Goal: Task Accomplishment & Management: Use online tool/utility

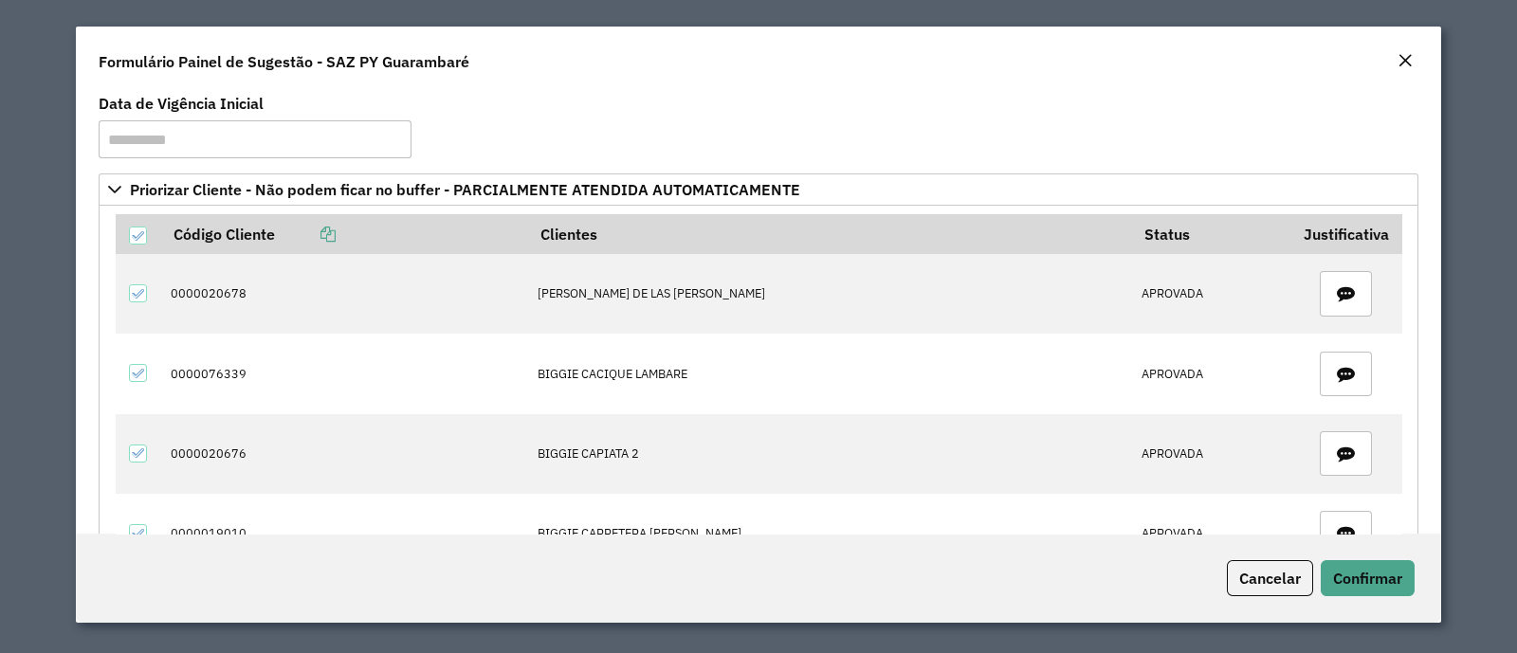
scroll to position [7434, 0]
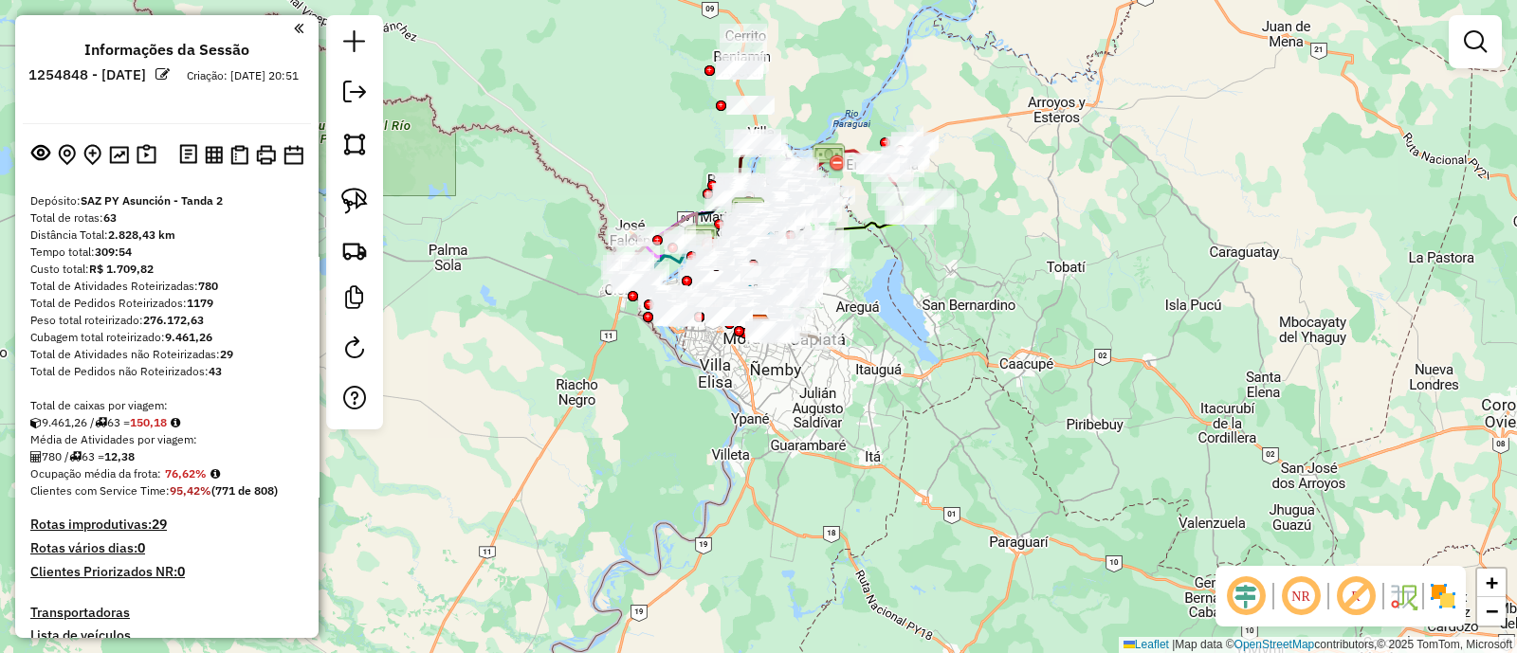
click at [1451, 590] on img at bounding box center [1443, 596] width 30 height 30
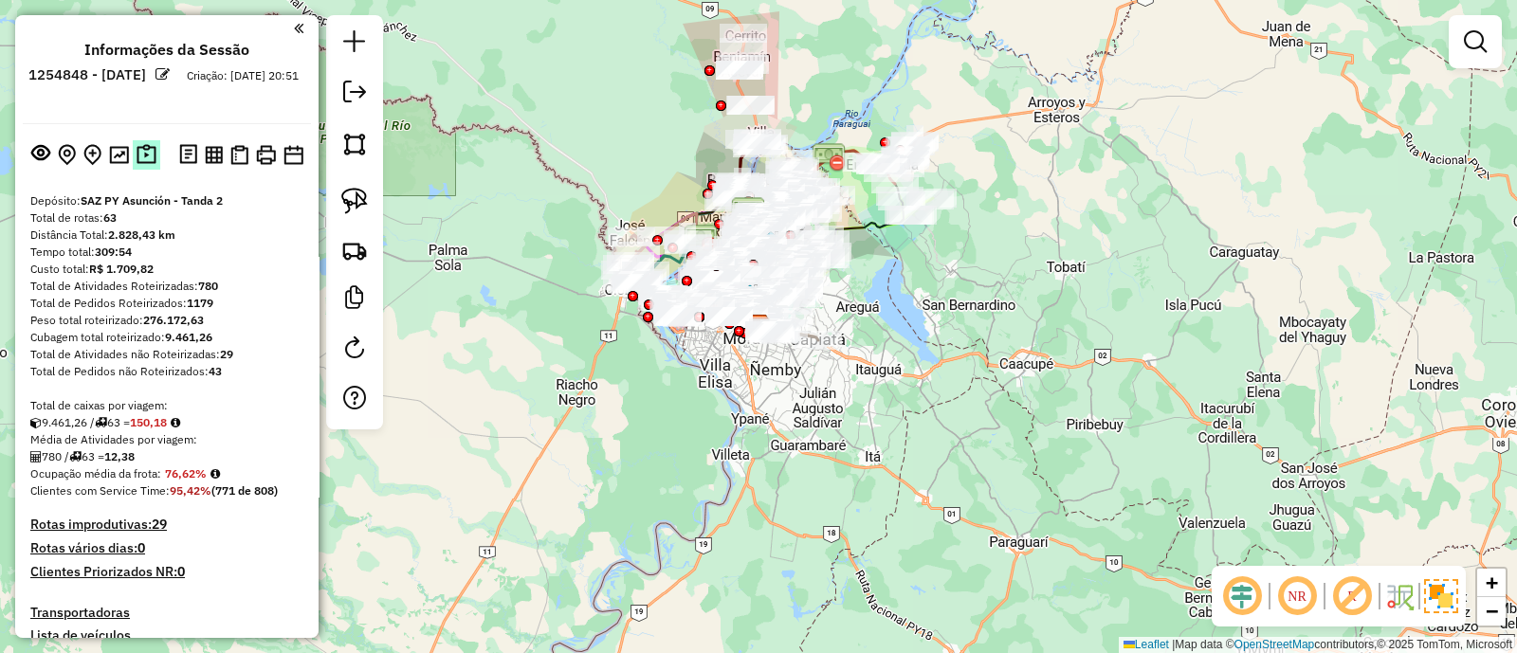
click at [140, 163] on img at bounding box center [146, 155] width 20 height 22
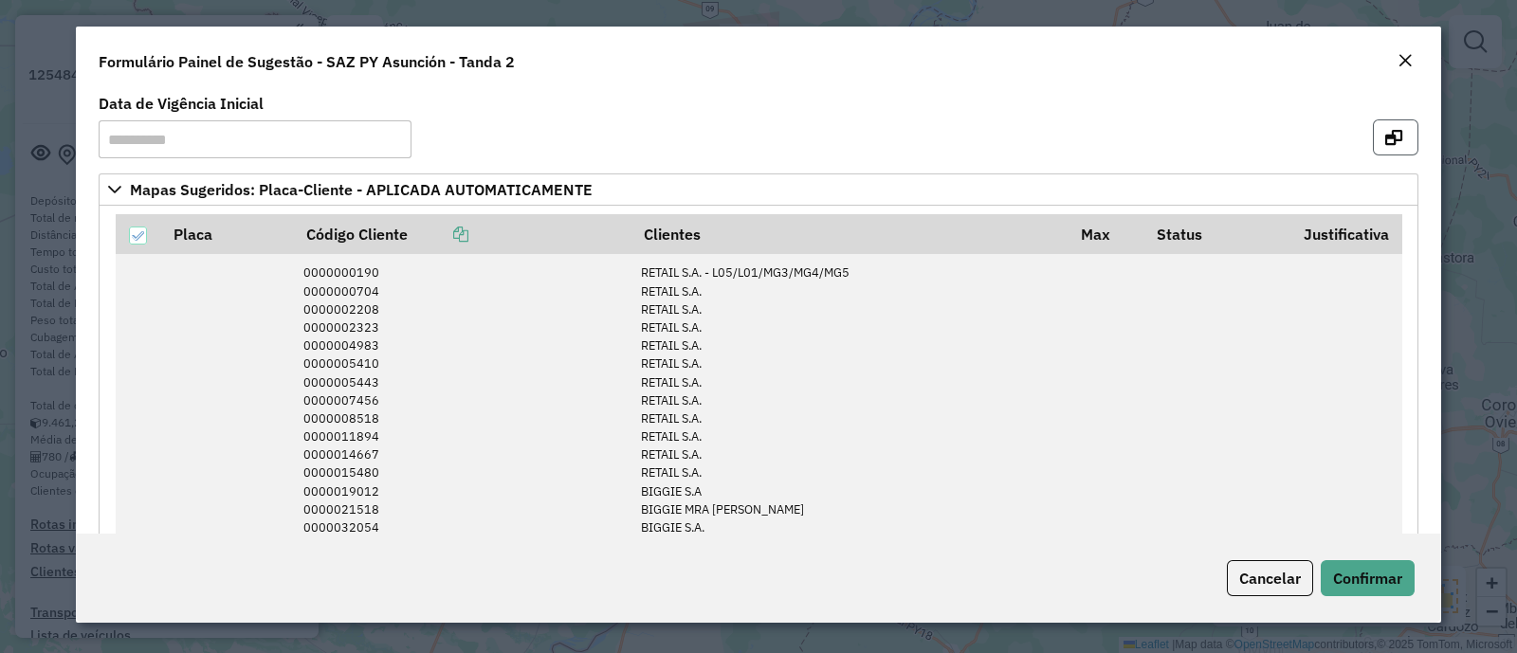
click at [1389, 136] on icon "button" at bounding box center [1393, 137] width 17 height 15
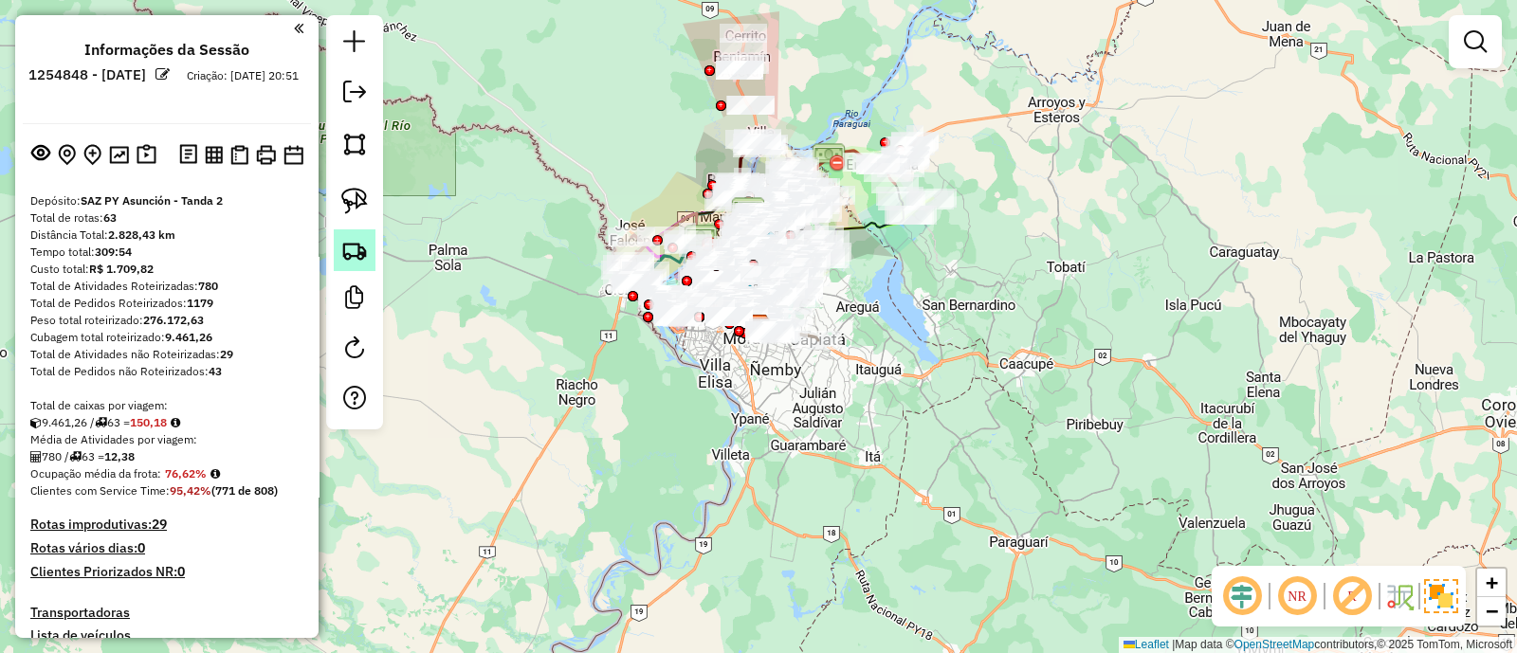
click at [365, 246] on img at bounding box center [354, 250] width 27 height 27
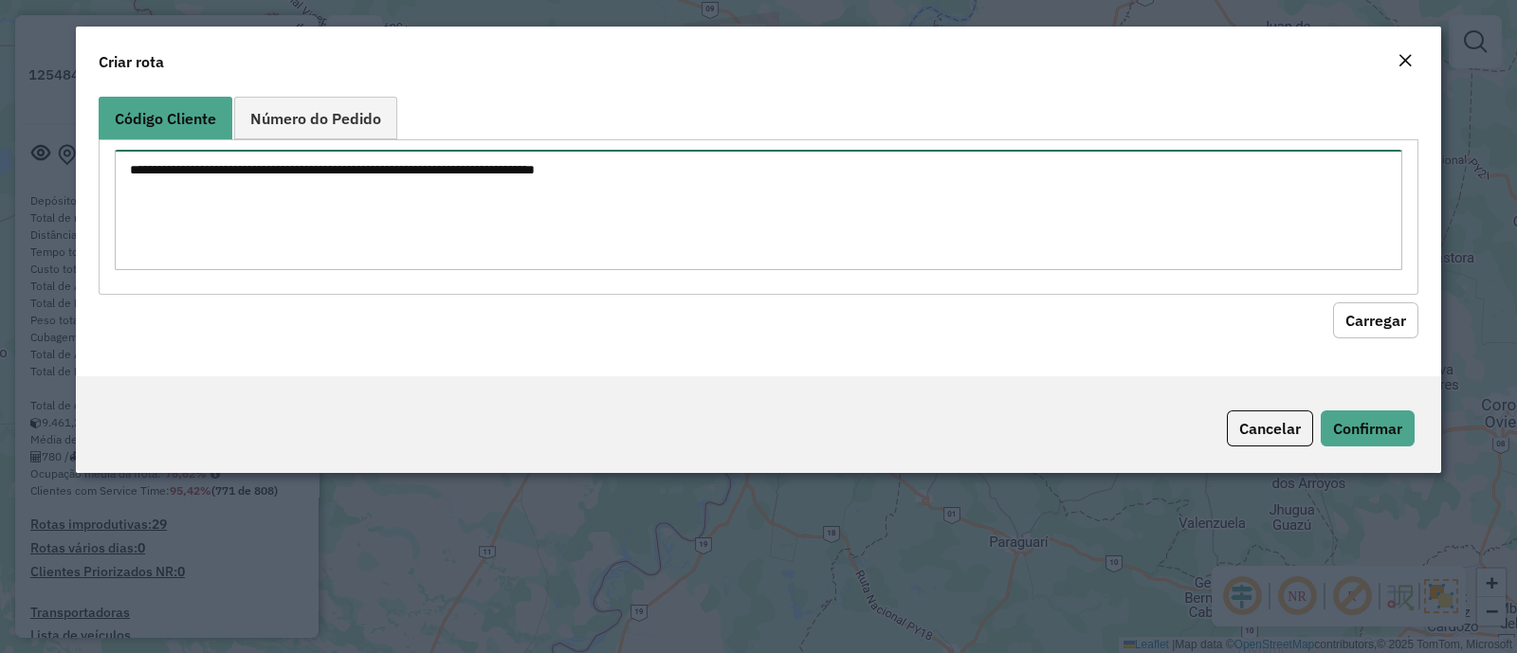
click at [436, 209] on textarea at bounding box center [758, 210] width 1287 height 120
paste textarea "**********"
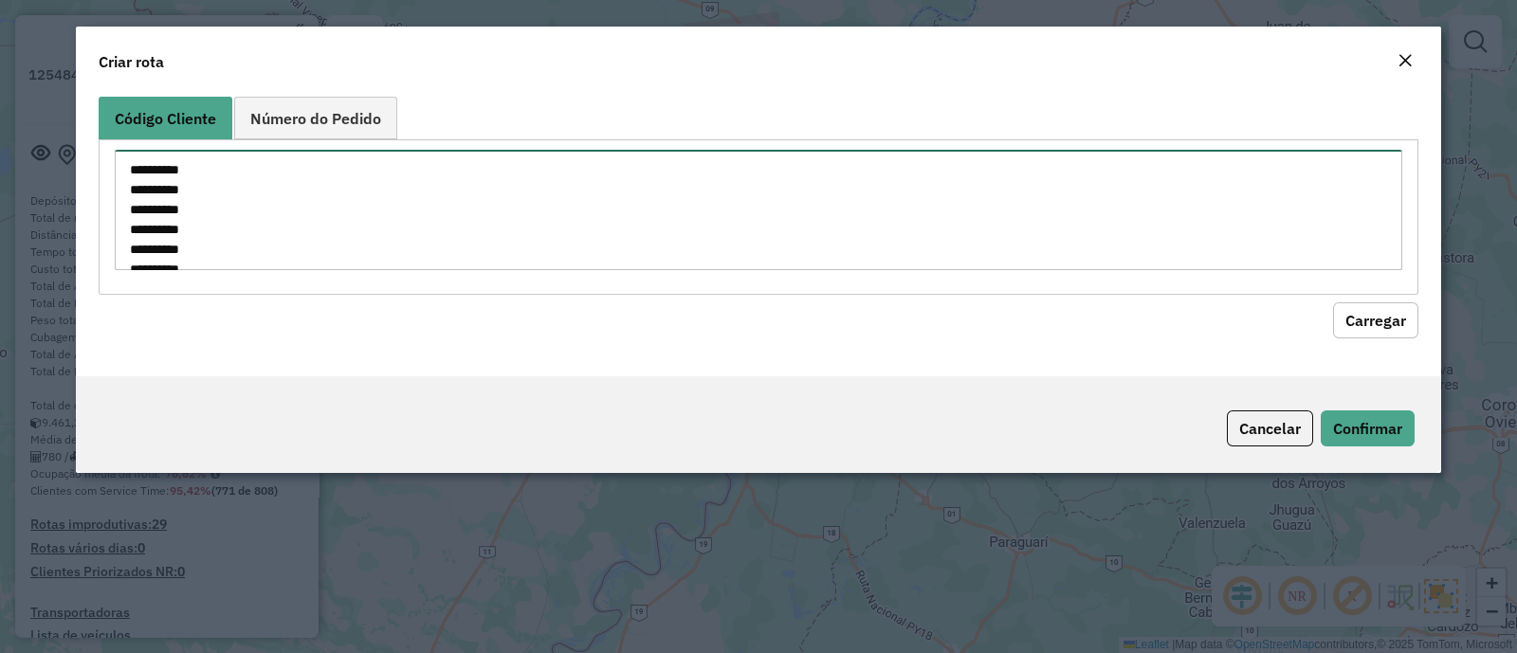
scroll to position [1340, 0]
type textarea "**********"
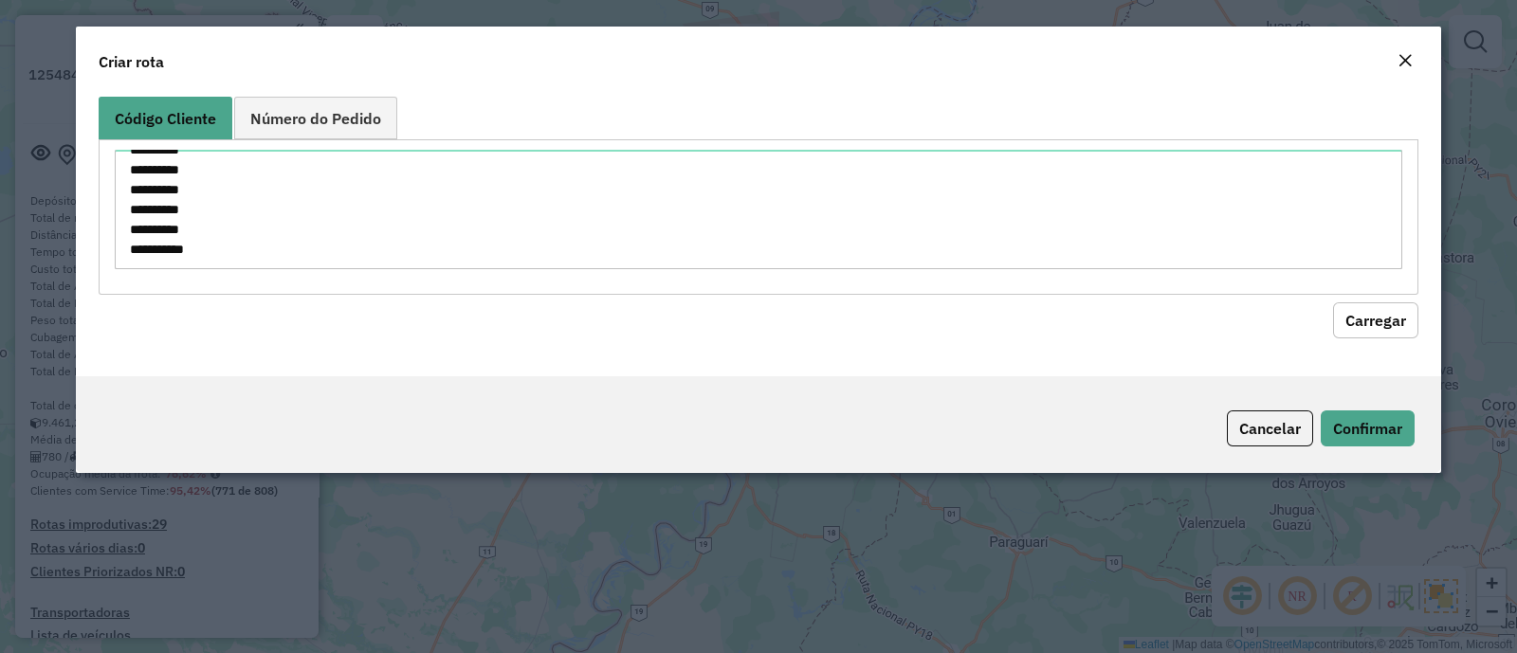
click at [1391, 338] on div "**********" at bounding box center [758, 232] width 1365 height 287
click at [1384, 325] on button "Carregar" at bounding box center [1375, 320] width 85 height 36
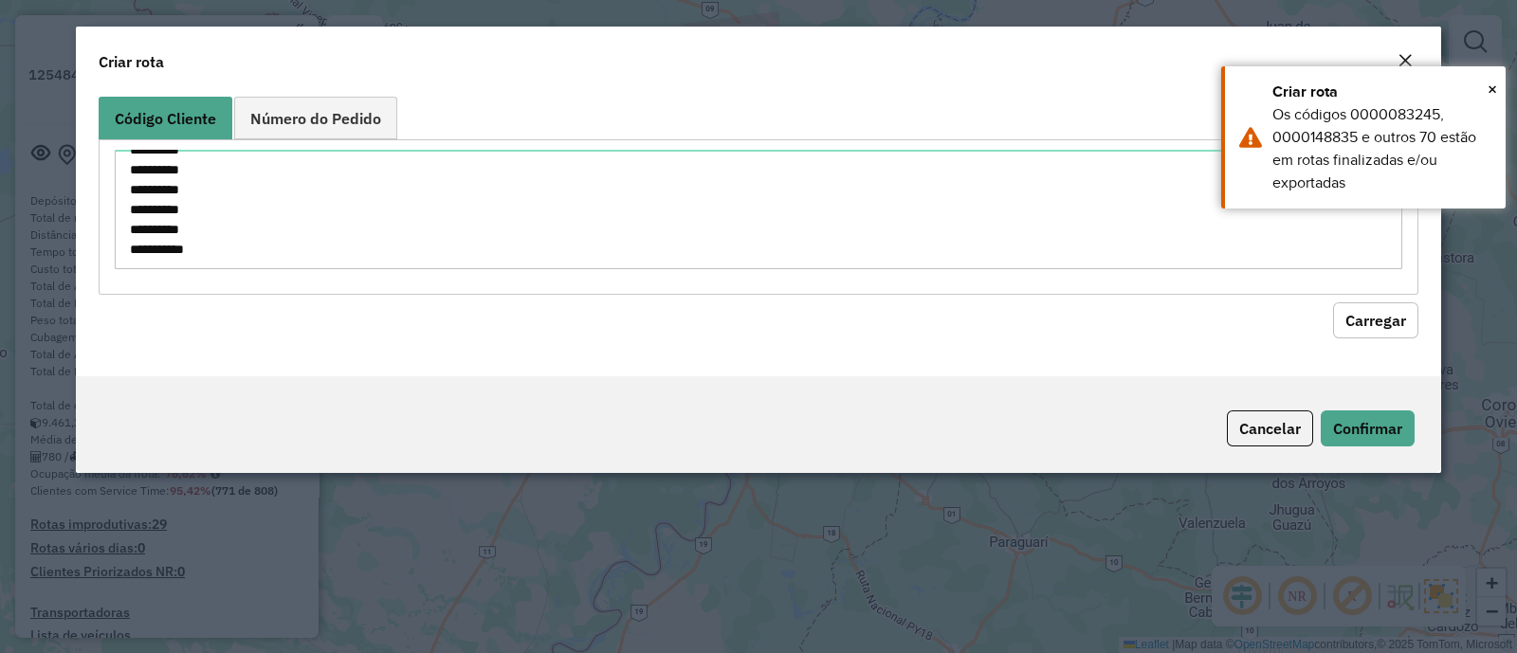
click at [1373, 323] on button "Carregar" at bounding box center [1375, 320] width 85 height 36
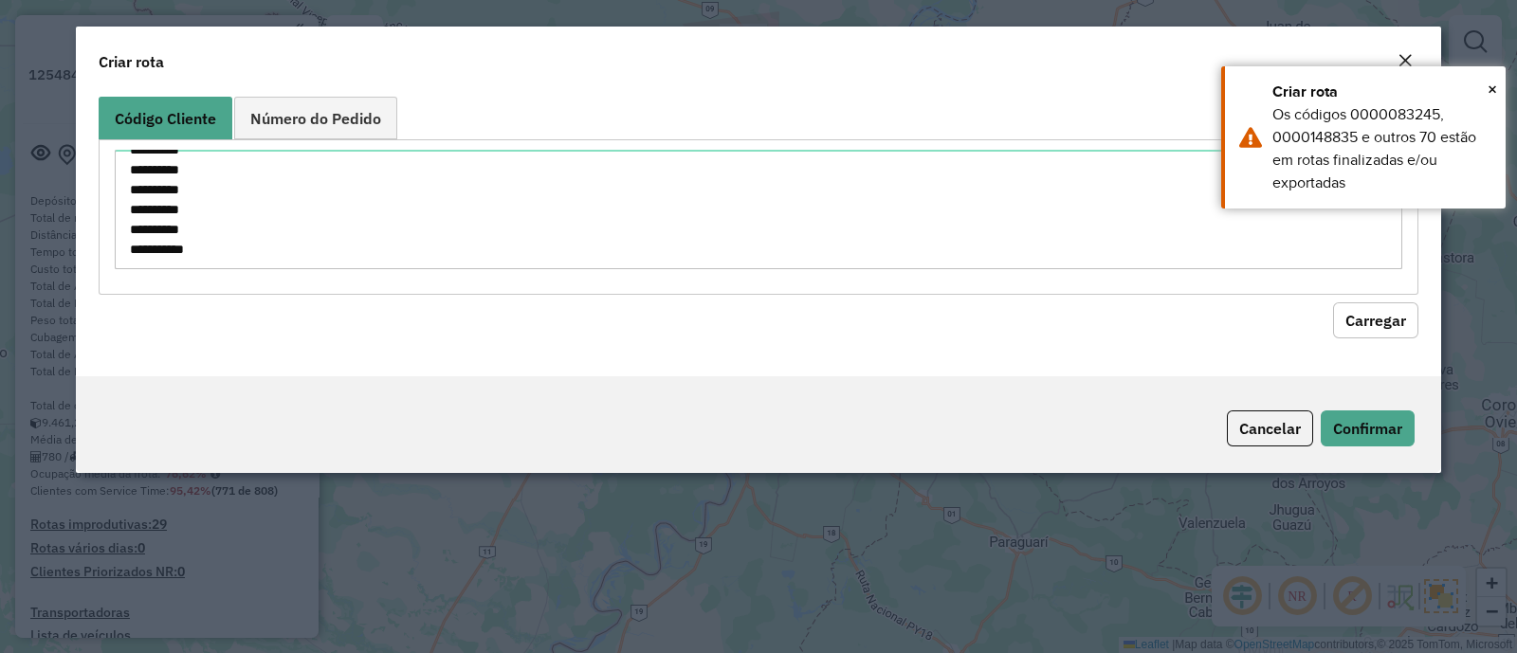
click at [1373, 323] on button "Carregar" at bounding box center [1375, 320] width 85 height 36
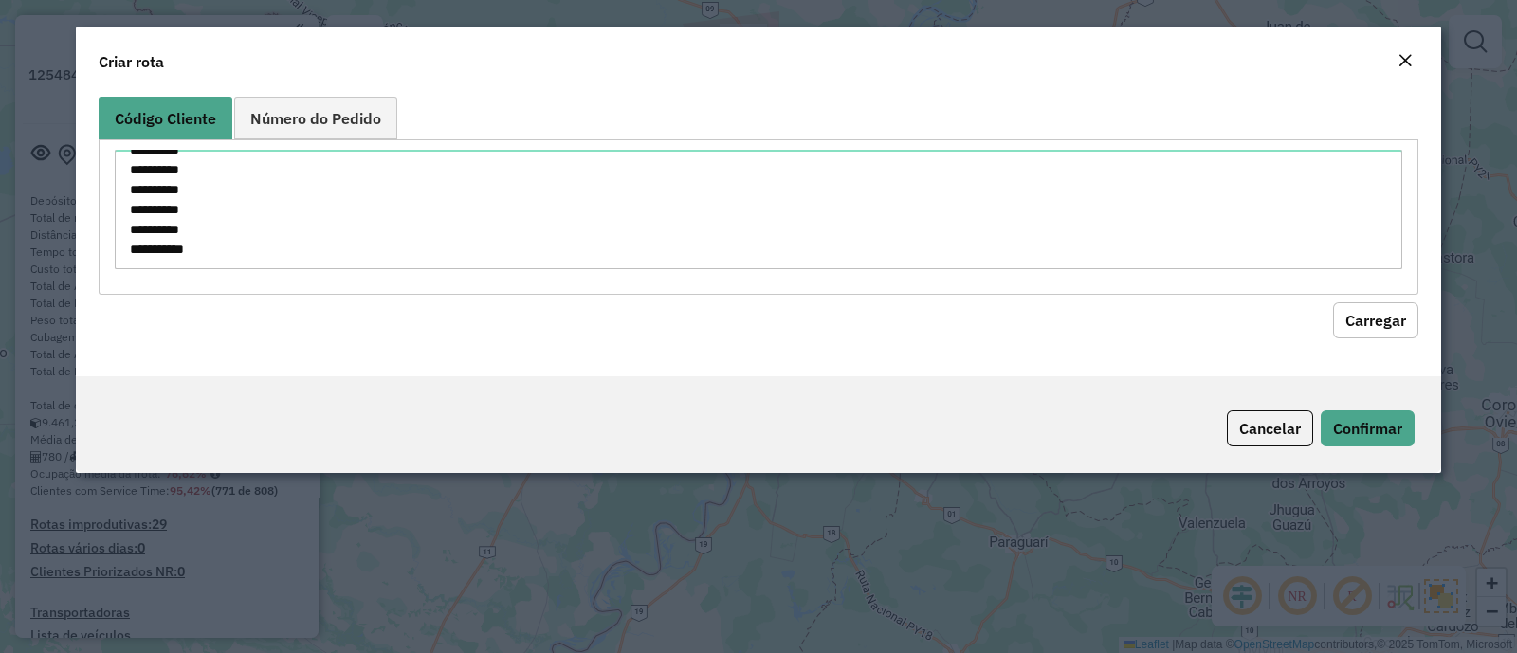
click at [1408, 53] on em "Close" at bounding box center [1404, 60] width 15 height 15
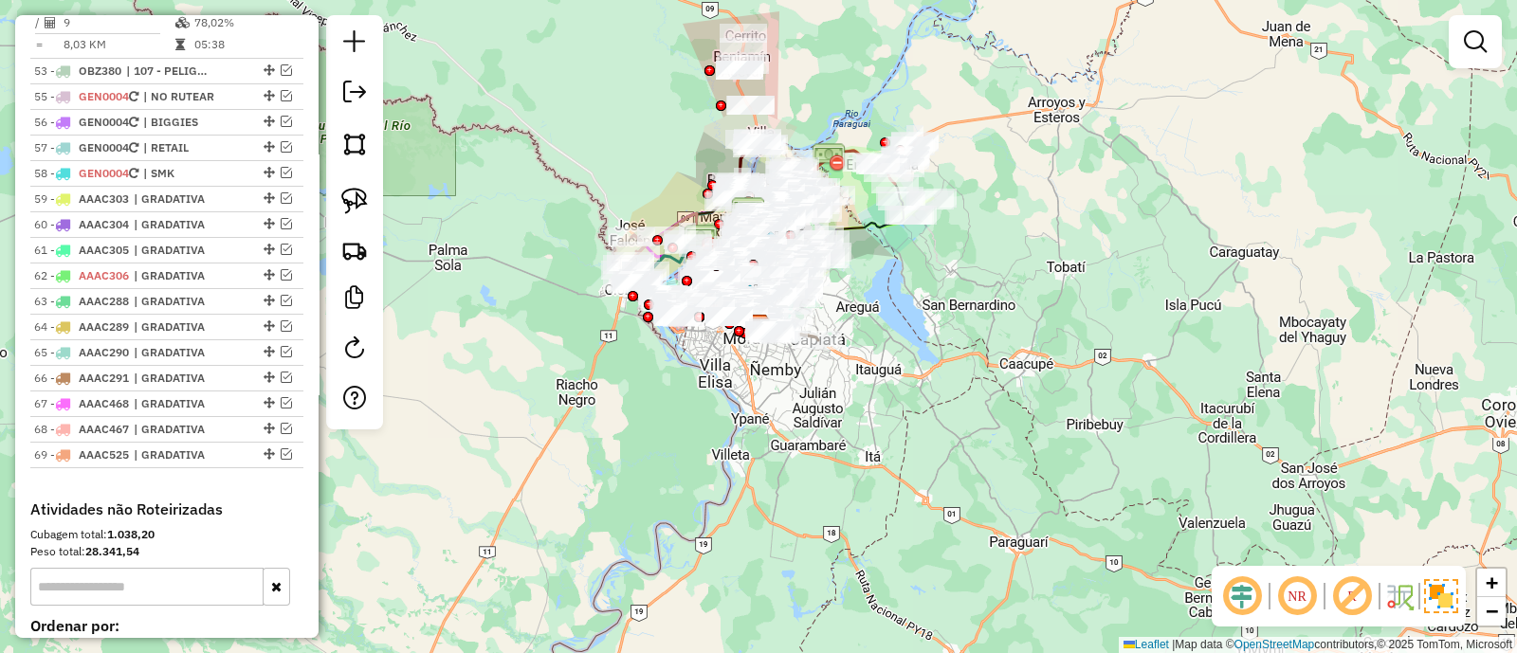
scroll to position [5407, 0]
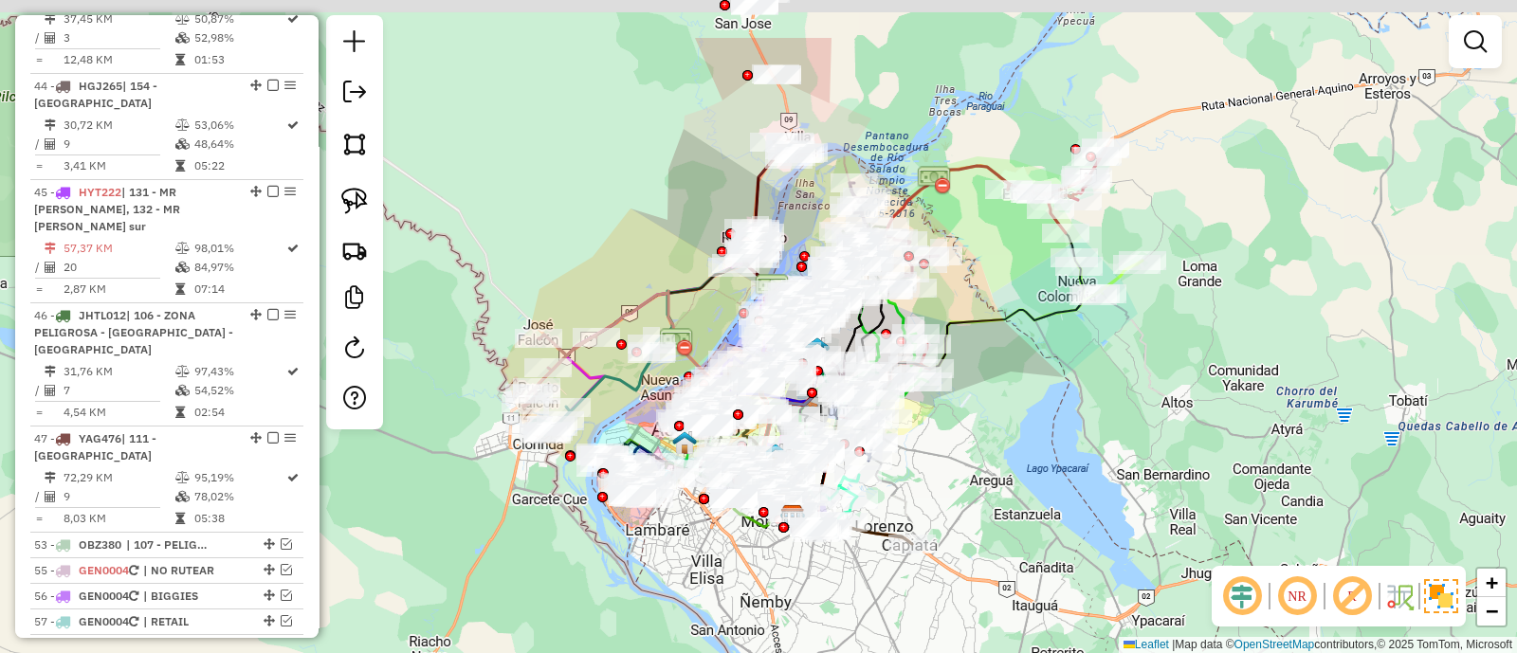
drag, startPoint x: 981, startPoint y: 331, endPoint x: 967, endPoint y: 464, distance: 133.5
click at [967, 464] on div "Janela de atendimento Grade de atendimento Capacidade Transportadoras Veículos …" at bounding box center [758, 326] width 1517 height 653
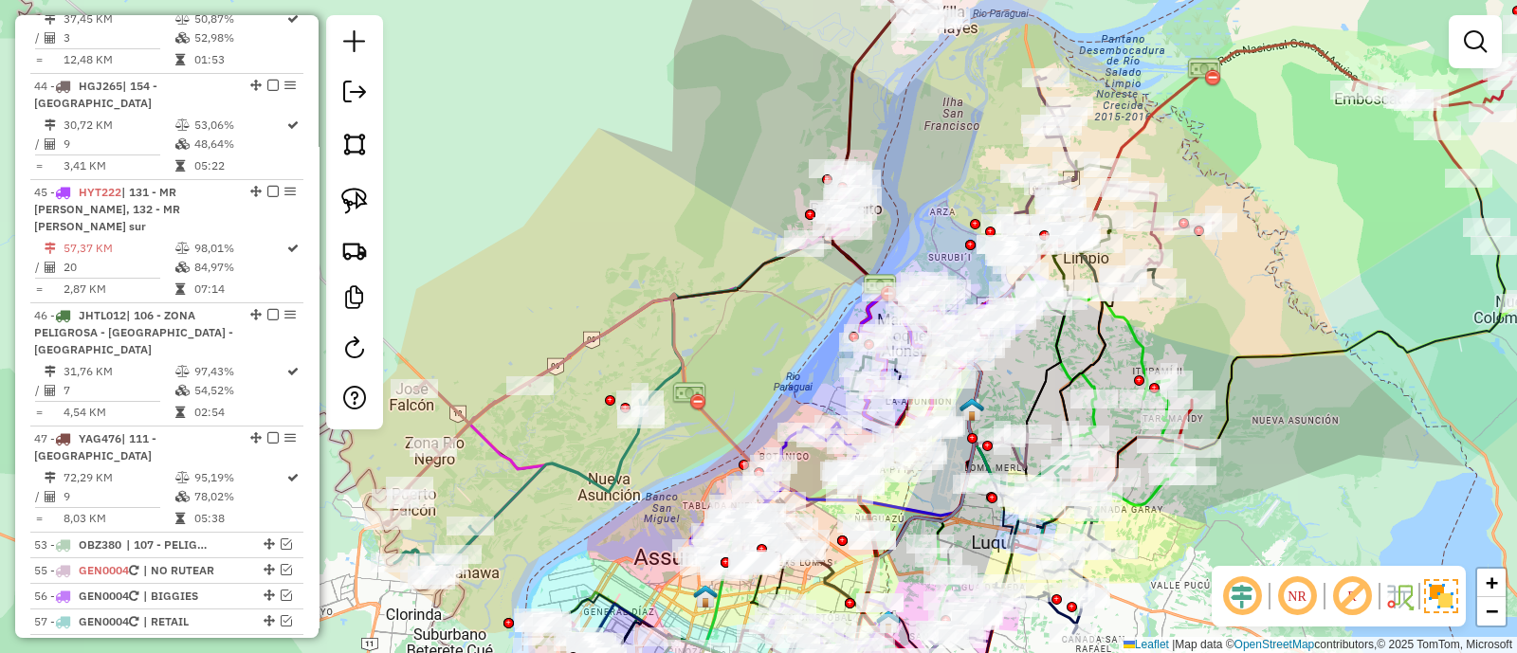
drag, startPoint x: 573, startPoint y: 416, endPoint x: 493, endPoint y: 201, distance: 229.8
click at [496, 209] on div "Janela de atendimento Grade de atendimento Capacidade Transportadoras Veículos …" at bounding box center [758, 326] width 1517 height 653
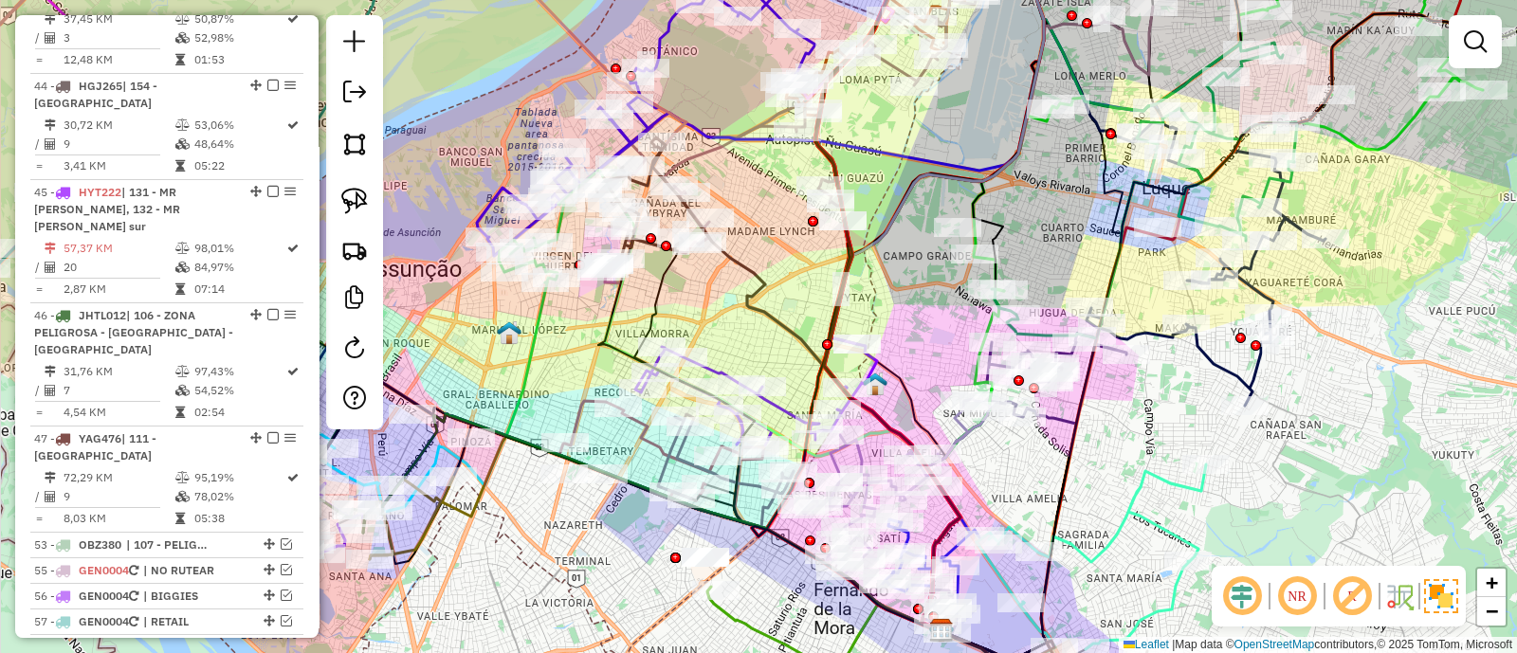
drag, startPoint x: 895, startPoint y: 320, endPoint x: 1076, endPoint y: 267, distance: 188.7
click at [1069, 267] on div "Janela de atendimento Grade de atendimento Capacidade Transportadoras Veículos …" at bounding box center [758, 326] width 1517 height 653
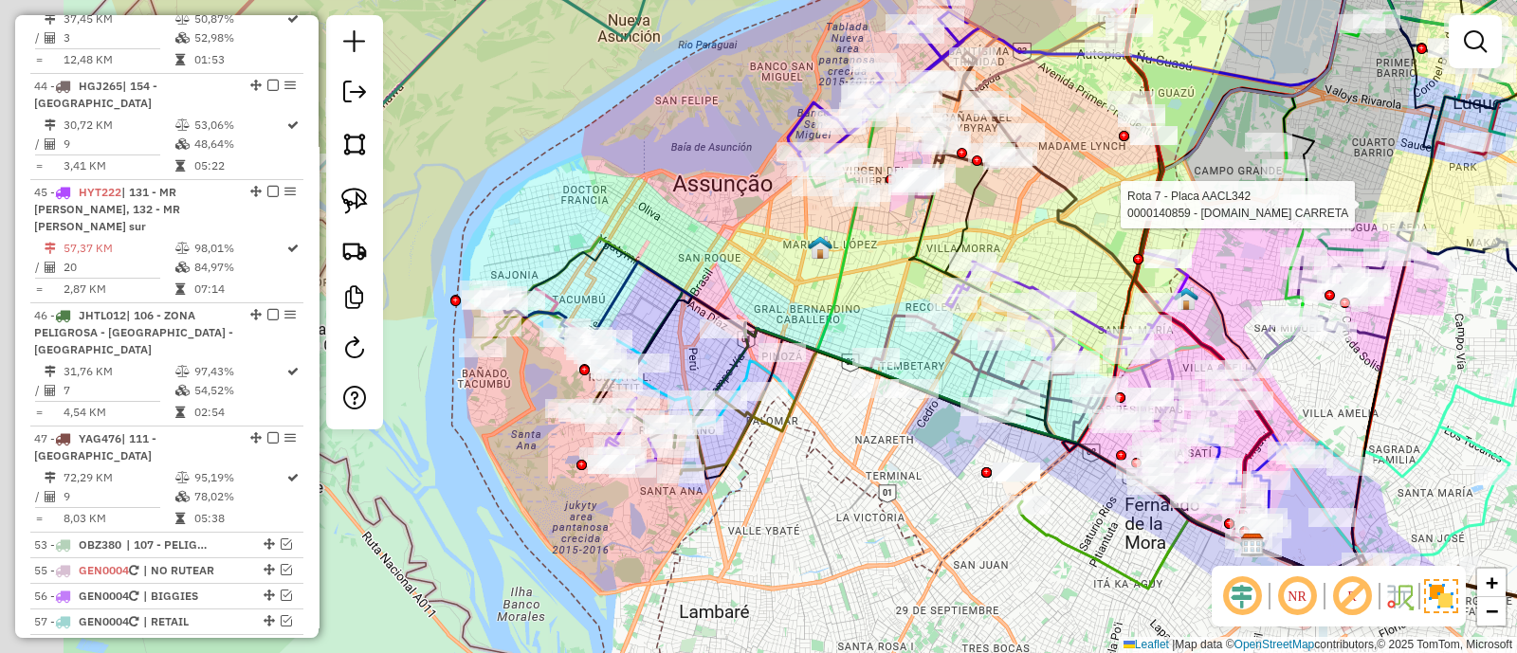
drag, startPoint x: 769, startPoint y: 503, endPoint x: 815, endPoint y: 489, distance: 48.6
click at [815, 500] on div "Rota 7 - Placa AACL342 0000140859 - DESP.LA CARRETA Janela de atendimento Grade…" at bounding box center [758, 326] width 1517 height 653
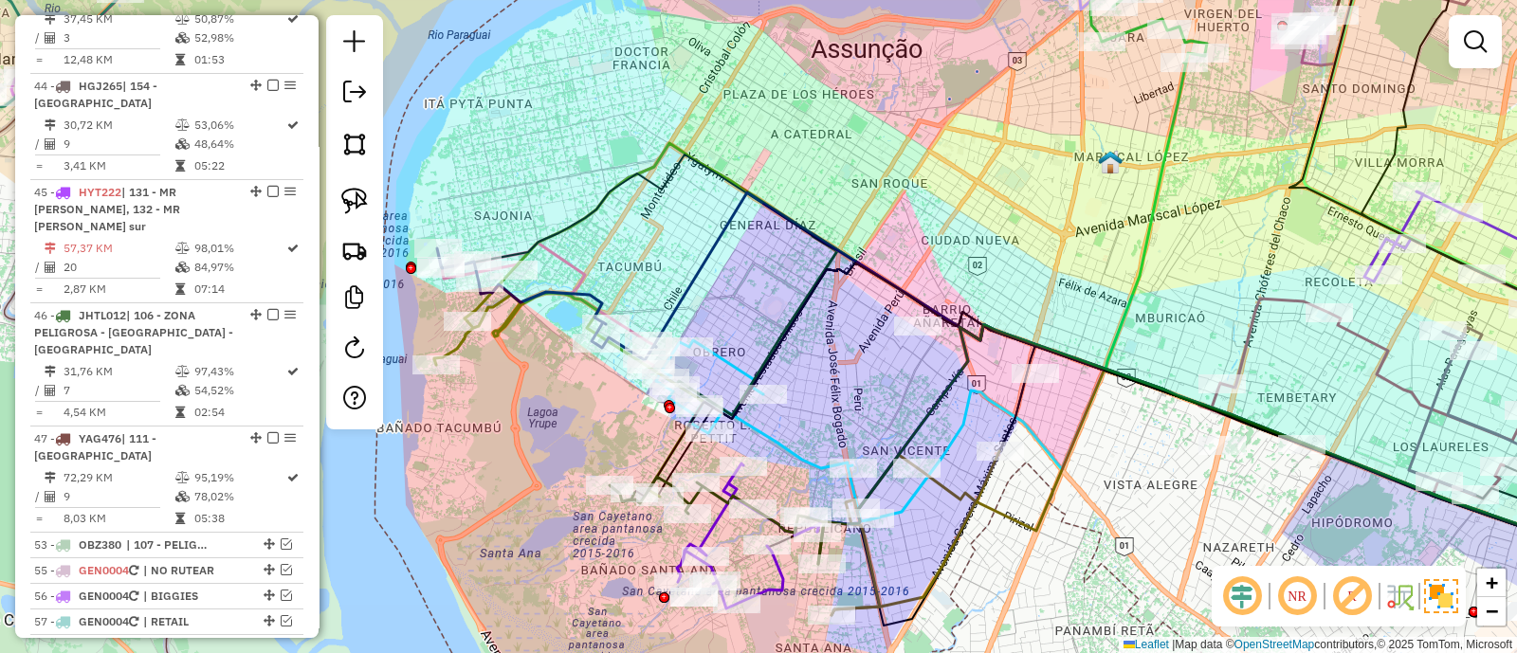
drag, startPoint x: 729, startPoint y: 291, endPoint x: 731, endPoint y: 230, distance: 60.7
click at [731, 230] on div "Rota 7 - Placa AACL342 0000140859 - DESP.LA CARRETA Janela de atendimento Grade…" at bounding box center [758, 326] width 1517 height 653
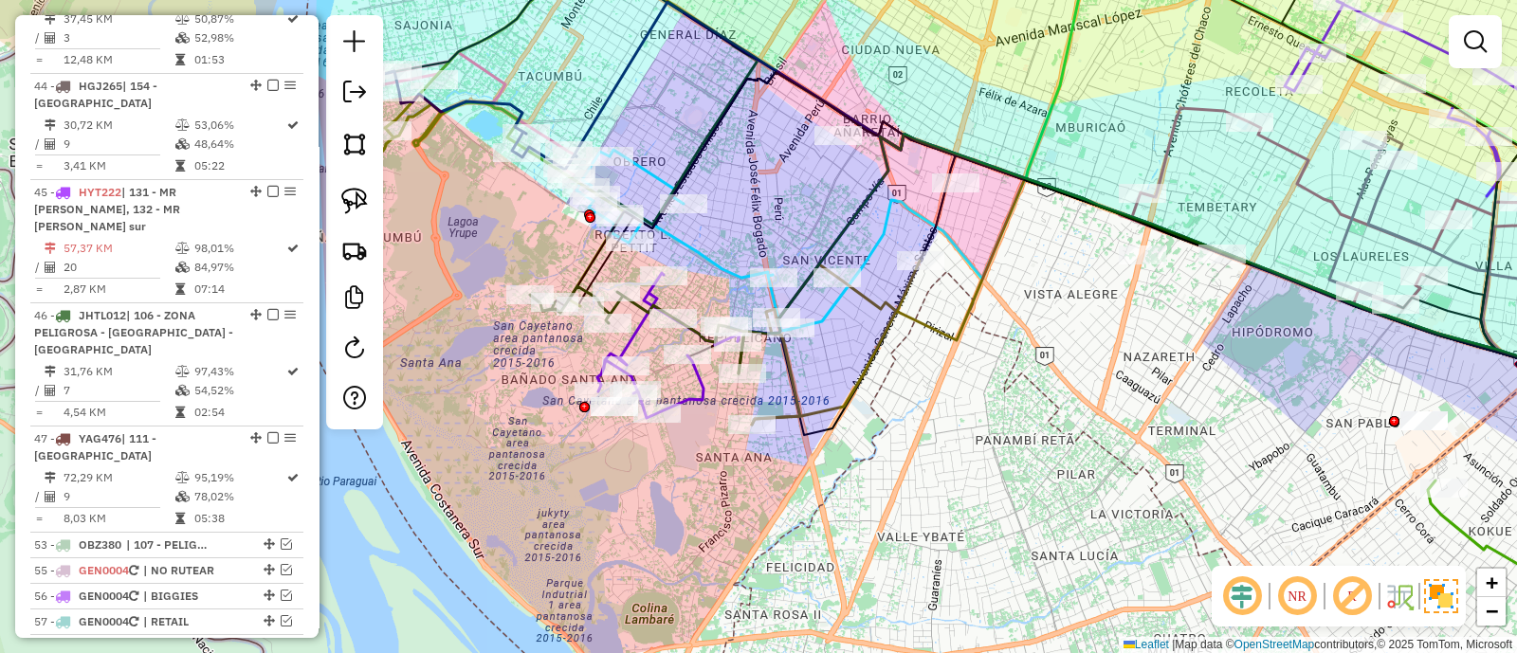
drag, startPoint x: 959, startPoint y: 376, endPoint x: 482, endPoint y: 285, distance: 486.3
click at [488, 286] on div "Rota 7 - Placa AACL342 0000140859 - DESP.LA CARRETA Janela de atendimento Grade…" at bounding box center [758, 326] width 1517 height 653
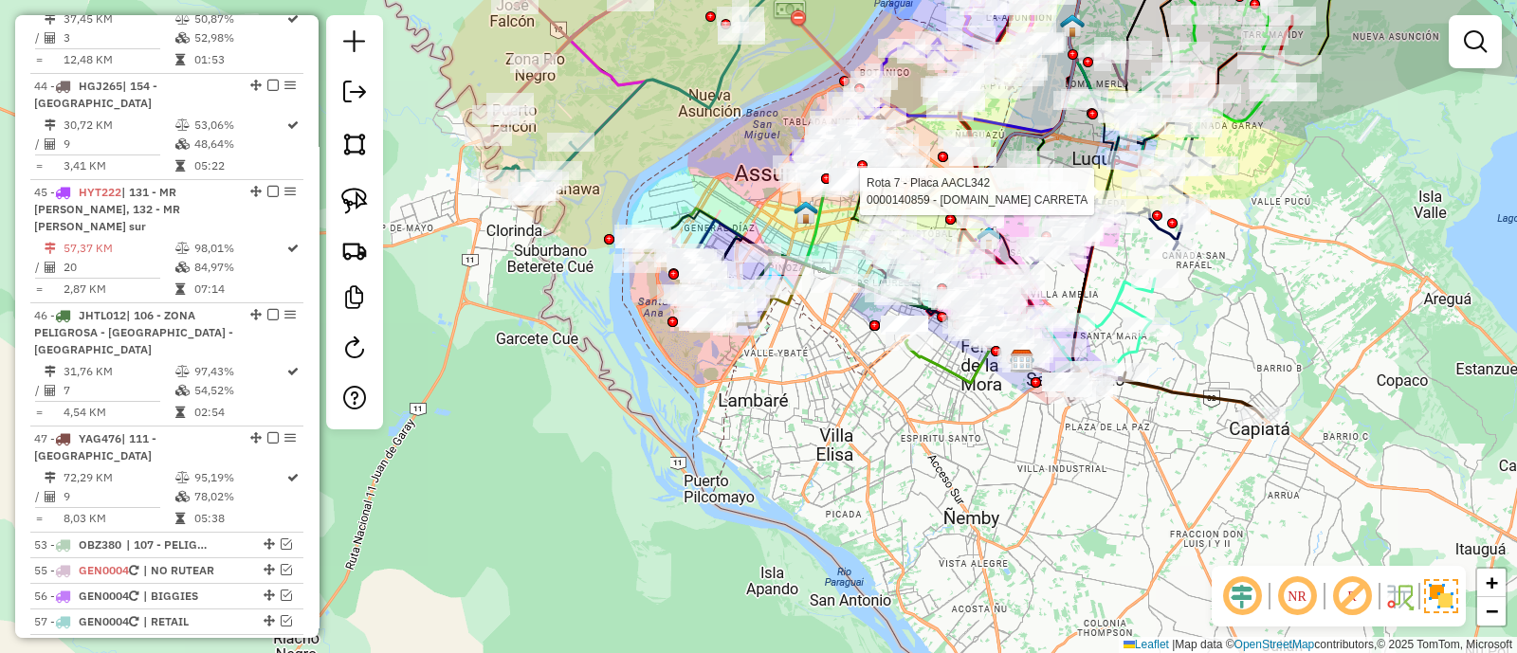
click at [1169, 386] on icon at bounding box center [1165, 392] width 193 height 50
select select "**********"
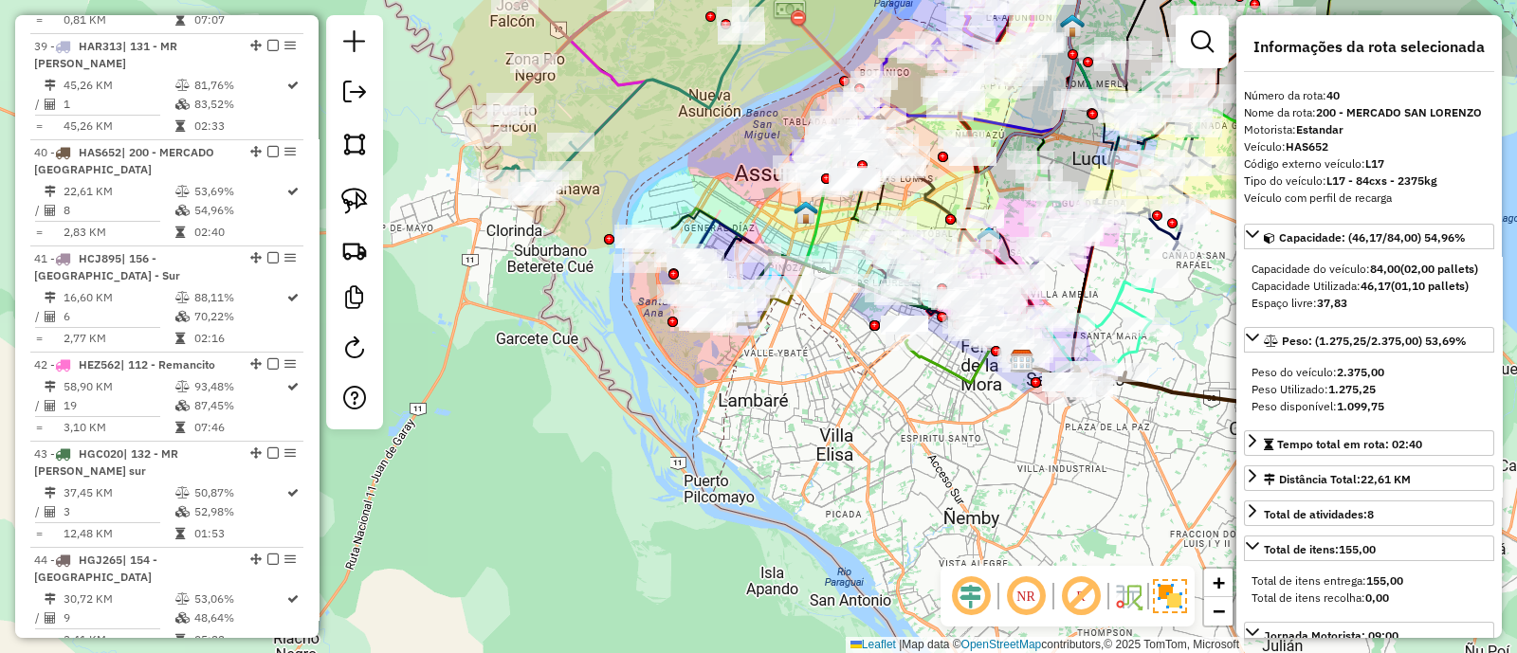
scroll to position [4775, 0]
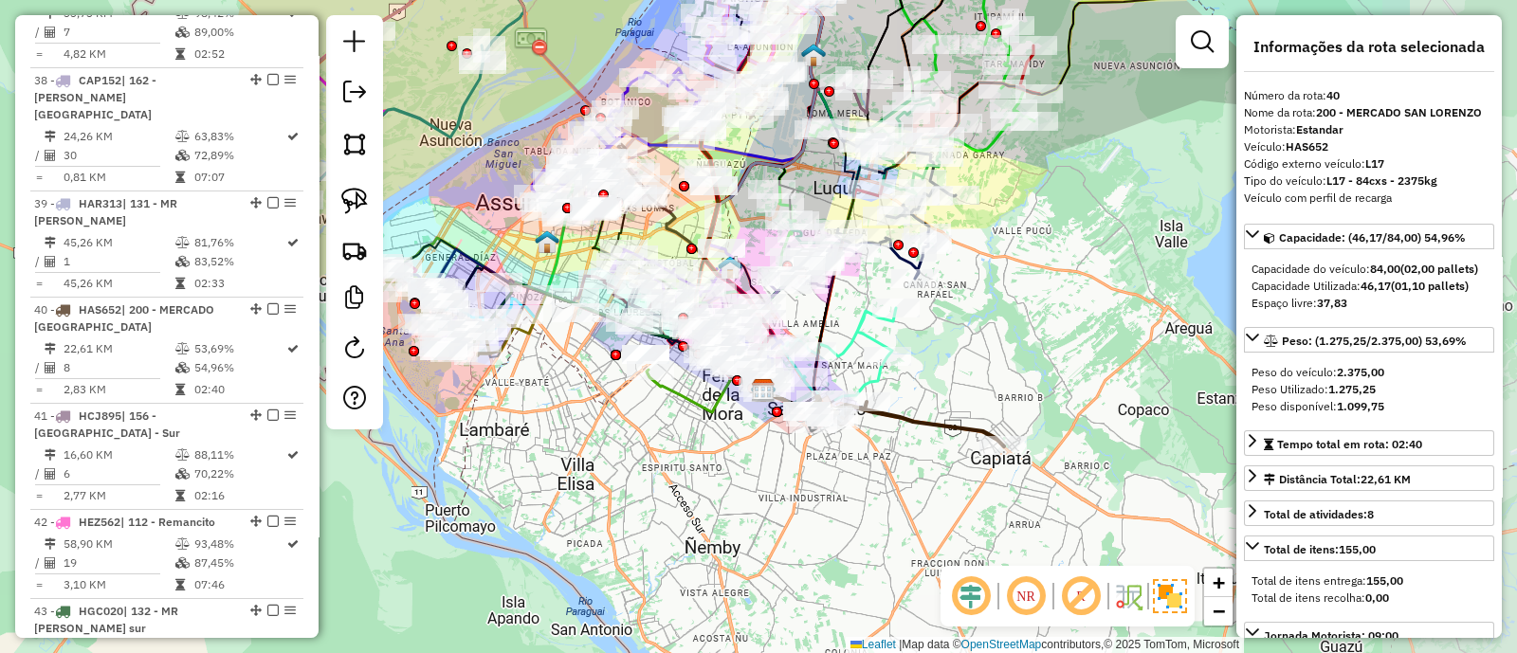
drag, startPoint x: 1147, startPoint y: 419, endPoint x: 895, endPoint y: 446, distance: 253.5
click at [895, 446] on div "Janela de atendimento Grade de atendimento Capacidade Transportadoras Veículos …" at bounding box center [758, 326] width 1517 height 653
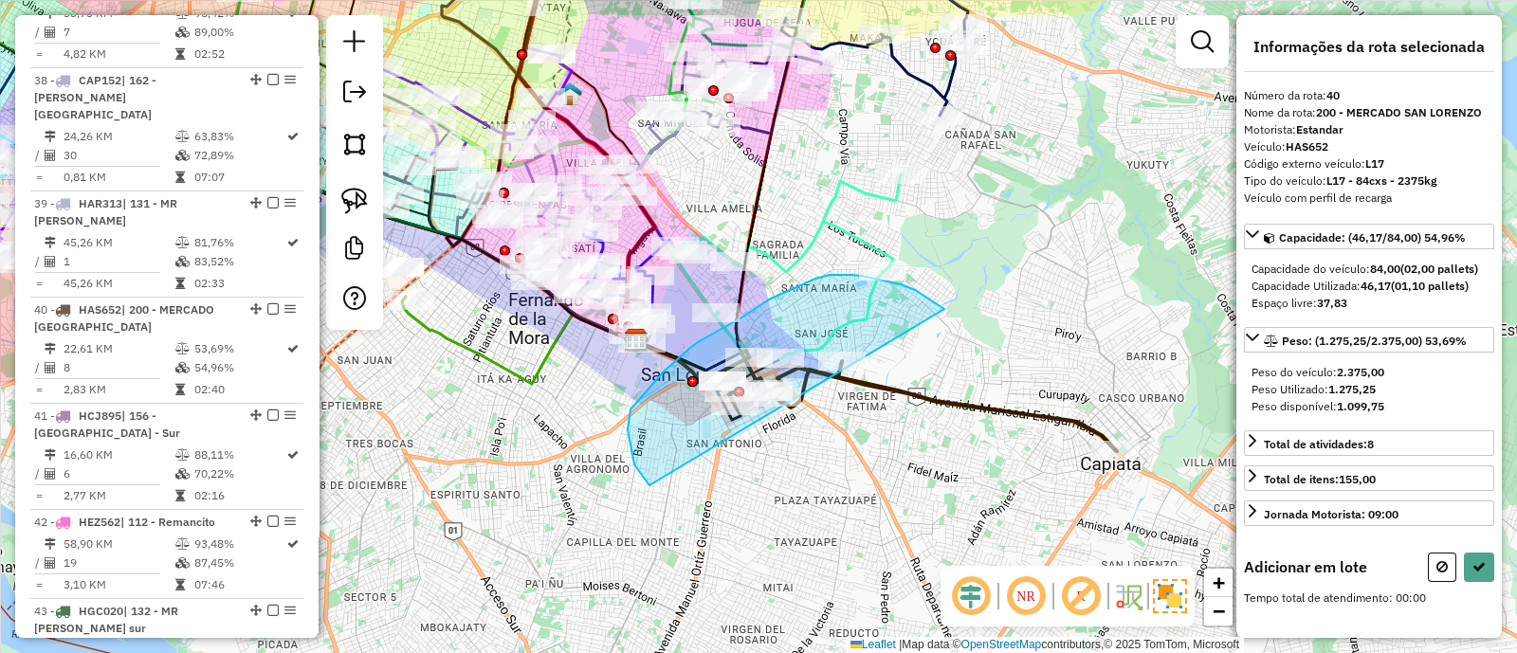
drag, startPoint x: 900, startPoint y: 284, endPoint x: 728, endPoint y: 517, distance: 289.3
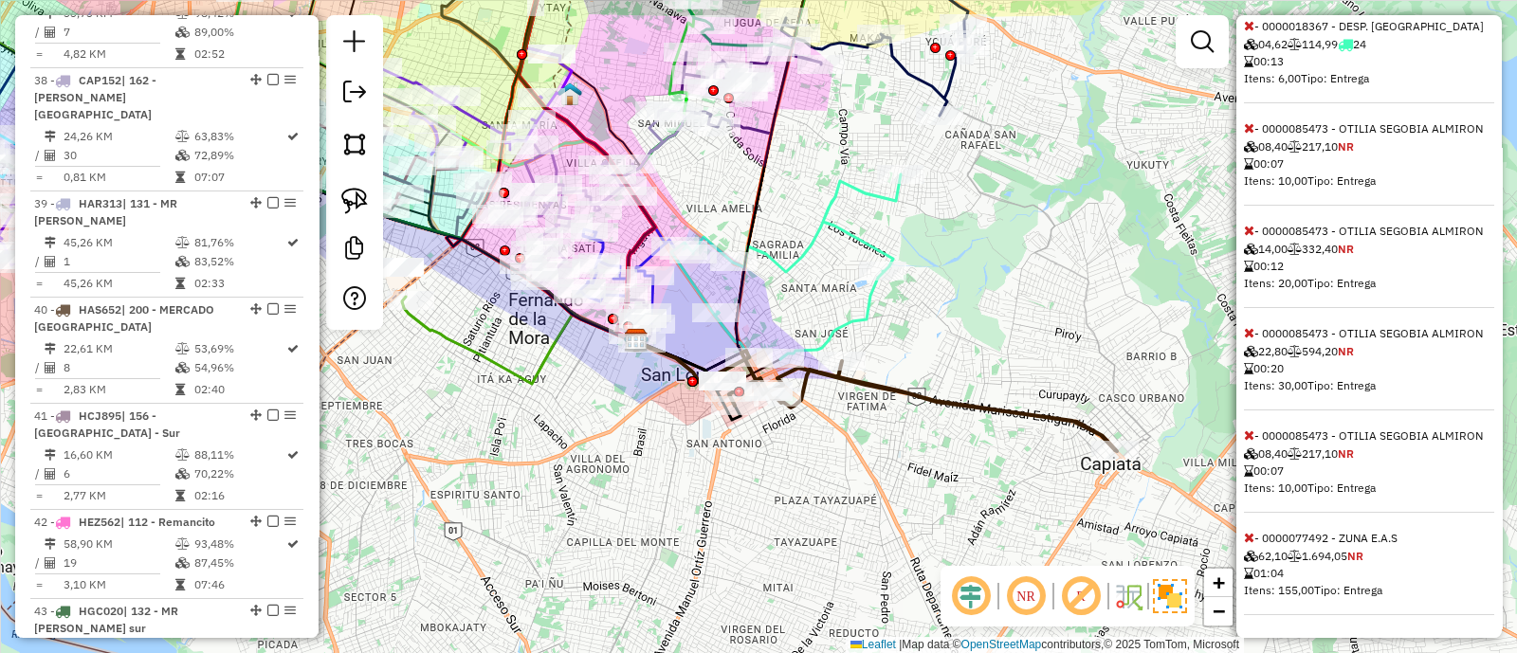
scroll to position [619, 0]
click at [1246, 535] on icon at bounding box center [1249, 537] width 10 height 13
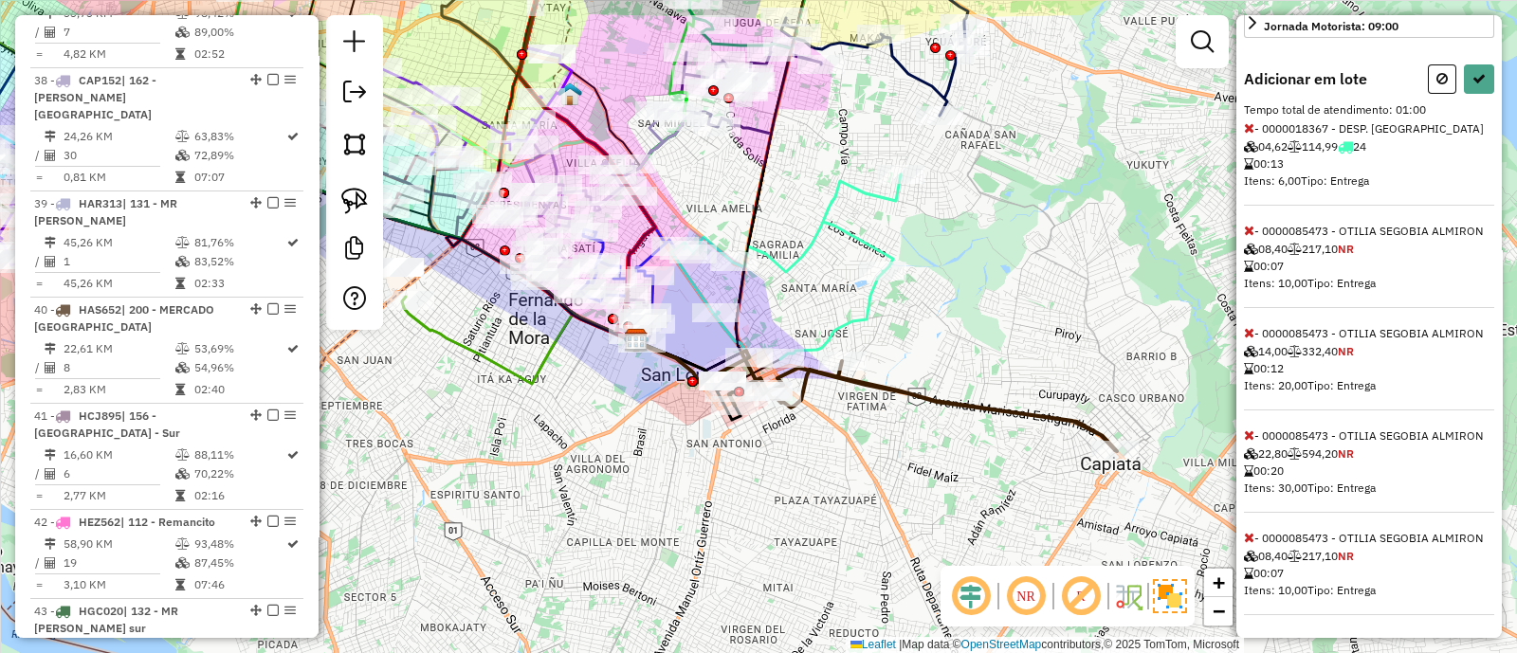
scroll to position [517, 0]
click at [1242, 434] on div "Informações da rota selecionada Número da rota: 40 Nome da rota: 200 - MERCADO …" at bounding box center [1368, 326] width 265 height 623
click at [1251, 436] on icon at bounding box center [1249, 434] width 10 height 13
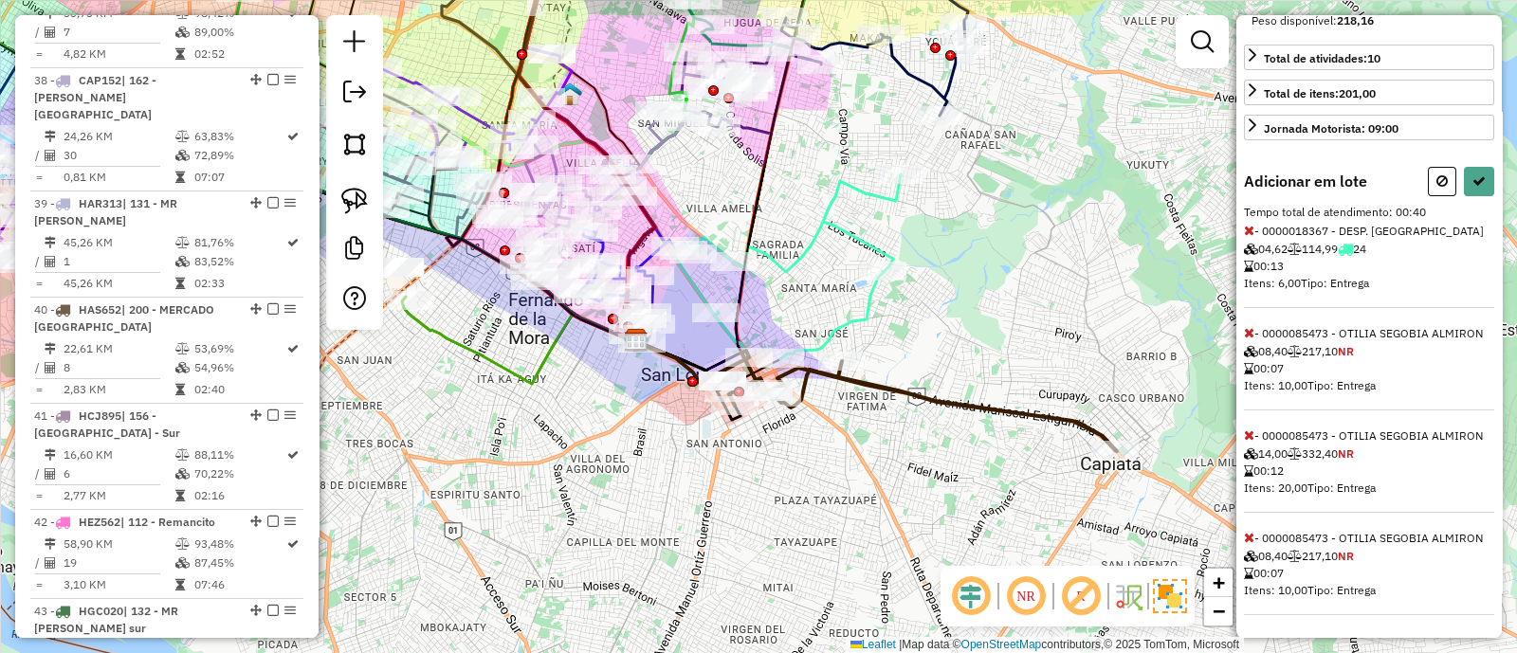
click at [1247, 537] on icon at bounding box center [1249, 537] width 10 height 13
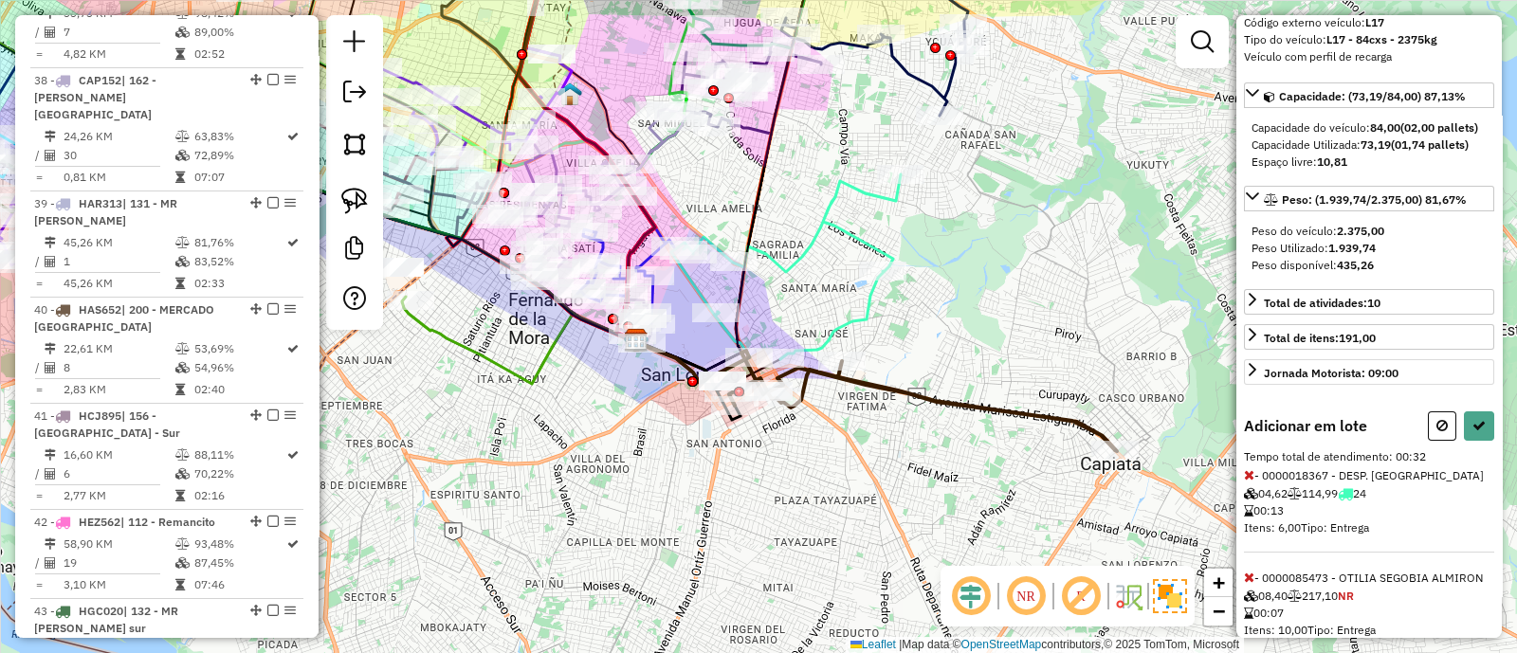
scroll to position [59, 0]
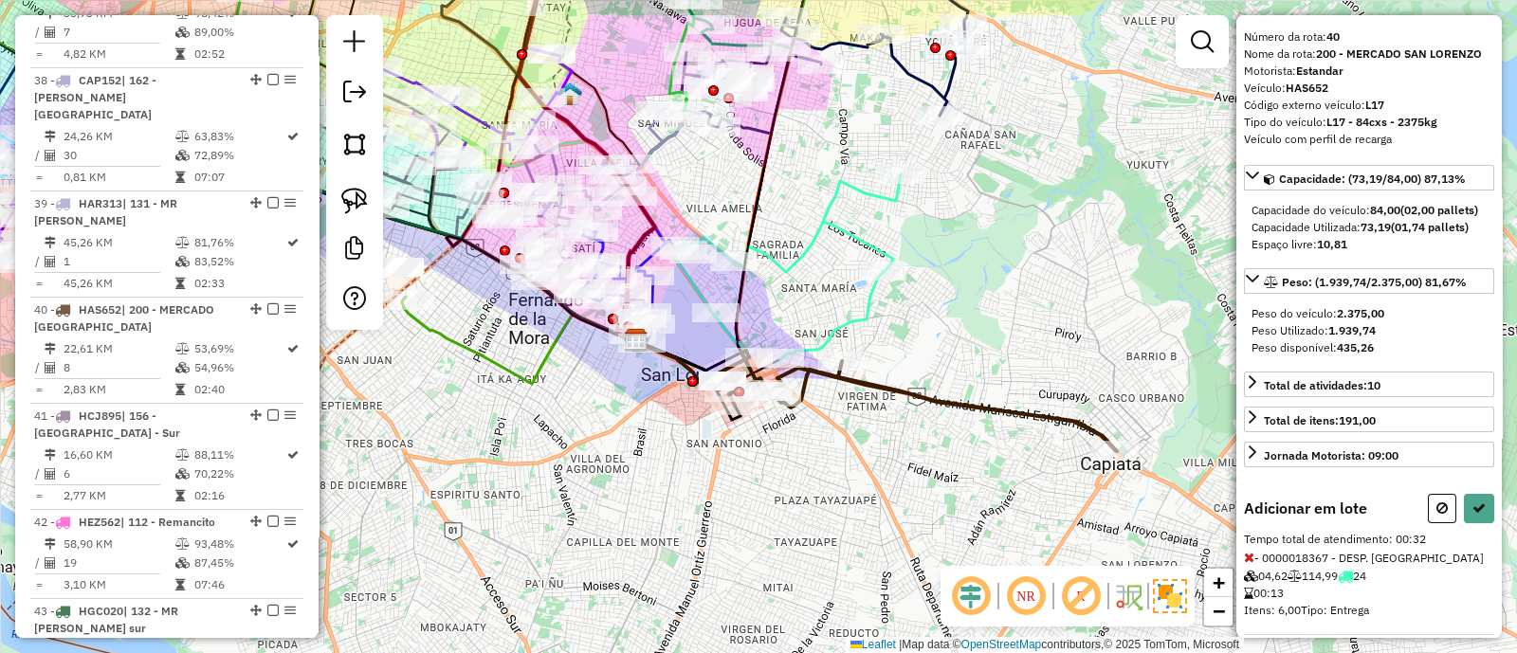
click at [1472, 515] on icon at bounding box center [1478, 507] width 13 height 13
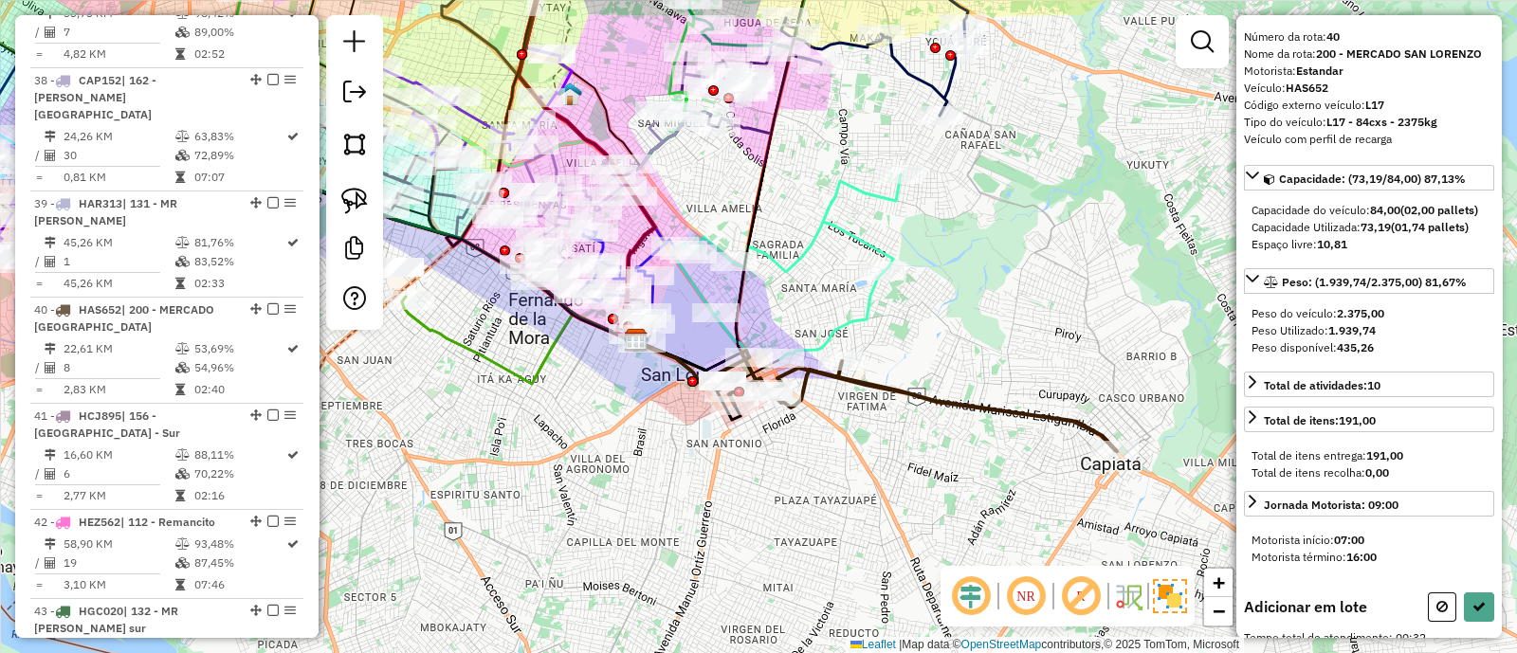
select select "**********"
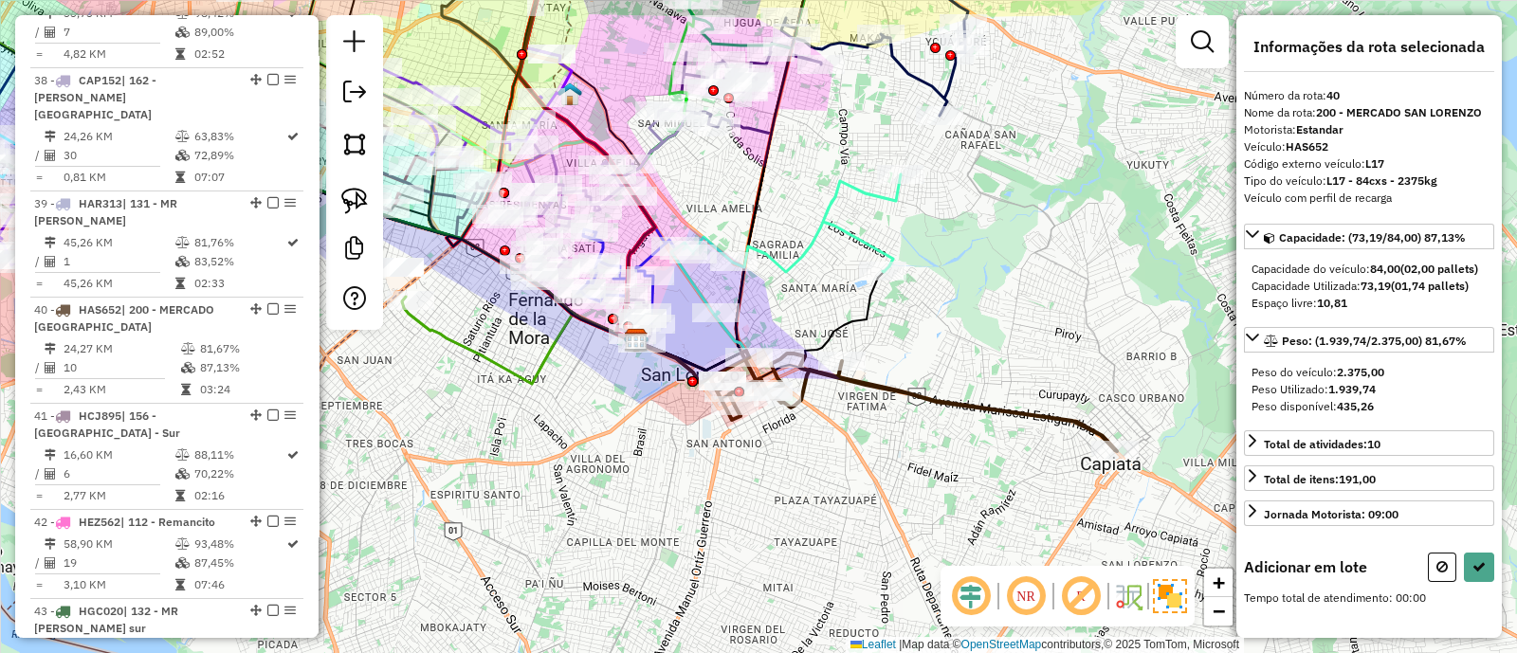
scroll to position [0, 0]
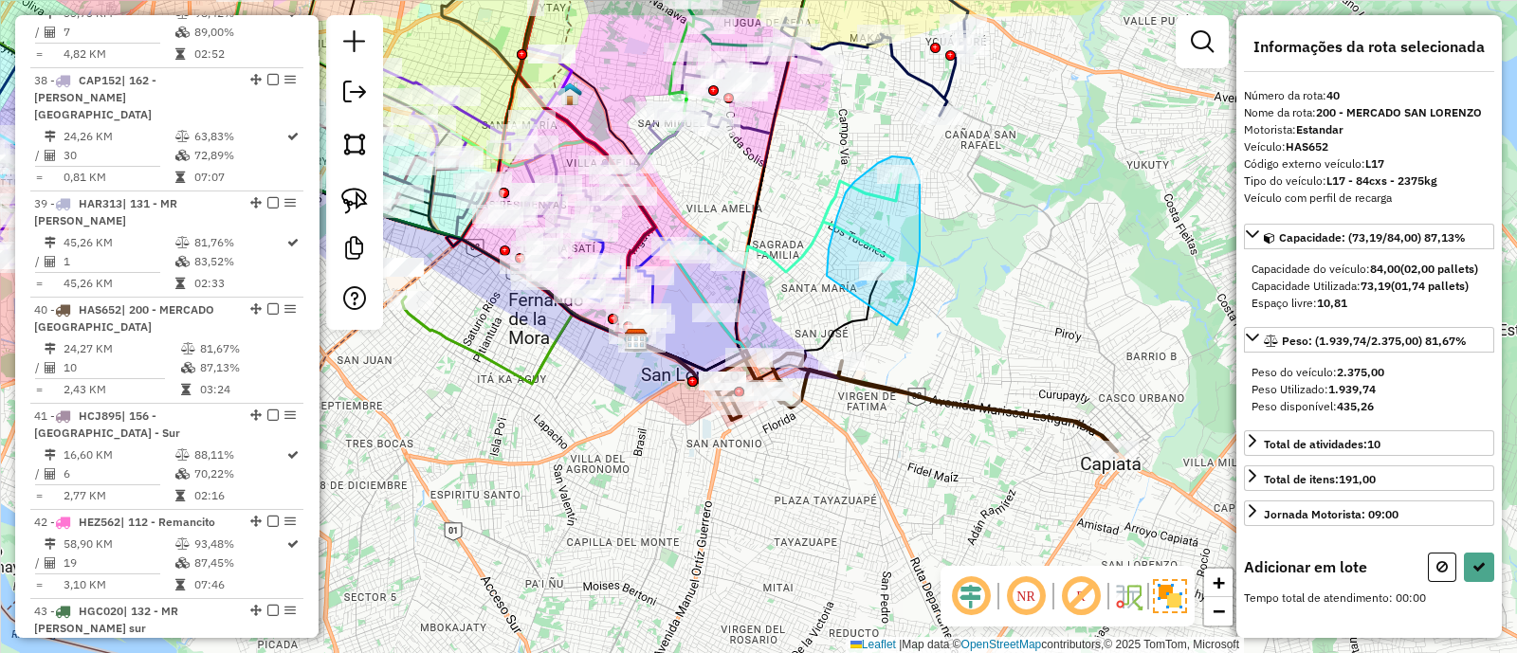
drag, startPoint x: 898, startPoint y: 324, endPoint x: 827, endPoint y: 277, distance: 85.4
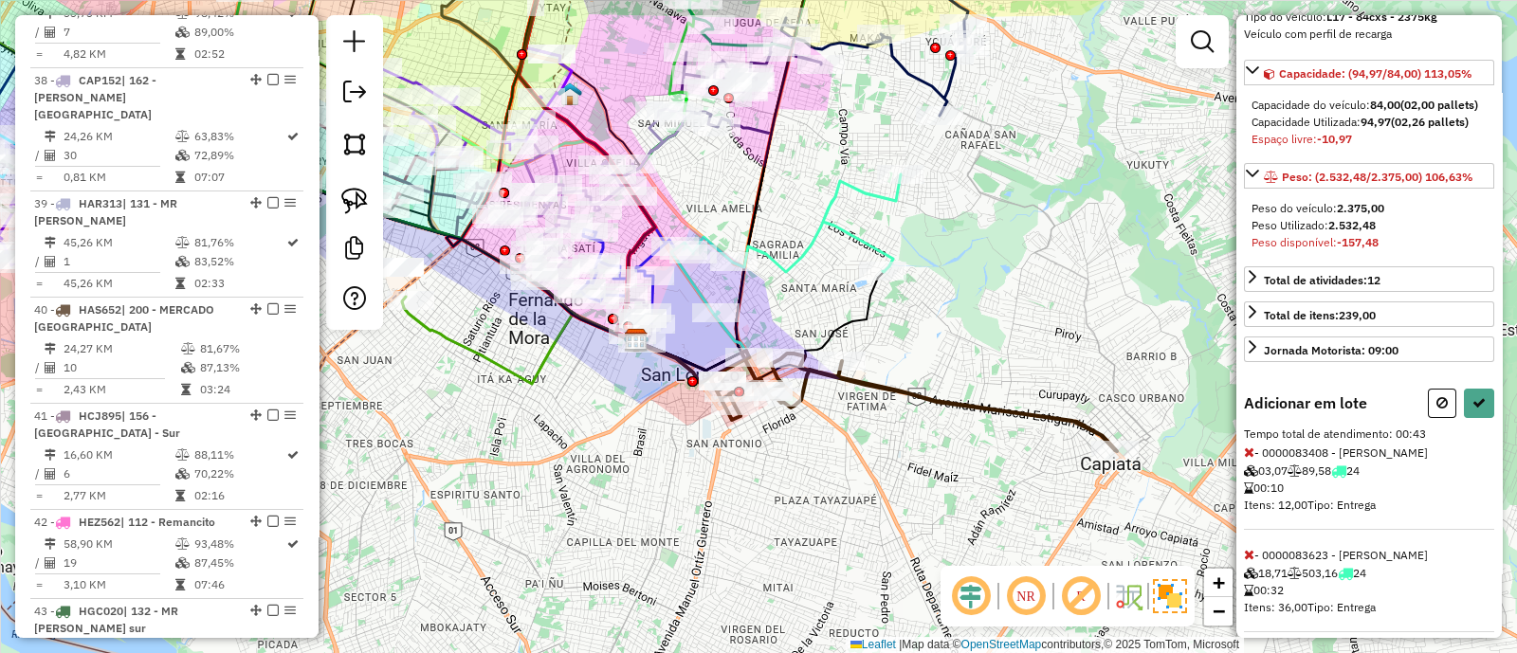
scroll to position [193, 0]
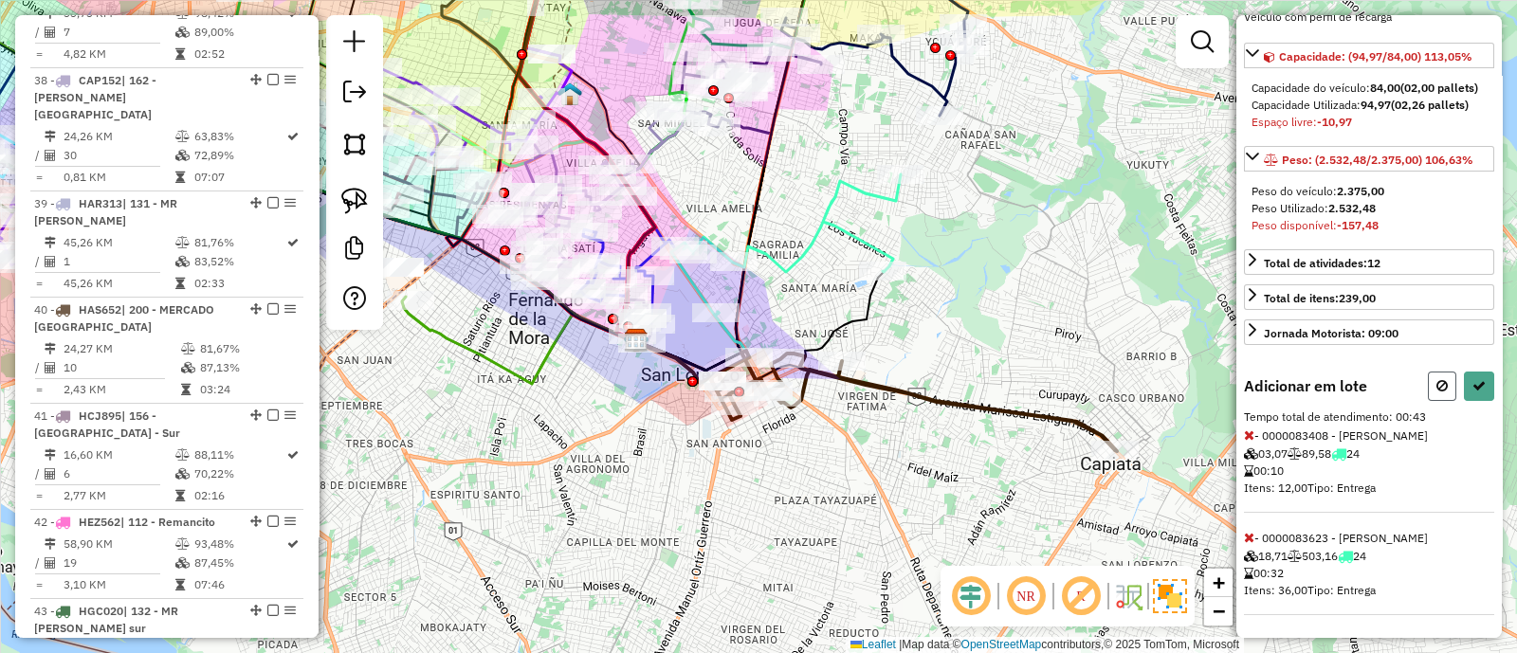
click at [1441, 383] on icon at bounding box center [1441, 385] width 11 height 13
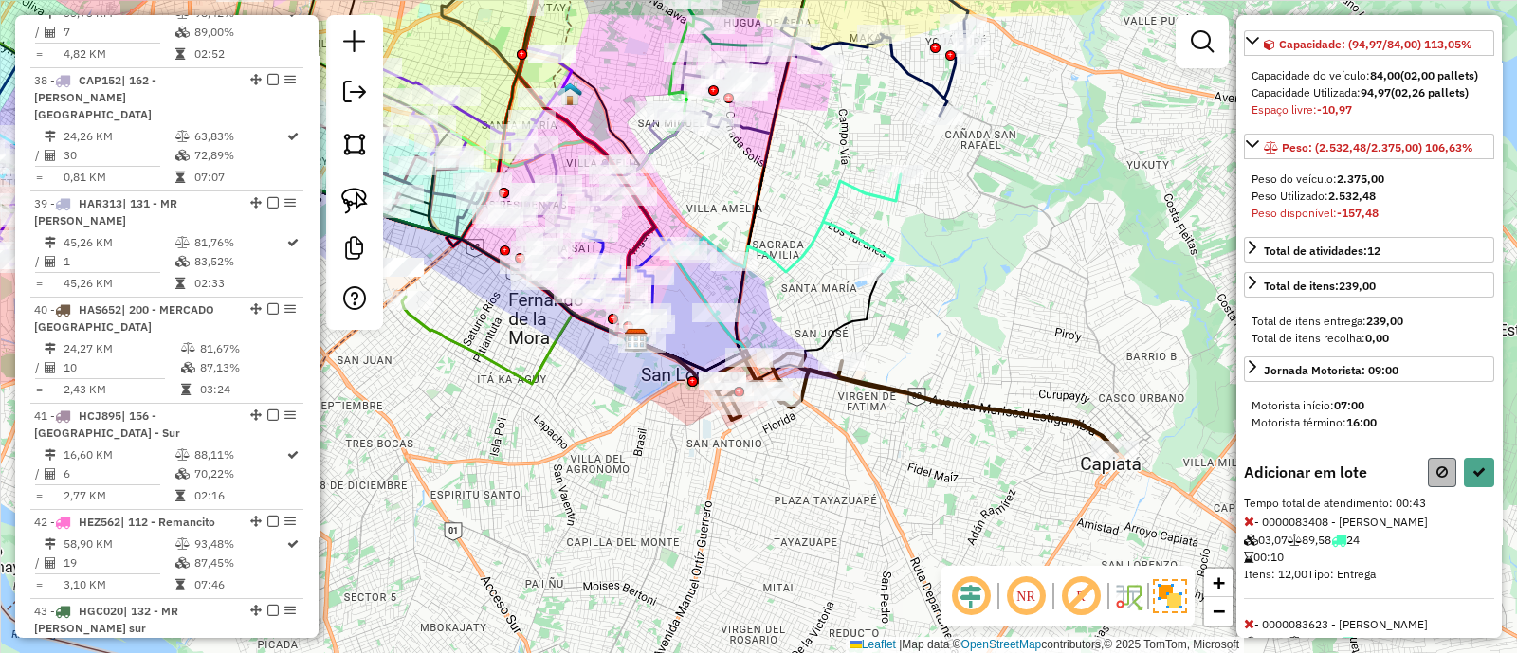
select select "**********"
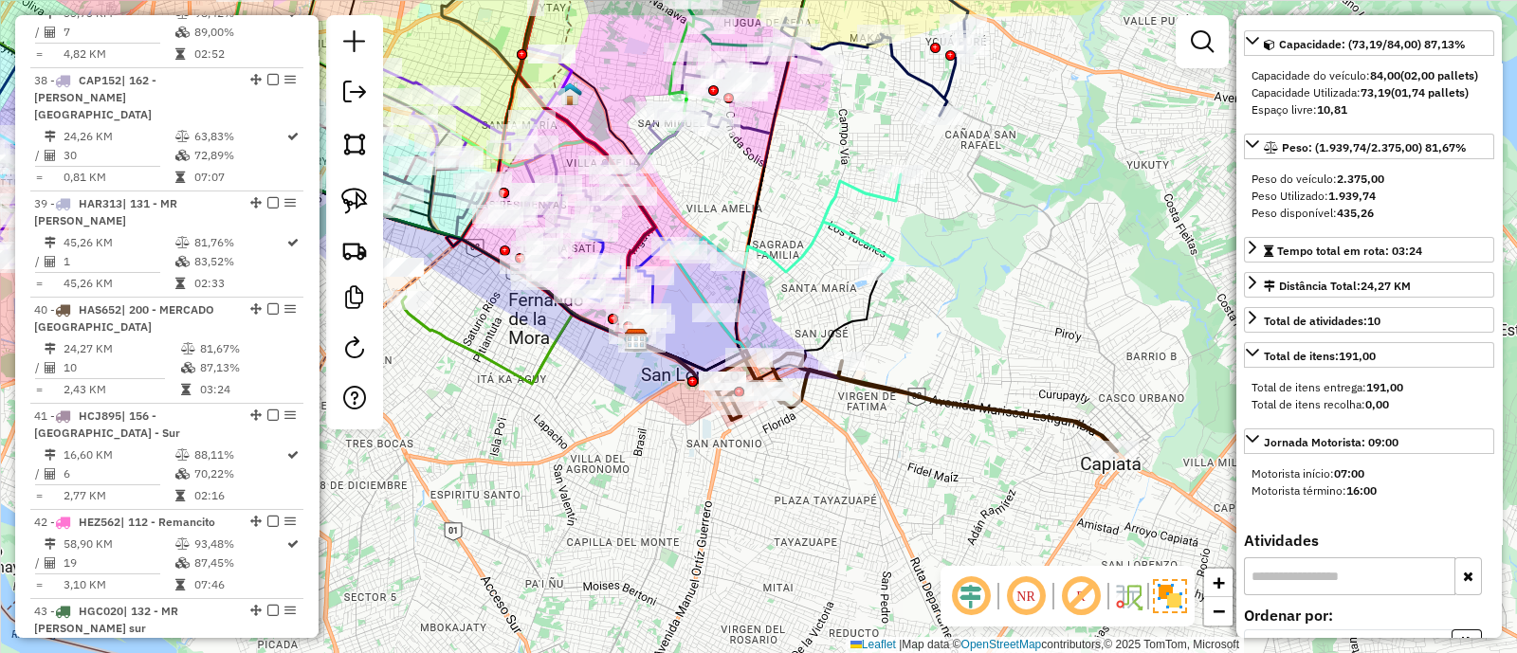
click at [927, 400] on icon at bounding box center [913, 401] width 407 height 100
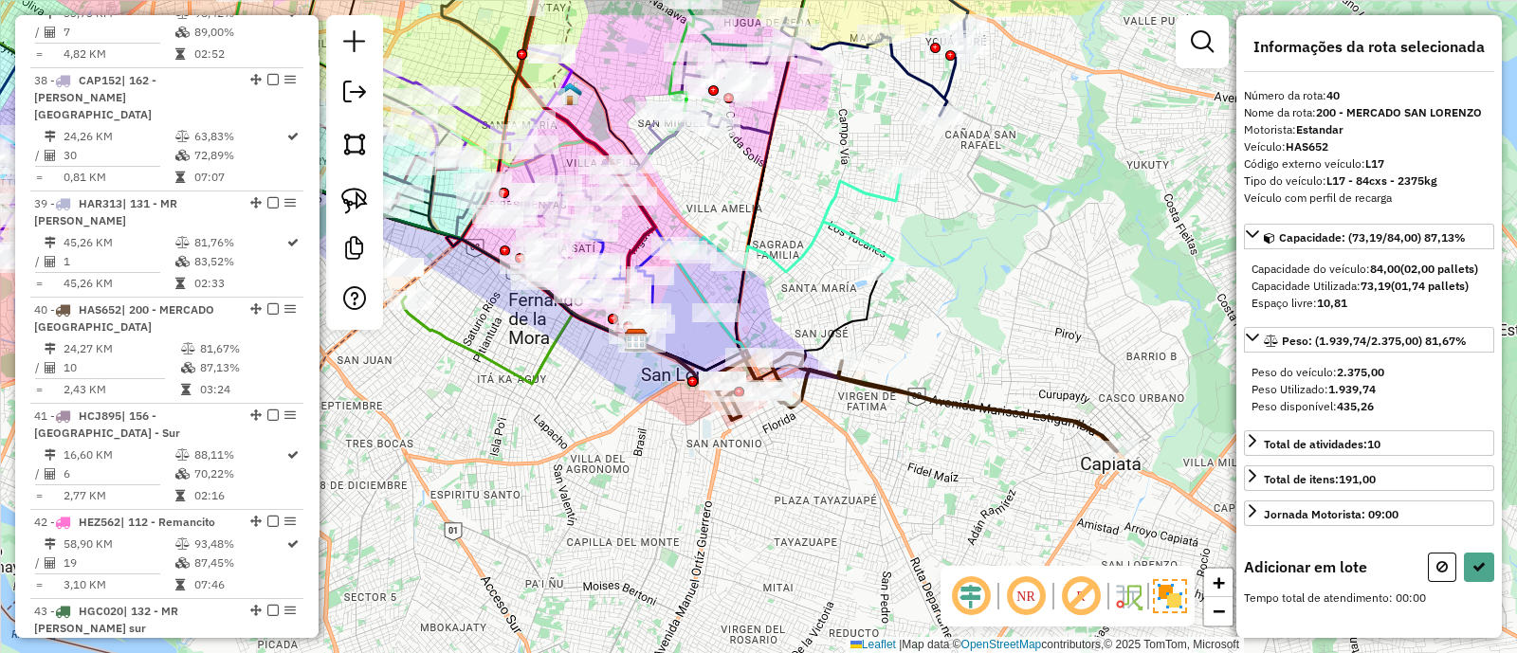
scroll to position [0, 0]
drag, startPoint x: 805, startPoint y: 300, endPoint x: 905, endPoint y: 220, distance: 128.8
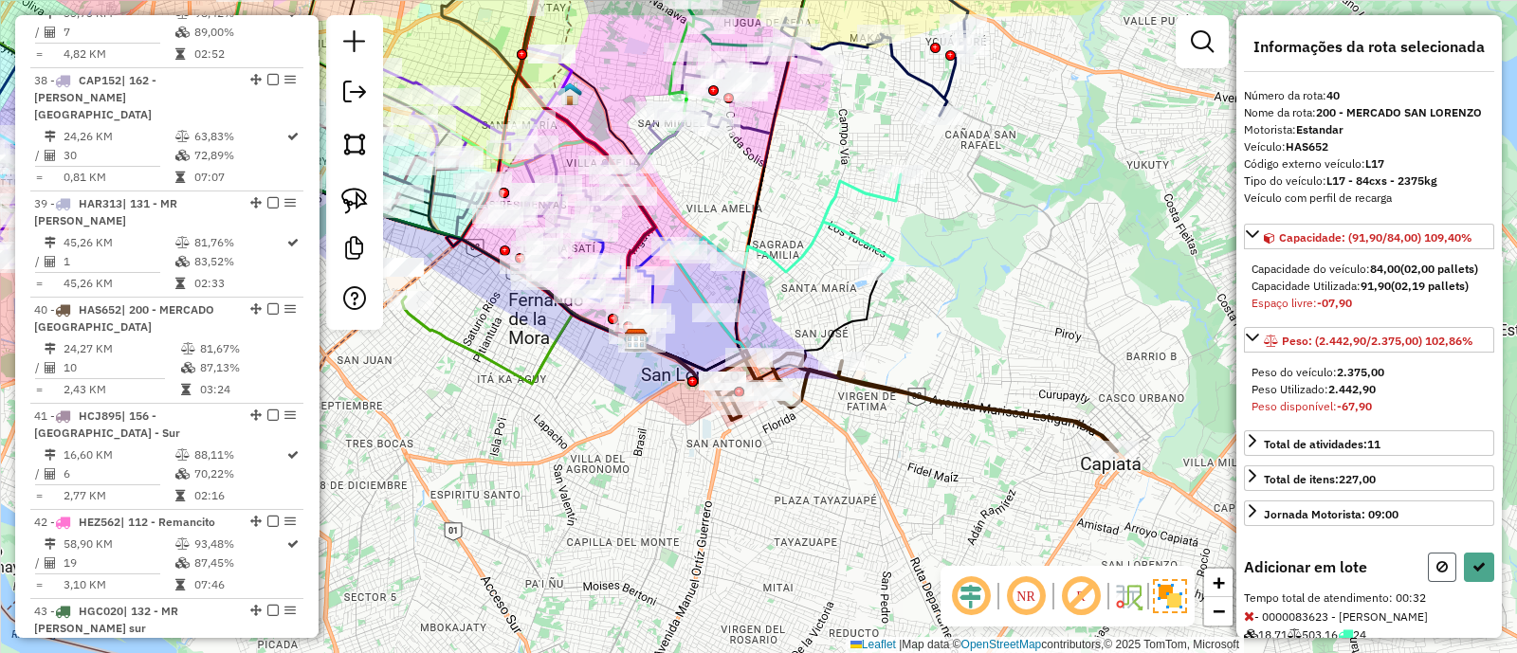
click at [1436, 573] on button at bounding box center [1442, 567] width 28 height 29
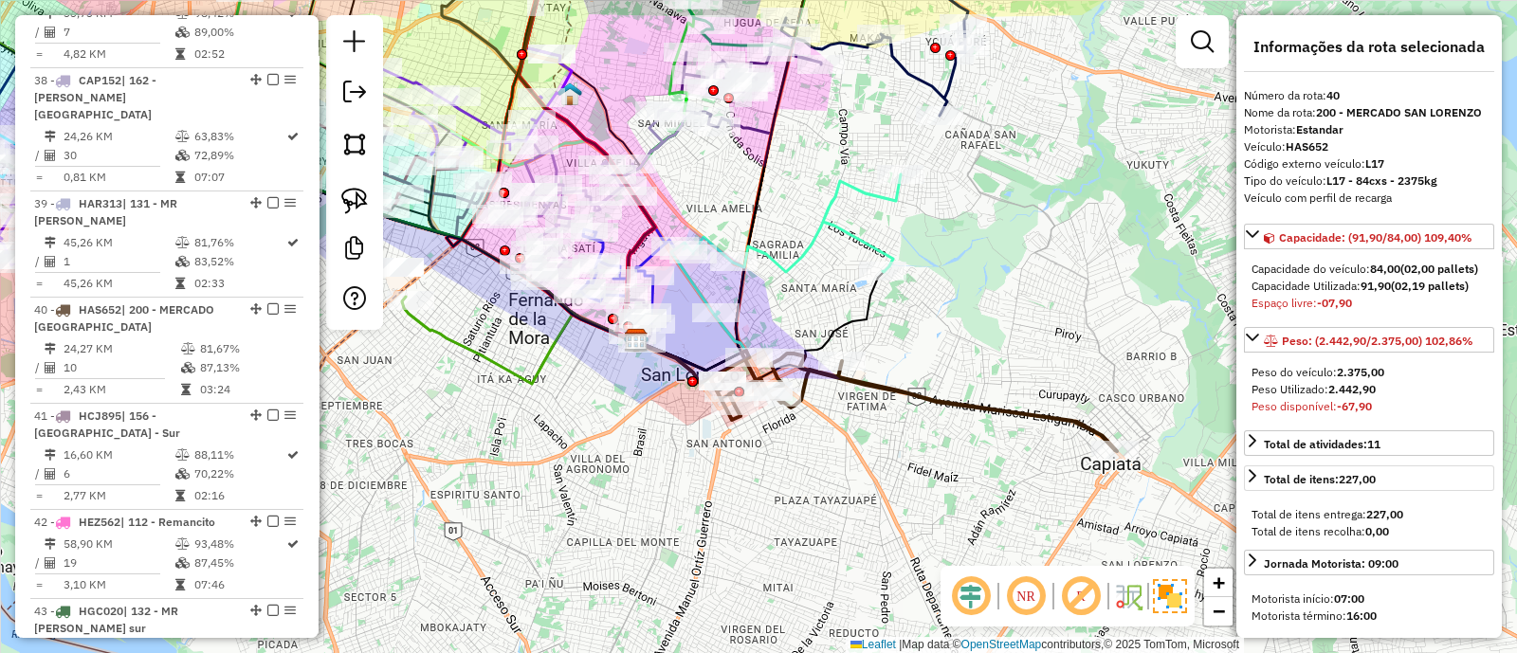
select select "**********"
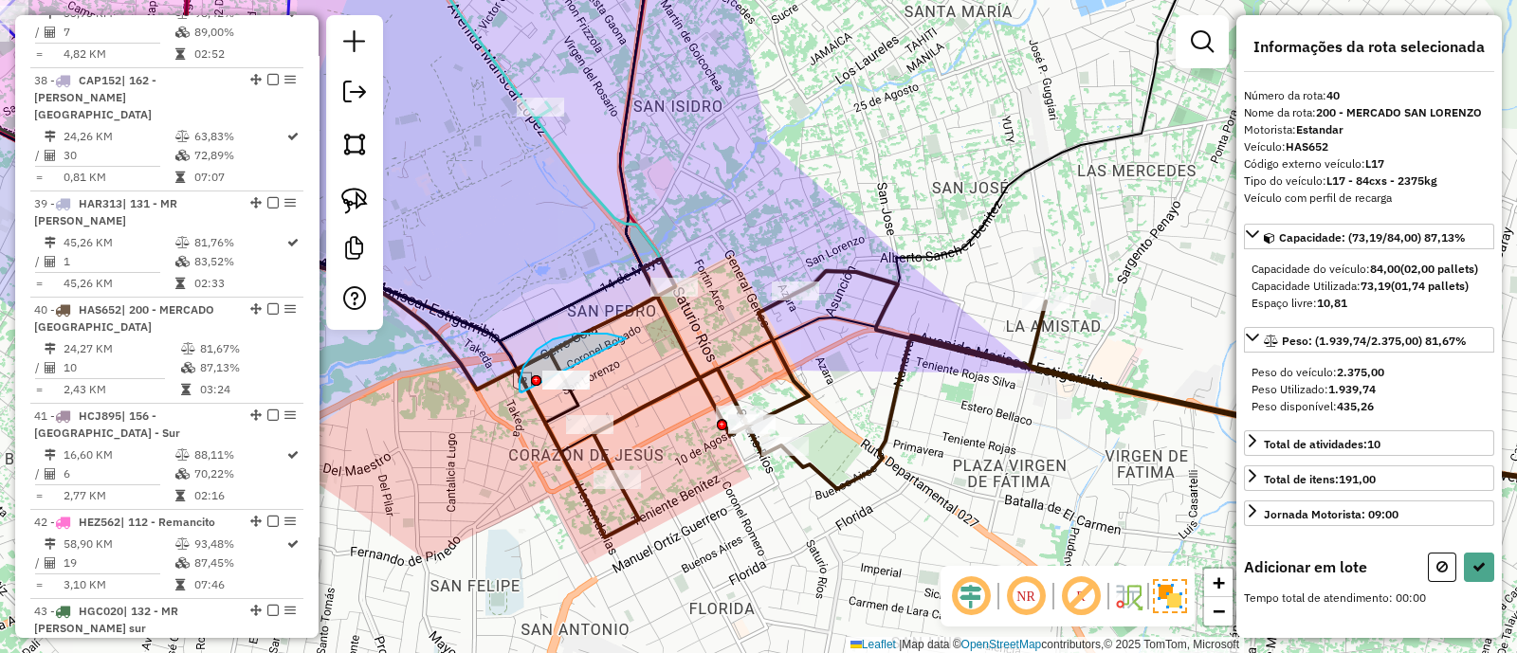
drag, startPoint x: 607, startPoint y: 334, endPoint x: 609, endPoint y: 378, distance: 44.6
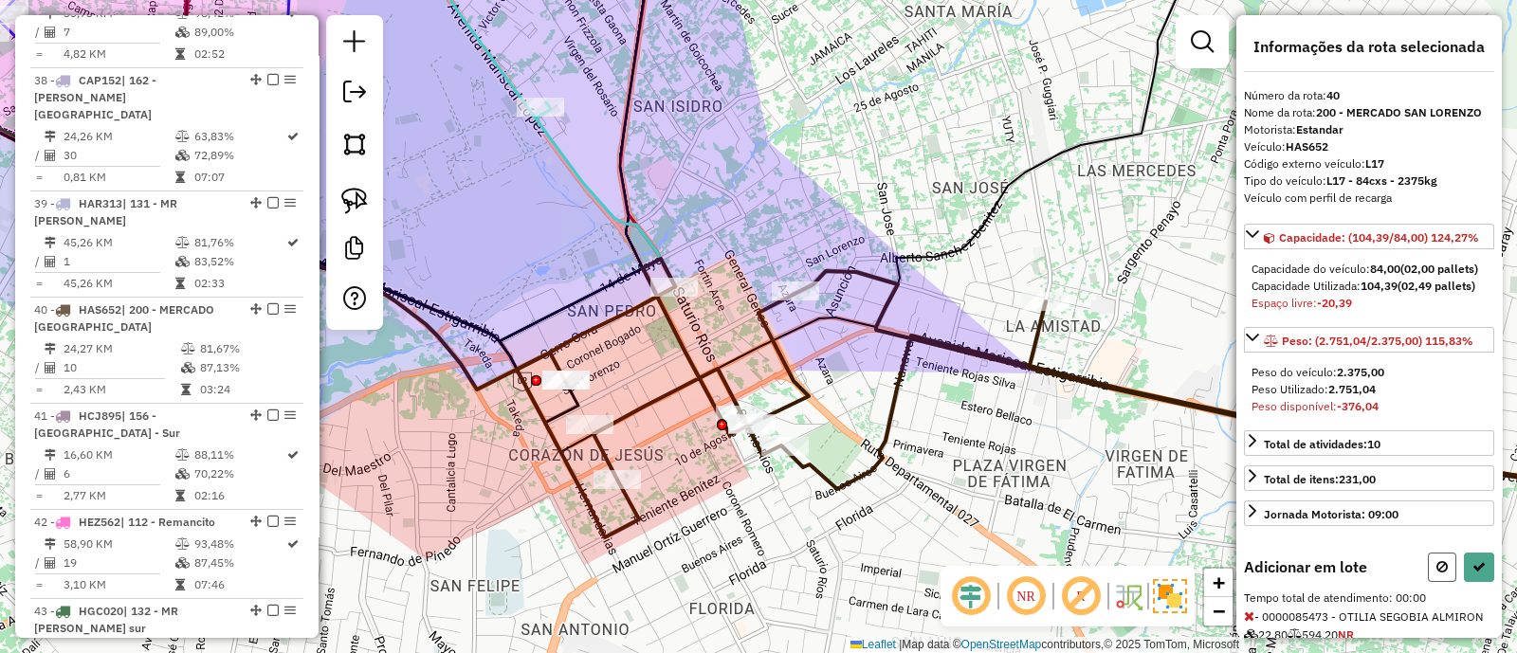
click at [1436, 573] on icon at bounding box center [1441, 566] width 11 height 13
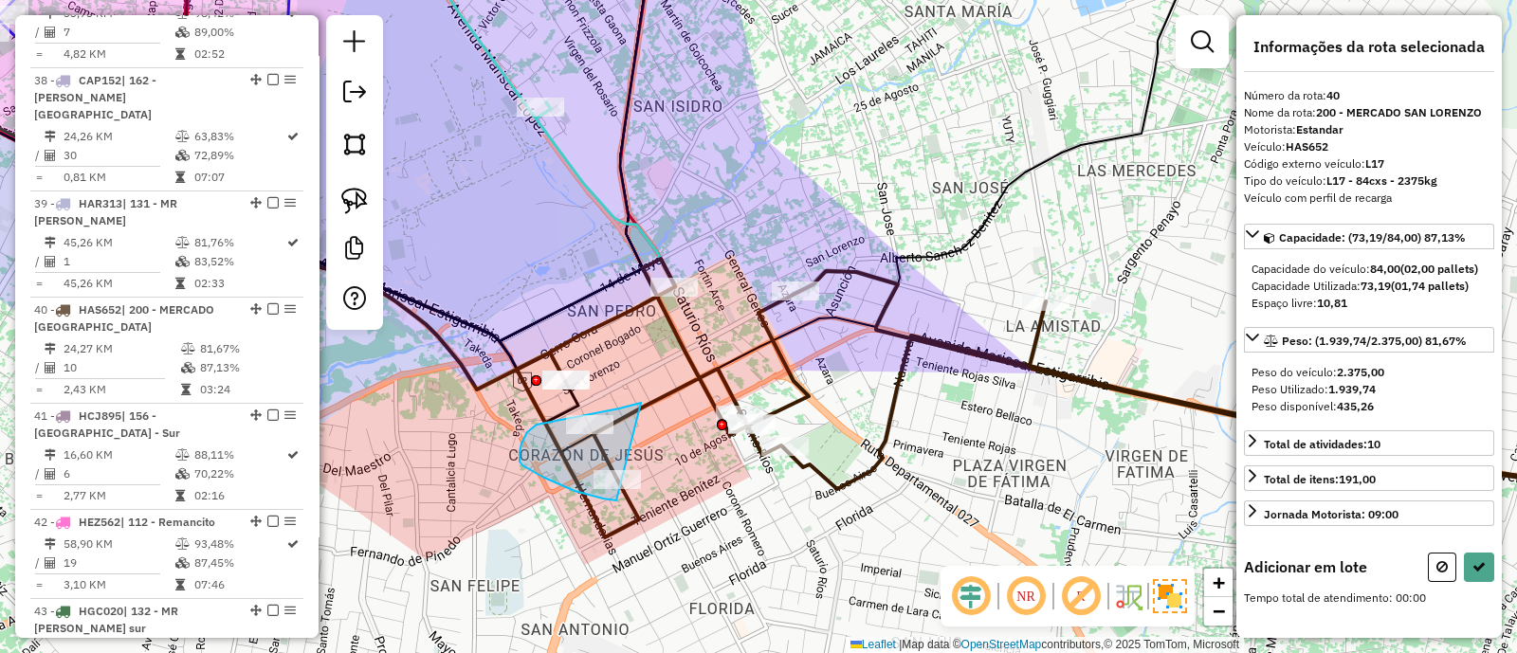
drag, startPoint x: 641, startPoint y: 403, endPoint x: 616, endPoint y: 500, distance: 100.7
click at [616, 500] on icon at bounding box center [1093, 398] width 1152 height 279
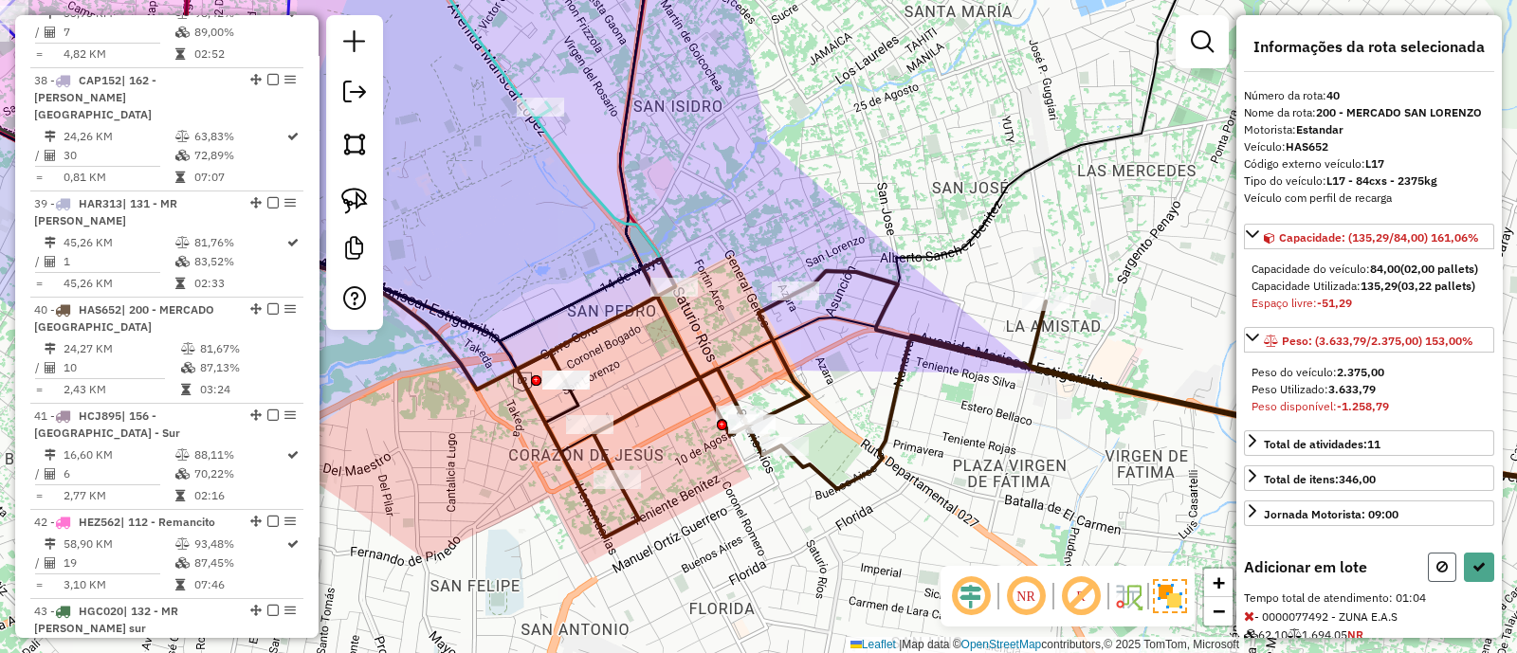
click at [1441, 582] on button at bounding box center [1442, 567] width 28 height 29
select select "**********"
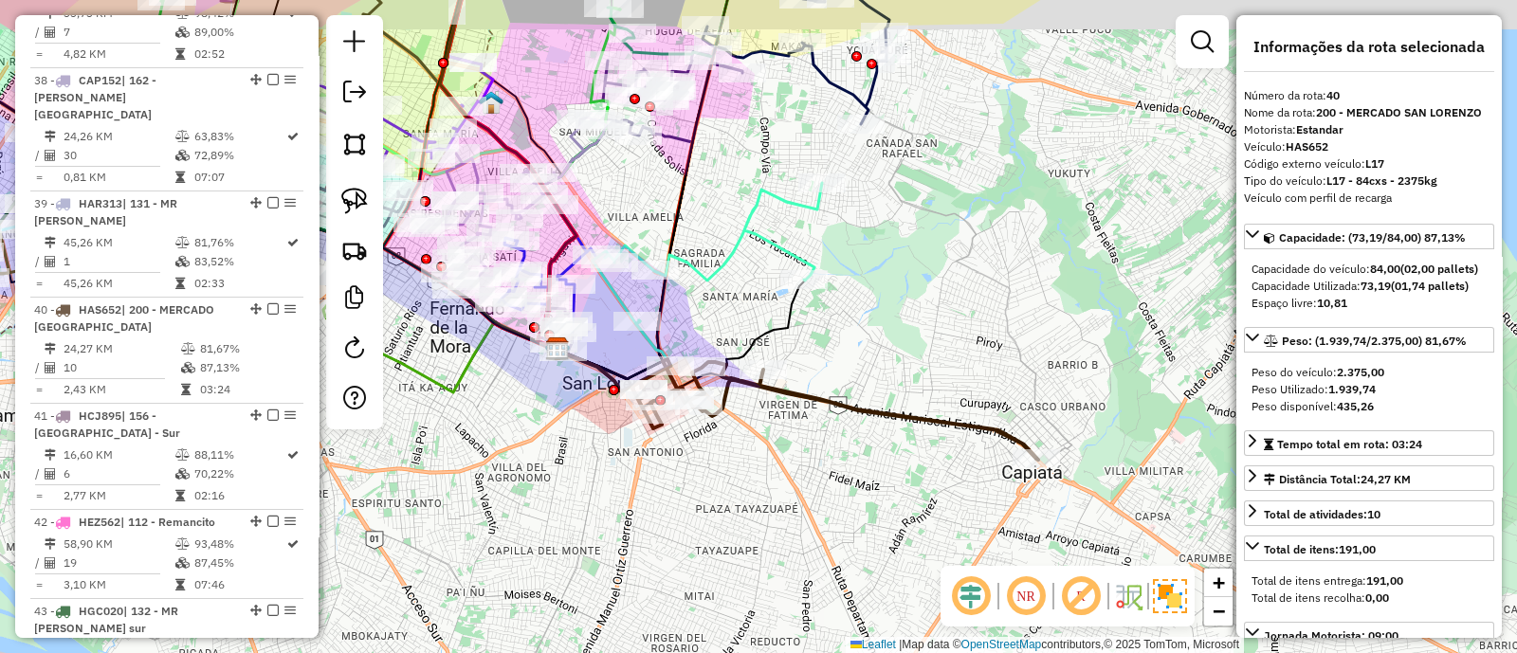
drag, startPoint x: 950, startPoint y: 297, endPoint x: 838, endPoint y: 536, distance: 263.8
click at [838, 536] on div "Janela de atendimento Grade de atendimento Capacidade Transportadoras Veículos …" at bounding box center [758, 326] width 1517 height 653
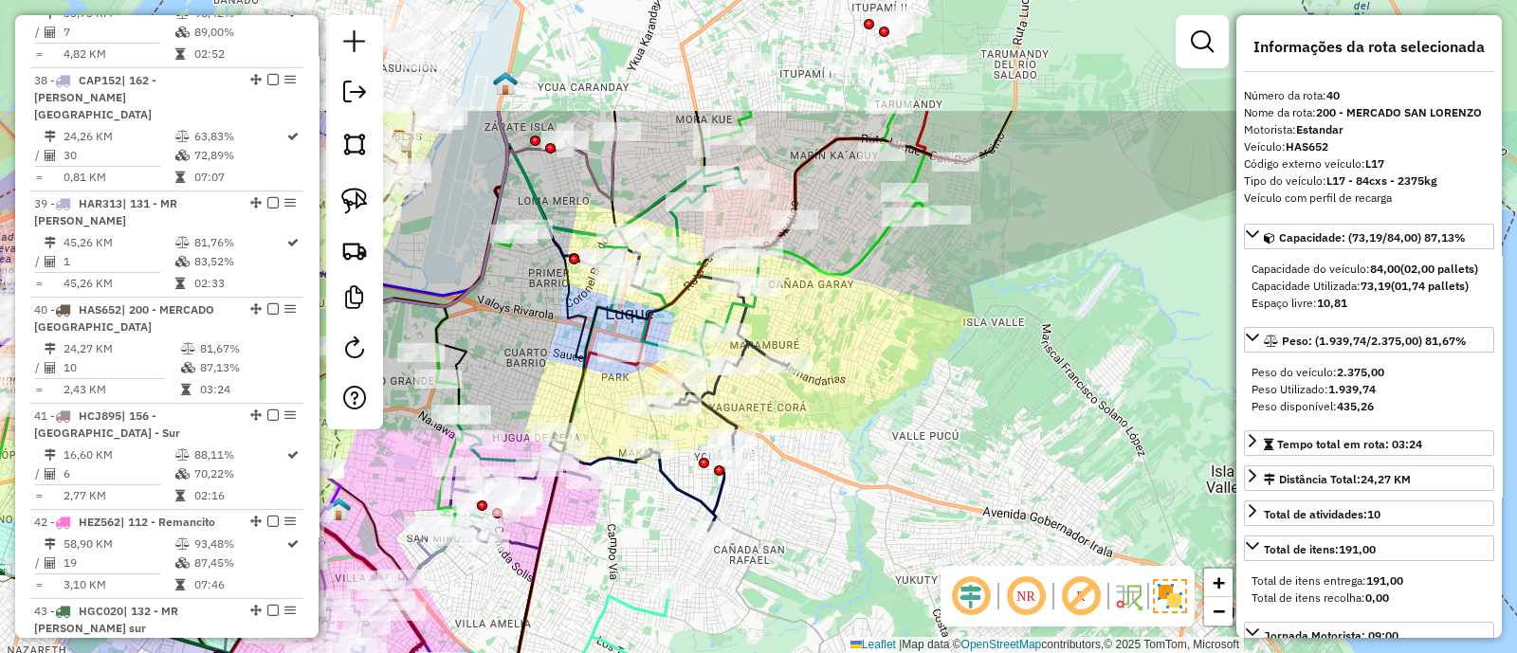
drag, startPoint x: 834, startPoint y: 504, endPoint x: 826, endPoint y: 525, distance: 22.5
click at [826, 525] on div "Janela de atendimento Grade de atendimento Capacidade Transportadoras Veículos …" at bounding box center [758, 326] width 1517 height 653
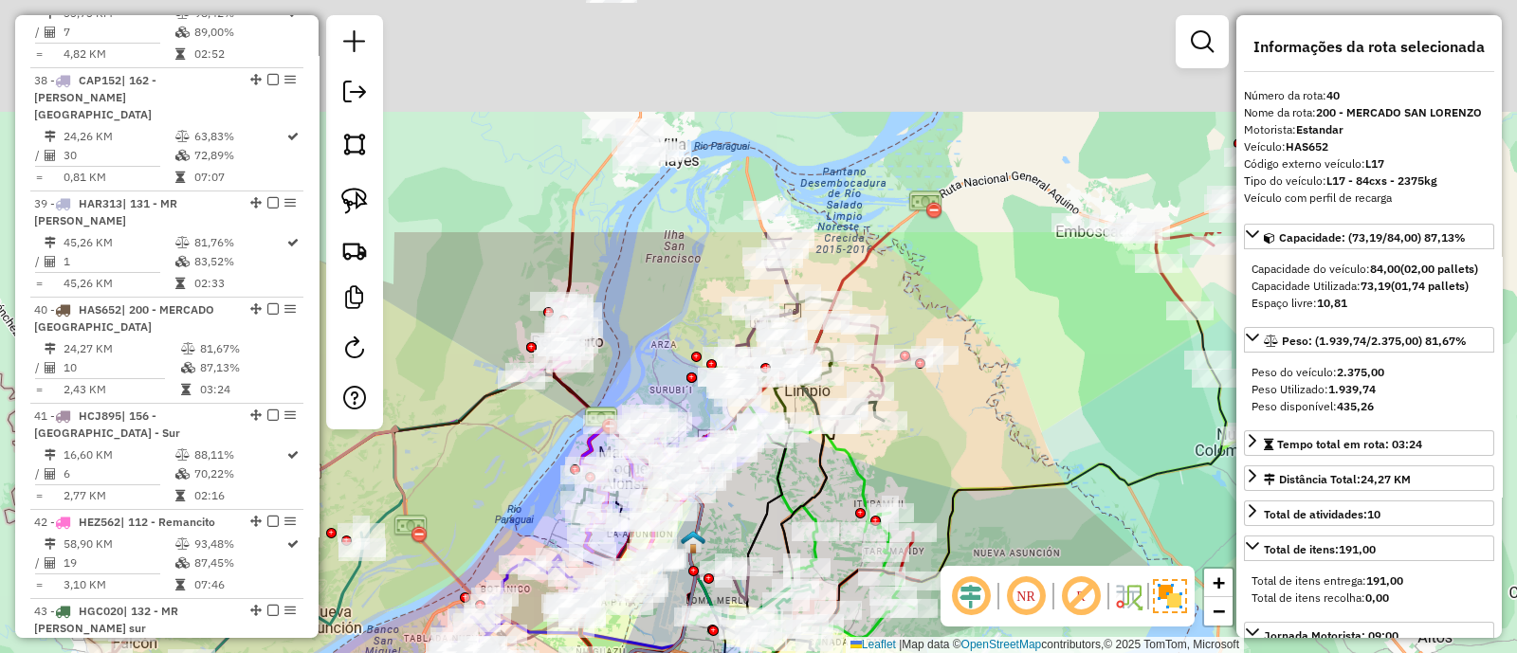
drag, startPoint x: 985, startPoint y: 164, endPoint x: 979, endPoint y: 462, distance: 297.7
click at [979, 457] on div "Janela de atendimento Grade de atendimento Capacidade Transportadoras Veículos …" at bounding box center [758, 326] width 1517 height 653
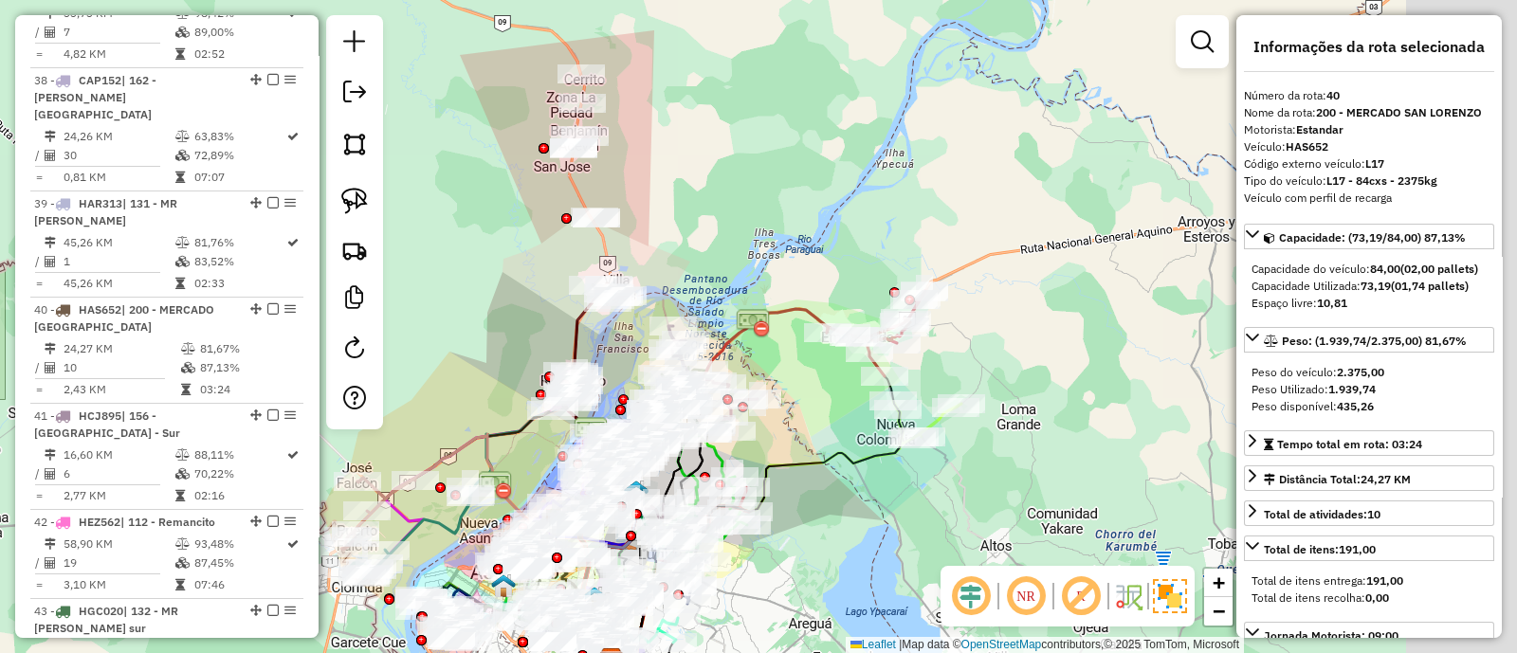
drag, startPoint x: 950, startPoint y: 379, endPoint x: 725, endPoint y: 455, distance: 237.1
click at [728, 452] on div "Janela de atendimento Grade de atendimento Capacidade Transportadoras Veículos …" at bounding box center [758, 326] width 1517 height 653
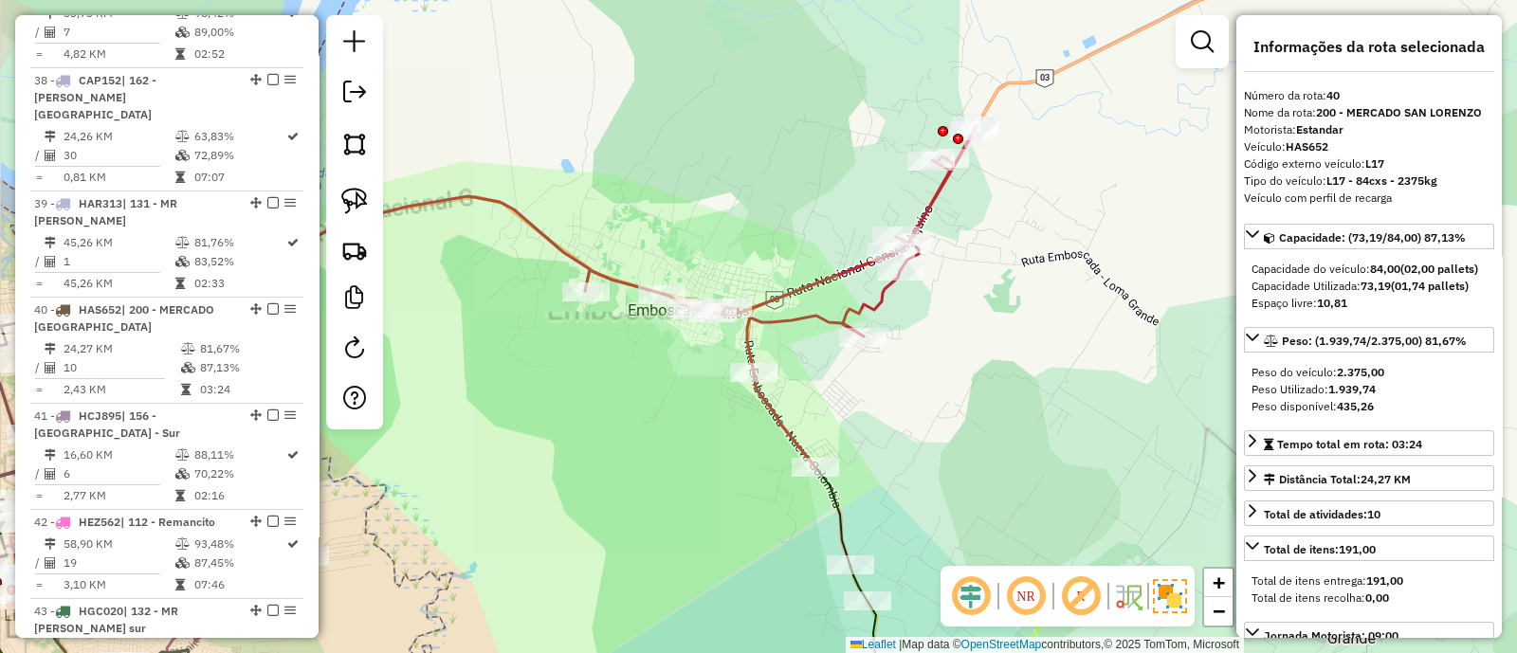
click at [806, 328] on icon at bounding box center [780, 296] width 391 height 342
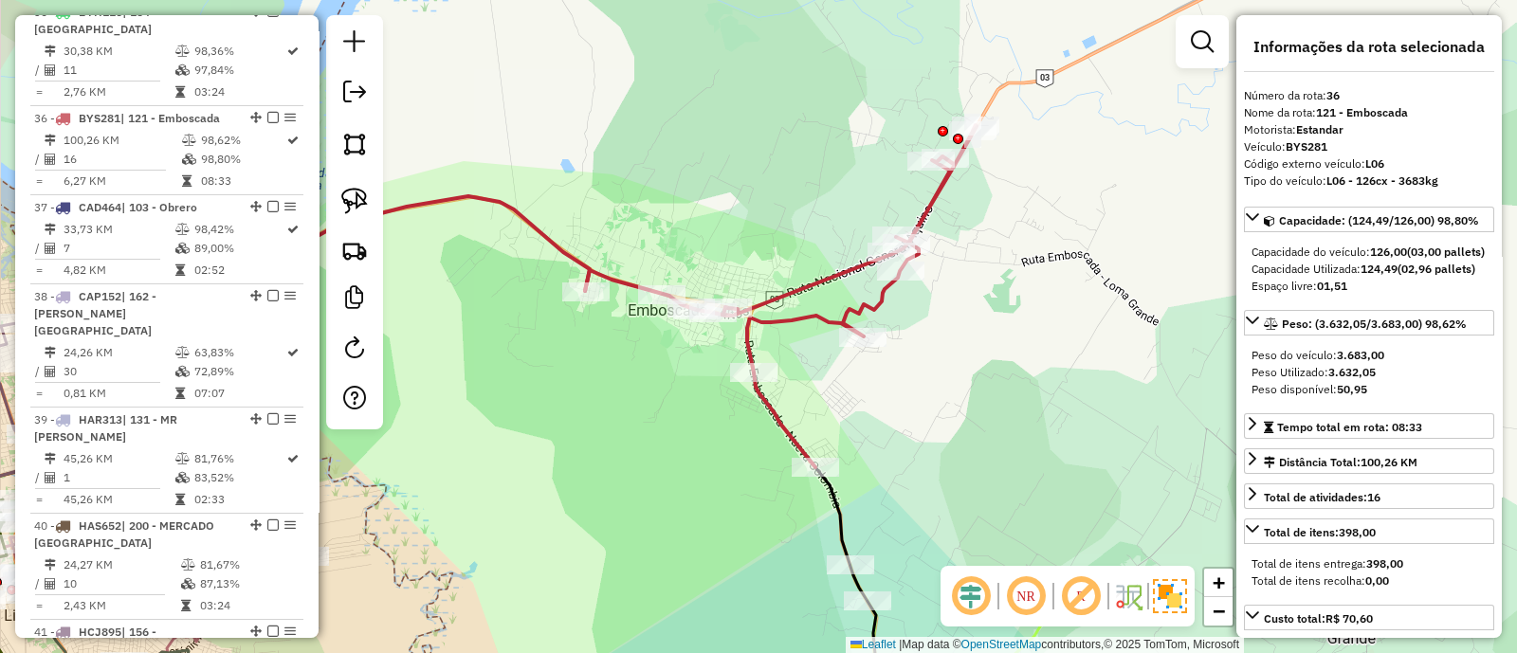
scroll to position [4385, 0]
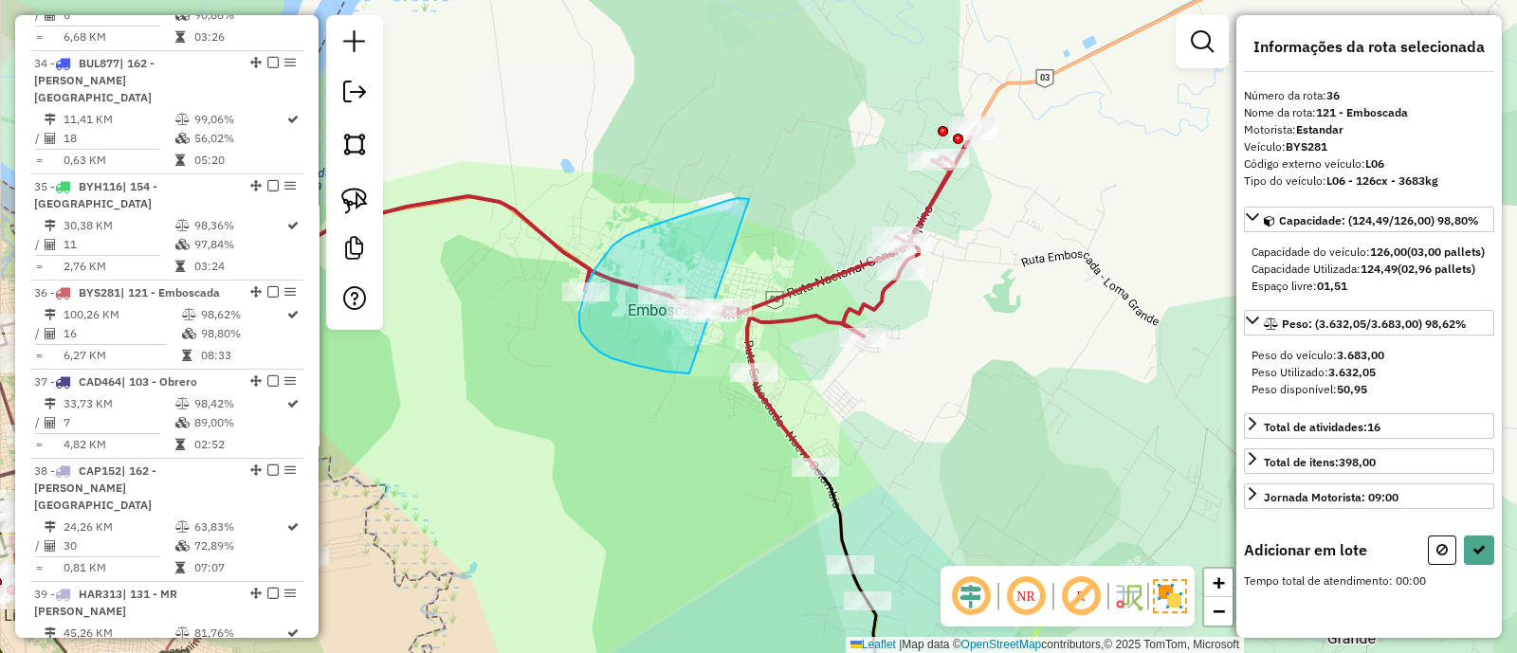
drag, startPoint x: 656, startPoint y: 225, endPoint x: 718, endPoint y: 374, distance: 162.3
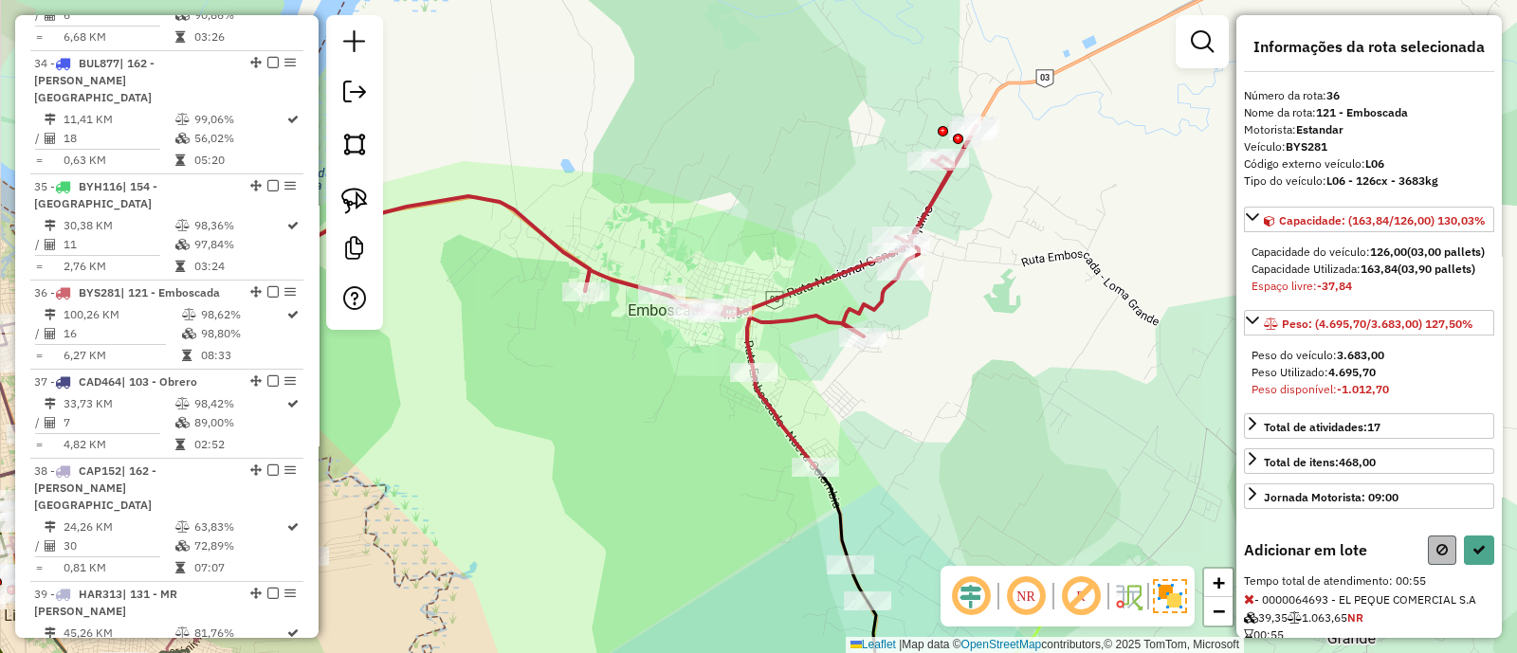
click at [1424, 565] on div "Adicionar em lote" at bounding box center [1369, 550] width 250 height 29
click at [1428, 565] on button at bounding box center [1442, 550] width 28 height 29
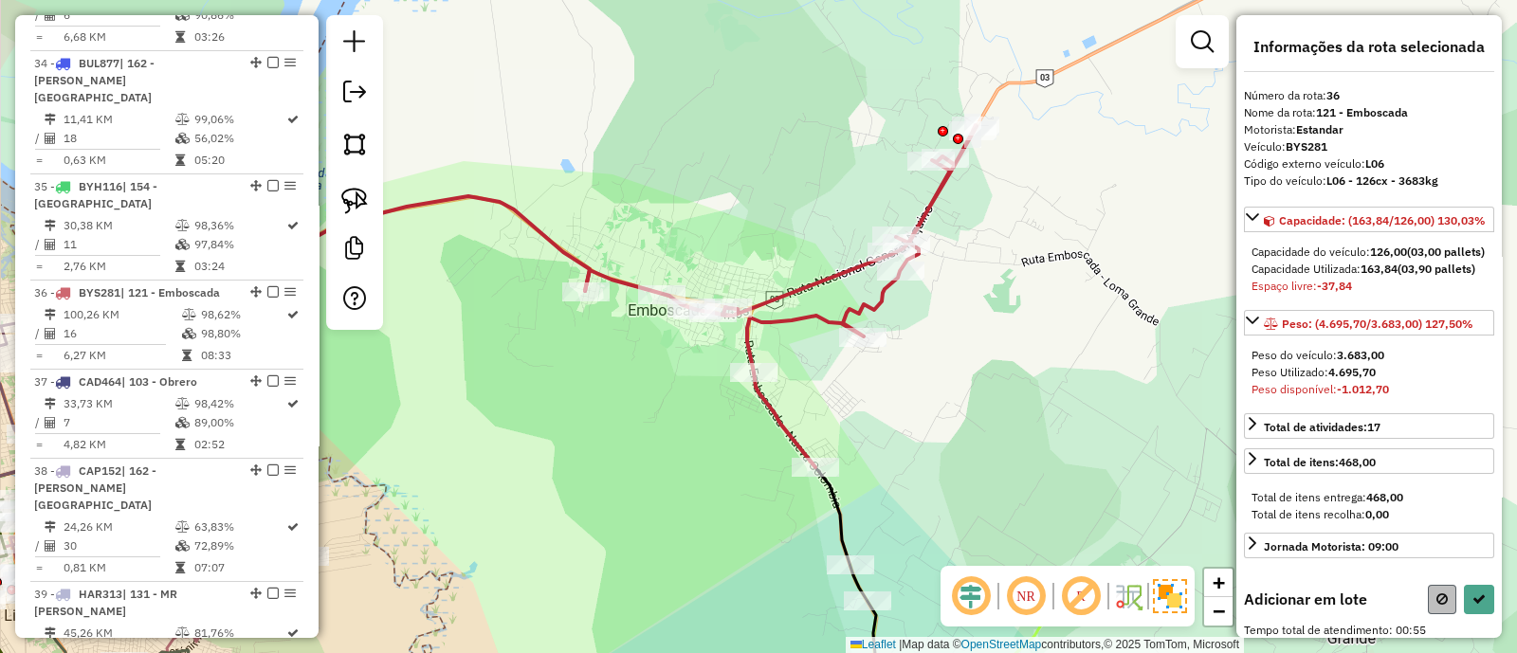
select select "**********"
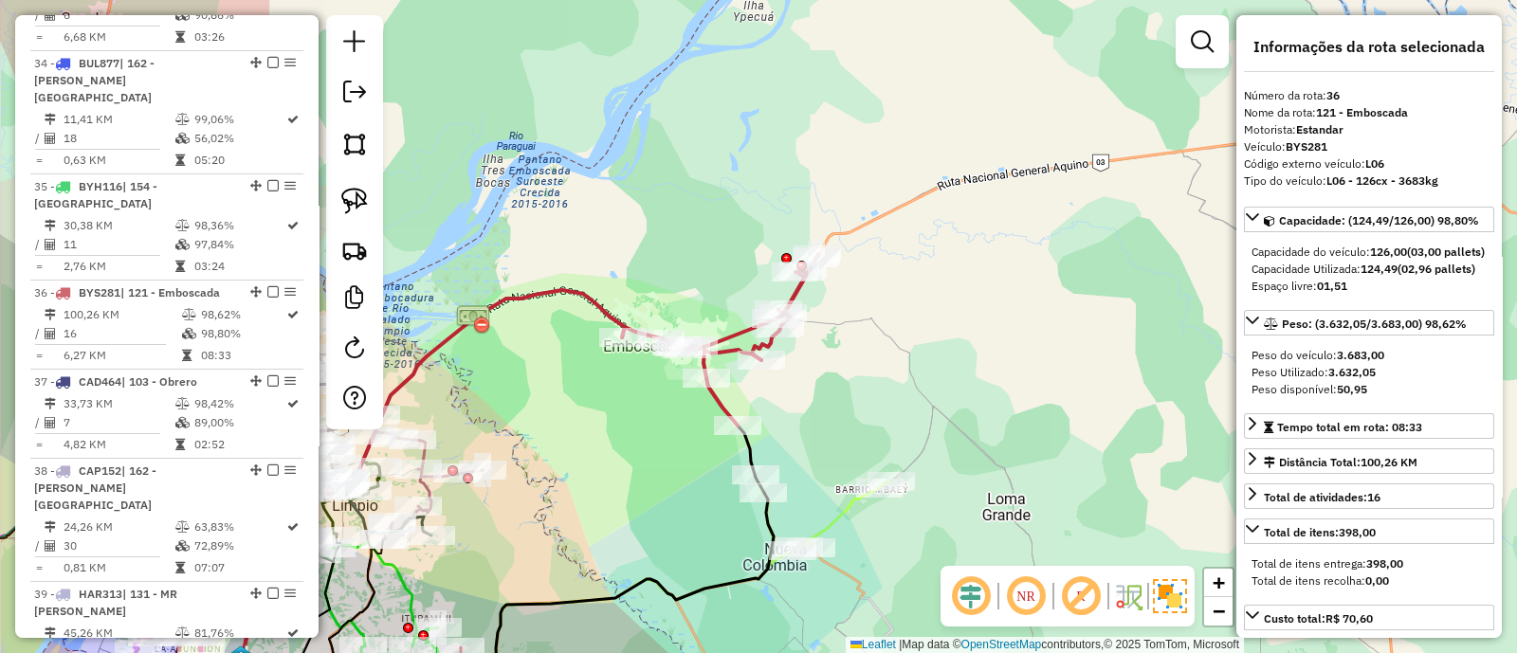
click at [844, 517] on icon at bounding box center [823, 519] width 136 height 88
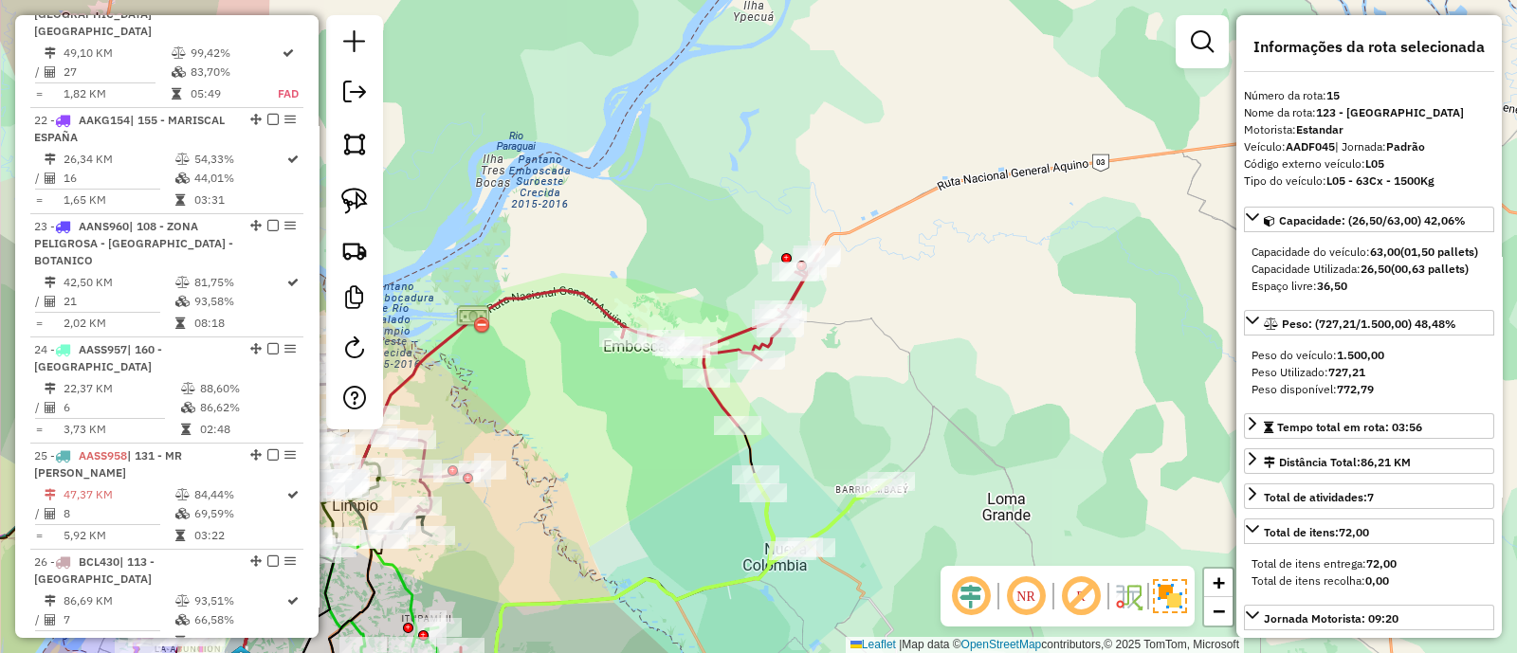
scroll to position [2109, 0]
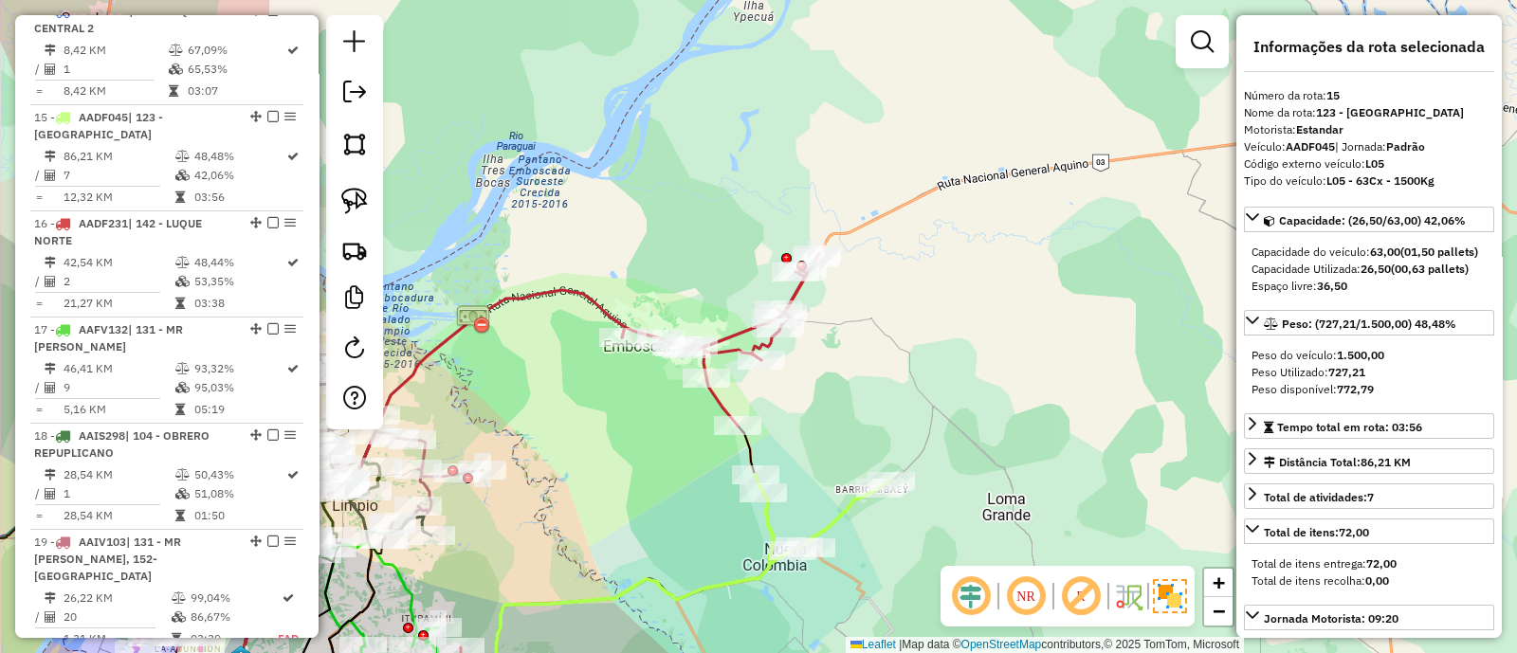
click at [731, 363] on div "Janela de atendimento Grade de atendimento Capacidade Transportadoras Veículos …" at bounding box center [758, 326] width 1517 height 653
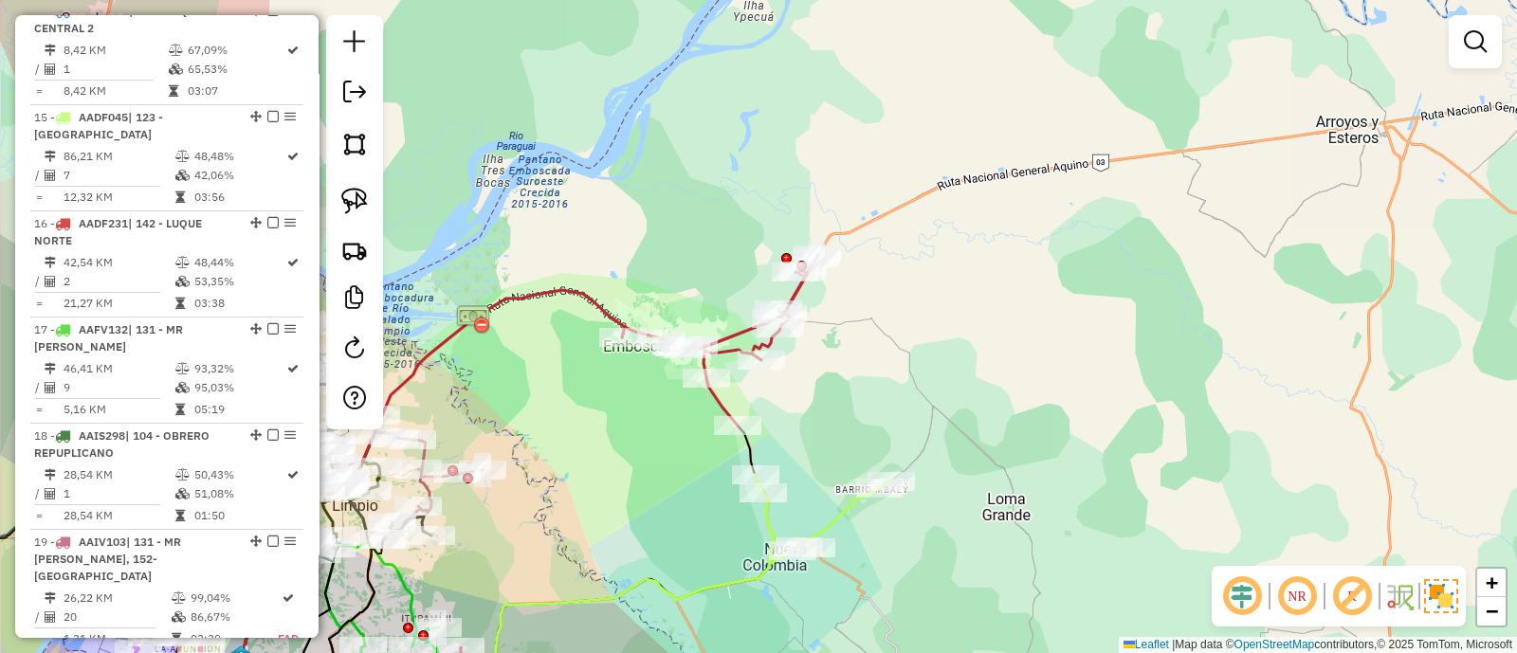
click at [729, 349] on icon at bounding box center [720, 340] width 196 height 172
select select "**********"
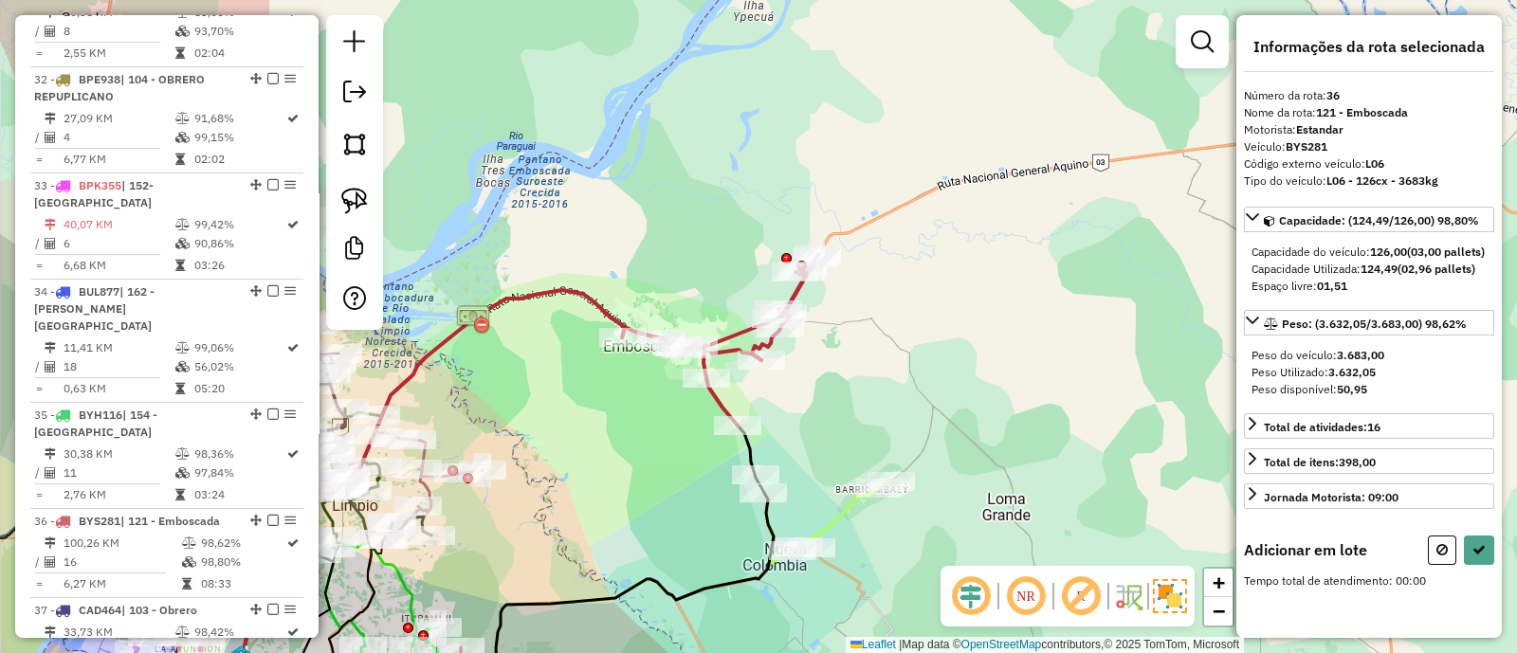
scroll to position [4385, 0]
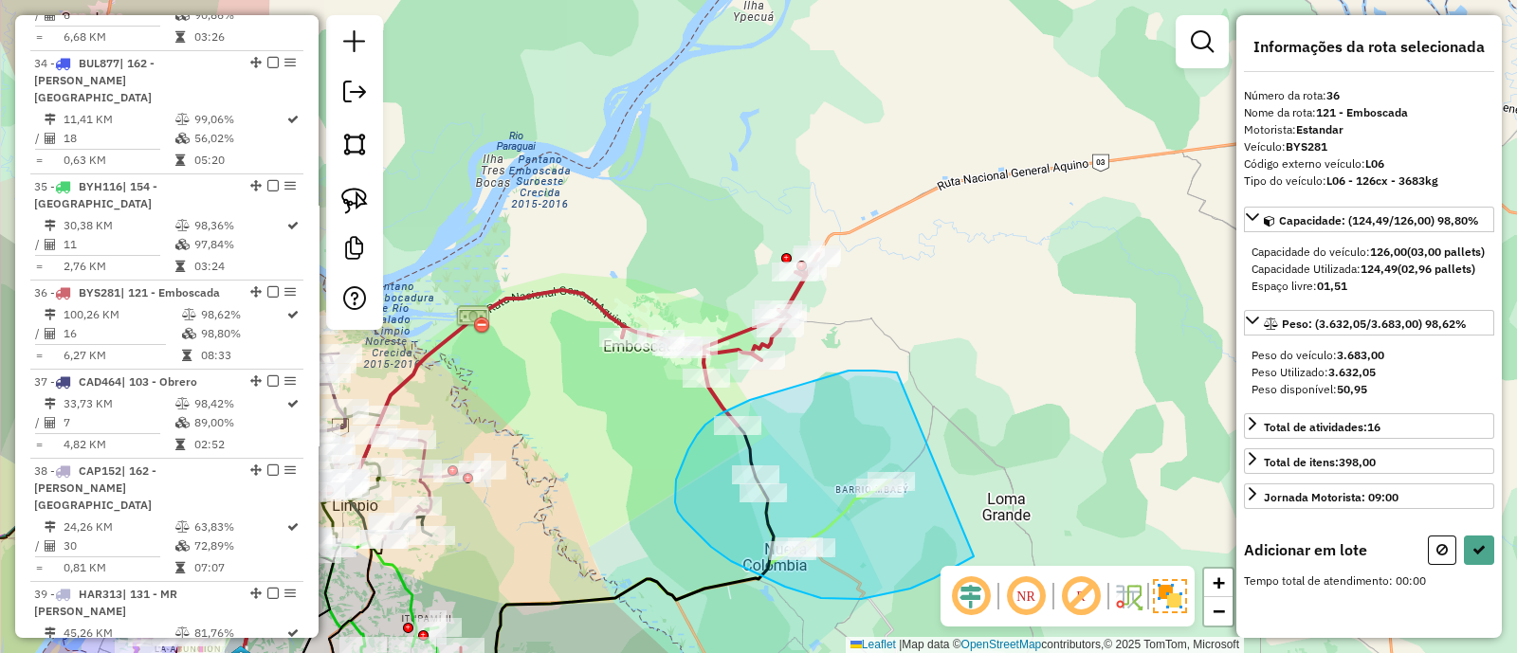
drag, startPoint x: 894, startPoint y: 373, endPoint x: 973, endPoint y: 556, distance: 200.4
click at [973, 556] on div "Janela de atendimento Grade de atendimento Capacidade Transportadoras Veículos …" at bounding box center [758, 326] width 1517 height 653
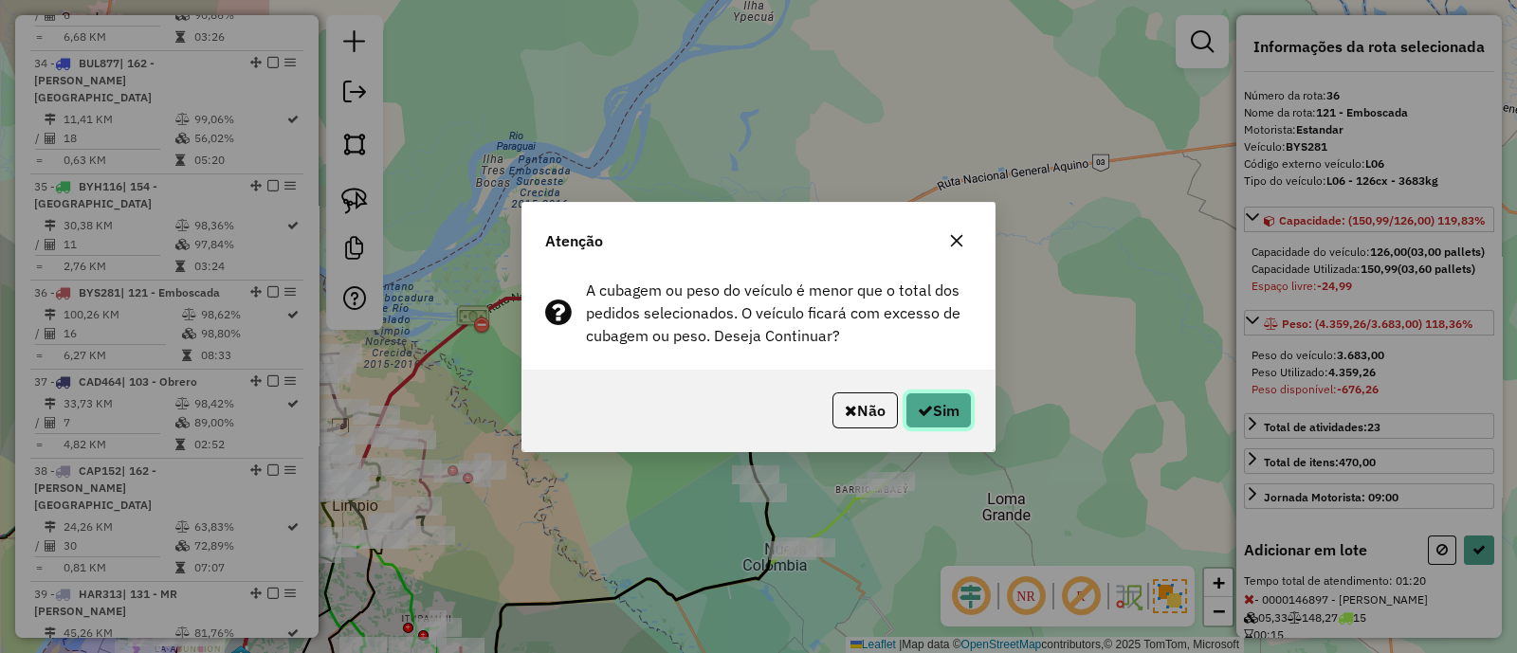
click at [946, 399] on button "Sim" at bounding box center [938, 410] width 66 height 36
select select "**********"
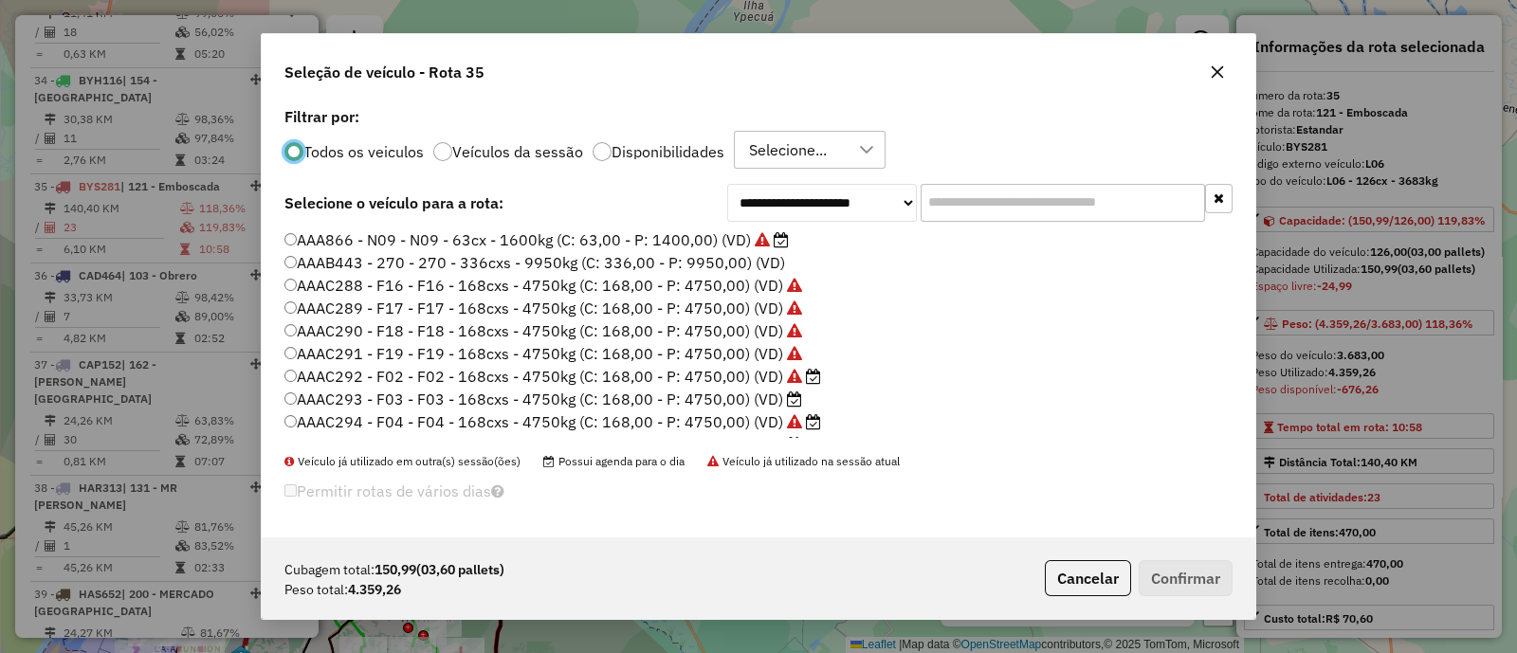
scroll to position [9, 6]
click at [782, 392] on label "AAAC293 - F03 - F03 - 168cxs - 4750kg (C: 168,00 - P: 4750,00) (VD)" at bounding box center [543, 399] width 518 height 23
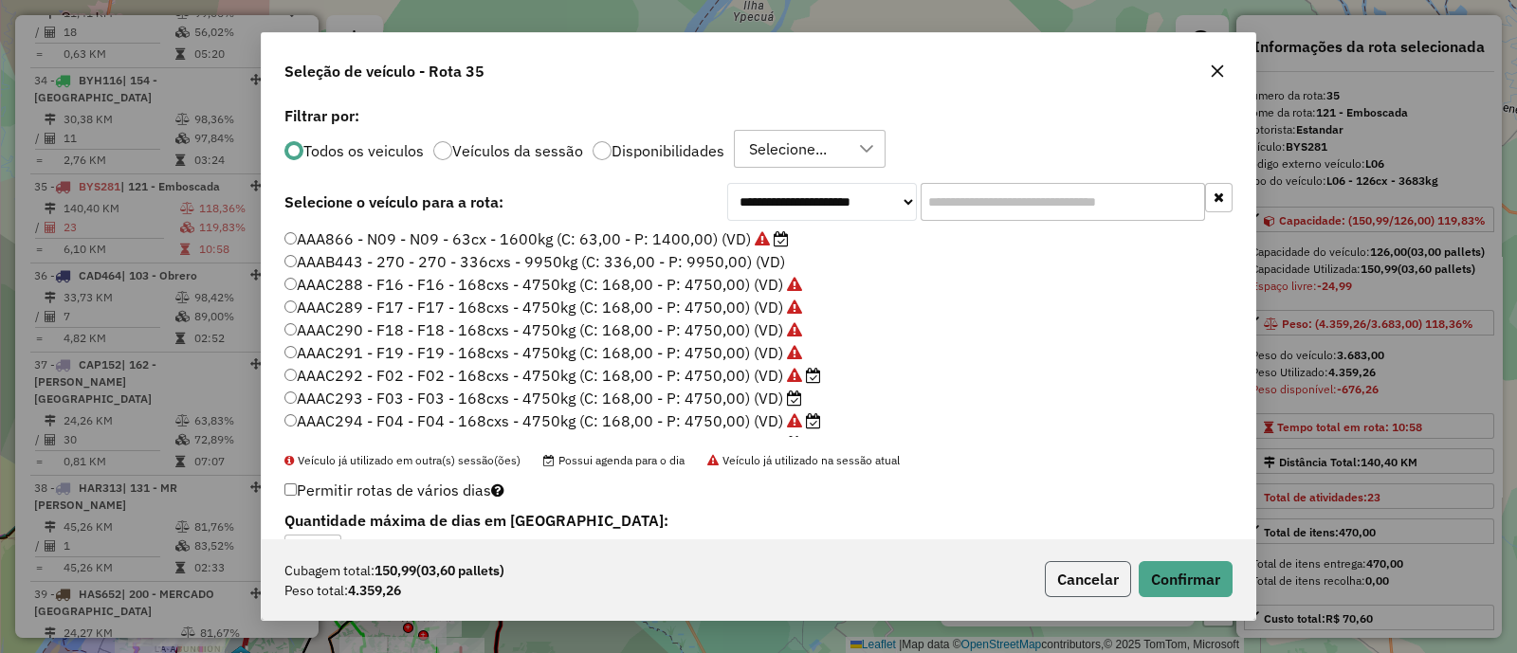
click at [1104, 568] on button "Cancelar" at bounding box center [1088, 579] width 86 height 36
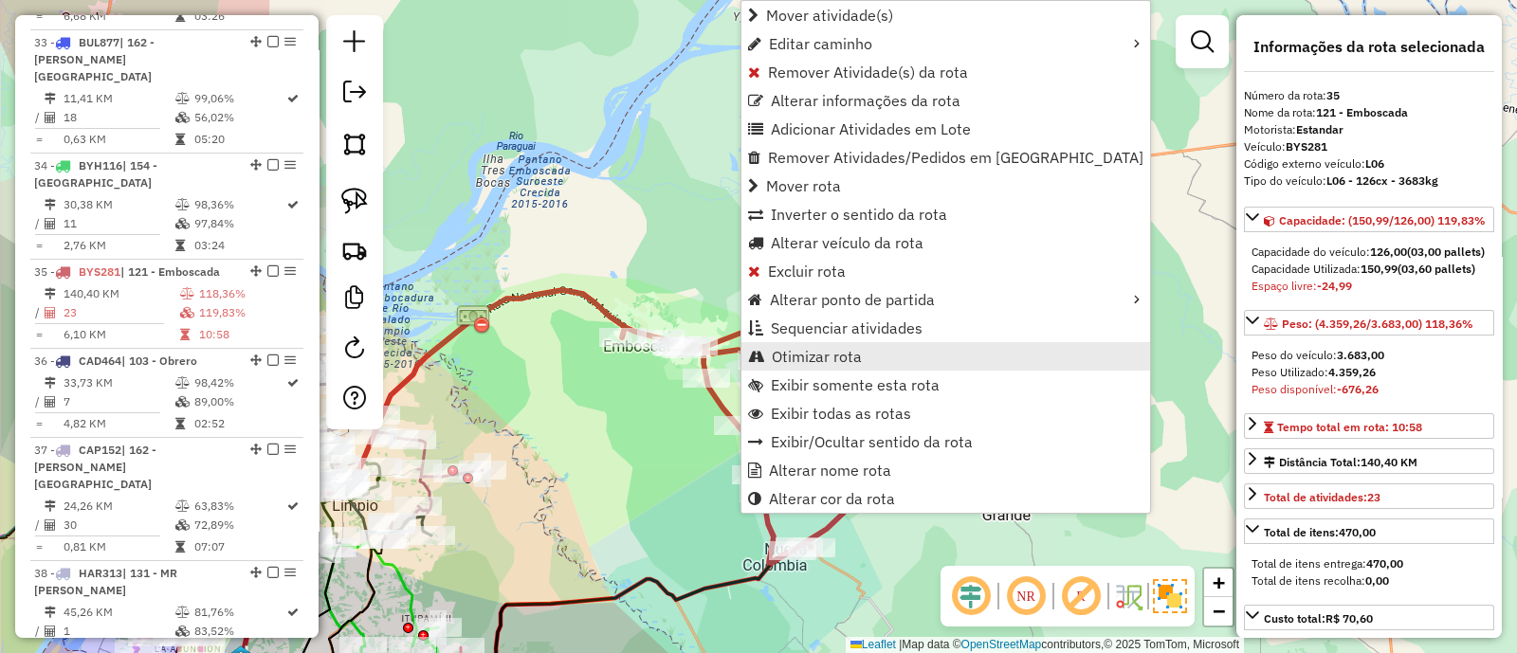
scroll to position [4280, 0]
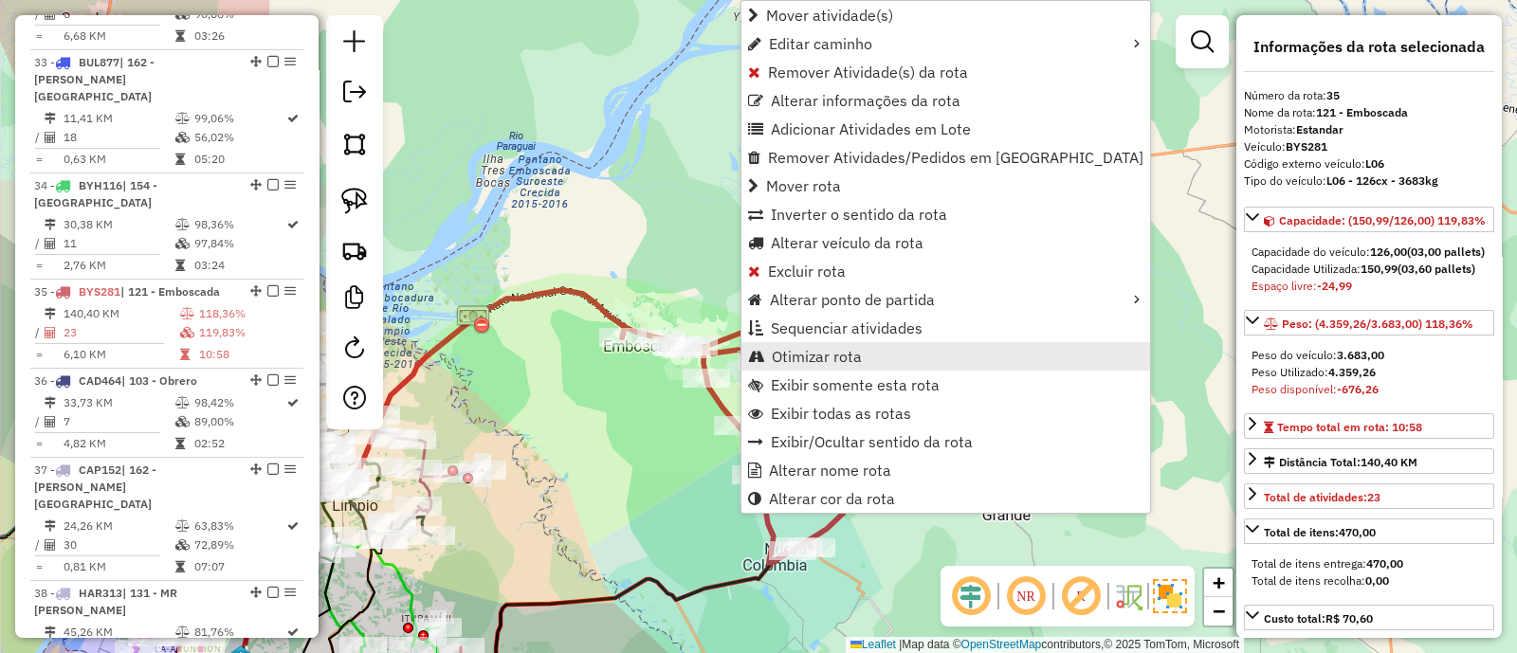
click at [829, 364] on span "Otimizar rota" at bounding box center [817, 356] width 90 height 15
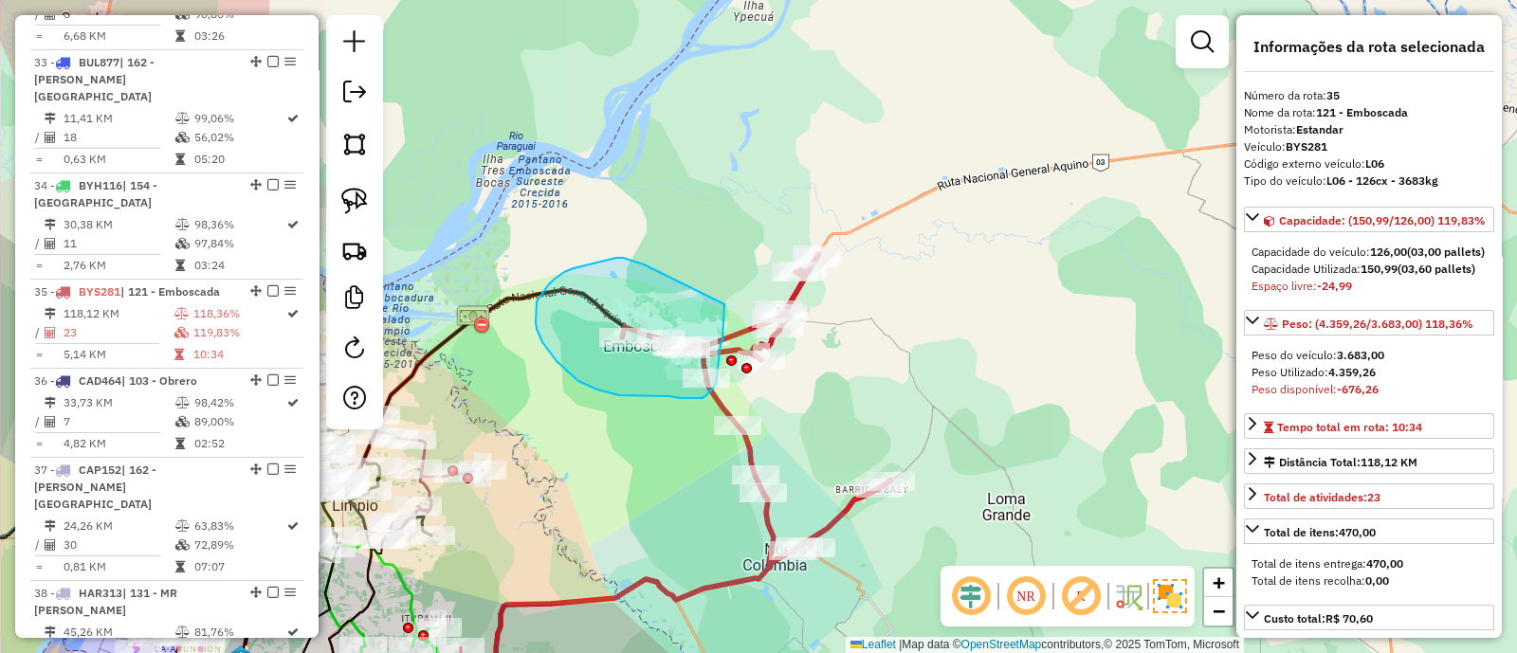
drag, startPoint x: 630, startPoint y: 260, endPoint x: 724, endPoint y: 303, distance: 103.5
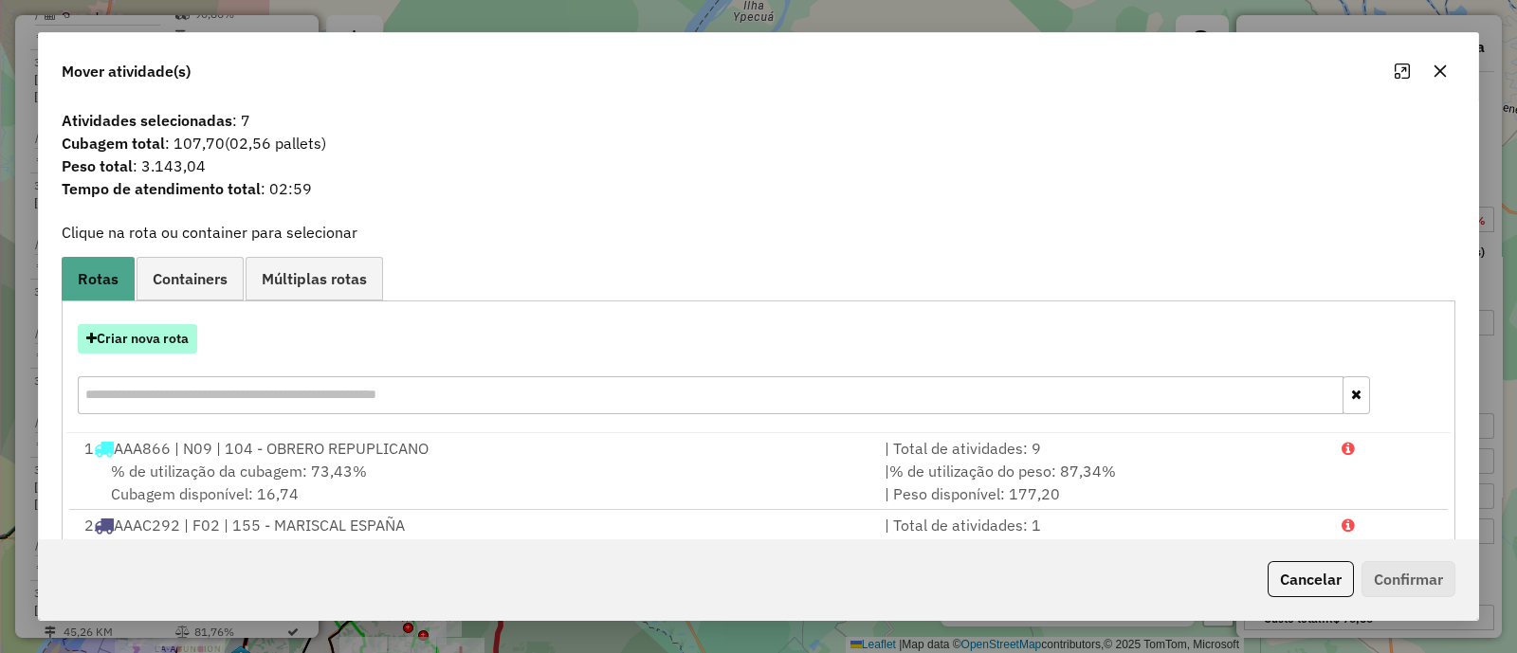
click at [186, 338] on button "Criar nova rota" at bounding box center [137, 338] width 119 height 29
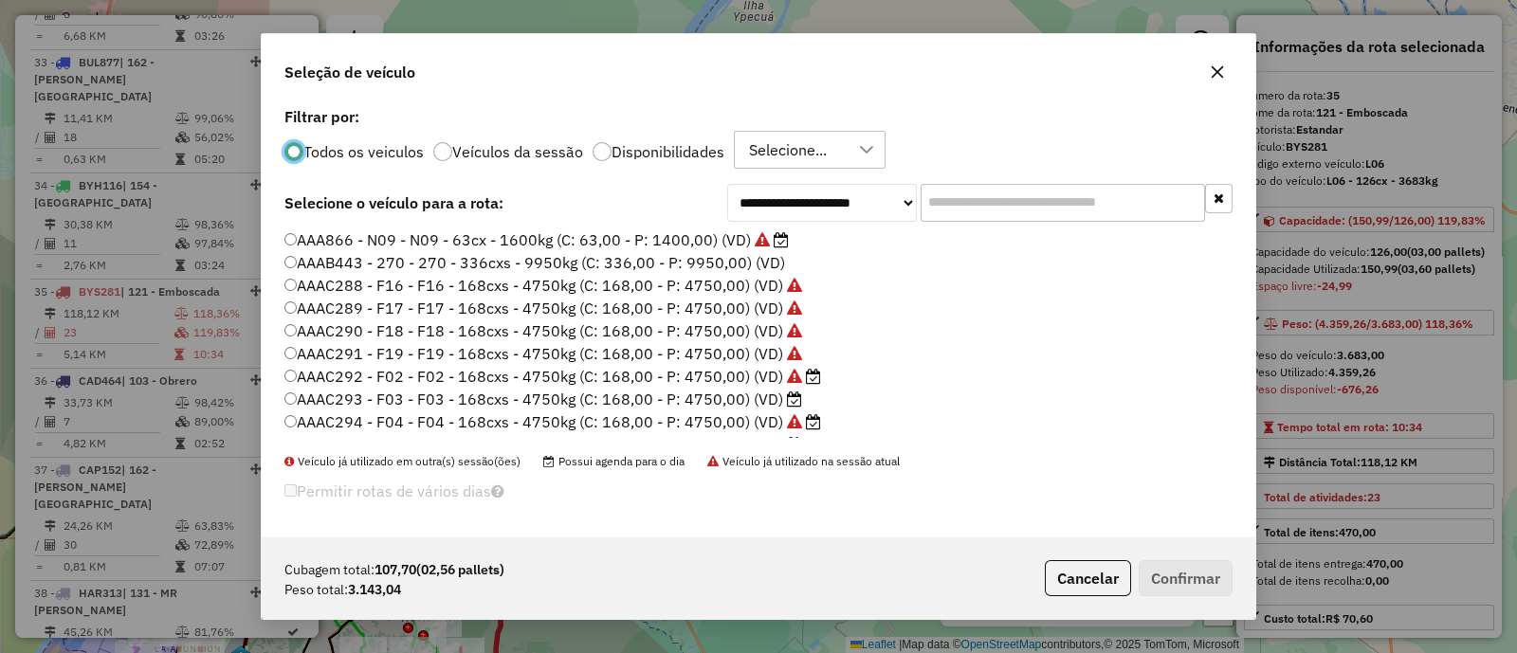
scroll to position [9, 6]
click at [704, 152] on label "Disponibilidades" at bounding box center [667, 151] width 113 height 15
click at [777, 345] on label "AAAC297 - F06 - F06 - 168cxs - 4750kg (C: 168,00 - P: 4750,00) (VD)" at bounding box center [543, 353] width 518 height 23
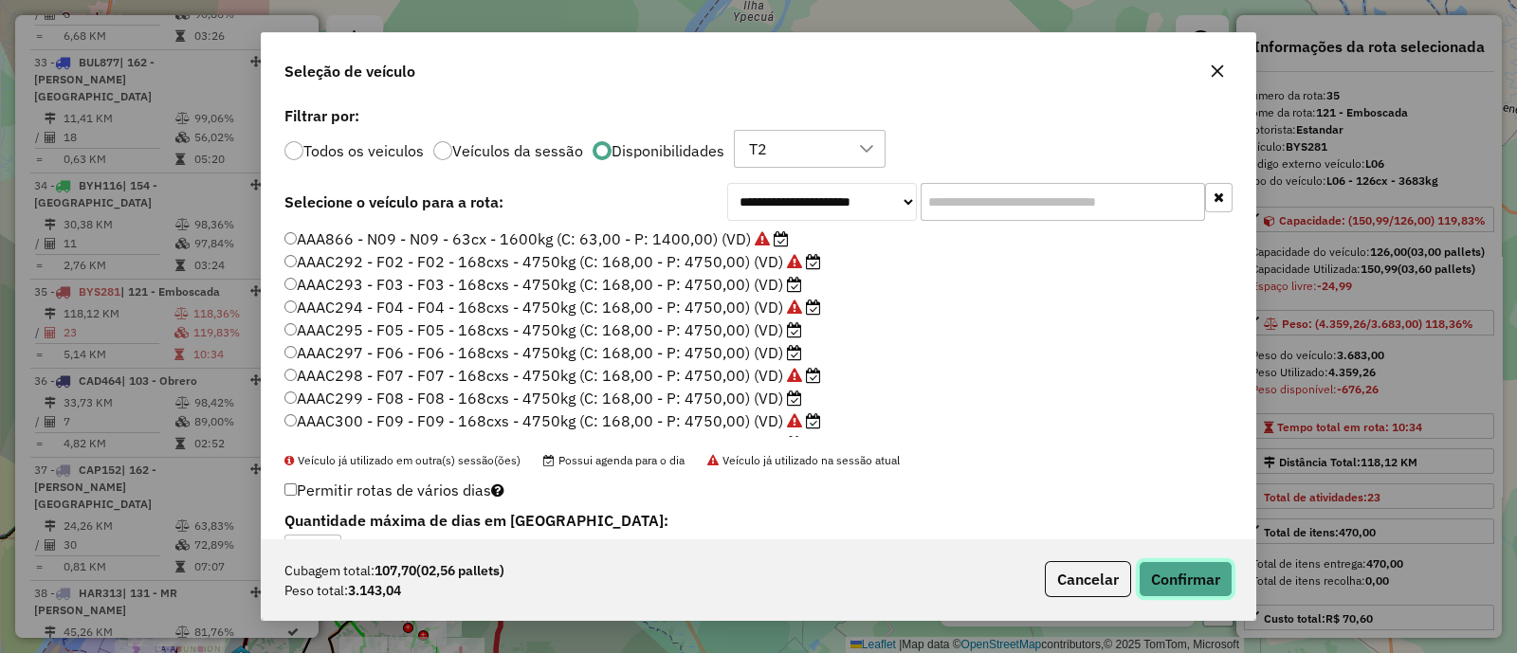
click at [1161, 578] on button "Confirmar" at bounding box center [1185, 579] width 94 height 36
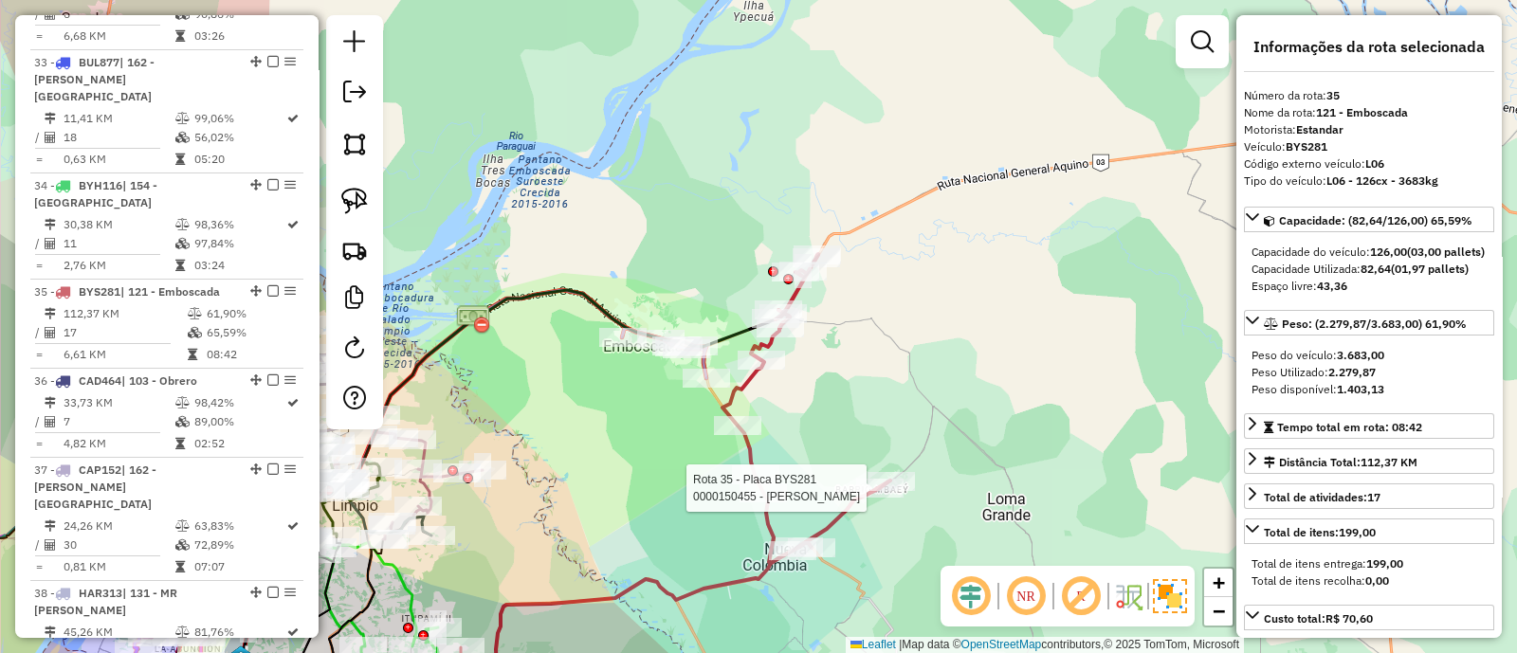
click at [863, 498] on div at bounding box center [879, 488] width 47 height 19
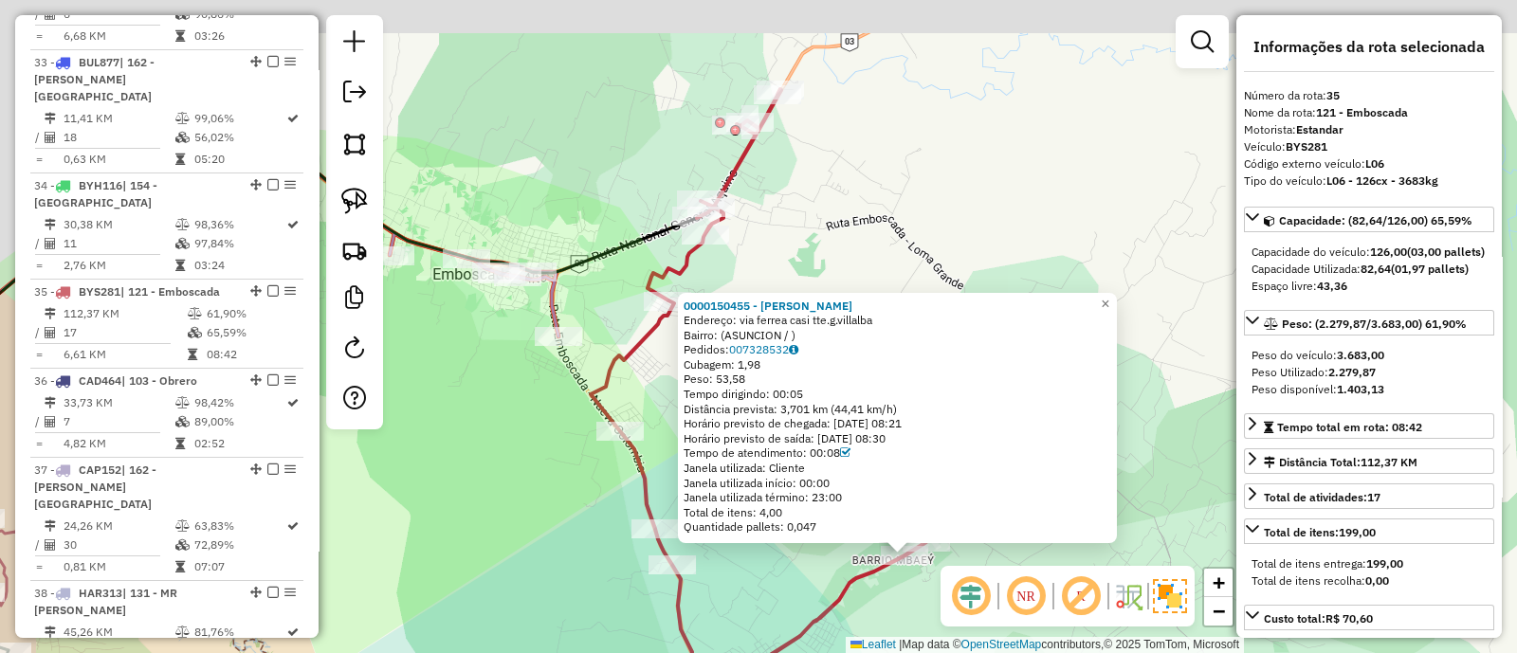
drag, startPoint x: 610, startPoint y: 567, endPoint x: 718, endPoint y: 597, distance: 111.3
click at [713, 598] on div "0000150455 - Gabina Franco Ruiz Endereço: via ferrea casi tte.g.villalba Bairro…" at bounding box center [758, 326] width 1517 height 653
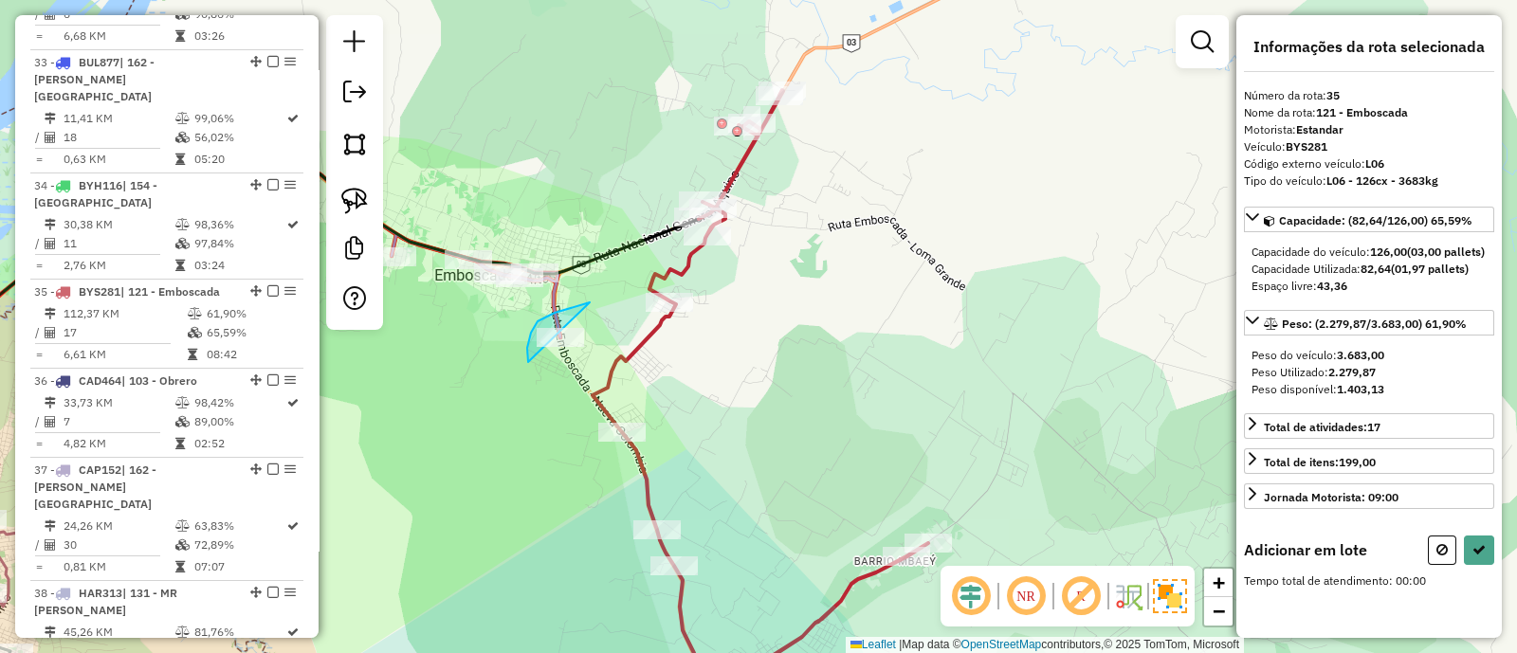
drag, startPoint x: 555, startPoint y: 313, endPoint x: 597, endPoint y: 394, distance: 92.0
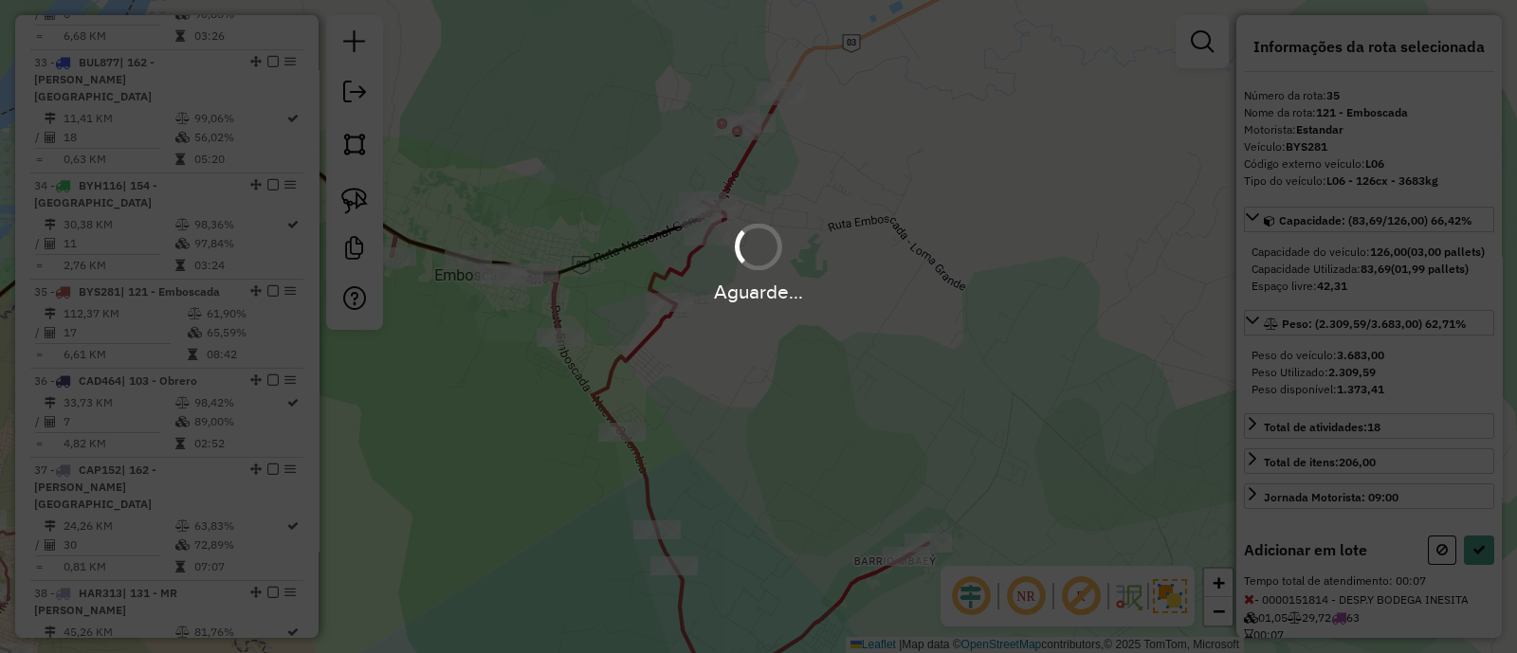
select select "**********"
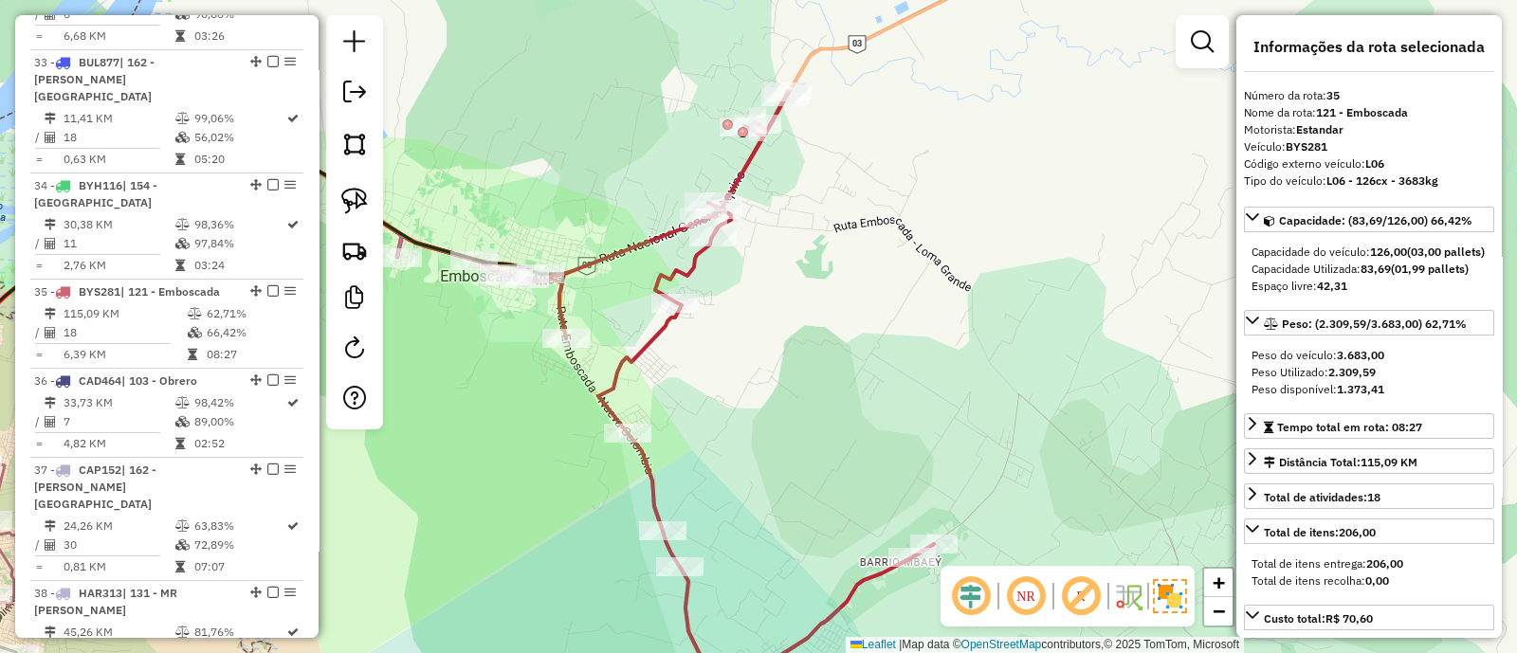
drag, startPoint x: 607, startPoint y: 310, endPoint x: 718, endPoint y: 379, distance: 131.5
click at [718, 379] on div "Janela de atendimento Grade de atendimento Capacidade Transportadoras Veículos …" at bounding box center [758, 326] width 1517 height 653
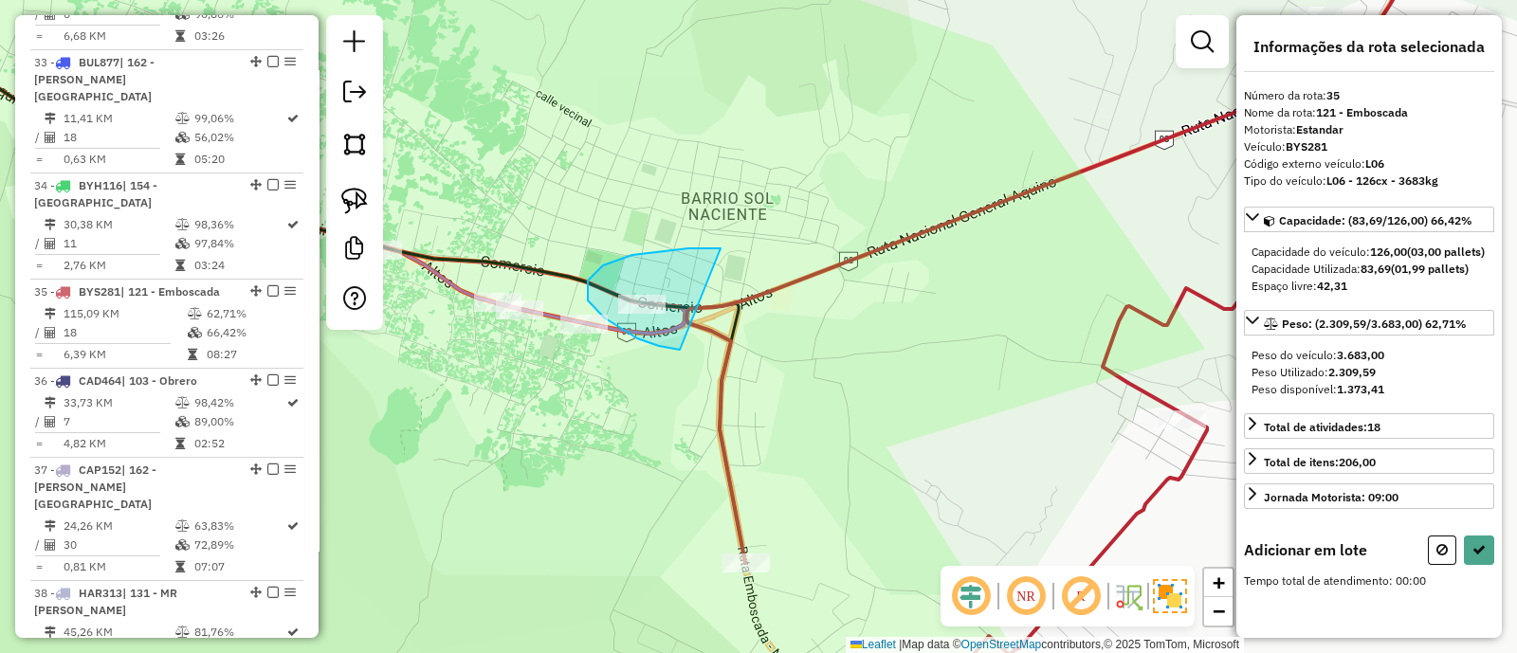
drag, startPoint x: 719, startPoint y: 248, endPoint x: 681, endPoint y: 350, distance: 108.6
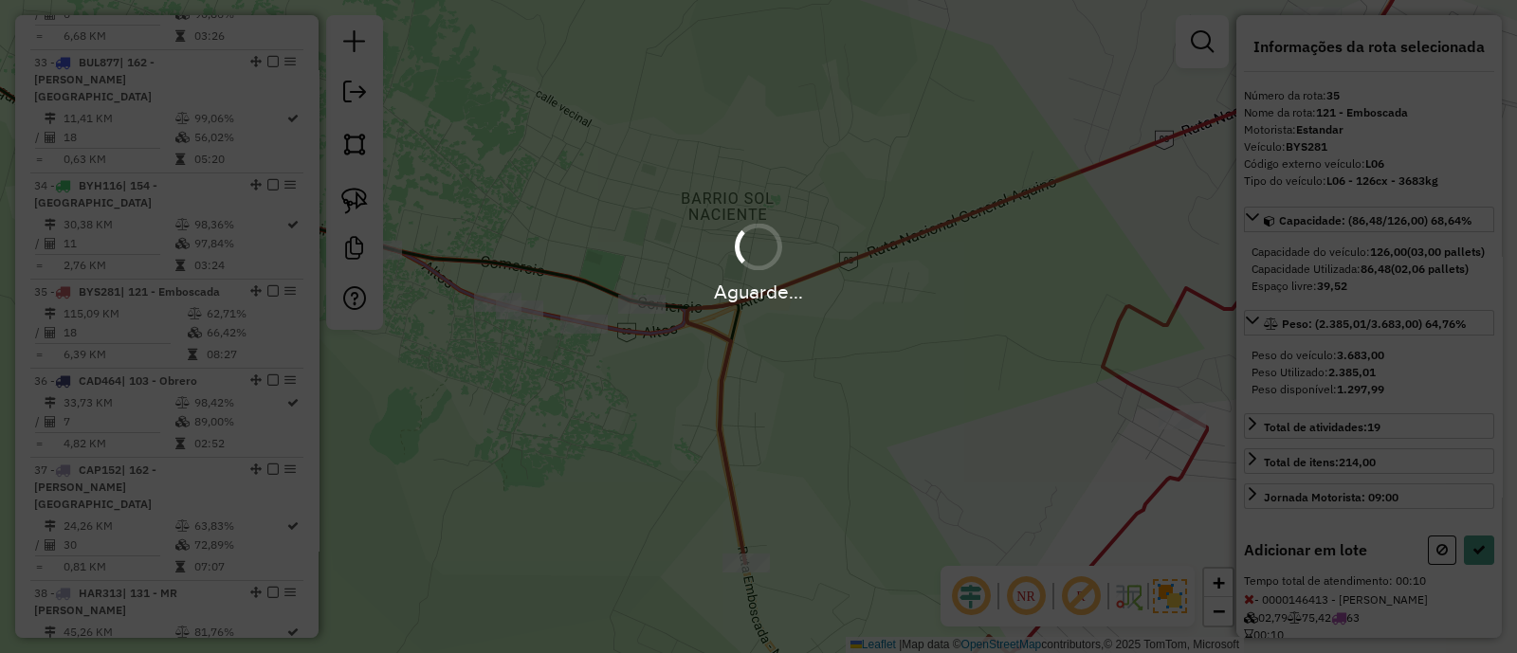
select select "**********"
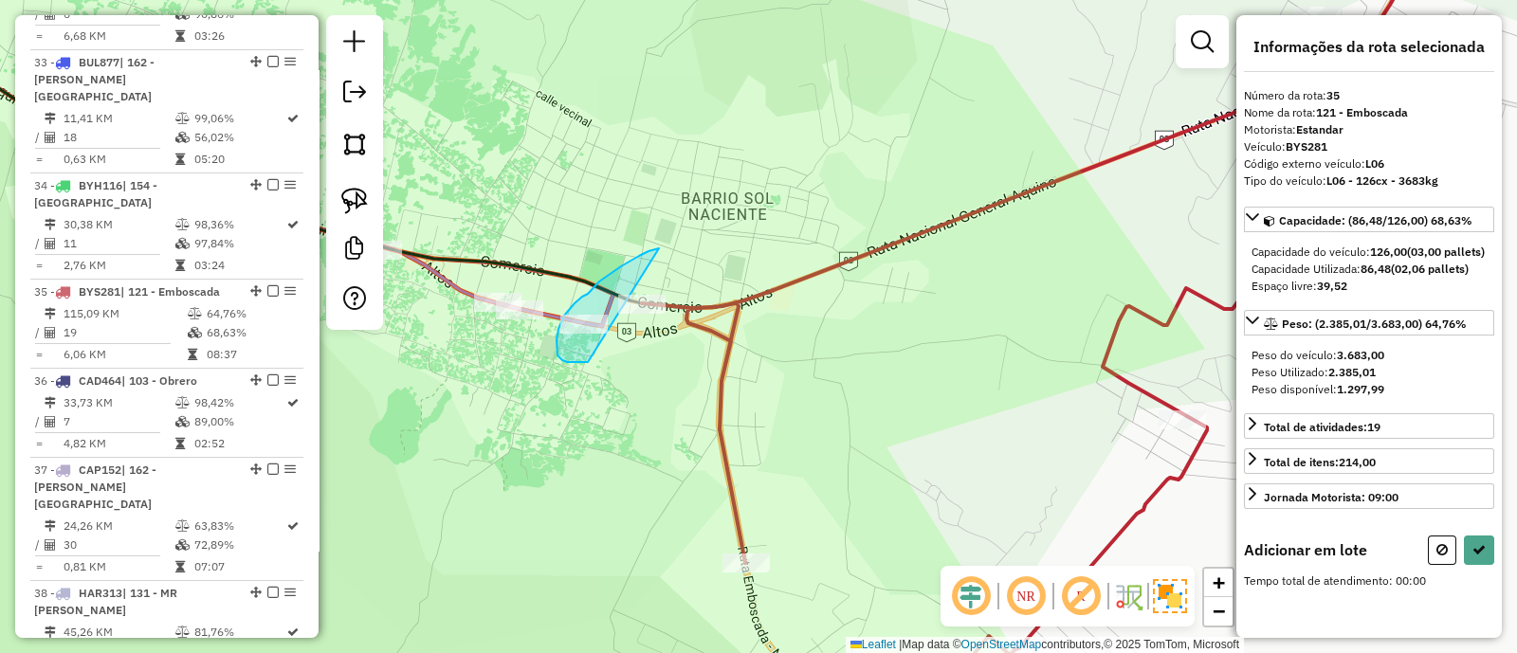
drag, startPoint x: 645, startPoint y: 253, endPoint x: 599, endPoint y: 363, distance: 119.0
click at [597, 363] on div "Janela de atendimento Grade de atendimento Capacidade Transportadoras Veículos …" at bounding box center [758, 326] width 1517 height 653
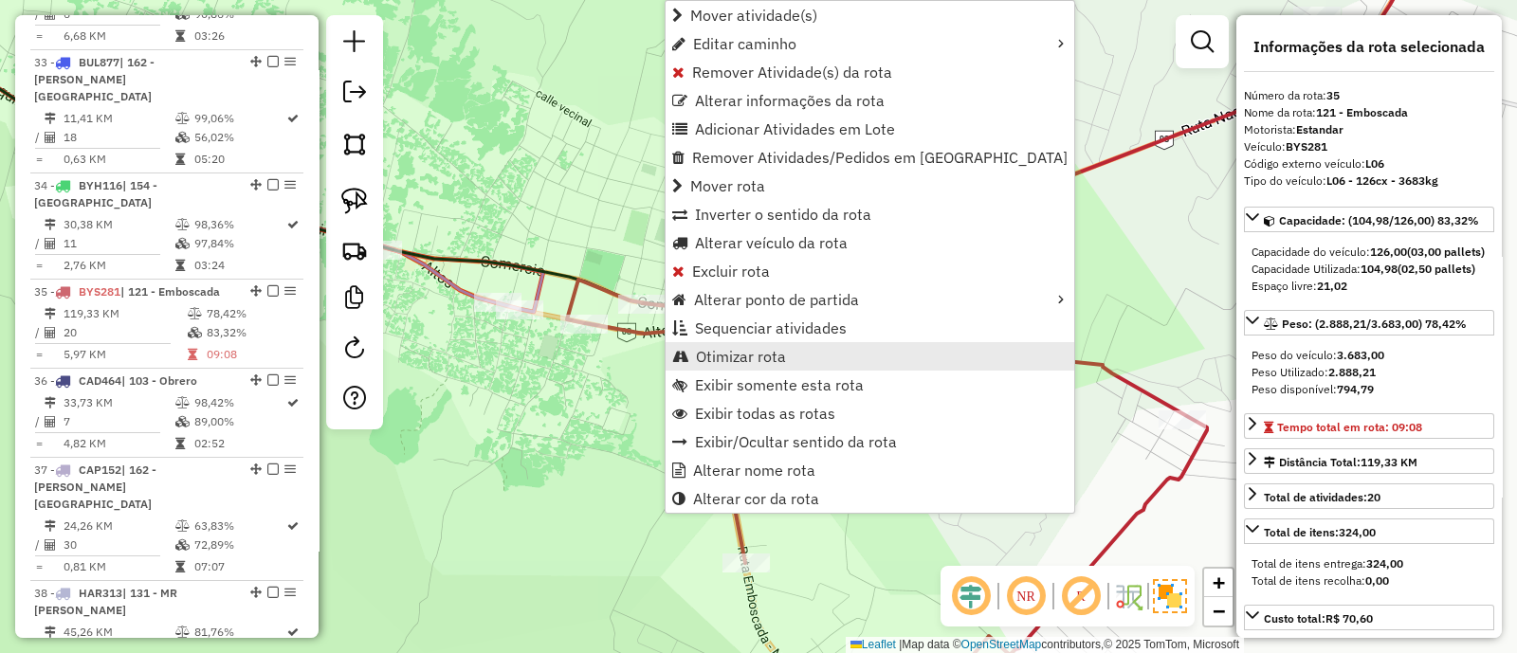
click at [801, 353] on link "Otimizar rota" at bounding box center [869, 356] width 409 height 28
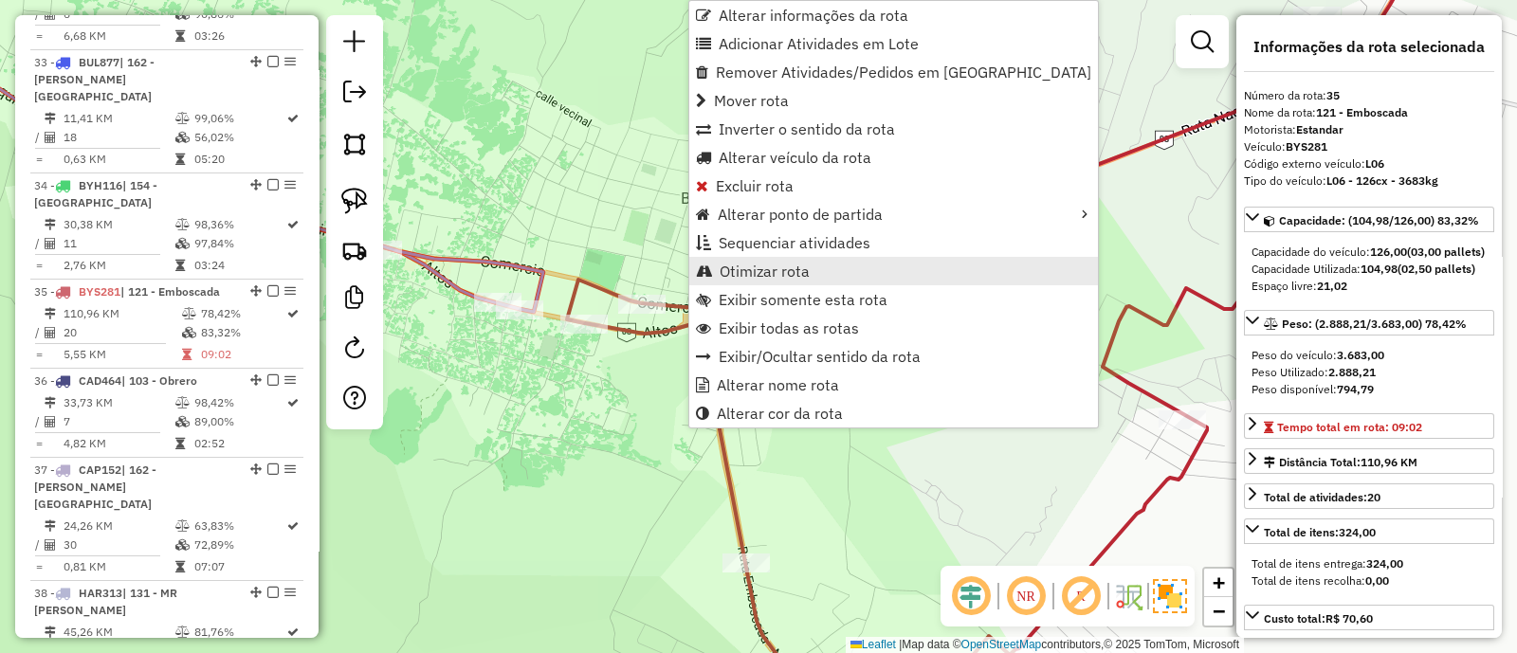
click at [742, 271] on span "Otimizar rota" at bounding box center [764, 271] width 90 height 15
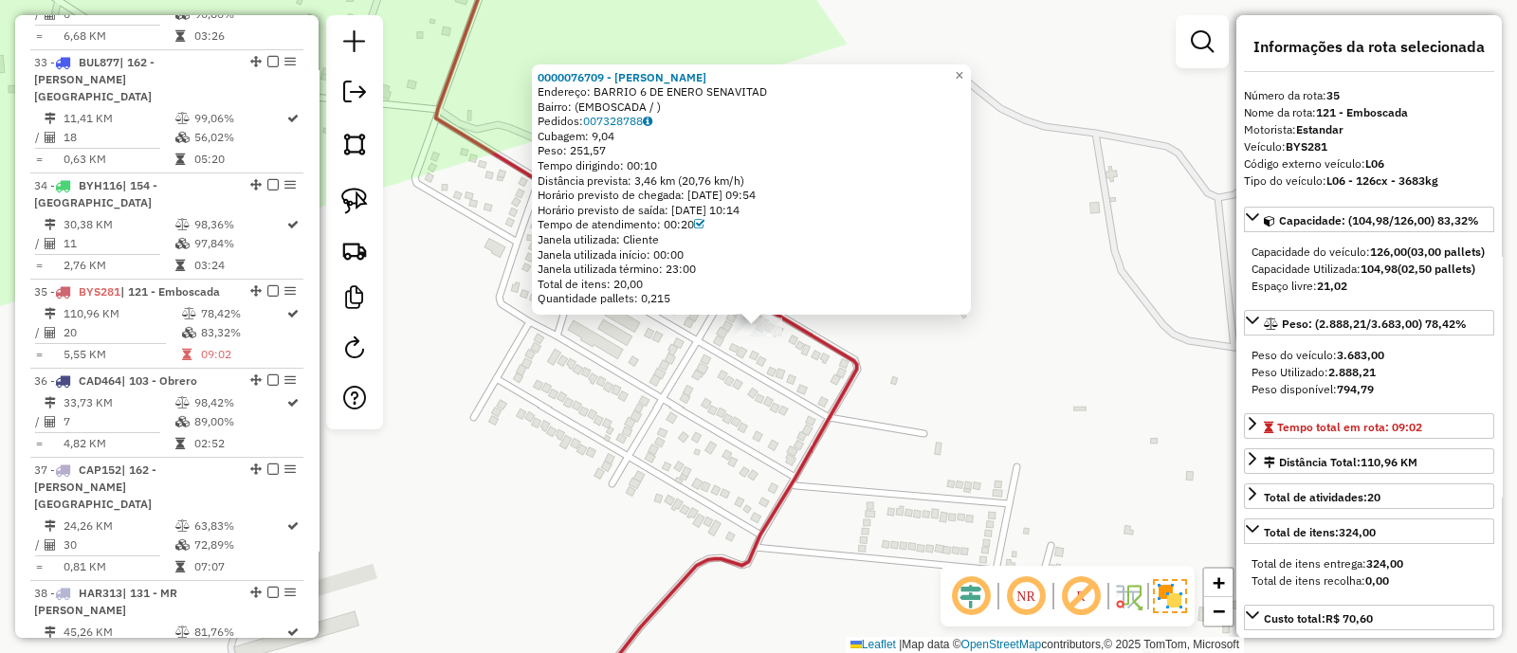
click at [636, 87] on div "Endereço: BARRIO 6 DE ENERO SENAVITAD" at bounding box center [750, 91] width 427 height 15
click at [640, 75] on strong "0000076709 - ILDA GRACIELA PEREIRA AYALA" at bounding box center [621, 77] width 169 height 14
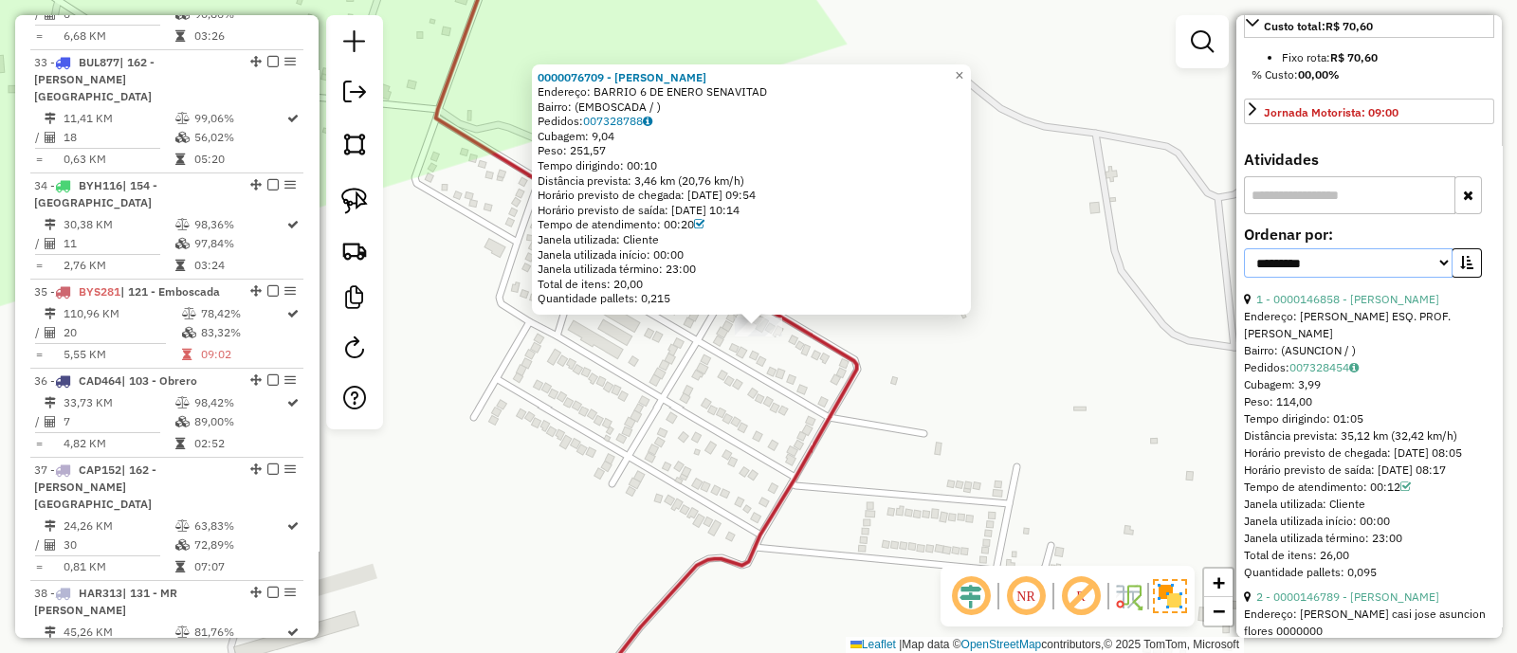
click at [1346, 278] on select "**********" at bounding box center [1348, 262] width 209 height 29
select select "**********"
click at [1244, 277] on select "**********" at bounding box center [1348, 262] width 209 height 29
click at [1451, 278] on button "button" at bounding box center [1466, 262] width 30 height 29
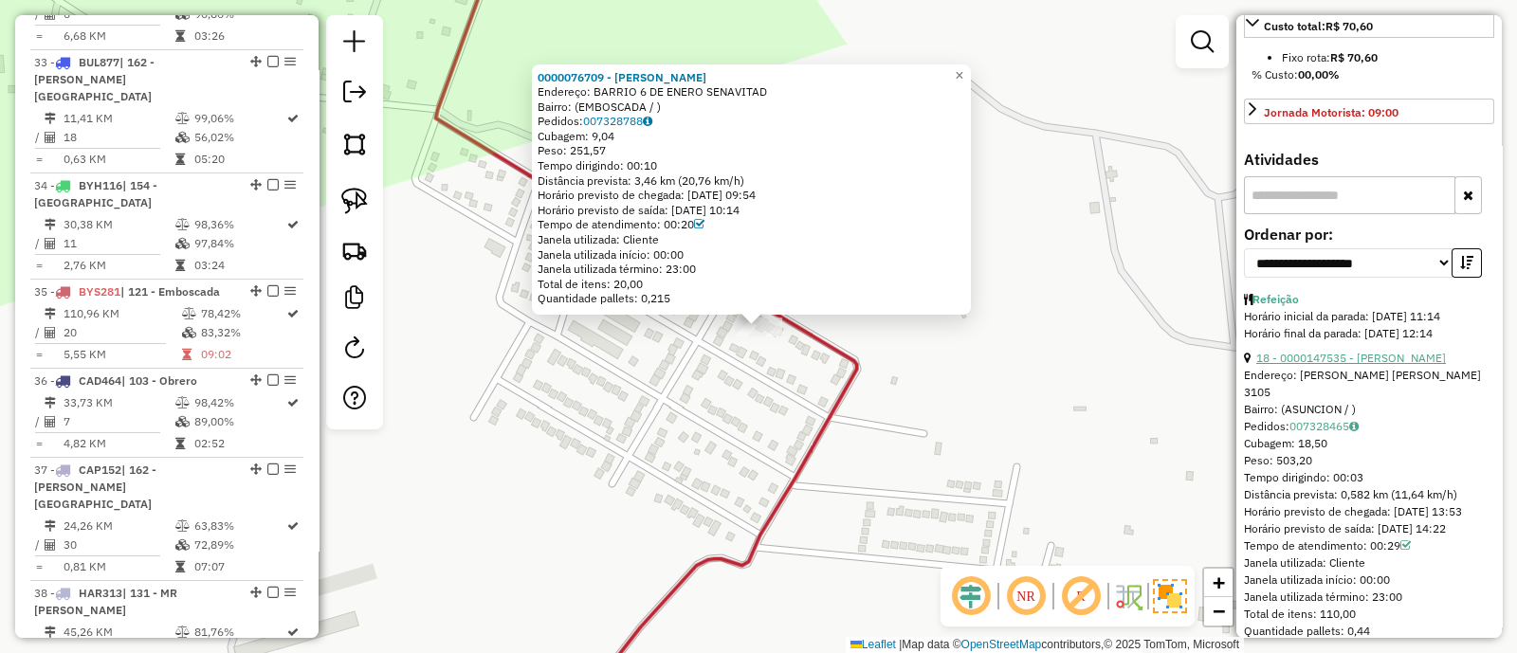
click at [1319, 365] on link "18 - 0000147535 - Gonzalez Noemi" at bounding box center [1351, 358] width 190 height 14
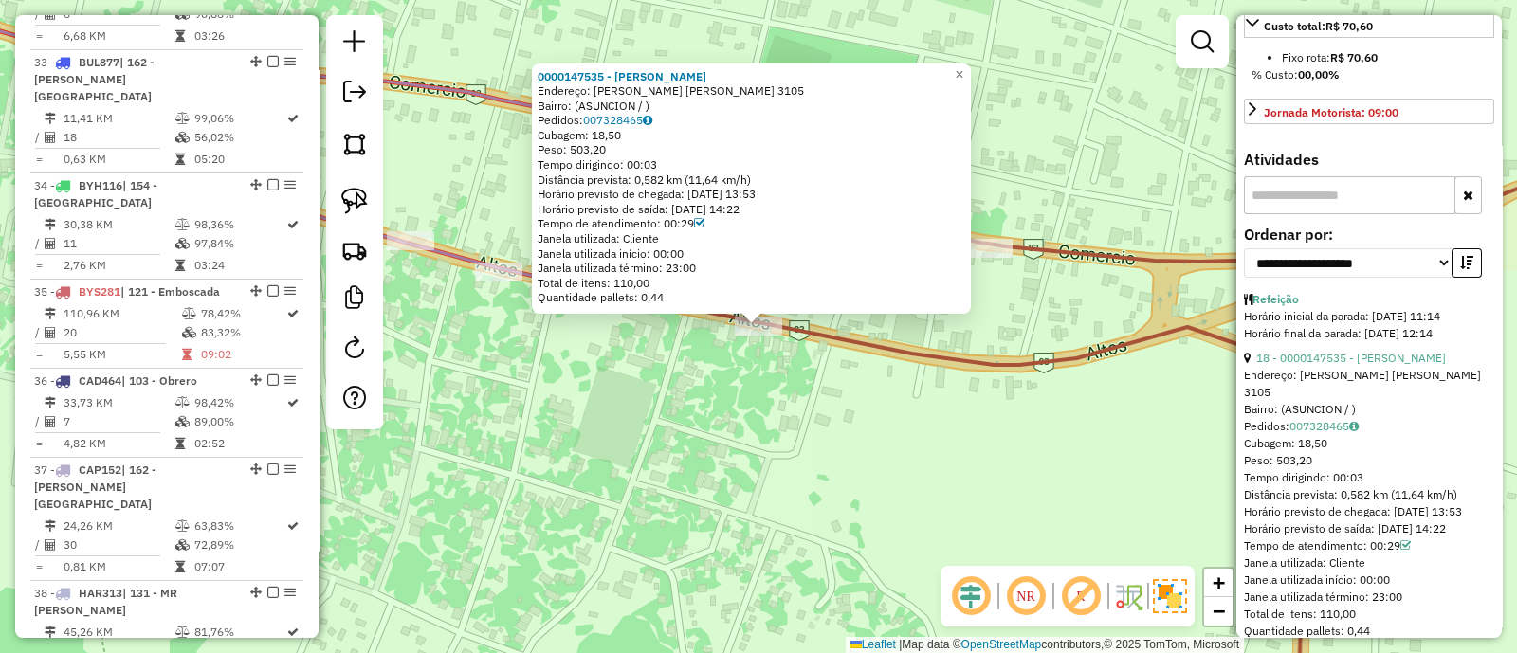
click at [650, 69] on strong "0000147535 - Gonzalez Noemi" at bounding box center [621, 76] width 169 height 14
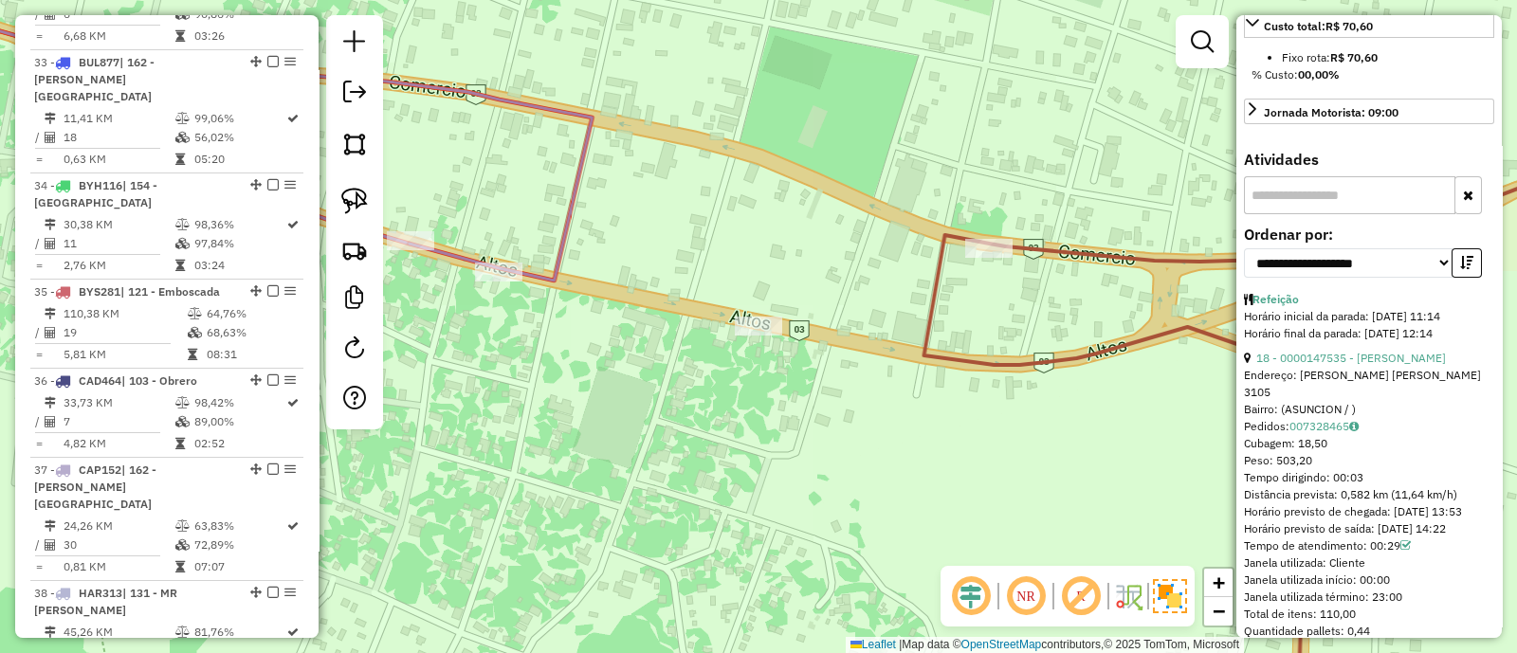
scroll to position [574, 0]
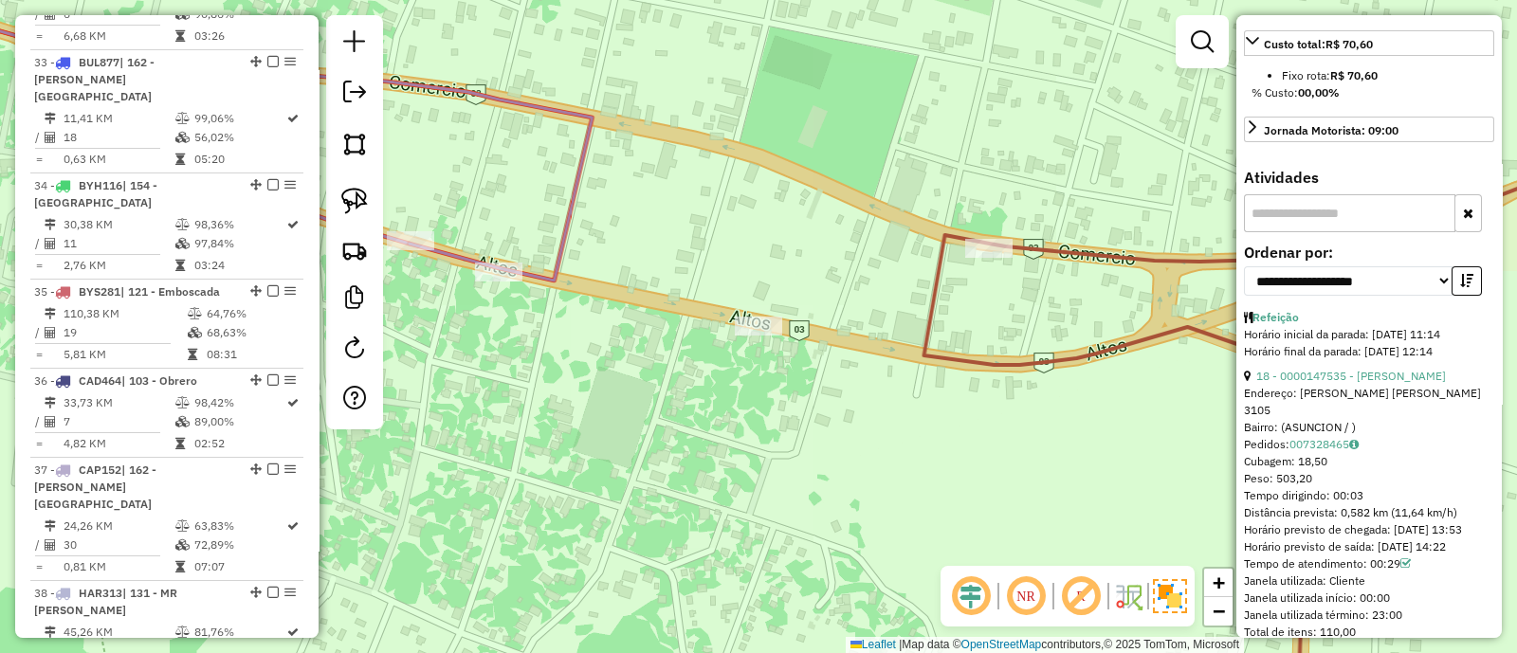
click at [937, 305] on icon at bounding box center [1296, 425] width 744 height 588
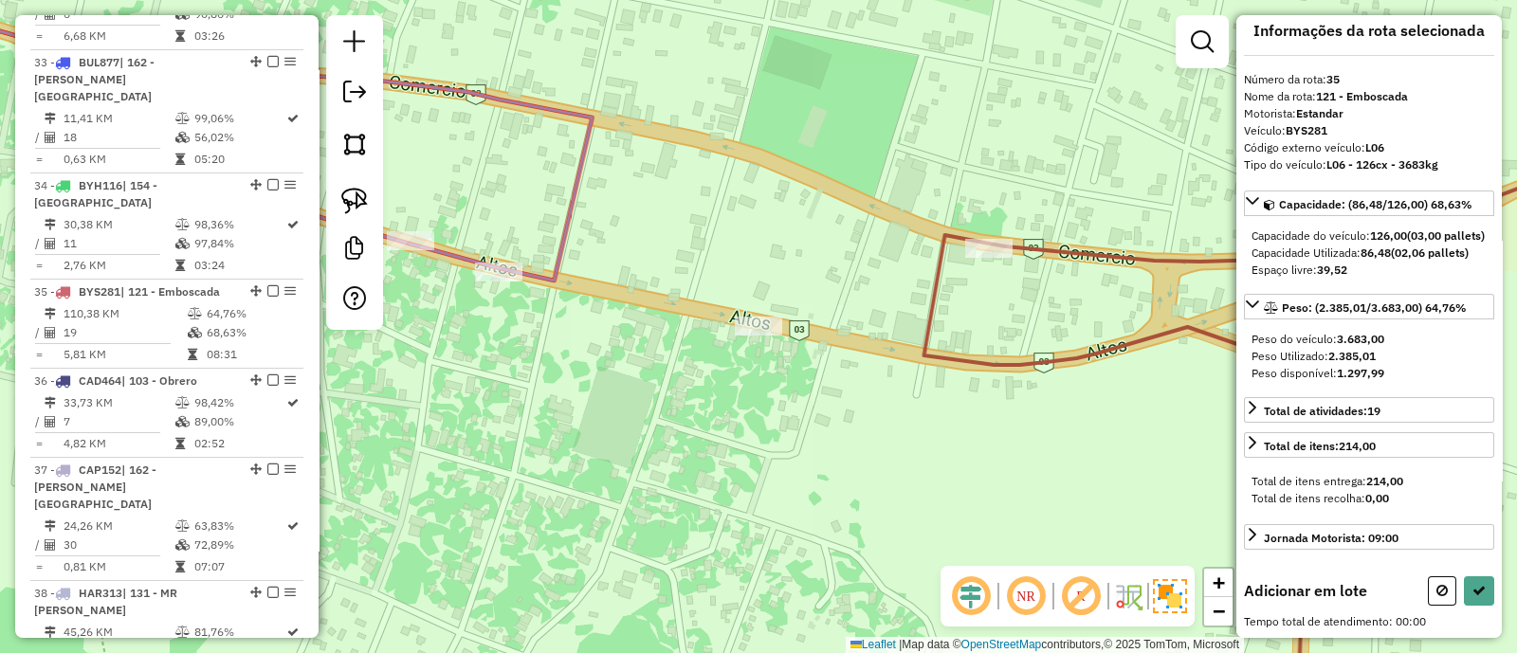
scroll to position [0, 0]
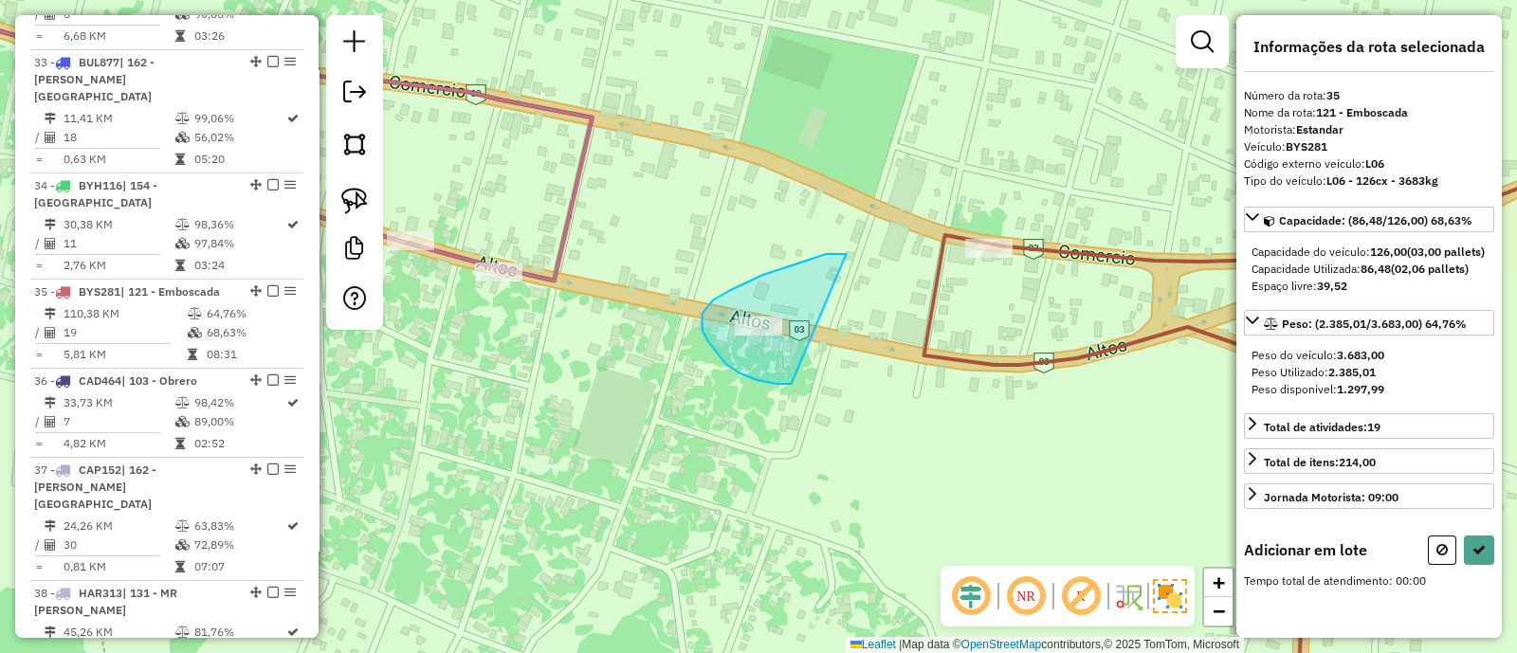
drag, startPoint x: 827, startPoint y: 254, endPoint x: 791, endPoint y: 384, distance: 134.5
click at [791, 384] on div "Janela de atendimento Grade de atendimento Capacidade Transportadoras Veículos …" at bounding box center [758, 326] width 1517 height 653
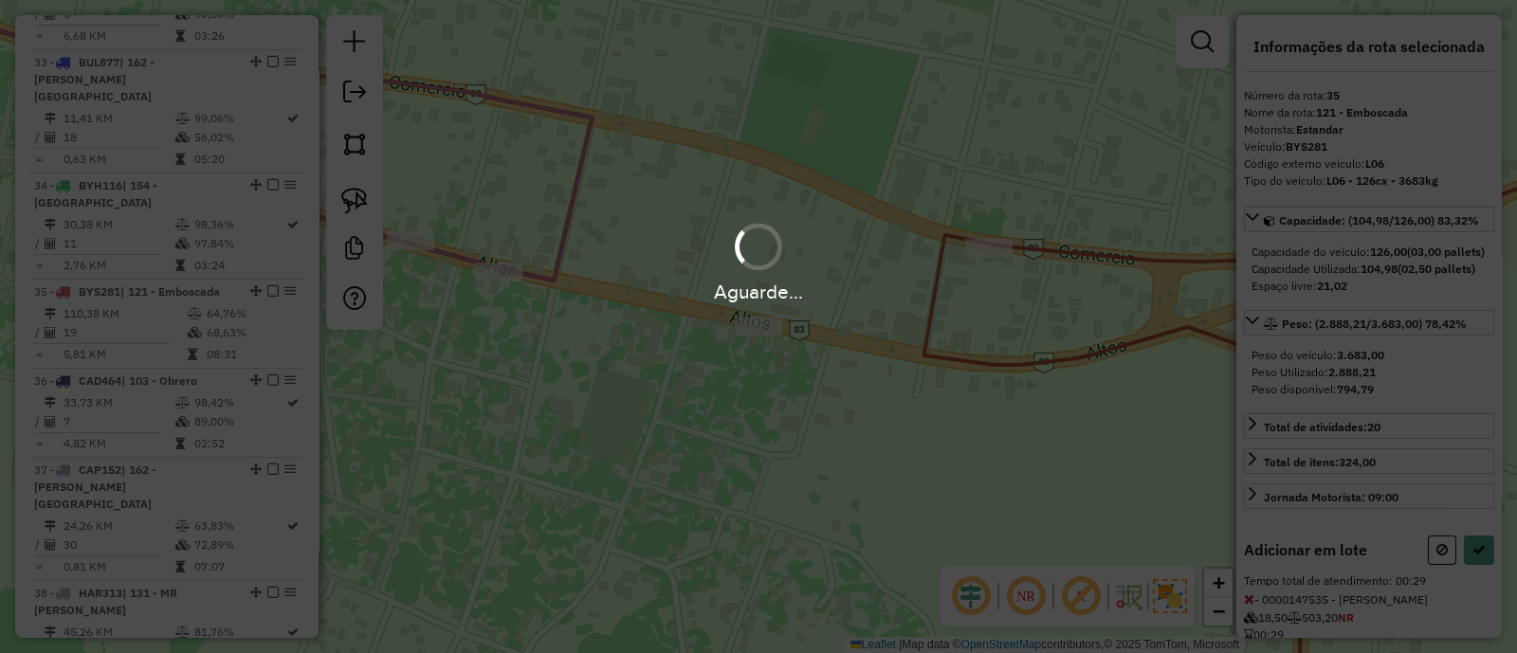
select select "**********"
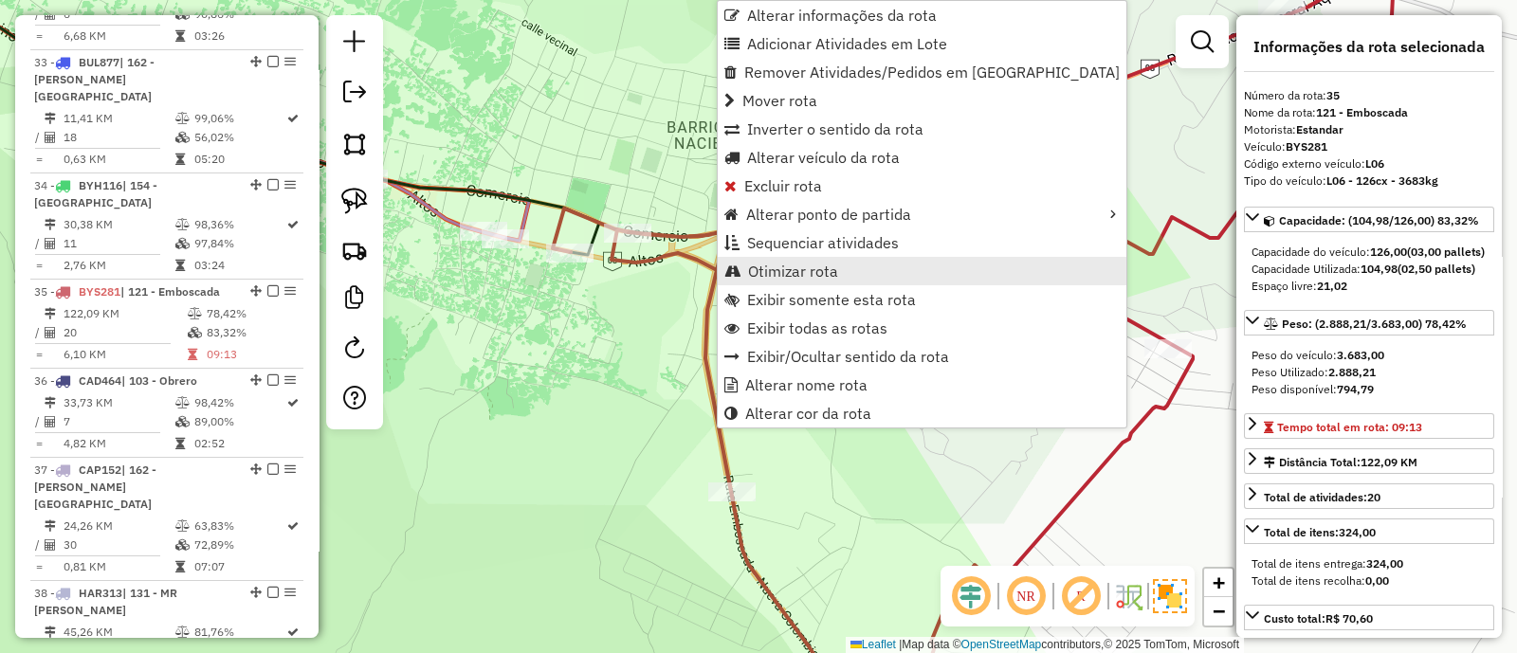
click at [751, 268] on span "Otimizar rota" at bounding box center [793, 271] width 90 height 15
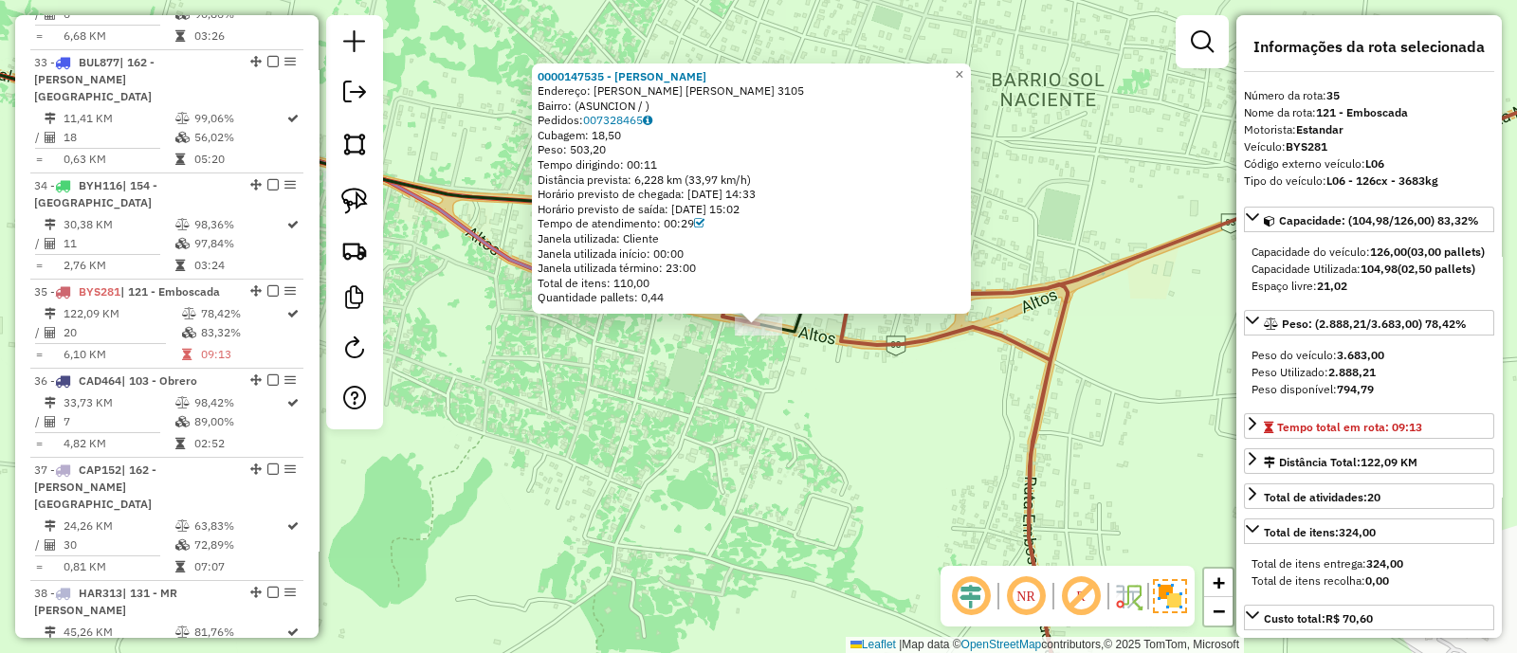
click at [662, 284] on div "Total de itens: 110,00" at bounding box center [750, 283] width 427 height 15
click at [736, 498] on div "0000147535 - Gonzalez Noemi Endereço: lilio casi rogelio benitez 3105 Bairro: (…" at bounding box center [758, 326] width 1517 height 653
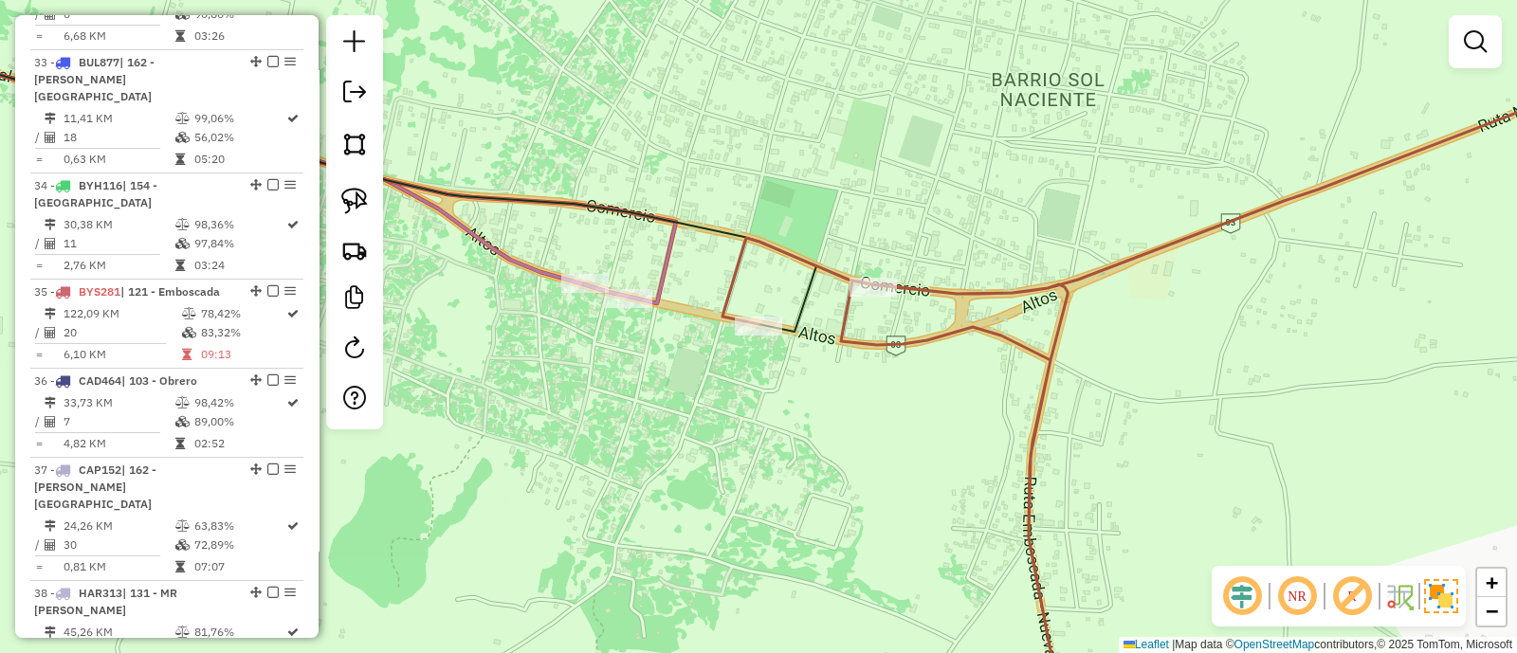
select select "**********"
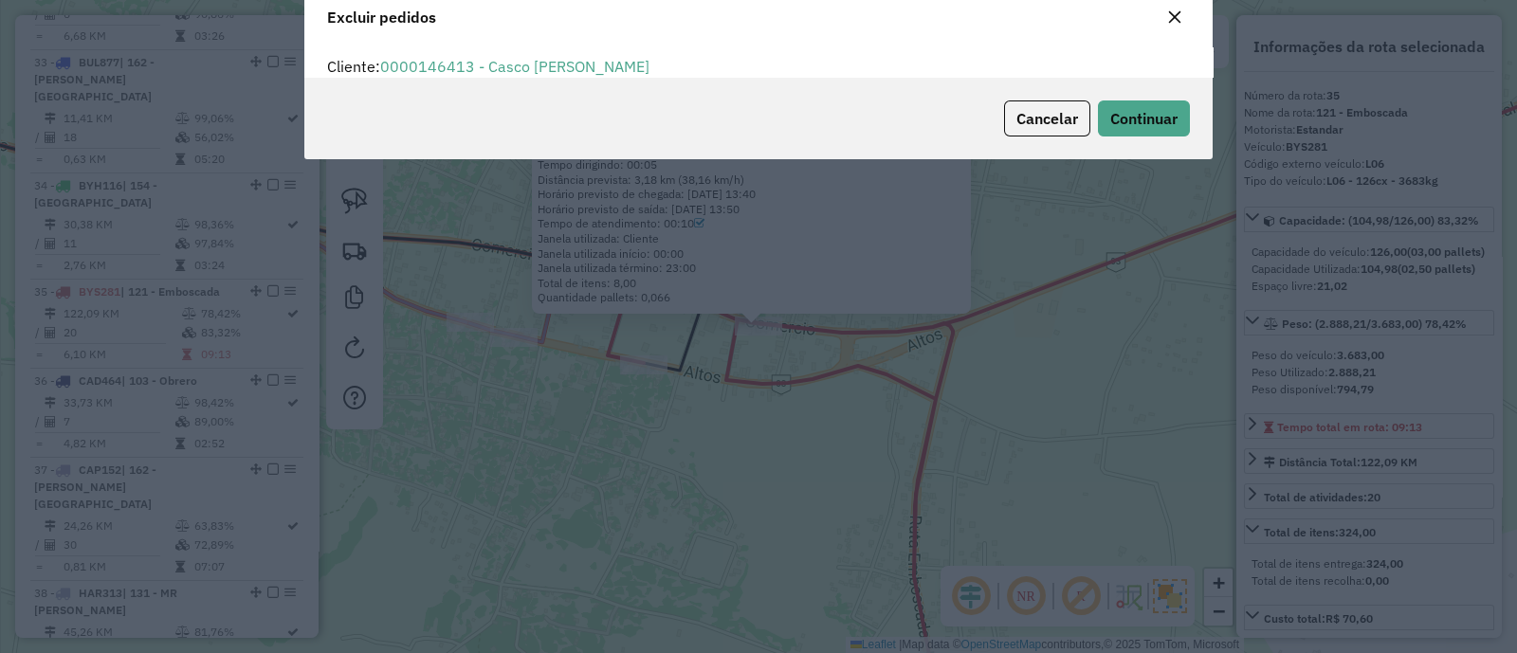
scroll to position [9, 5]
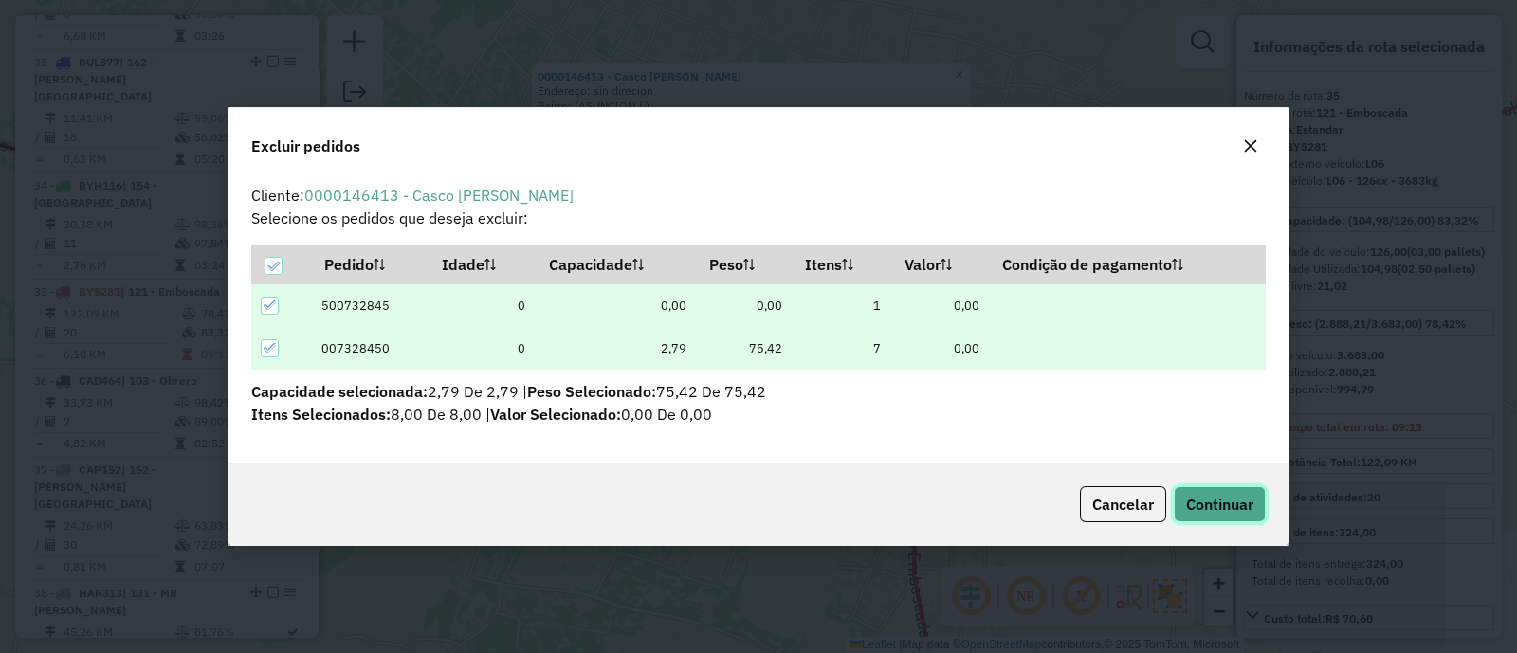
click at [1238, 489] on button "Continuar" at bounding box center [1219, 504] width 92 height 36
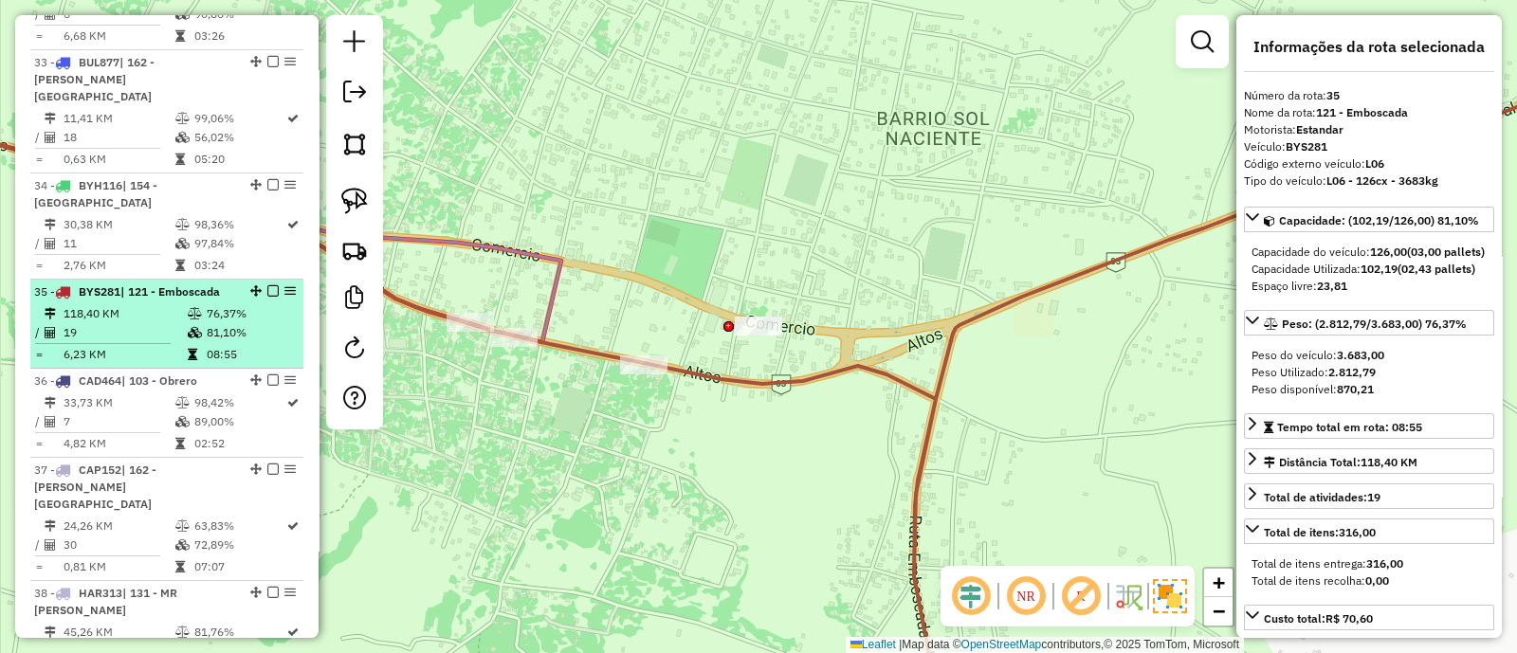
click at [268, 285] on em at bounding box center [272, 290] width 11 height 11
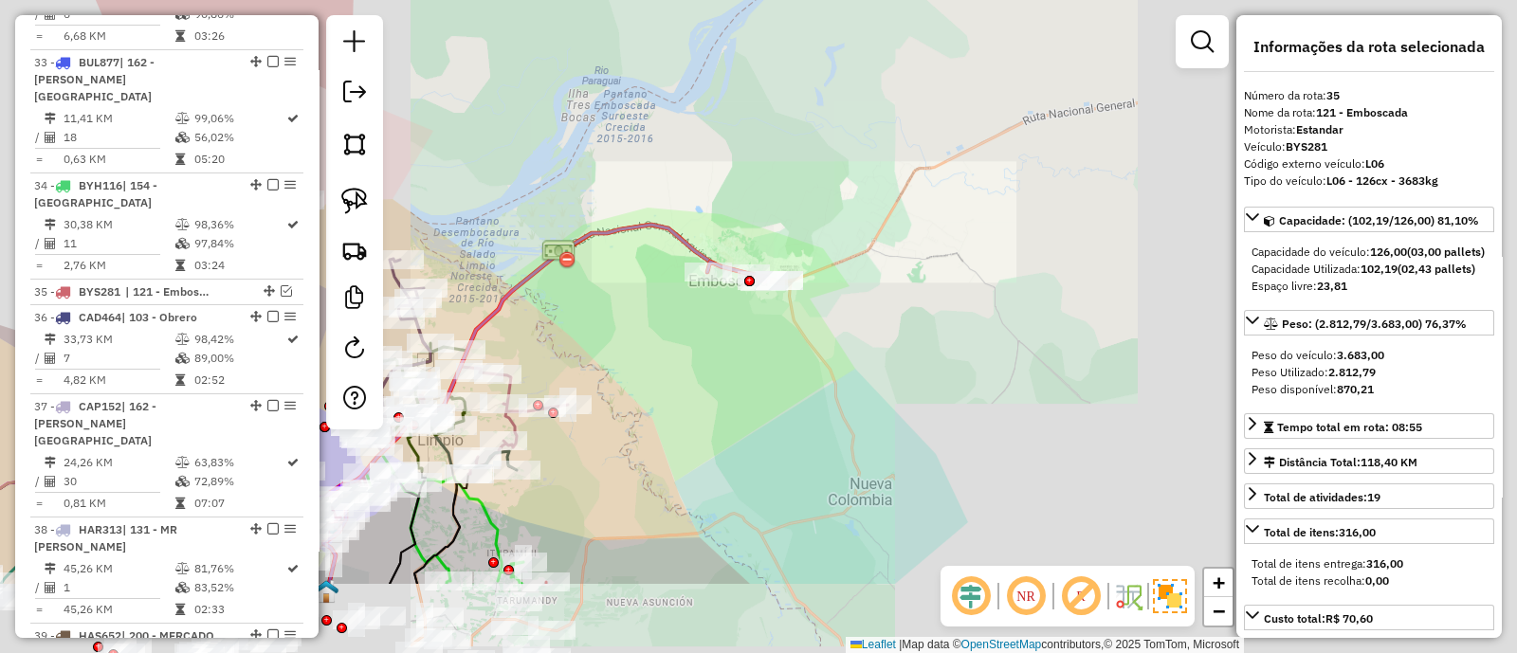
drag, startPoint x: 781, startPoint y: 505, endPoint x: 797, endPoint y: 365, distance: 141.2
click at [796, 366] on div "Janela de atendimento Grade de atendimento Capacidade Transportadoras Veículos …" at bounding box center [758, 326] width 1517 height 653
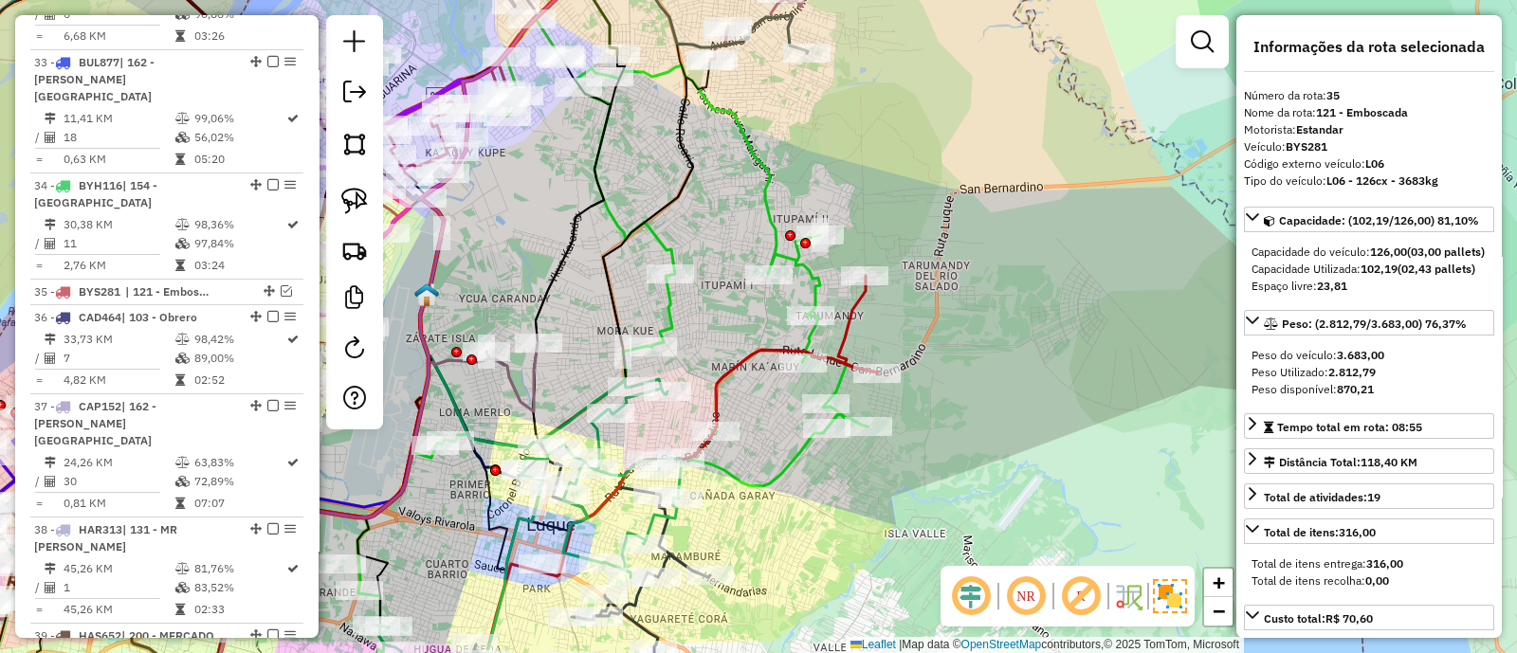
click at [782, 210] on div "Rota 7 - Placa AACL342 0000151924 - IGNACIO ARECO Janela de atendimento Grade d…" at bounding box center [758, 326] width 1517 height 653
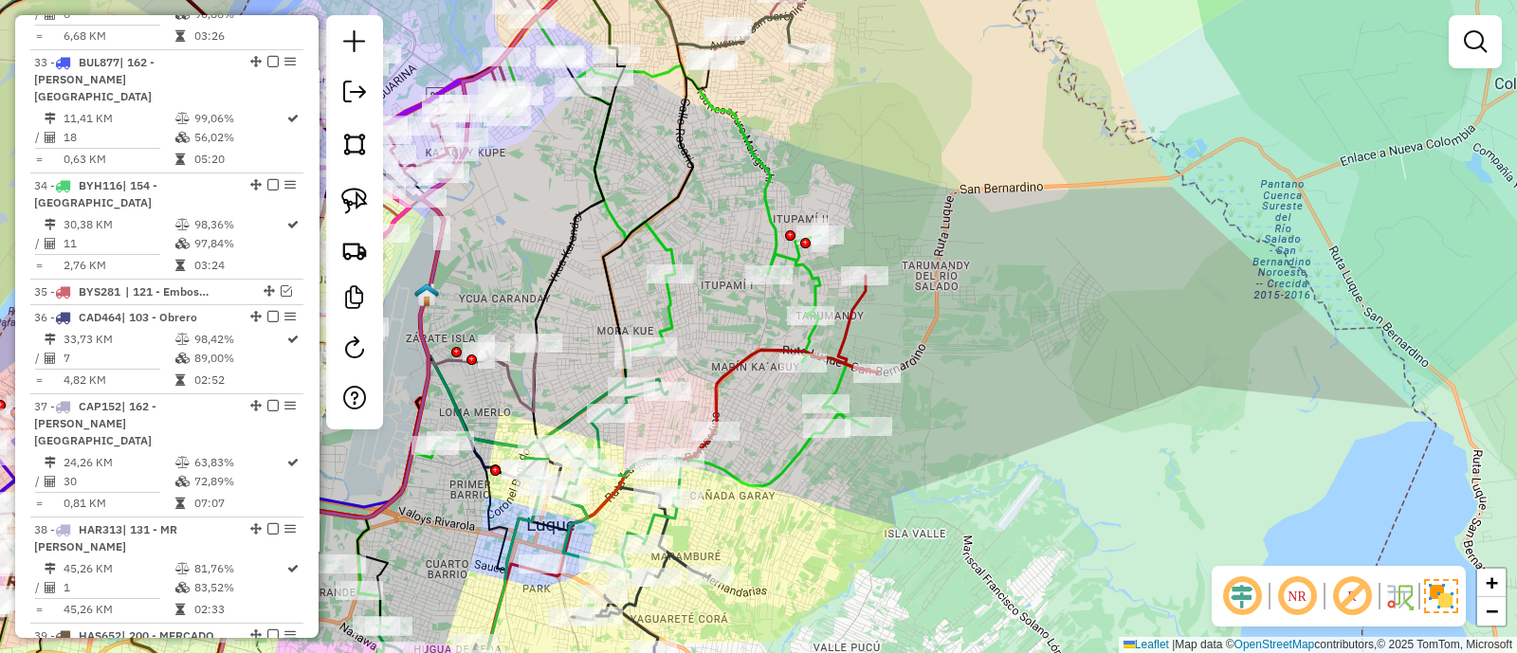
click at [777, 216] on icon at bounding box center [612, 346] width 510 height 562
select select "**********"
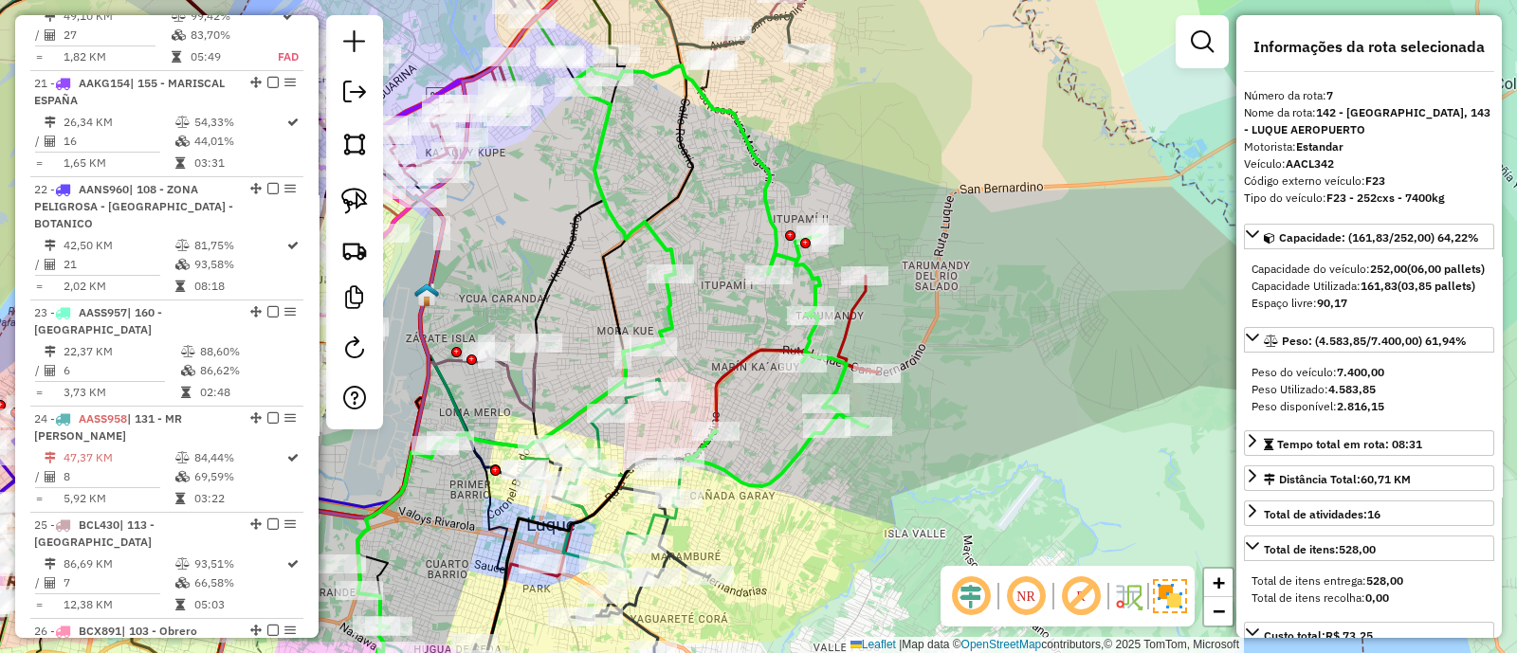
scroll to position [1331, 0]
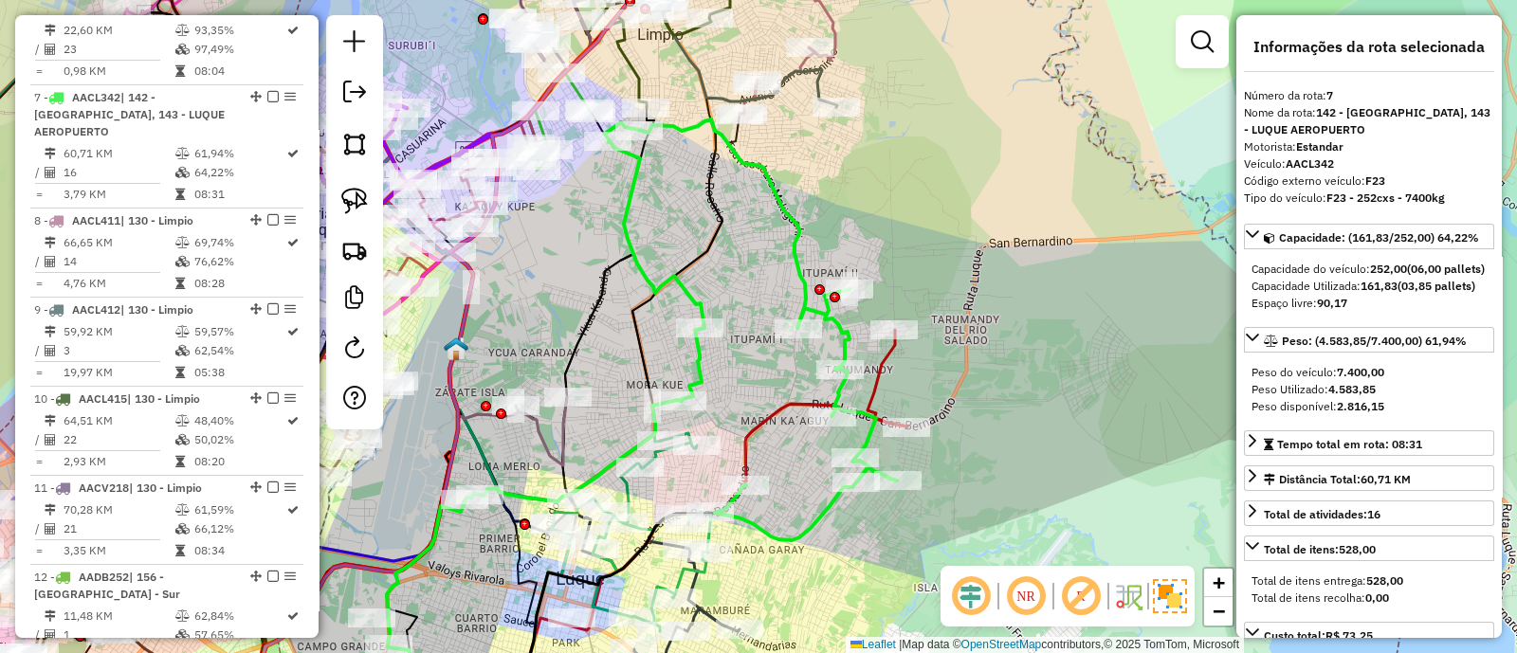
drag, startPoint x: 866, startPoint y: 173, endPoint x: 895, endPoint y: 229, distance: 62.7
click at [895, 229] on div "Janela de atendimento Grade de atendimento Capacidade Transportadoras Veículos …" at bounding box center [758, 326] width 1517 height 653
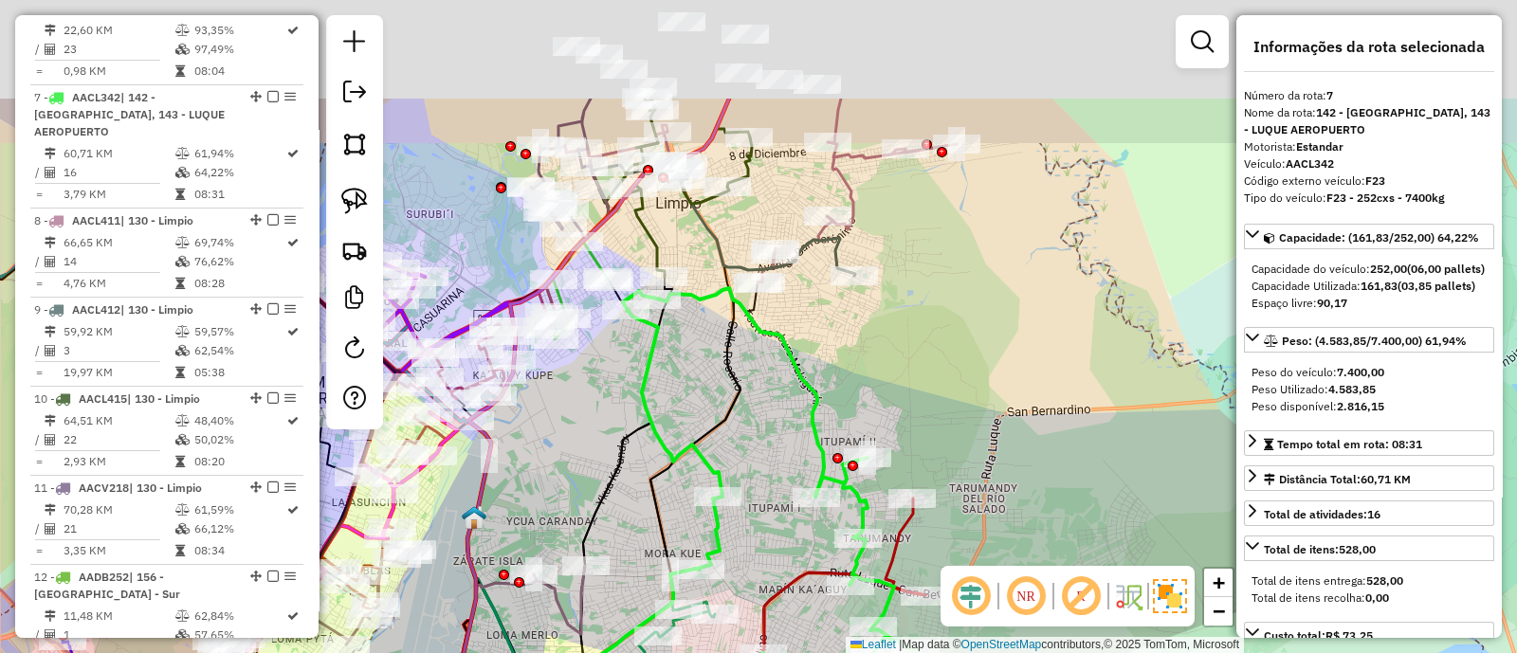
drag, startPoint x: 904, startPoint y: 184, endPoint x: 913, endPoint y: 317, distance: 133.0
click at [922, 353] on div "Janela de atendimento Grade de atendimento Capacidade Transportadoras Veículos …" at bounding box center [758, 326] width 1517 height 653
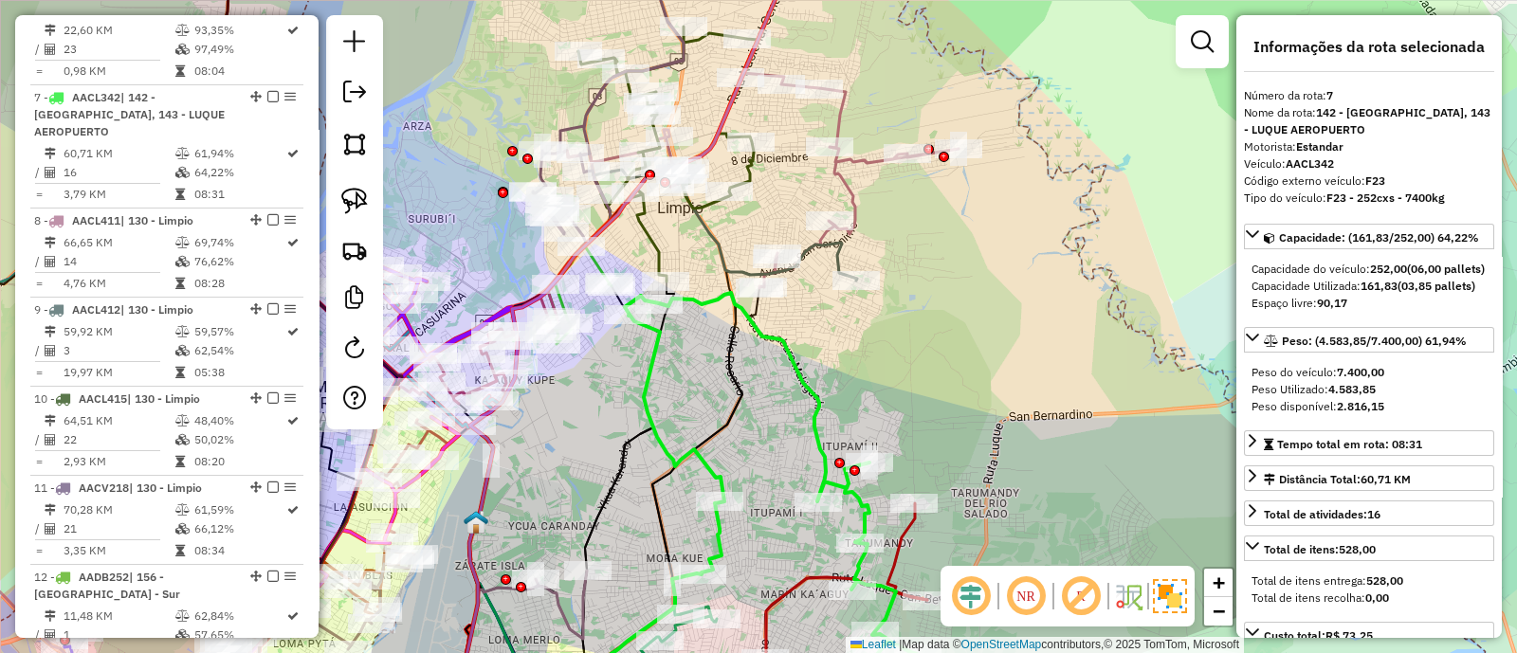
click at [854, 156] on icon at bounding box center [761, 180] width 394 height 215
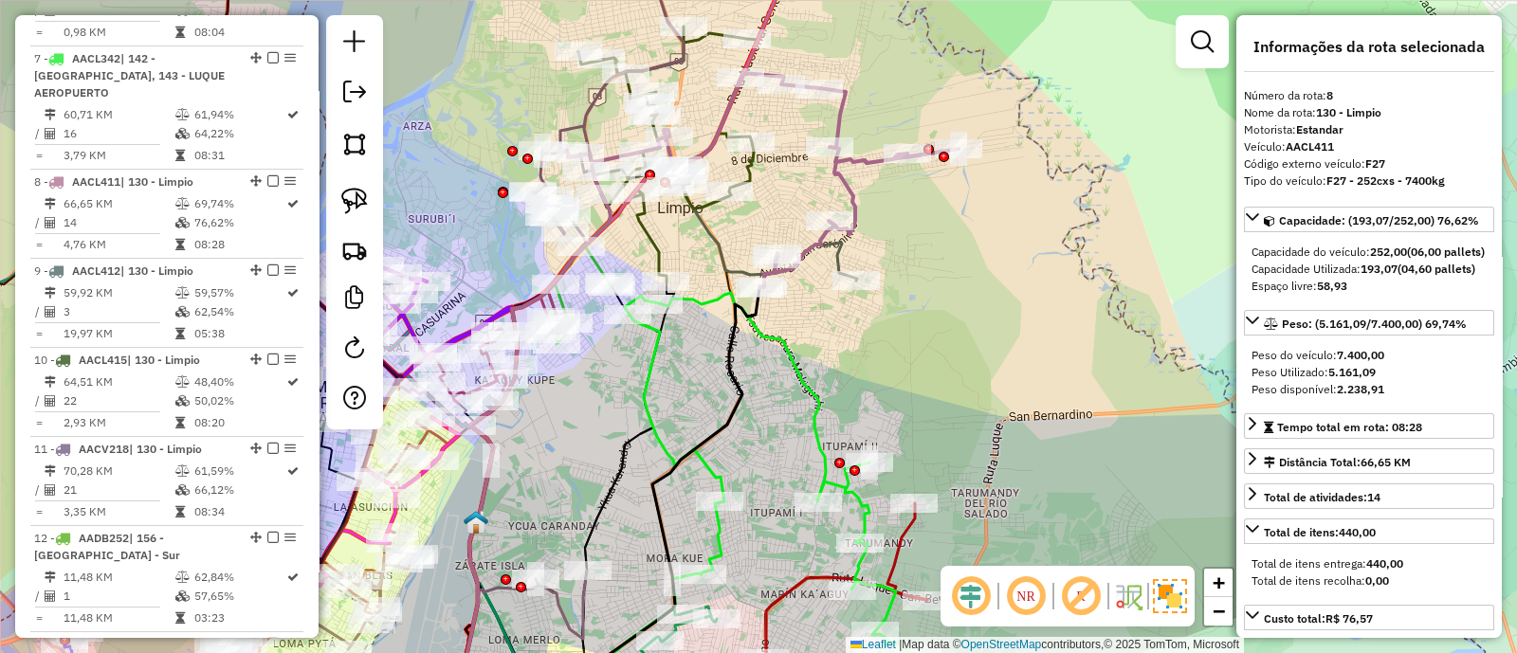
scroll to position [1436, 0]
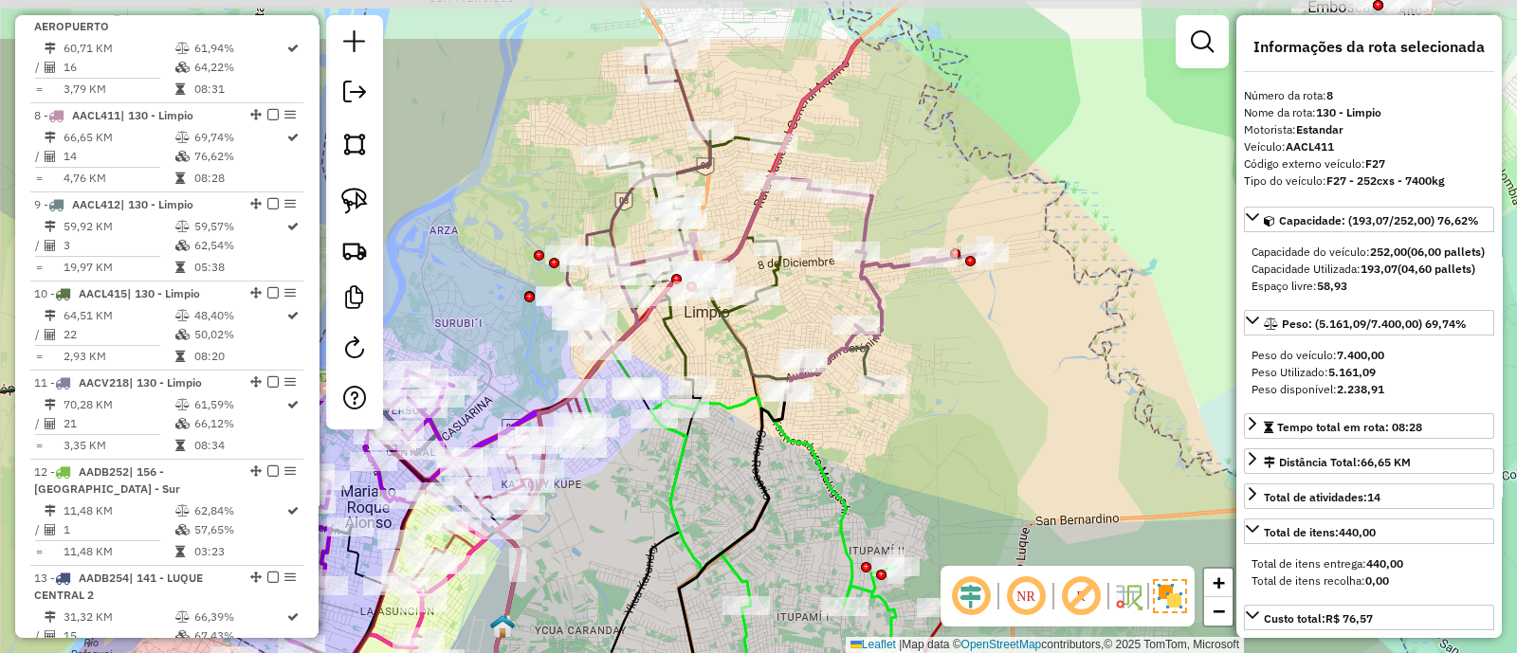
drag, startPoint x: 930, startPoint y: 252, endPoint x: 948, endPoint y: 329, distance: 78.9
click at [948, 329] on div "Janela de atendimento Grade de atendimento Capacidade Transportadoras Veículos …" at bounding box center [758, 326] width 1517 height 653
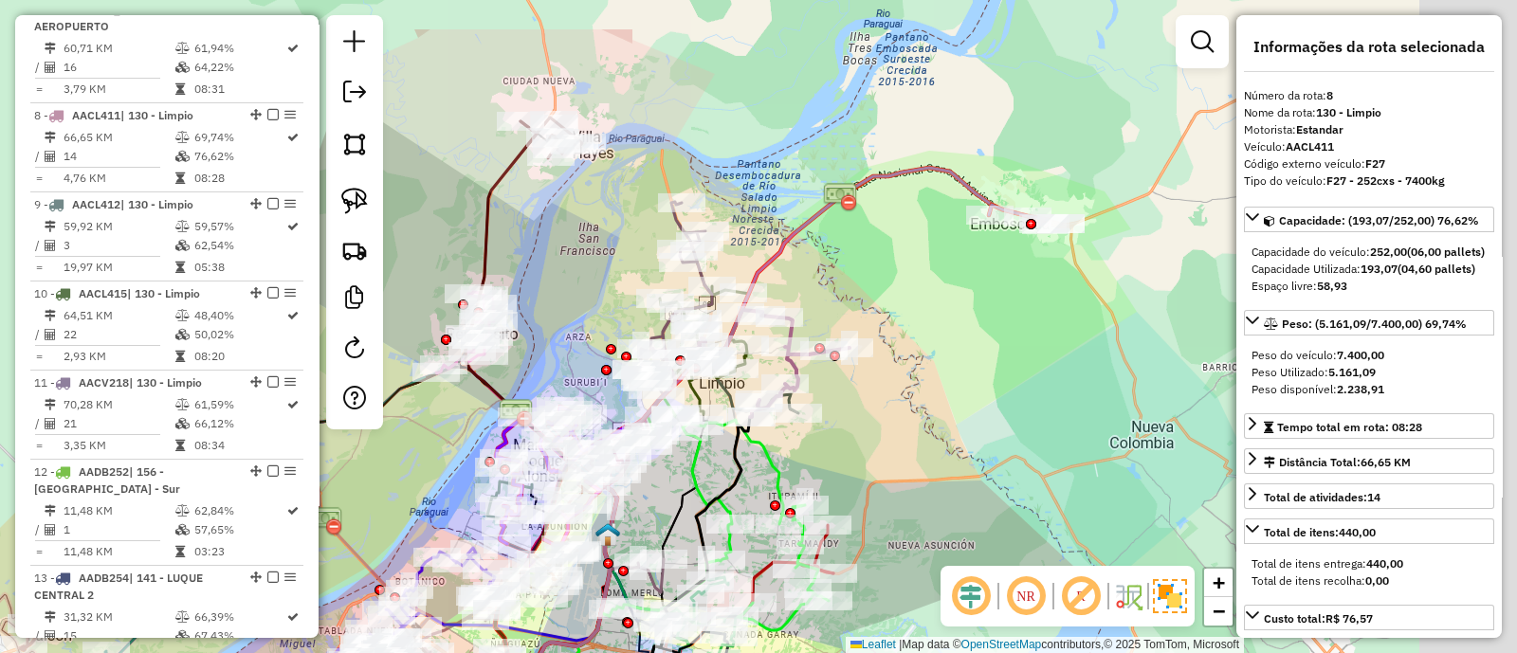
drag, startPoint x: 1084, startPoint y: 277, endPoint x: 907, endPoint y: 386, distance: 208.1
click at [907, 386] on div "Janela de atendimento Grade de atendimento Capacidade Transportadoras Veículos …" at bounding box center [758, 326] width 1517 height 653
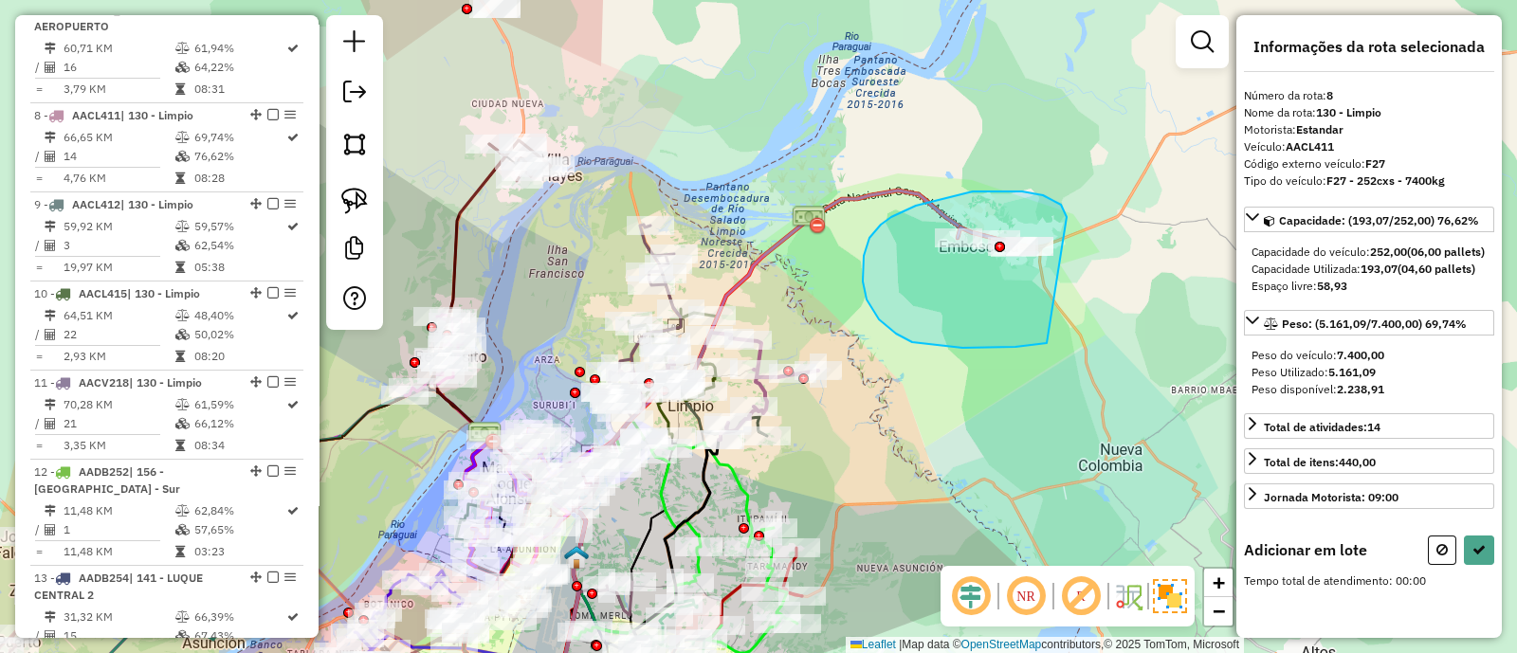
drag, startPoint x: 1063, startPoint y: 210, endPoint x: 1052, endPoint y: 342, distance: 132.2
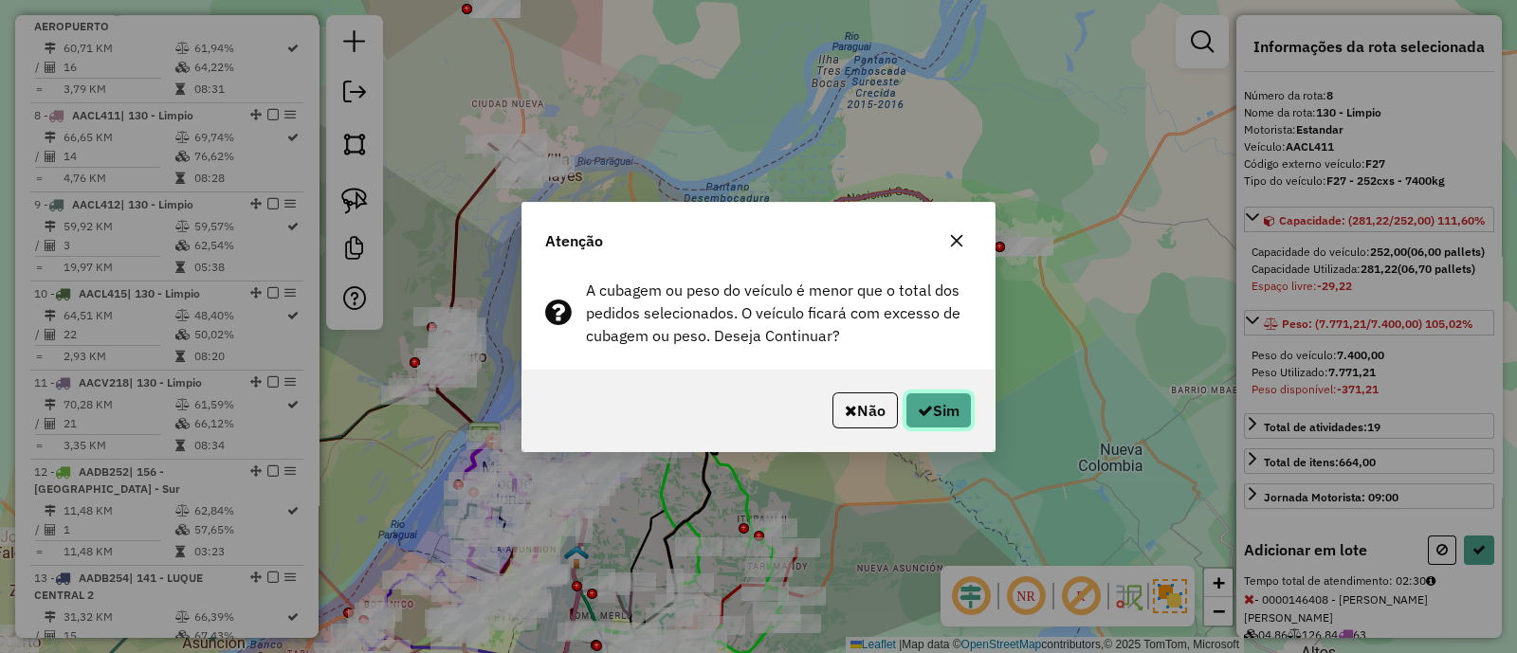
click at [963, 393] on button "Sim" at bounding box center [938, 410] width 66 height 36
select select "**********"
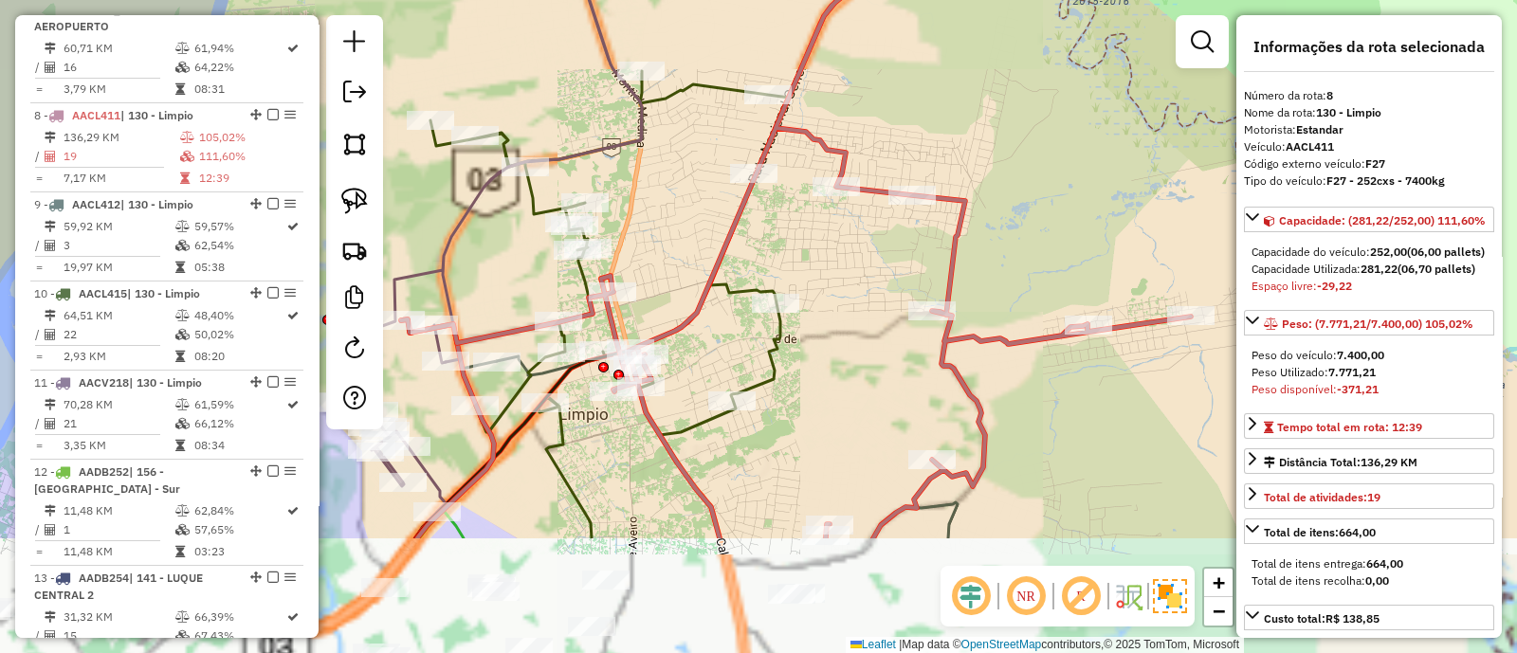
drag, startPoint x: 762, startPoint y: 305, endPoint x: 772, endPoint y: 215, distance: 90.5
click at [771, 217] on div "Janela de atendimento Grade de atendimento Capacidade Transportadoras Veículos …" at bounding box center [758, 326] width 1517 height 653
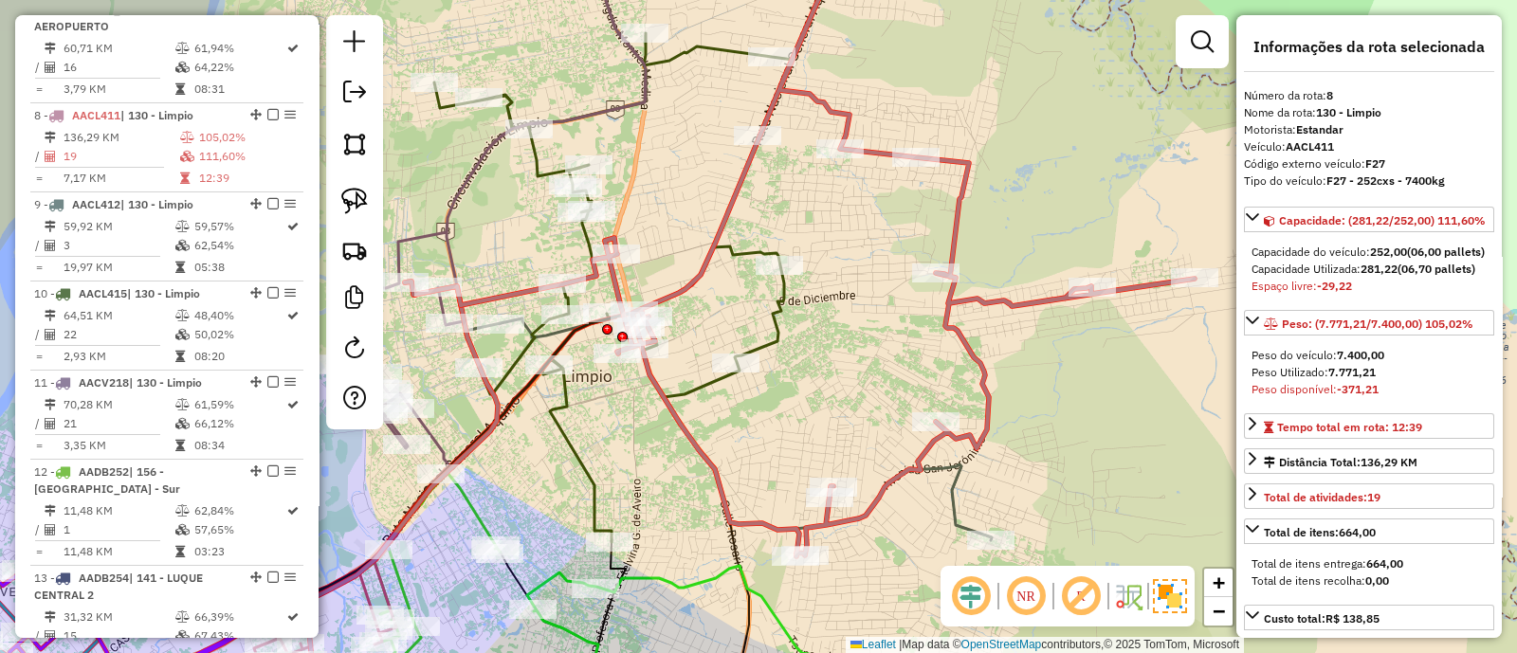
click at [700, 398] on icon at bounding box center [613, 287] width 358 height 509
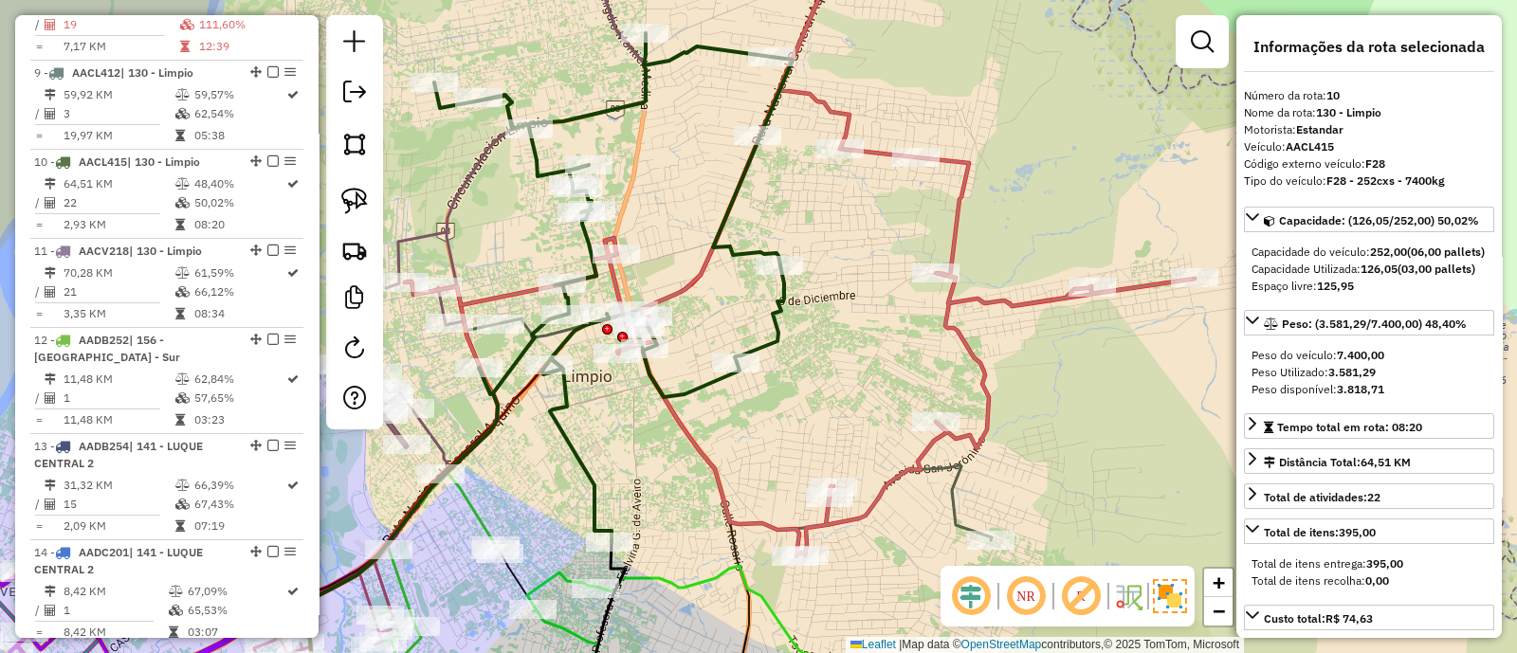
scroll to position [1614, 0]
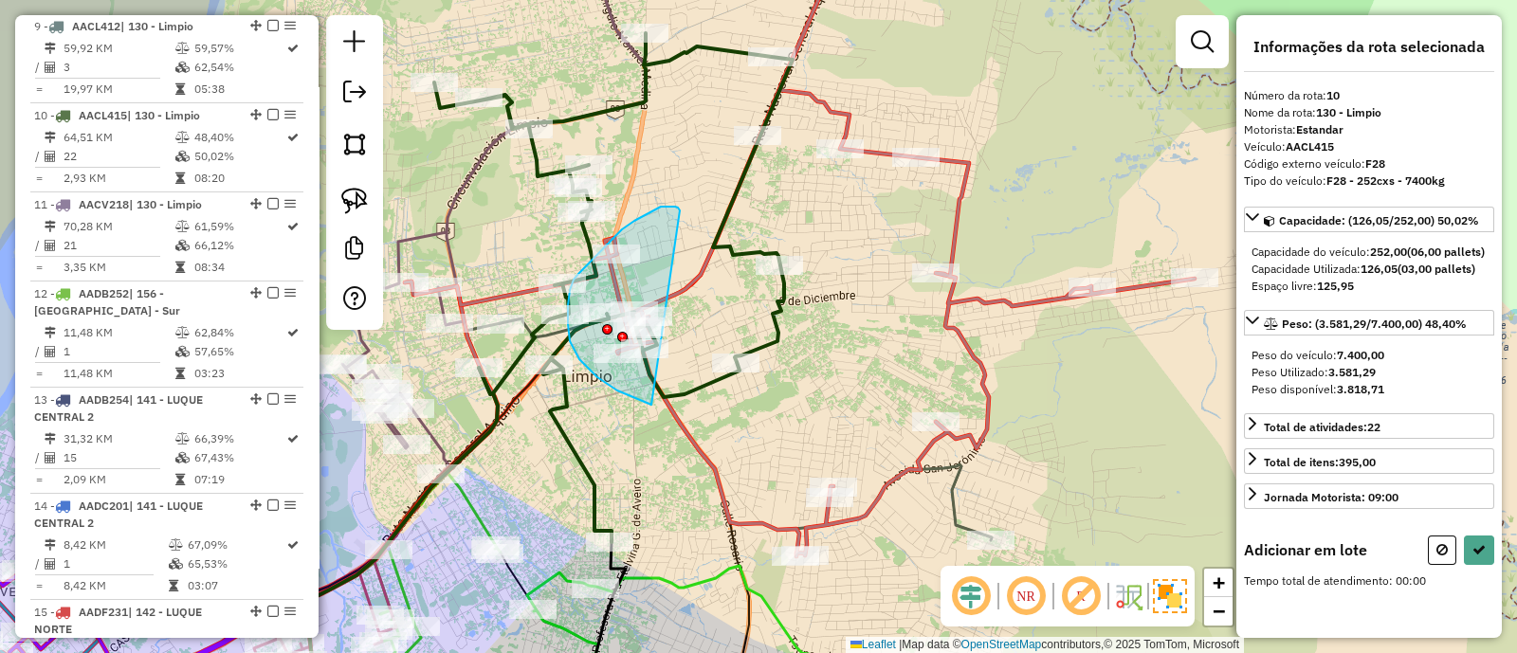
drag, startPoint x: 658, startPoint y: 208, endPoint x: 676, endPoint y: 401, distance: 194.2
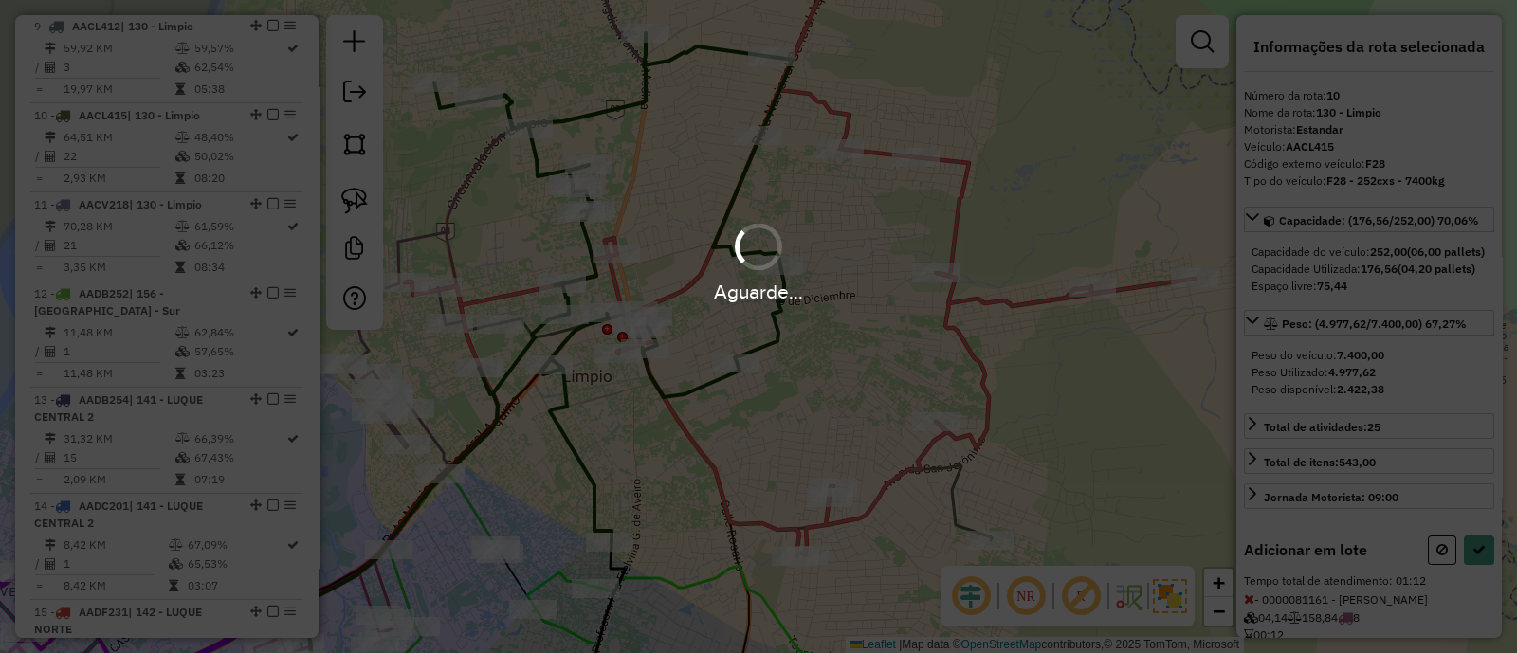
select select "**********"
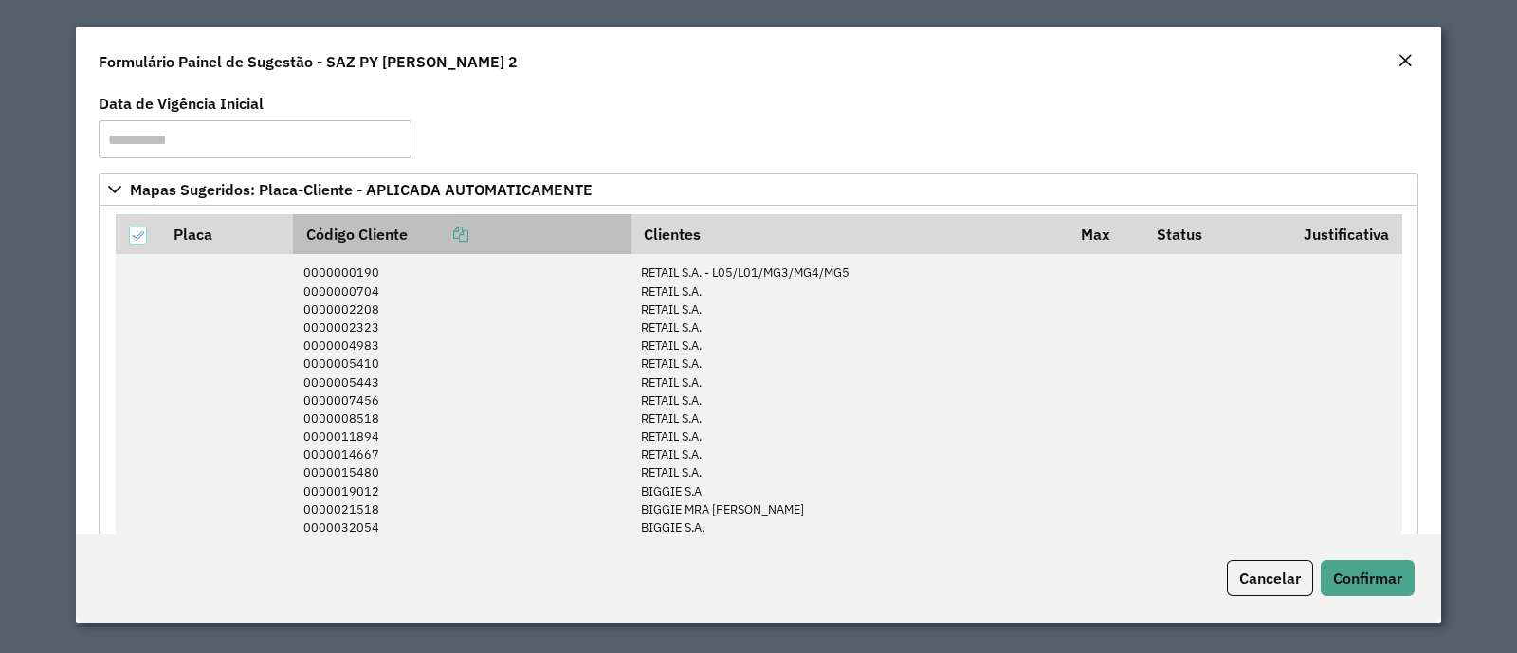
click at [461, 239] on icon at bounding box center [460, 234] width 15 height 15
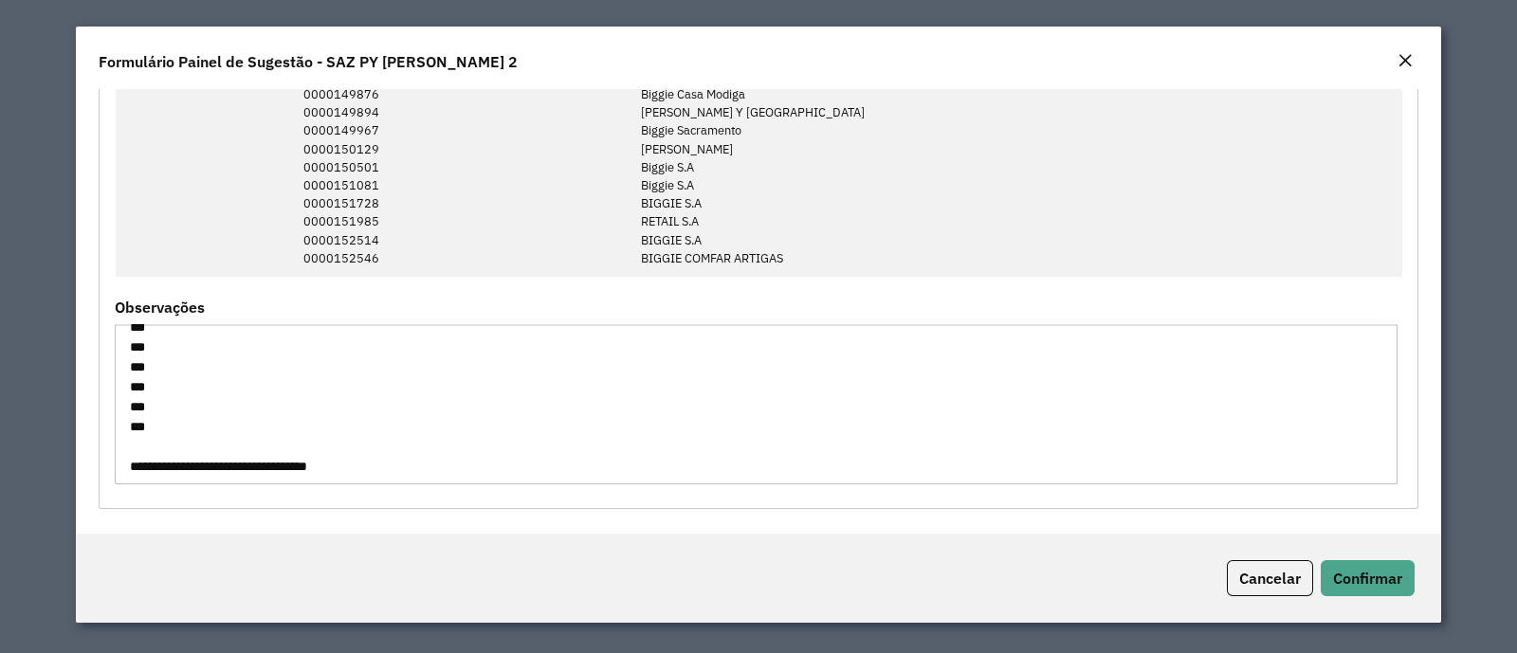
scroll to position [138, 0]
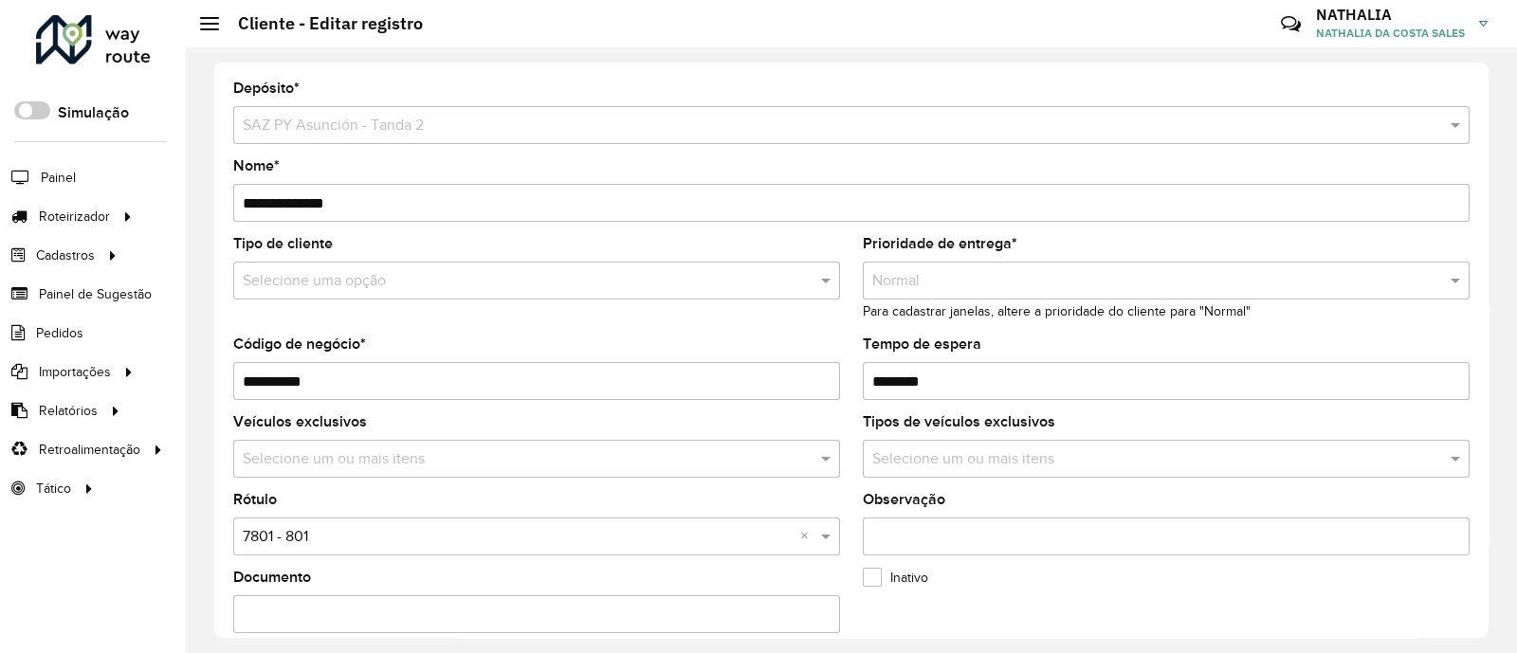
click at [968, 390] on input "Tempo de espera" at bounding box center [1166, 381] width 607 height 38
type input "********"
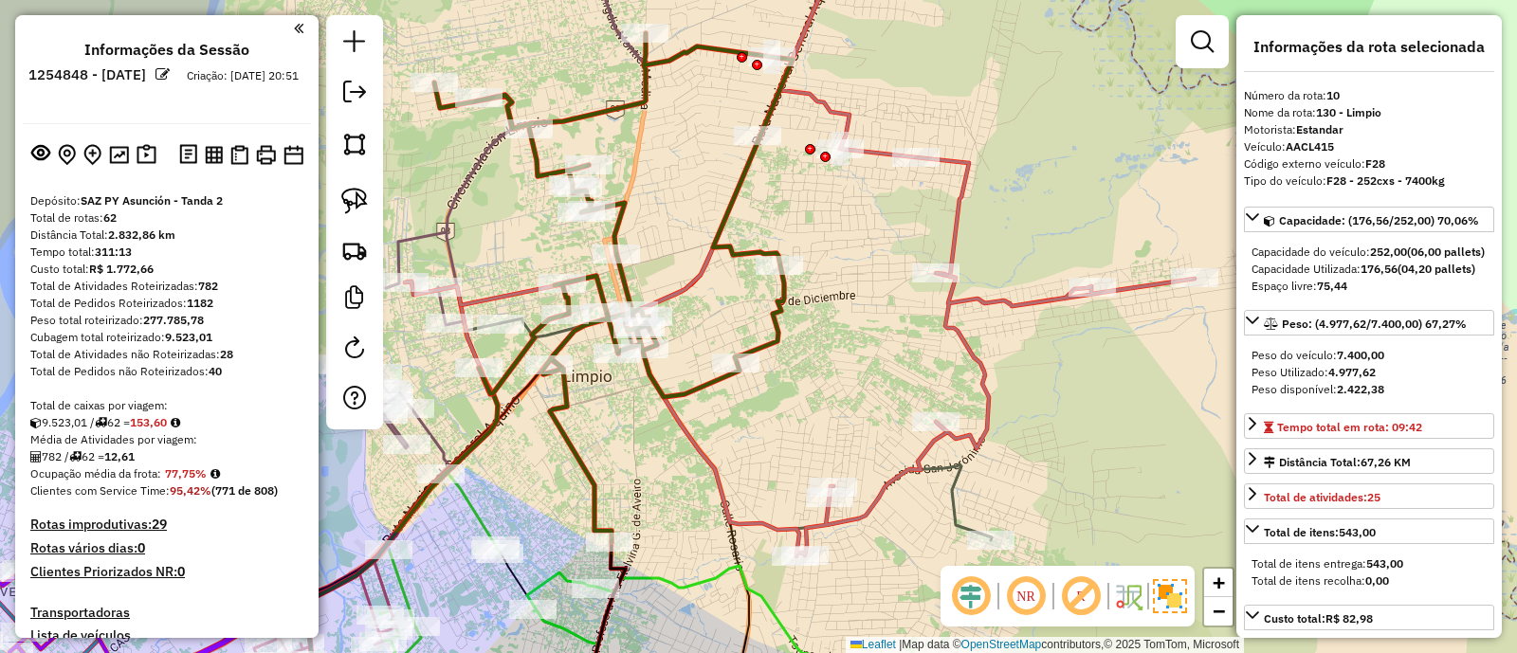
select select "**********"
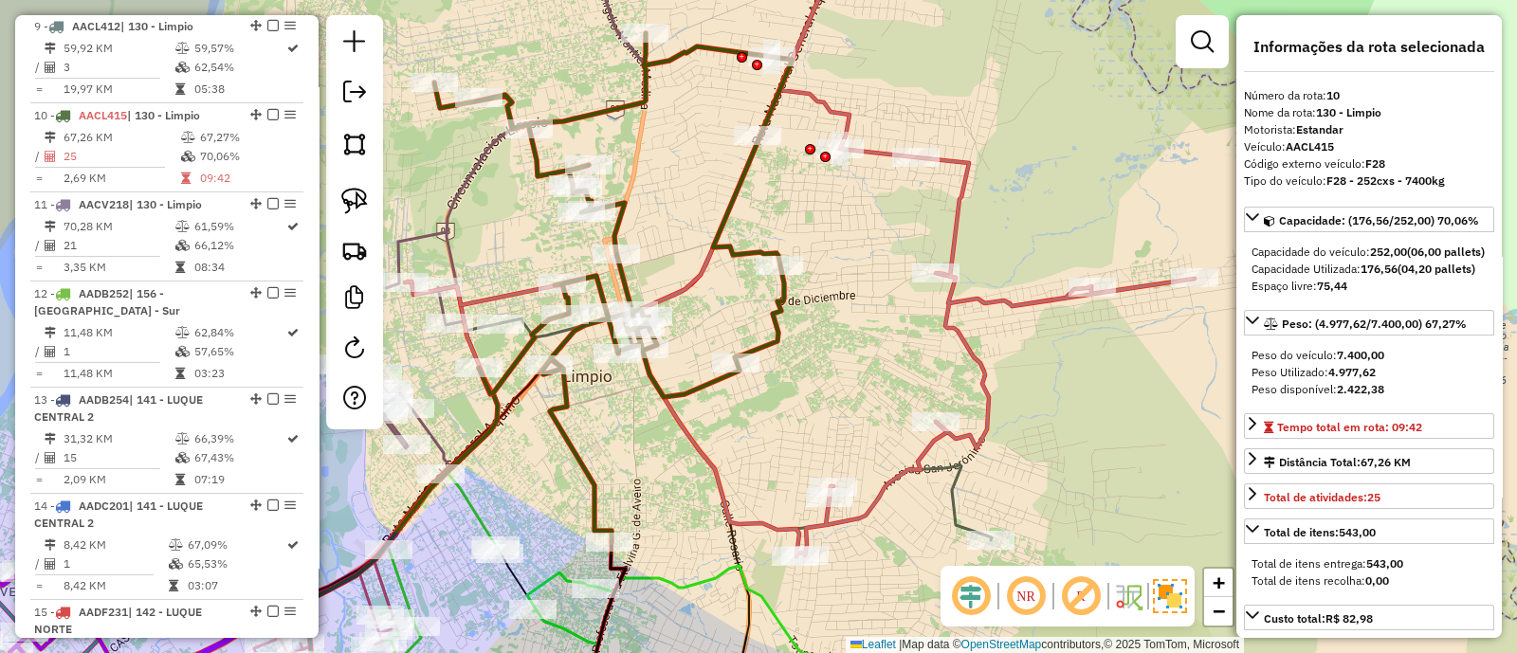
click at [877, 152] on icon at bounding box center [800, 246] width 790 height 622
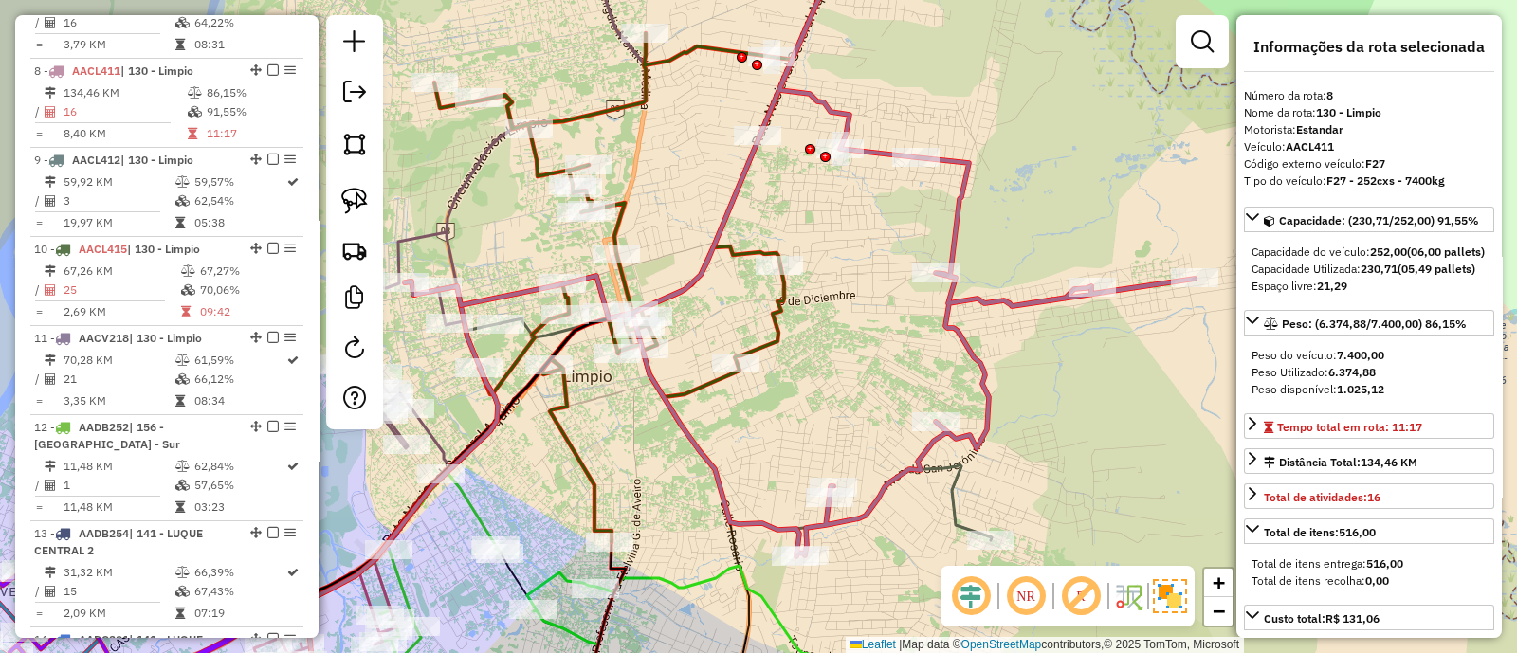
scroll to position [1436, 0]
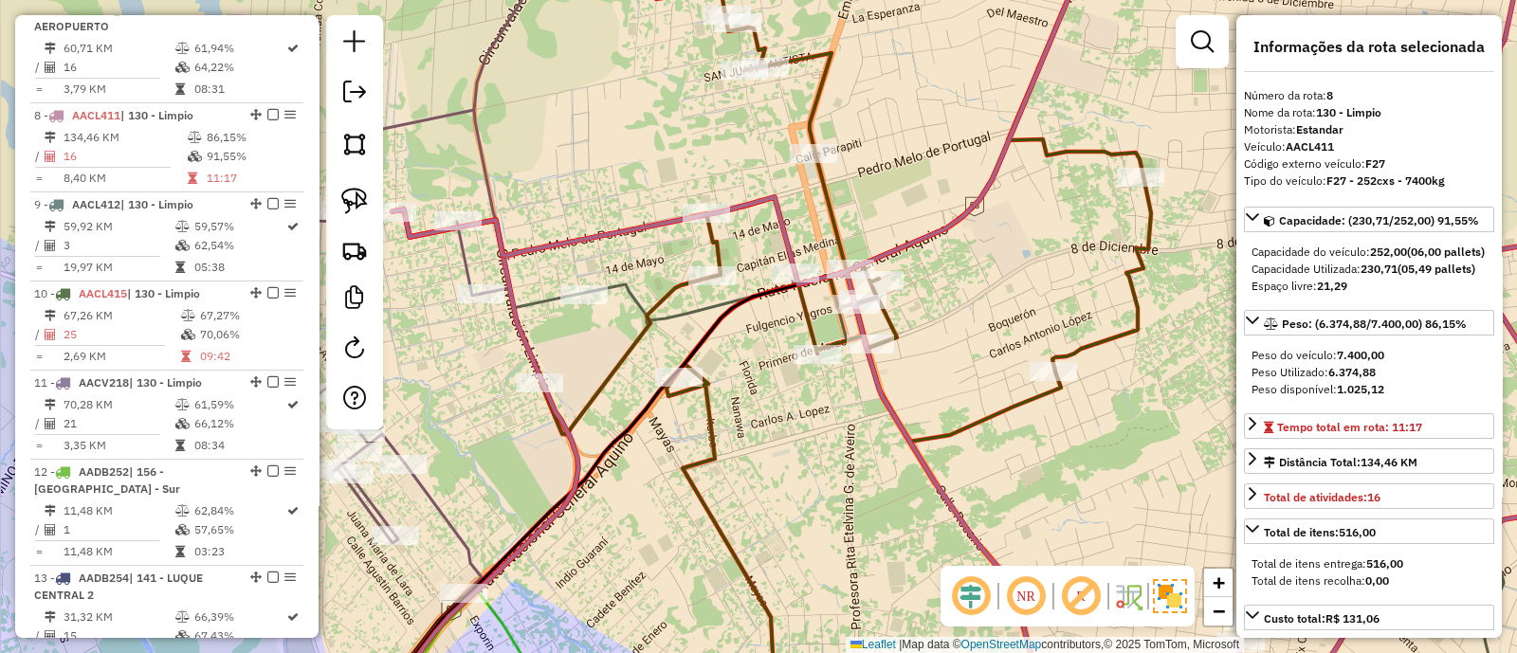
click at [675, 278] on icon at bounding box center [845, 327] width 610 height 784
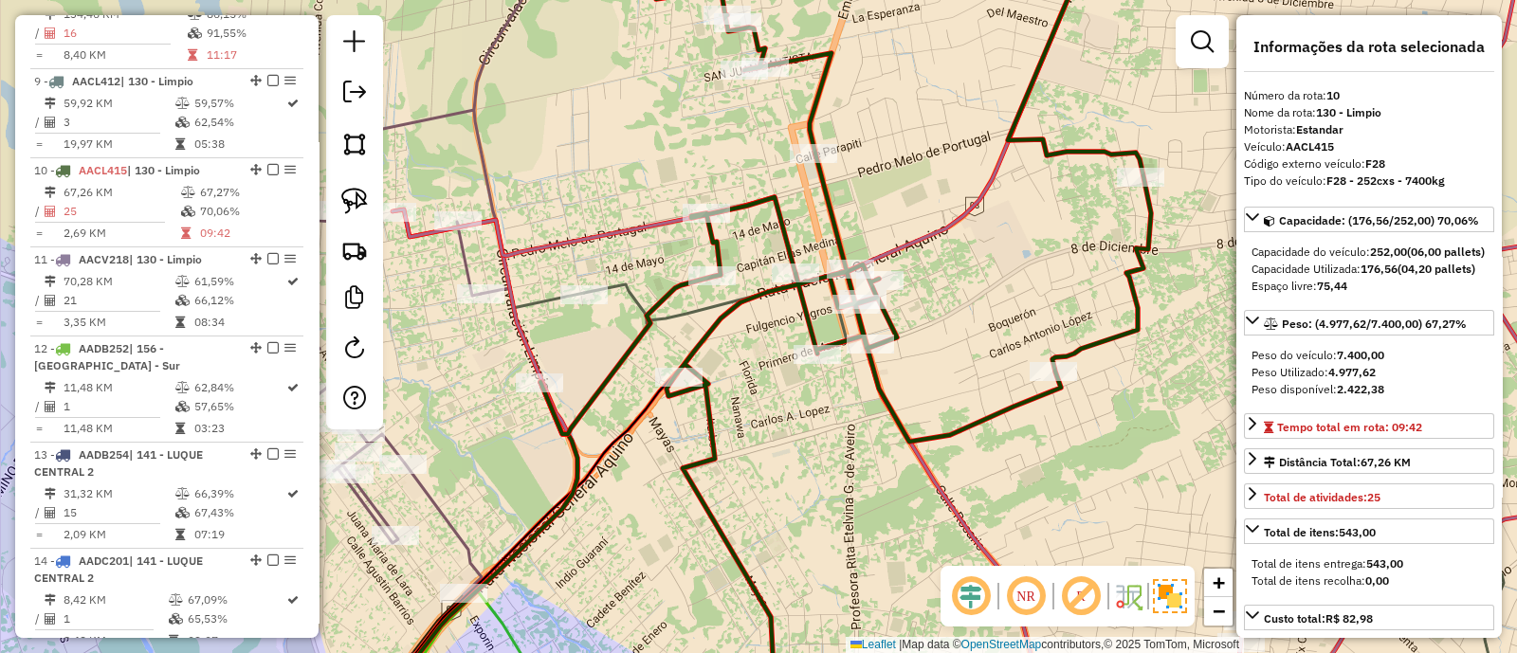
scroll to position [1614, 0]
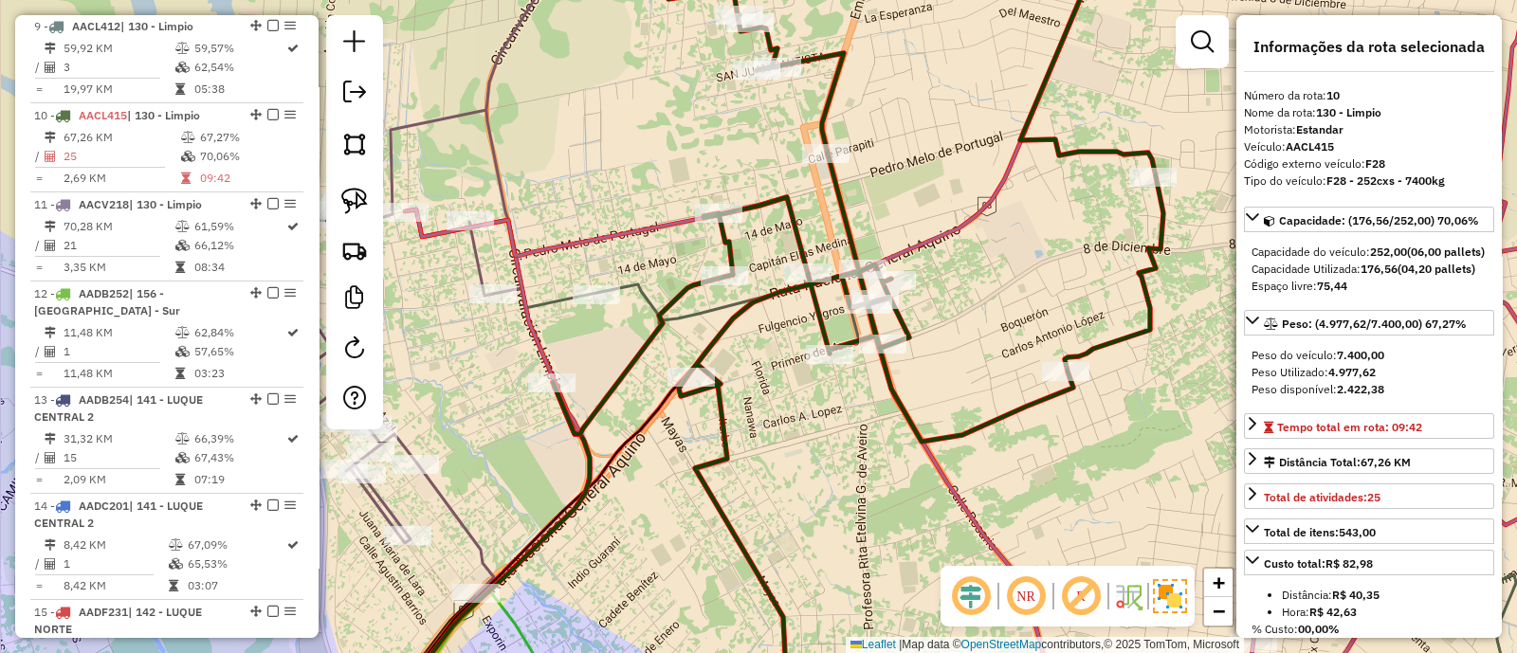
drag, startPoint x: 633, startPoint y: 258, endPoint x: 768, endPoint y: 253, distance: 134.7
click at [767, 253] on div "Janela de atendimento Grade de atendimento Capacidade Transportadoras Veículos …" at bounding box center [758, 326] width 1517 height 653
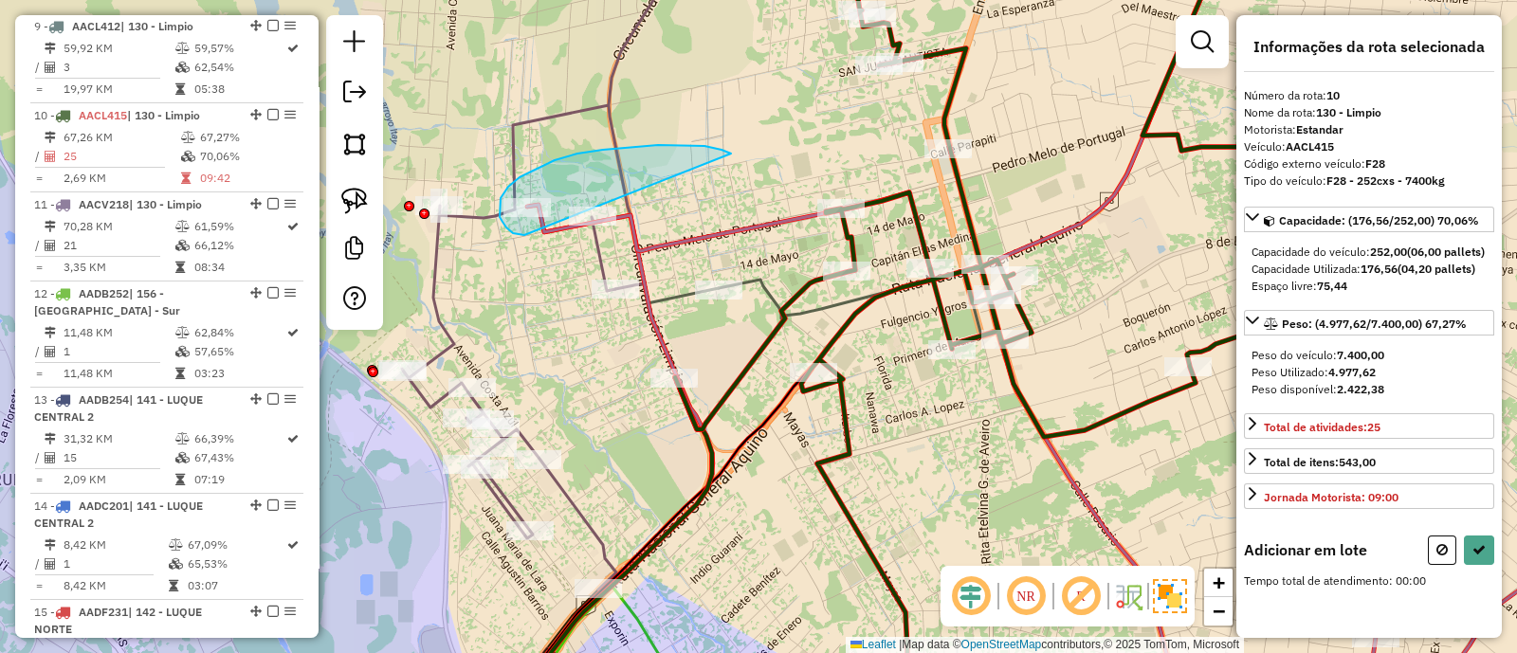
drag, startPoint x: 681, startPoint y: 145, endPoint x: 524, endPoint y: 235, distance: 180.5
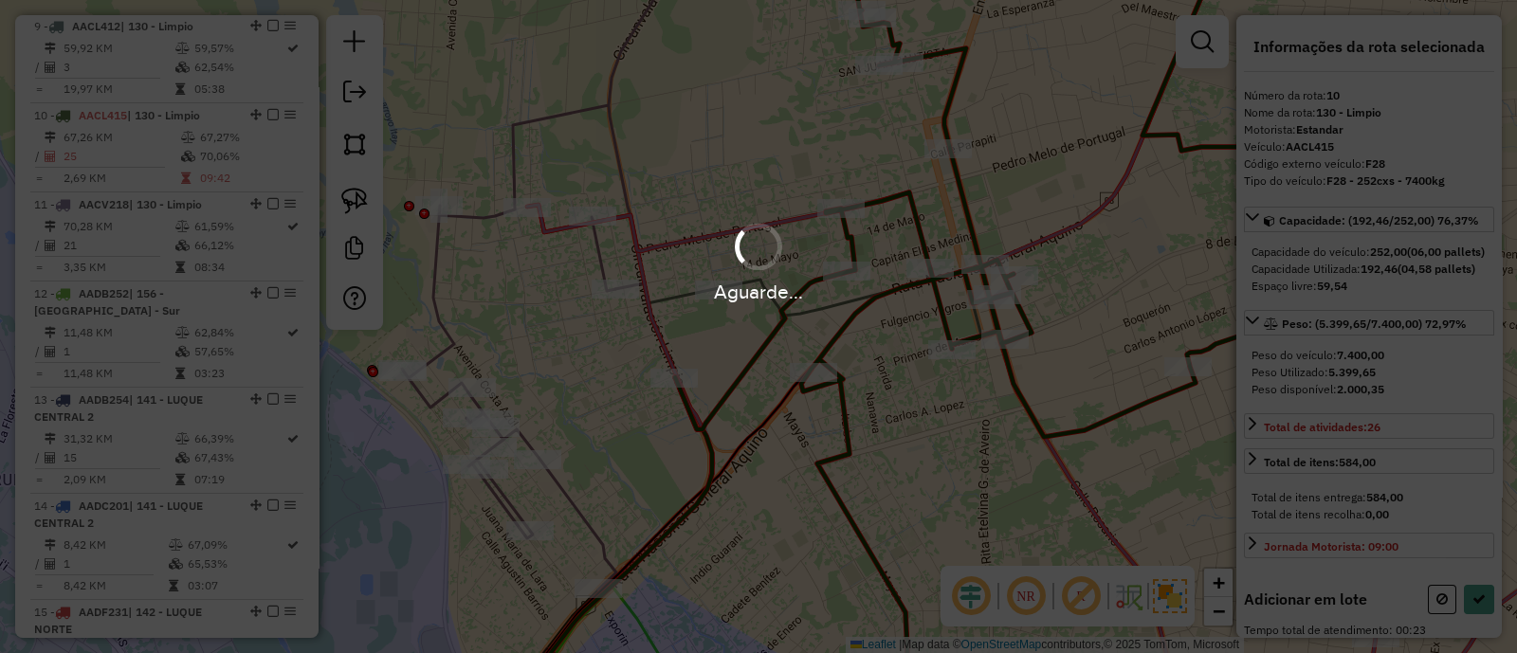
select select "**********"
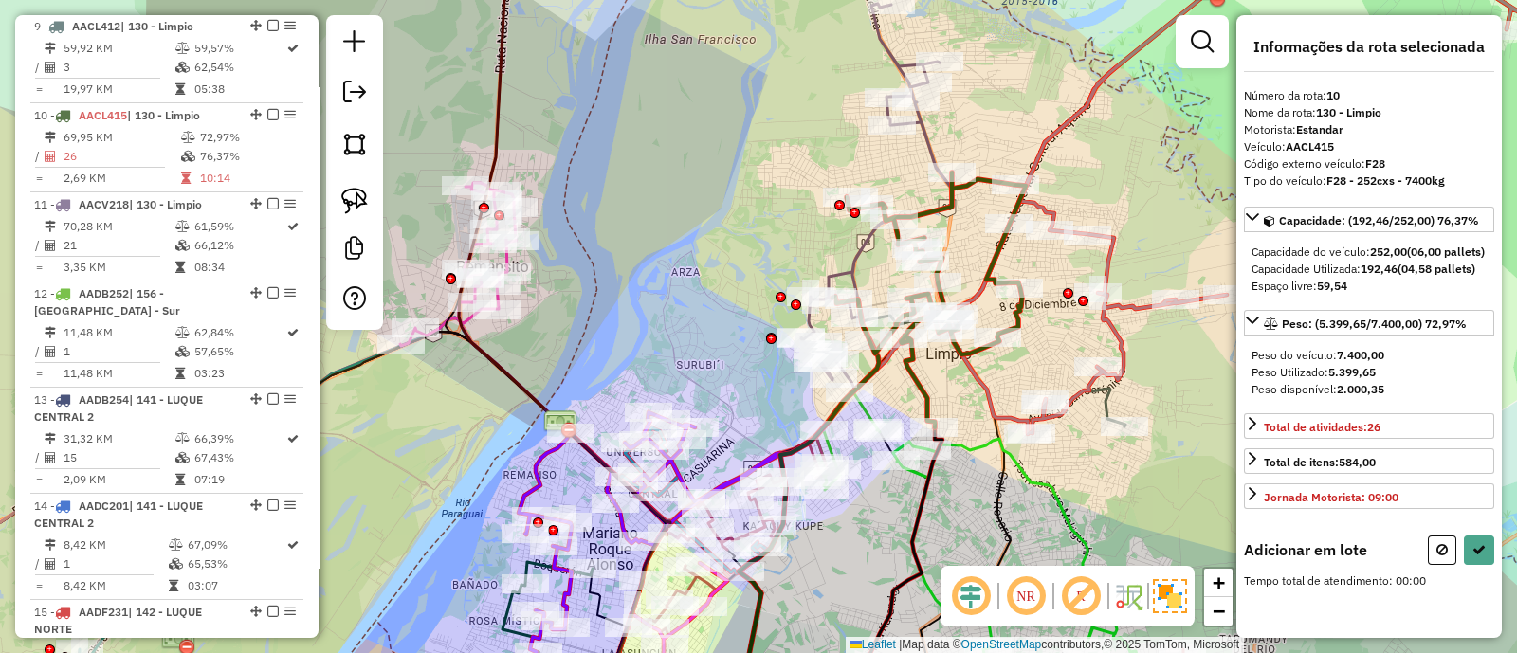
drag, startPoint x: 1046, startPoint y: 344, endPoint x: 700, endPoint y: 403, distance: 351.9
click at [700, 402] on div "Janela de atendimento Grade de atendimento Capacidade Transportadoras Veículos …" at bounding box center [758, 326] width 1517 height 653
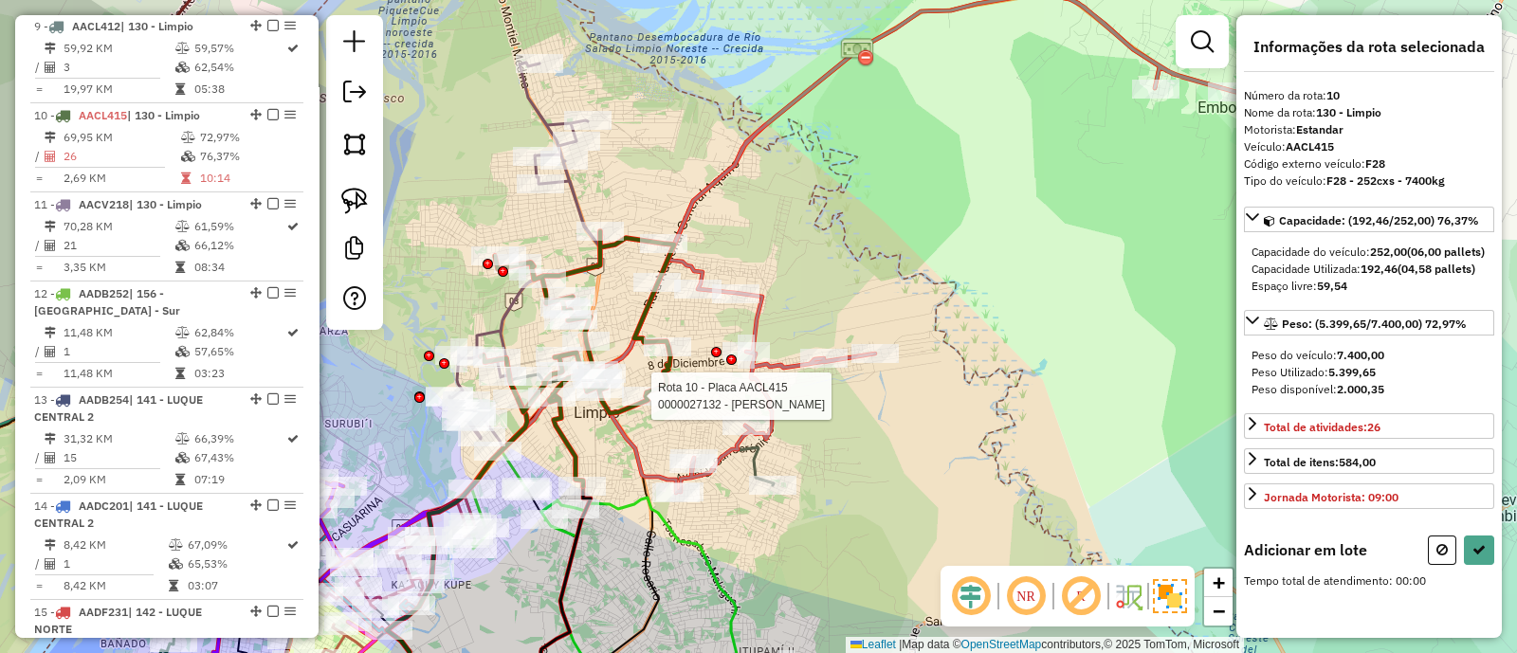
click at [789, 353] on div "Rota 10 - Placa AACL415 0000027132 - MIRIAN ROSALINA PERALTA ALMIRON Janela de …" at bounding box center [758, 326] width 1517 height 653
click at [789, 366] on icon at bounding box center [950, 243] width 715 height 500
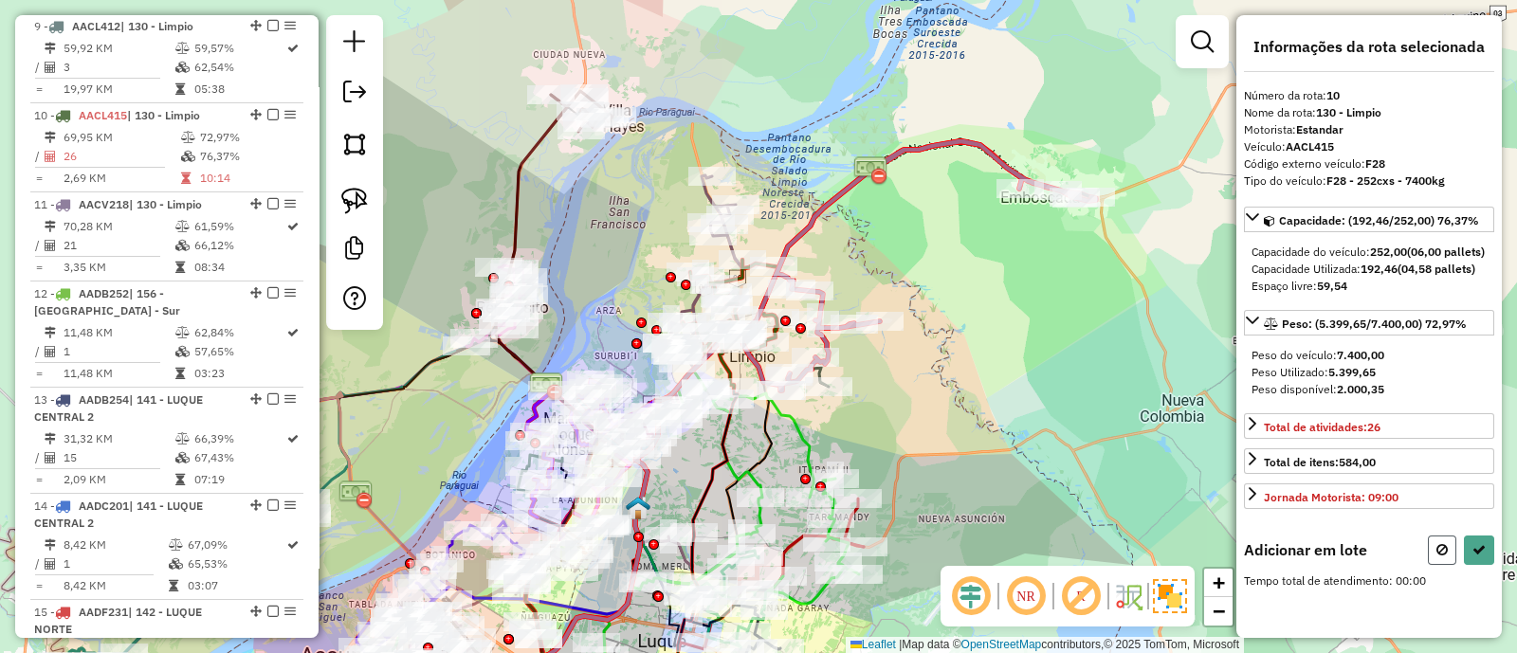
click at [1430, 565] on button at bounding box center [1442, 550] width 28 height 29
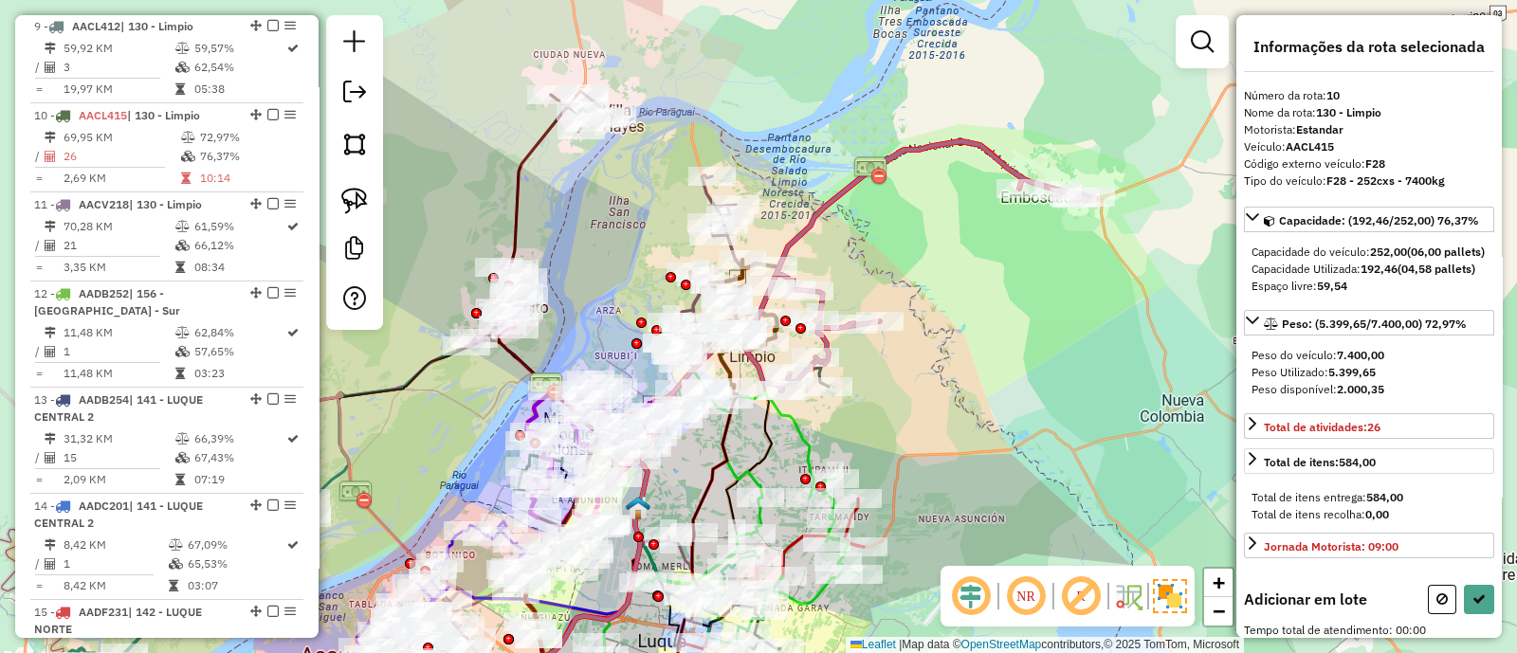
select select "**********"
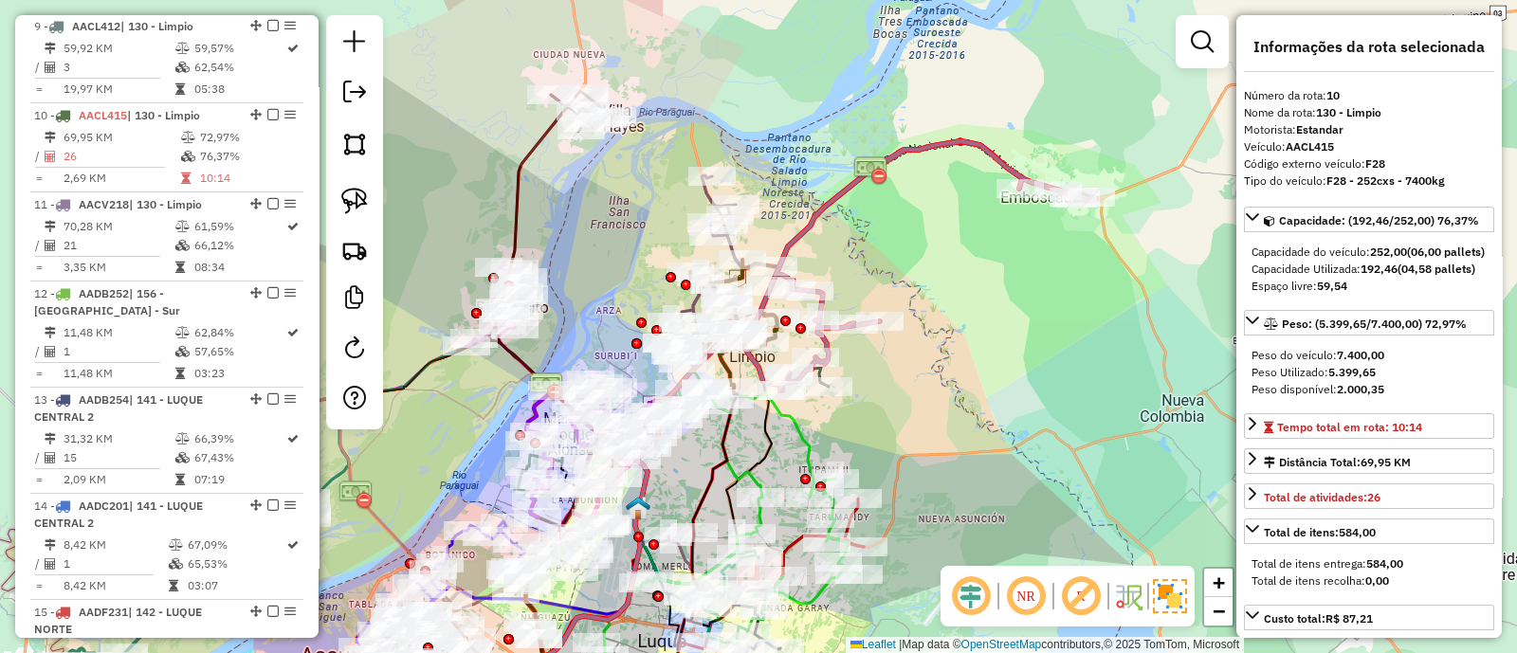
click at [839, 191] on icon at bounding box center [917, 265] width 356 height 249
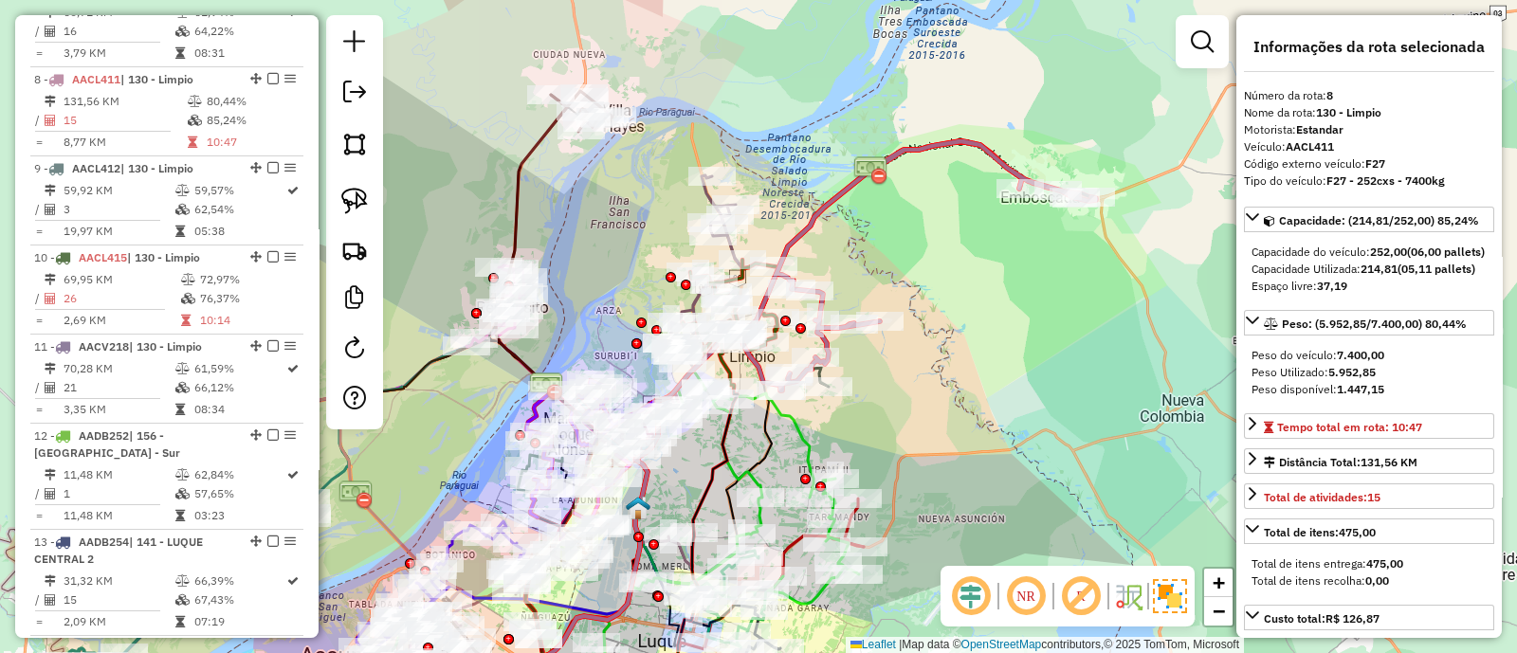
scroll to position [1436, 0]
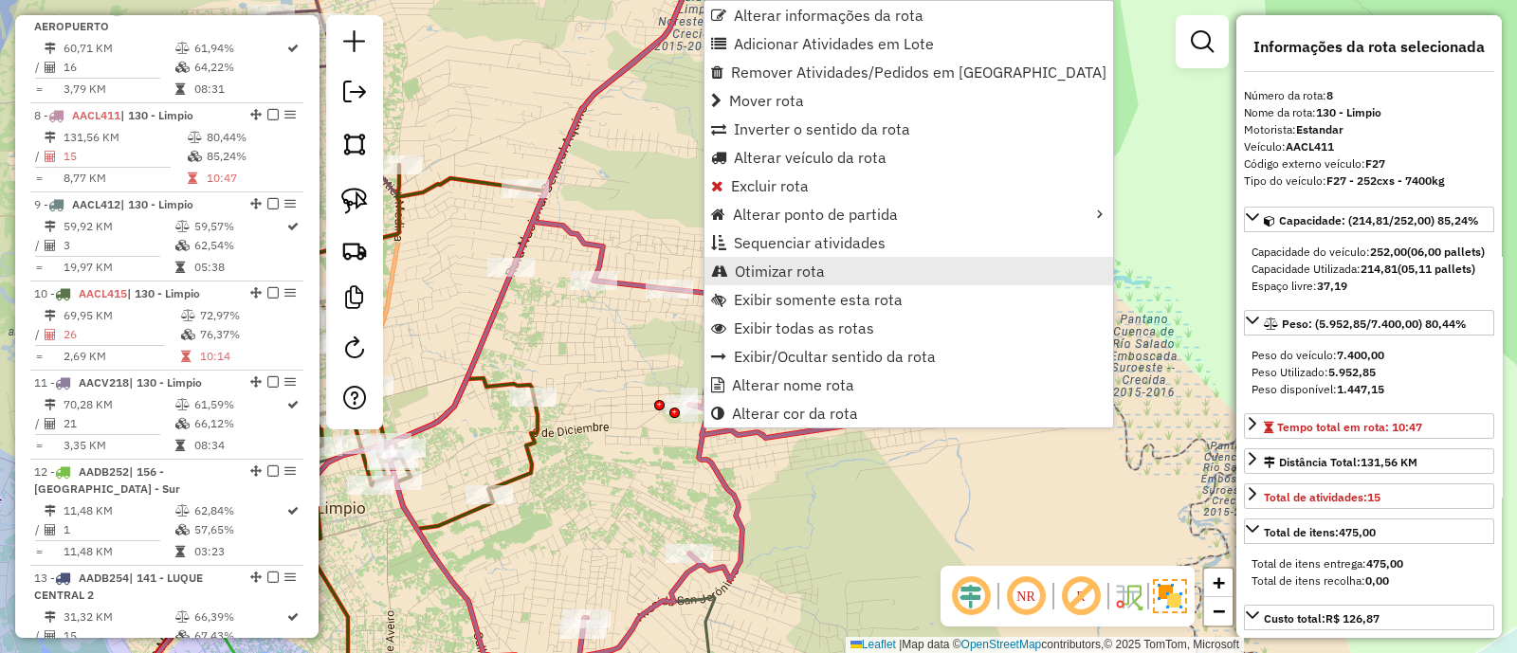
click at [780, 266] on span "Otimizar rota" at bounding box center [780, 271] width 90 height 15
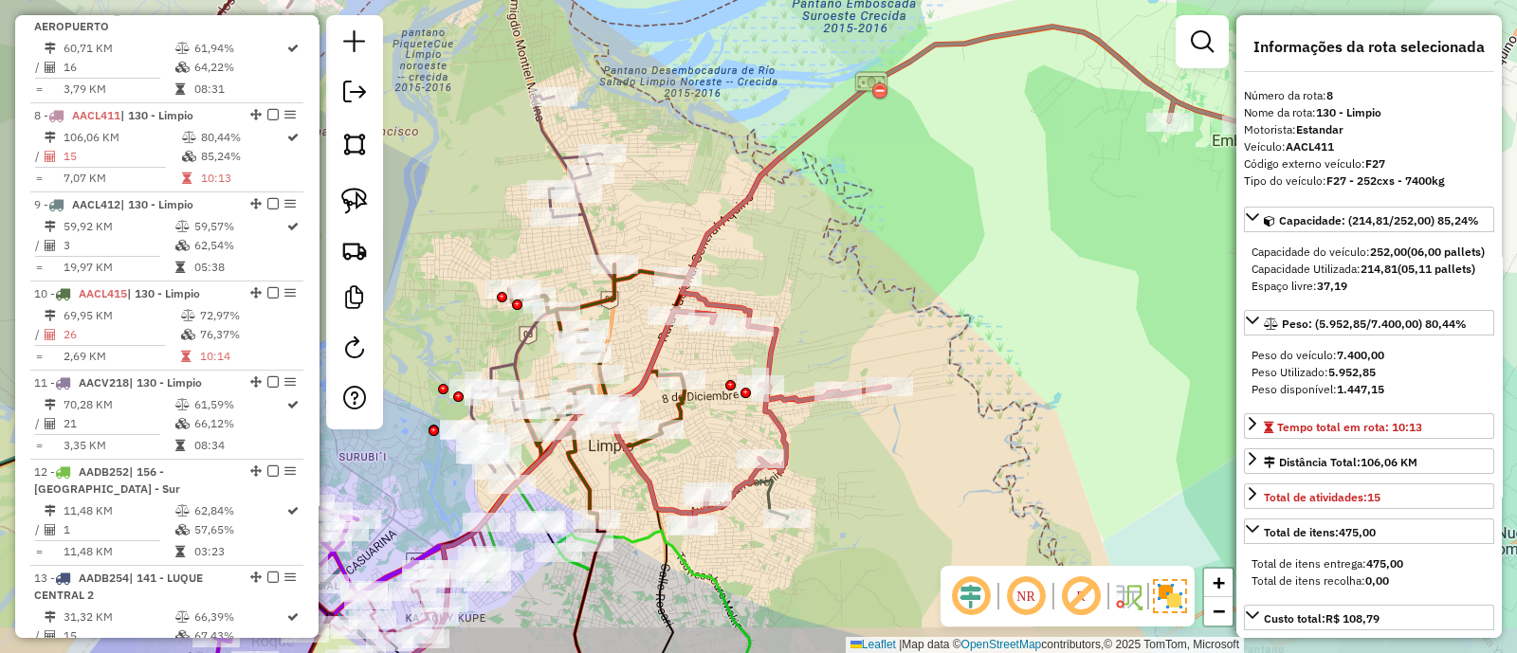
drag, startPoint x: 927, startPoint y: 523, endPoint x: 803, endPoint y: 271, distance: 281.1
click at [822, 316] on div "Janela de atendimento Grade de atendimento Capacidade Transportadoras Veículos …" at bounding box center [758, 326] width 1517 height 653
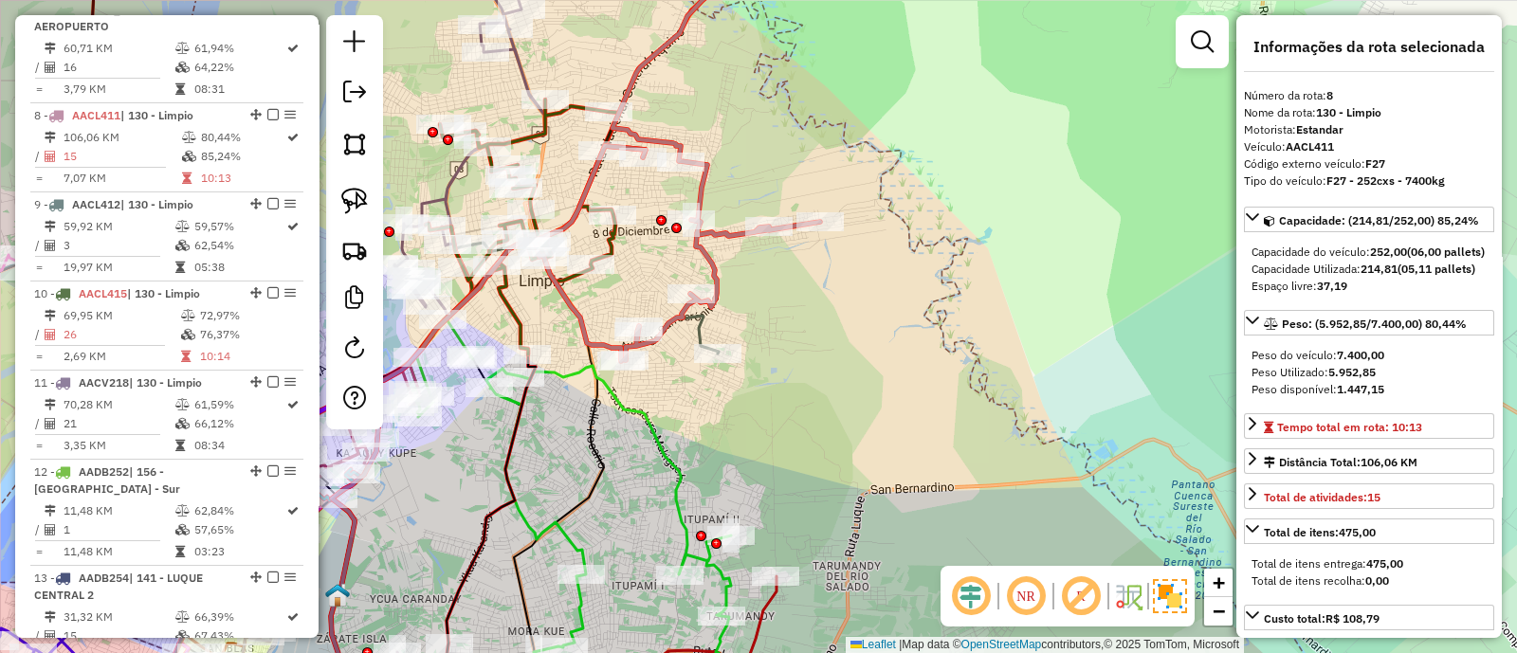
click at [694, 341] on icon at bounding box center [596, 253] width 246 height 202
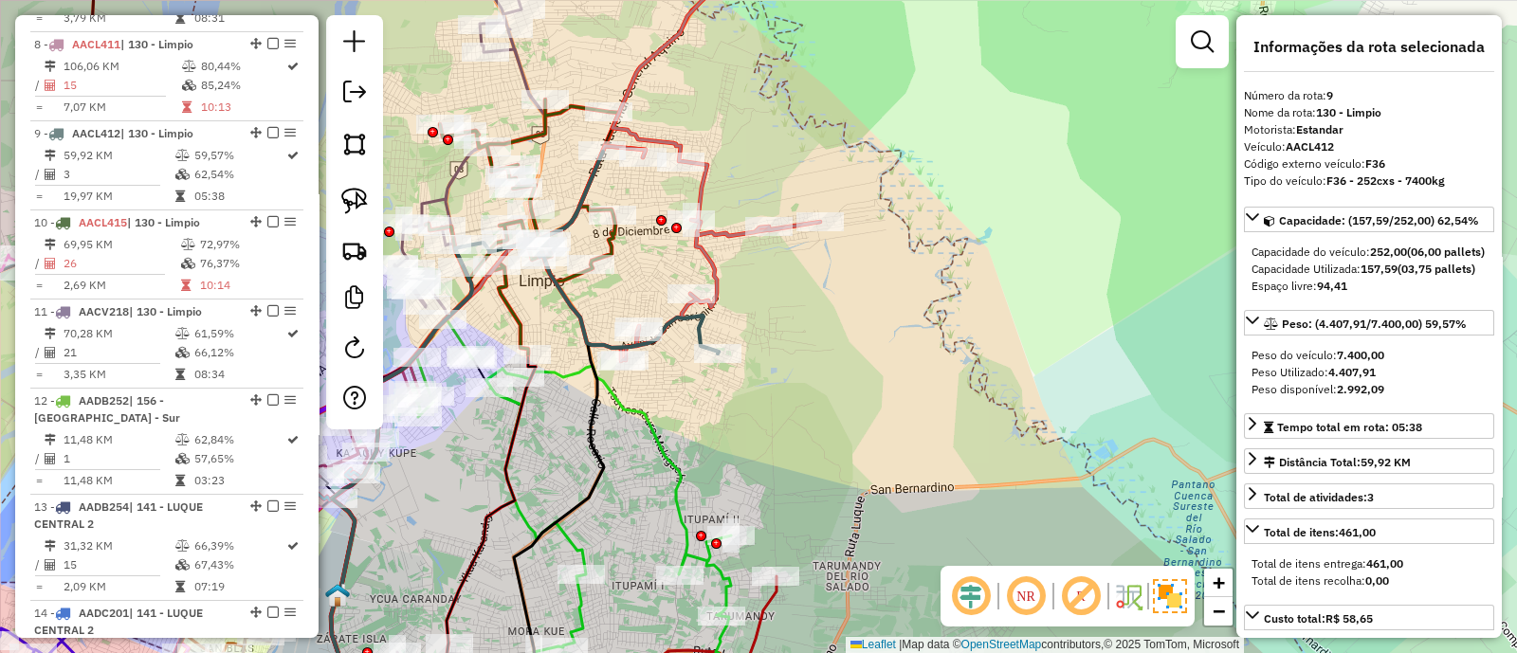
scroll to position [1525, 0]
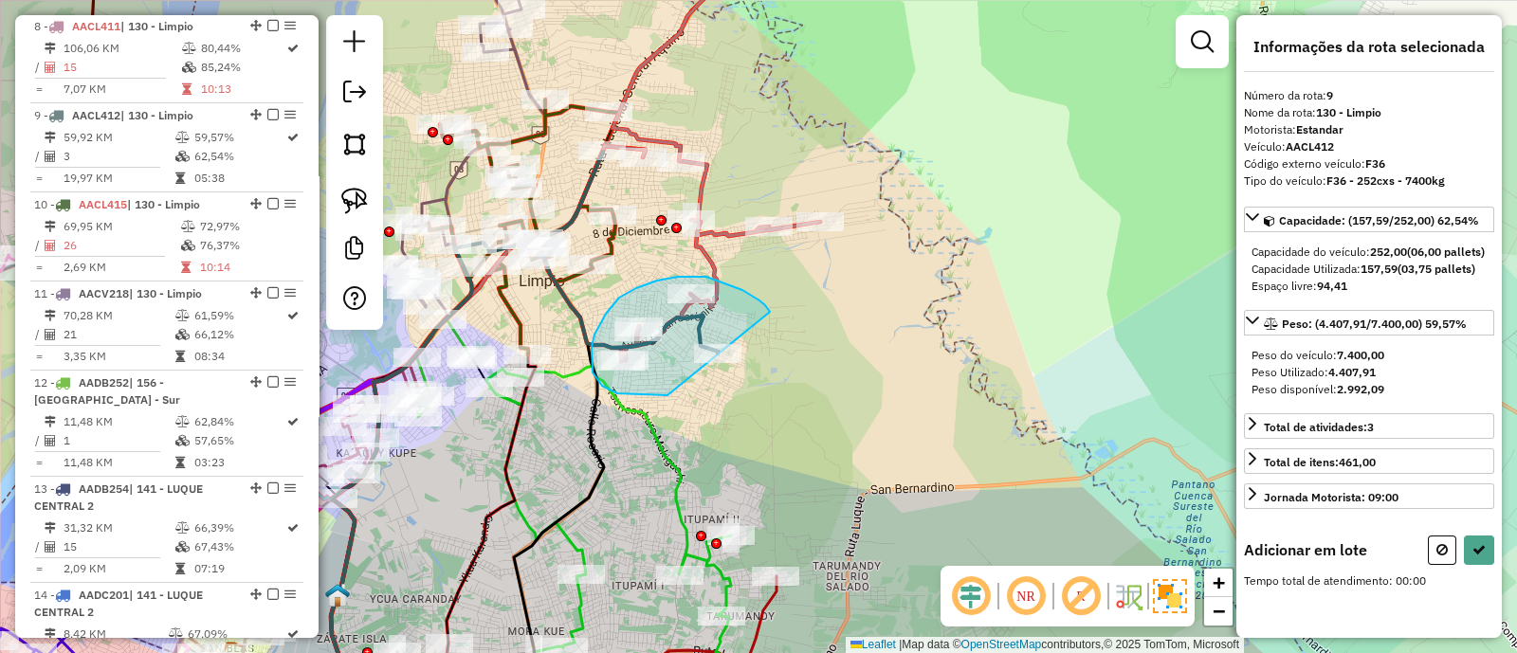
drag, startPoint x: 717, startPoint y: 280, endPoint x: 673, endPoint y: 396, distance: 124.5
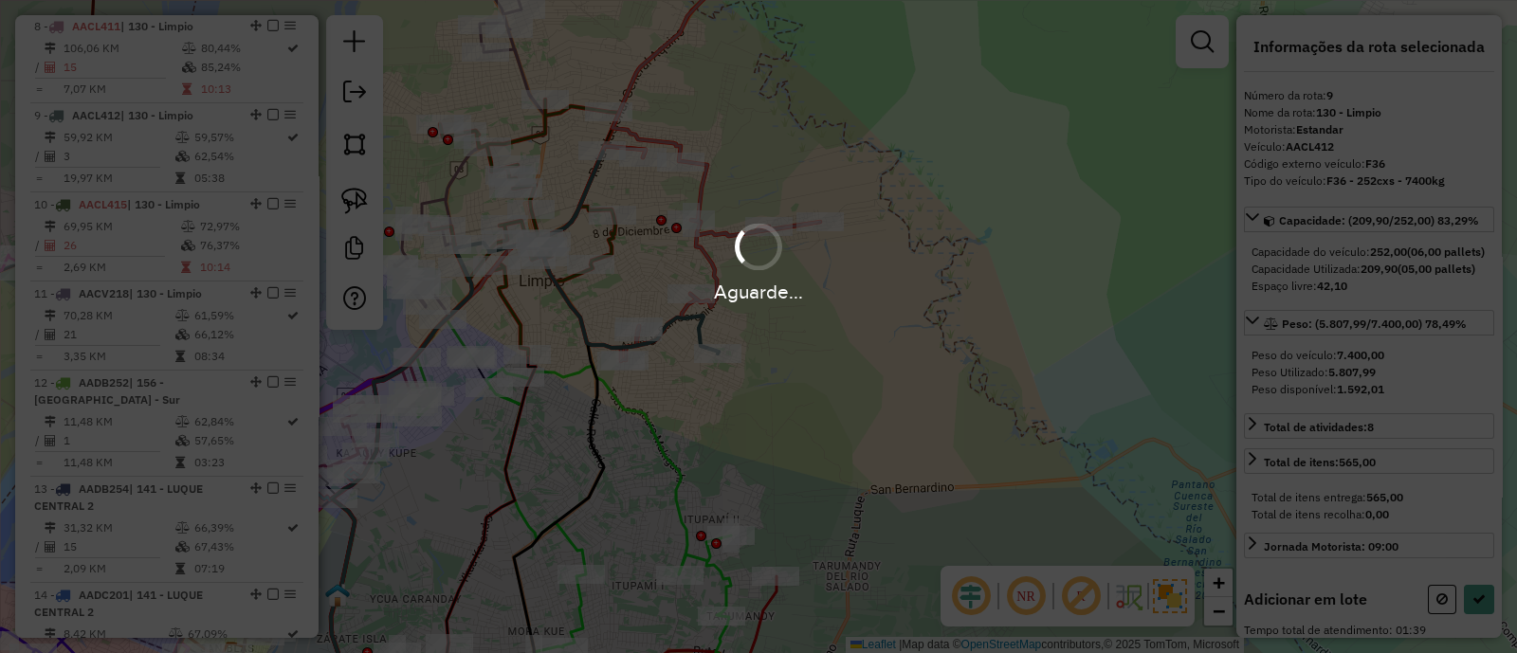
select select "**********"
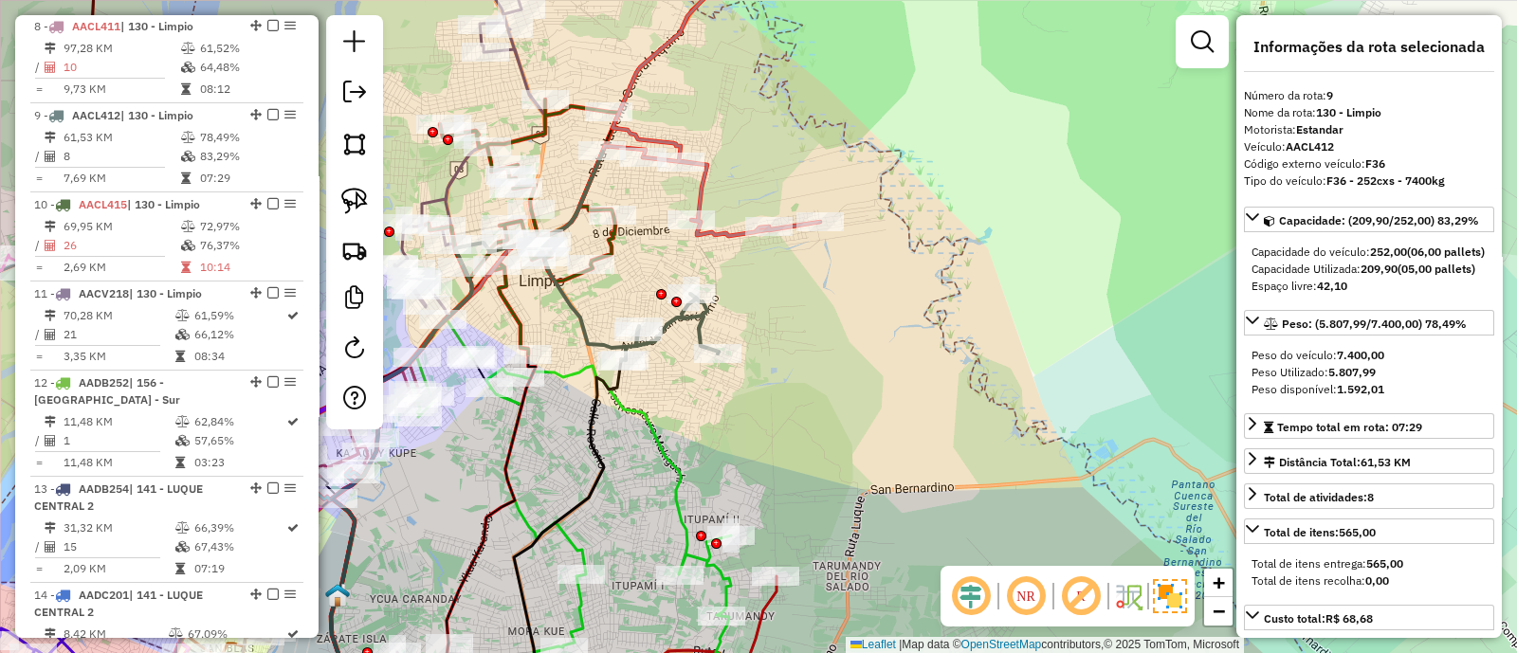
click at [704, 199] on icon at bounding box center [932, 85] width 641 height 301
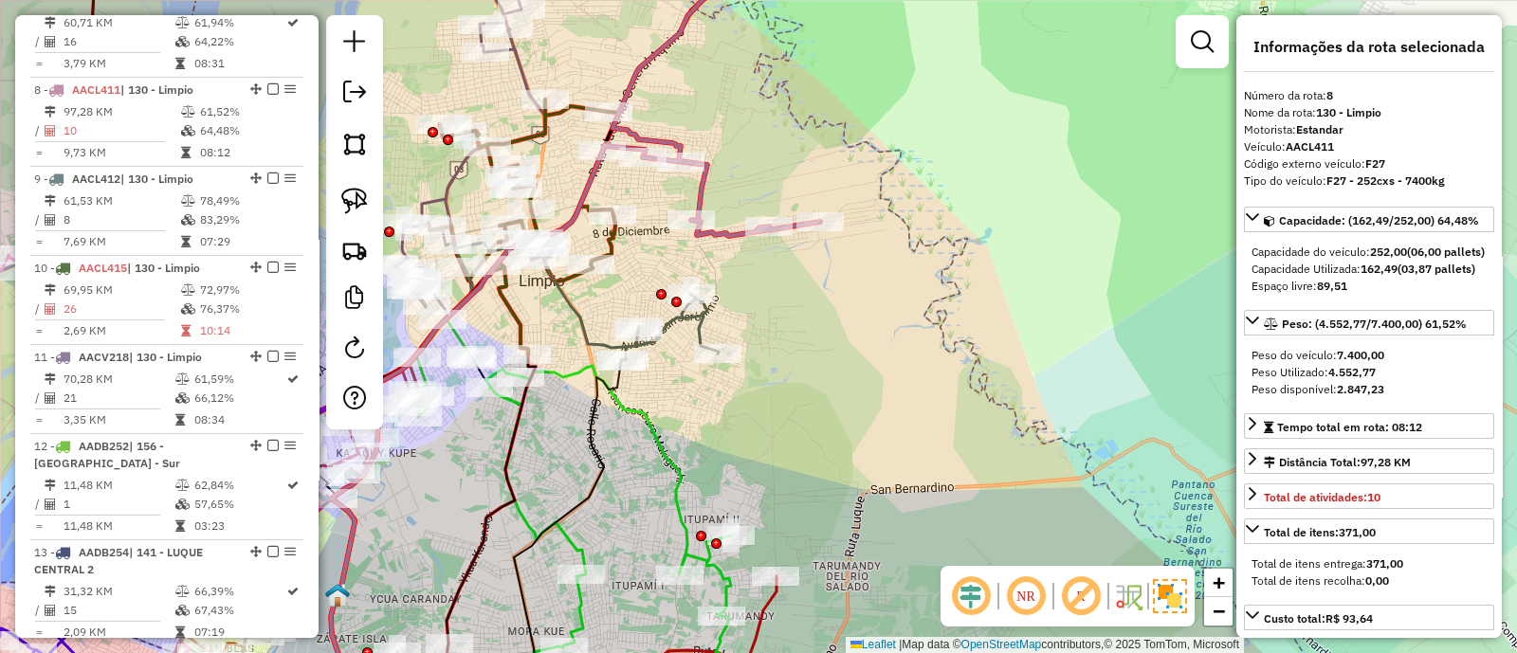
scroll to position [1436, 0]
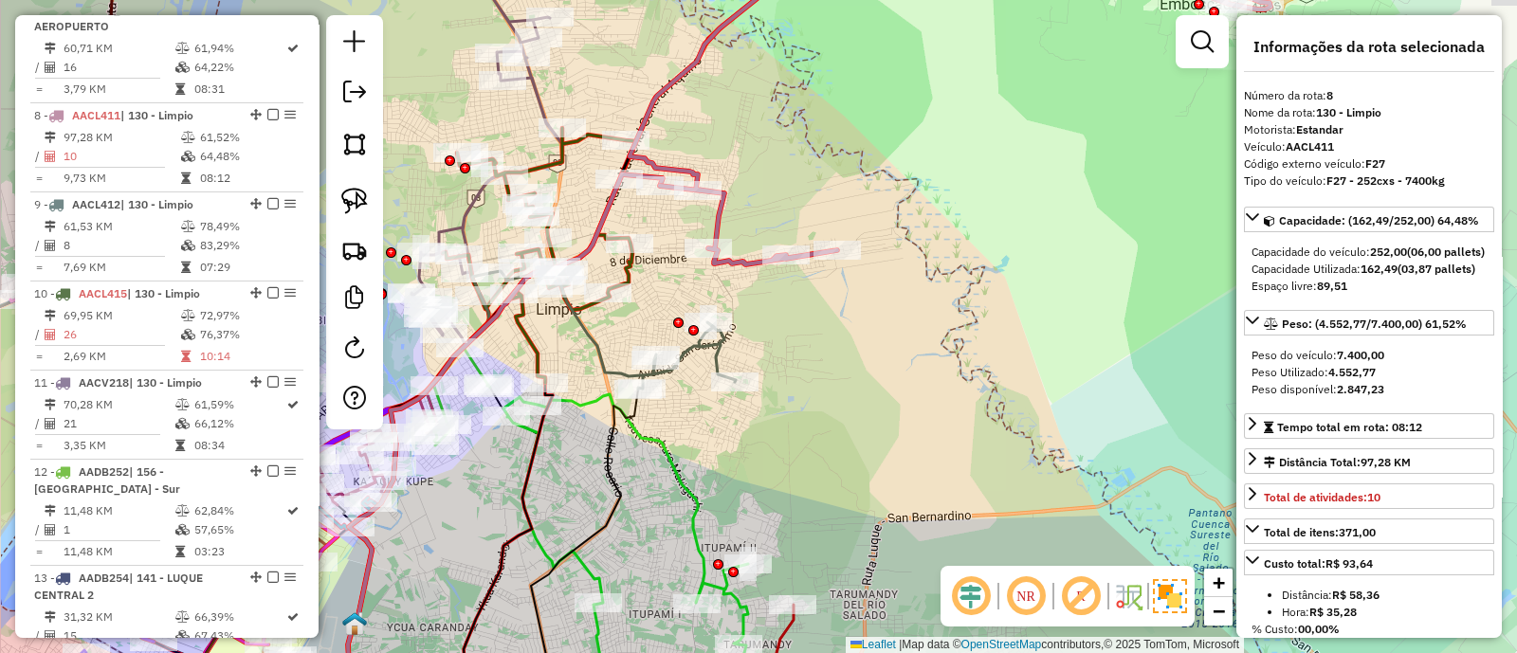
drag, startPoint x: 775, startPoint y: 176, endPoint x: 794, endPoint y: 228, distance: 55.5
click at [794, 228] on div "Janela de atendimento Grade de atendimento Capacidade Transportadoras Veículos …" at bounding box center [758, 326] width 1517 height 653
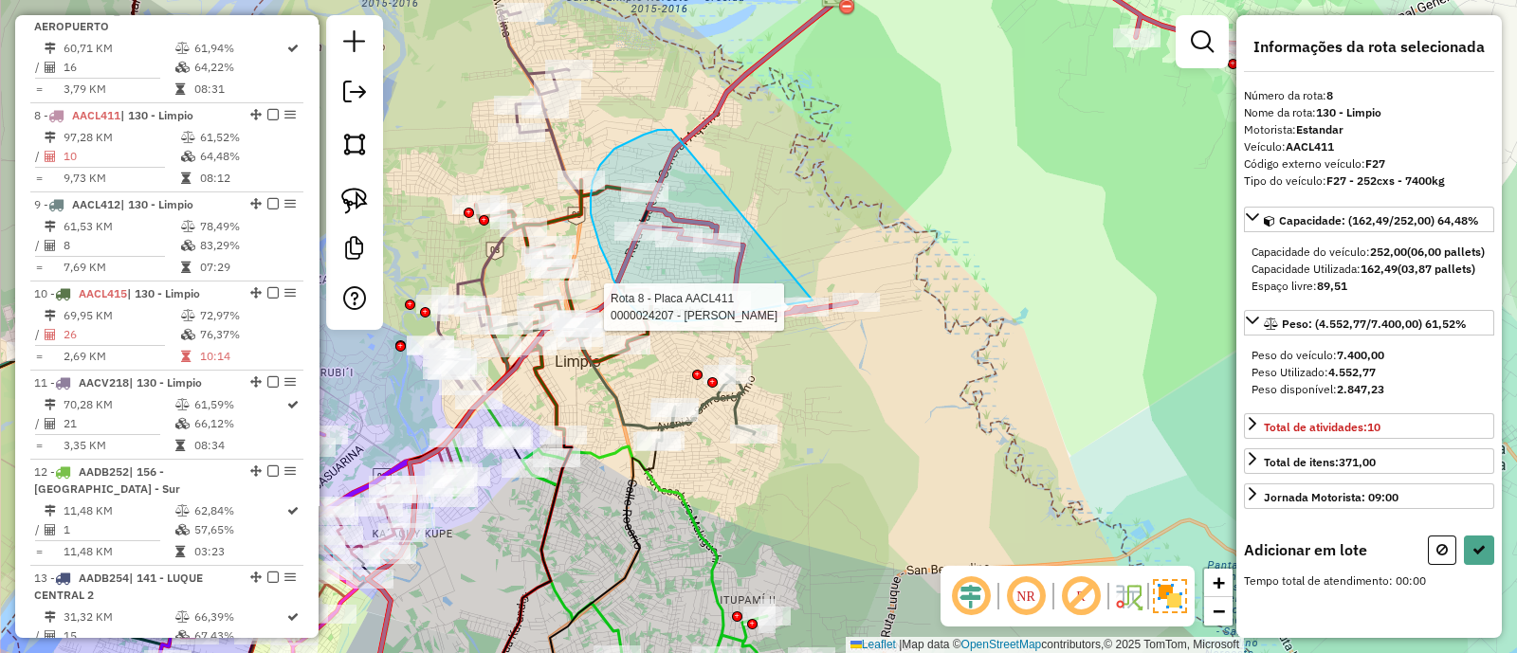
click at [824, 298] on div "Rota 8 - Placa AACL411 0000071811 - PEQUENO PARAISO Rota 8 - Placa AACL411 0000…" at bounding box center [758, 326] width 1517 height 653
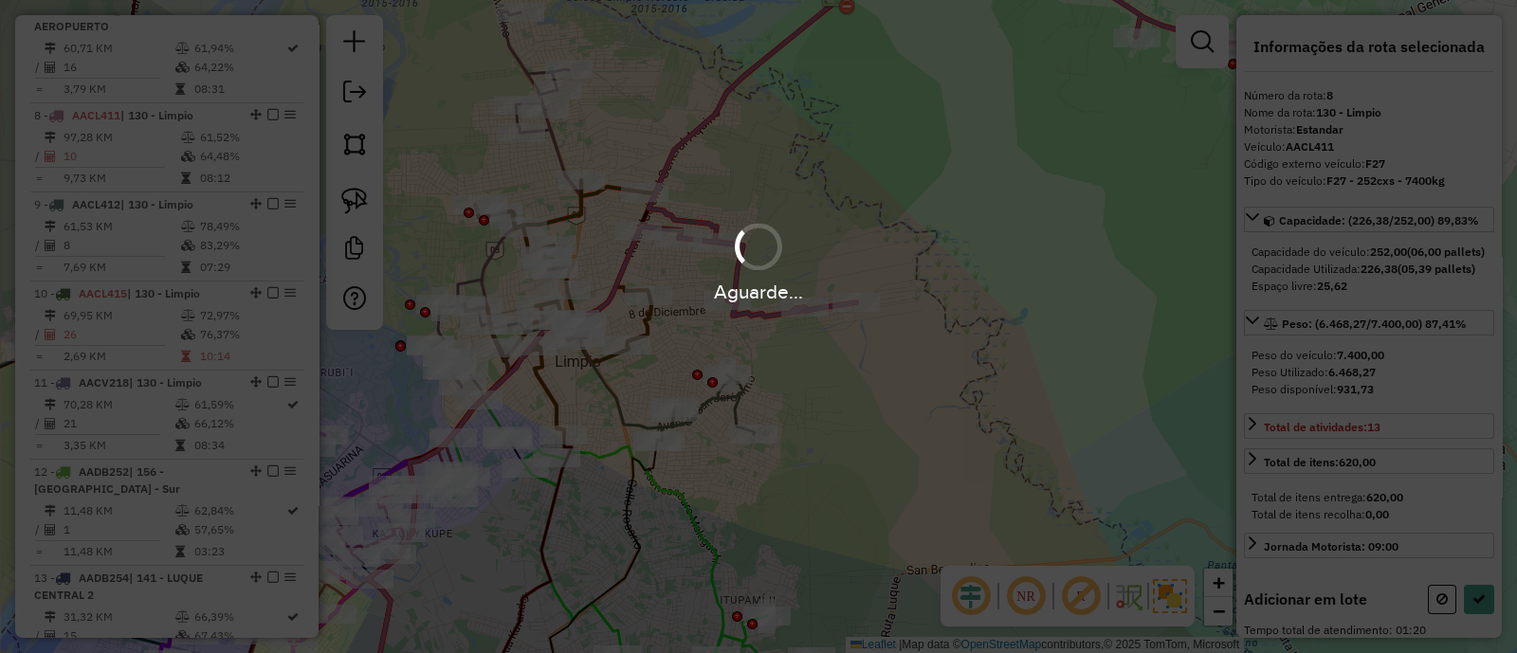
select select "**********"
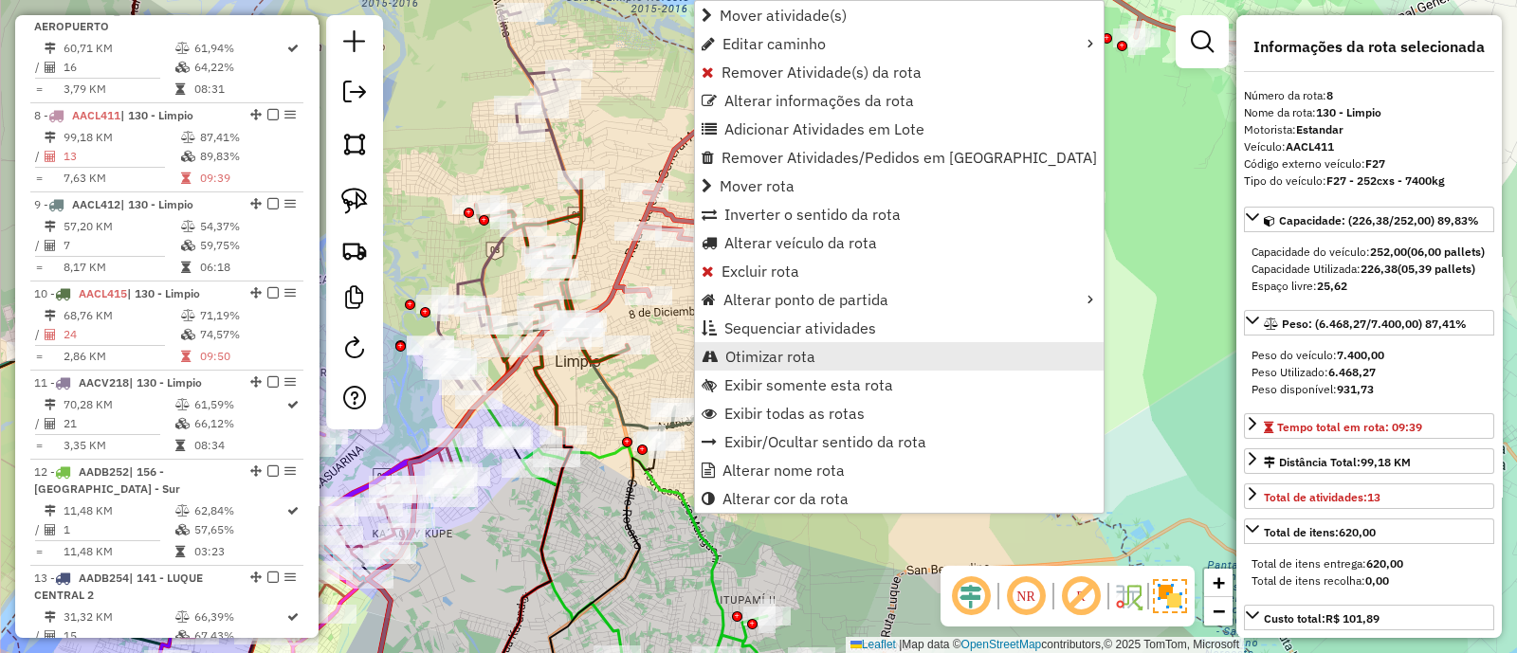
click at [795, 355] on span "Otimizar rota" at bounding box center [770, 356] width 90 height 15
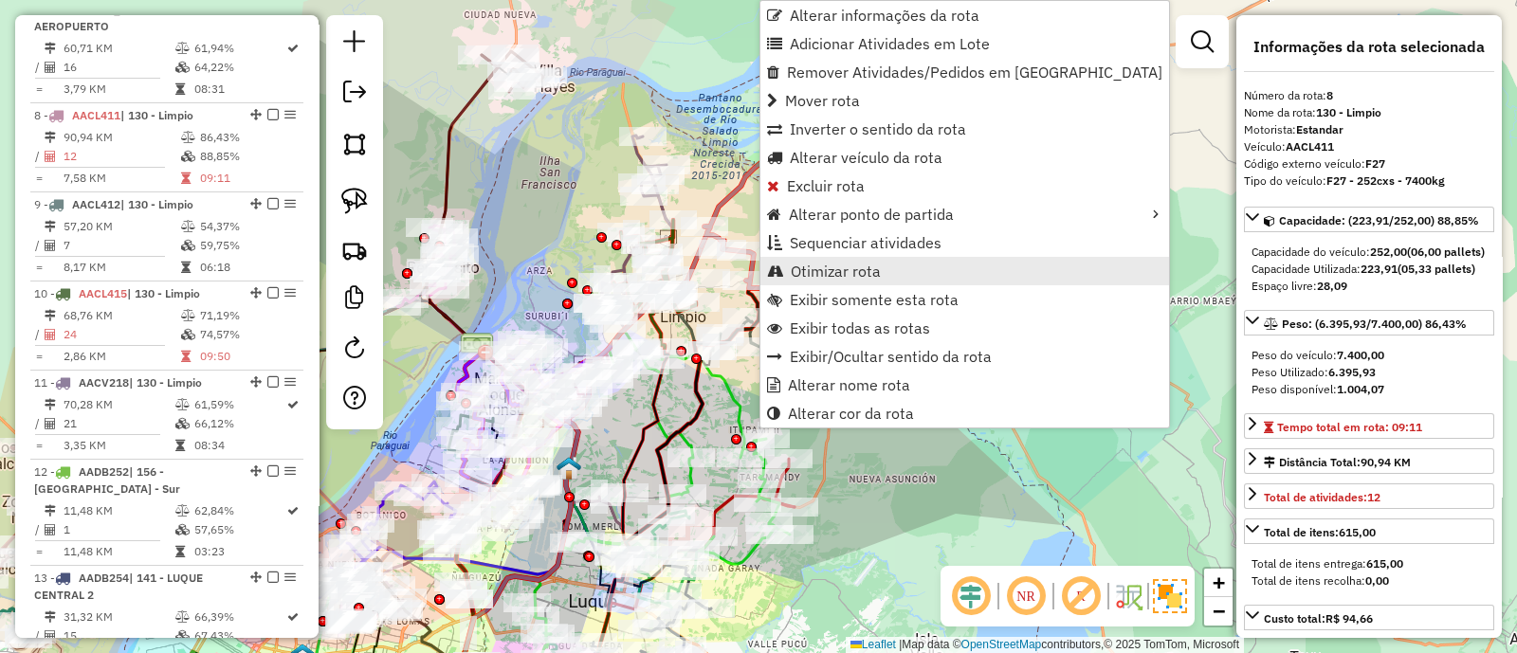
click at [878, 271] on span "Otimizar rota" at bounding box center [836, 271] width 90 height 15
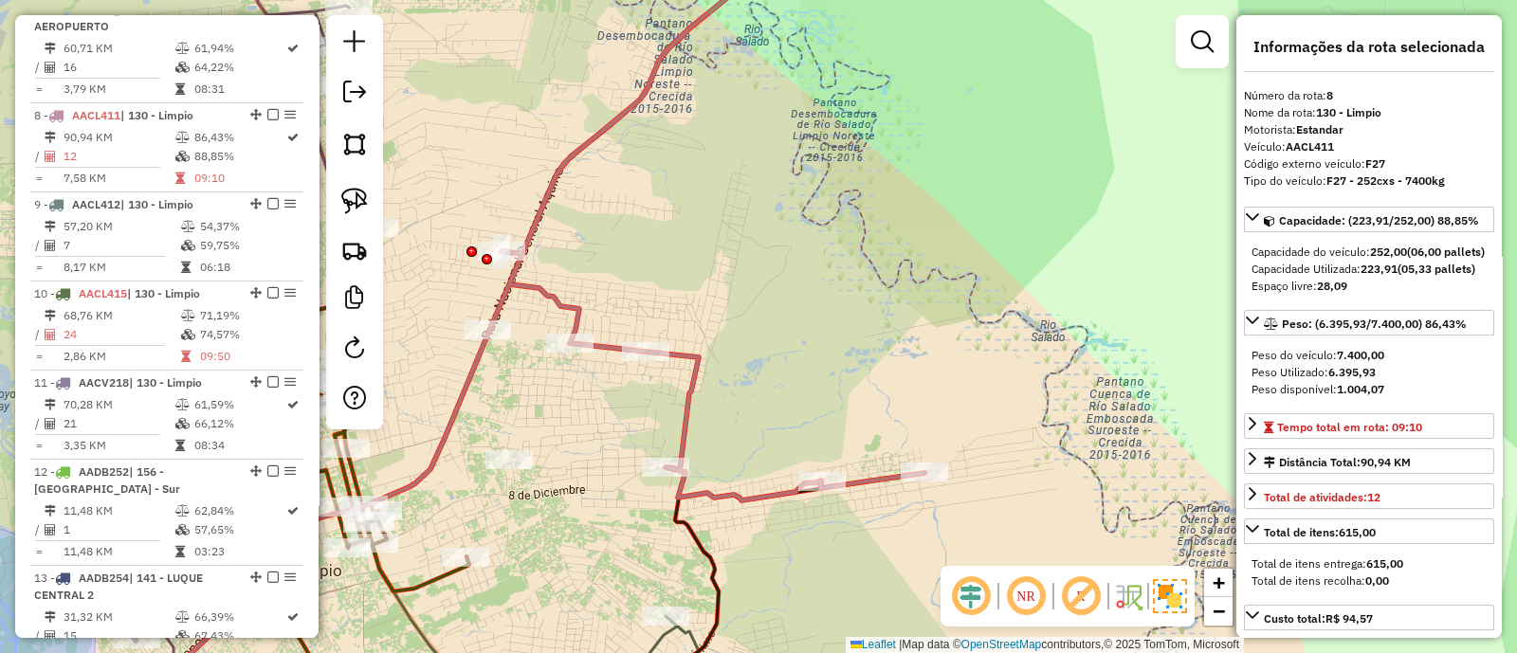
click at [550, 300] on icon at bounding box center [1078, 218] width 1179 height 566
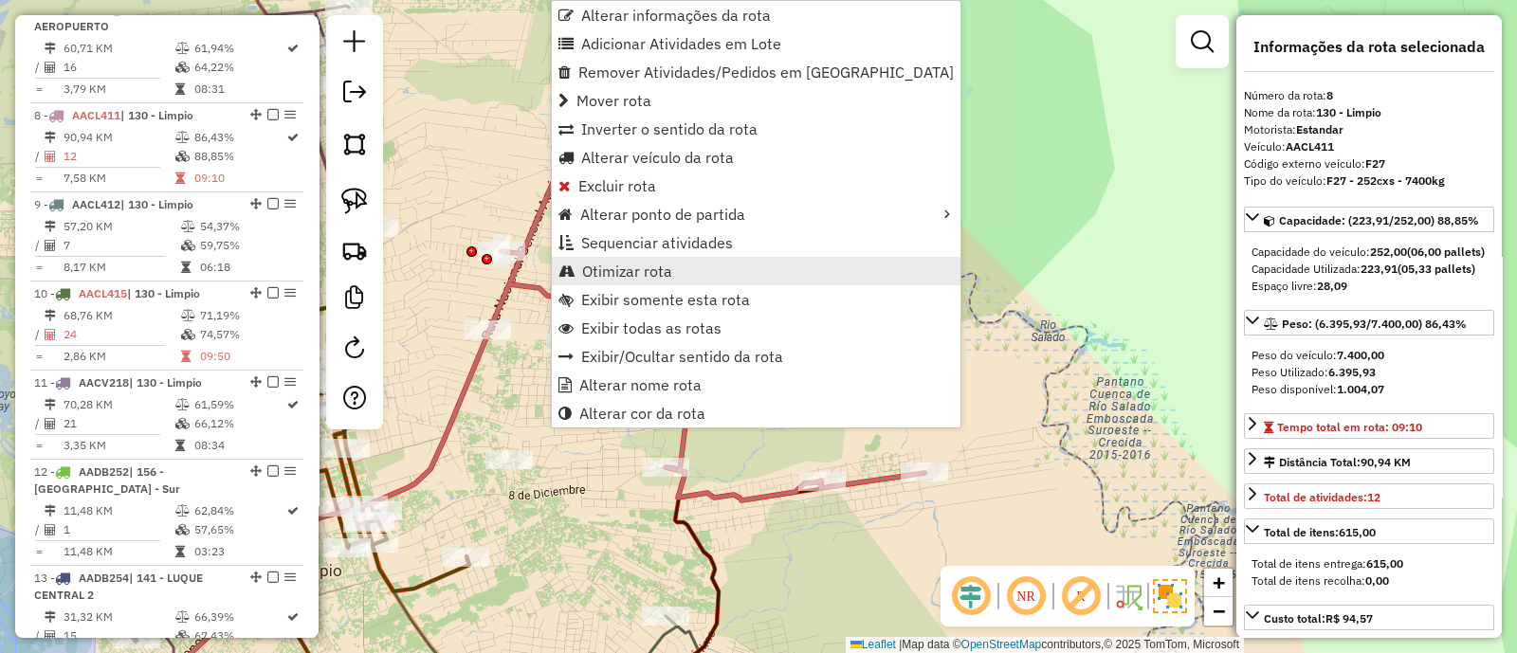
click at [582, 277] on link "Otimizar rota" at bounding box center [756, 271] width 409 height 28
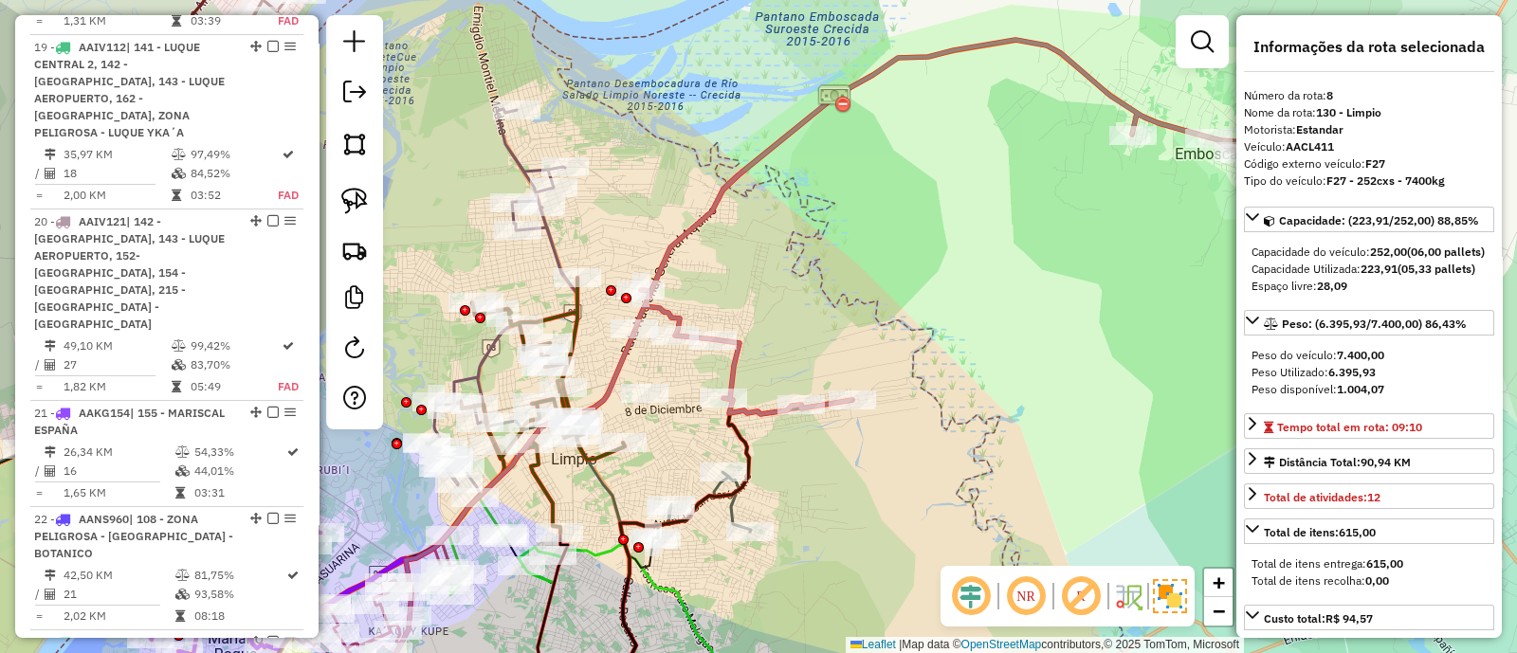
scroll to position [3094, 0]
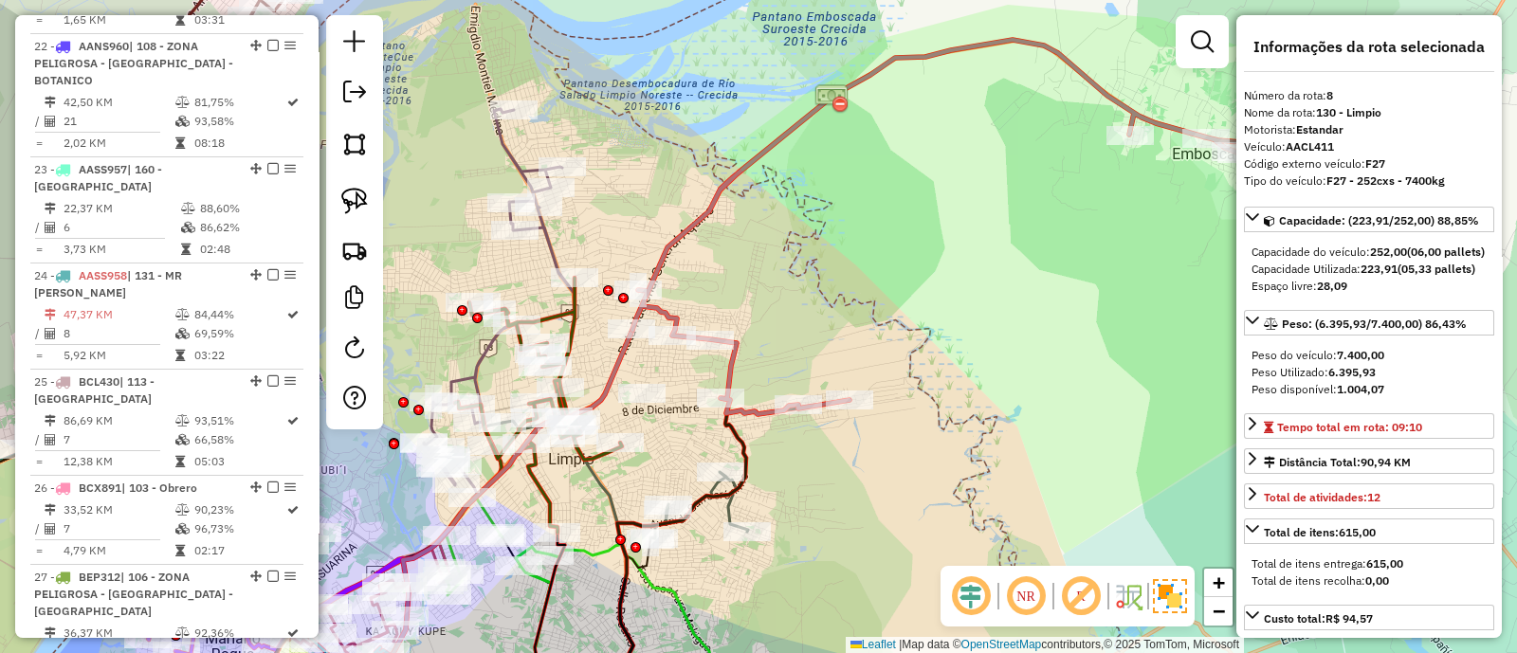
click at [693, 202] on div "Janela de atendimento Grade de atendimento Capacidade Transportadoras Veículos …" at bounding box center [758, 326] width 1517 height 653
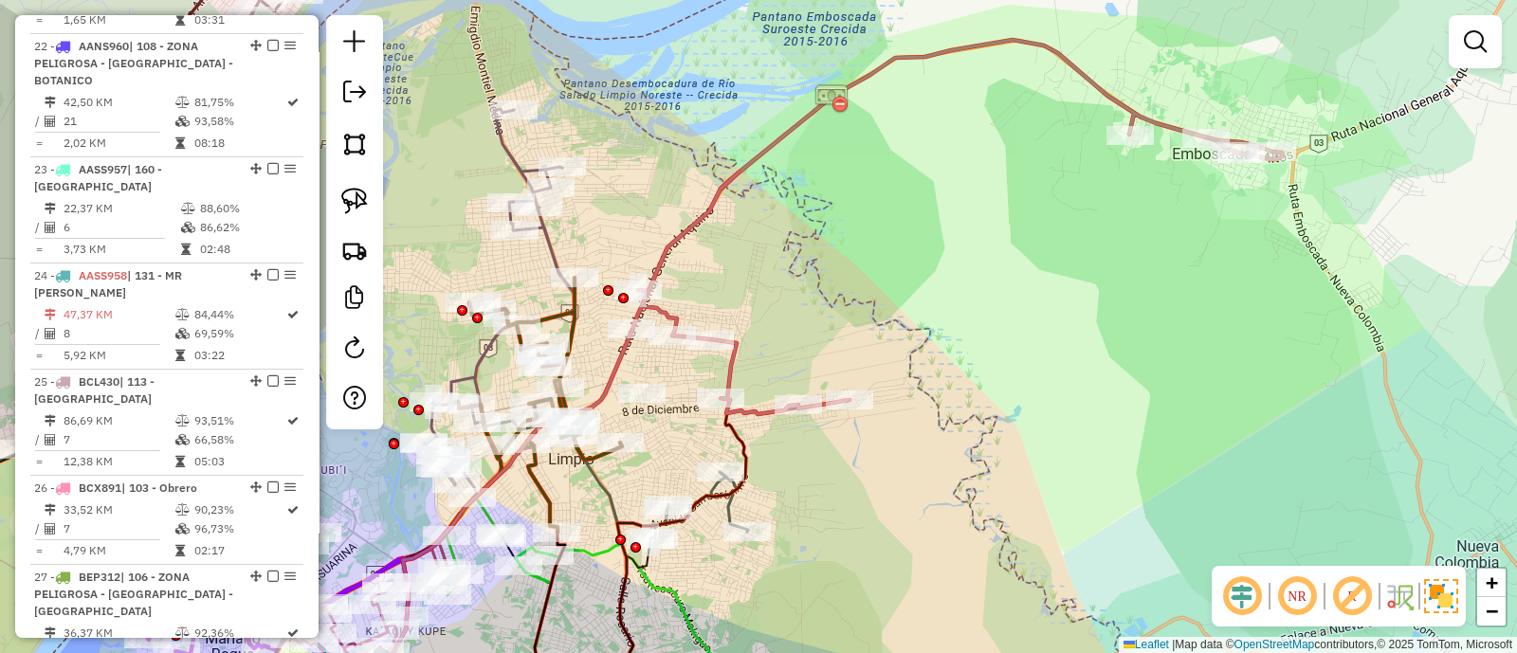
click at [698, 217] on icon at bounding box center [957, 227] width 650 height 374
select select "**********"
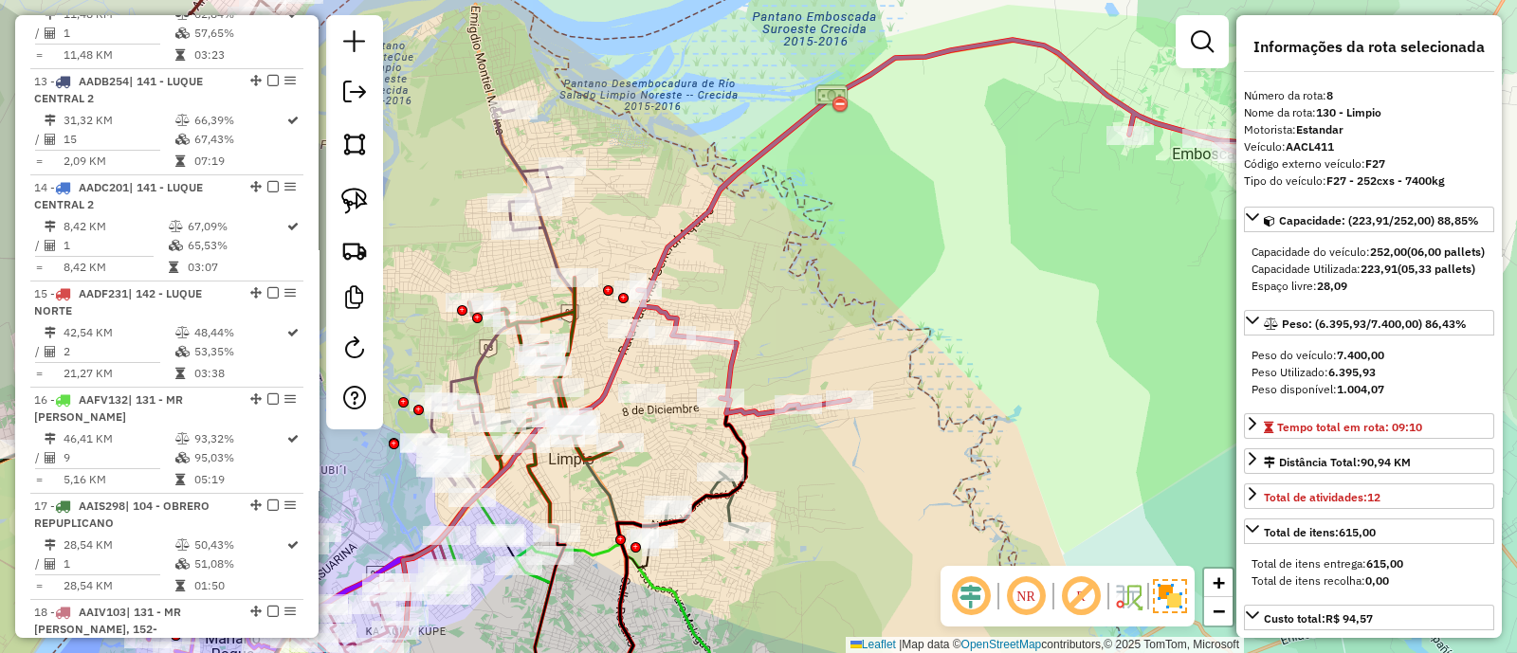
scroll to position [1436, 0]
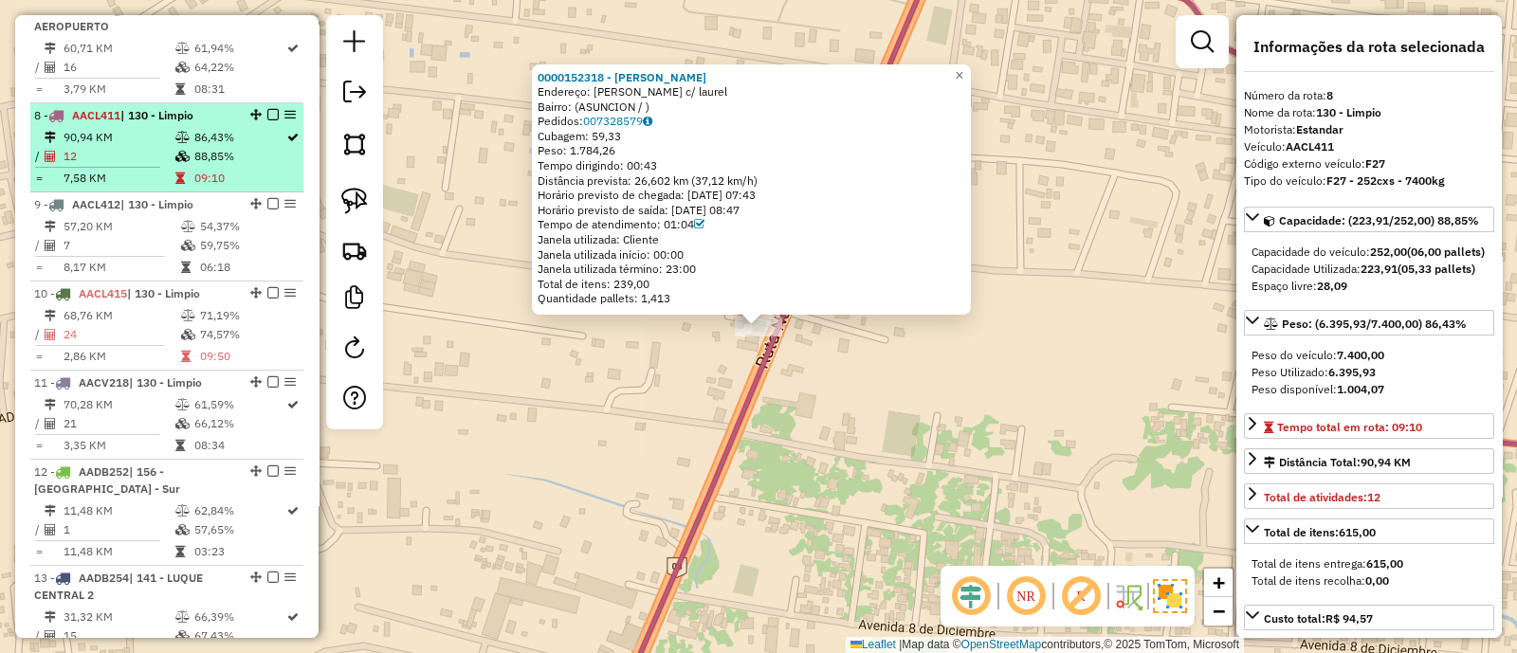
click at [267, 109] on em at bounding box center [272, 114] width 11 height 11
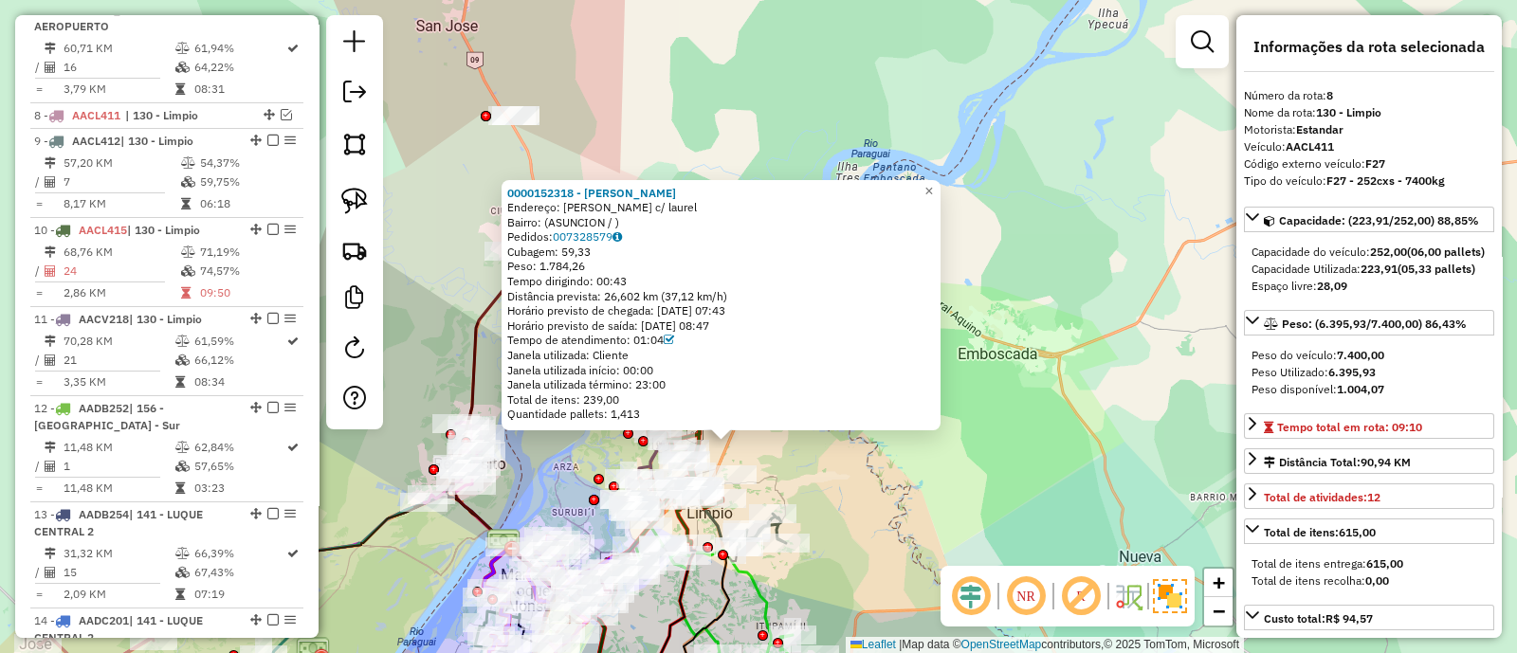
click at [861, 445] on div "0000152318 - HUGO FERNANDO SOTTO NUÑEZ Endereço: juan pablo ocampos c/ laurel B…" at bounding box center [758, 326] width 1517 height 653
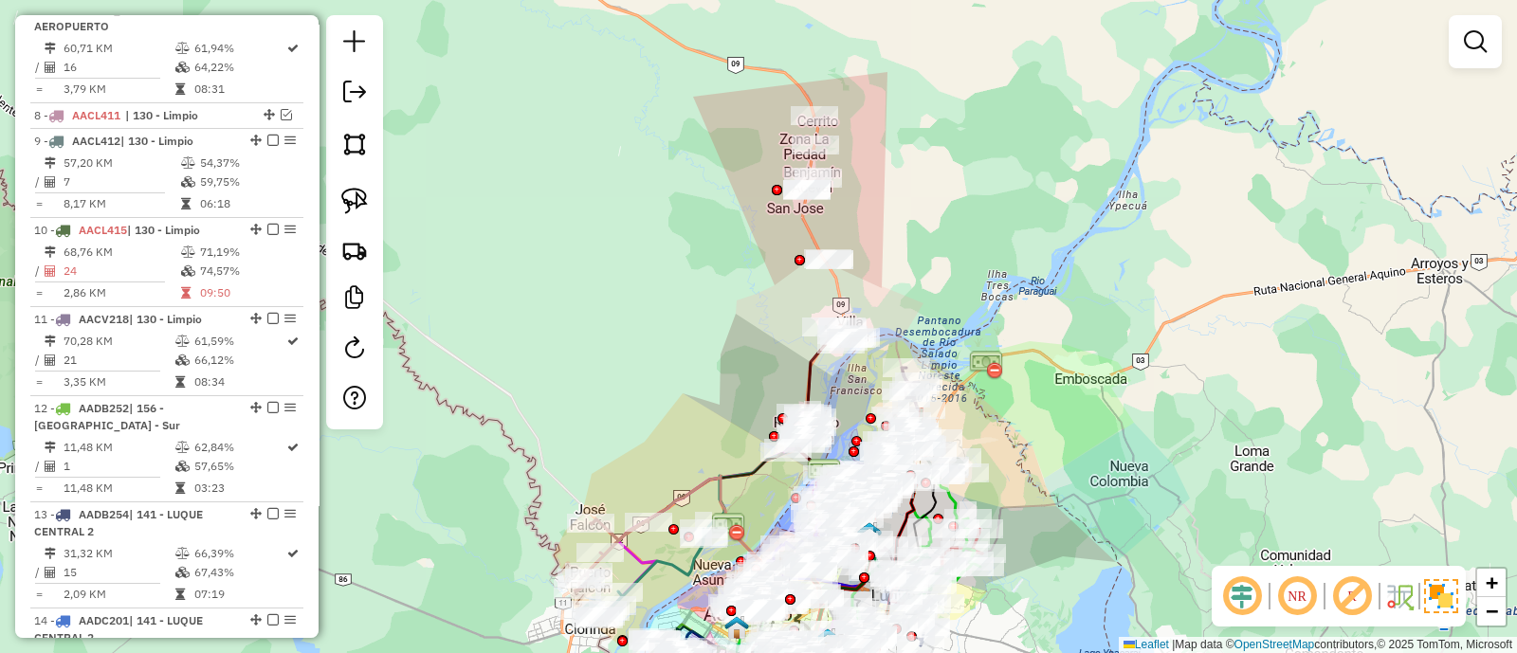
click at [908, 321] on div "Janela de atendimento Grade de atendimento Capacidade Transportadoras Veículos …" at bounding box center [758, 326] width 1517 height 653
click at [814, 358] on icon at bounding box center [824, 514] width 53 height 374
select select "**********"
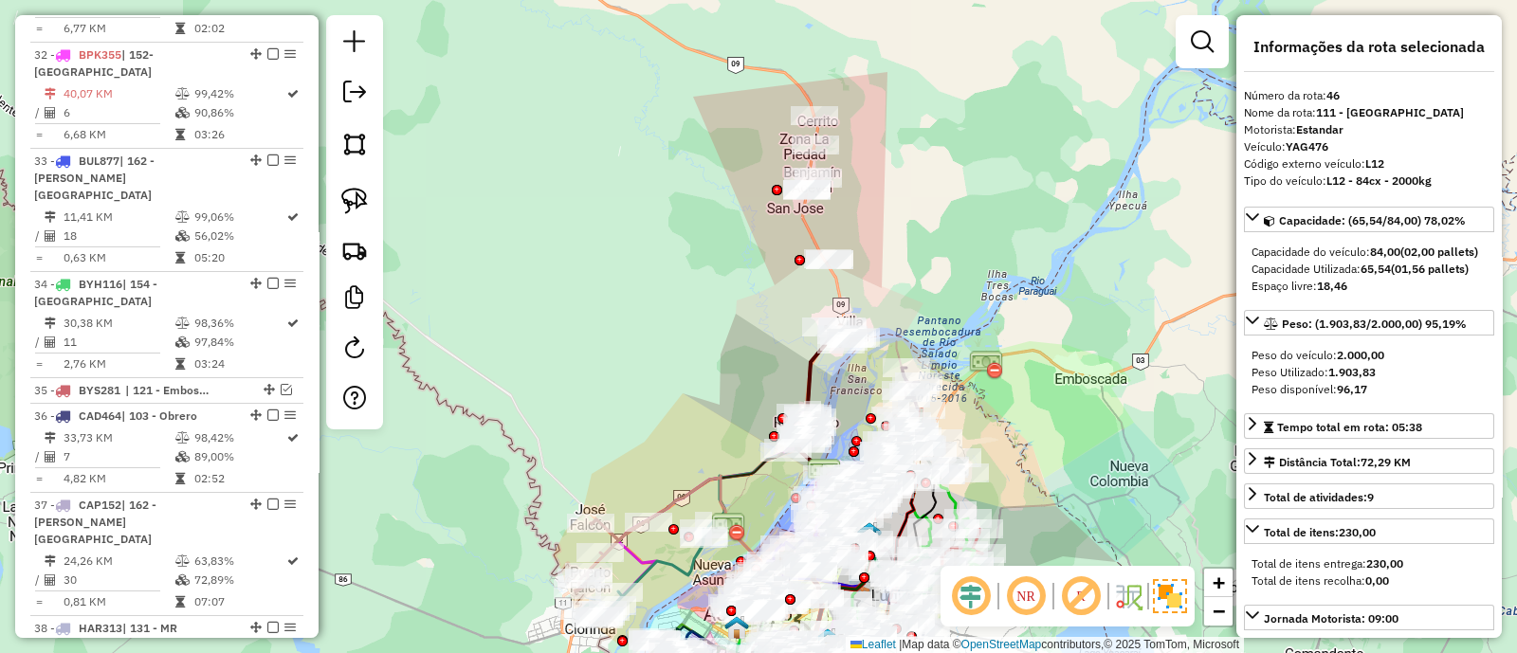
scroll to position [5266, 0]
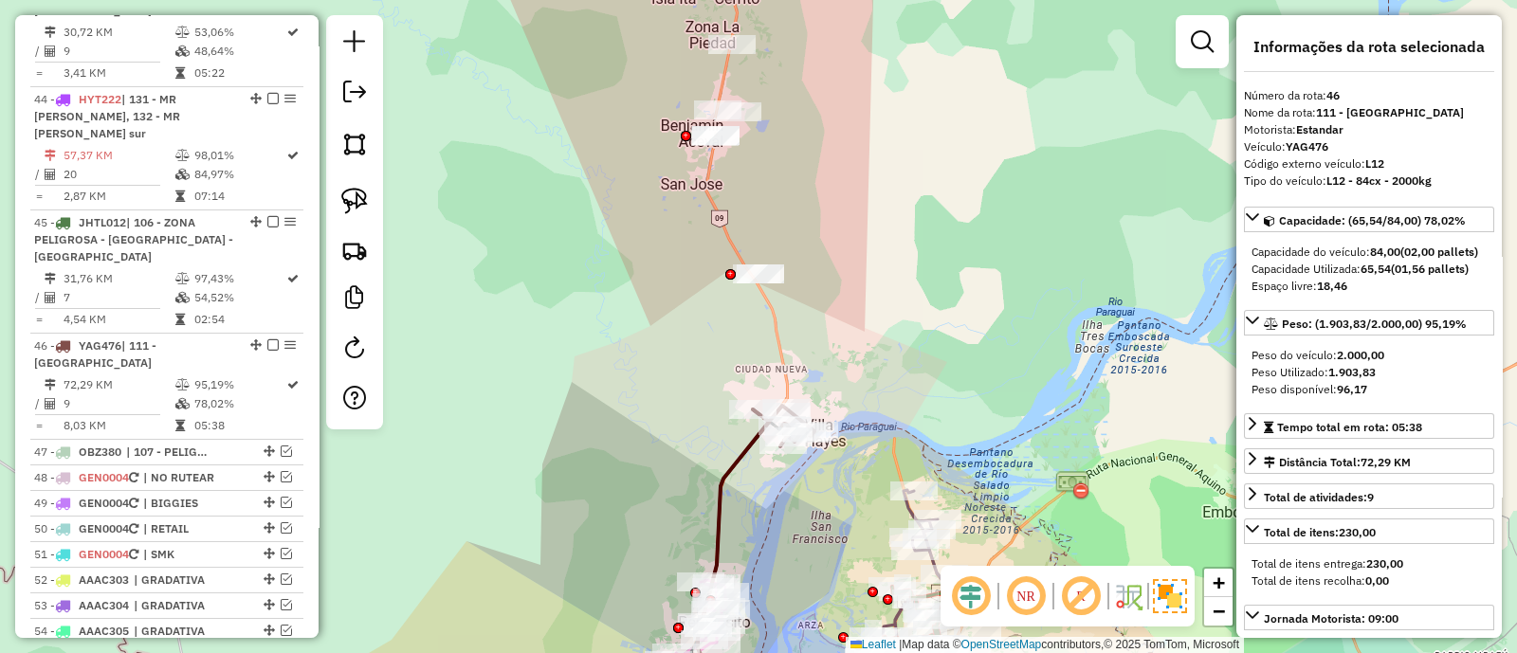
drag, startPoint x: 905, startPoint y: 263, endPoint x: 902, endPoint y: 305, distance: 42.7
click at [902, 305] on div "Janela de atendimento Grade de atendimento Capacidade Transportadoras Veículos …" at bounding box center [758, 326] width 1517 height 653
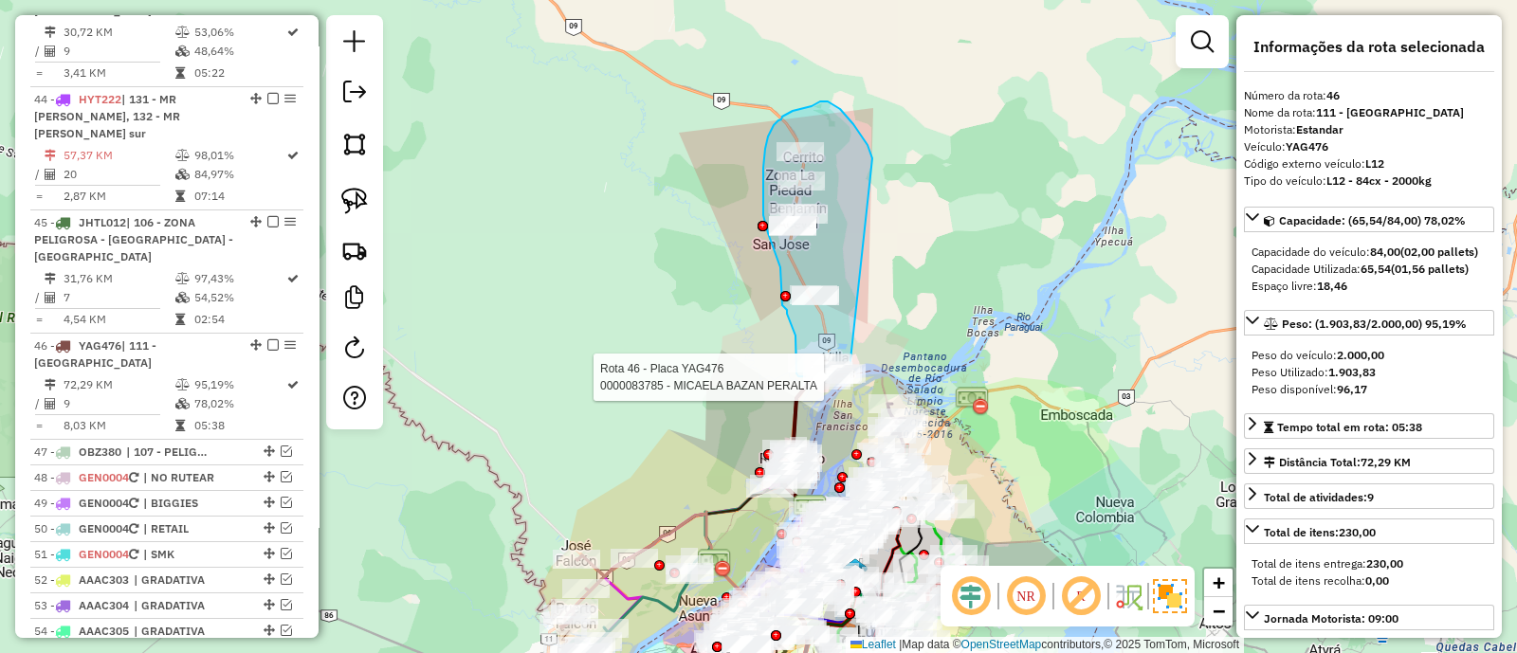
click at [852, 369] on div "Rota 46 - Placa YAG476 0000085419 - JUAN CARLOS ARANDA MENDEZ Rota 46 - Placa Y…" at bounding box center [758, 326] width 1517 height 653
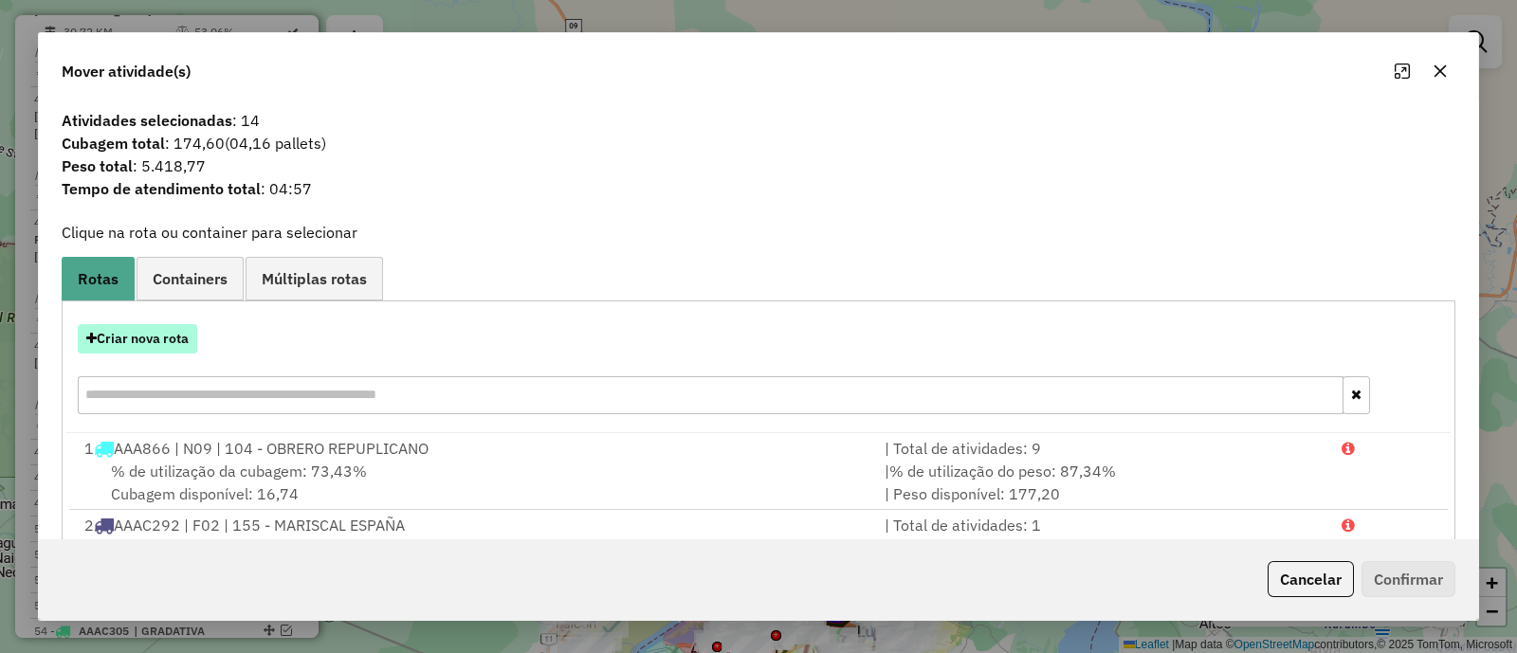
click at [154, 343] on button "Criar nova rota" at bounding box center [137, 338] width 119 height 29
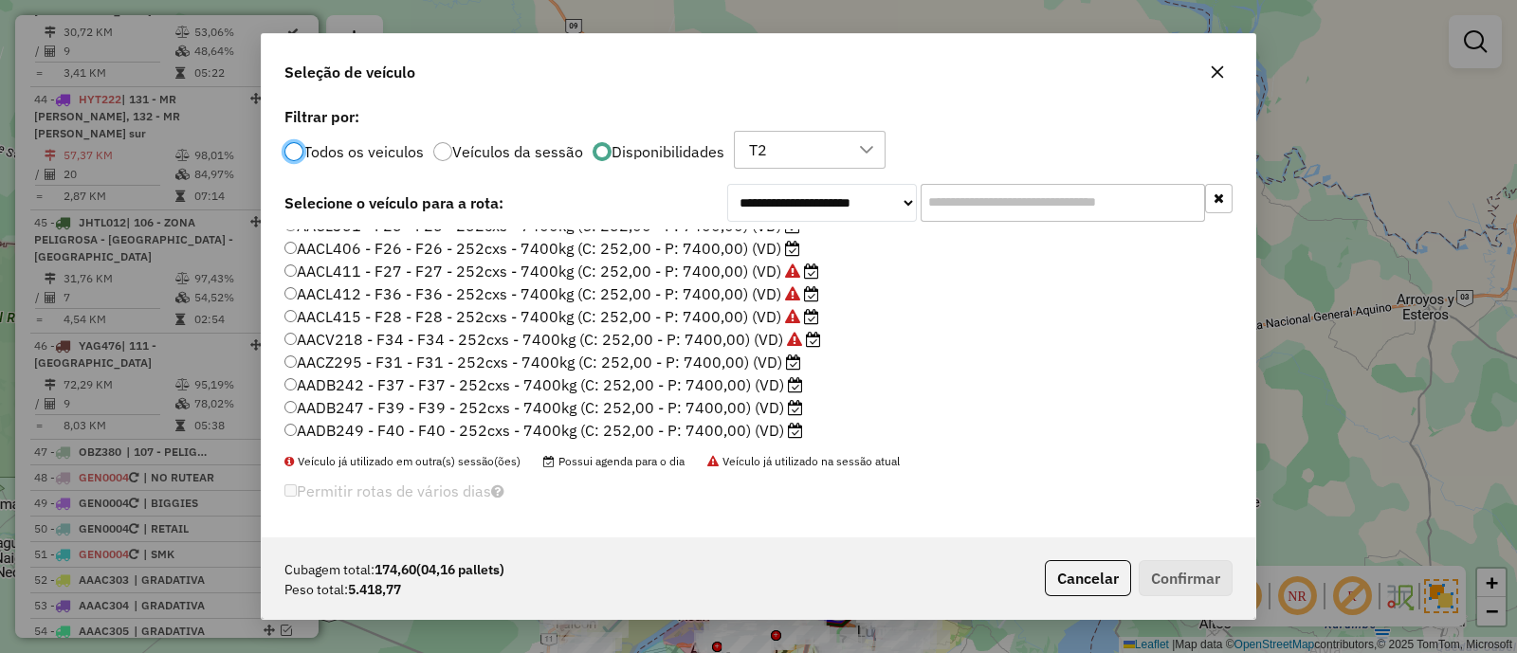
scroll to position [355, 0]
click at [739, 336] on label "AACZ295 - F31 - F31 - 252cxs - 7400kg (C: 252,00 - P: 7400,00) (VD)" at bounding box center [542, 339] width 517 height 23
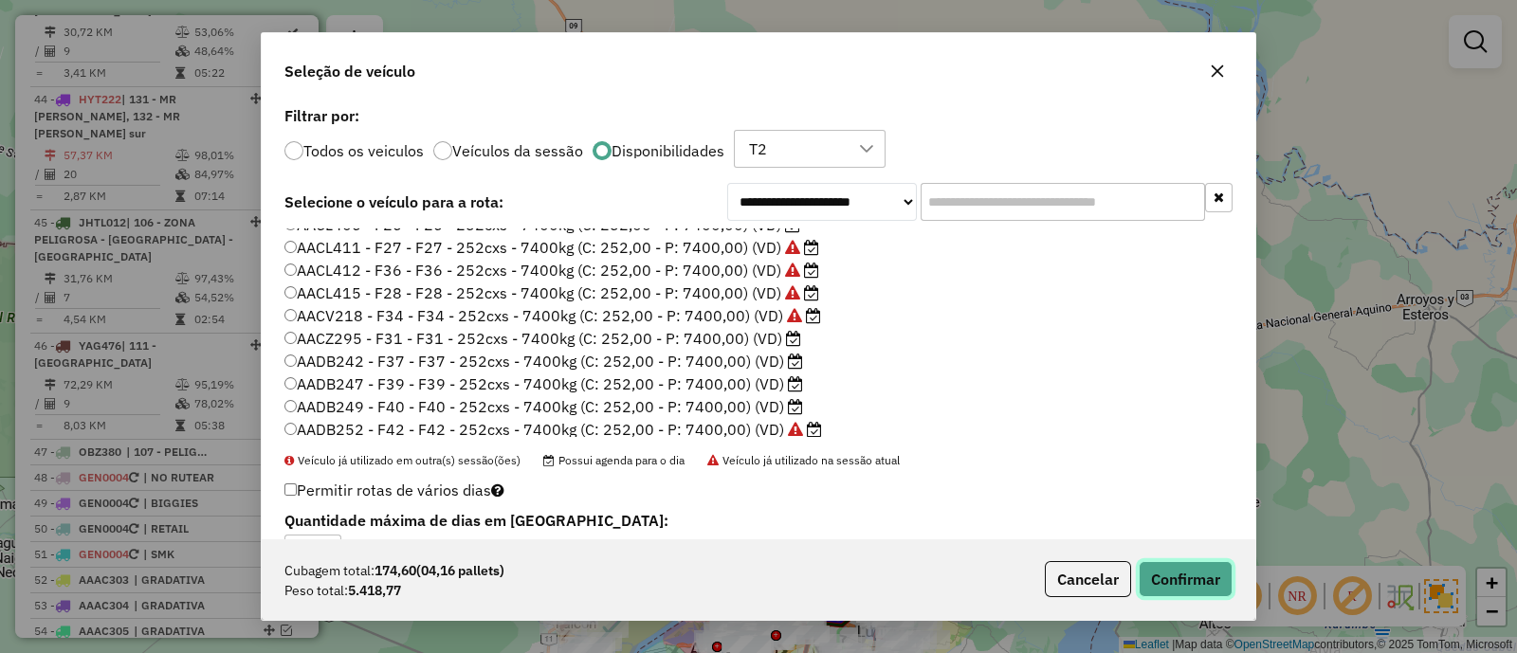
click at [1171, 577] on button "Confirmar" at bounding box center [1185, 579] width 94 height 36
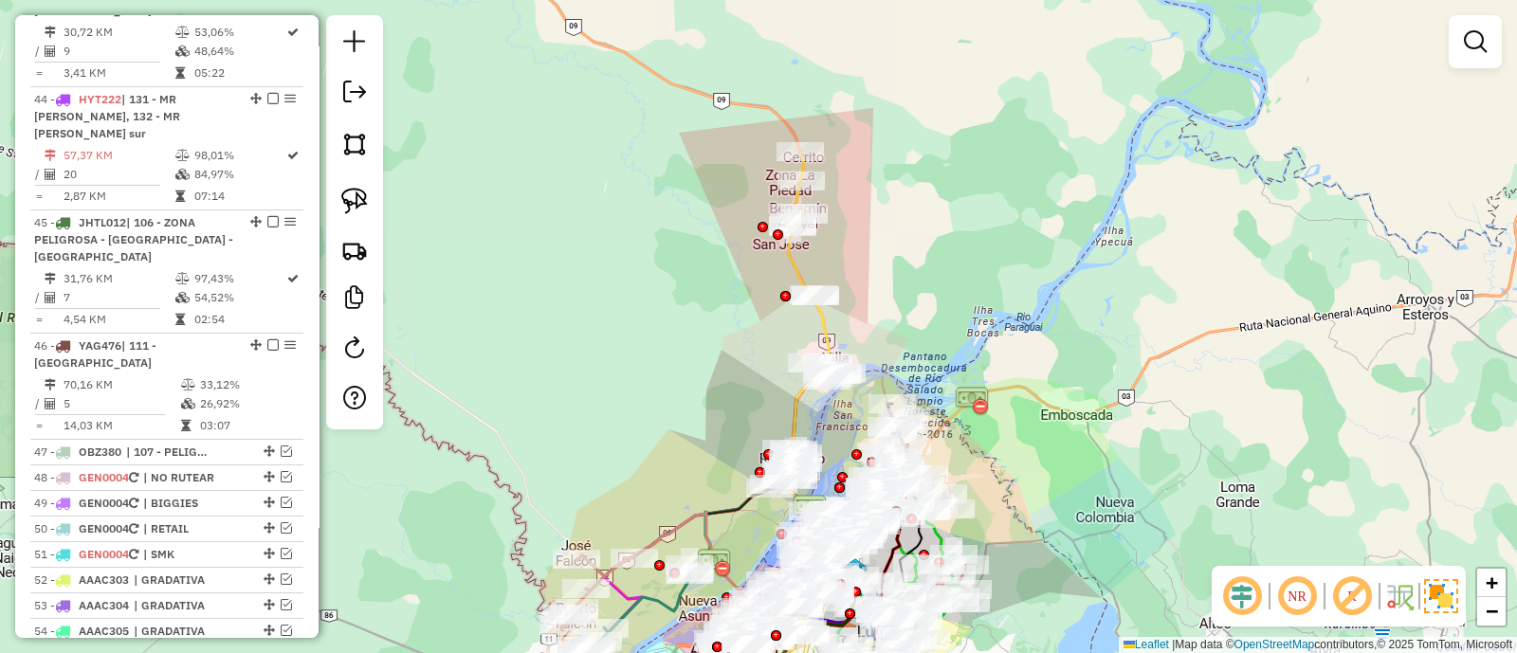
click at [829, 329] on icon at bounding box center [809, 263] width 42 height 222
select select "**********"
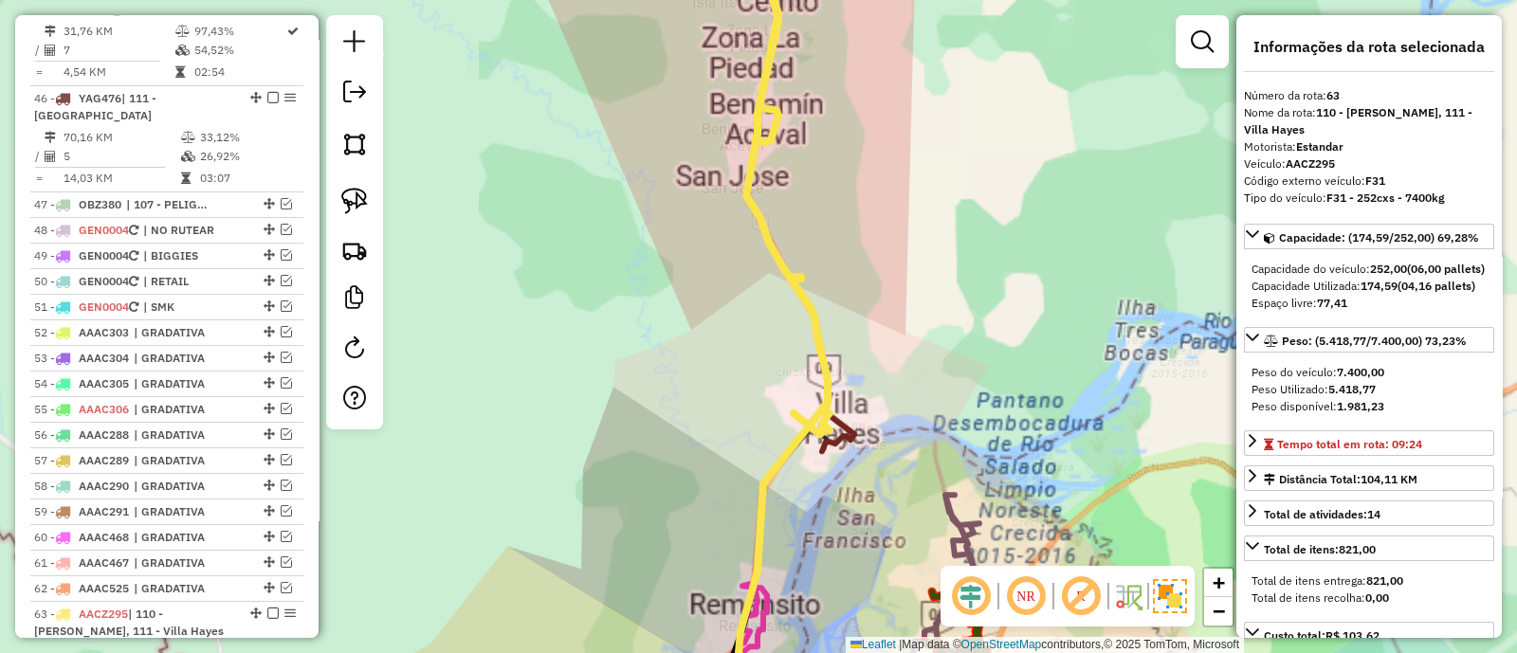
scroll to position [5754, 0]
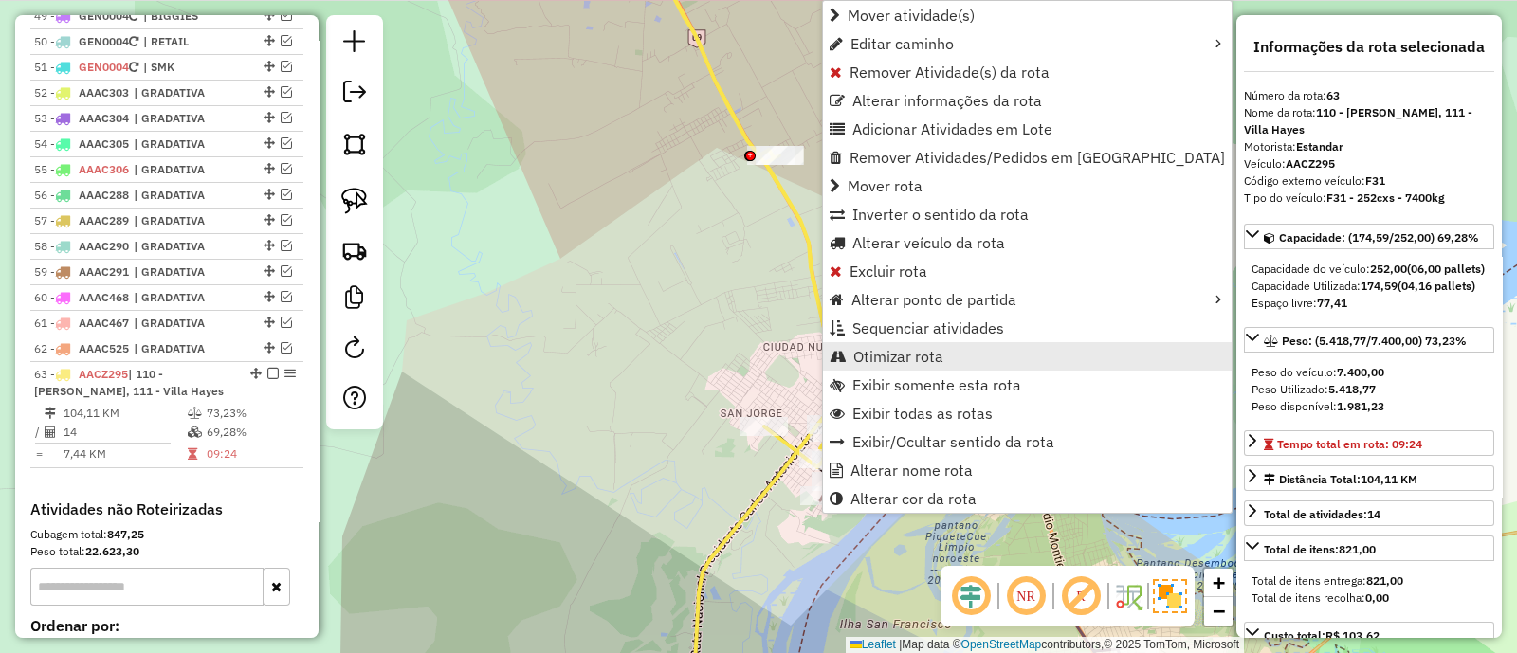
click at [931, 351] on span "Otimizar rota" at bounding box center [898, 356] width 90 height 15
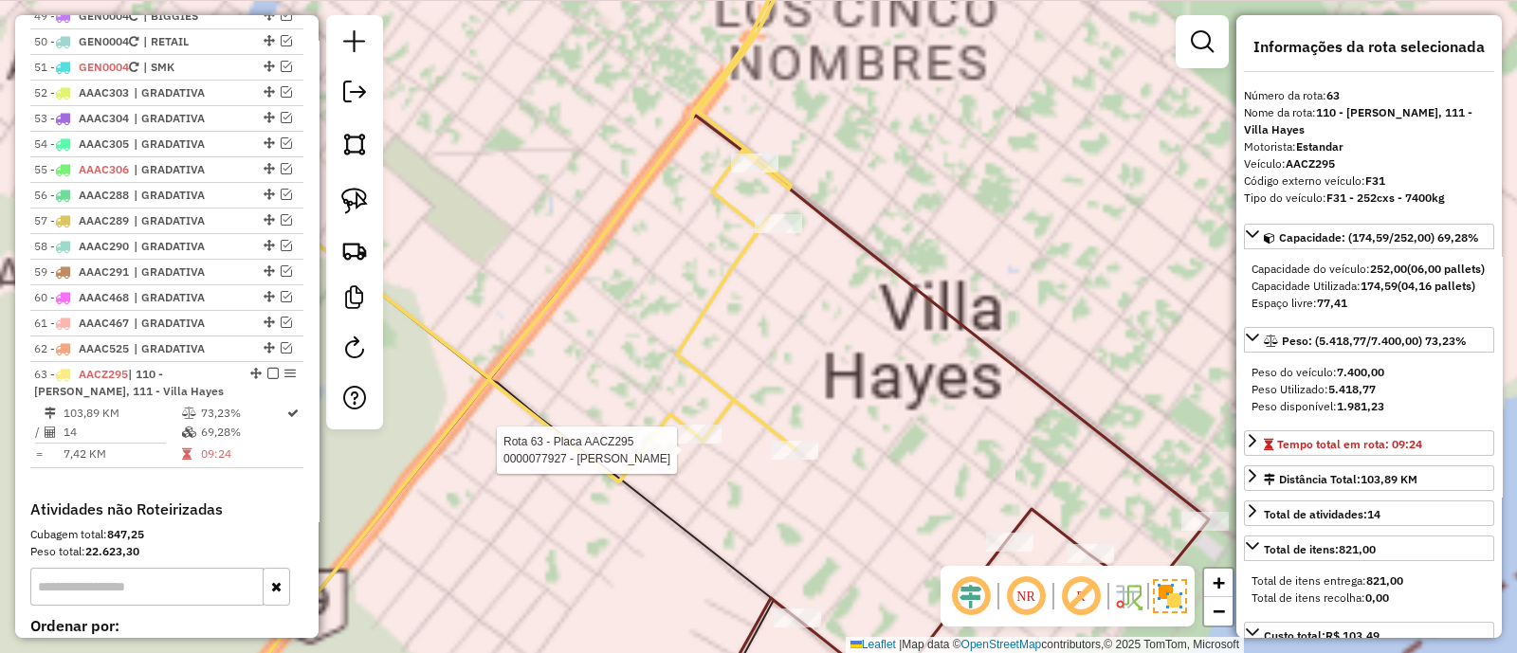
click at [791, 437] on icon at bounding box center [512, 192] width 566 height 515
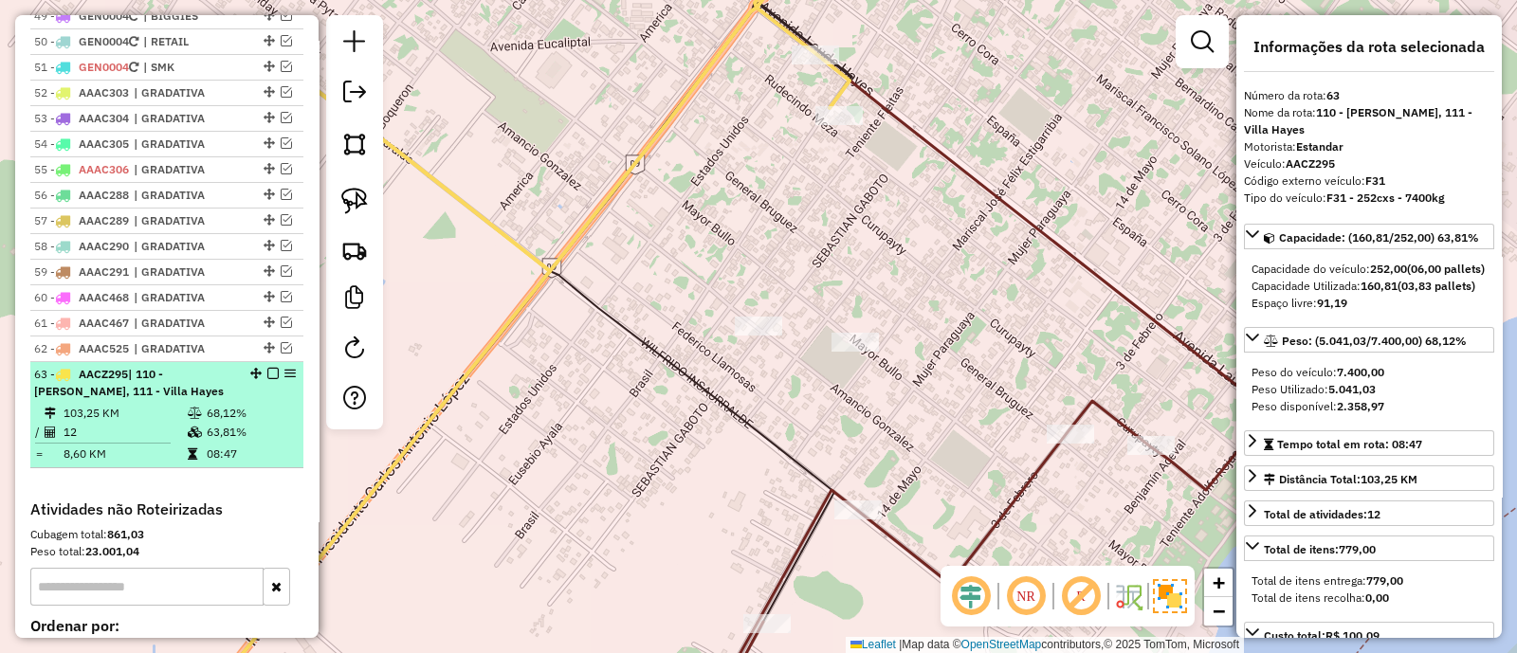
click at [267, 368] on em at bounding box center [272, 373] width 11 height 11
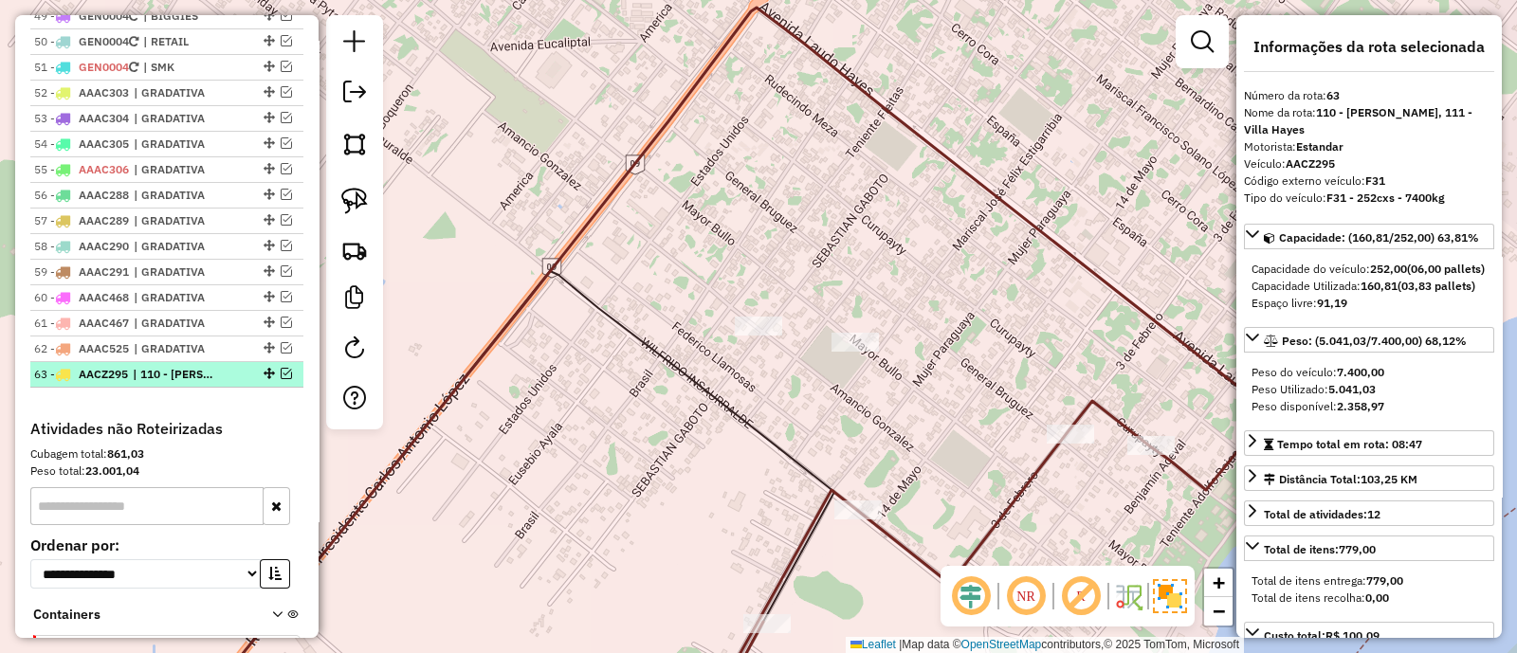
scroll to position [5673, 0]
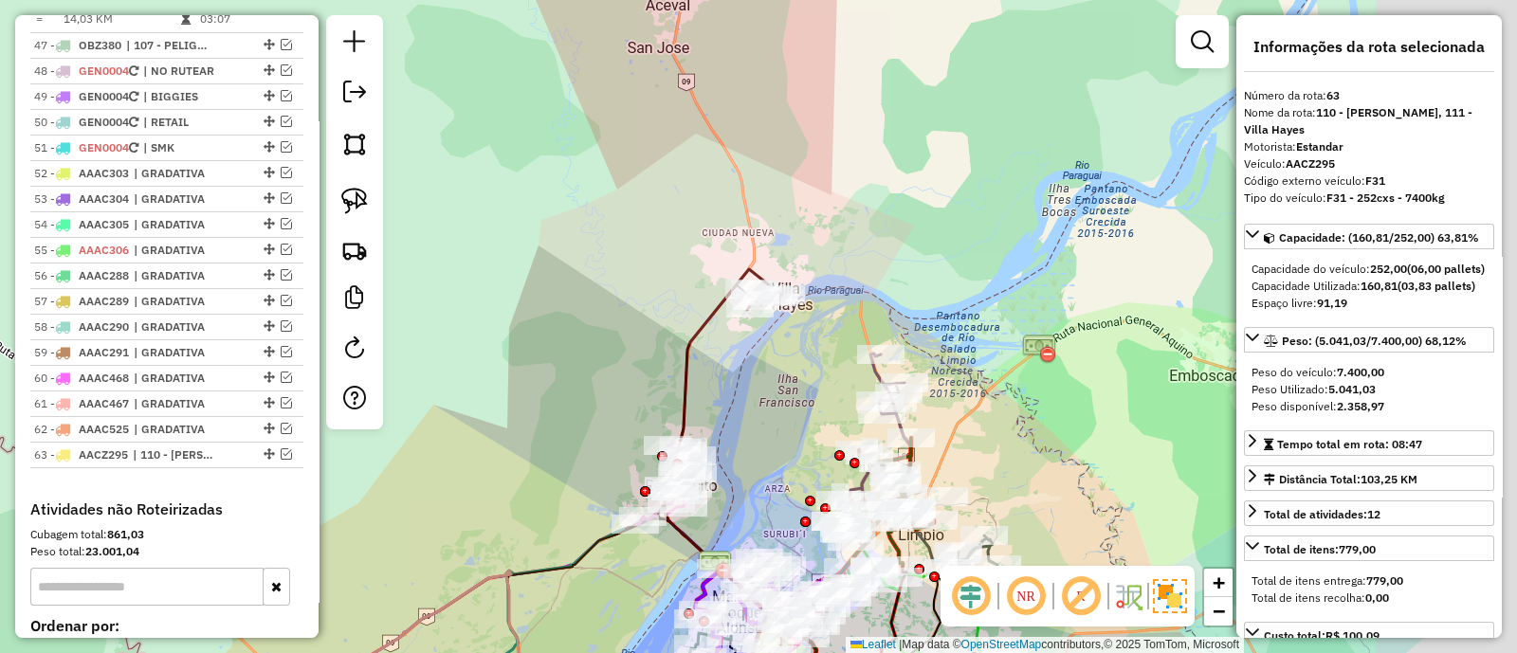
drag, startPoint x: 814, startPoint y: 191, endPoint x: 755, endPoint y: 173, distance: 62.7
click at [755, 173] on div "Janela de atendimento Grade de atendimento Capacidade Transportadoras Veículos …" at bounding box center [758, 326] width 1517 height 653
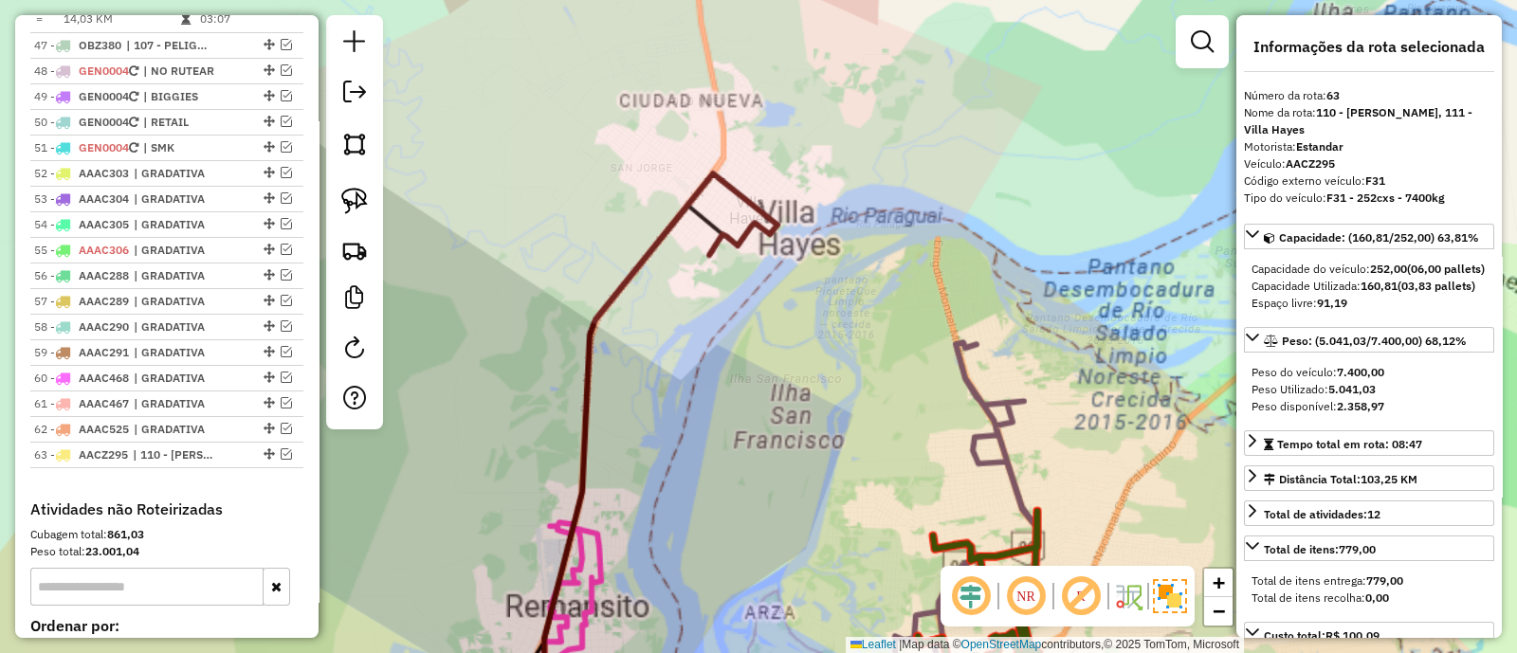
click at [631, 331] on div "Janela de atendimento Grade de atendimento Capacidade Transportadoras Veículos …" at bounding box center [758, 326] width 1517 height 653
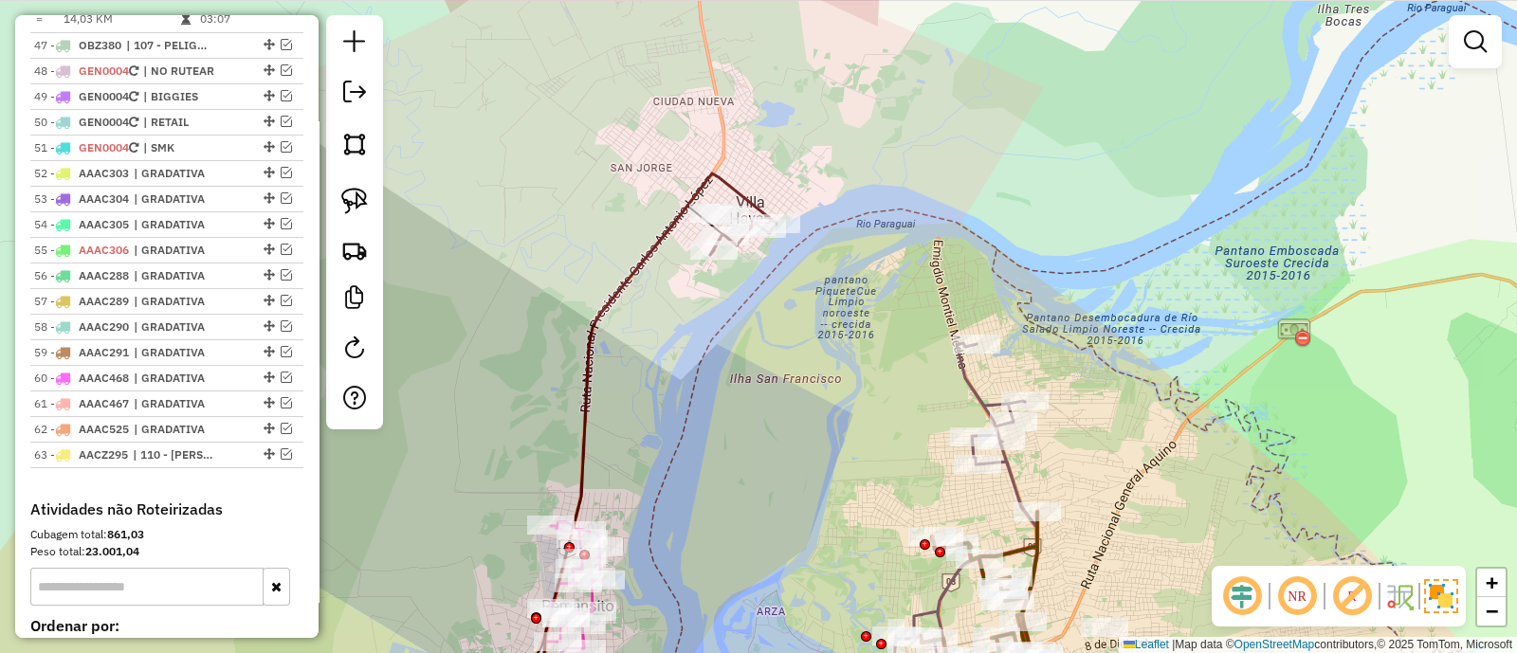
click at [621, 297] on icon at bounding box center [660, 445] width 232 height 545
select select "**********"
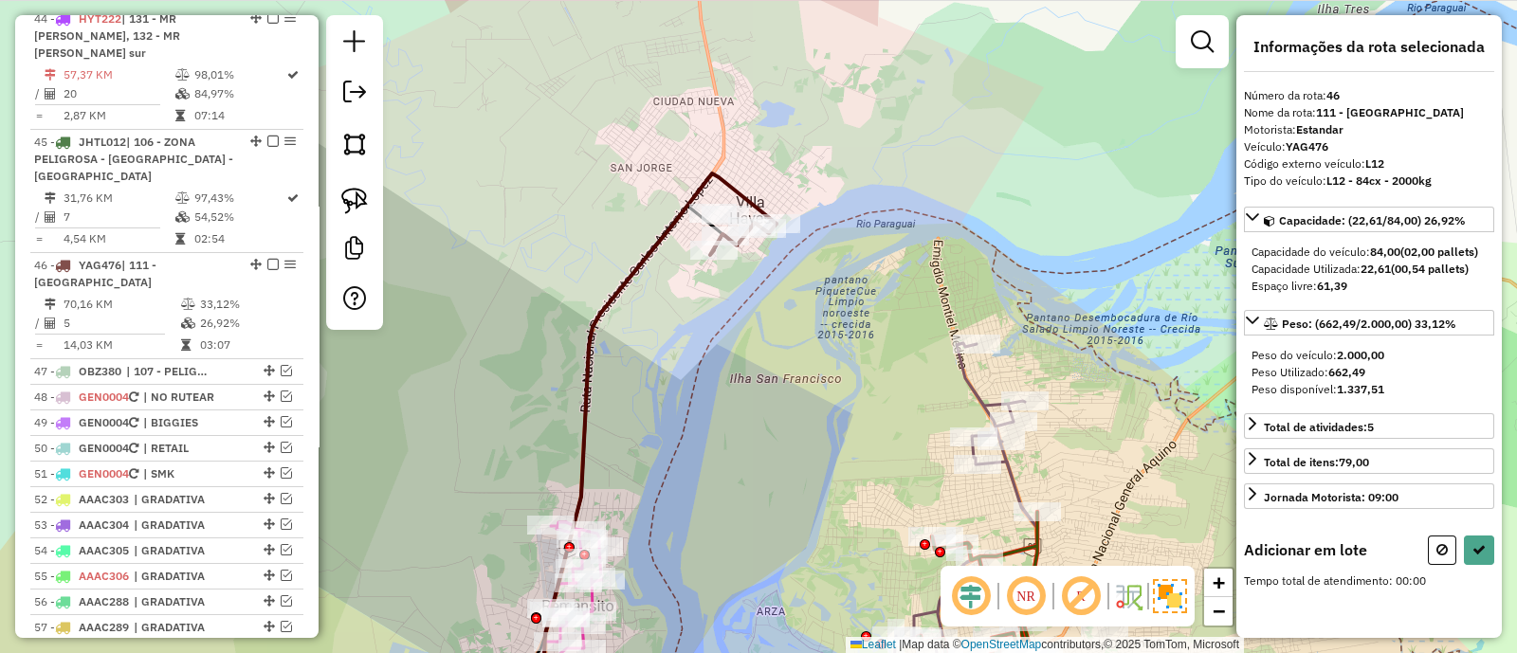
scroll to position [5266, 0]
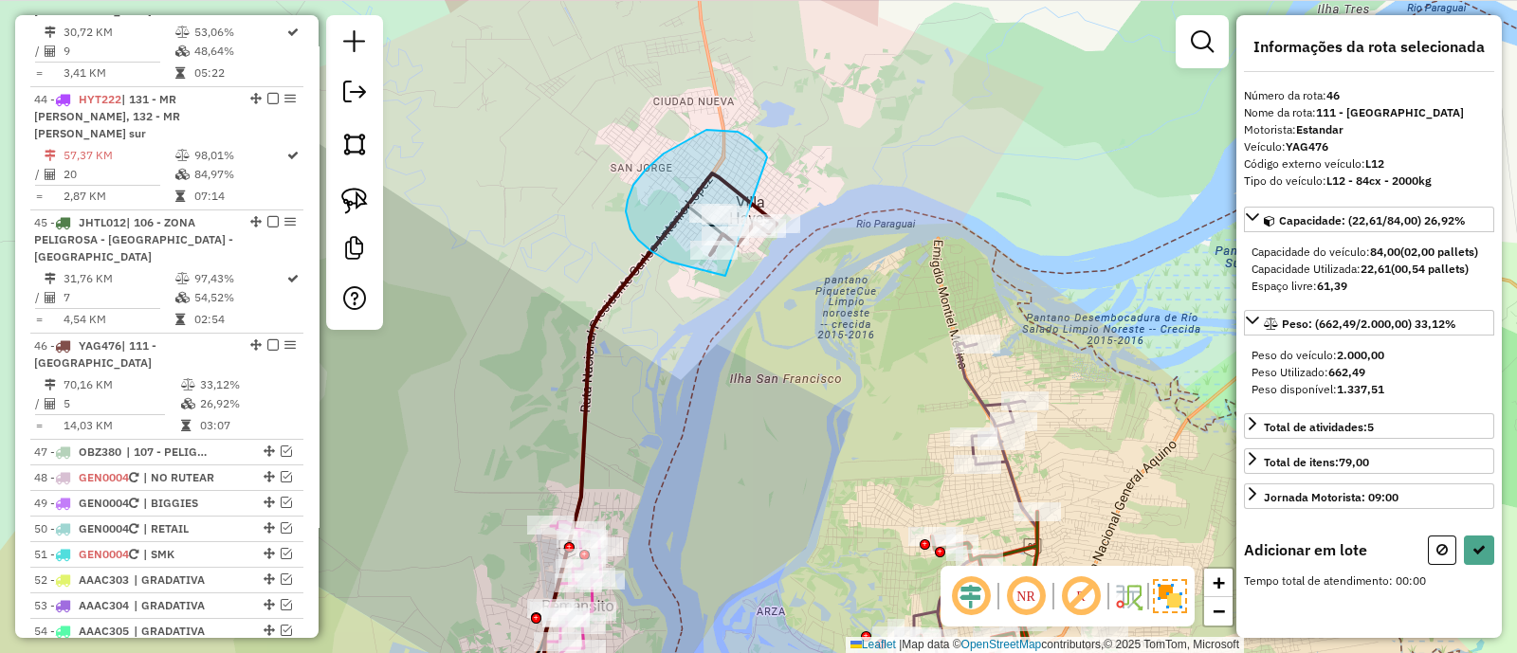
drag, startPoint x: 756, startPoint y: 145, endPoint x: 750, endPoint y: 276, distance: 131.0
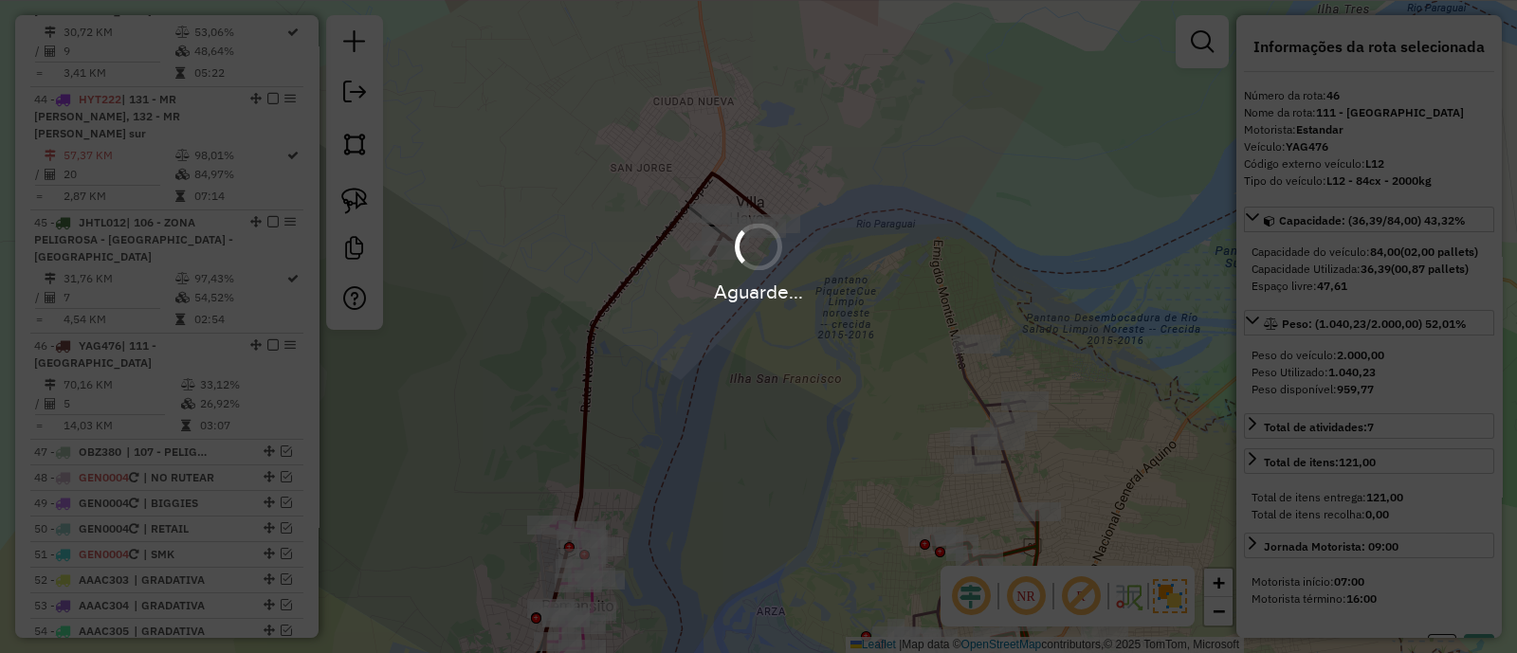
select select "**********"
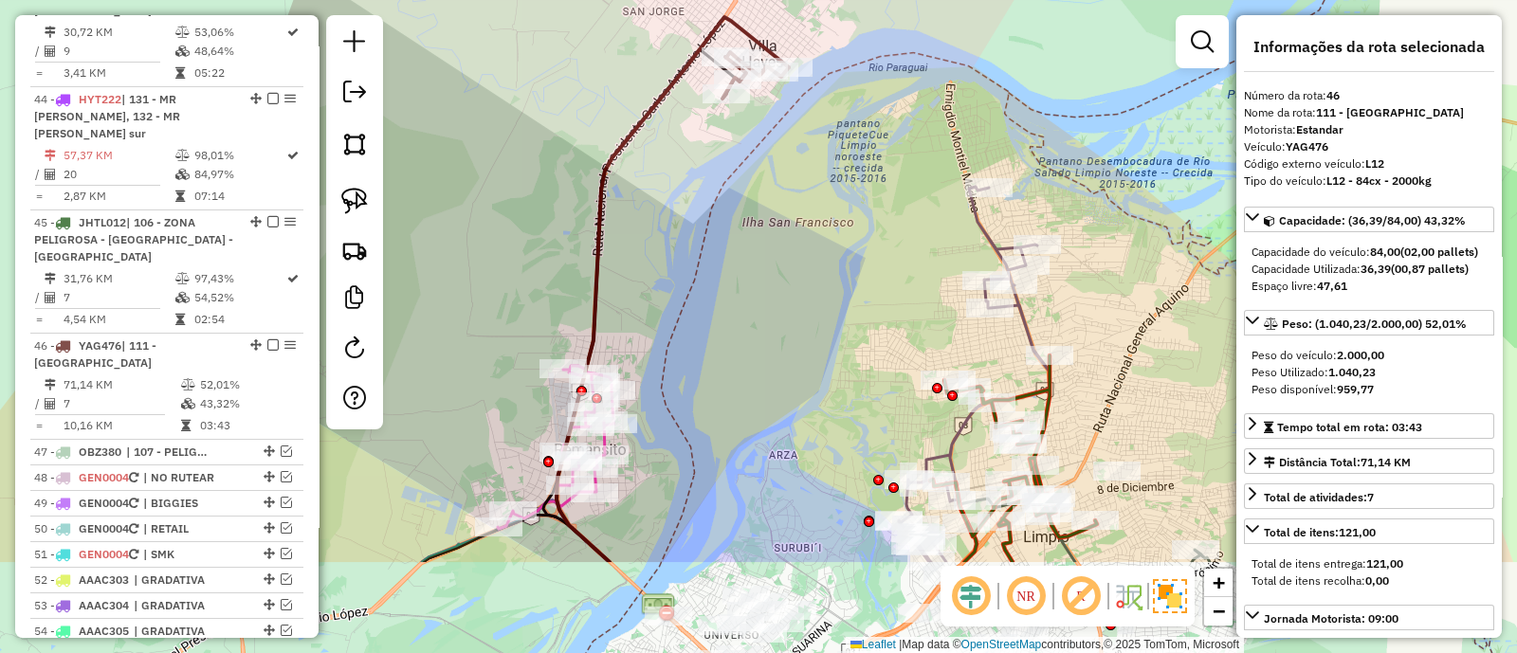
drag, startPoint x: 667, startPoint y: 384, endPoint x: 652, endPoint y: 180, distance: 204.4
click at [654, 196] on div "Janela de atendimento Grade de atendimento Capacidade Transportadoras Veículos …" at bounding box center [758, 326] width 1517 height 653
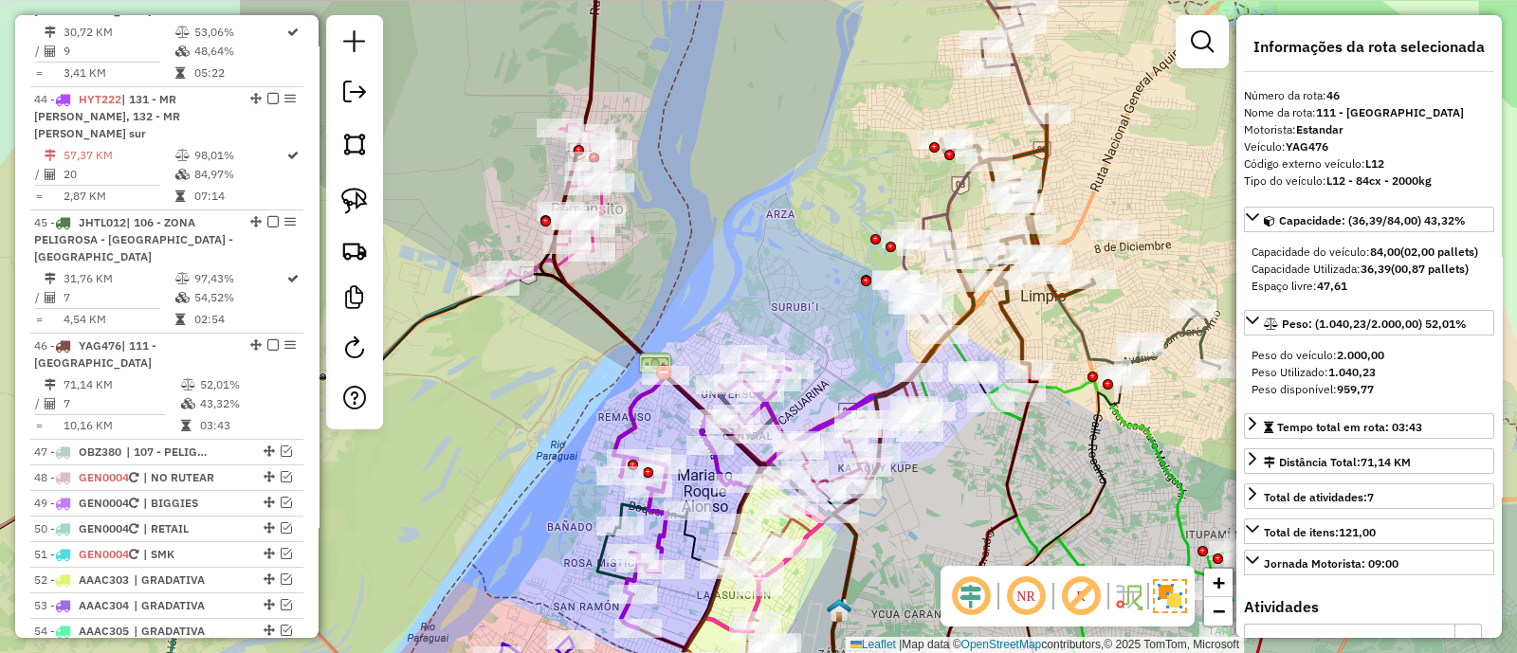
drag, startPoint x: 678, startPoint y: 163, endPoint x: 739, endPoint y: 254, distance: 109.9
click at [739, 254] on div "Janela de atendimento Grade de atendimento Capacidade Transportadoras Veículos …" at bounding box center [758, 326] width 1517 height 653
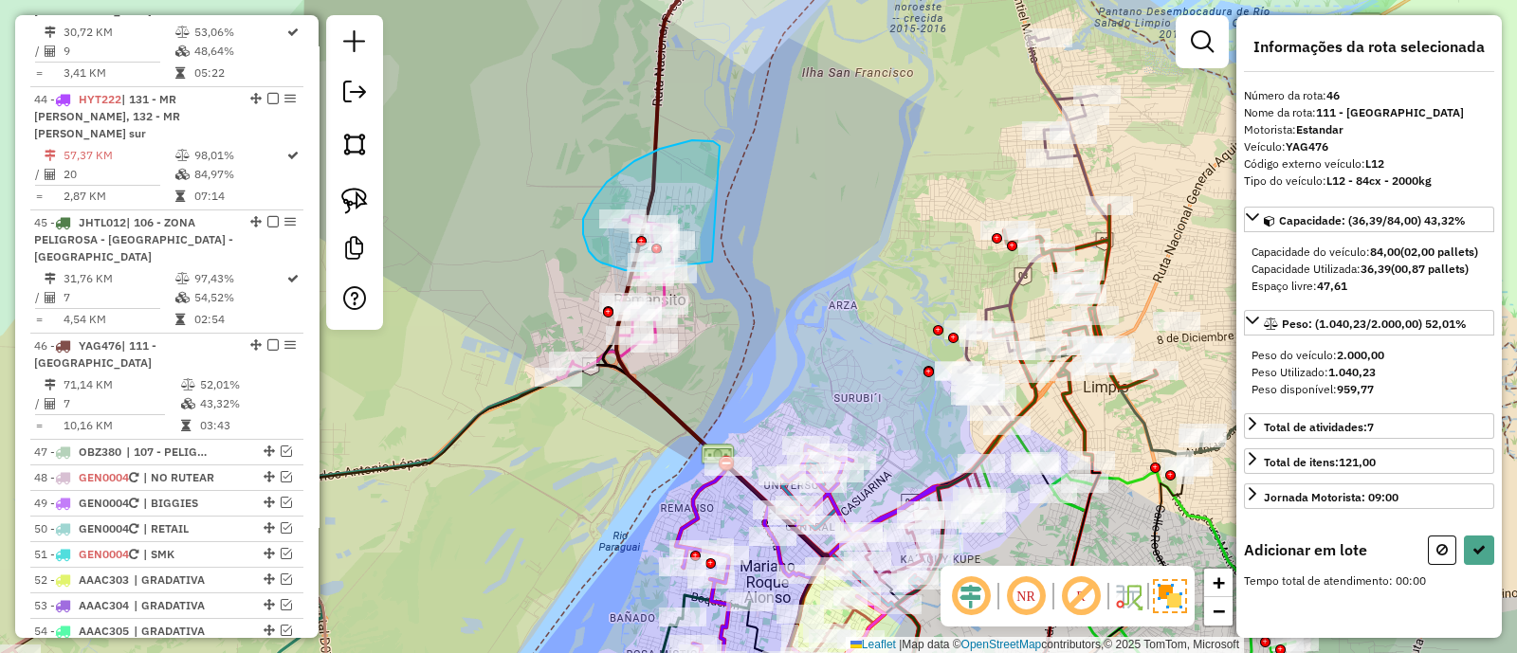
drag, startPoint x: 692, startPoint y: 140, endPoint x: 715, endPoint y: 262, distance: 123.4
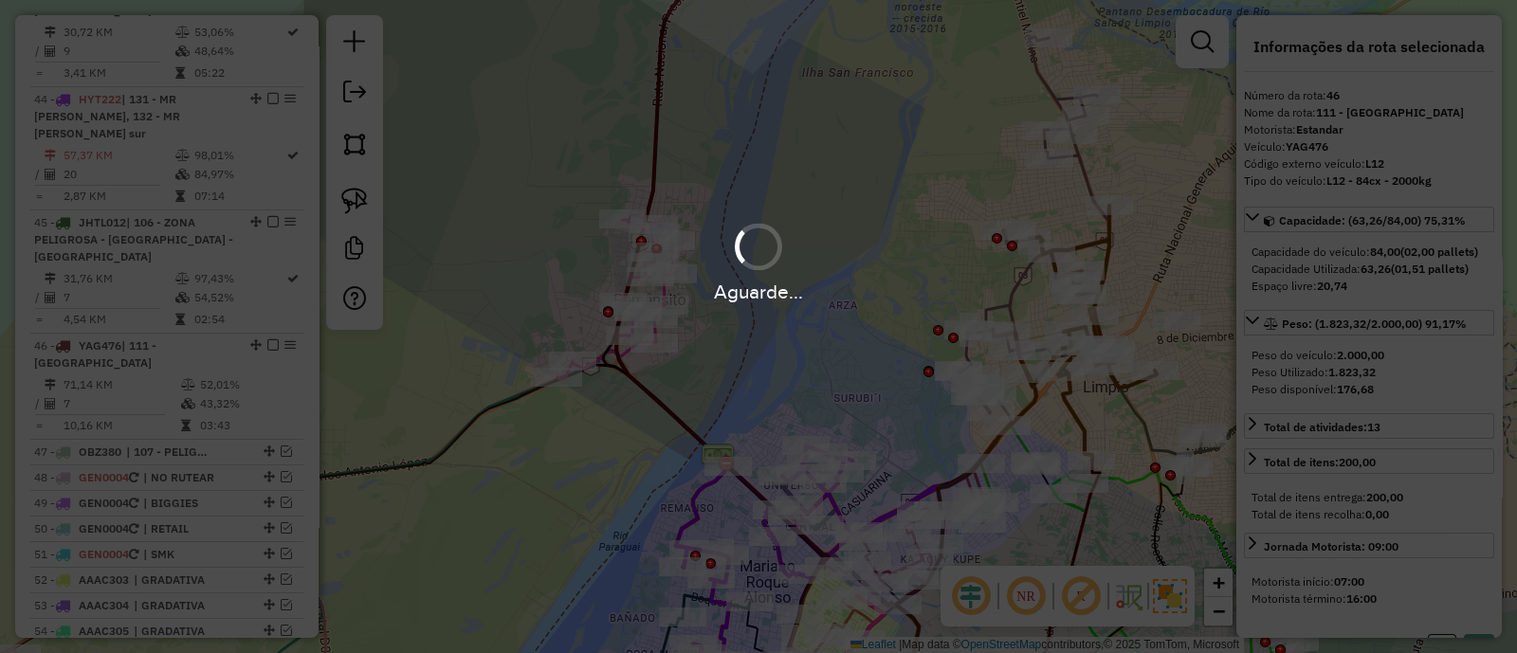
select select "**********"
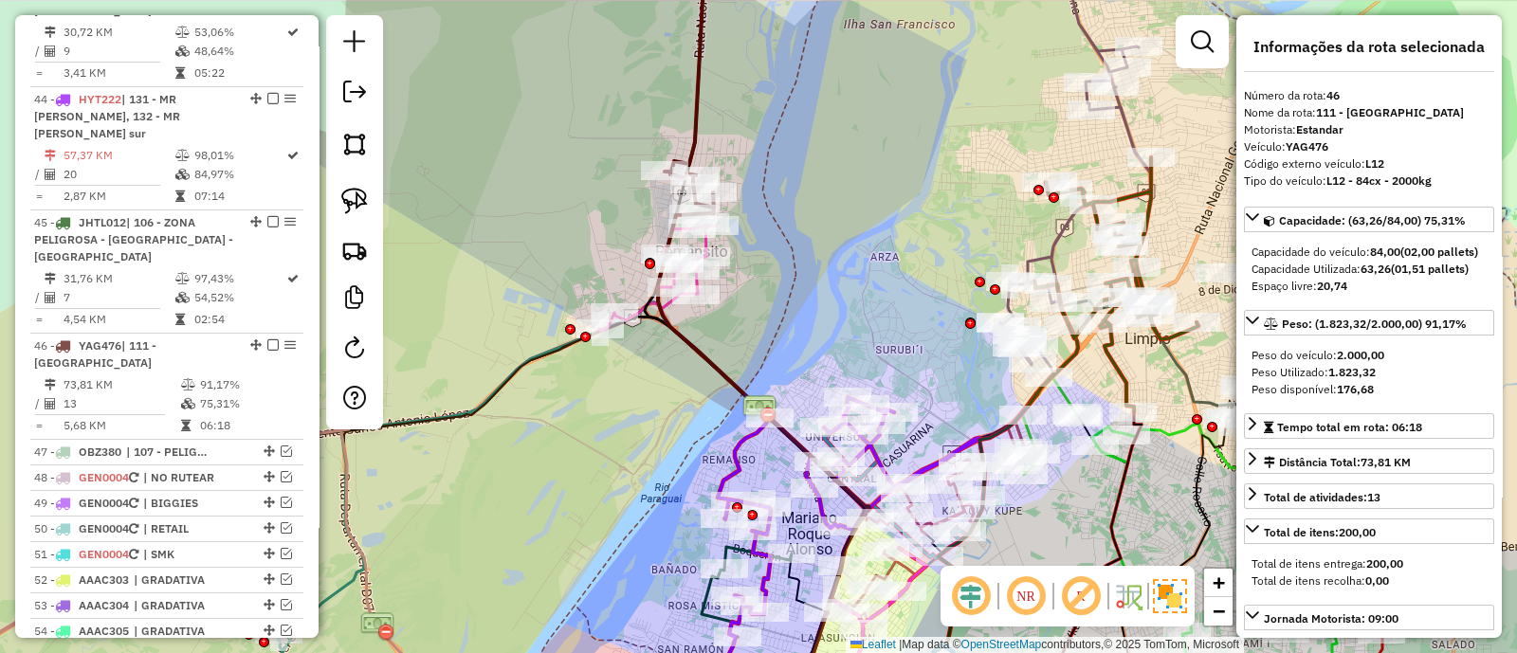
click at [720, 355] on div "Janela de atendimento Grade de atendimento Capacidade Transportadoras Veículos …" at bounding box center [758, 326] width 1517 height 653
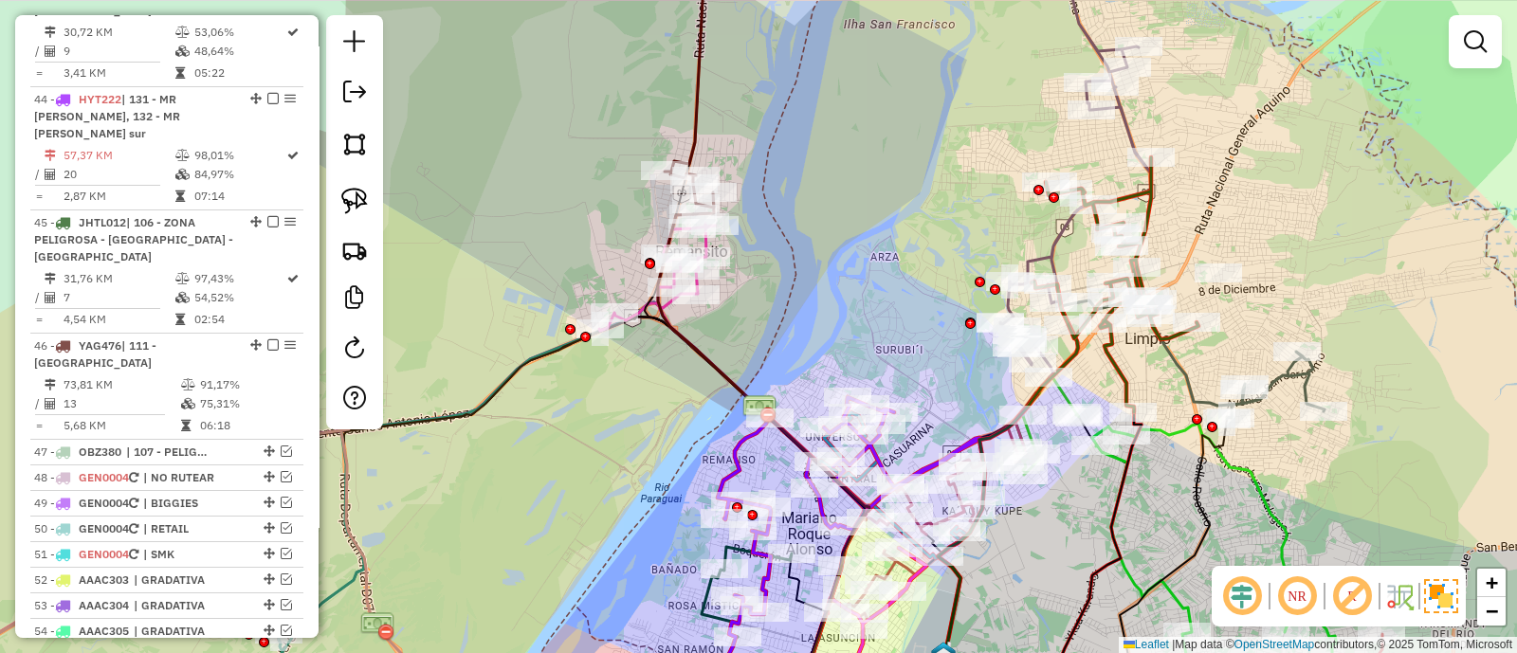
click at [720, 355] on icon at bounding box center [763, 466] width 211 height 504
select select "**********"
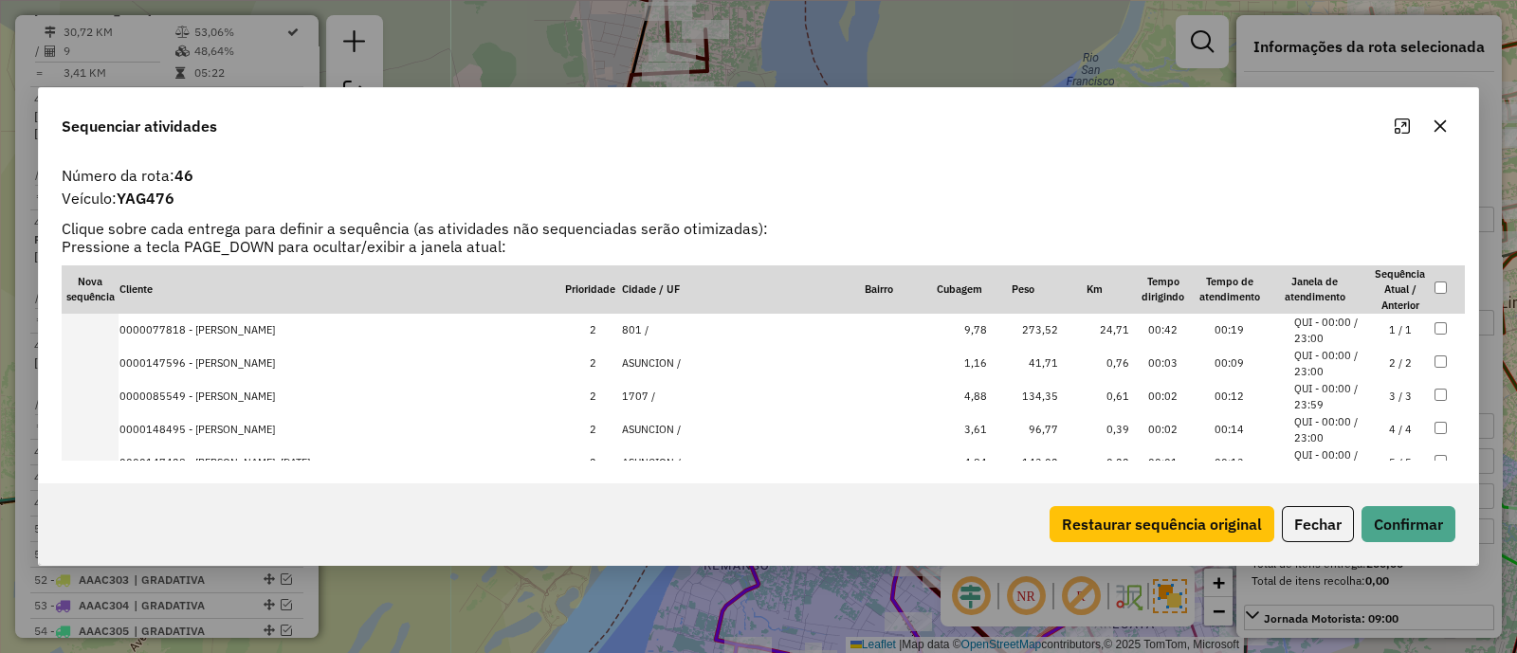
click at [1444, 135] on button "button" at bounding box center [1440, 126] width 30 height 30
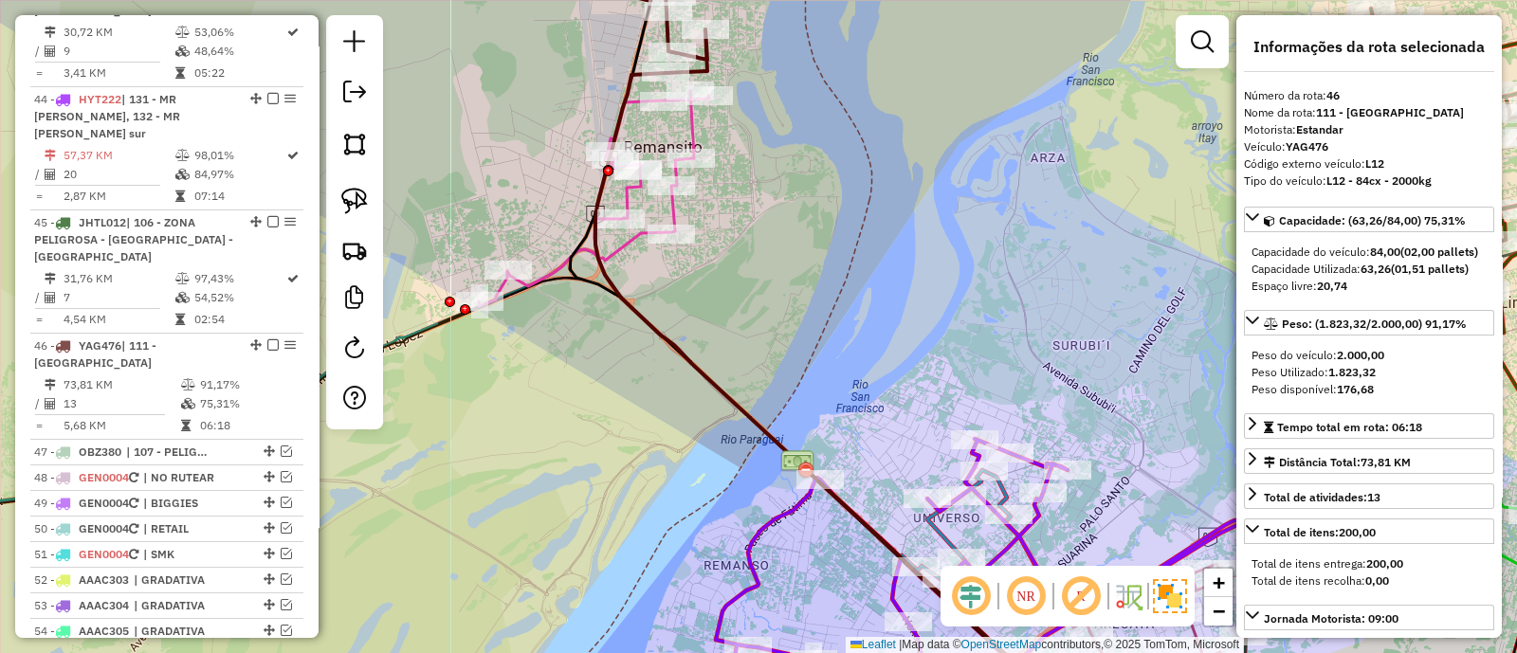
click at [627, 88] on icon at bounding box center [807, 396] width 424 height 646
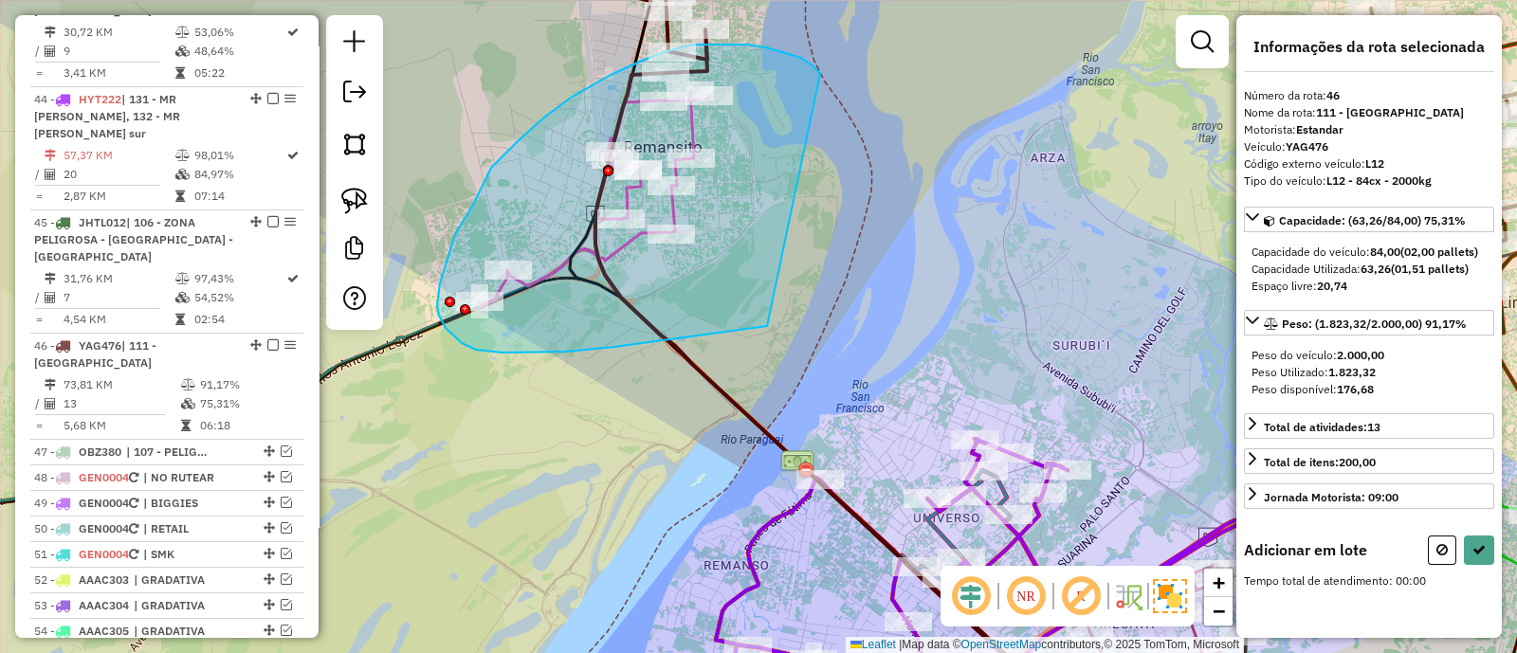
drag, startPoint x: 815, startPoint y: 68, endPoint x: 800, endPoint y: 323, distance: 255.4
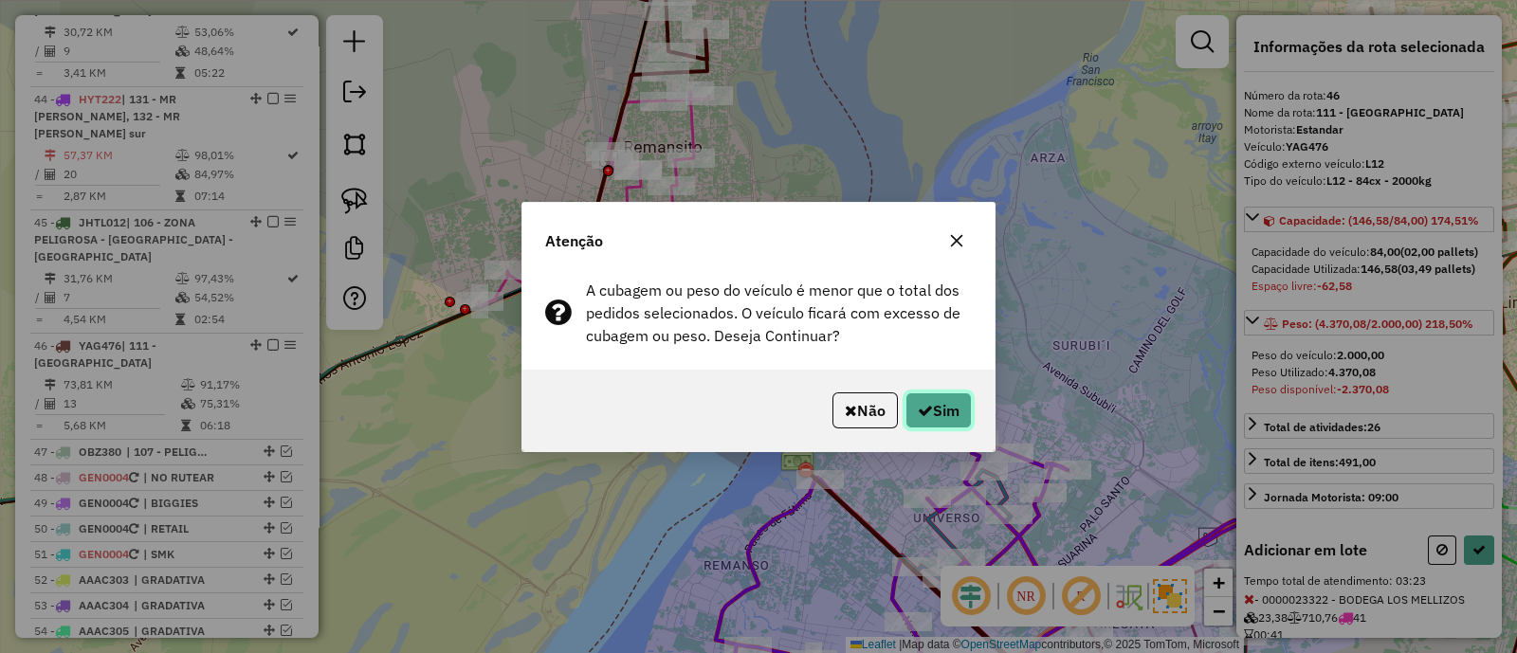
click at [929, 395] on button "Sim" at bounding box center [938, 410] width 66 height 36
select select "**********"
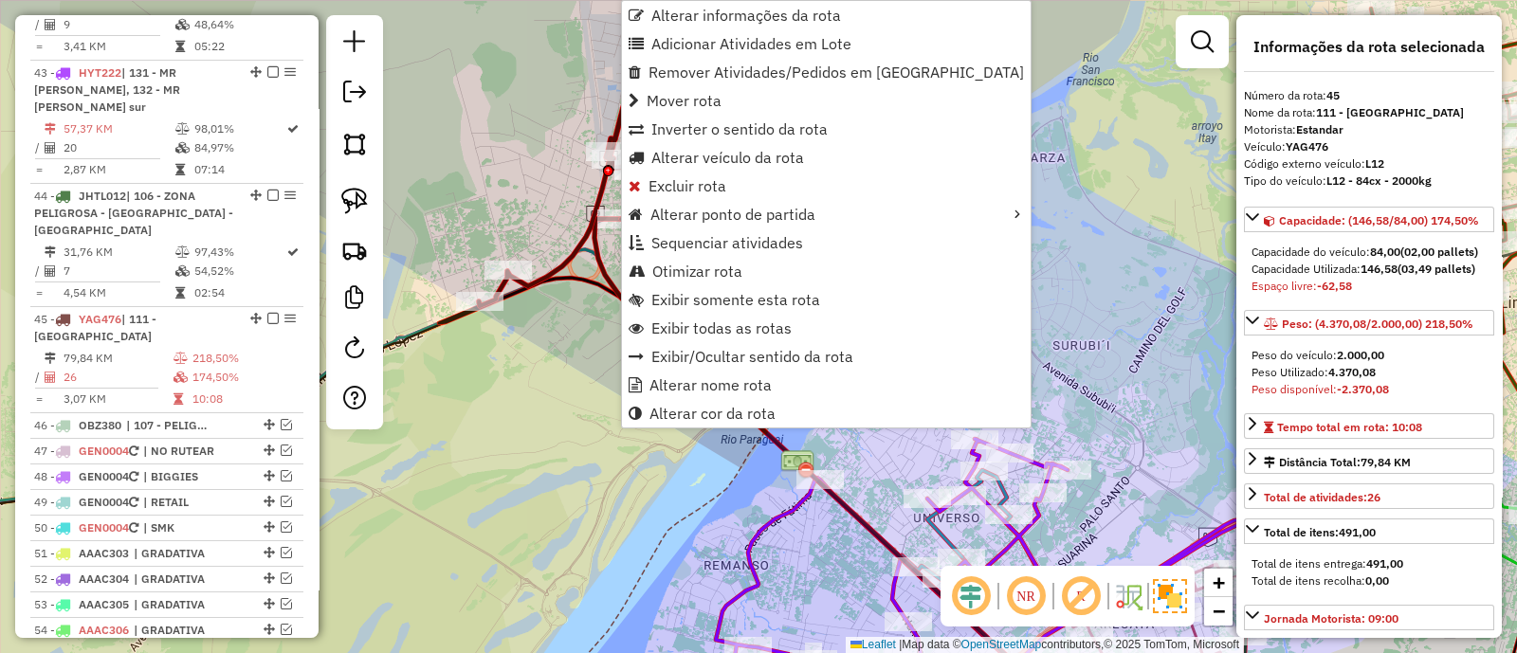
scroll to position [5178, 0]
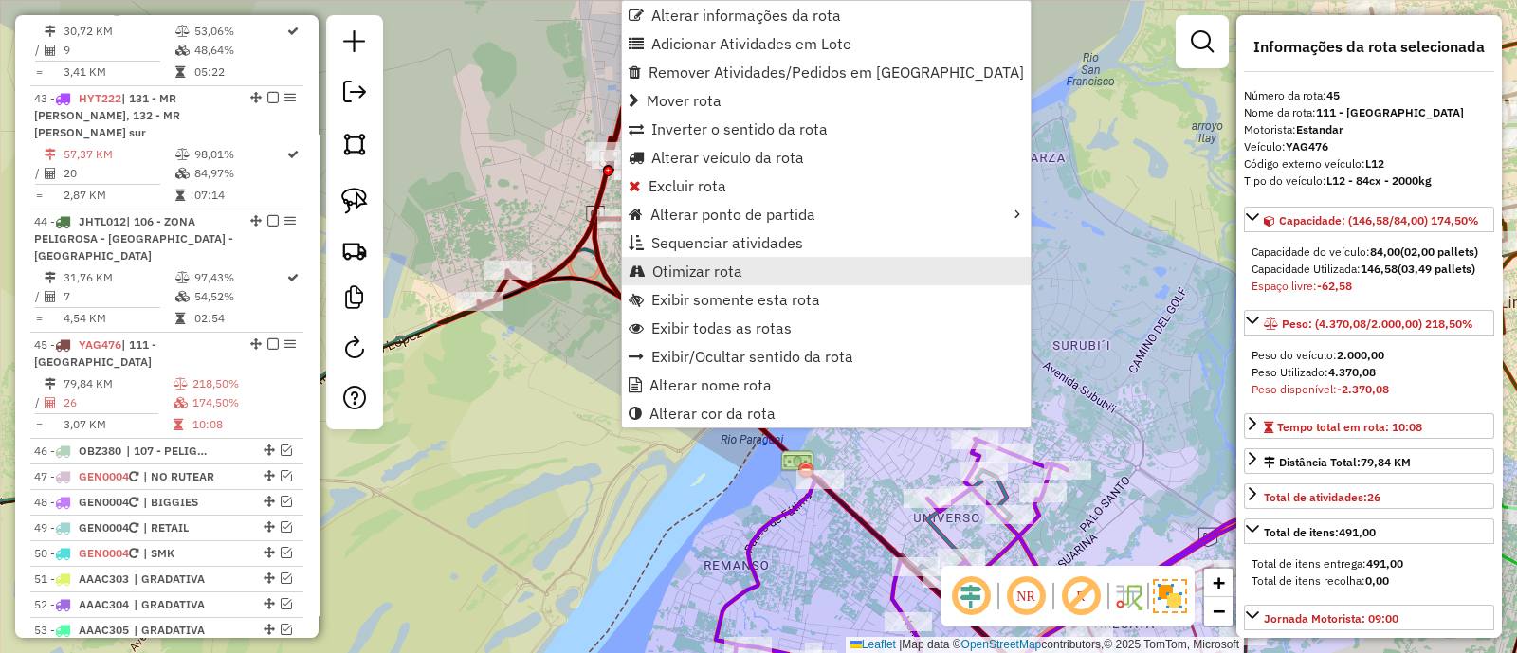
click at [678, 268] on span "Otimizar rota" at bounding box center [697, 271] width 90 height 15
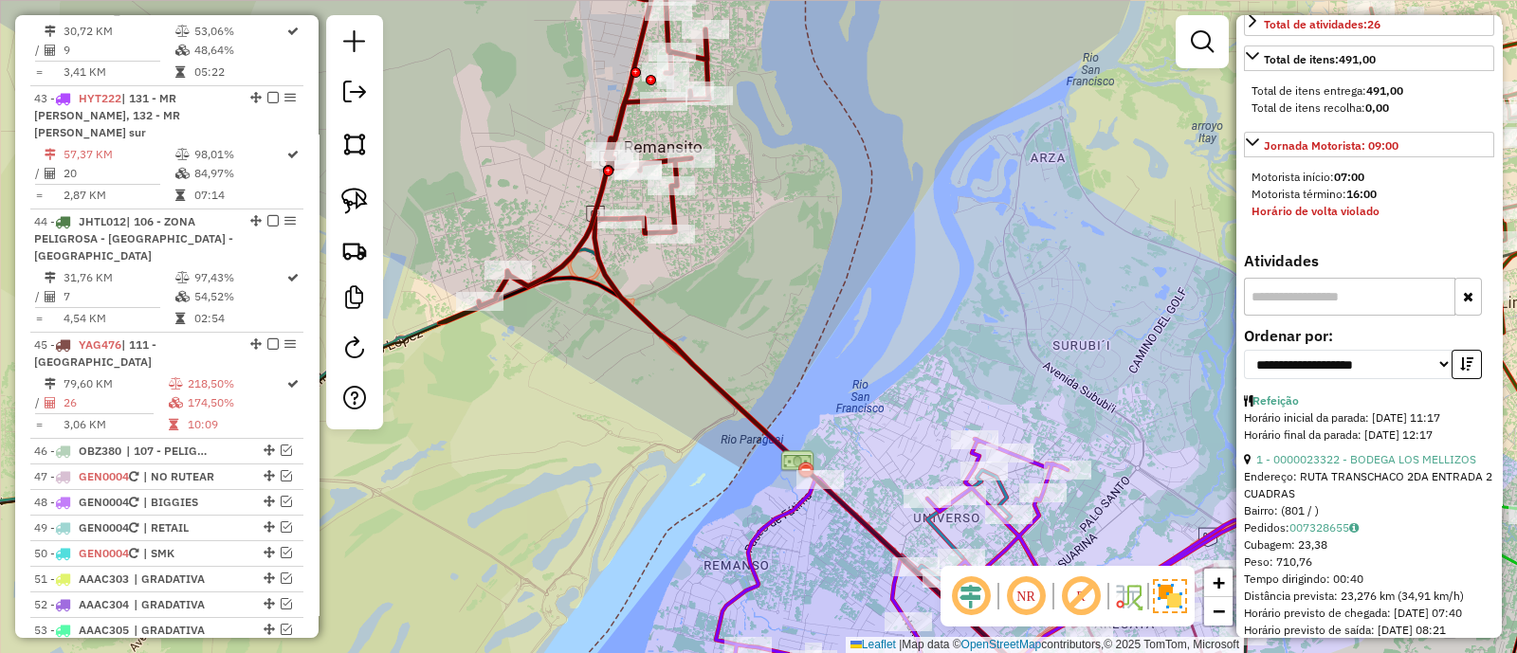
scroll to position [592, 0]
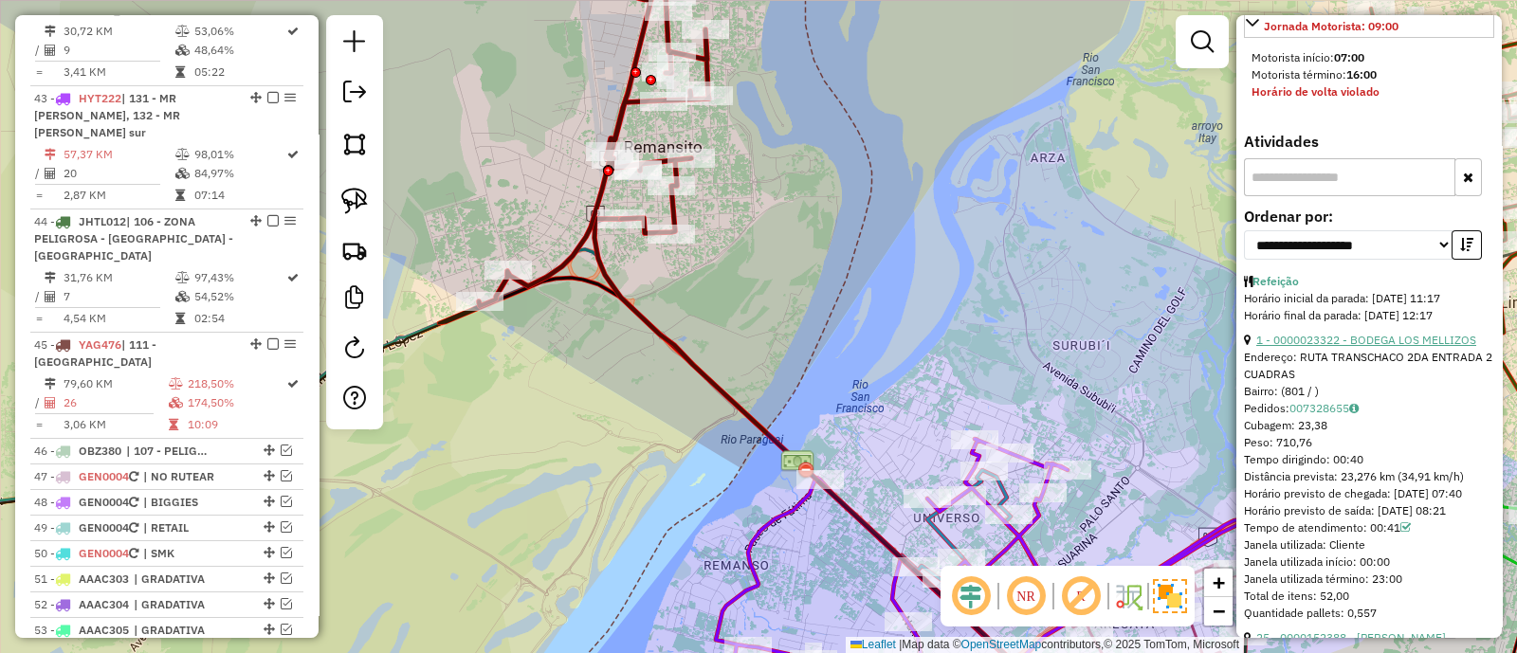
click at [1305, 347] on link "1 - 0000023322 - BODEGA LOS MELLIZOS" at bounding box center [1366, 340] width 220 height 14
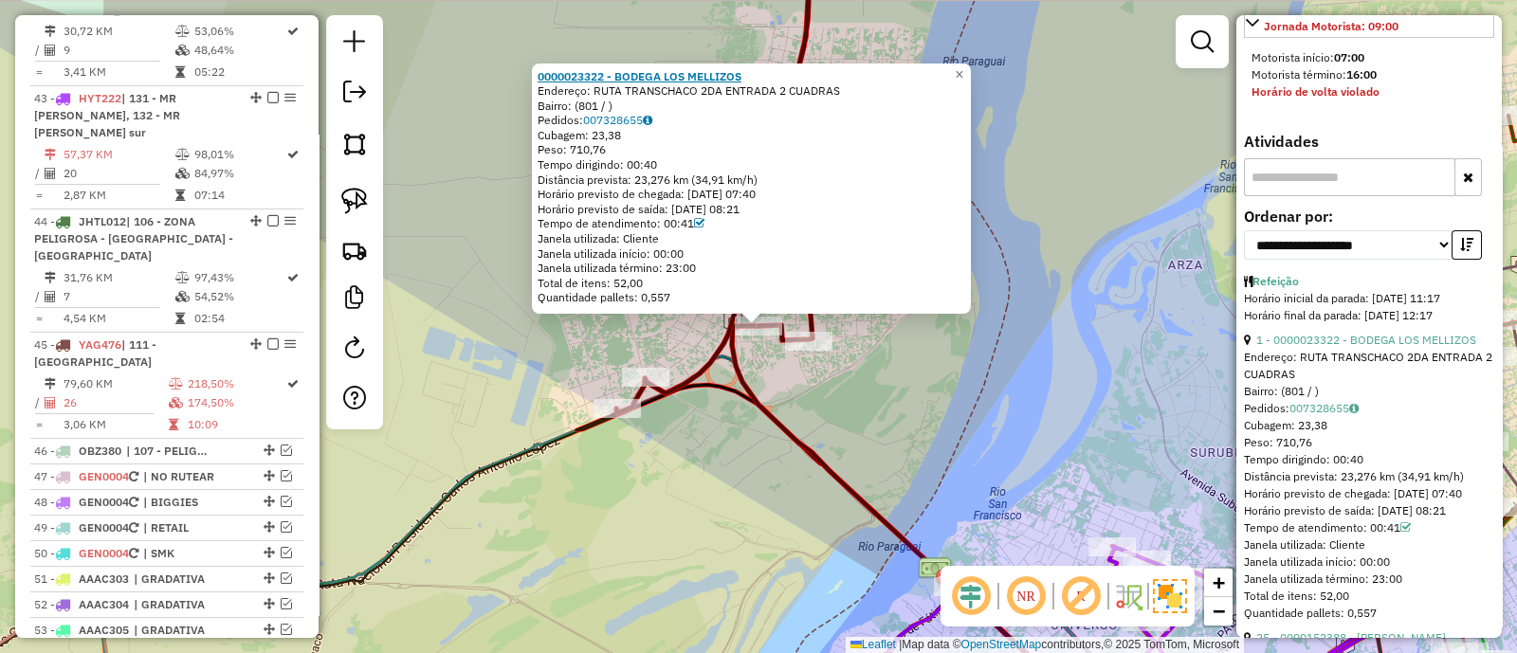
click at [676, 78] on strong "0000023322 - BODEGA LOS MELLIZOS" at bounding box center [639, 75] width 204 height 14
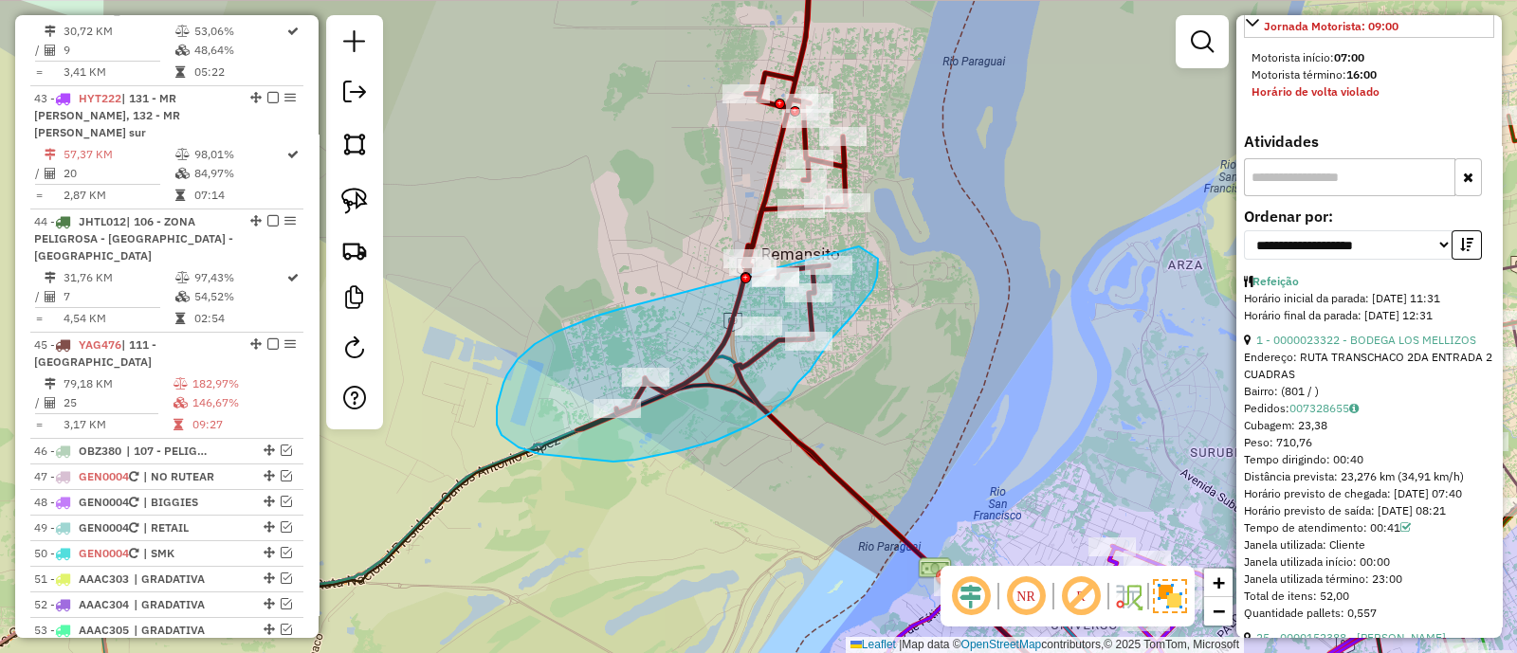
drag, startPoint x: 555, startPoint y: 333, endPoint x: 859, endPoint y: 246, distance: 316.3
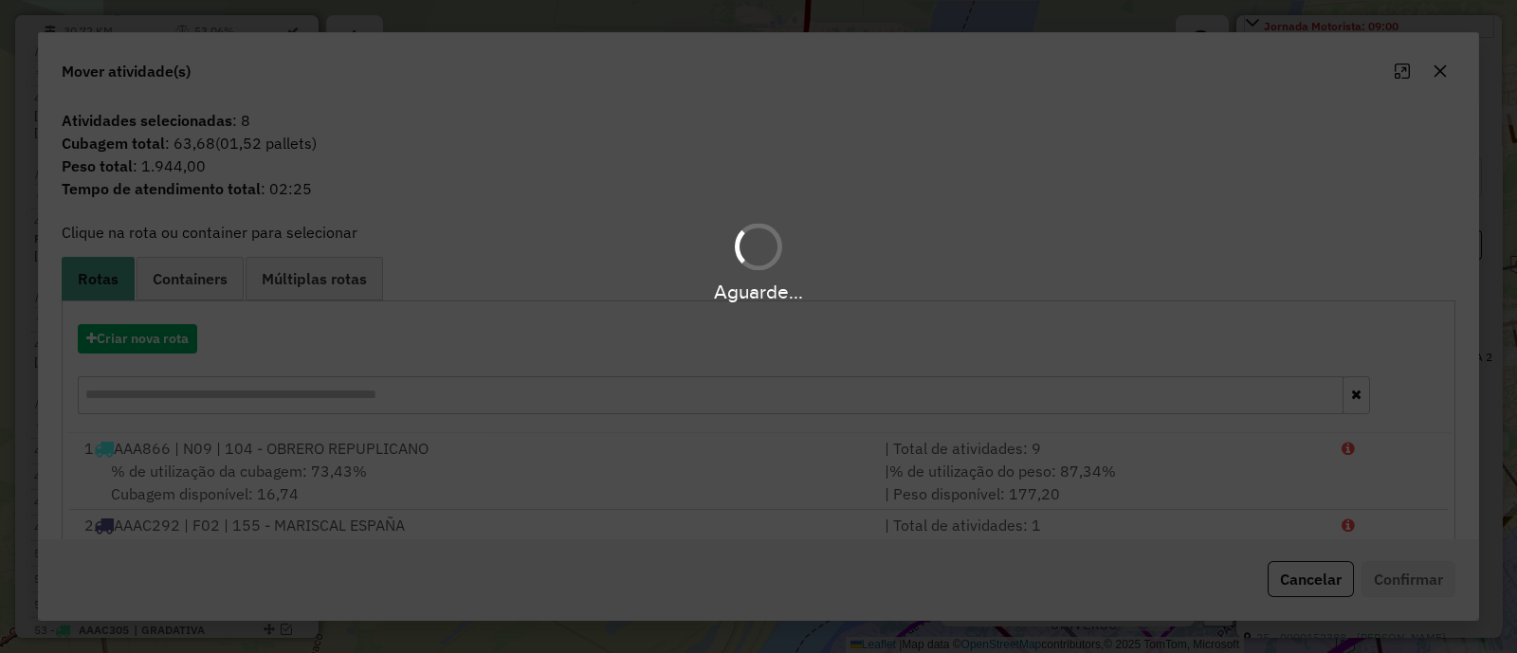
click at [158, 282] on div "Aguarde..." at bounding box center [758, 291] width 1517 height 29
click at [193, 278] on span "Containers" at bounding box center [190, 278] width 75 height 15
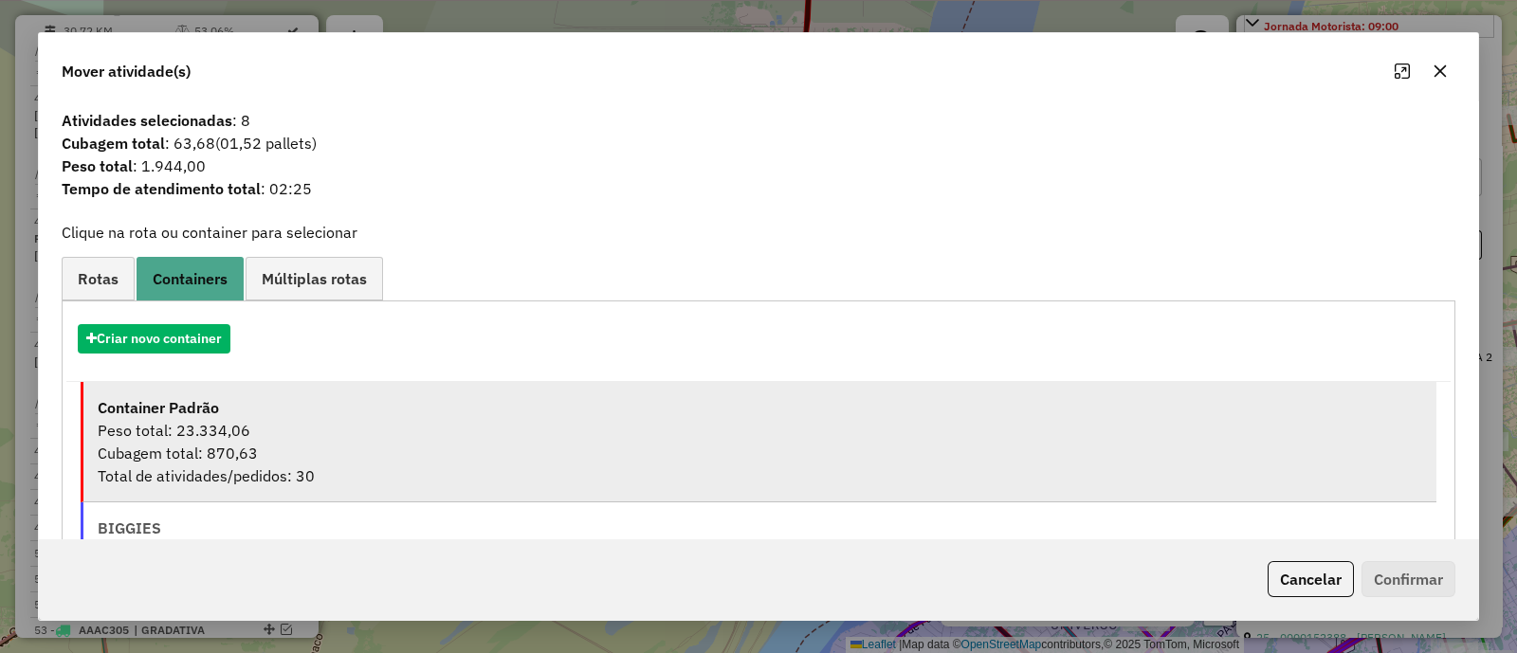
click at [379, 424] on div "Peso total: 23.334,06" at bounding box center [760, 430] width 1324 height 23
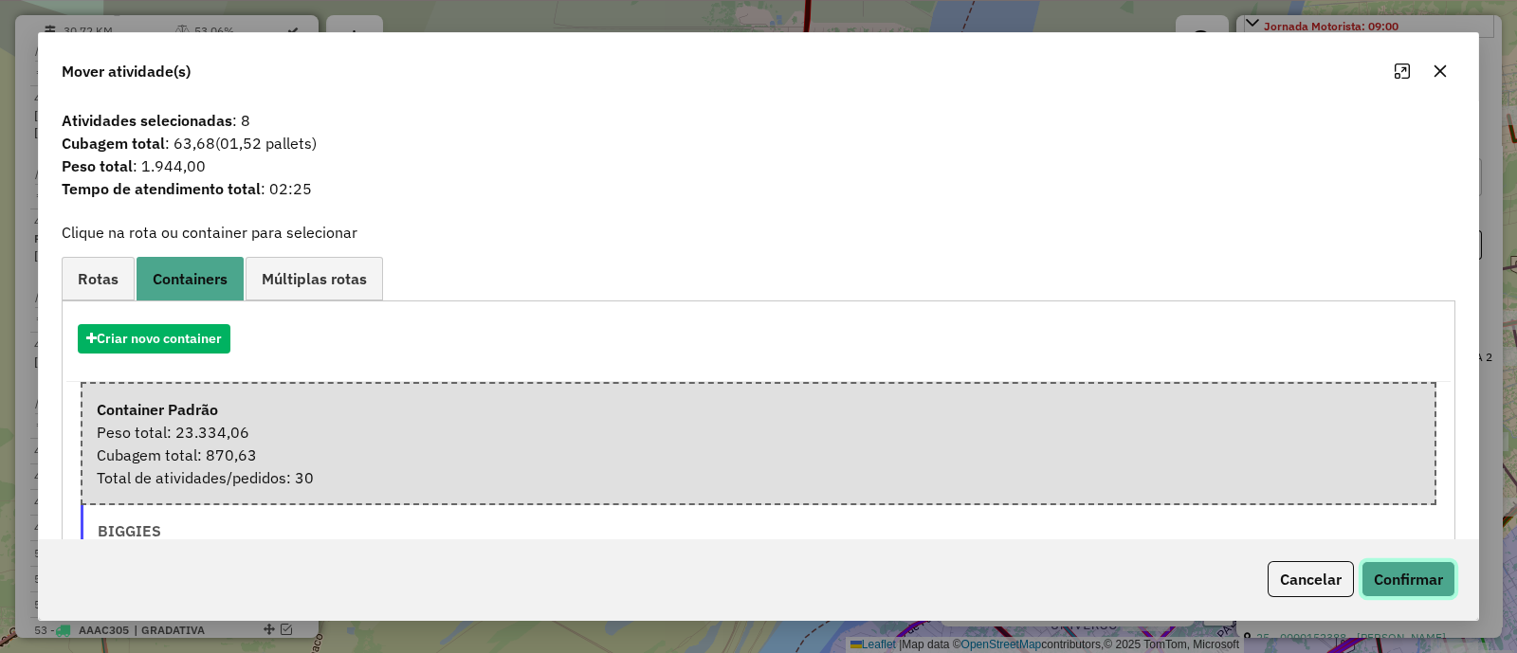
click at [1447, 576] on button "Confirmar" at bounding box center [1408, 579] width 94 height 36
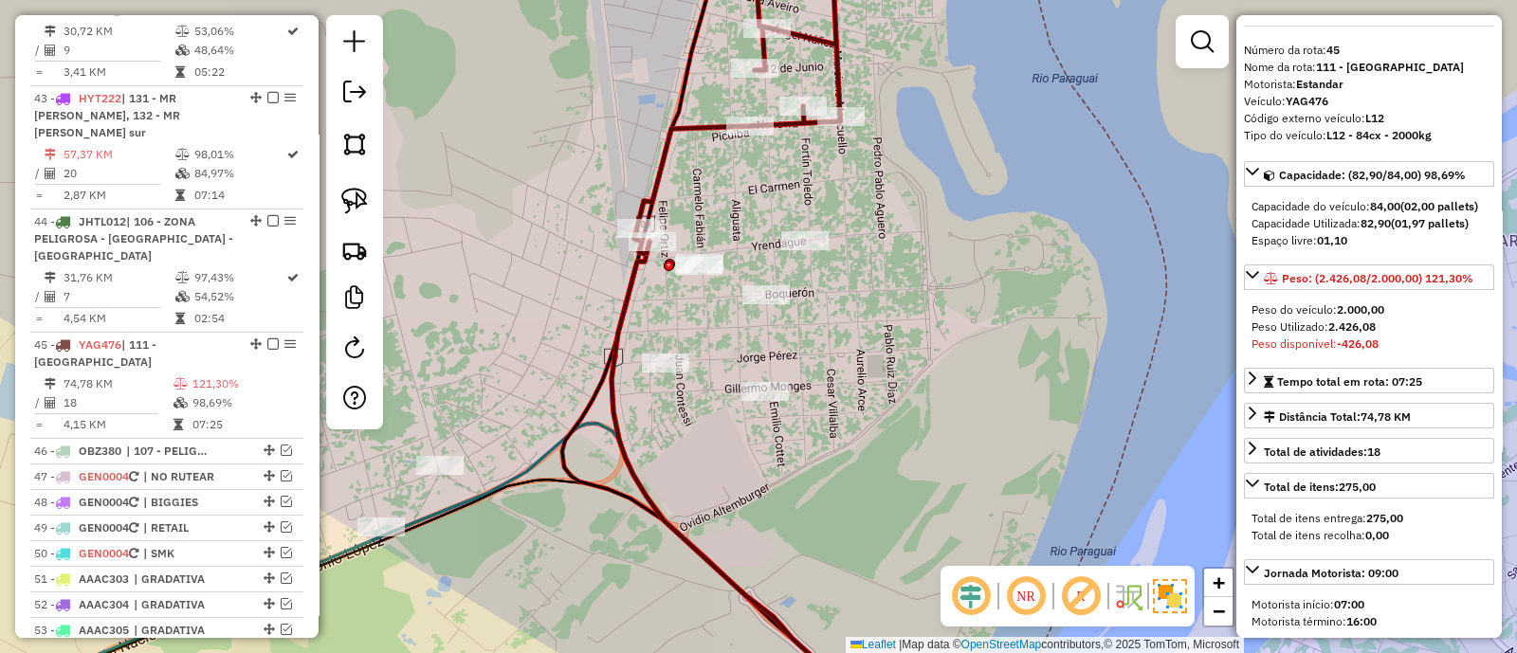
scroll to position [0, 0]
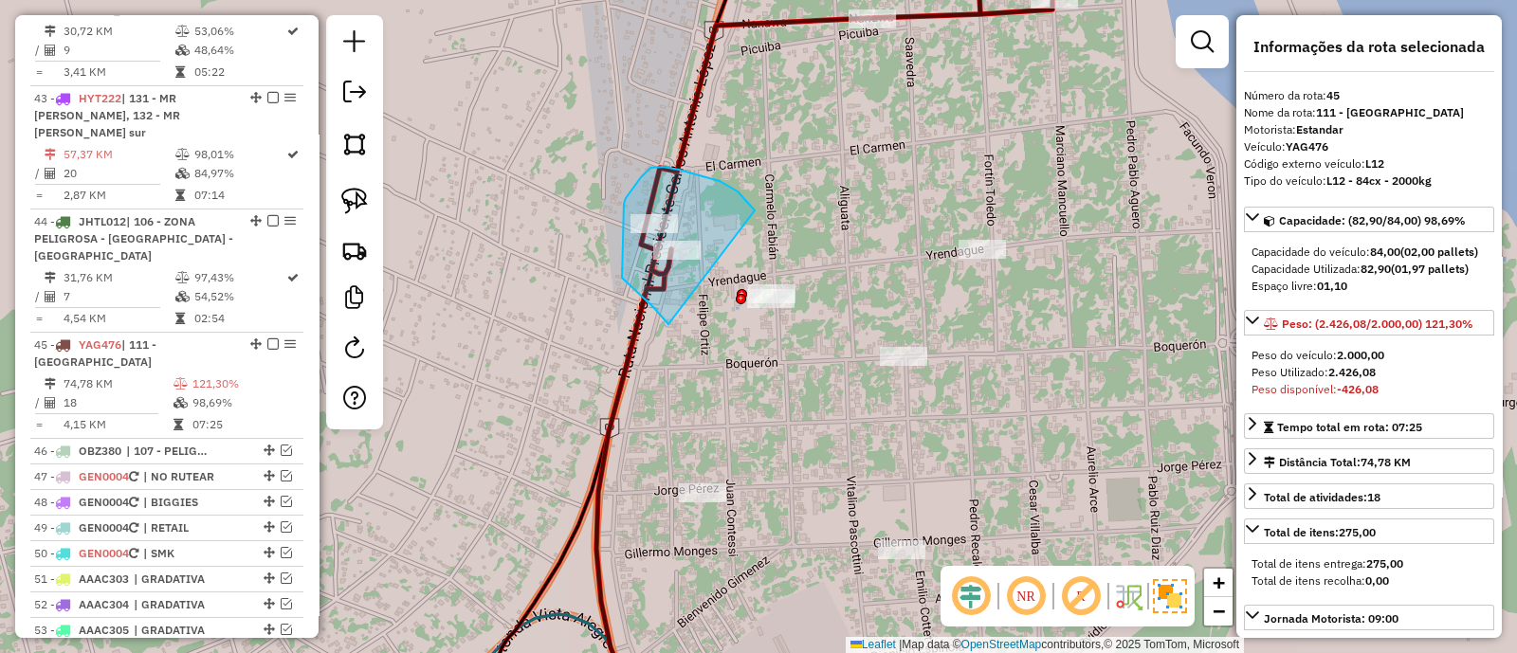
drag, startPoint x: 737, startPoint y: 191, endPoint x: 670, endPoint y: 324, distance: 148.8
click at [670, 324] on div "Janela de atendimento Grade de atendimento Capacidade Transportadoras Veículos …" at bounding box center [758, 326] width 1517 height 653
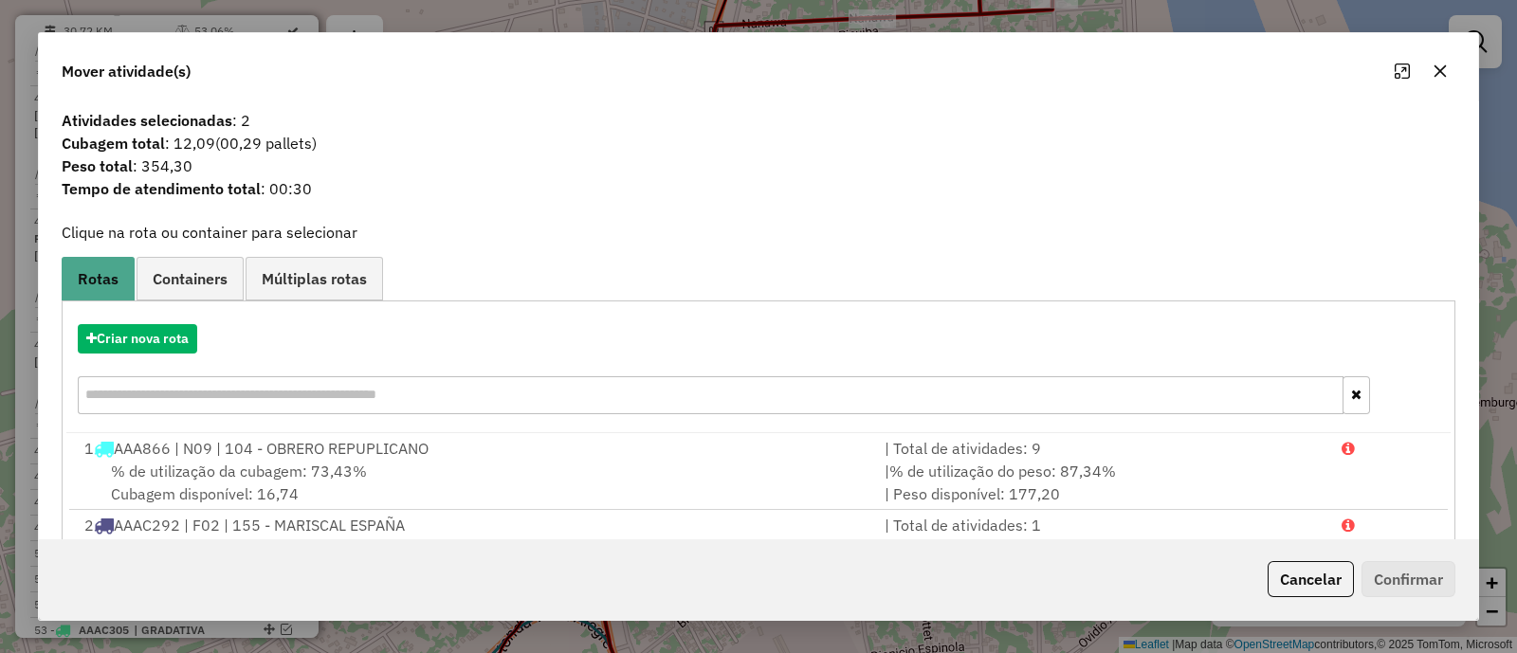
click at [192, 282] on hb-app "Aguarde... Pop-up bloqueado! Seu navegador bloqueou automáticamente a abertura …" at bounding box center [758, 326] width 1517 height 653
click at [191, 274] on span "Containers" at bounding box center [190, 278] width 75 height 15
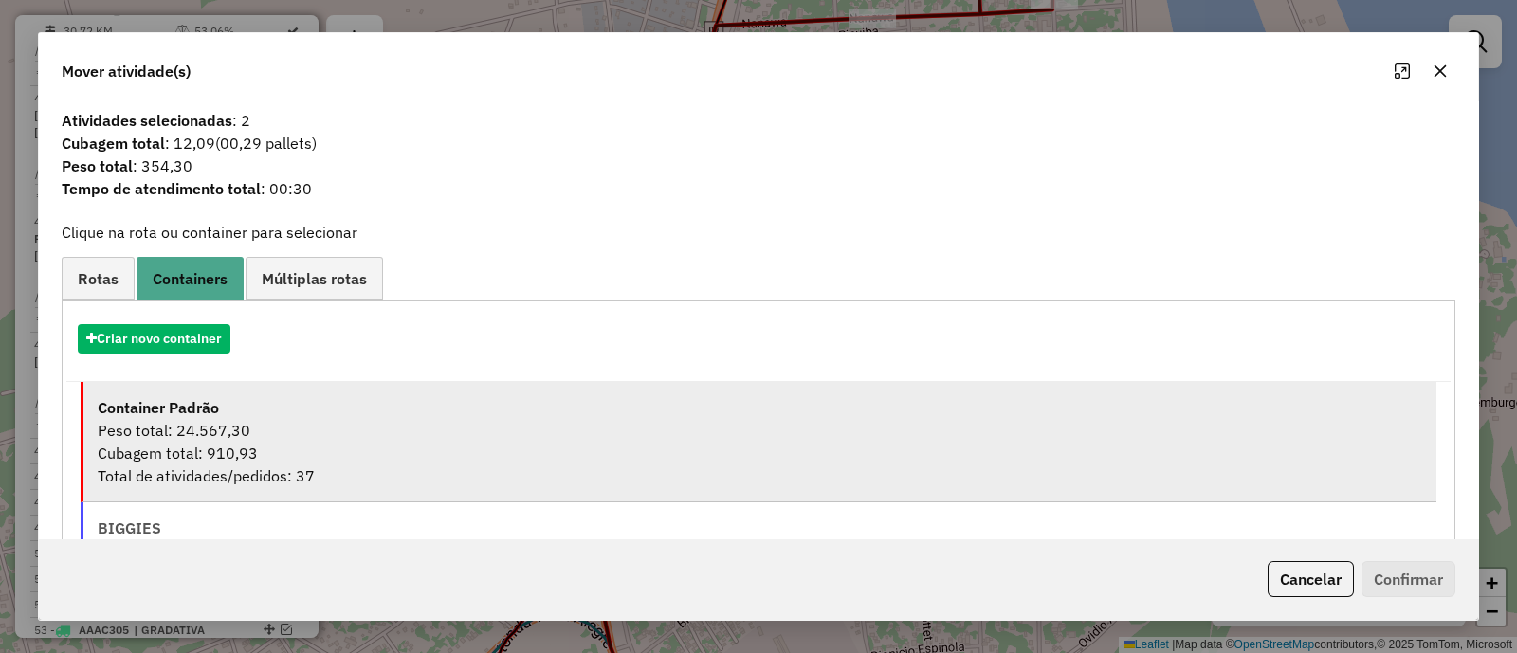
click at [427, 443] on li "Container Padrão Peso total: 24.567,30 Cubagem total: 910,93 Total de atividade…" at bounding box center [758, 442] width 1355 height 120
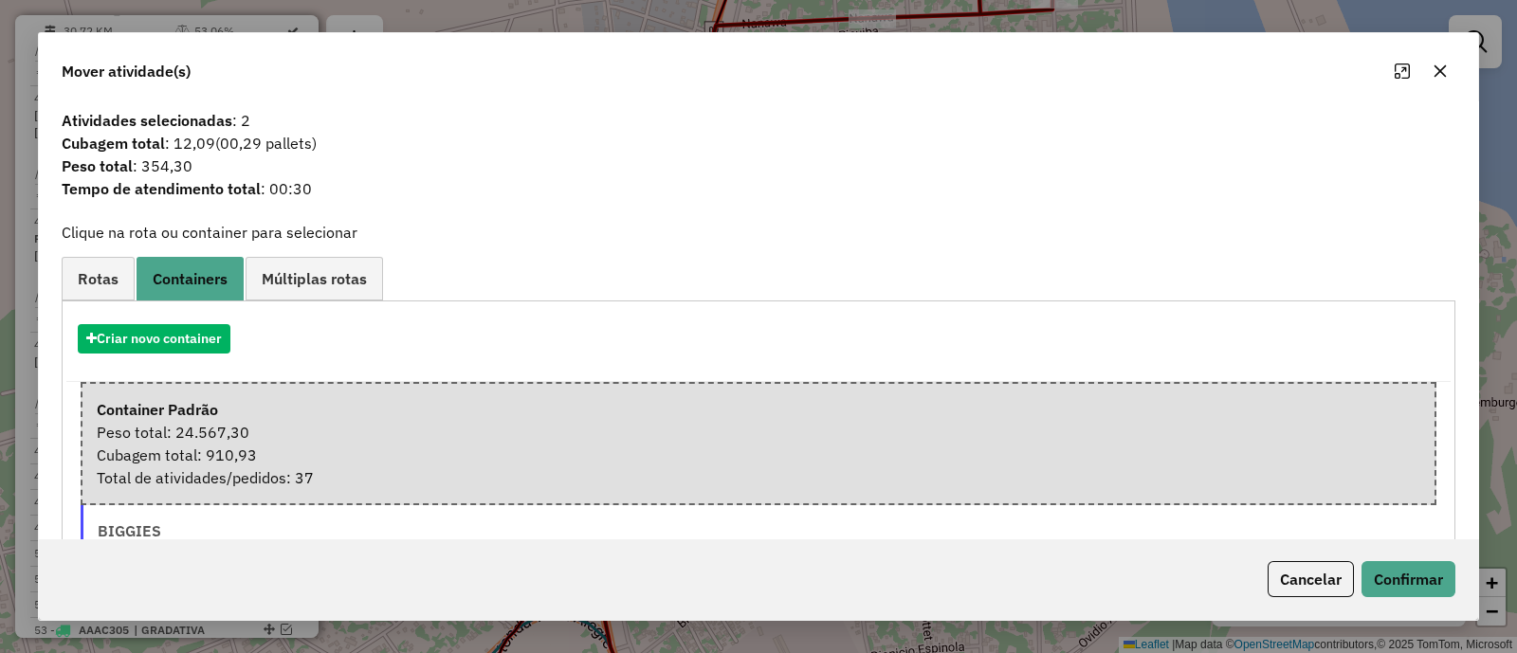
click at [1434, 550] on div "Cancelar Confirmar" at bounding box center [758, 579] width 1439 height 82
click at [1434, 571] on button "Confirmar" at bounding box center [1408, 579] width 94 height 36
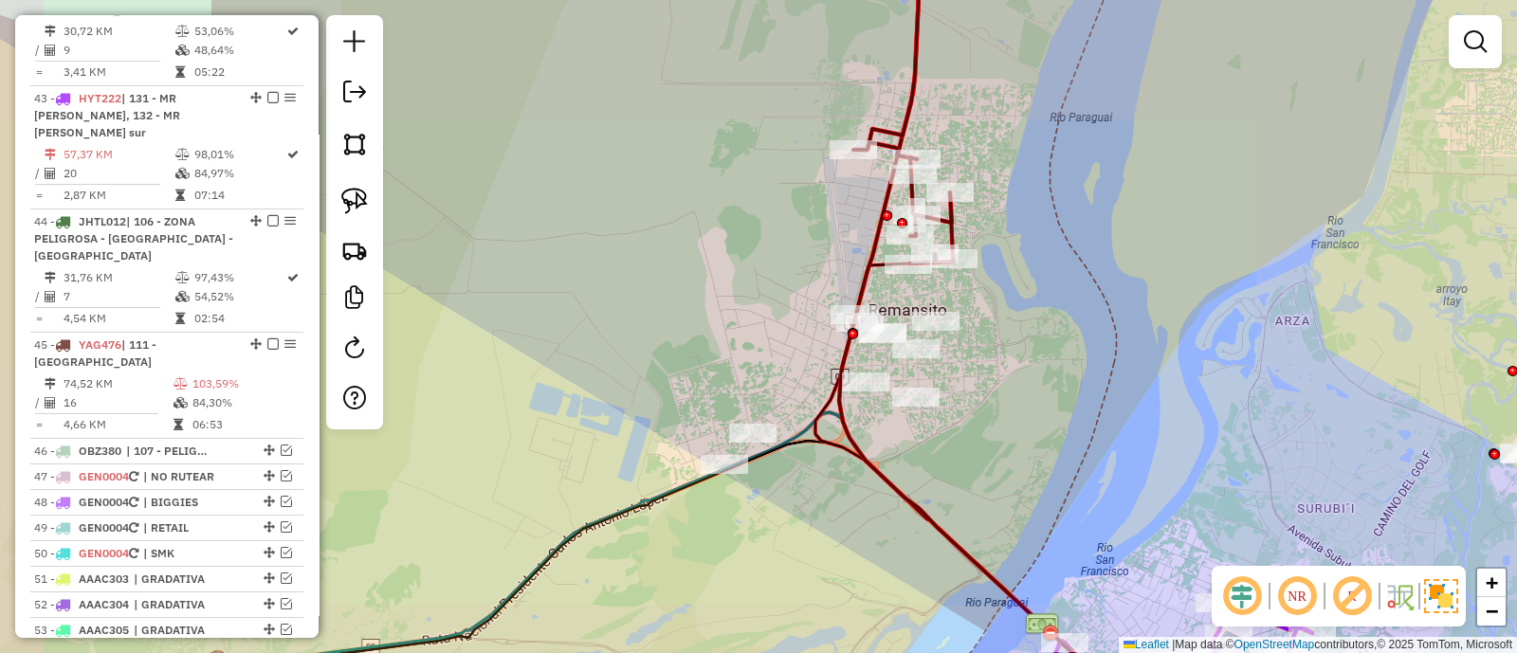
click at [903, 274] on div at bounding box center [907, 264] width 47 height 19
select select "**********"
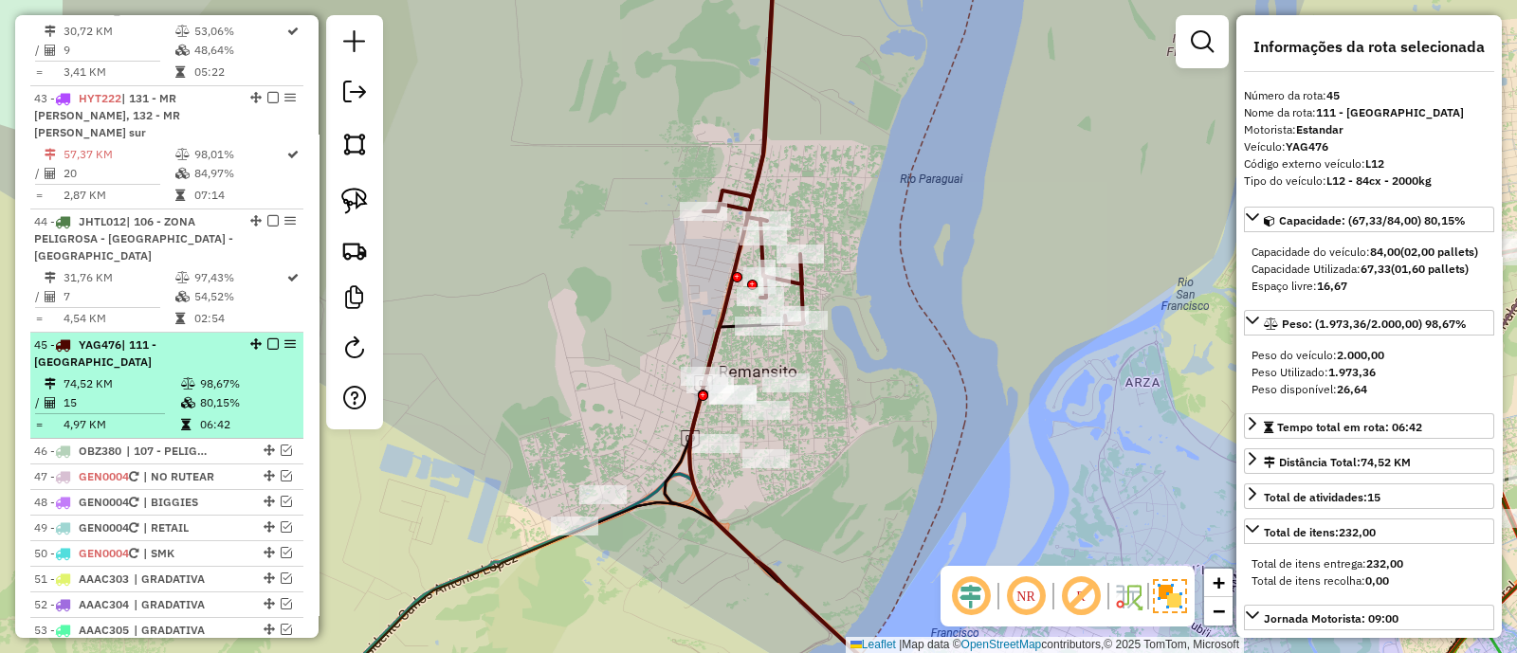
click at [269, 338] on em at bounding box center [272, 343] width 11 height 11
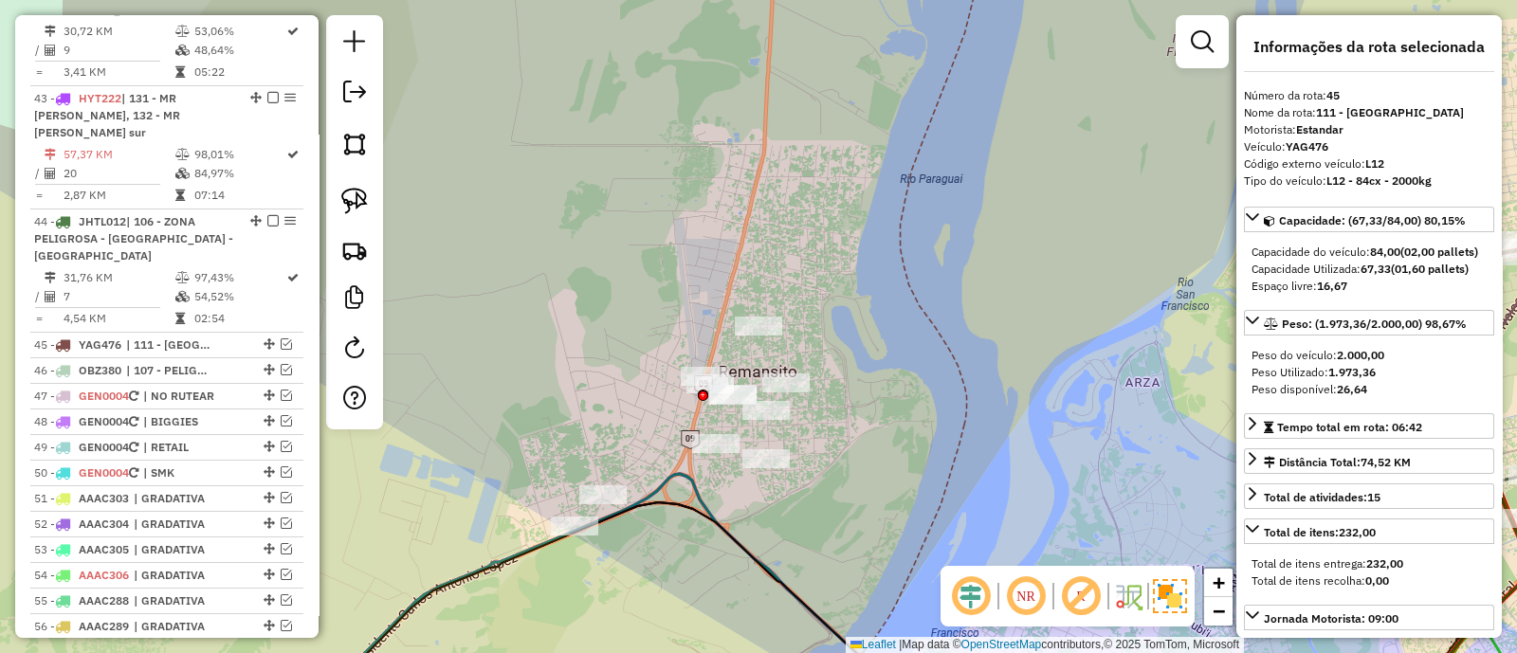
scroll to position [5115, 0]
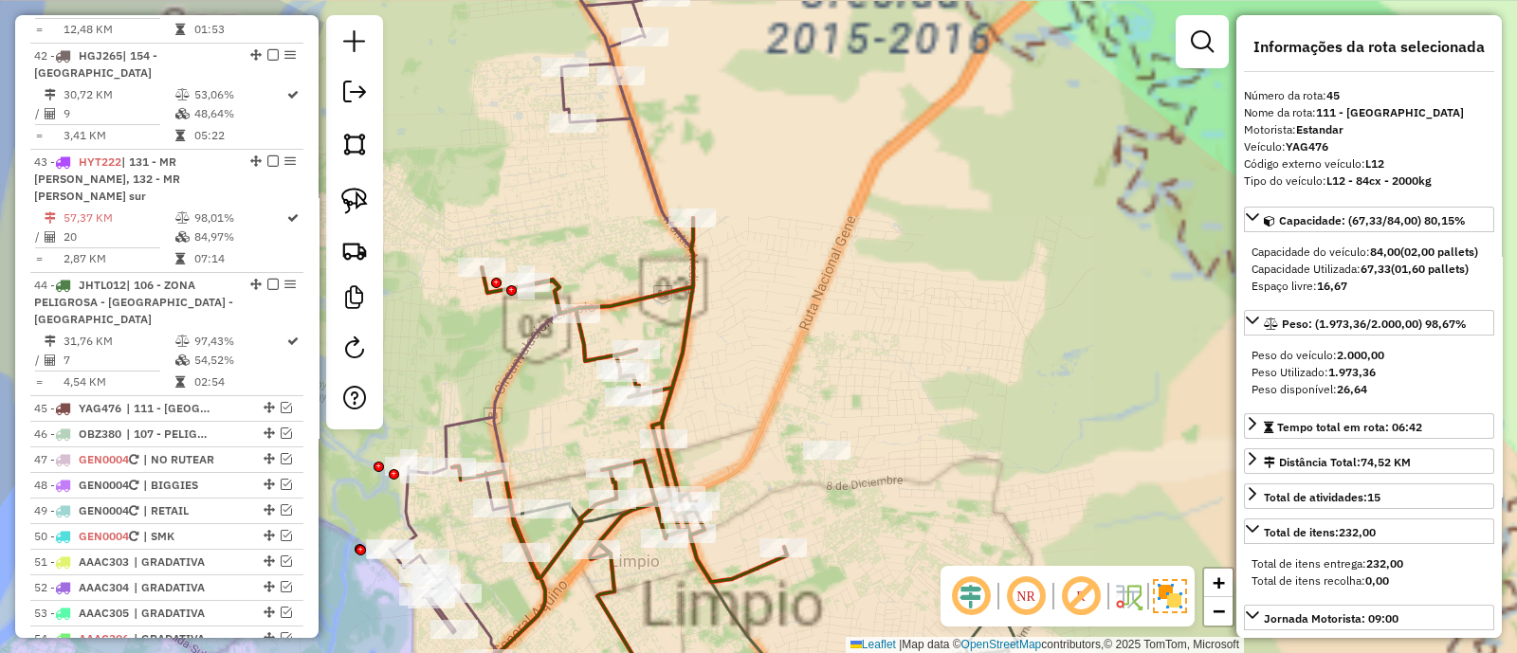
drag, startPoint x: 887, startPoint y: 189, endPoint x: 977, endPoint y: 430, distance: 257.9
click at [984, 442] on div "Janela de atendimento Grade de atendimento Capacidade Transportadoras Veículos …" at bounding box center [758, 326] width 1517 height 653
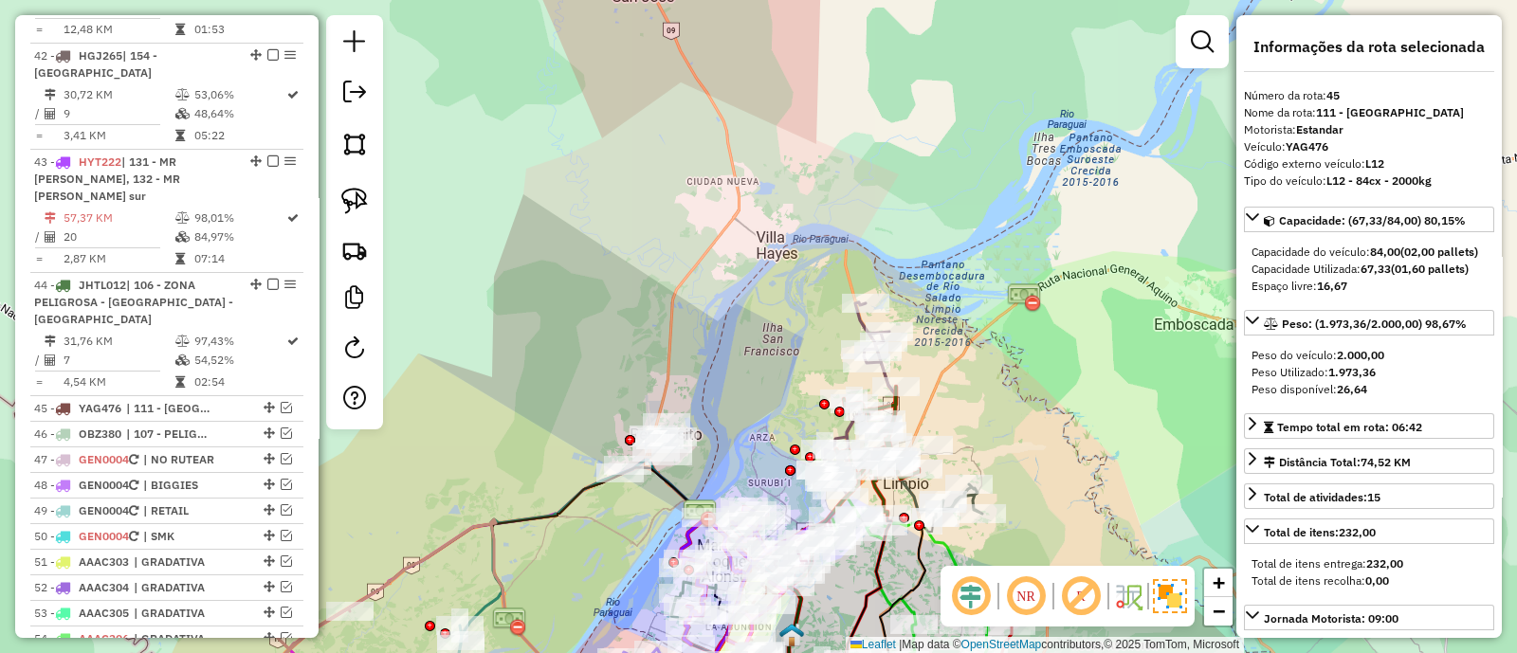
drag, startPoint x: 961, startPoint y: 360, endPoint x: 846, endPoint y: 248, distance: 160.2
click at [850, 251] on div "Janela de atendimento Grade de atendimento Capacidade Transportadoras Veículos …" at bounding box center [758, 326] width 1517 height 653
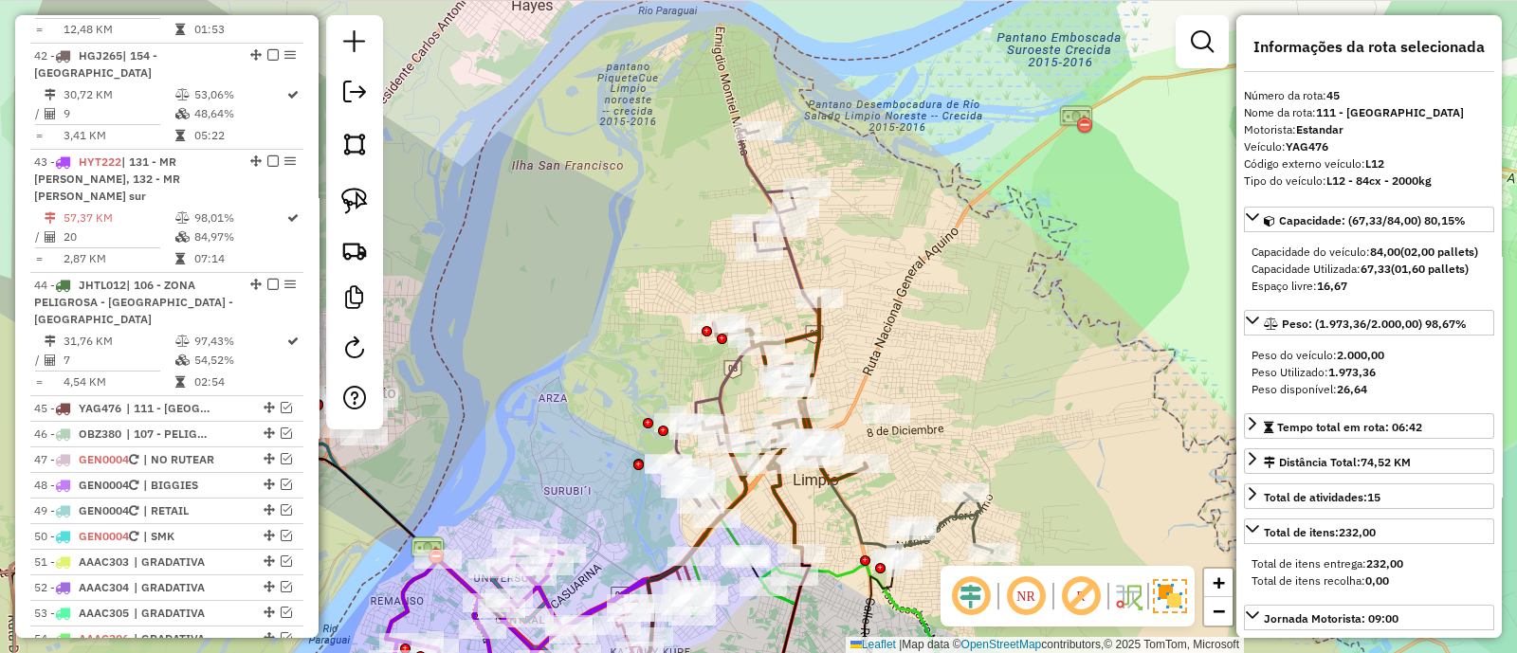
click at [794, 263] on icon at bounding box center [743, 324] width 151 height 389
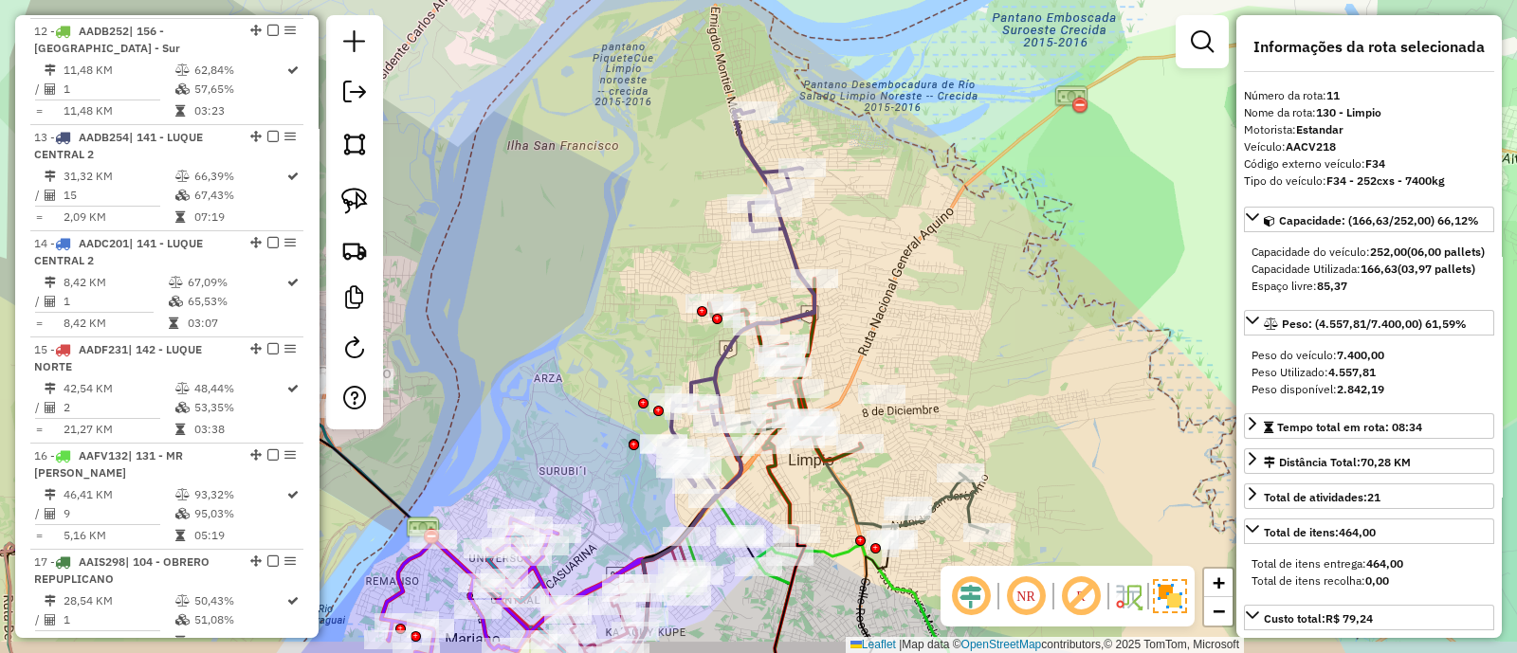
drag, startPoint x: 896, startPoint y: 224, endPoint x: 867, endPoint y: 176, distance: 55.3
click at [871, 179] on div "Janela de atendimento Grade de atendimento Capacidade Transportadoras Veículos …" at bounding box center [758, 326] width 1517 height 653
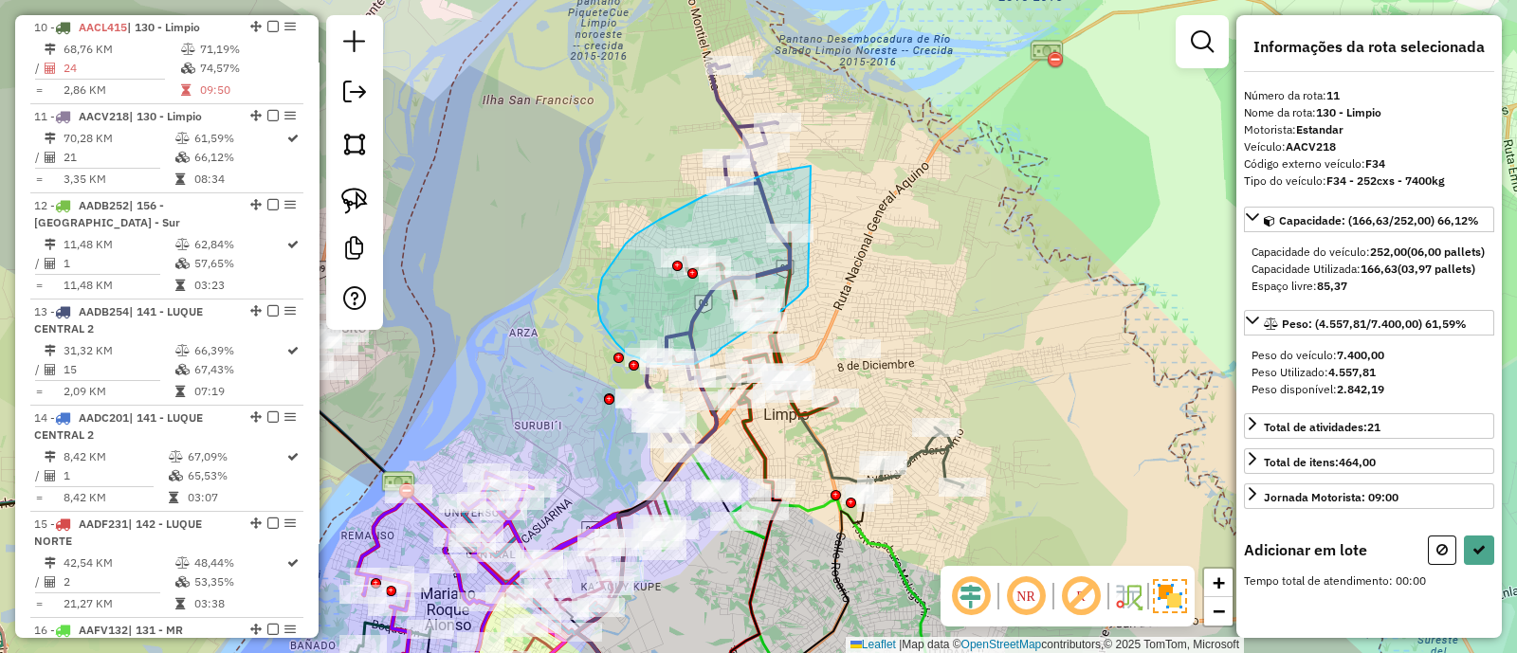
drag, startPoint x: 771, startPoint y: 173, endPoint x: 808, endPoint y: 286, distance: 119.6
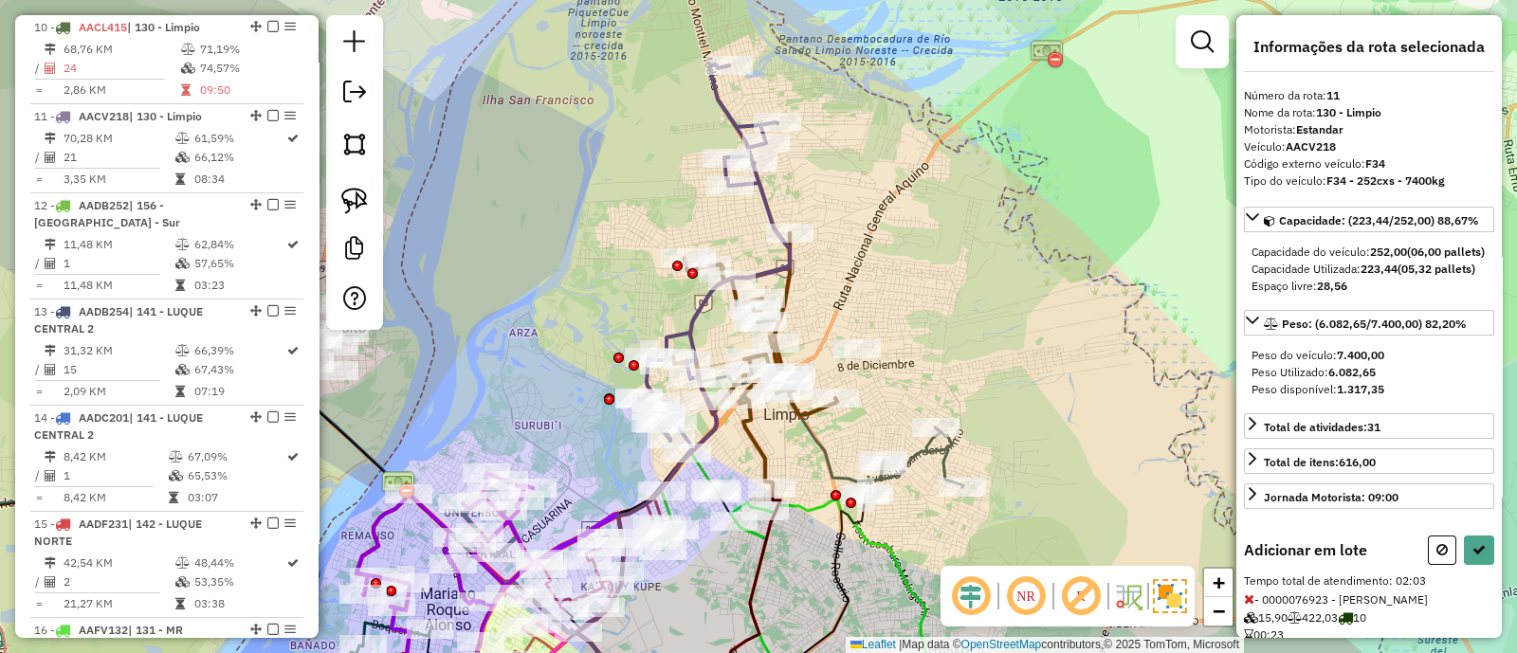
select select "**********"
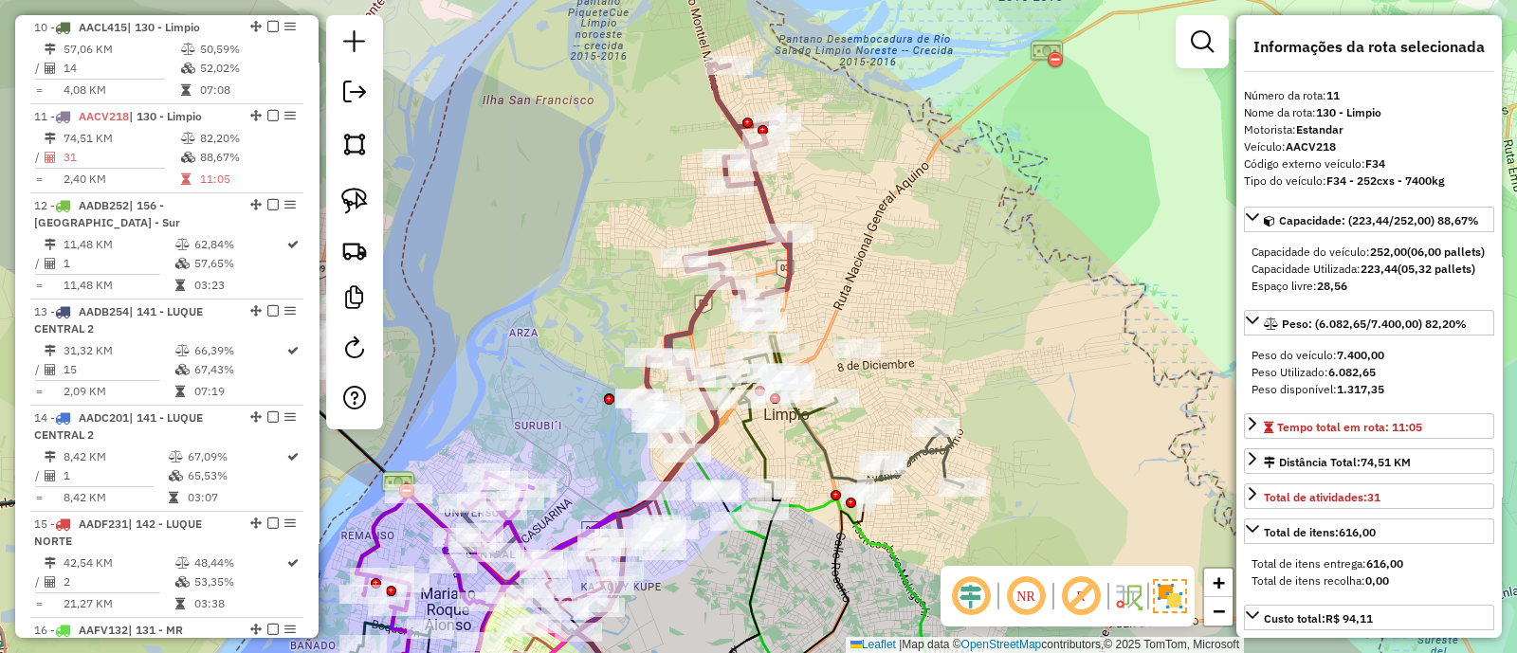
click at [744, 441] on icon at bounding box center [772, 412] width 130 height 152
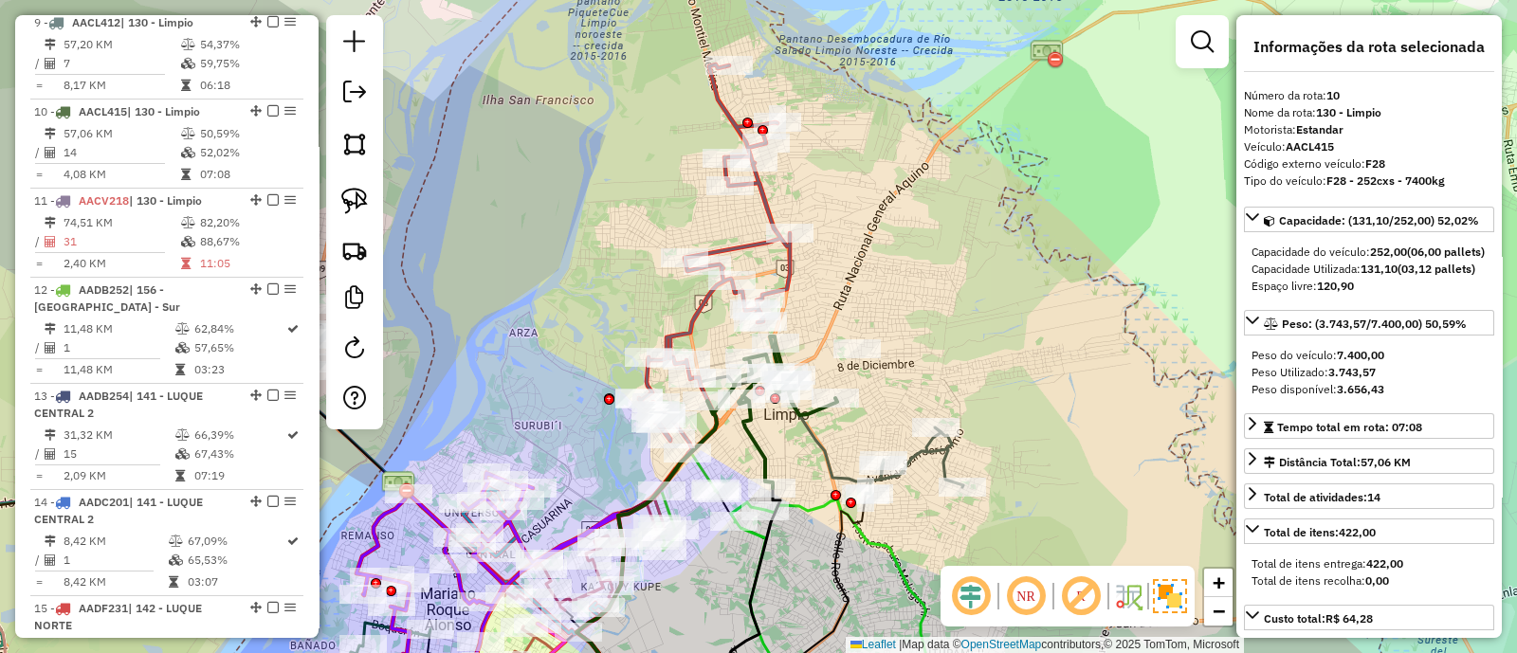
scroll to position [1550, 0]
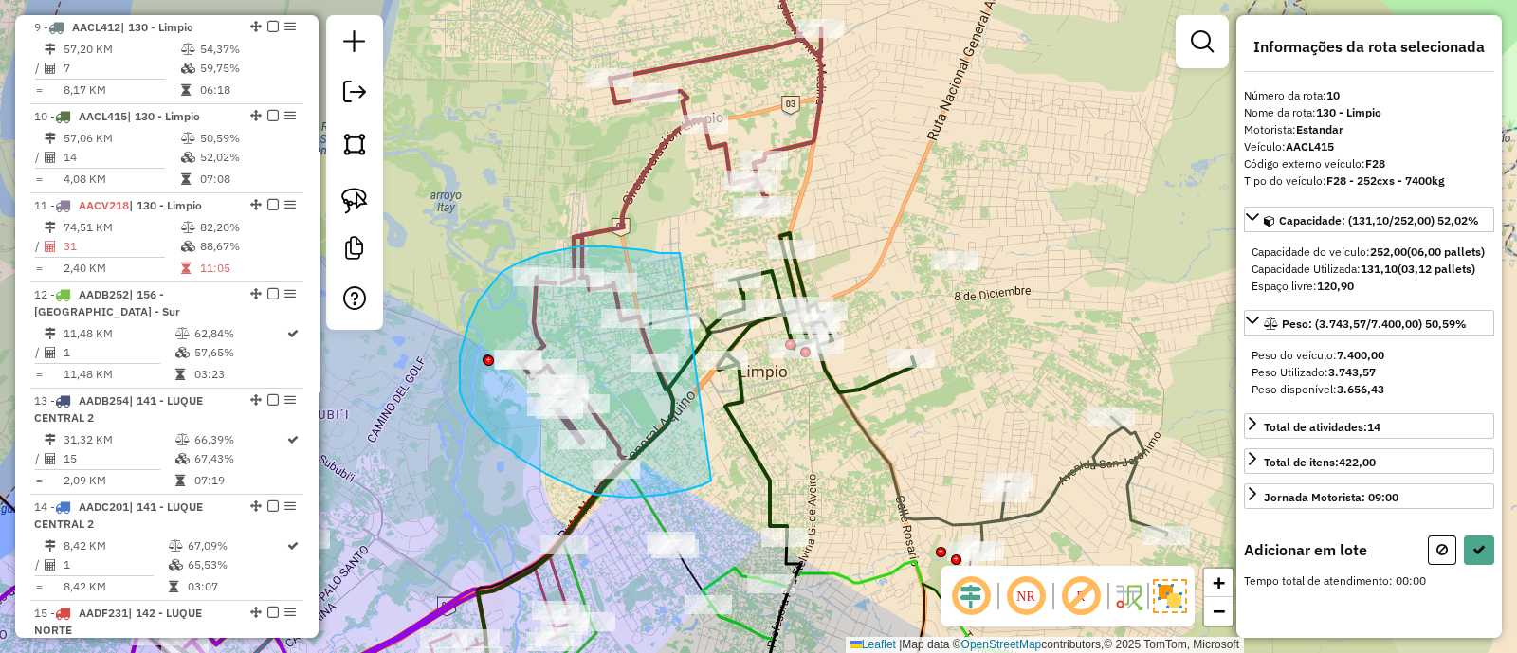
drag, startPoint x: 677, startPoint y: 253, endPoint x: 802, endPoint y: 430, distance: 217.0
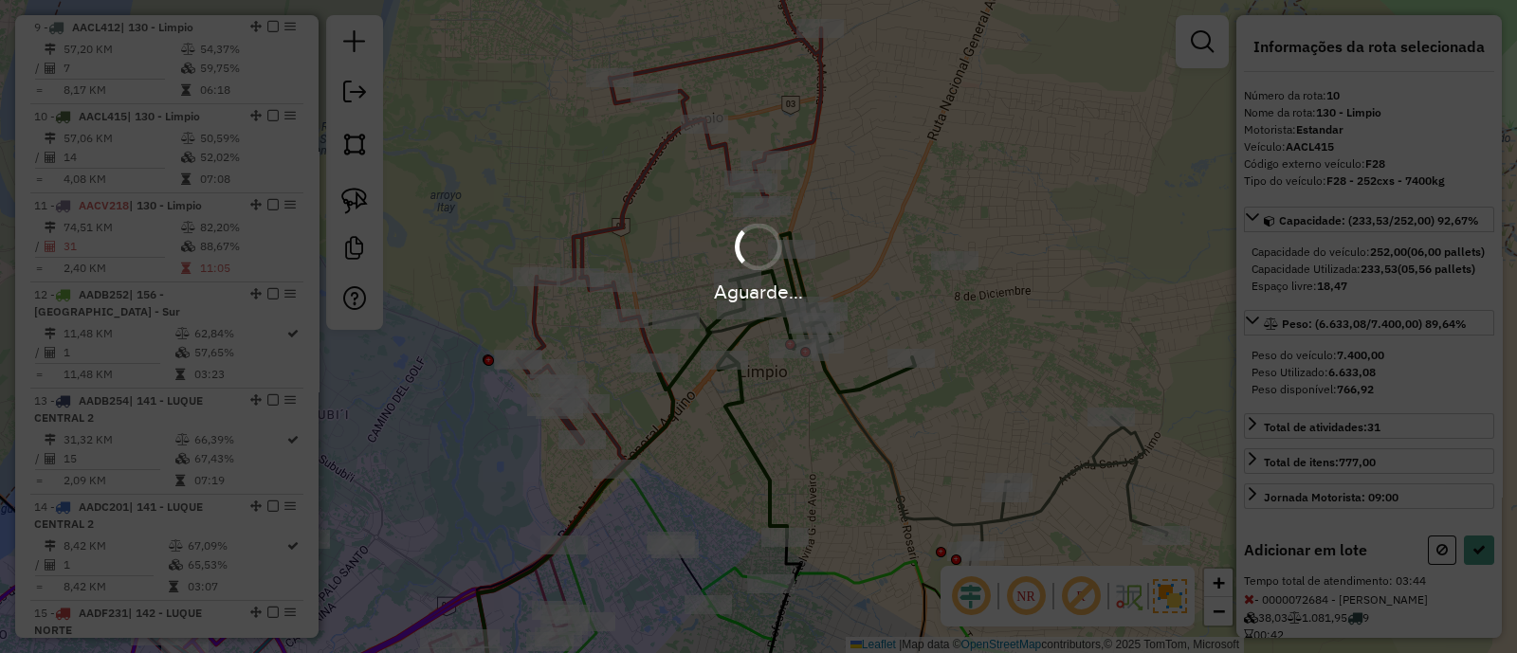
select select "**********"
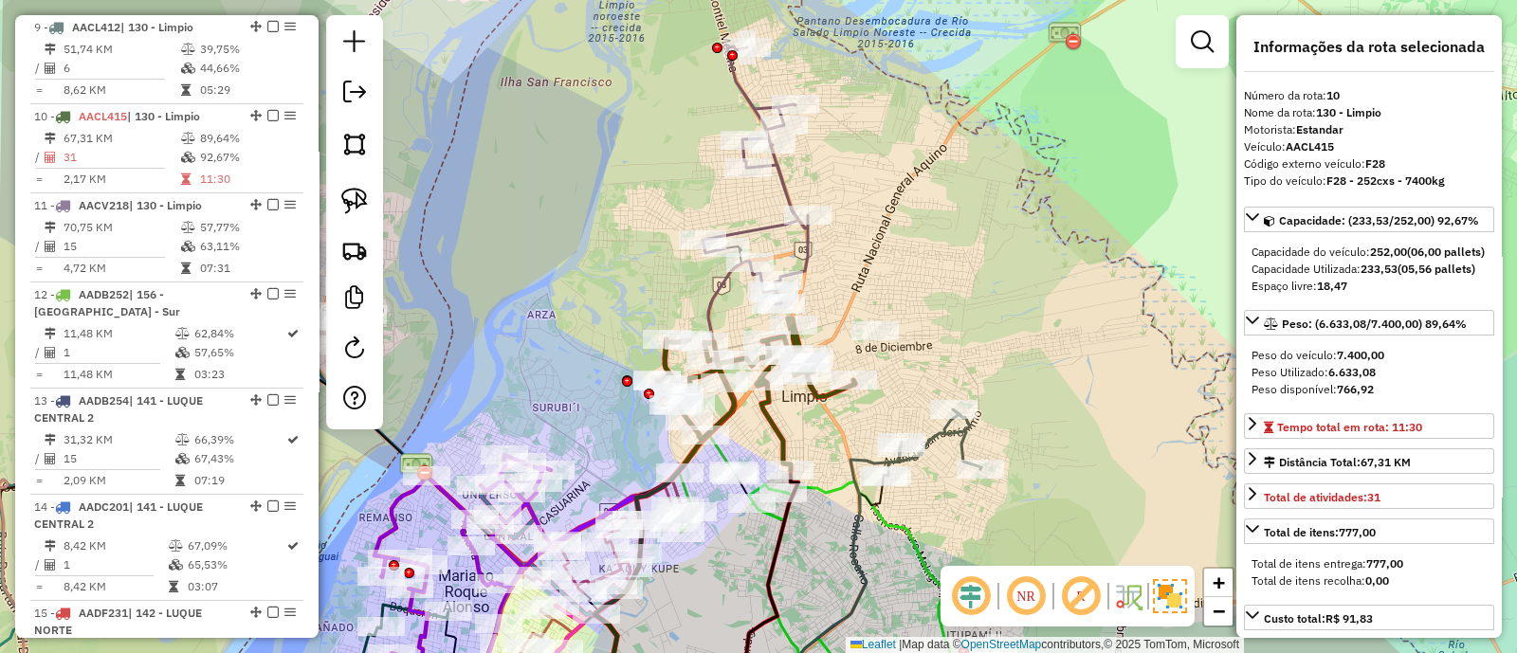
click at [806, 258] on icon at bounding box center [754, 175] width 105 height 258
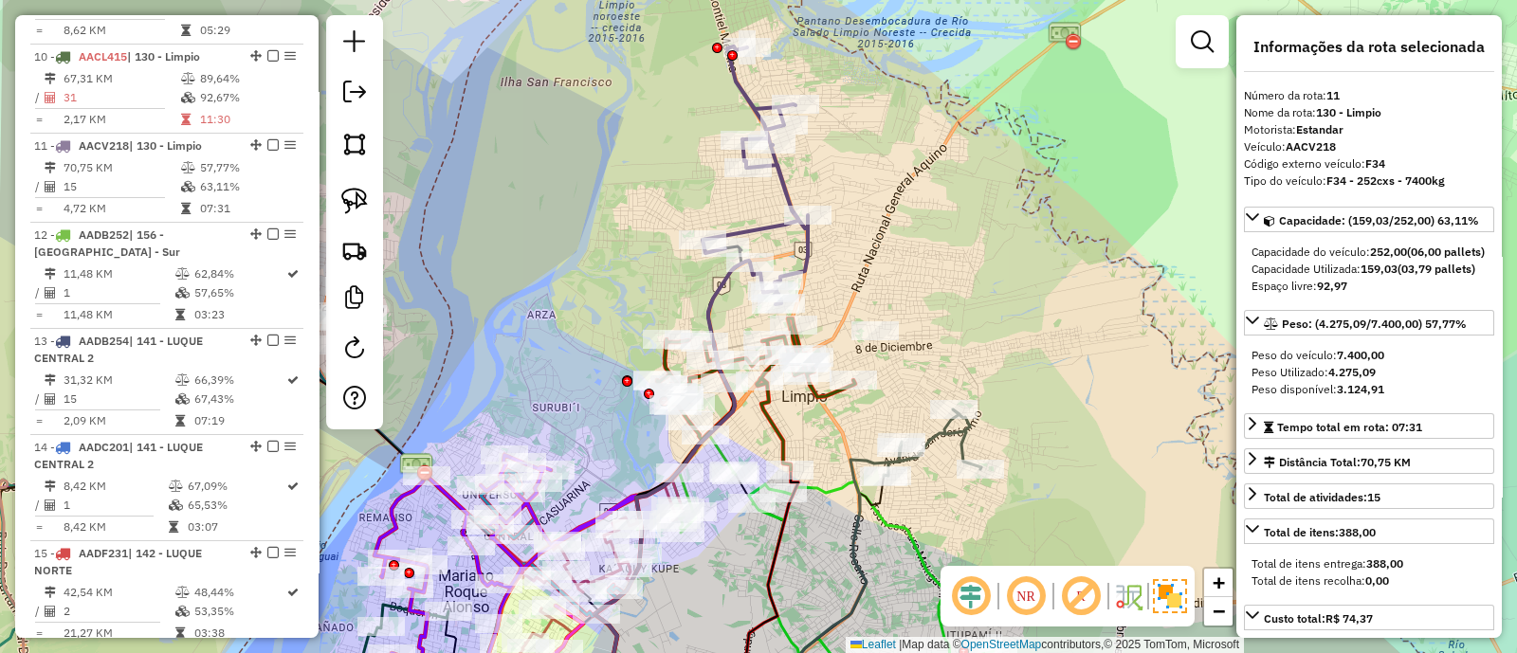
scroll to position [1639, 0]
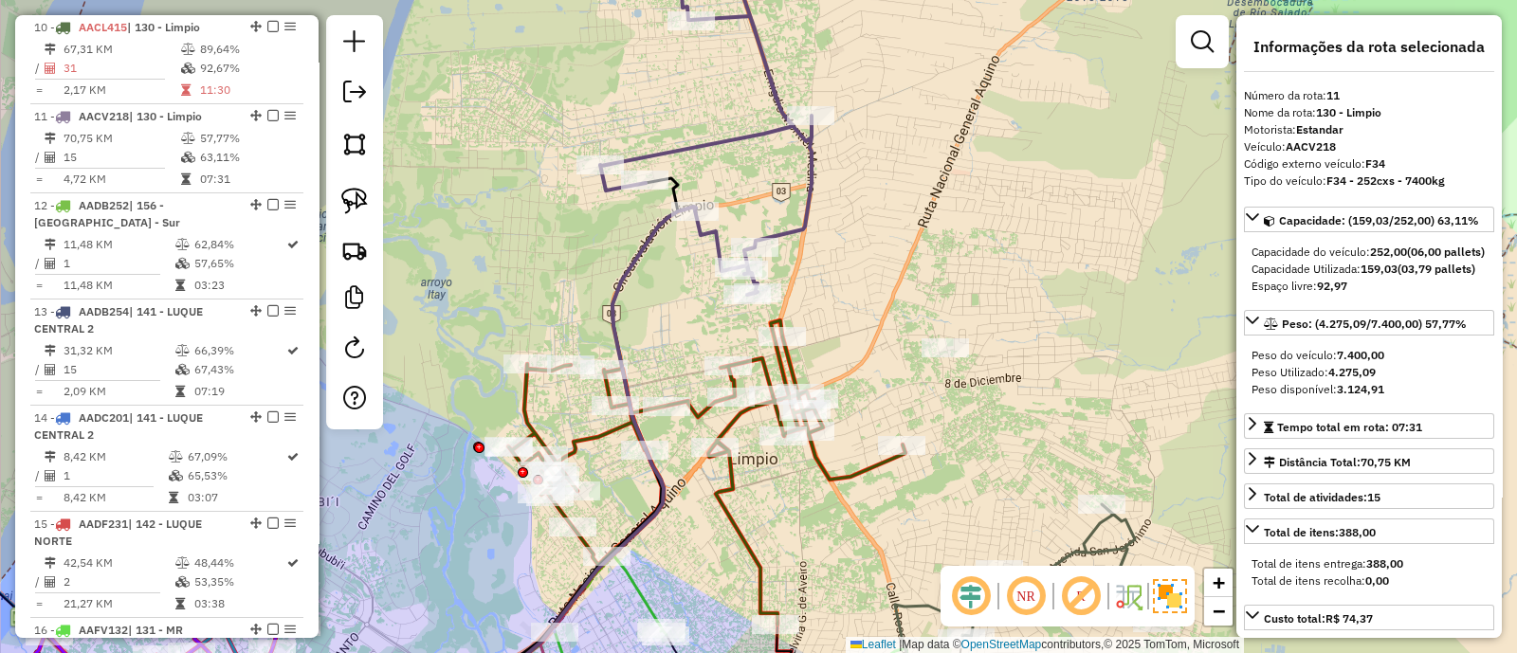
drag, startPoint x: 791, startPoint y: 310, endPoint x: 835, endPoint y: 268, distance: 60.3
click at [835, 268] on div "Janela de atendimento Grade de atendimento Capacidade Transportadoras Veículos …" at bounding box center [758, 326] width 1517 height 653
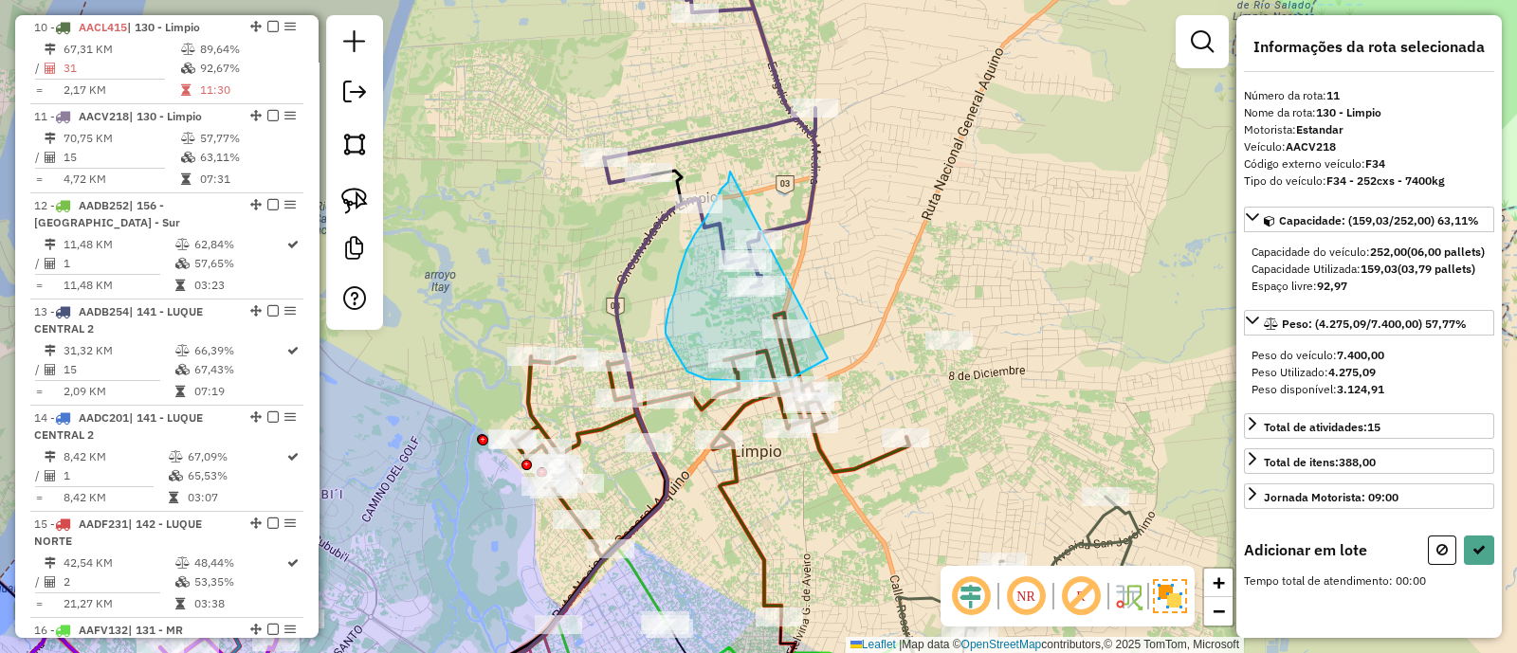
drag, startPoint x: 730, startPoint y: 172, endPoint x: 853, endPoint y: 339, distance: 208.2
click at [853, 339] on div "Rota 10 - Placa AACL415 0000139039 - Rivas Soto Luis Rolando Rota 10 - Placa AA…" at bounding box center [758, 326] width 1517 height 653
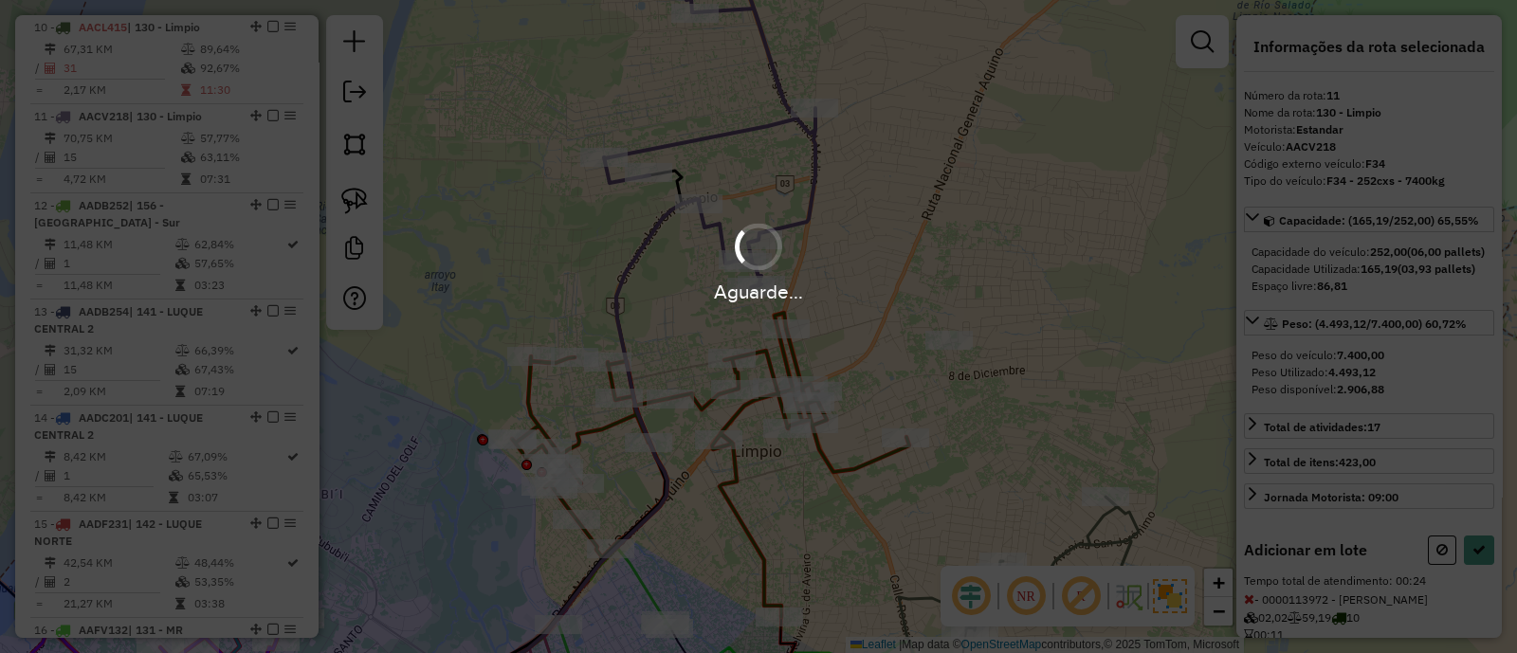
select select "**********"
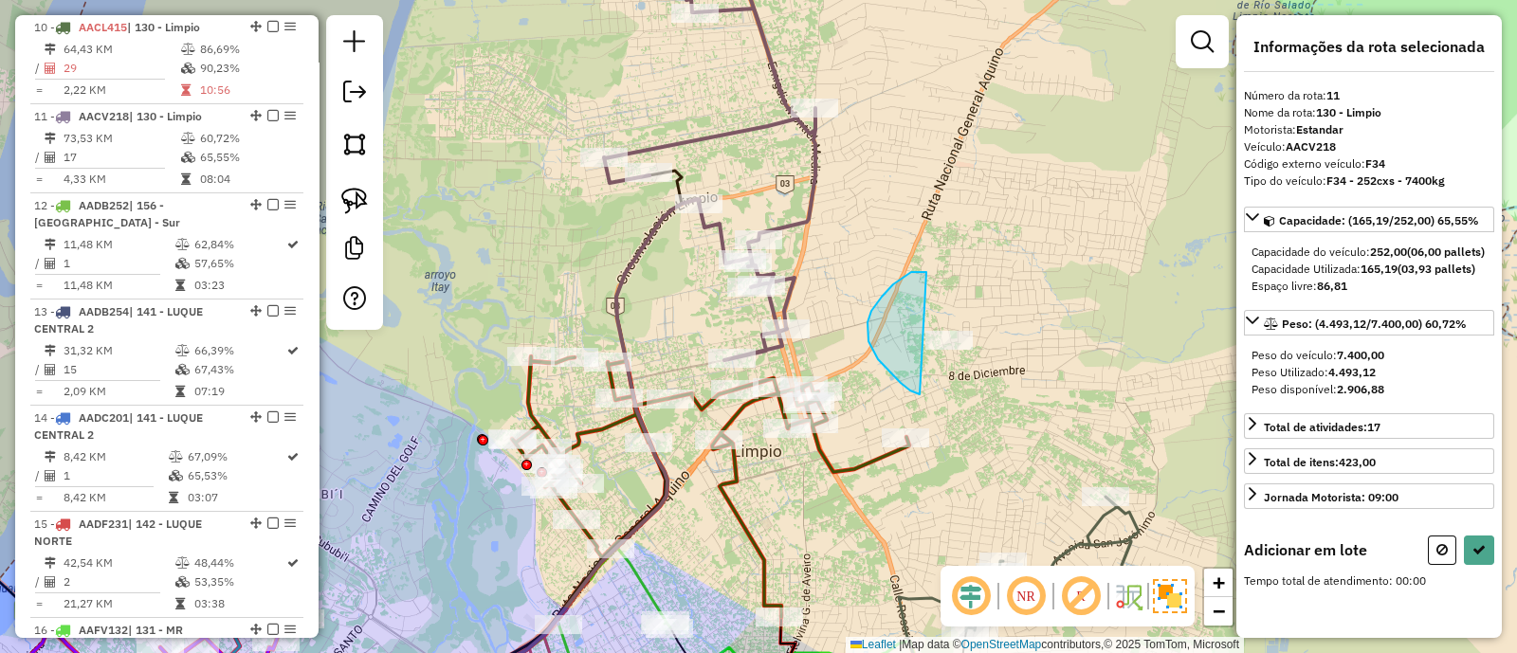
drag, startPoint x: 926, startPoint y: 272, endPoint x: 1013, endPoint y: 350, distance: 116.8
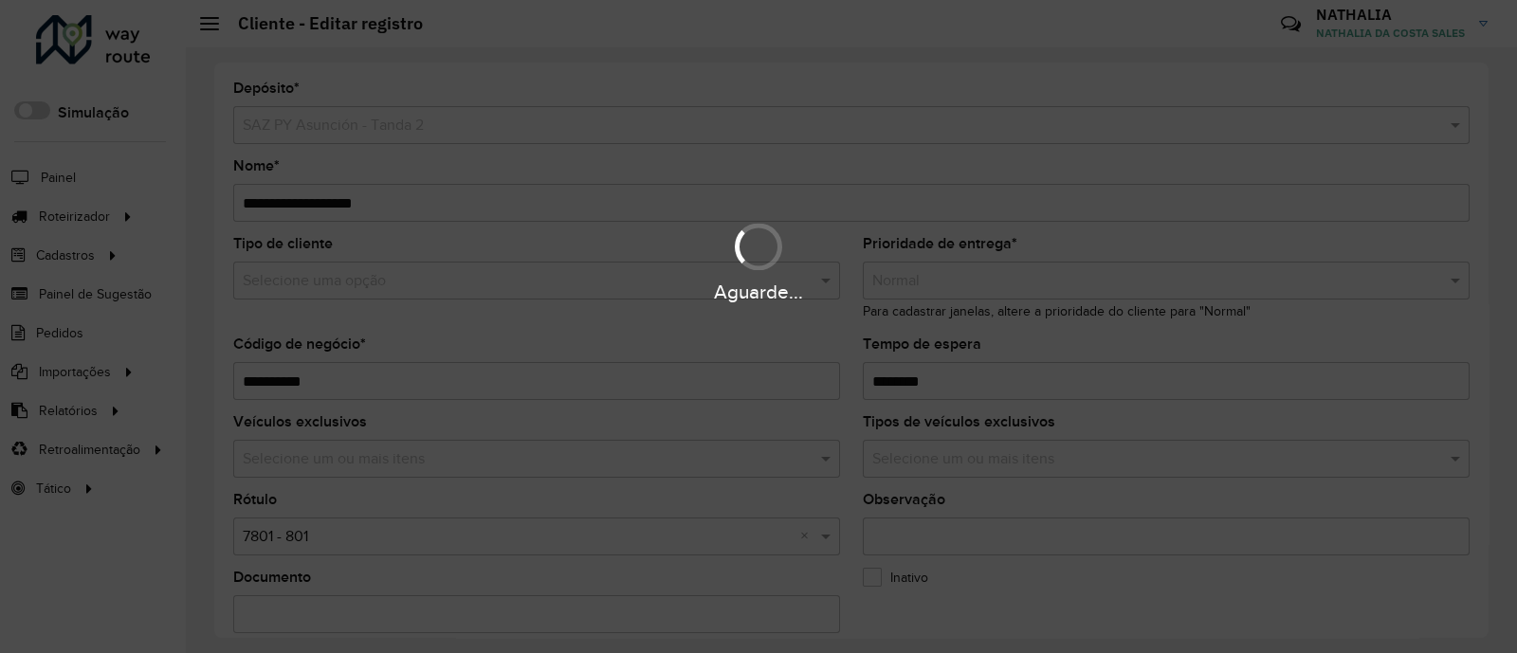
click at [1009, 395] on div "Aguarde..." at bounding box center [758, 326] width 1517 height 653
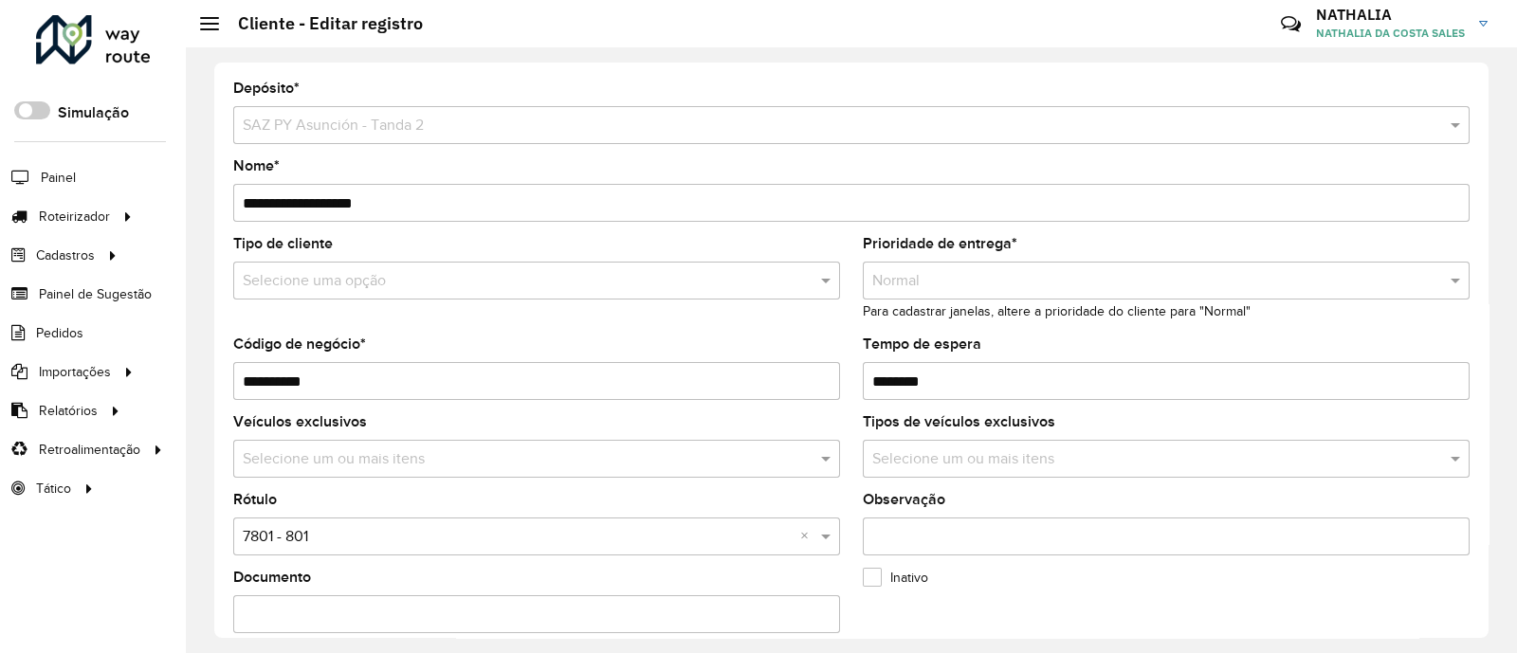
click at [1009, 390] on input "Tempo de espera" at bounding box center [1166, 381] width 607 height 38
type input "********"
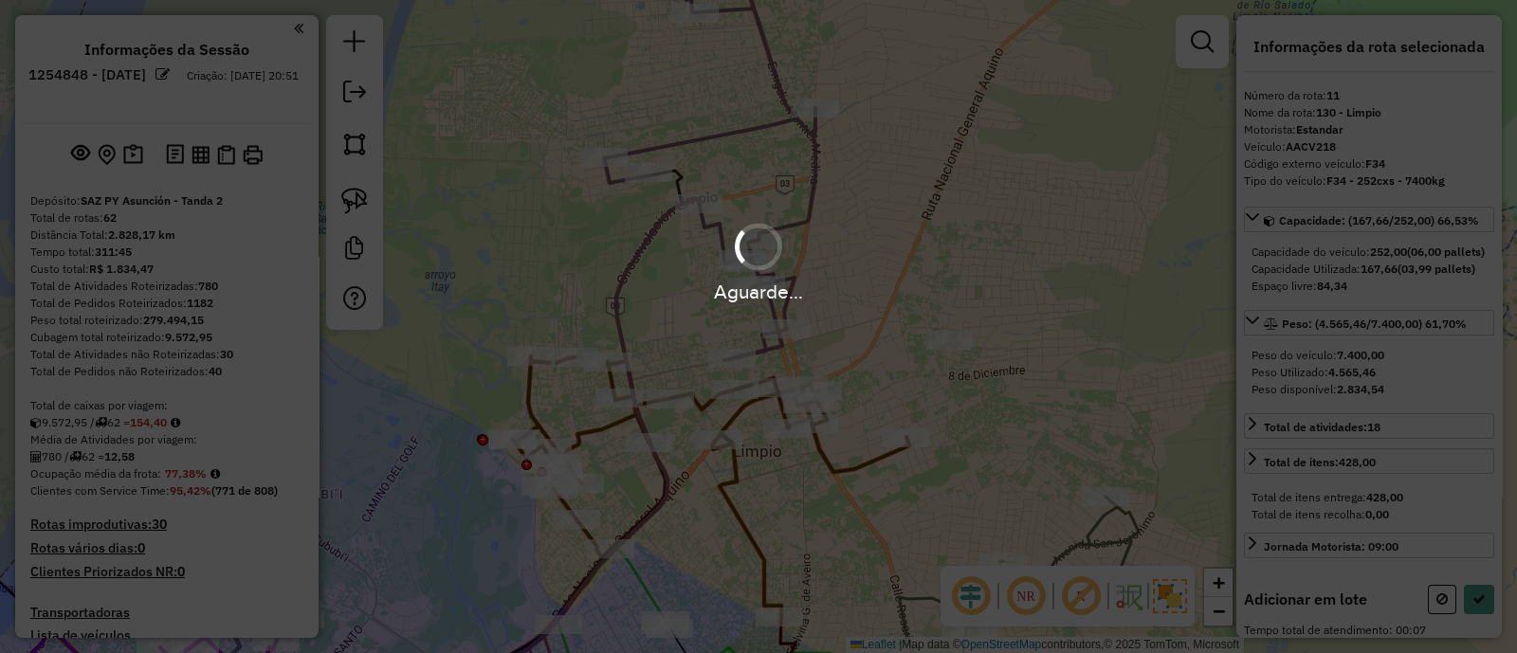
scroll to position [1639, 0]
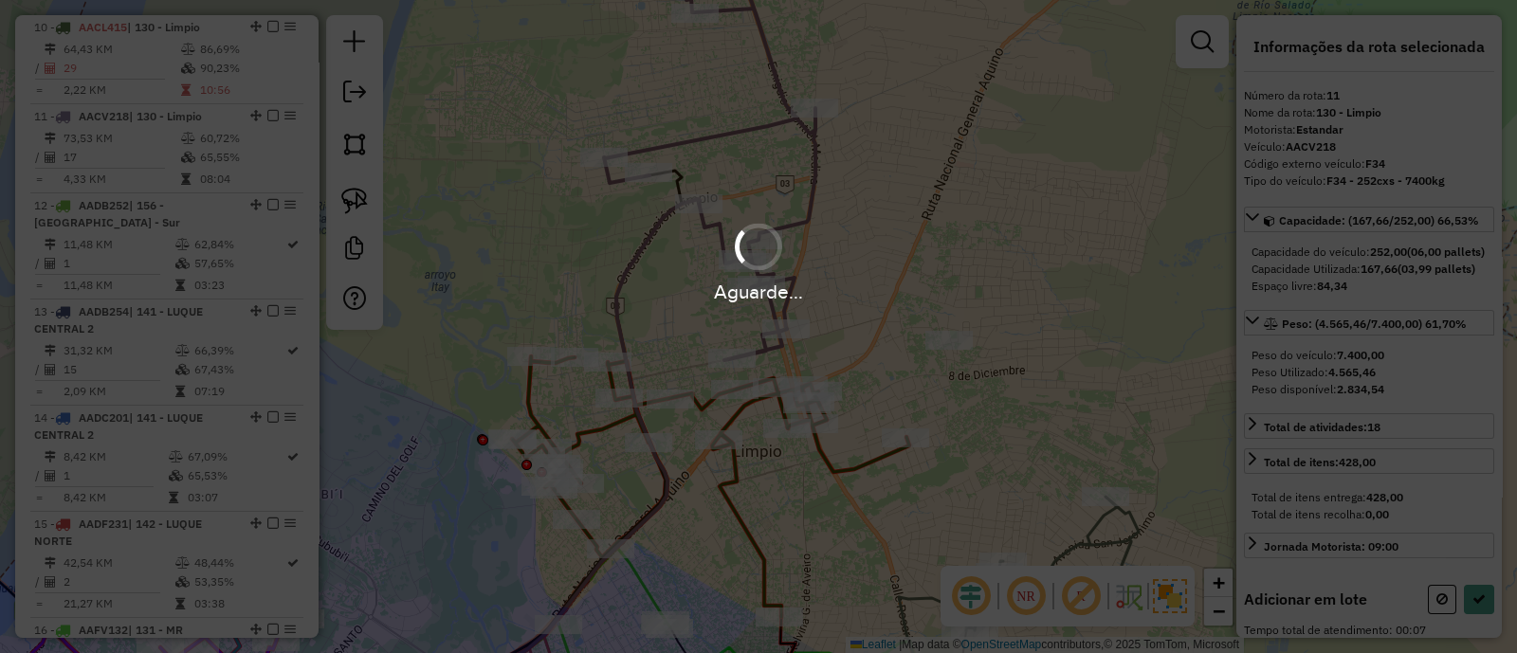
select select "**********"
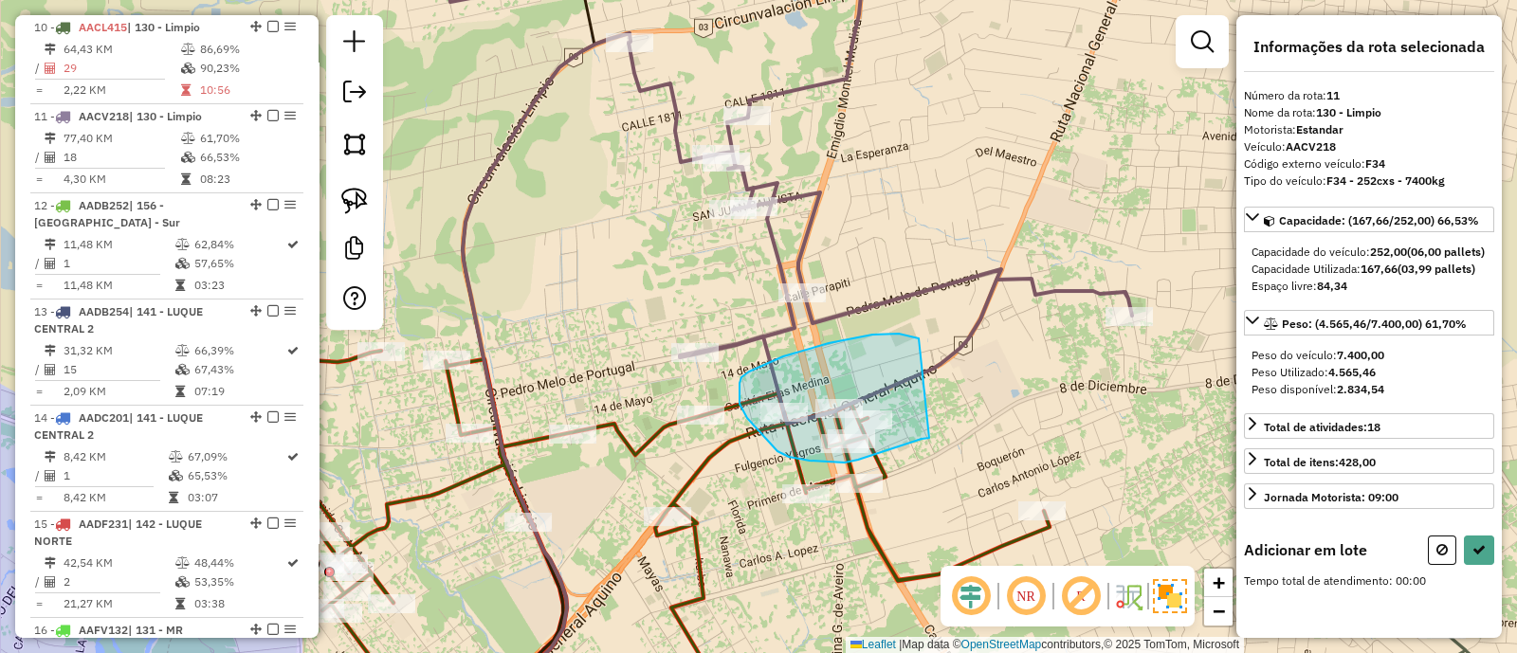
drag, startPoint x: 915, startPoint y: 337, endPoint x: 931, endPoint y: 435, distance: 99.0
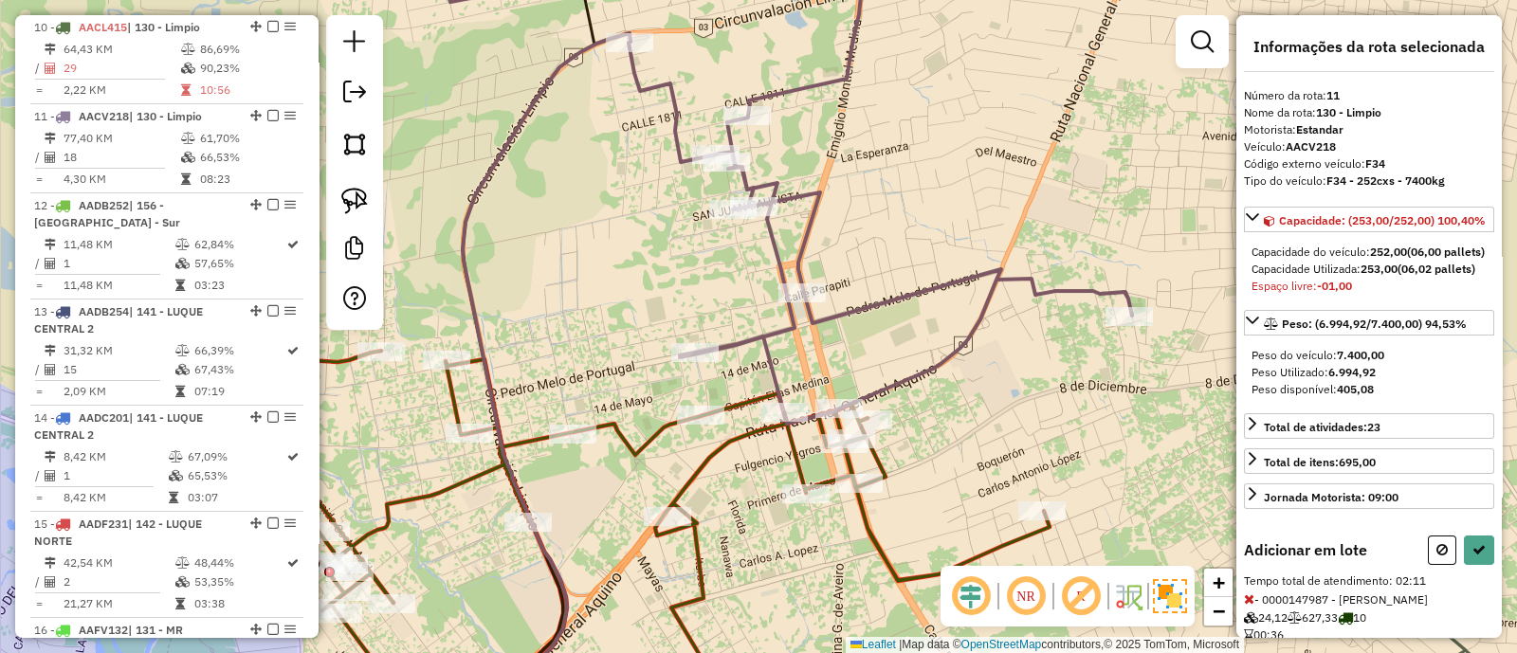
scroll to position [355, 0]
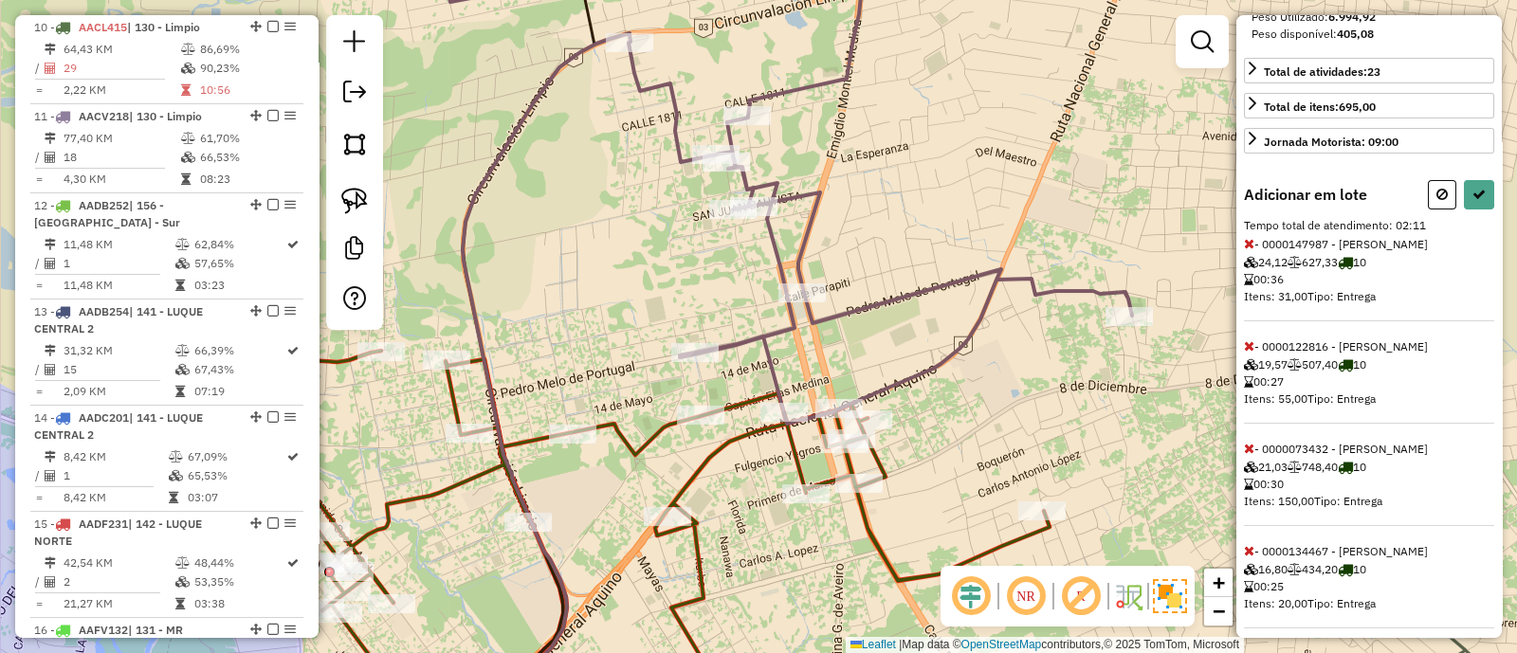
click at [1244, 282] on div "Informações da rota selecionada Número da rota: 11 Nome da rota: 130 - Limpio M…" at bounding box center [1368, 326] width 265 height 623
click at [1244, 250] on icon at bounding box center [1249, 243] width 10 height 13
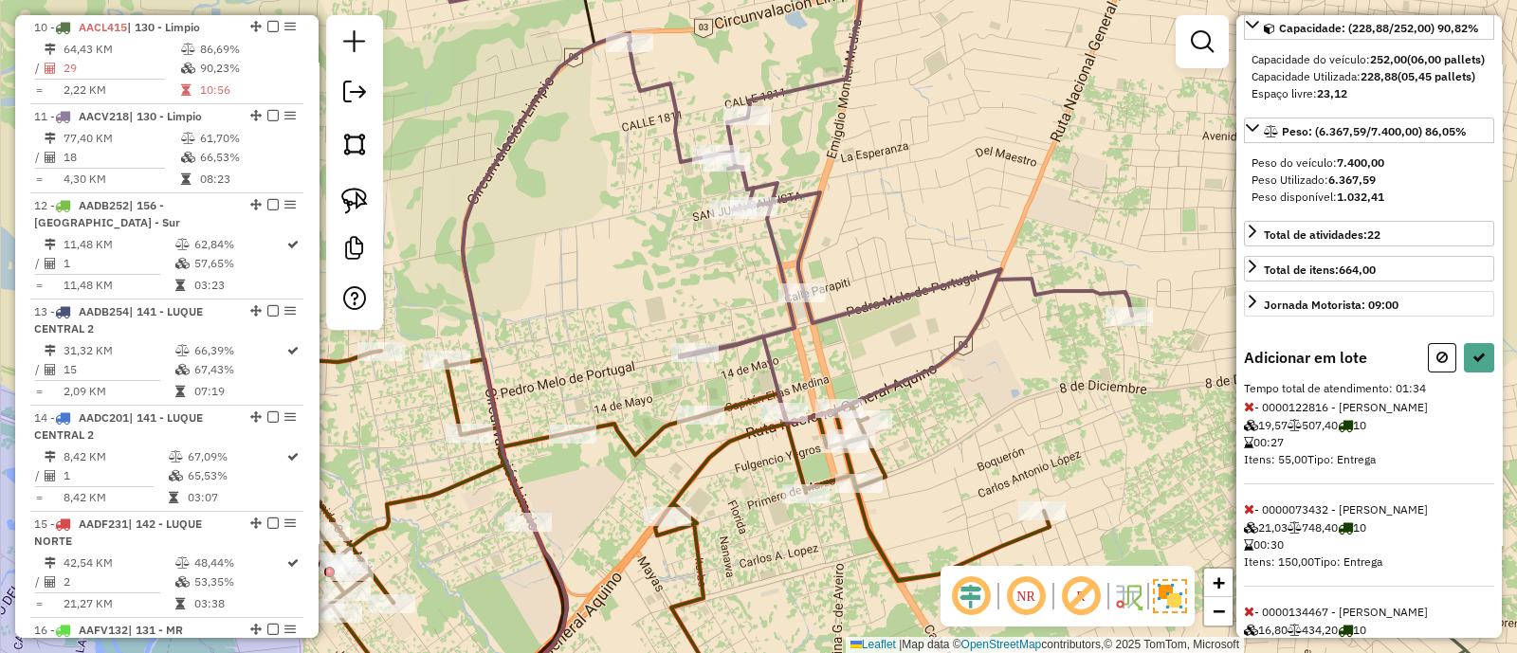
scroll to position [100, 0]
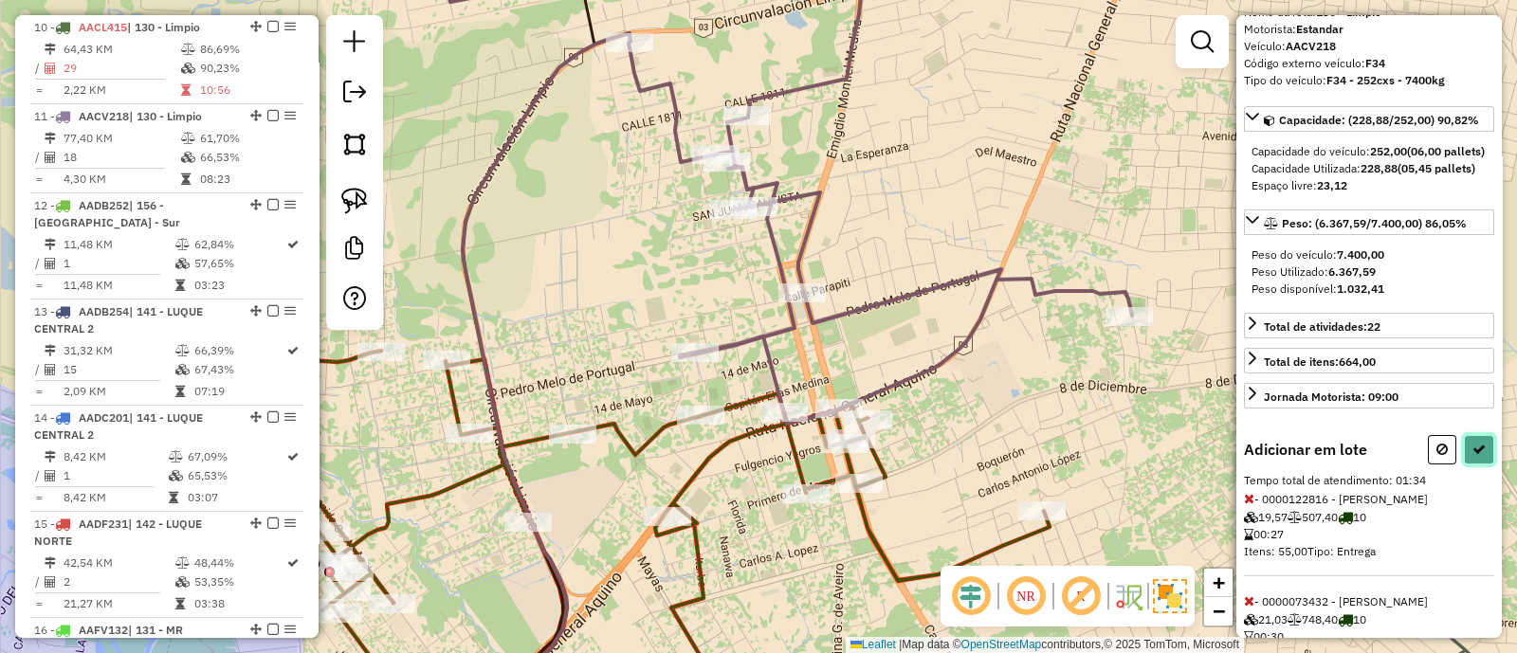
click at [1488, 464] on button at bounding box center [1479, 449] width 30 height 29
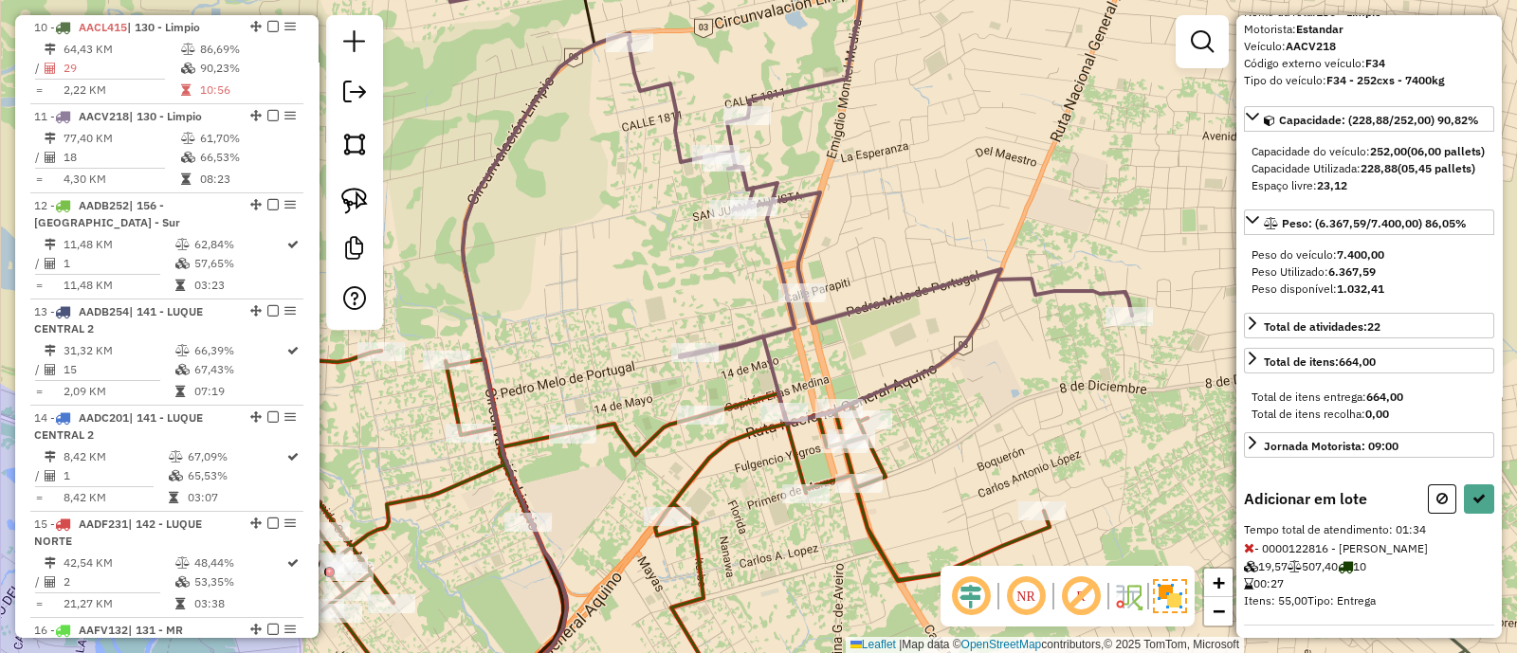
select select "**********"
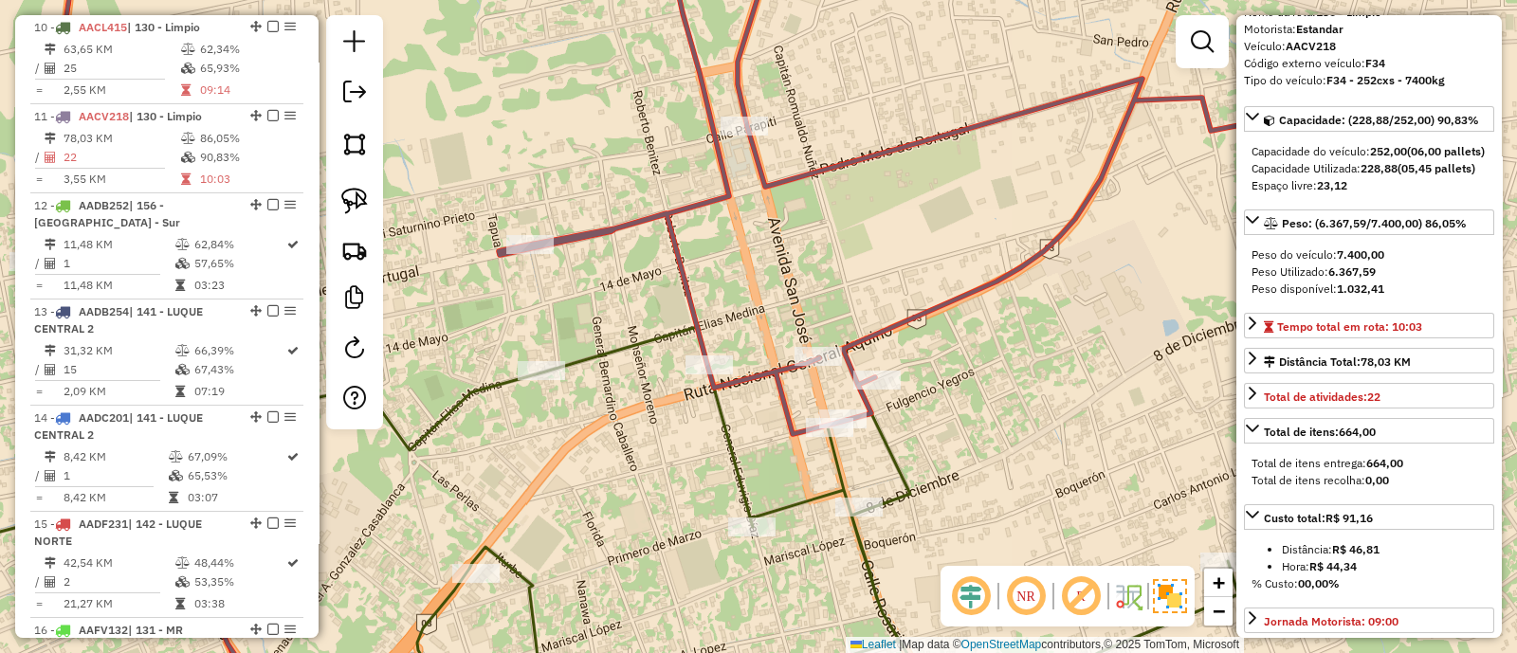
click at [894, 453] on icon at bounding box center [543, 481] width 1390 height 476
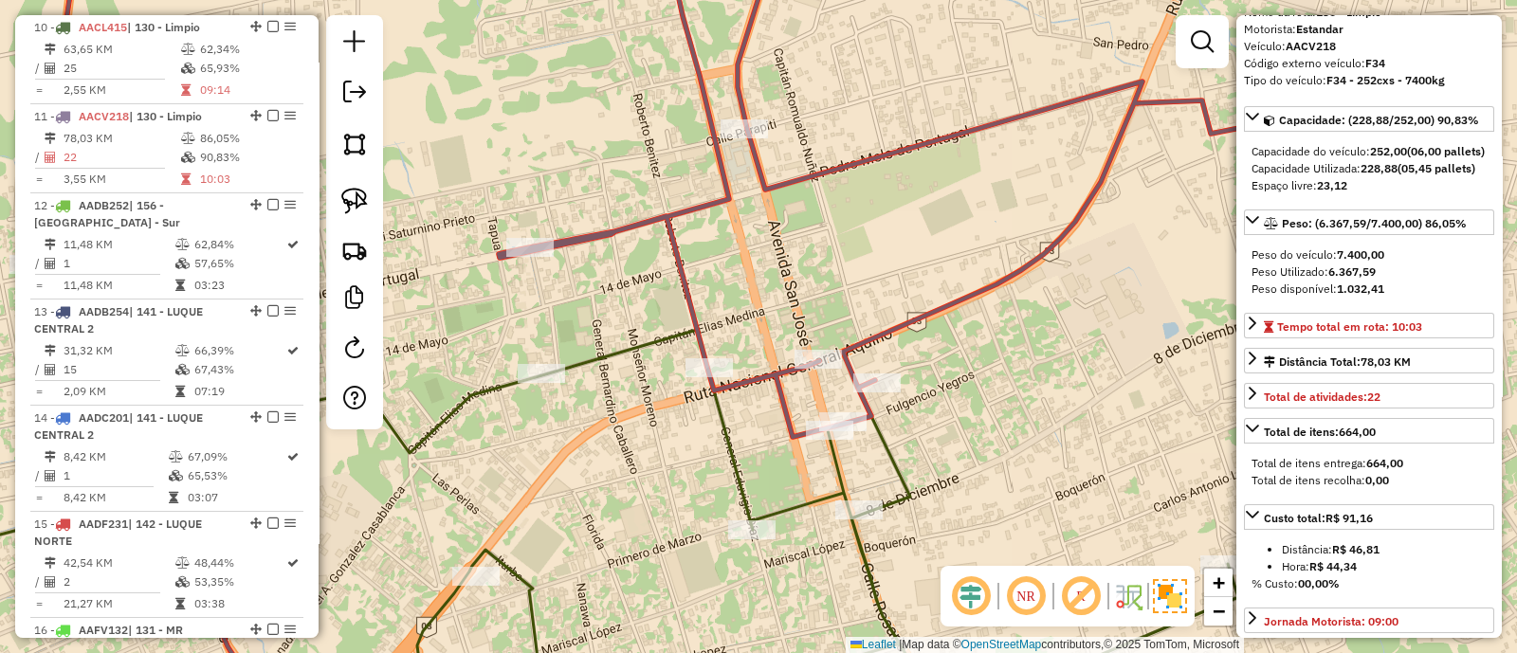
click at [894, 461] on icon at bounding box center [543, 482] width 1390 height 473
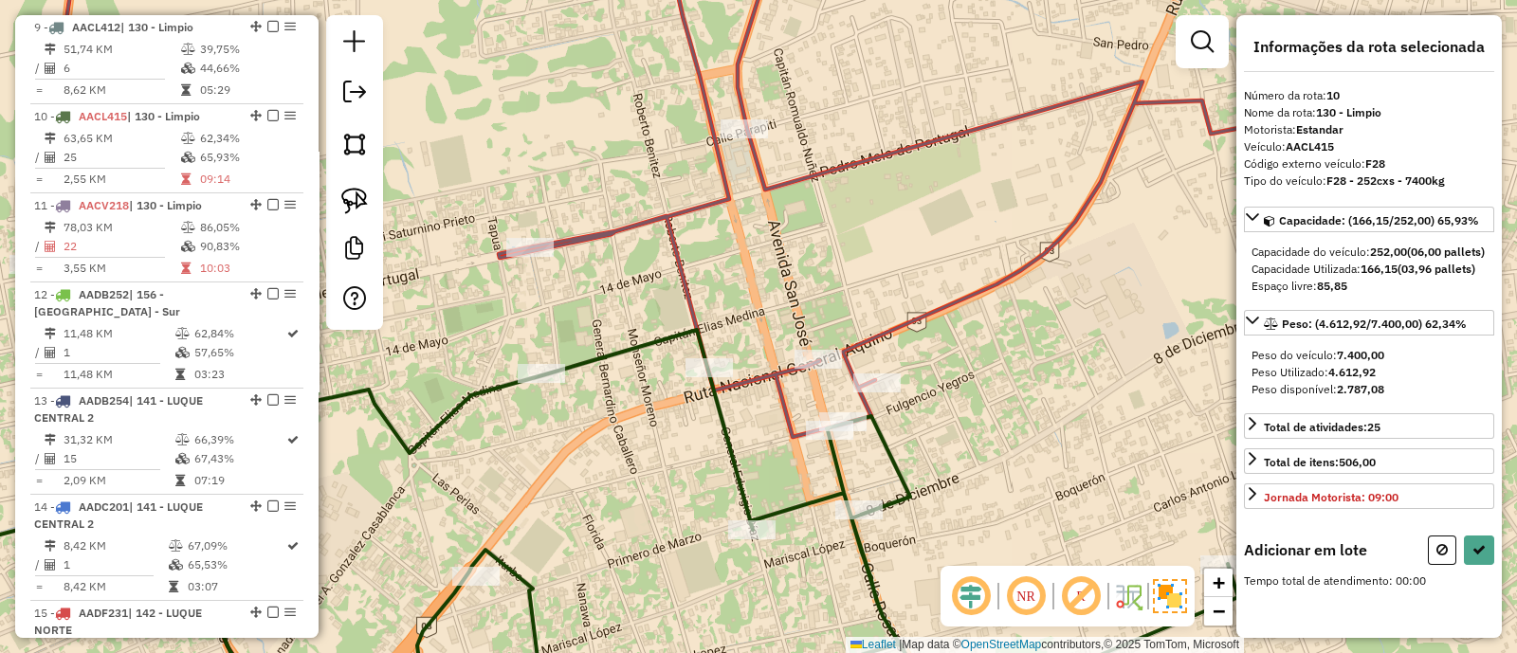
scroll to position [0, 0]
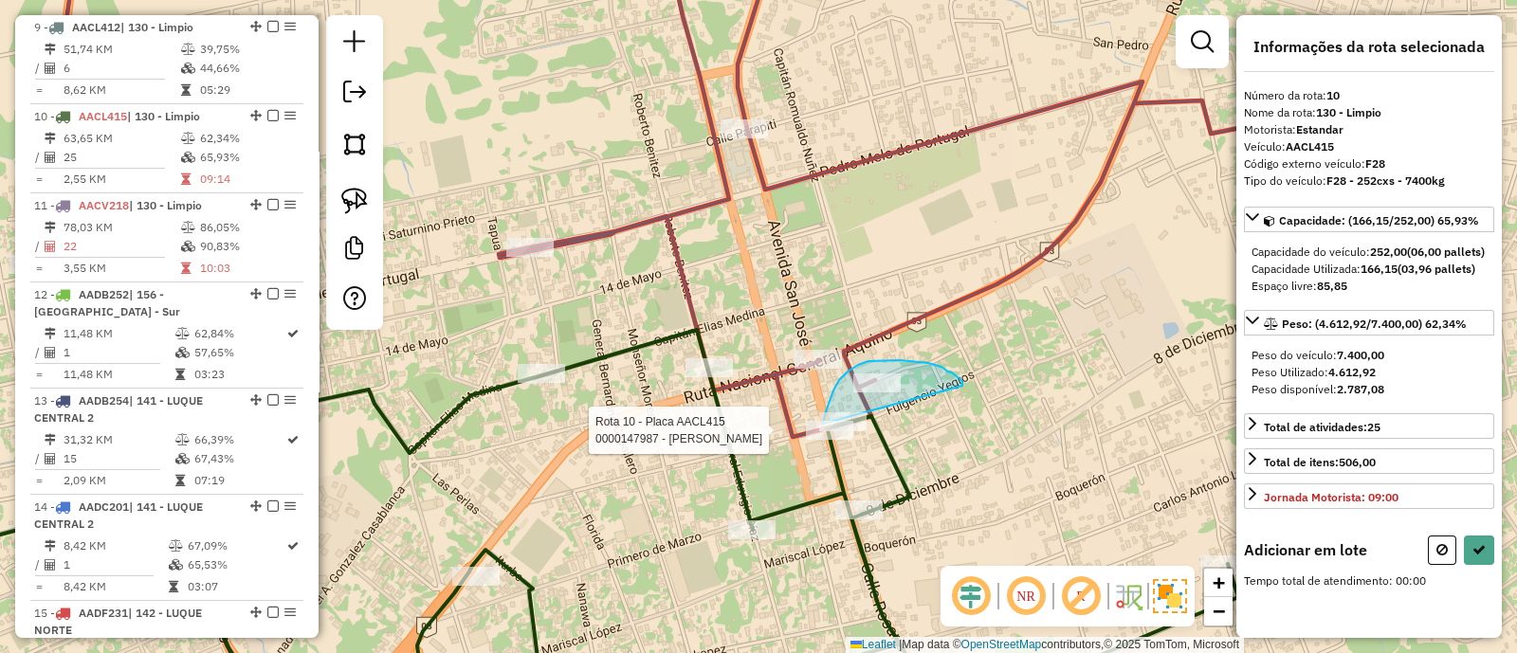
drag, startPoint x: 962, startPoint y: 381, endPoint x: 830, endPoint y: 475, distance: 161.8
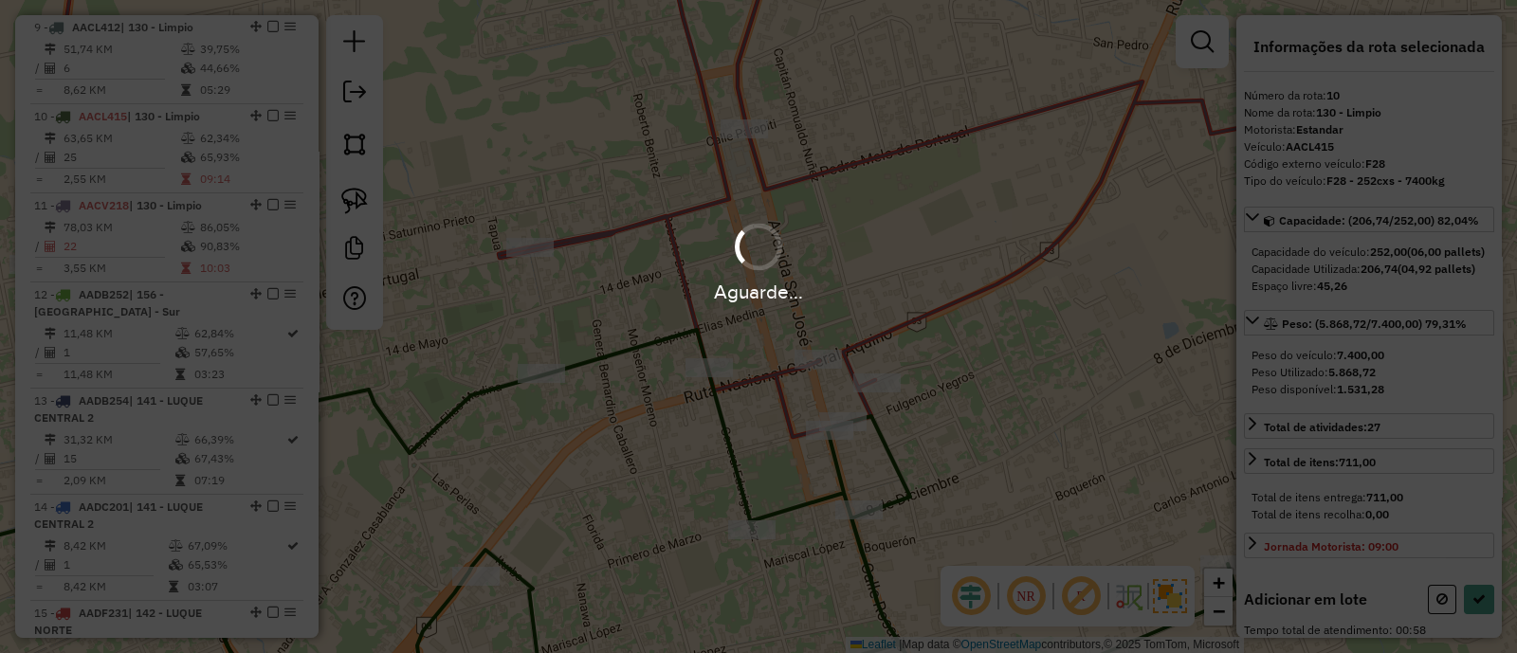
select select "**********"
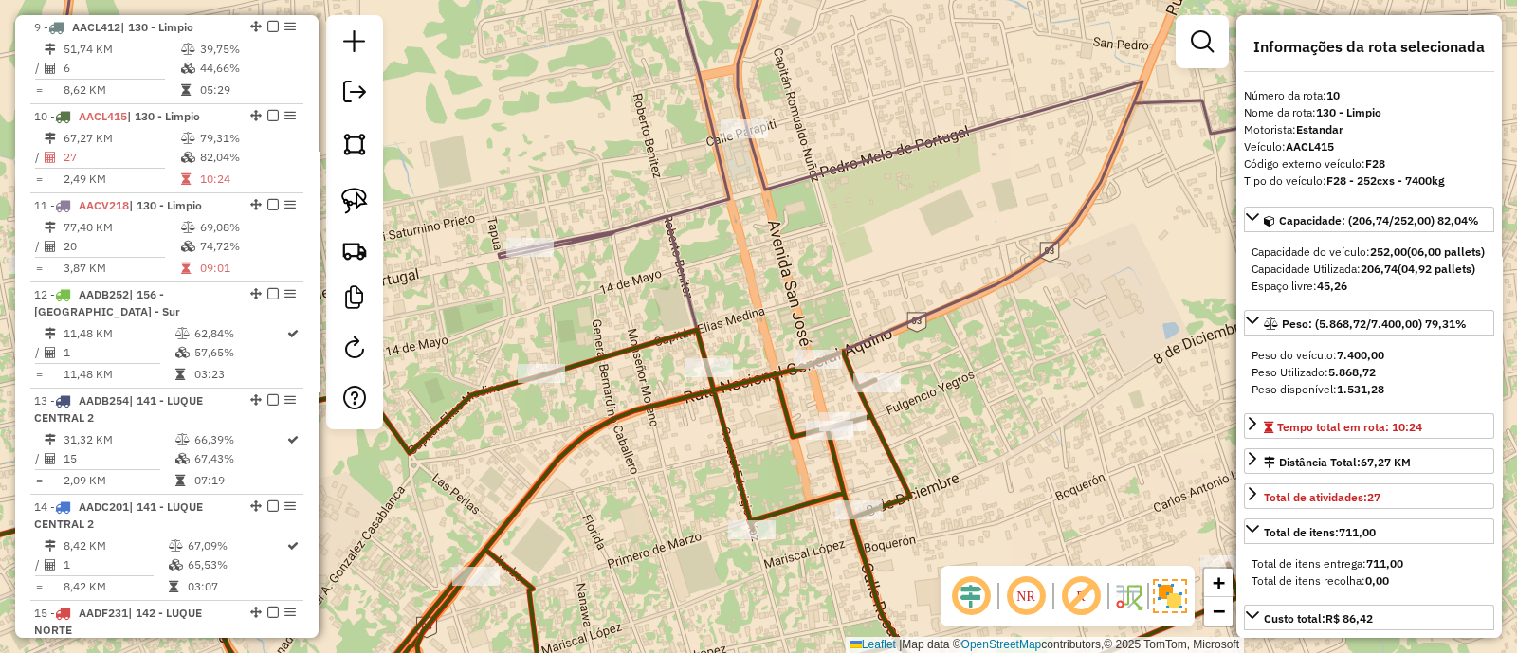
click at [695, 209] on icon at bounding box center [951, 163] width 904 height 456
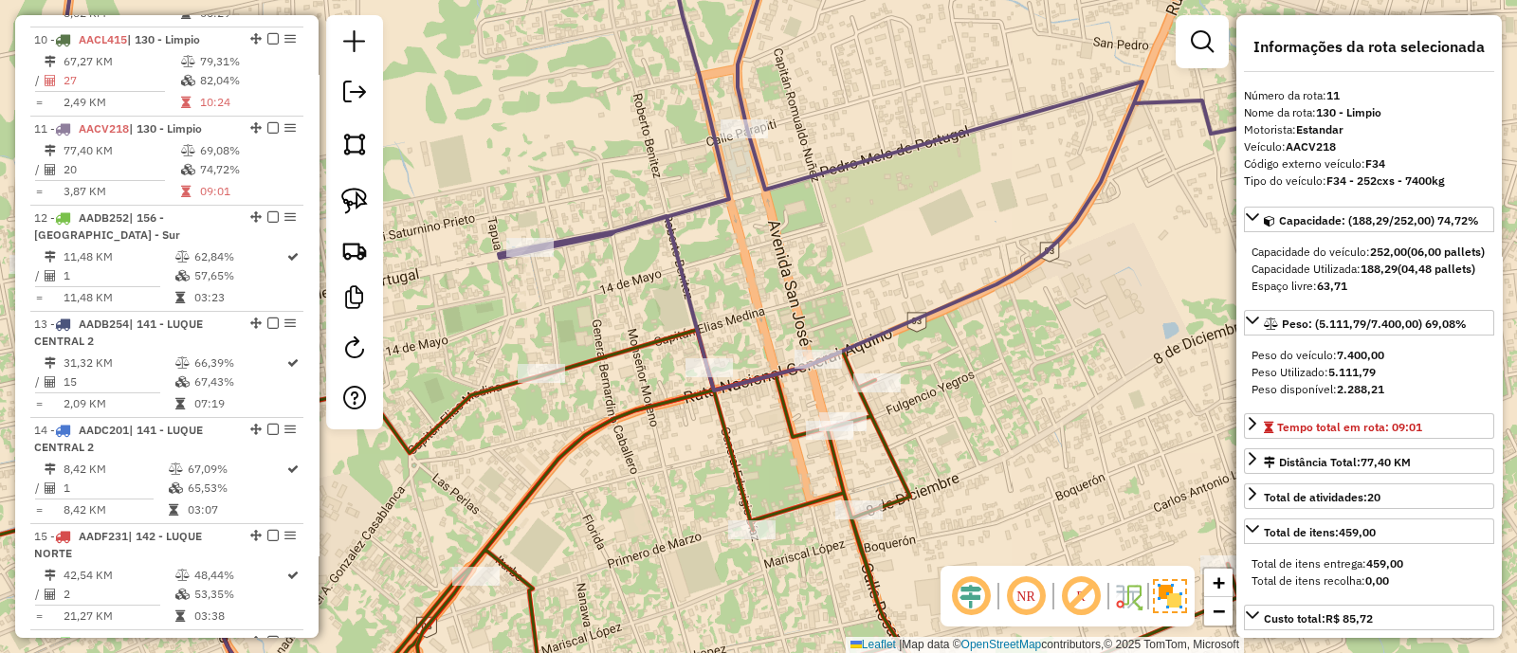
scroll to position [1639, 0]
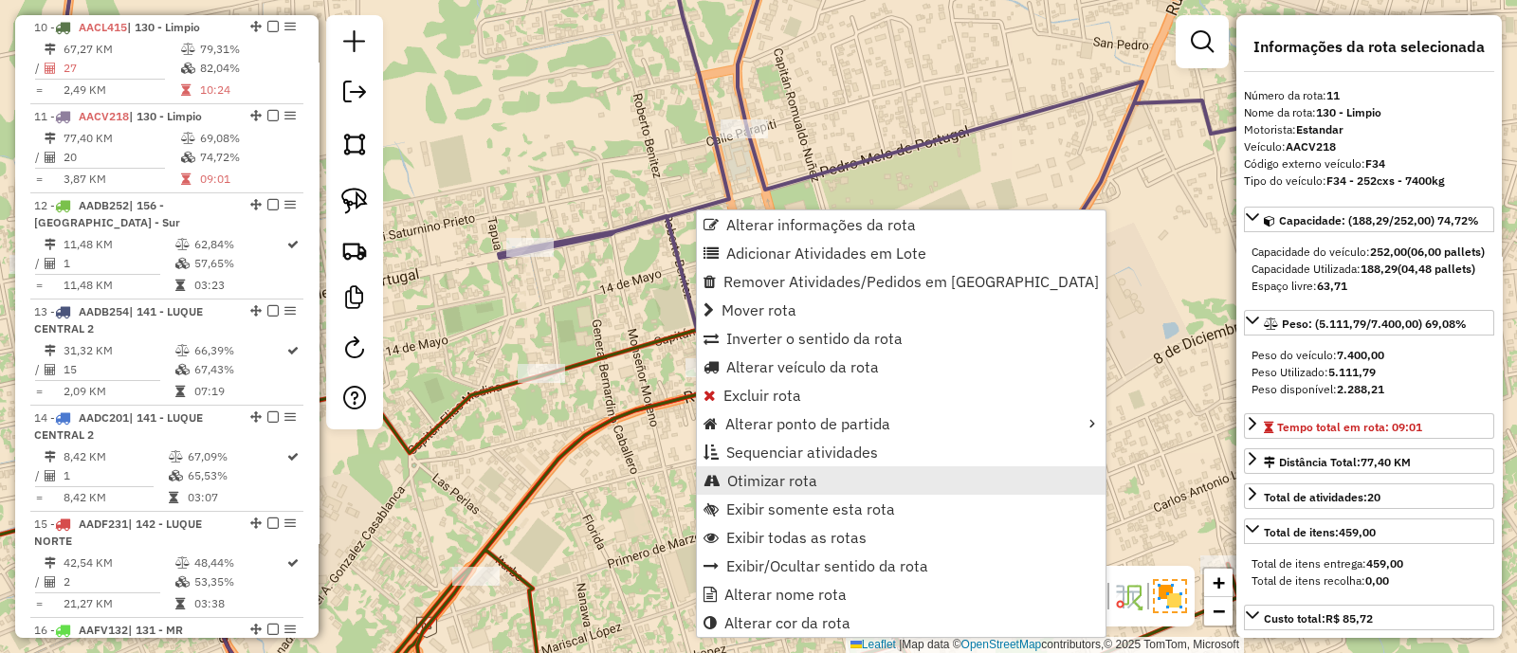
click at [819, 471] on link "Otimizar rota" at bounding box center [901, 480] width 409 height 28
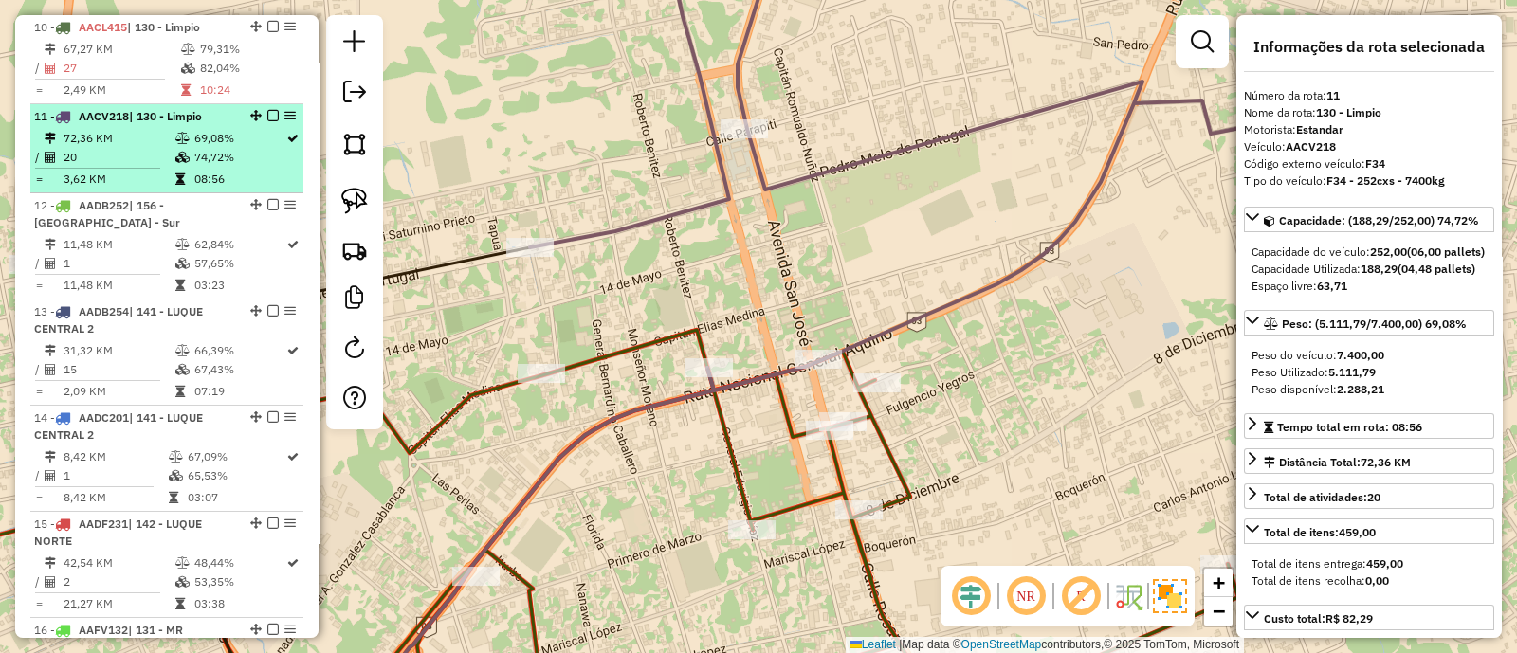
click at [267, 110] on em at bounding box center [272, 115] width 11 height 11
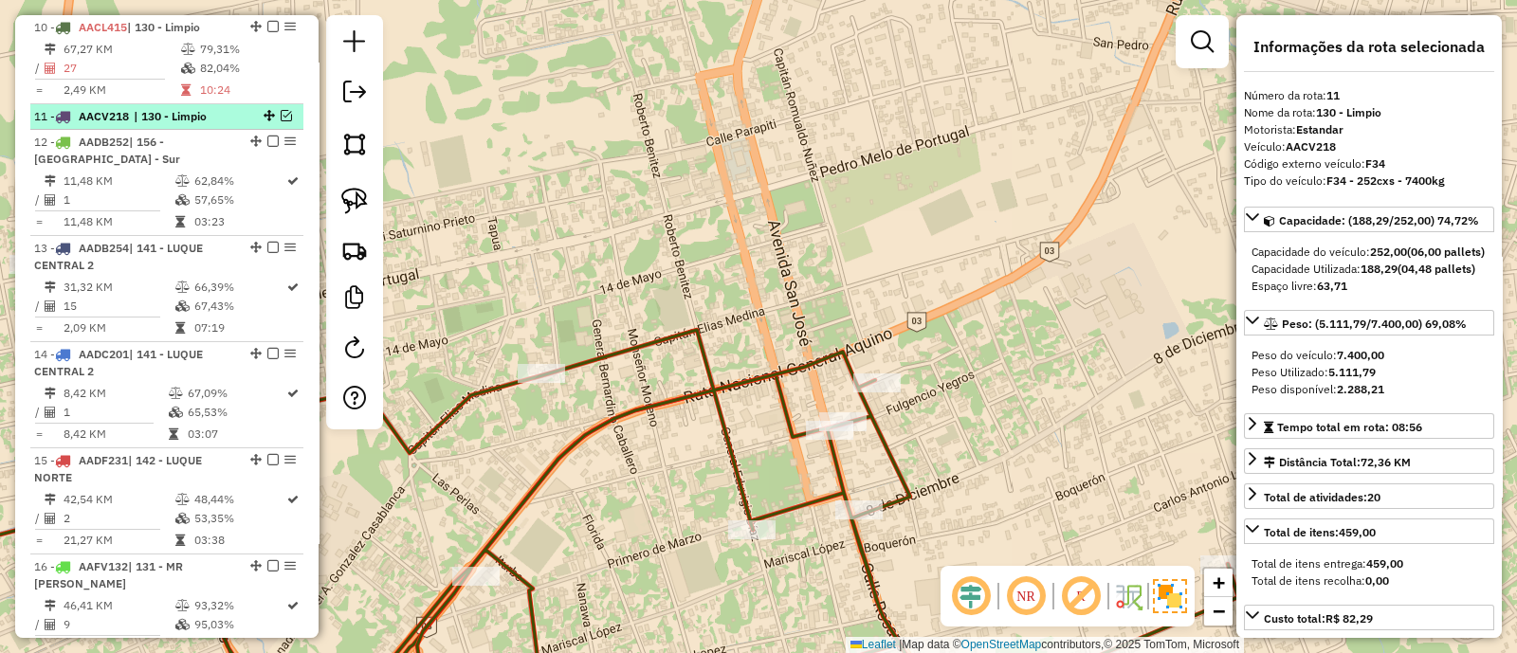
scroll to position [1576, 0]
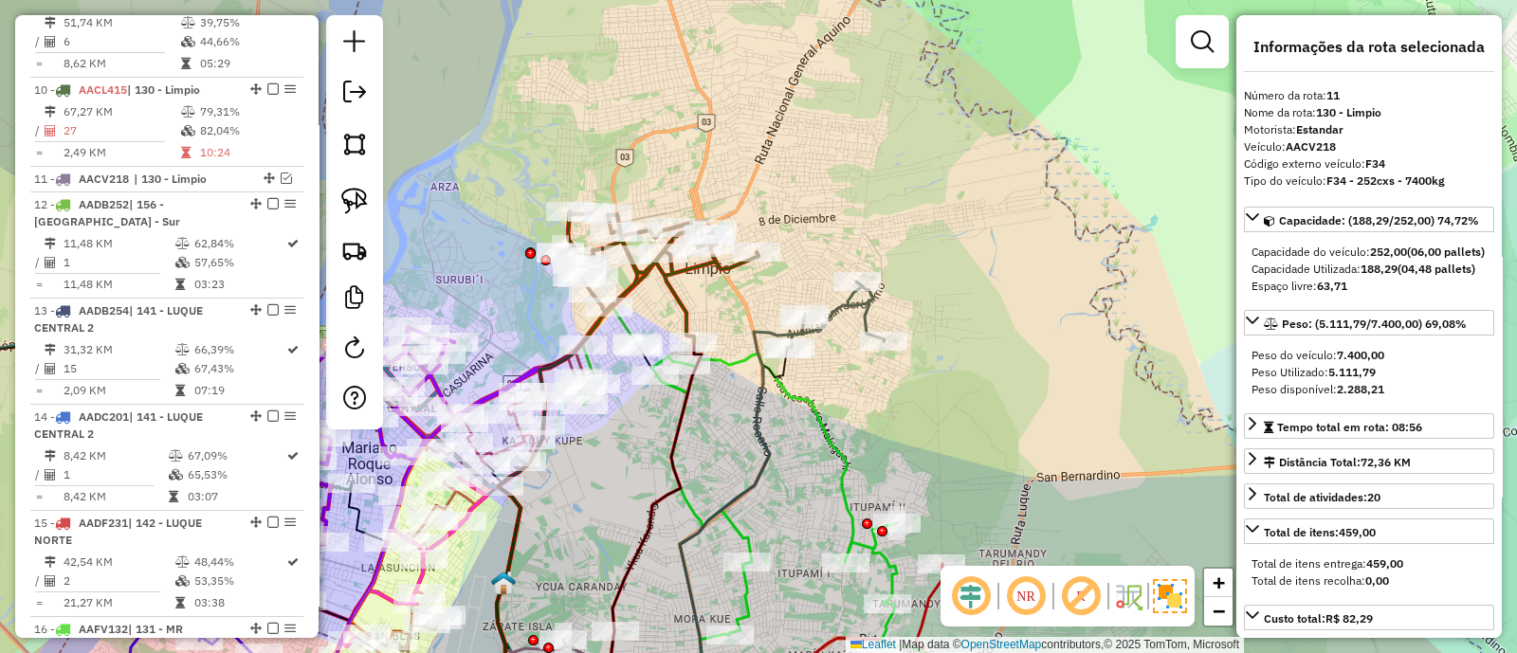
drag, startPoint x: 831, startPoint y: 230, endPoint x: 877, endPoint y: 146, distance: 95.8
click at [877, 147] on div "Janela de atendimento Grade de atendimento Capacidade Transportadoras Veículos …" at bounding box center [758, 326] width 1517 height 653
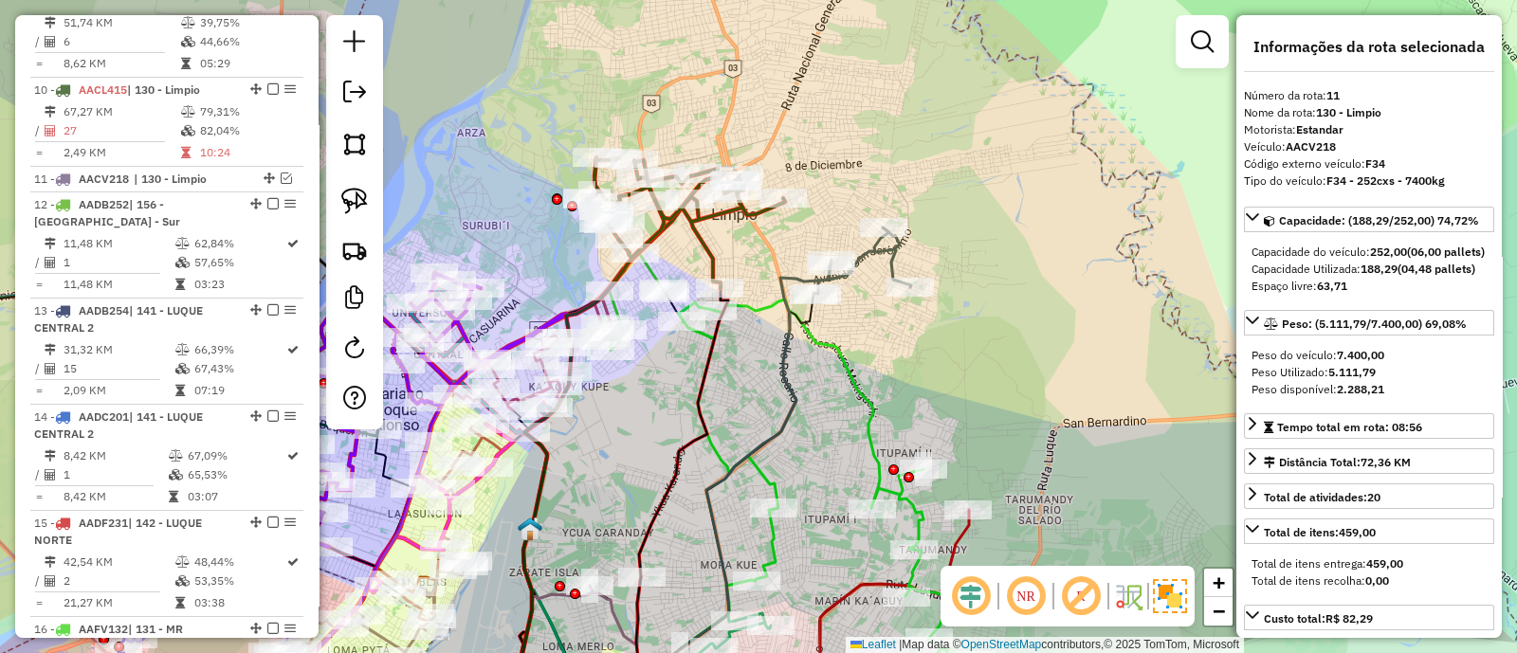
click at [696, 243] on icon at bounding box center [686, 222] width 198 height 131
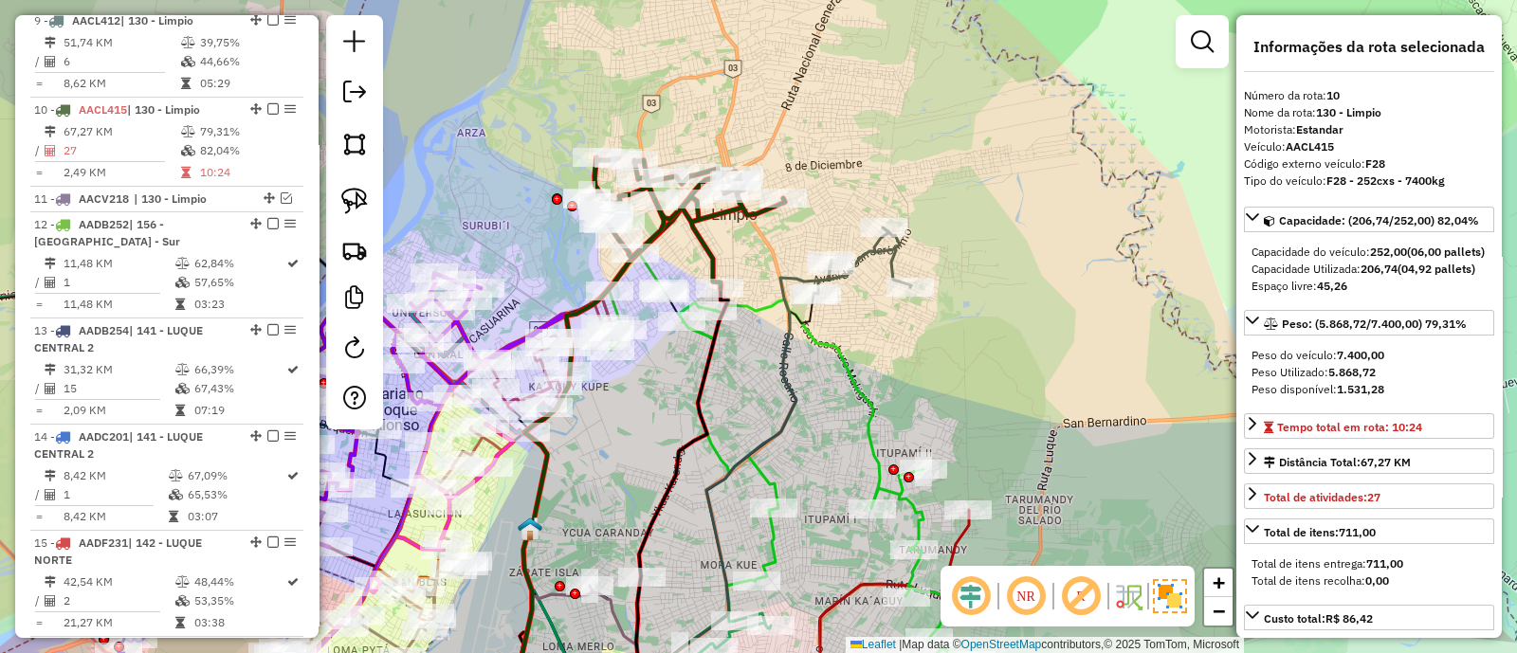
scroll to position [1550, 0]
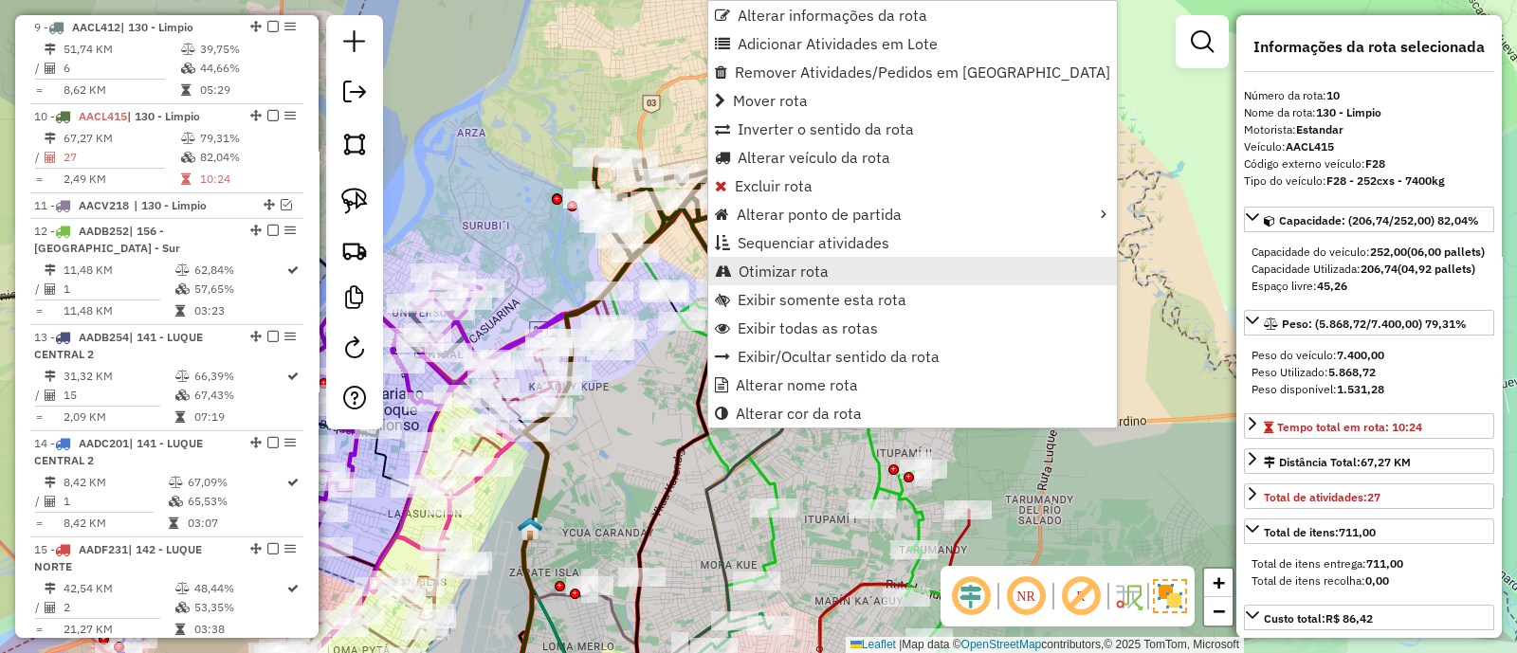
click at [781, 266] on span "Otimizar rota" at bounding box center [783, 271] width 90 height 15
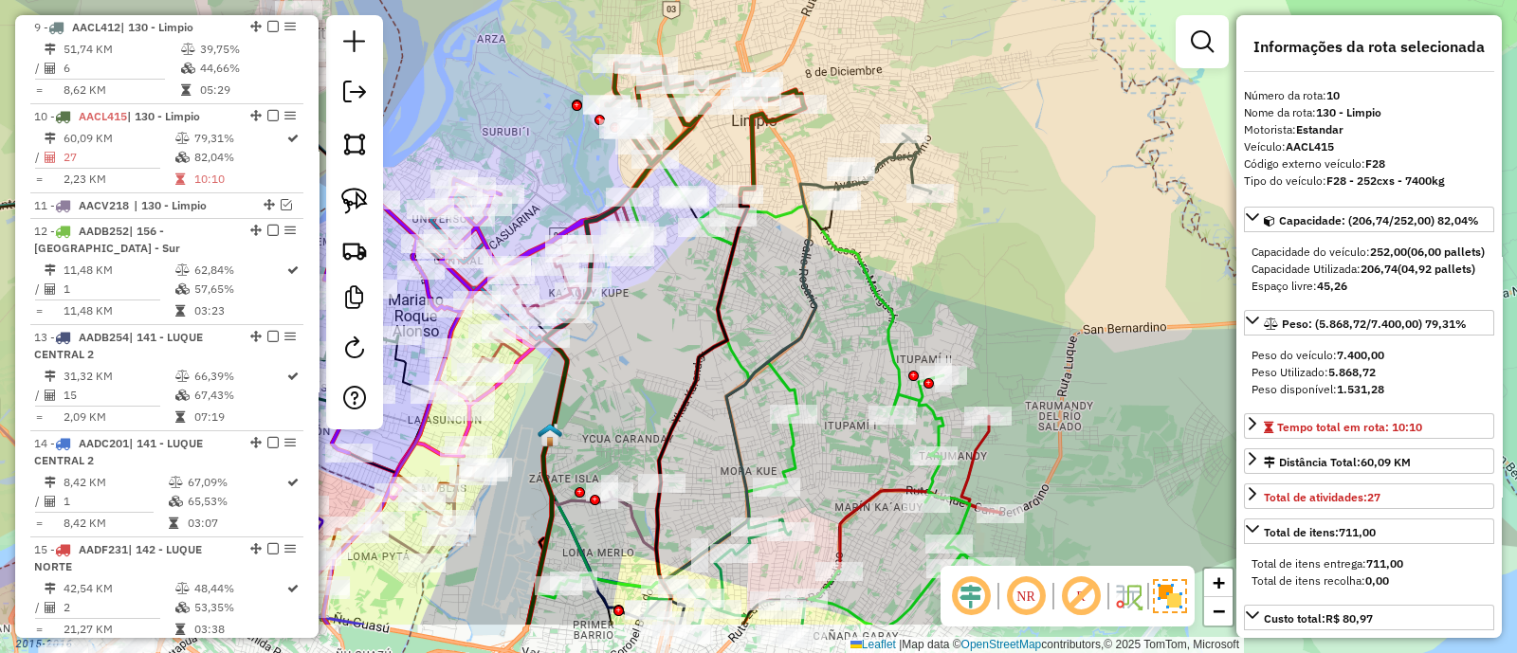
drag, startPoint x: 633, startPoint y: 442, endPoint x: 694, endPoint y: 264, distance: 187.3
click at [674, 294] on div "Janela de atendimento Grade de atendimento Capacidade Transportadoras Veículos …" at bounding box center [758, 326] width 1517 height 653
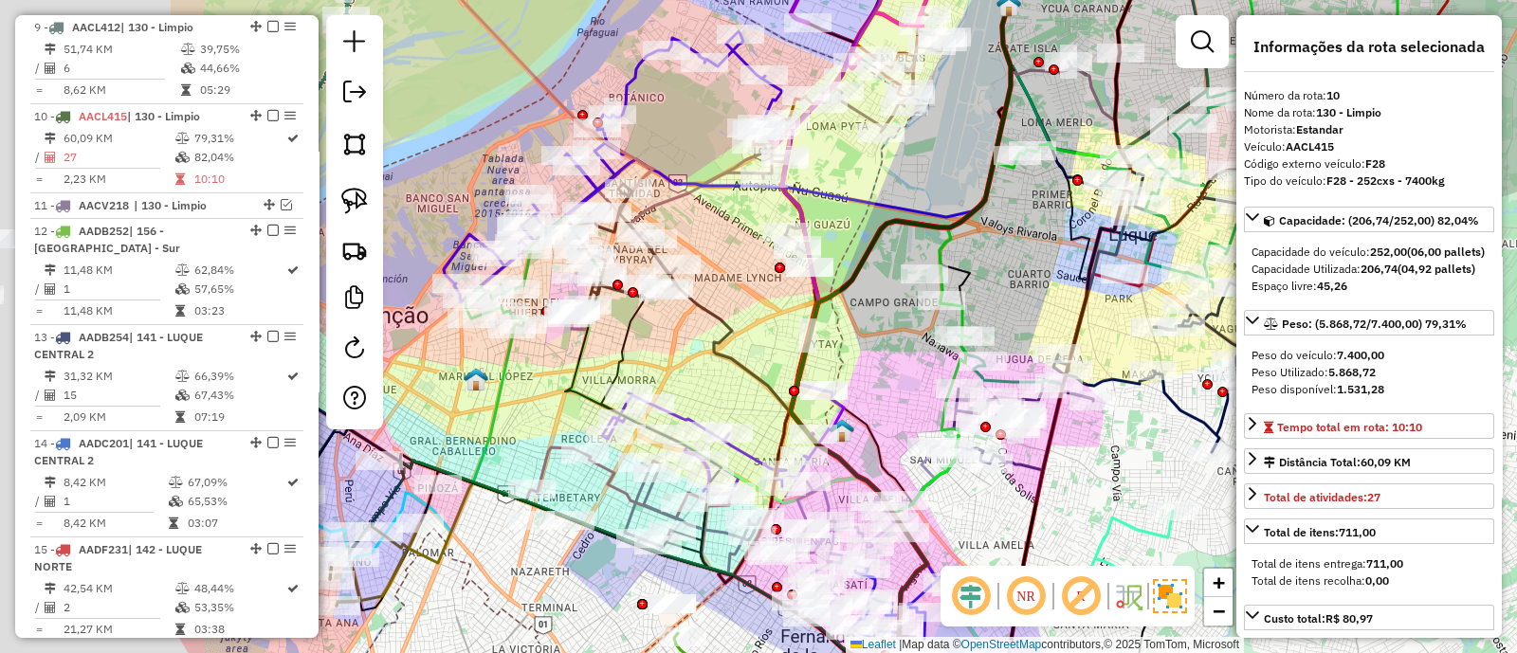
drag, startPoint x: 550, startPoint y: 372, endPoint x: 1002, endPoint y: 349, distance: 452.7
click at [997, 352] on div "Janela de atendimento Grade de atendimento Capacidade Transportadoras Veículos …" at bounding box center [758, 326] width 1517 height 653
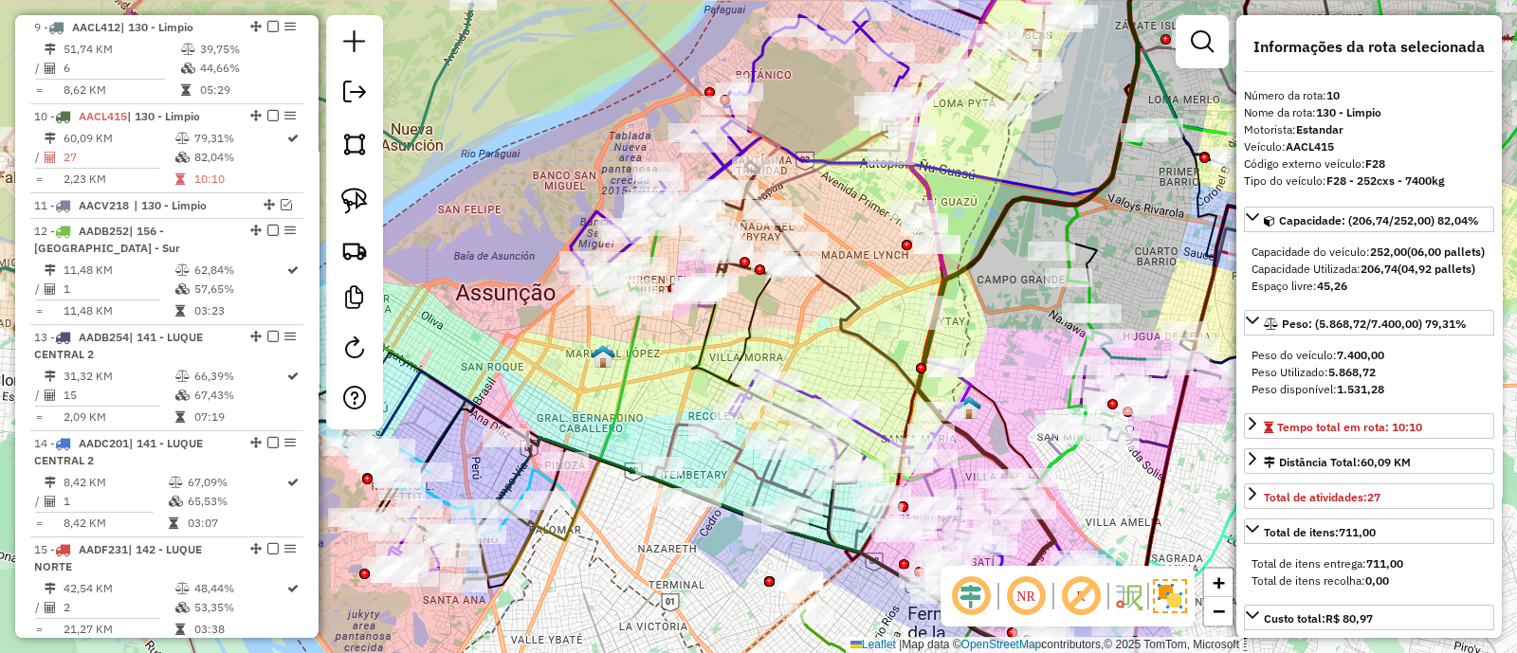
drag, startPoint x: 809, startPoint y: 329, endPoint x: 844, endPoint y: 274, distance: 65.2
click at [842, 281] on div "Janela de atendimento Grade de atendimento Capacidade Transportadoras Veículos …" at bounding box center [758, 326] width 1517 height 653
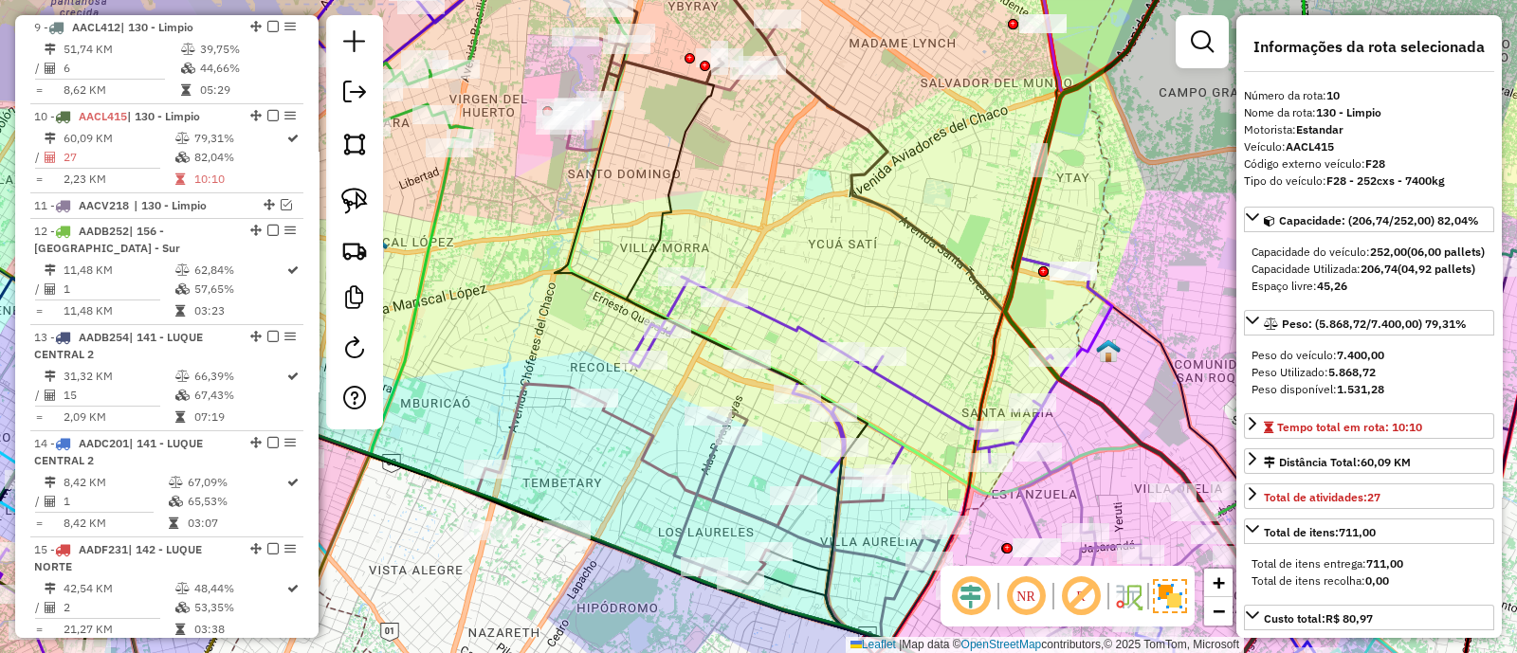
drag, startPoint x: 855, startPoint y: 245, endPoint x: 839, endPoint y: 215, distance: 33.5
click at [844, 218] on div "Janela de atendimento Grade de atendimento Capacidade Transportadoras Veículos …" at bounding box center [758, 326] width 1517 height 653
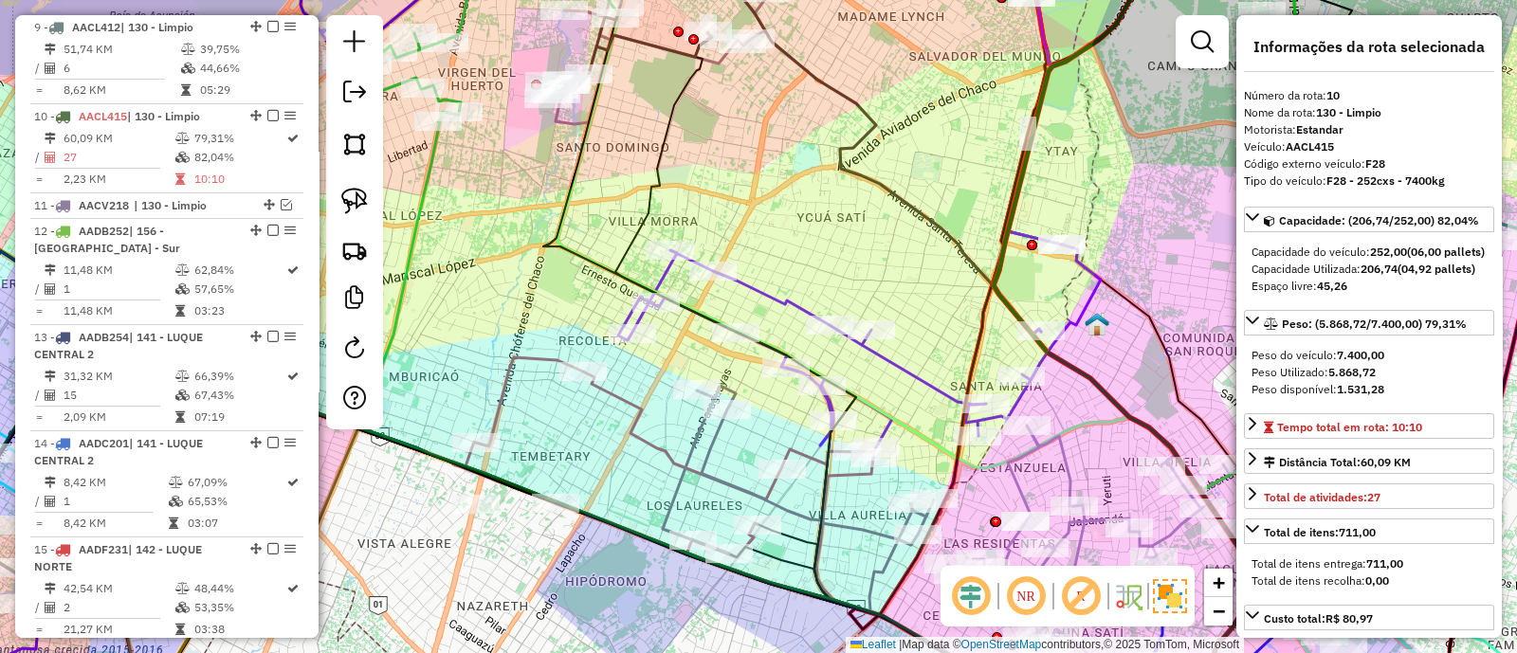
click at [785, 286] on div "Janela de atendimento Grade de atendimento Capacidade Transportadoras Veículos …" at bounding box center [758, 326] width 1517 height 653
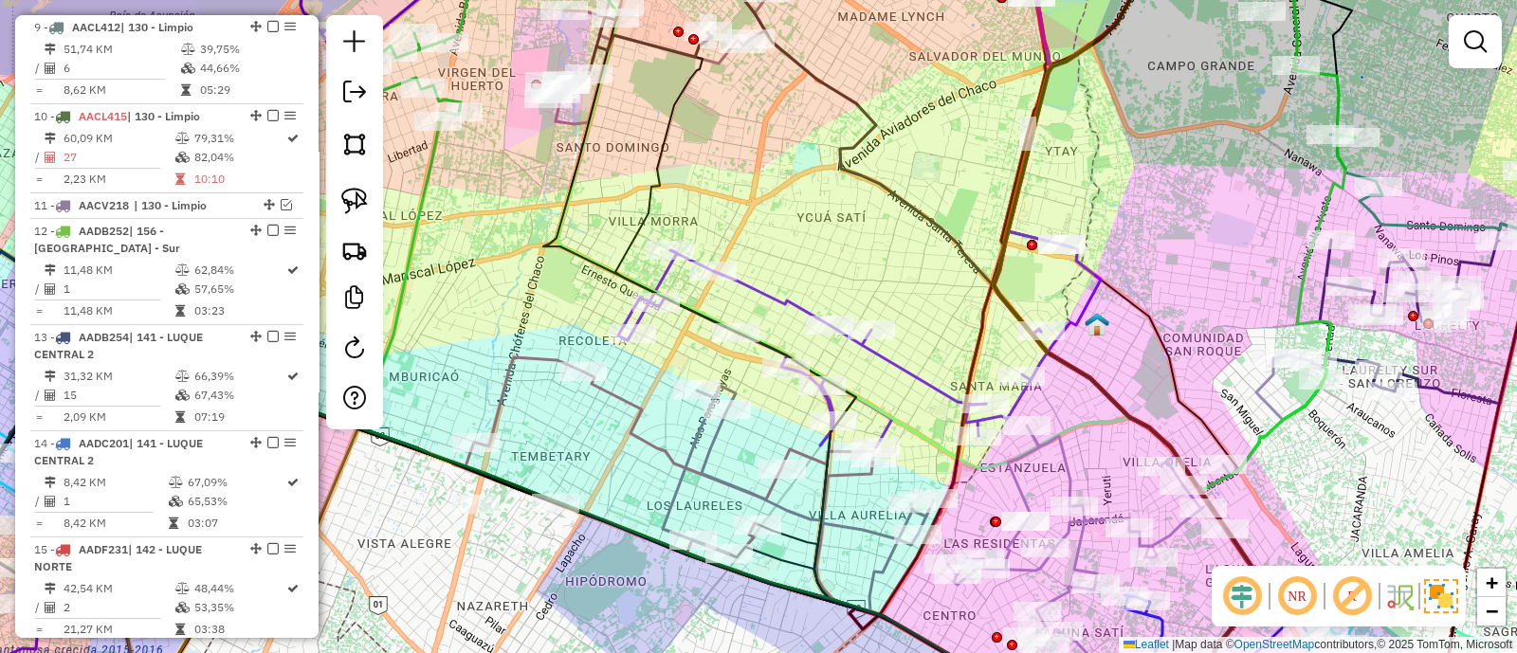
click at [784, 298] on icon at bounding box center [859, 339] width 482 height 216
select select "**********"
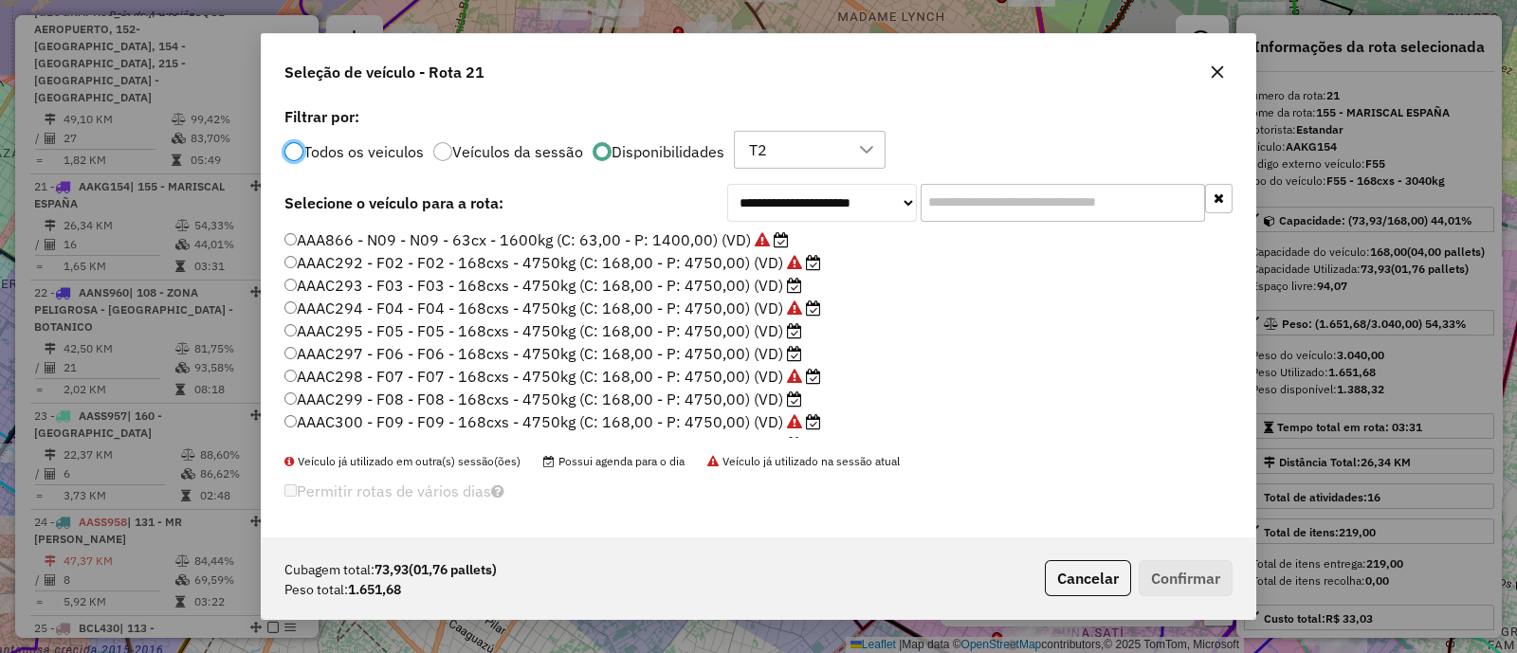
scroll to position [9, 6]
click at [730, 285] on label "AAAC293 - F03 - F03 - 168cxs - 4750kg (C: 168,00 - P: 4750,00) (VD)" at bounding box center [543, 285] width 518 height 23
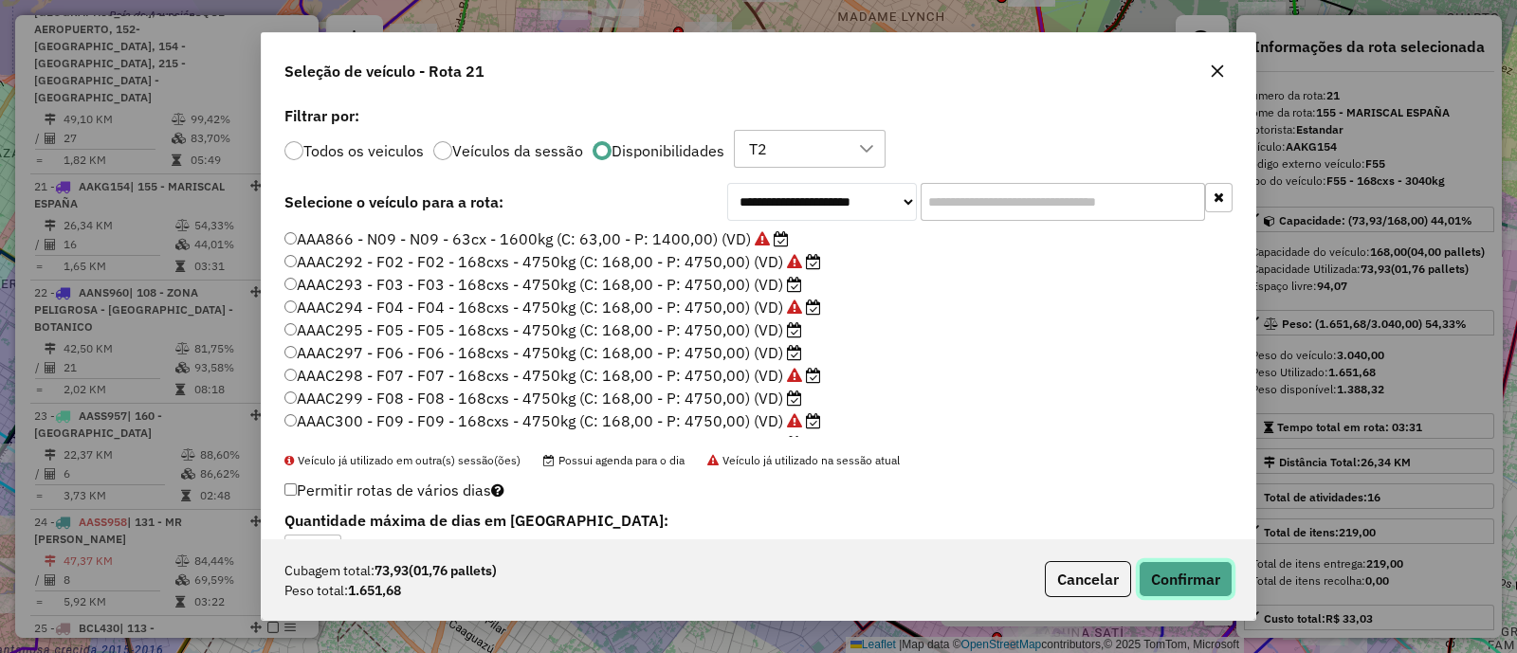
click at [1204, 567] on button "Confirmar" at bounding box center [1185, 579] width 94 height 36
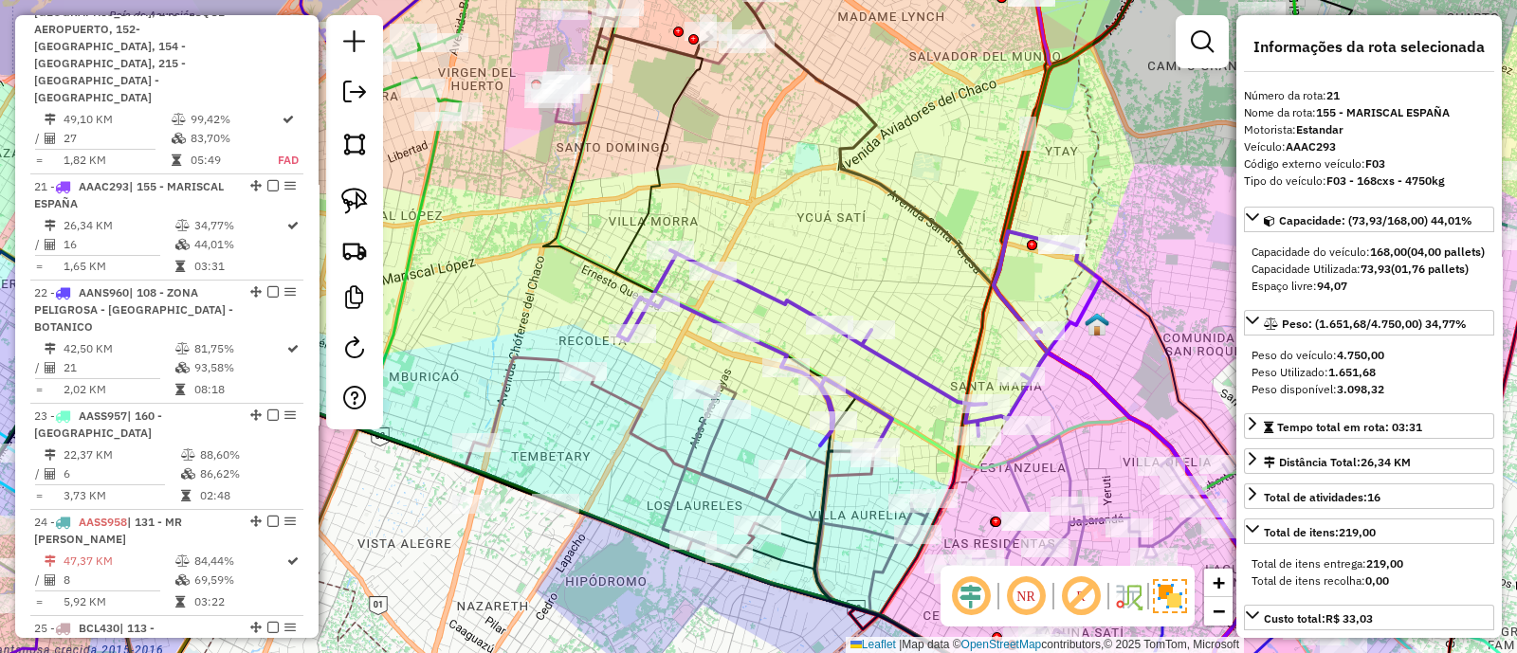
click at [797, 300] on icon at bounding box center [859, 339] width 482 height 216
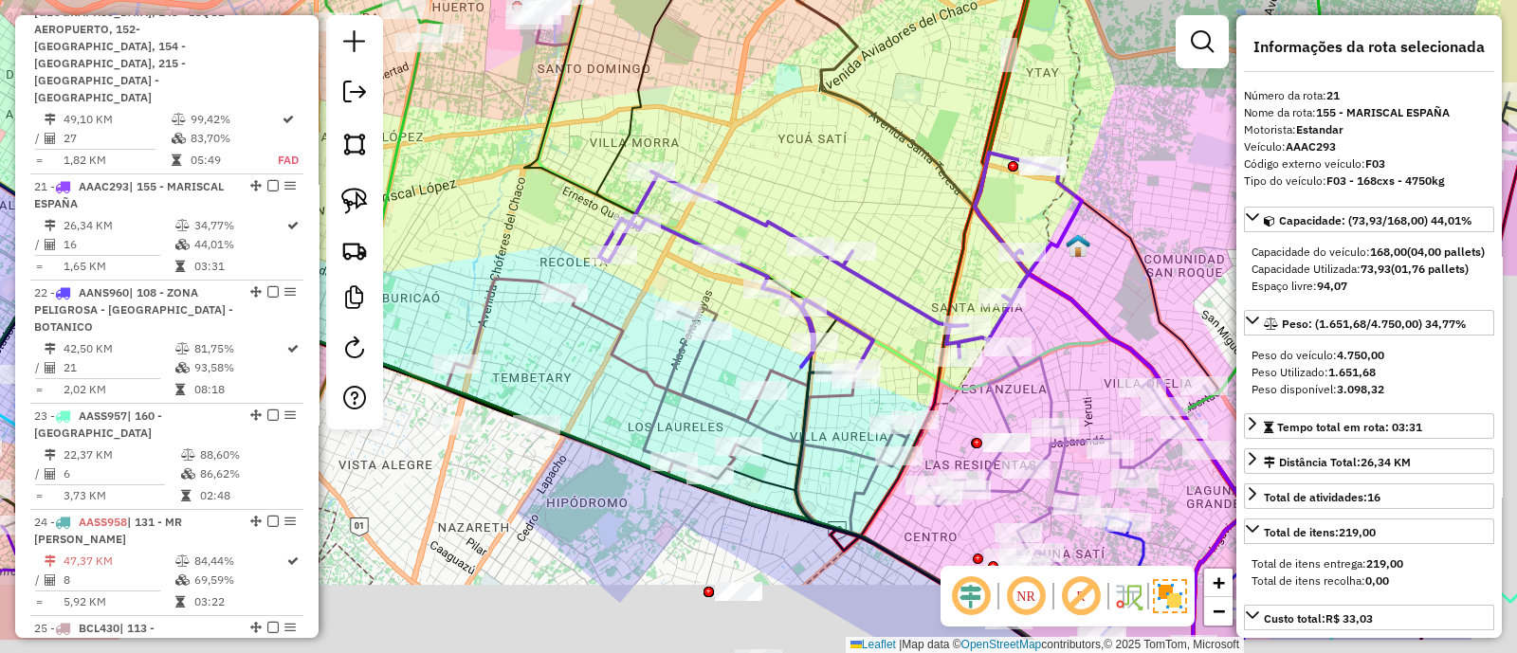
drag, startPoint x: 847, startPoint y: 234, endPoint x: 821, endPoint y: 148, distance: 90.2
click at [821, 148] on div "Janela de atendimento Grade de atendimento Capacidade Transportadoras Veículos …" at bounding box center [758, 326] width 1517 height 653
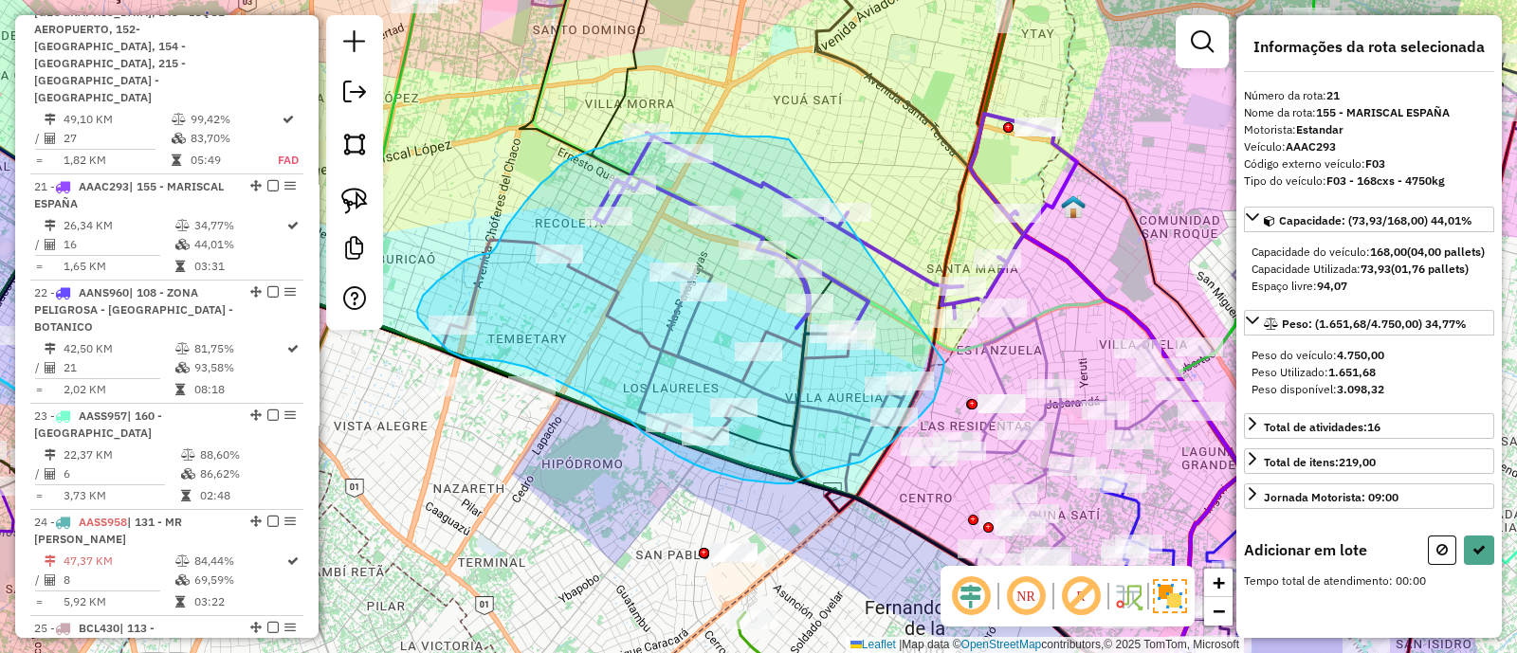
drag, startPoint x: 749, startPoint y: 136, endPoint x: 944, endPoint y: 356, distance: 294.1
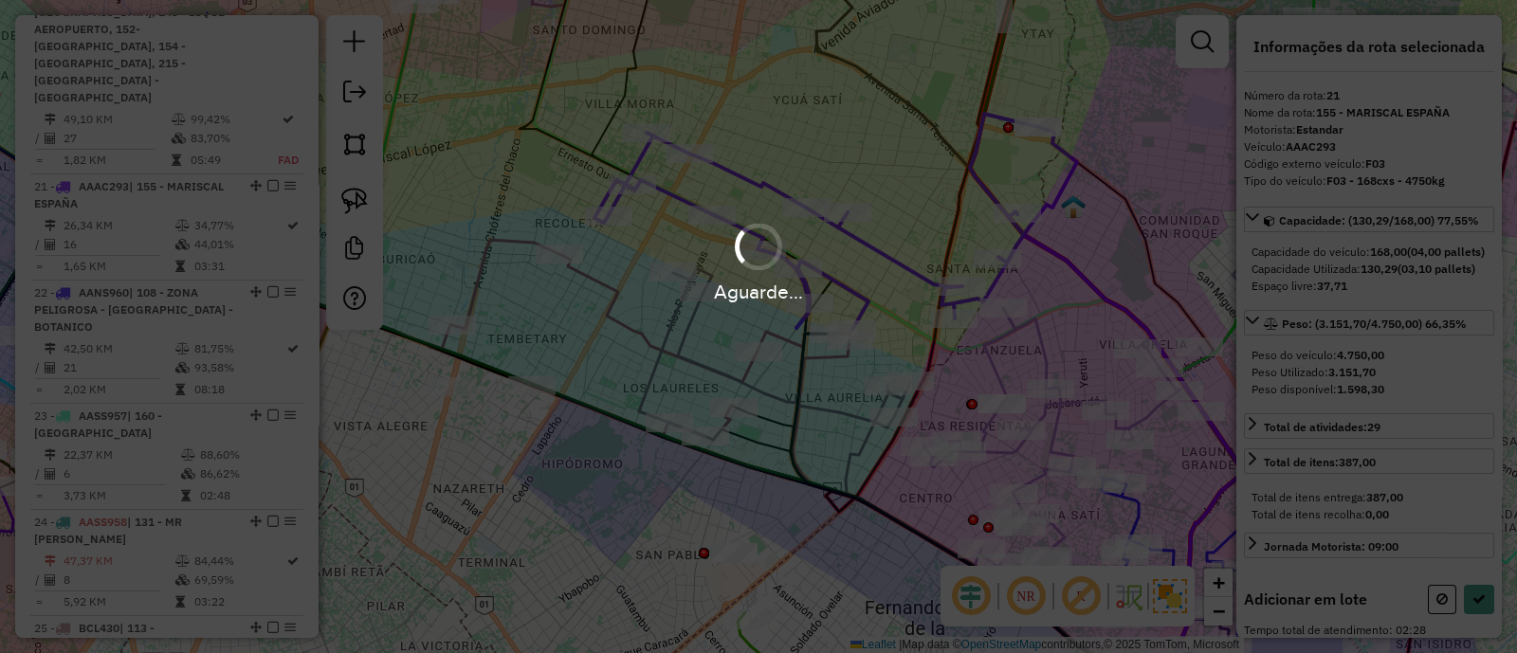
select select "**********"
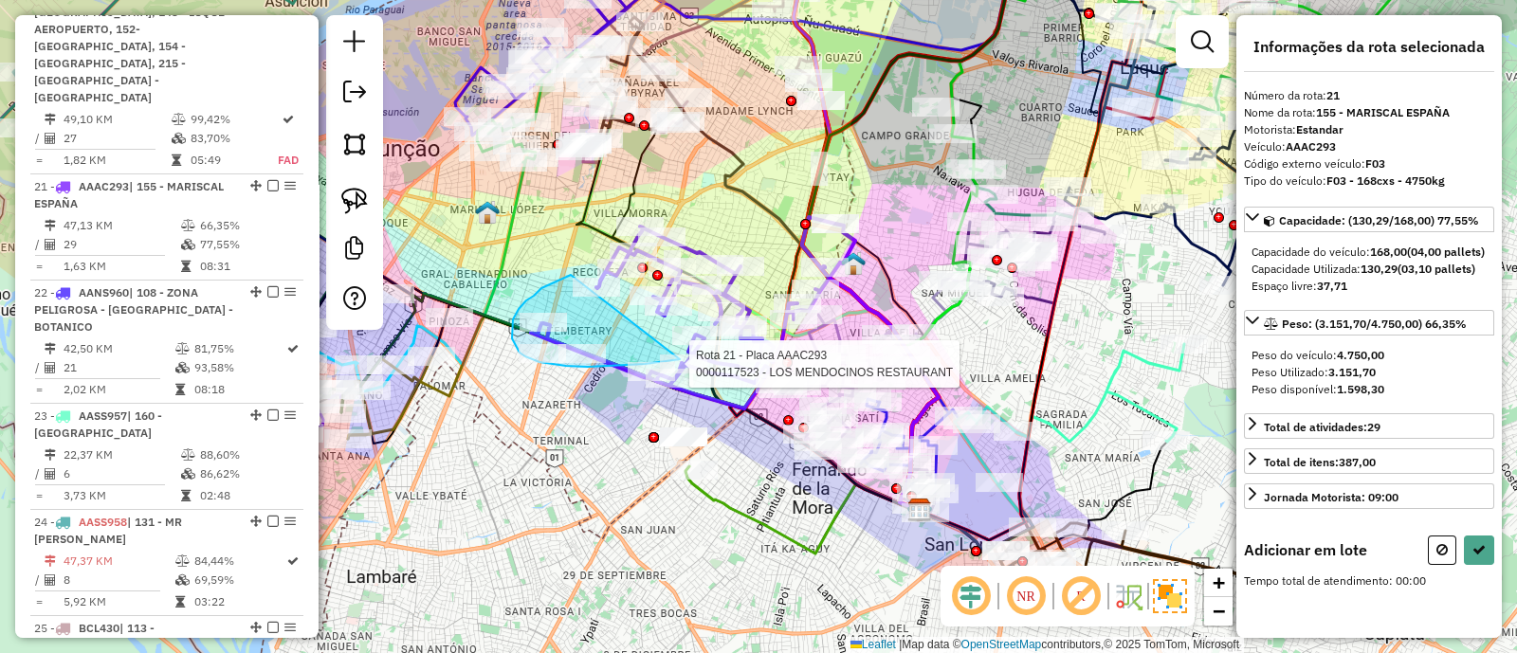
click at [680, 358] on div "Rota 21 - Placa AAAC293 0000077485 - DESPENSA DANI Rota 21 - Placa AAAC293 0000…" at bounding box center [758, 326] width 1517 height 653
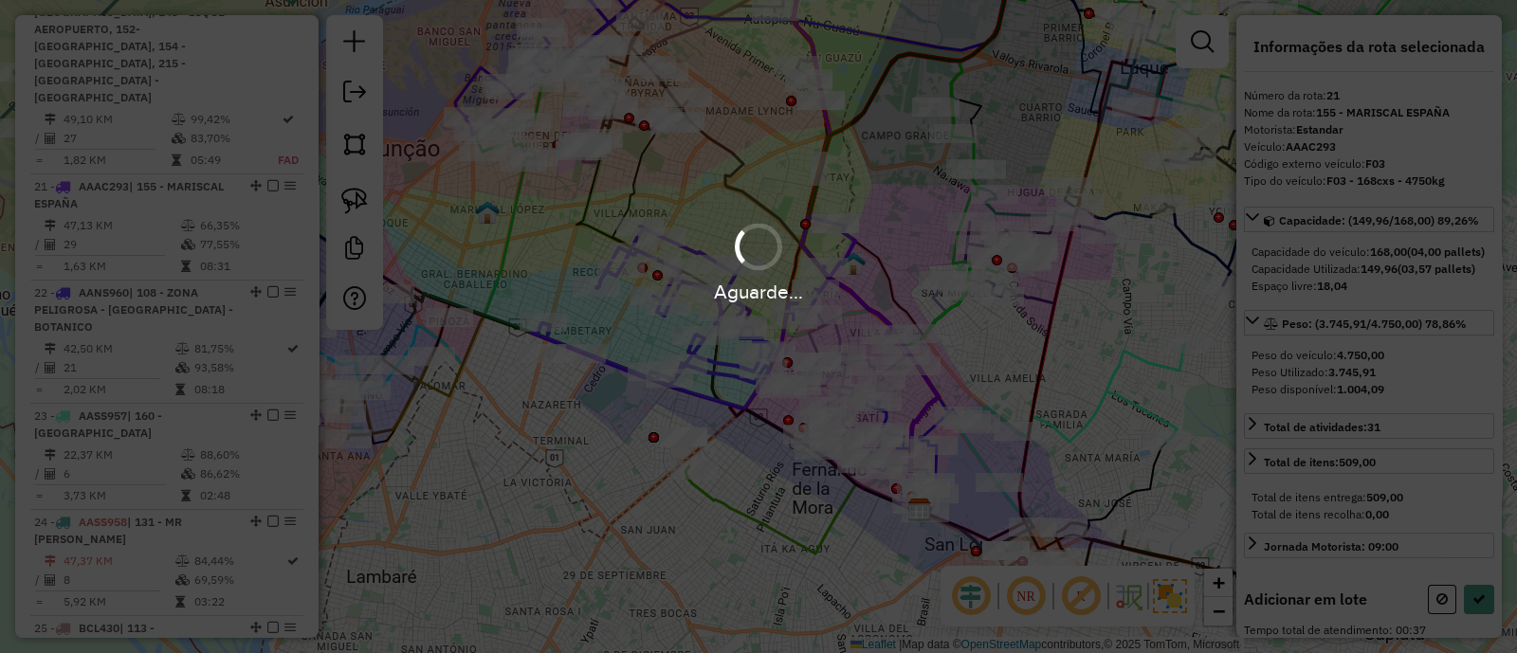
select select "**********"
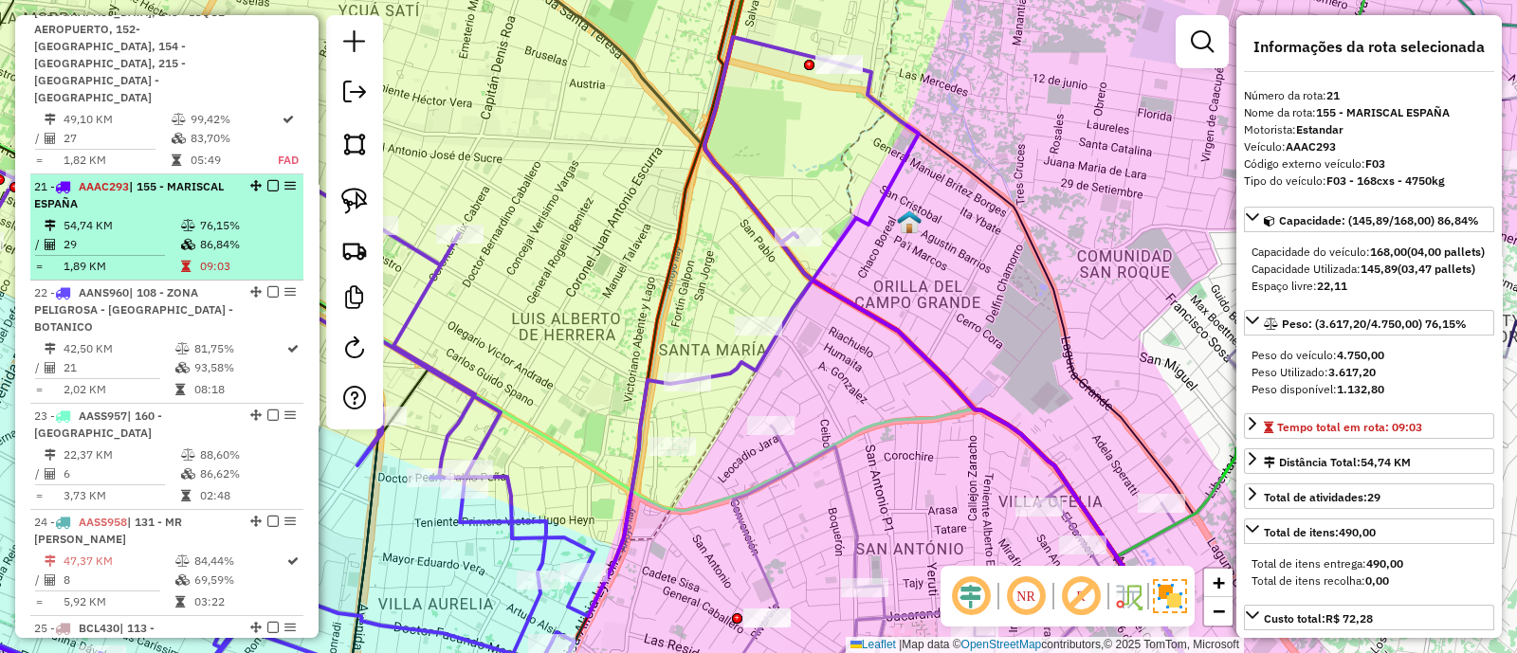
click at [267, 180] on em at bounding box center [272, 185] width 11 height 11
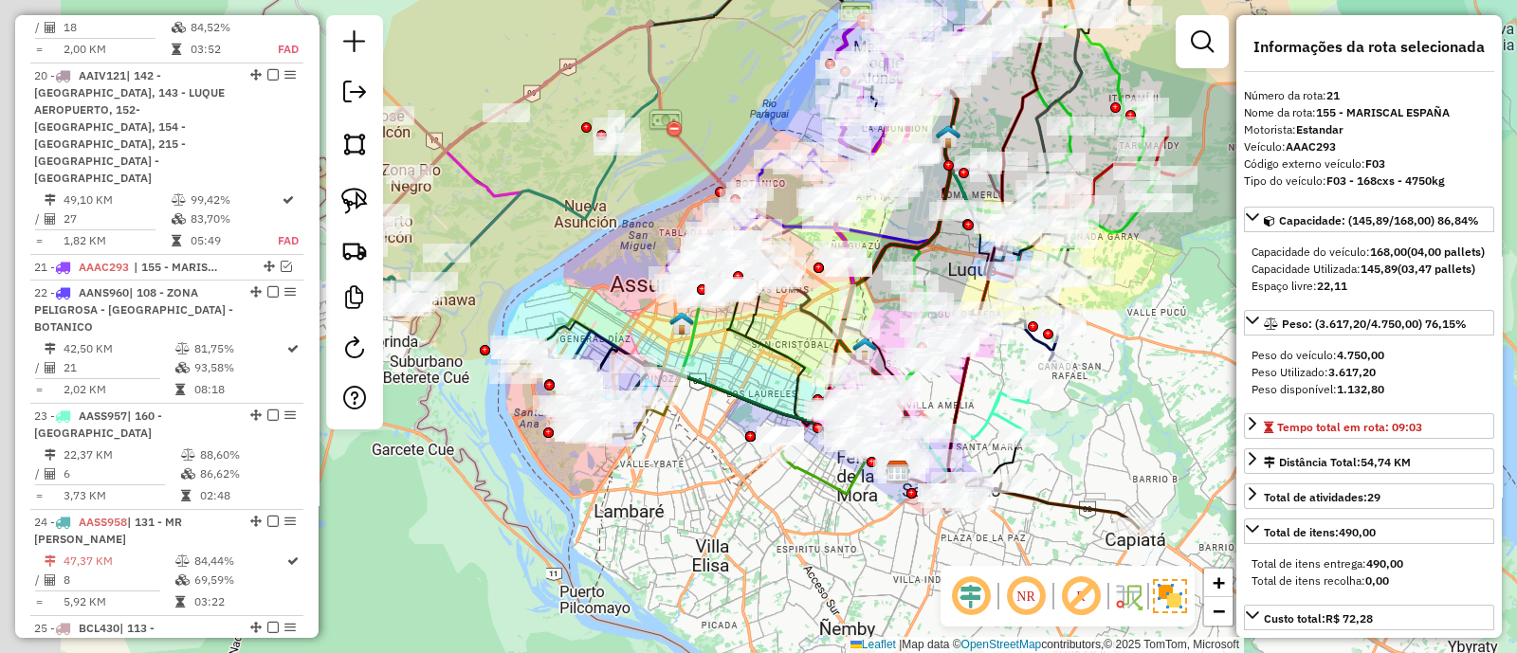
drag, startPoint x: 474, startPoint y: 417, endPoint x: 727, endPoint y: 466, distance: 257.8
click at [729, 470] on div "Janela de atendimento Grade de atendimento Capacidade Transportadoras Veículos …" at bounding box center [758, 326] width 1517 height 653
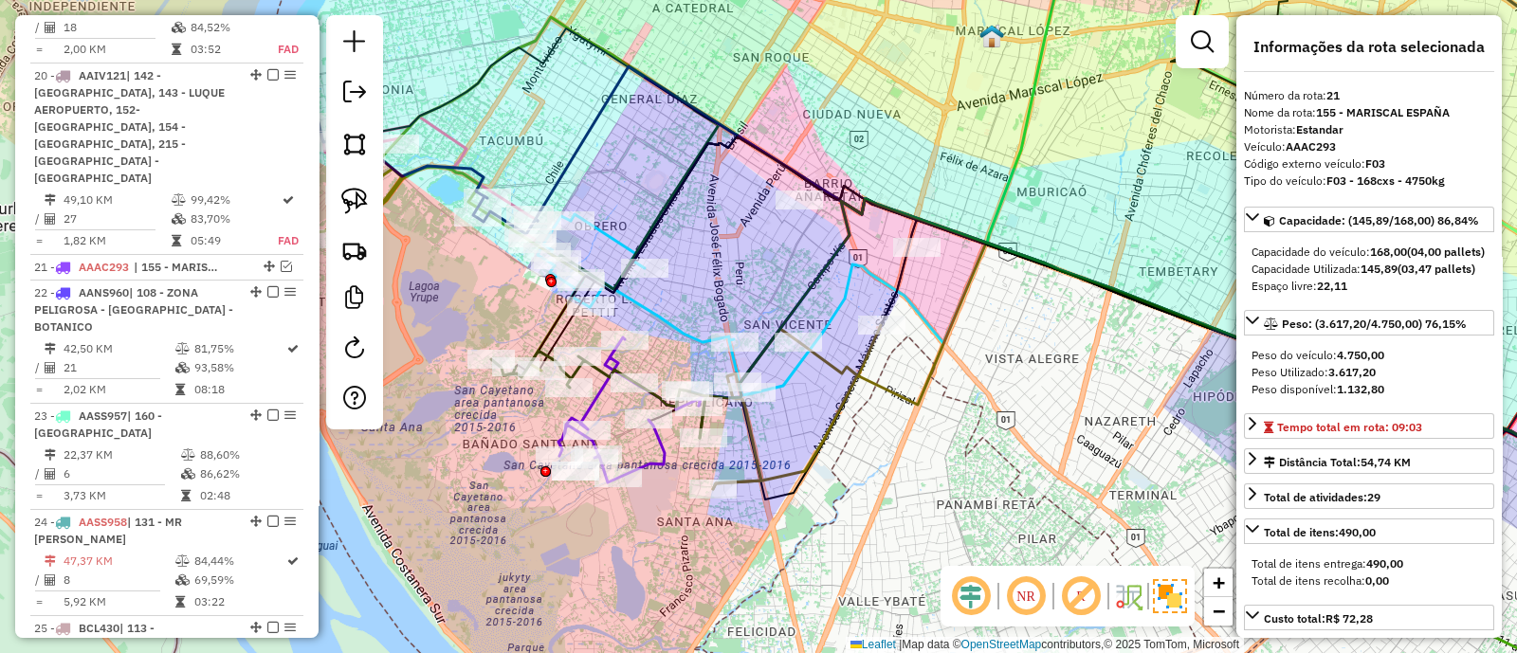
click at [646, 452] on icon at bounding box center [629, 409] width 142 height 145
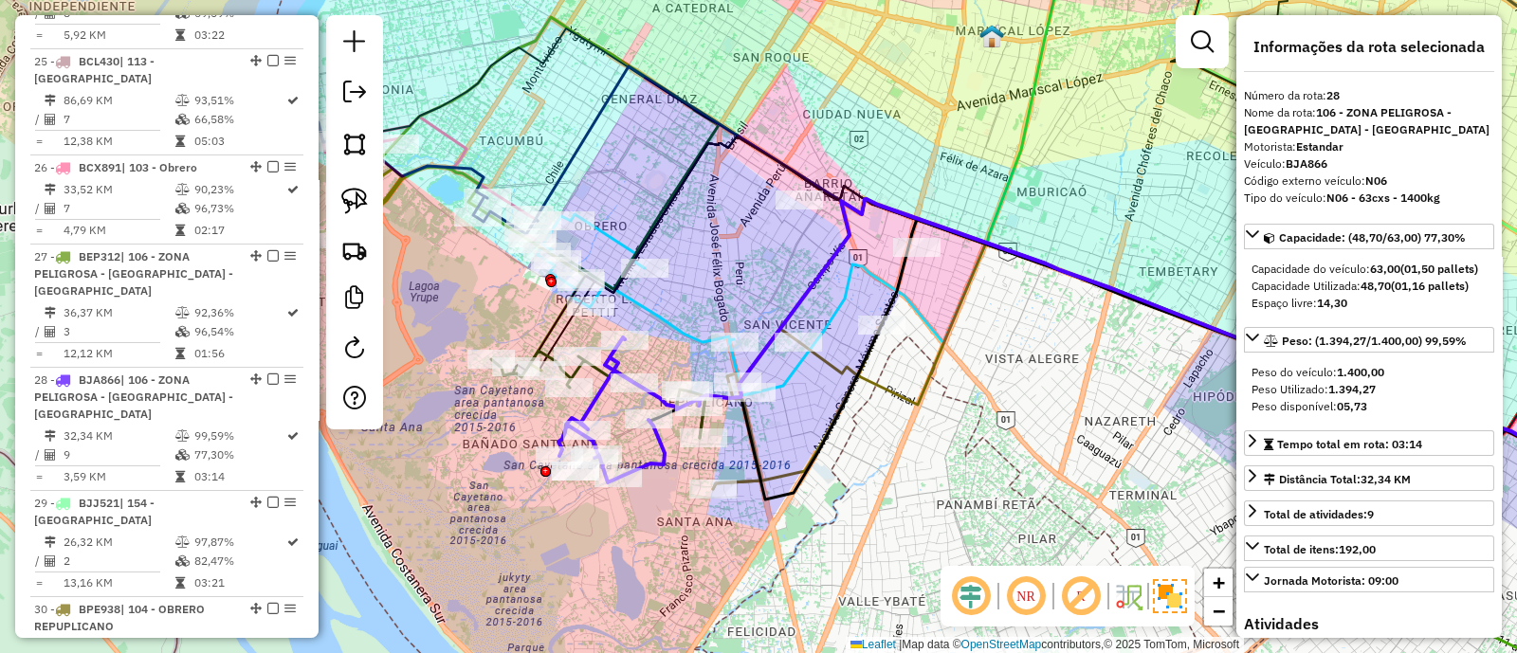
scroll to position [3347, 0]
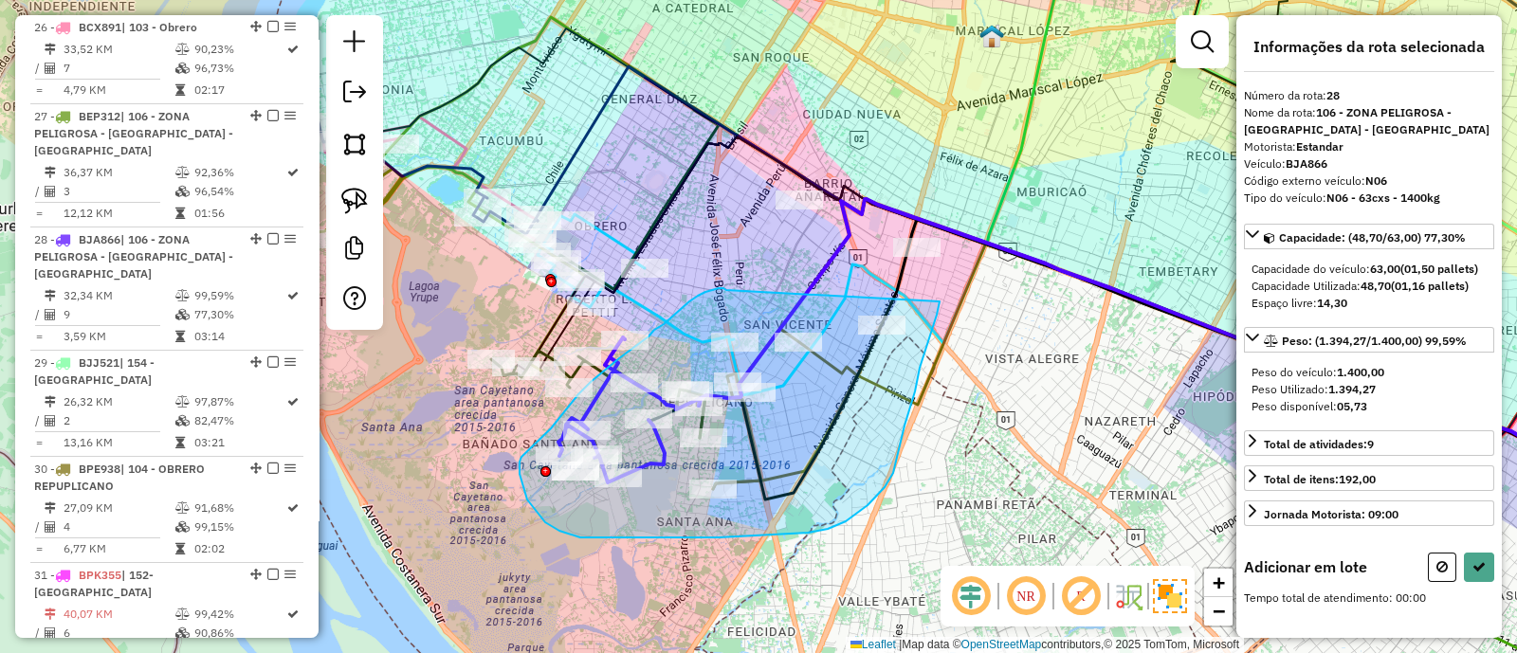
drag, startPoint x: 724, startPoint y: 289, endPoint x: 939, endPoint y: 301, distance: 215.5
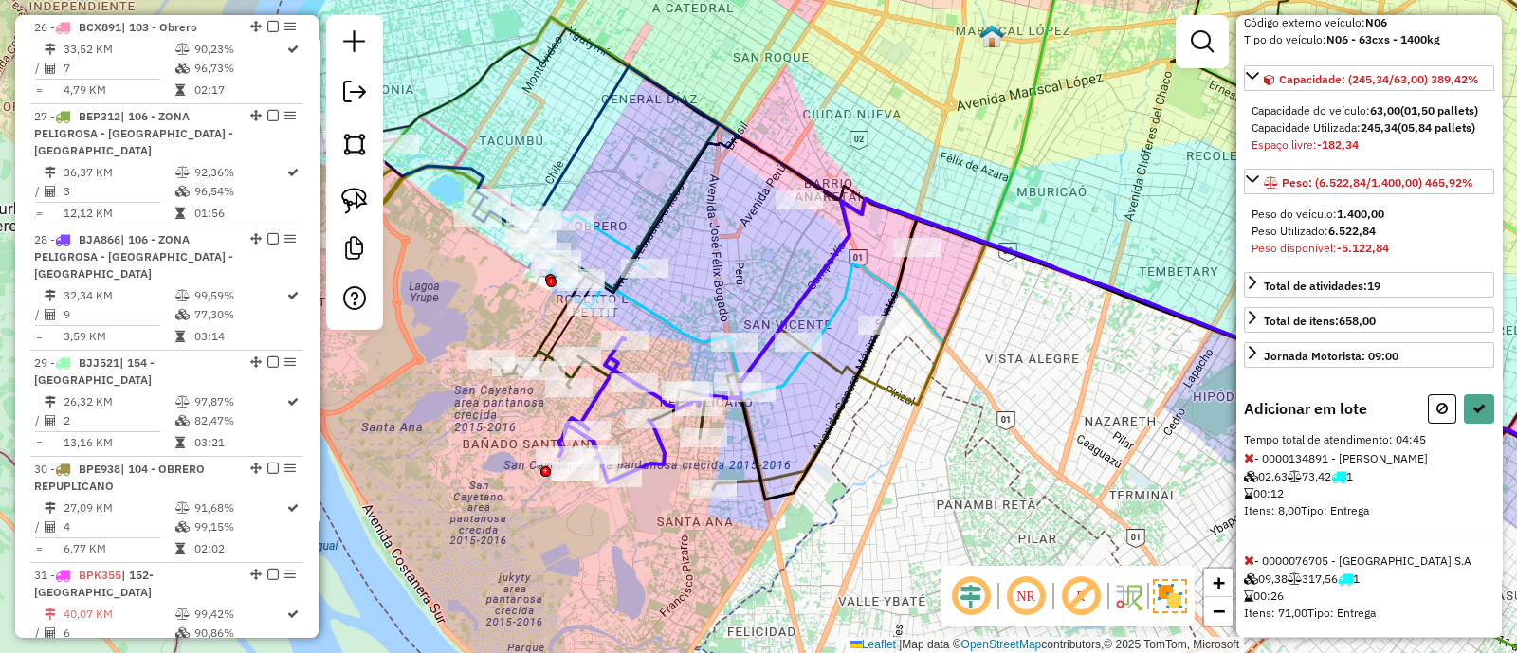
scroll to position [236, 0]
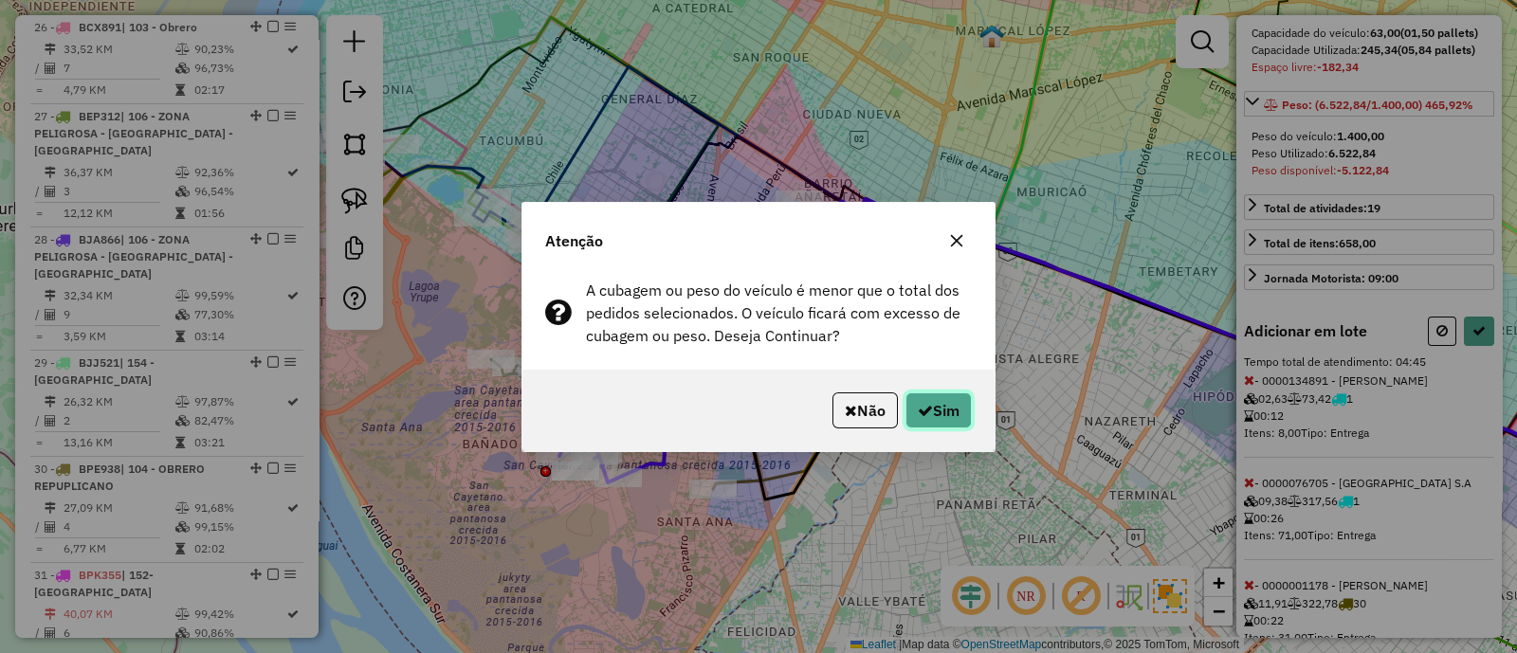
click at [971, 416] on button "Sim" at bounding box center [938, 410] width 66 height 36
select select "**********"
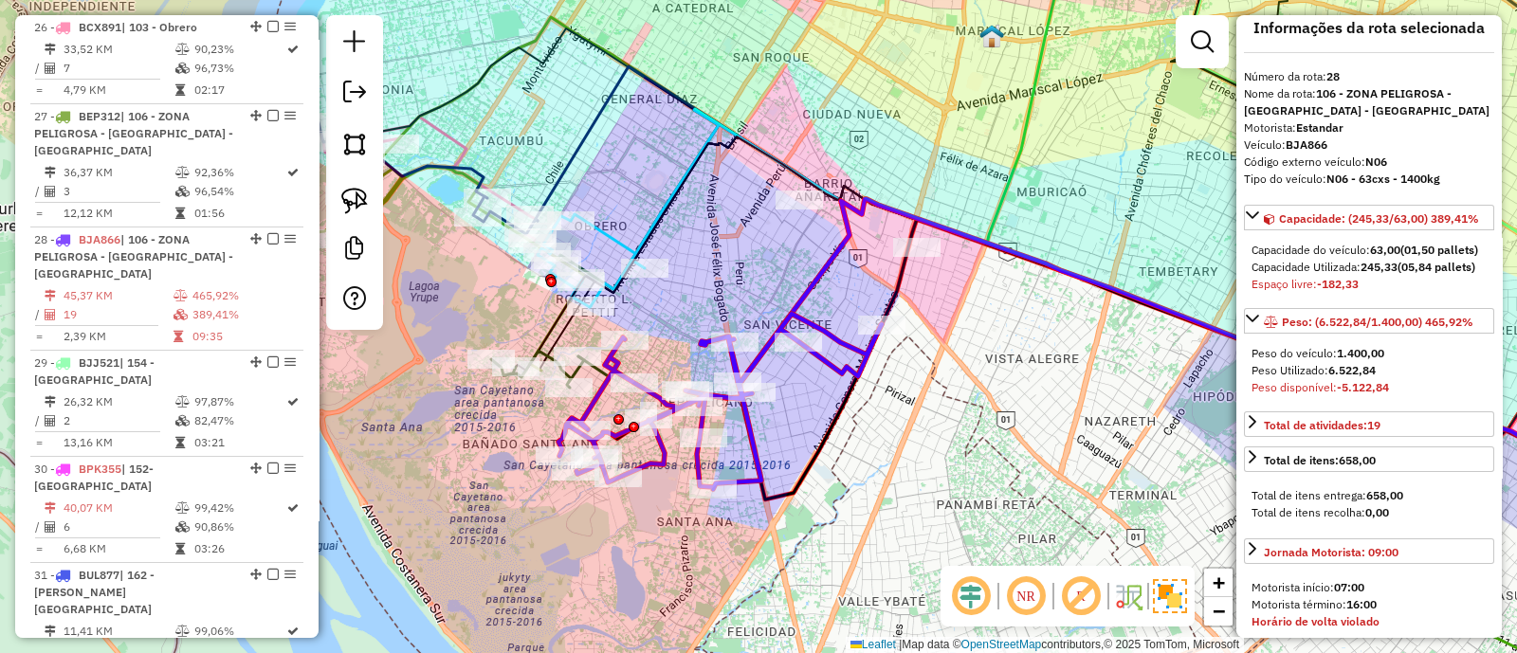
scroll to position [6, 0]
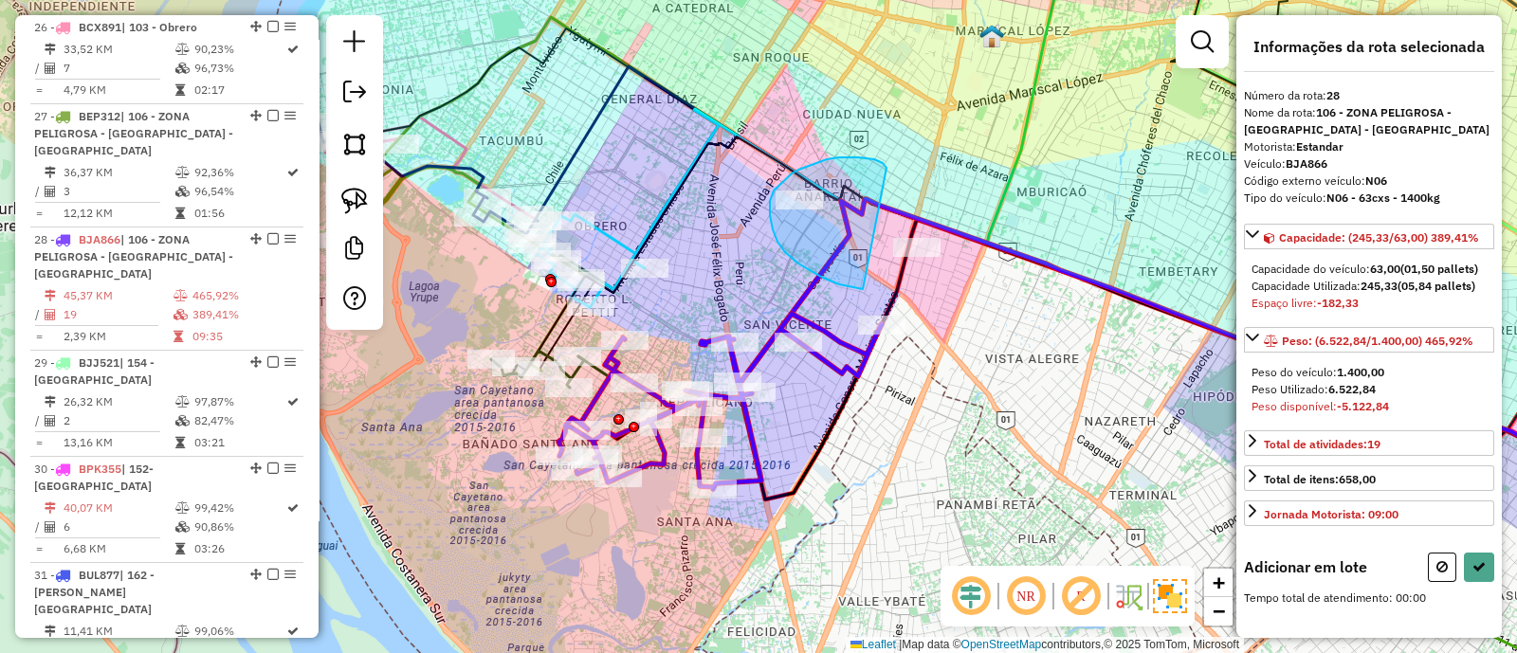
drag, startPoint x: 885, startPoint y: 167, endPoint x: 1025, endPoint y: 272, distance: 174.6
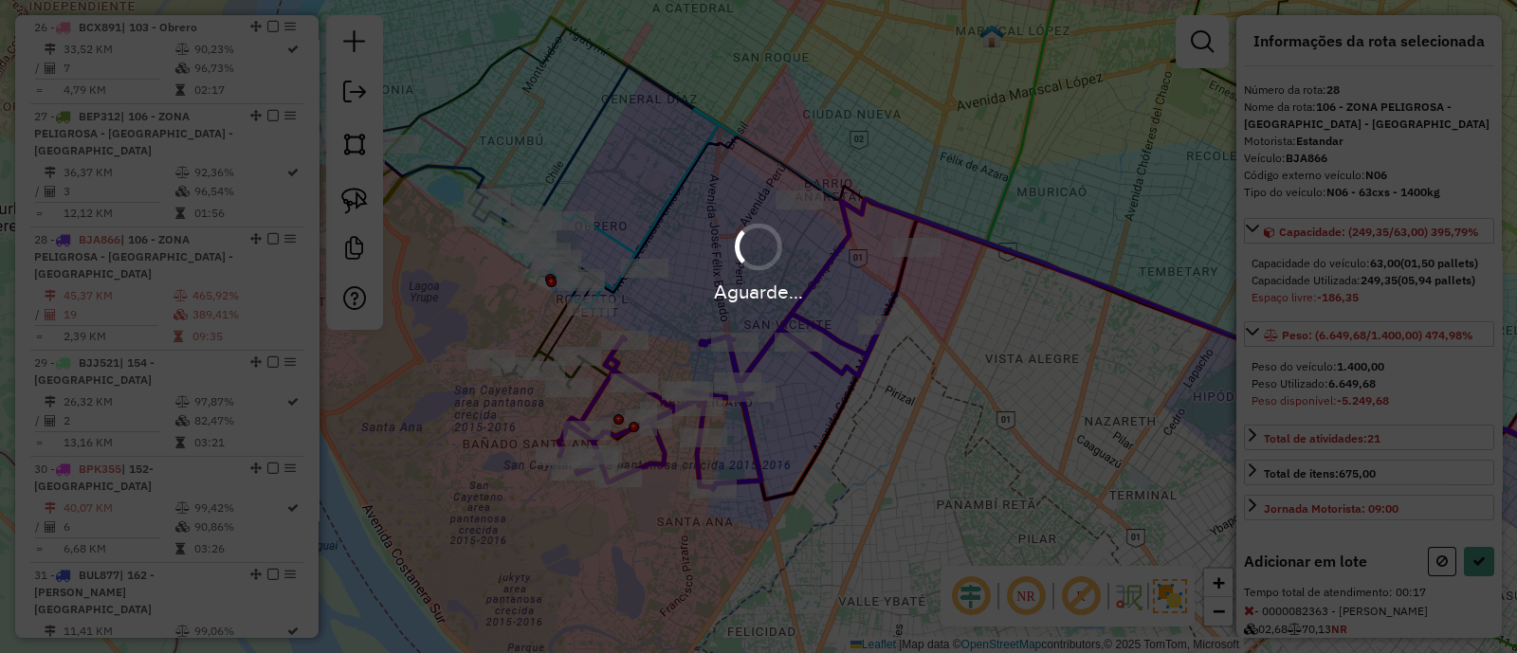
scroll to position [210, 0]
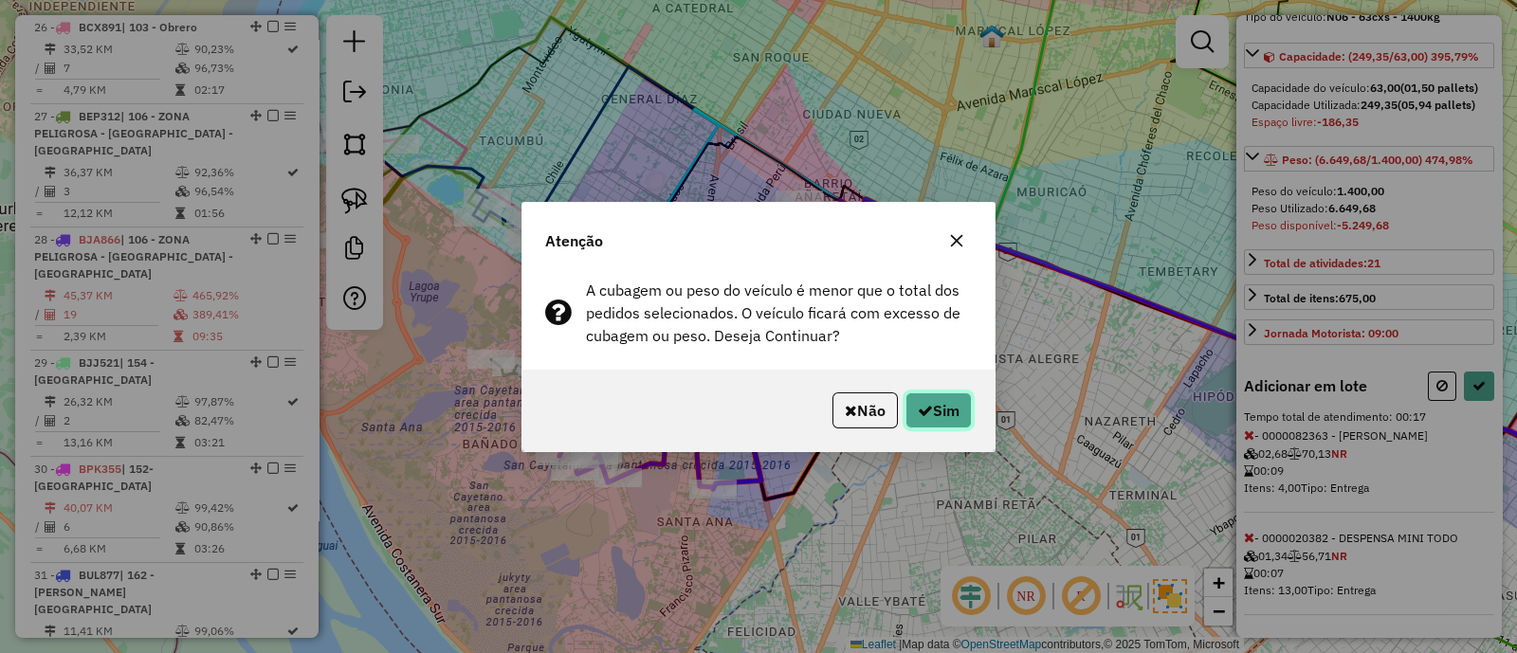
click at [939, 427] on button "Sim" at bounding box center [938, 410] width 66 height 36
select select "**********"
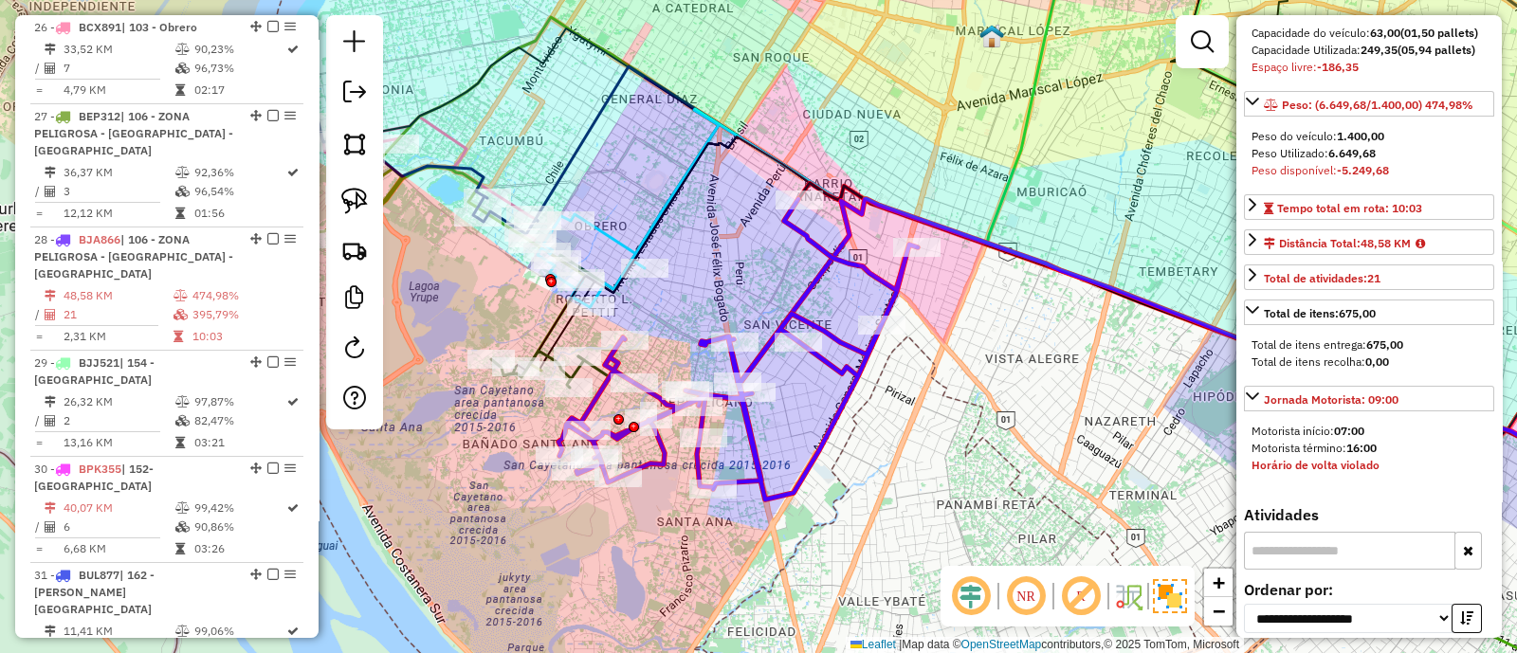
click at [555, 343] on icon at bounding box center [1092, 331] width 1153 height 391
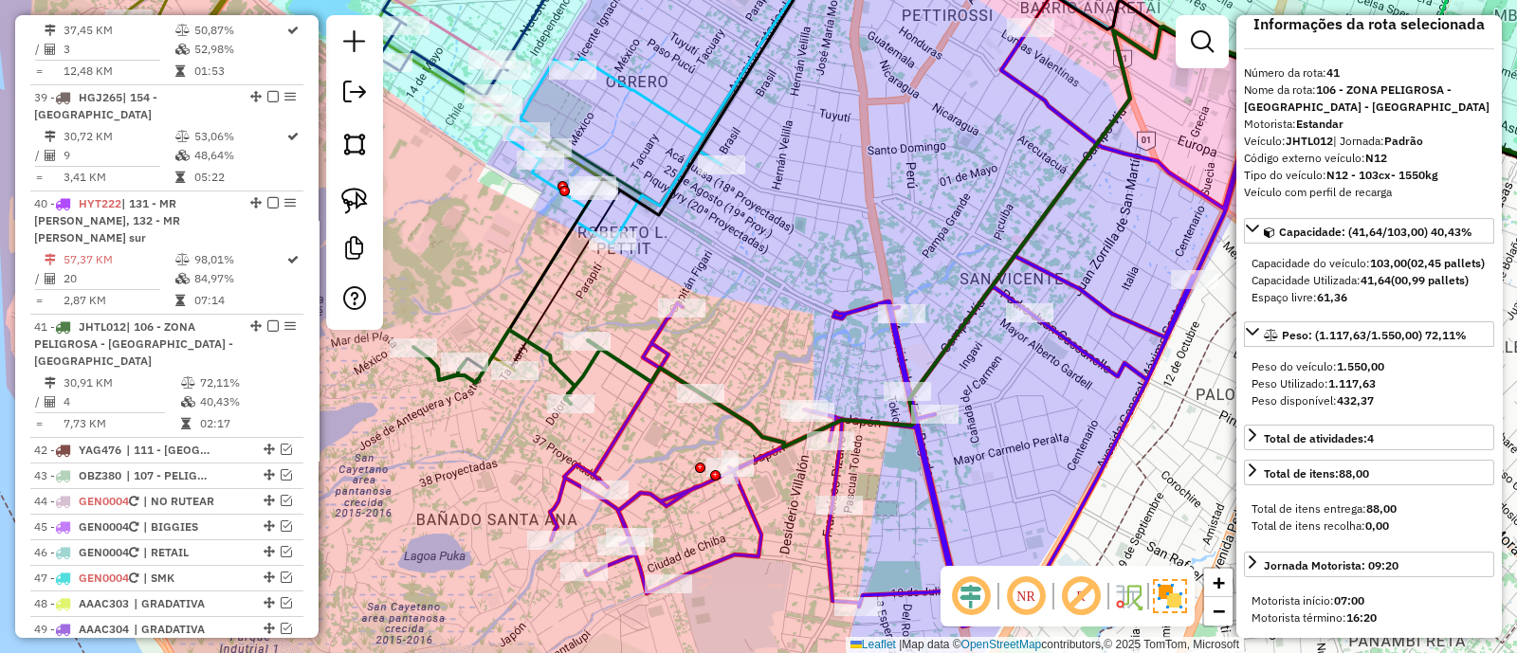
scroll to position [6, 0]
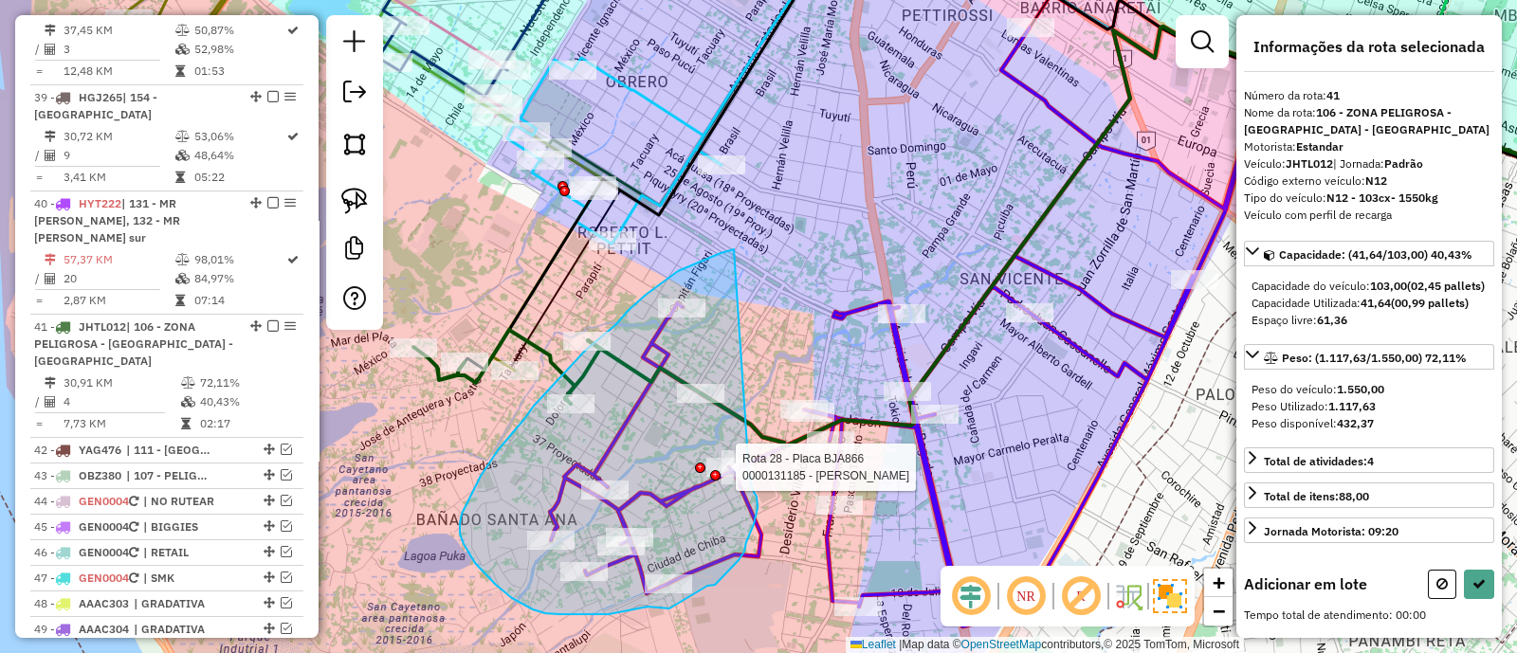
click at [749, 466] on div "Rota 28 - Placa BJA866 0000131185 - Franco Angelica Ramona Janela de atendiment…" at bounding box center [758, 326] width 1517 height 653
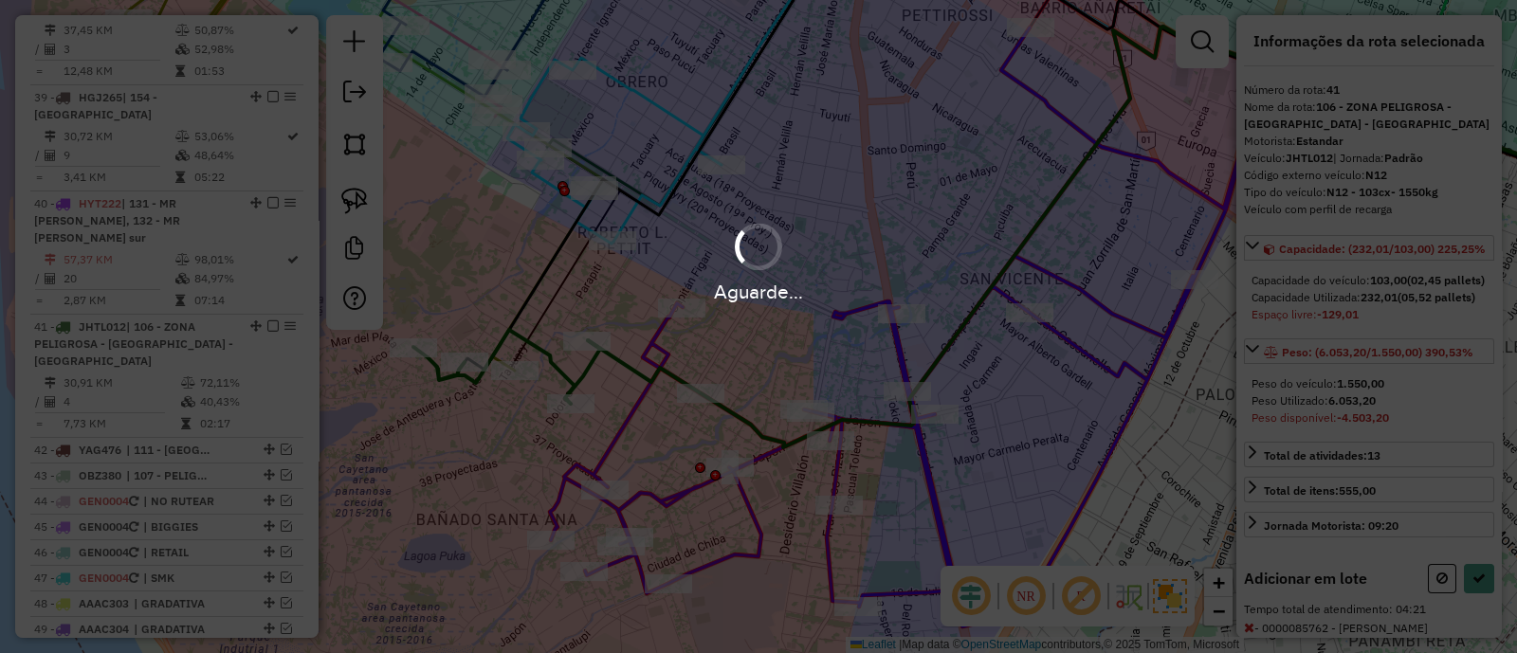
scroll to position [271, 0]
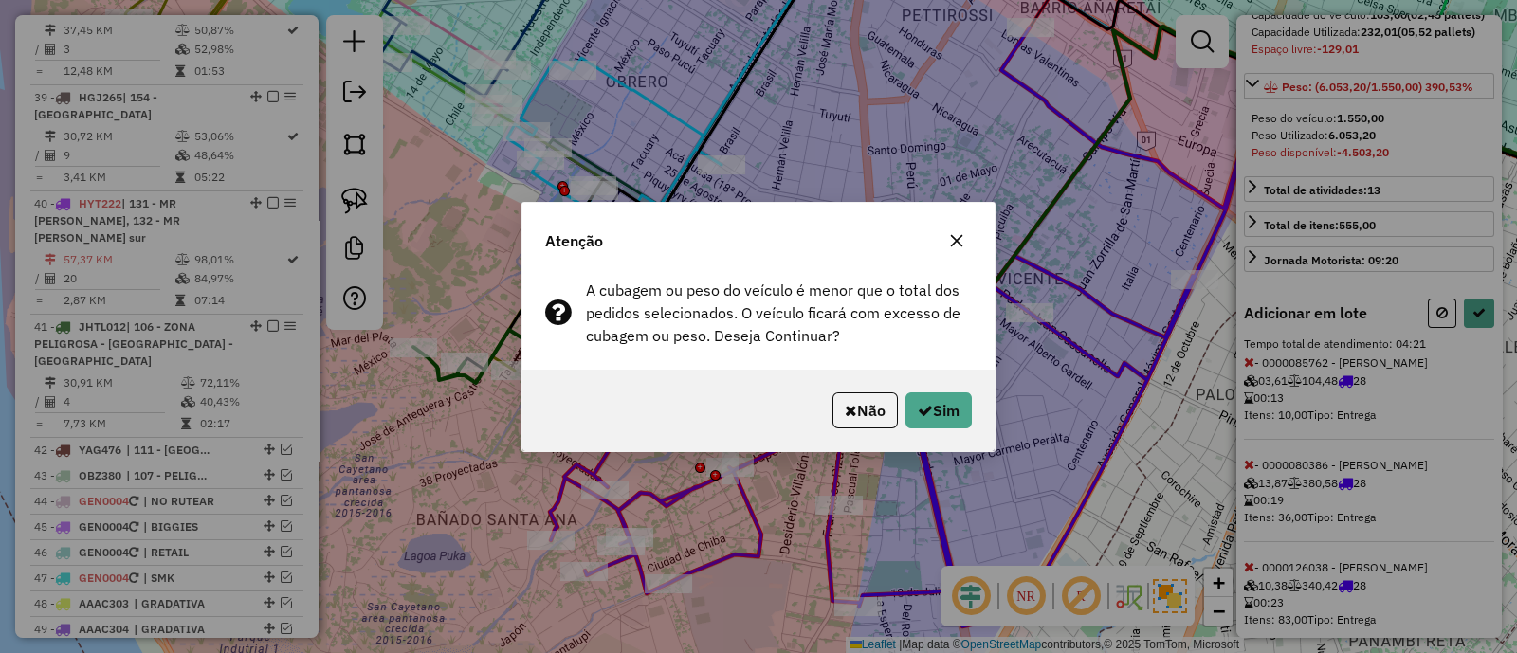
click at [931, 386] on div "Não Sim" at bounding box center [758, 411] width 472 height 82
click at [937, 404] on button "Sim" at bounding box center [938, 410] width 66 height 36
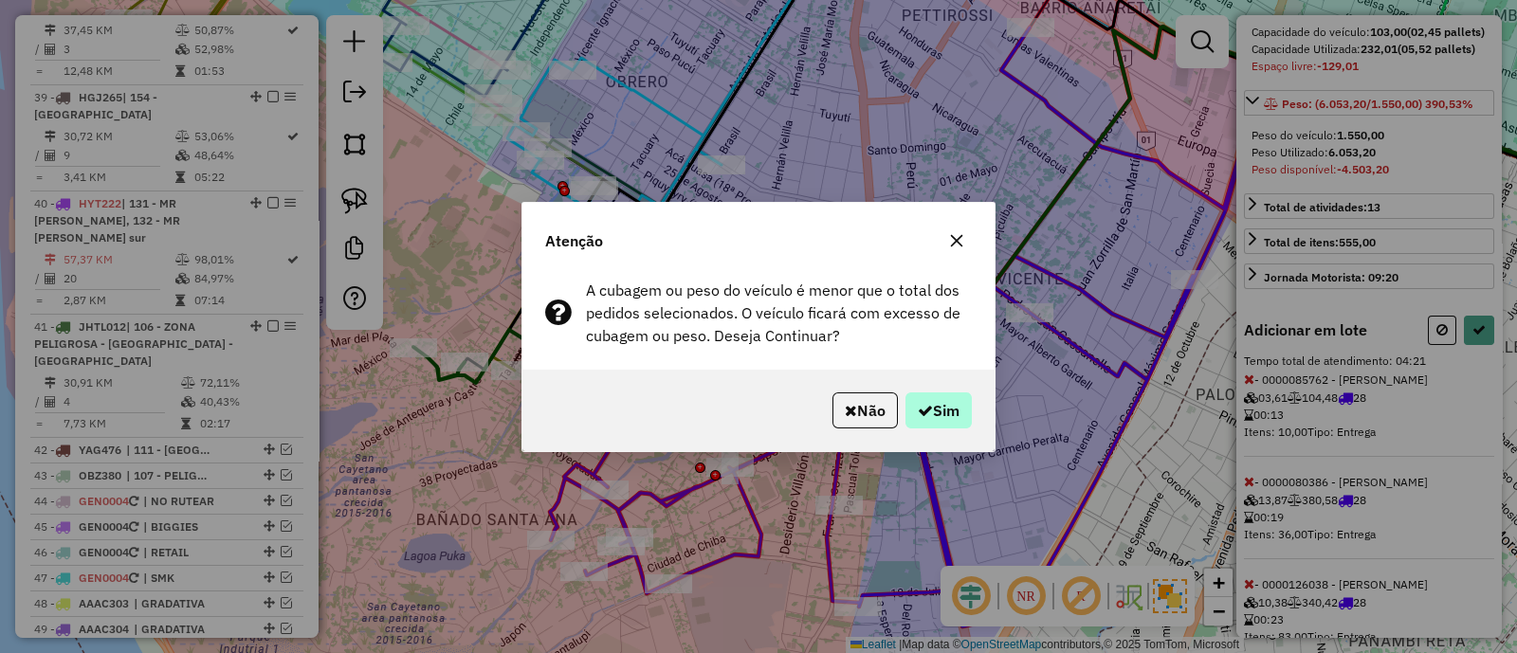
select select "**********"
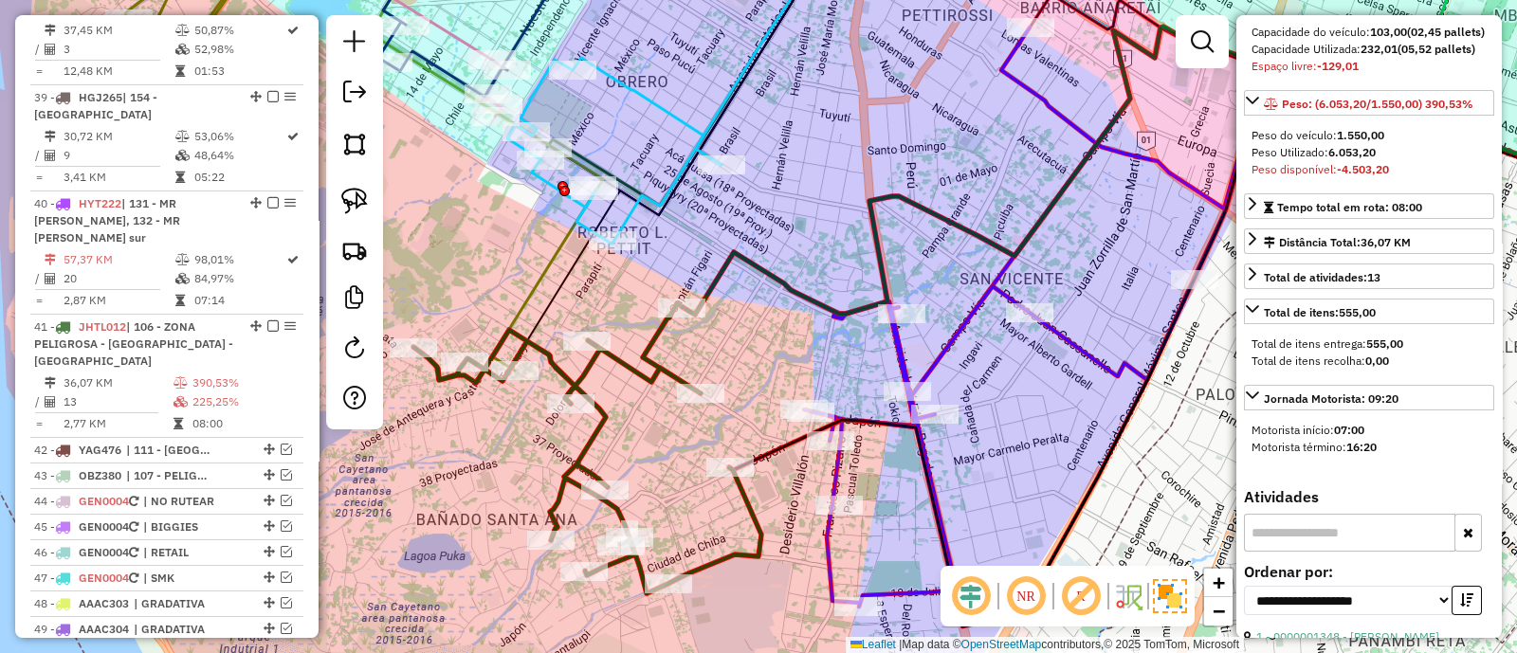
scroll to position [271, 0]
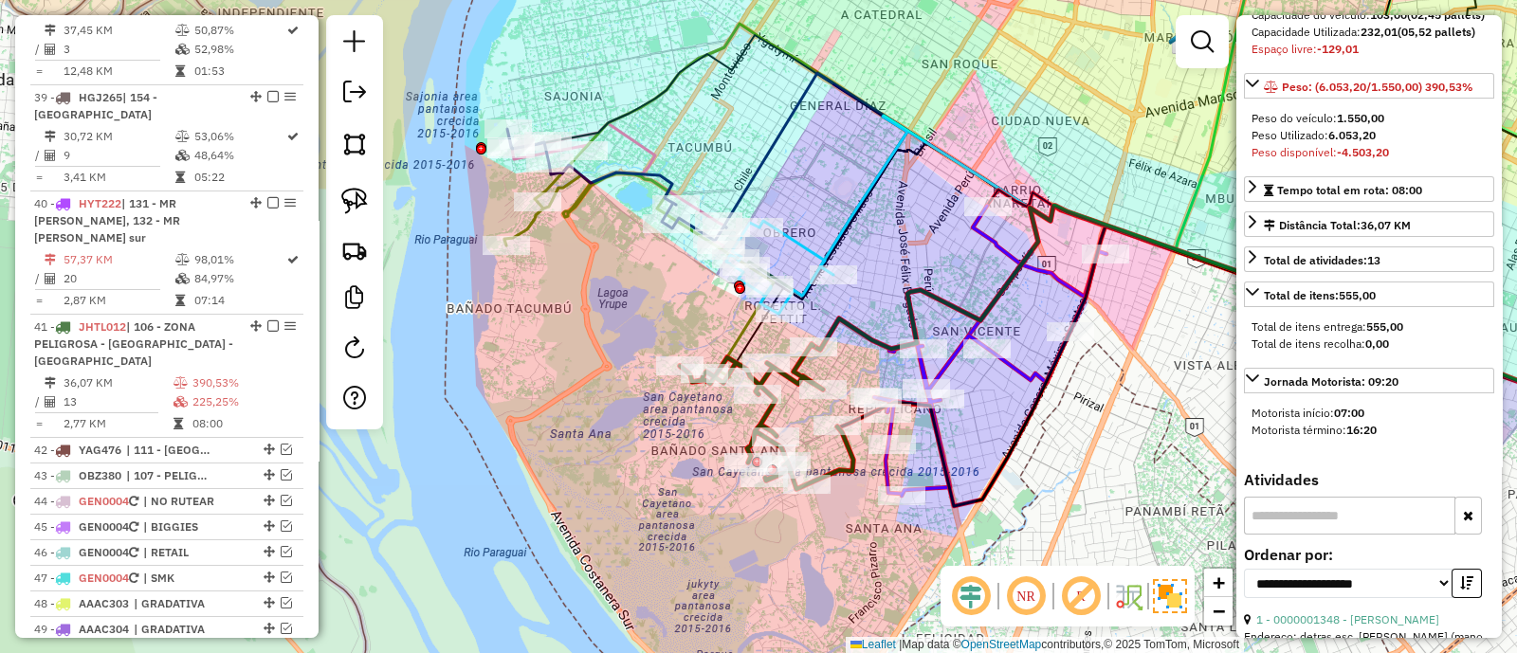
click at [1019, 381] on icon at bounding box center [990, 351] width 232 height 290
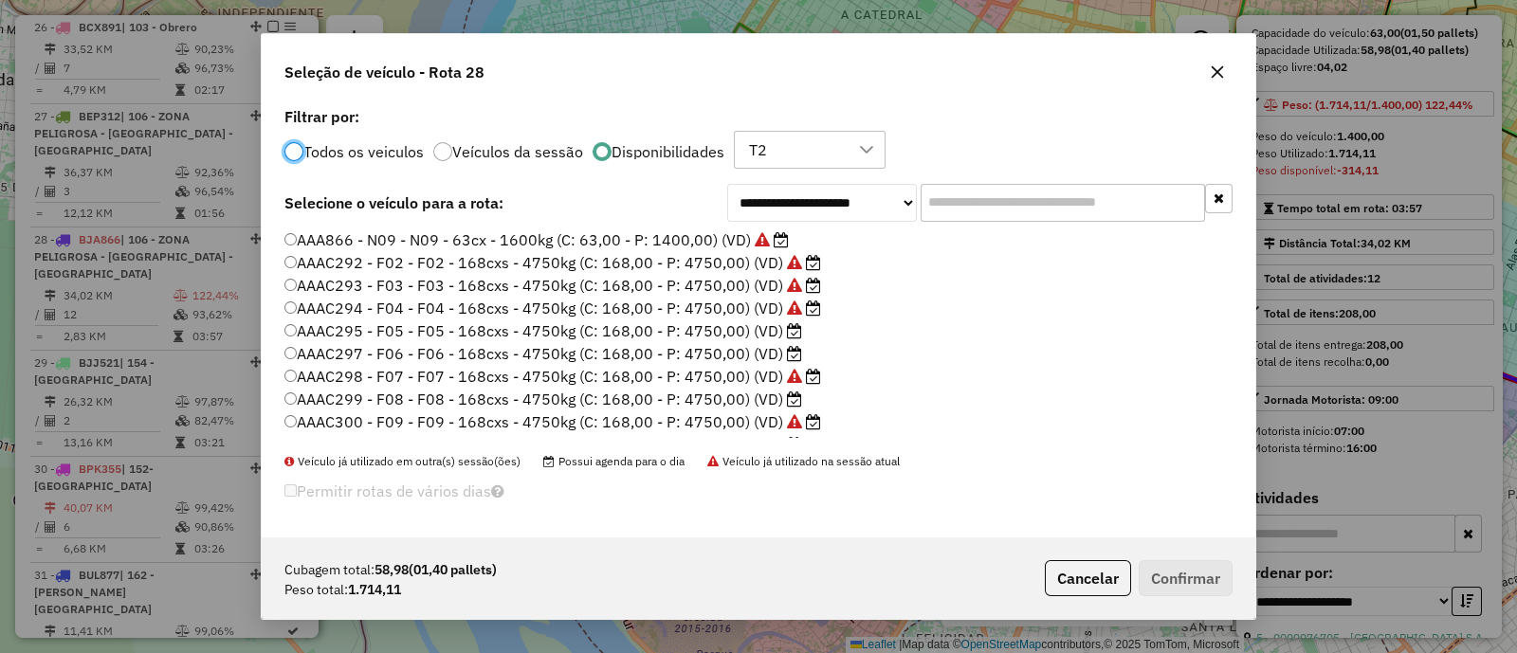
scroll to position [9, 6]
click at [1064, 533] on div "**********" at bounding box center [758, 319] width 993 height 435
click at [1094, 591] on button "Cancelar" at bounding box center [1088, 578] width 86 height 36
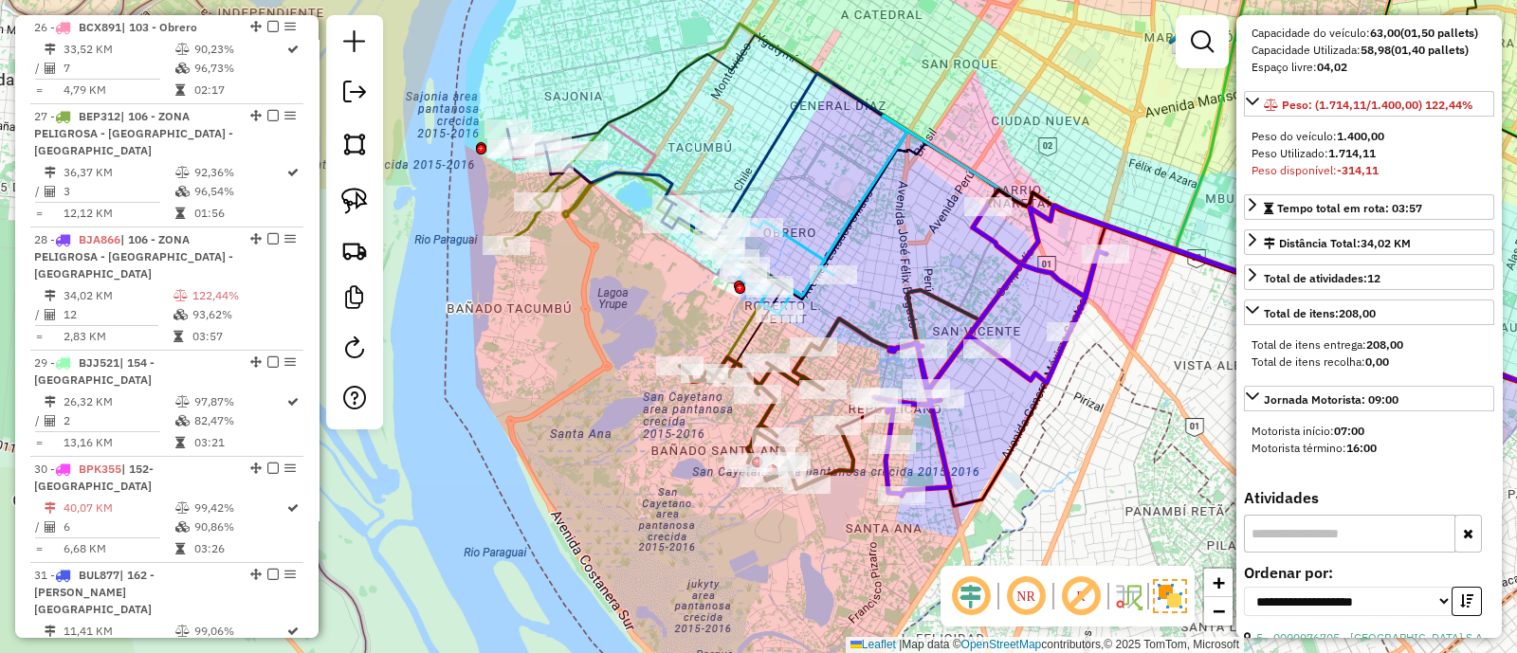
click at [1024, 372] on icon at bounding box center [990, 351] width 232 height 290
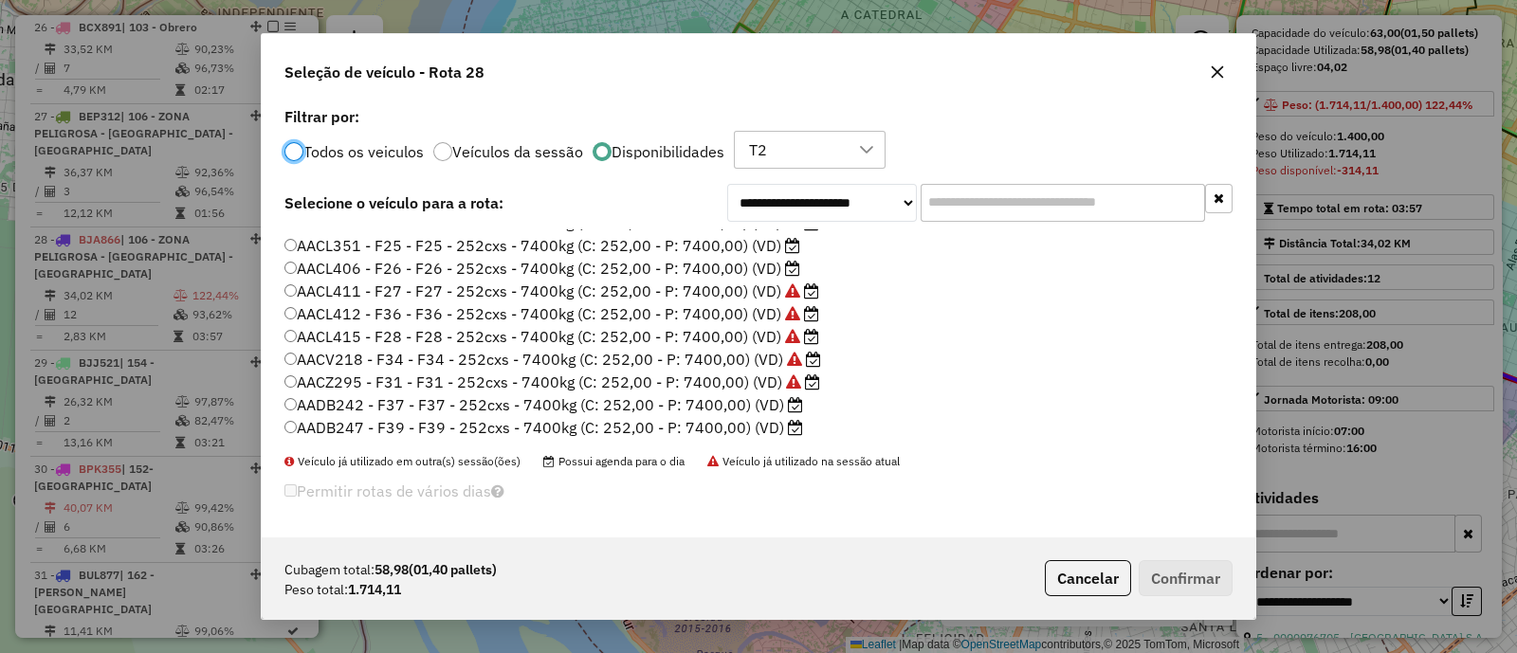
scroll to position [355, 0]
click at [780, 360] on label "AADB242 - F37 - F37 - 252cxs - 7400kg (C: 252,00 - P: 7400,00) (VD)" at bounding box center [543, 362] width 518 height 23
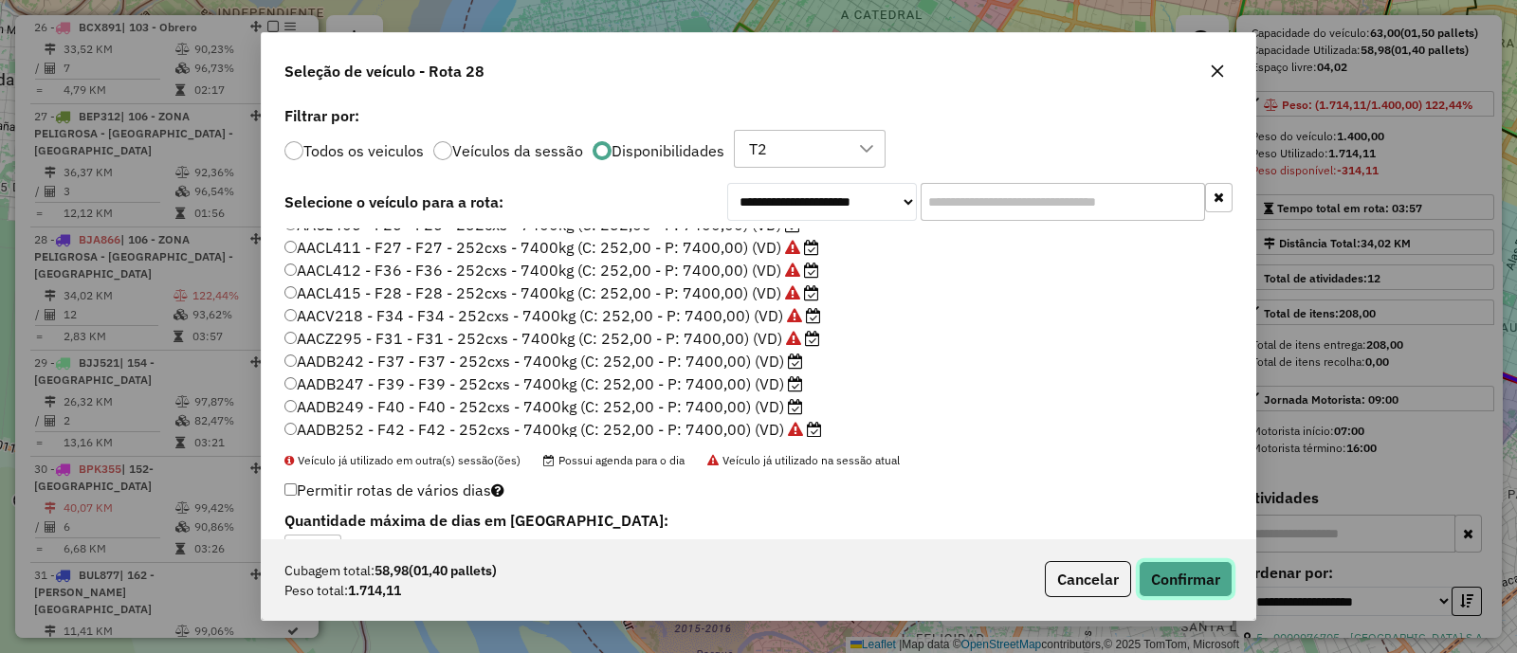
click at [1185, 568] on button "Confirmar" at bounding box center [1185, 579] width 94 height 36
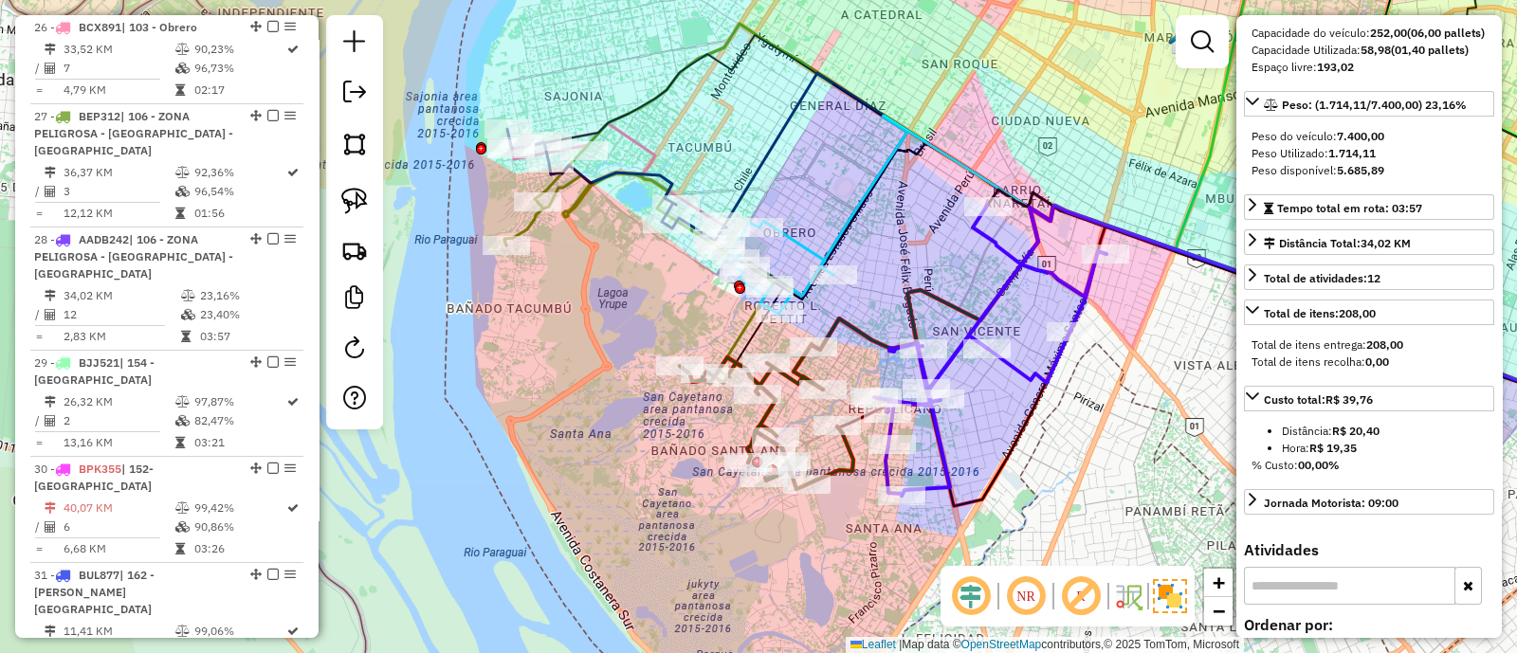
click at [1030, 366] on icon at bounding box center [990, 351] width 232 height 290
click at [1016, 362] on icon at bounding box center [990, 351] width 232 height 290
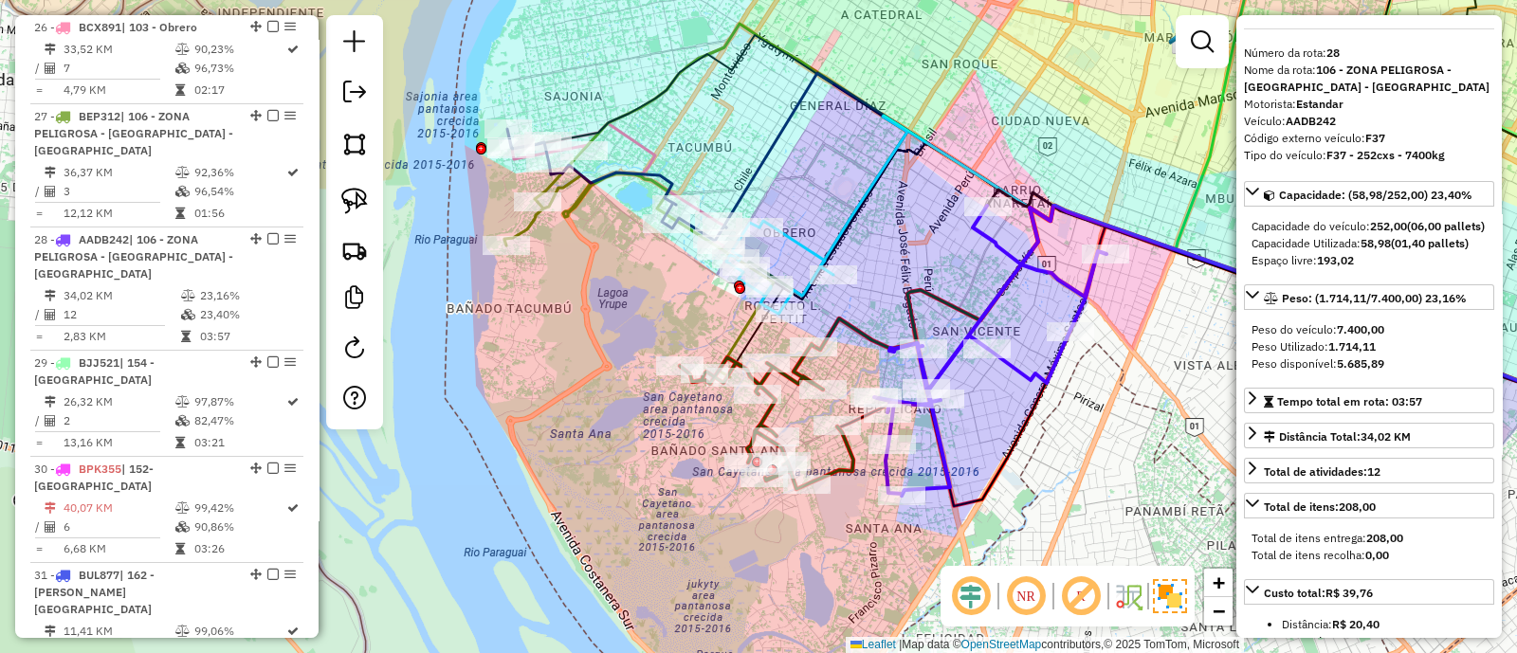
scroll to position [0, 0]
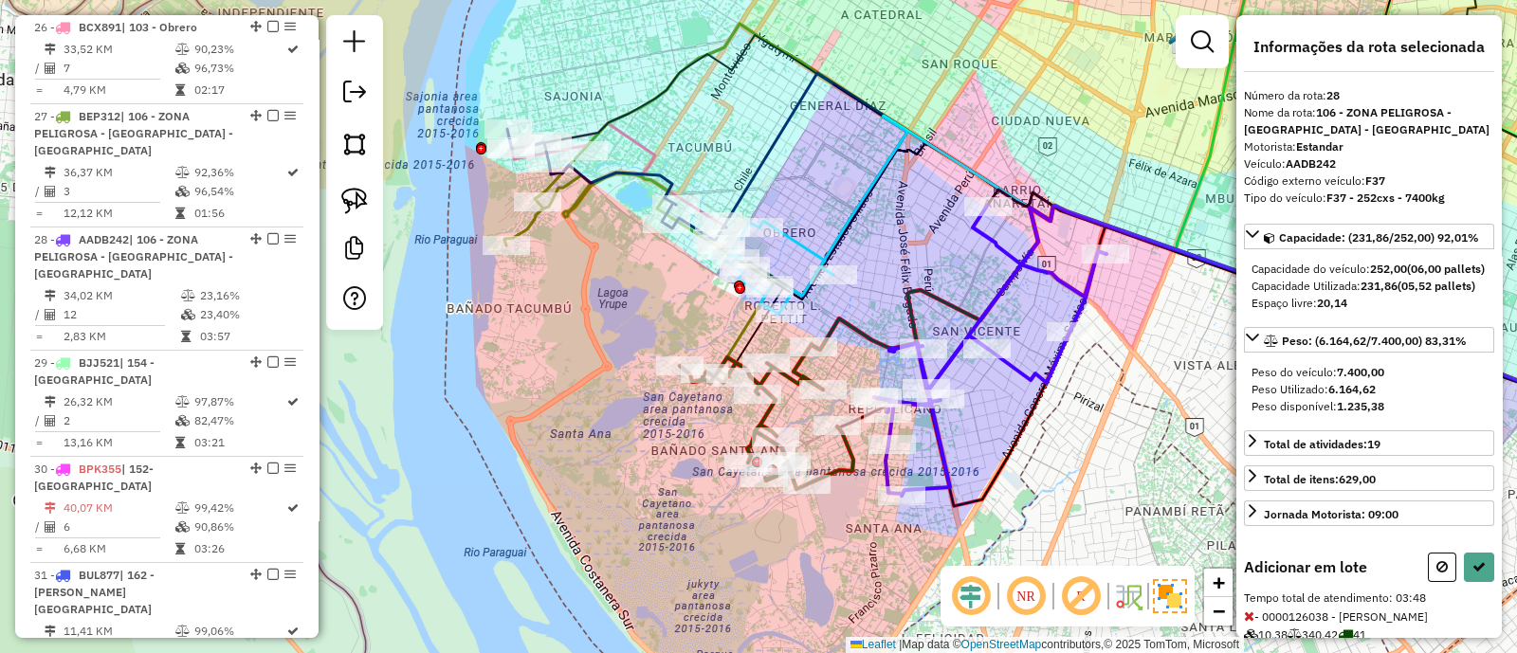
select select "**********"
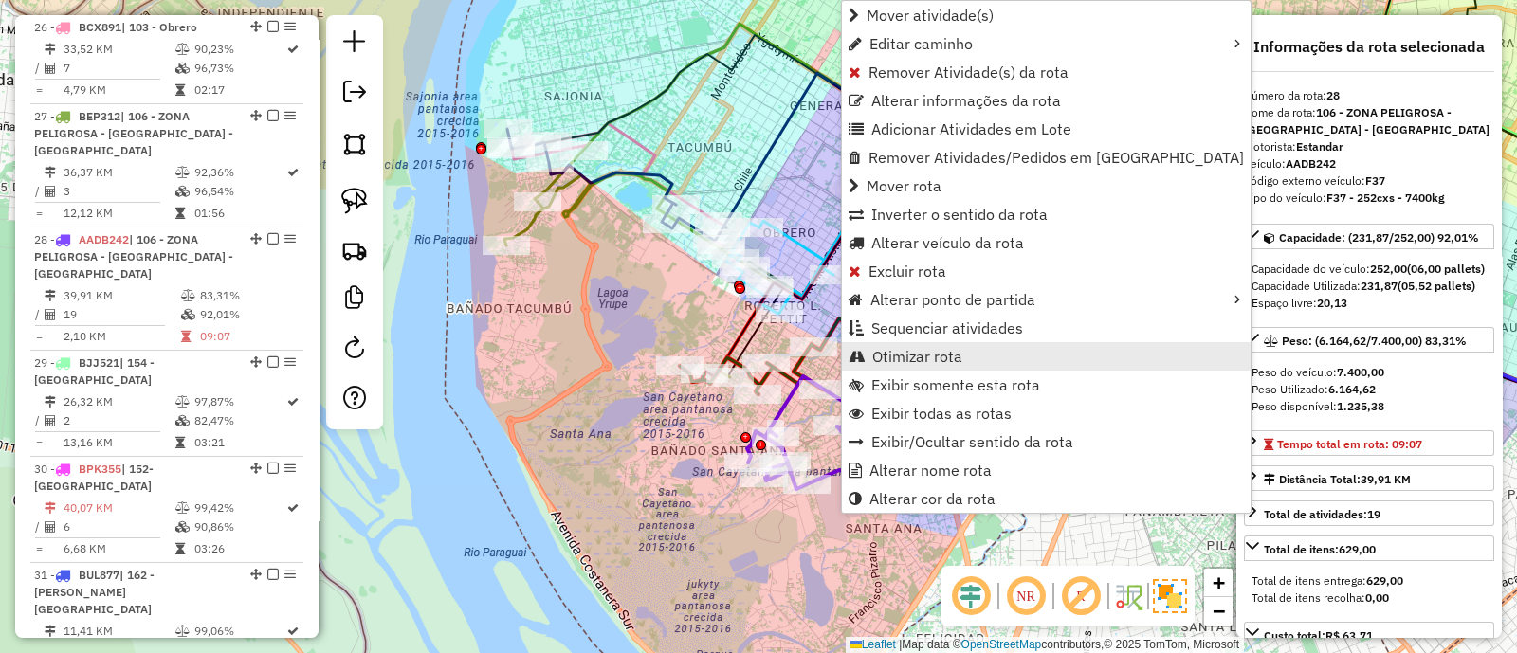
click at [909, 350] on span "Otimizar rota" at bounding box center [917, 356] width 90 height 15
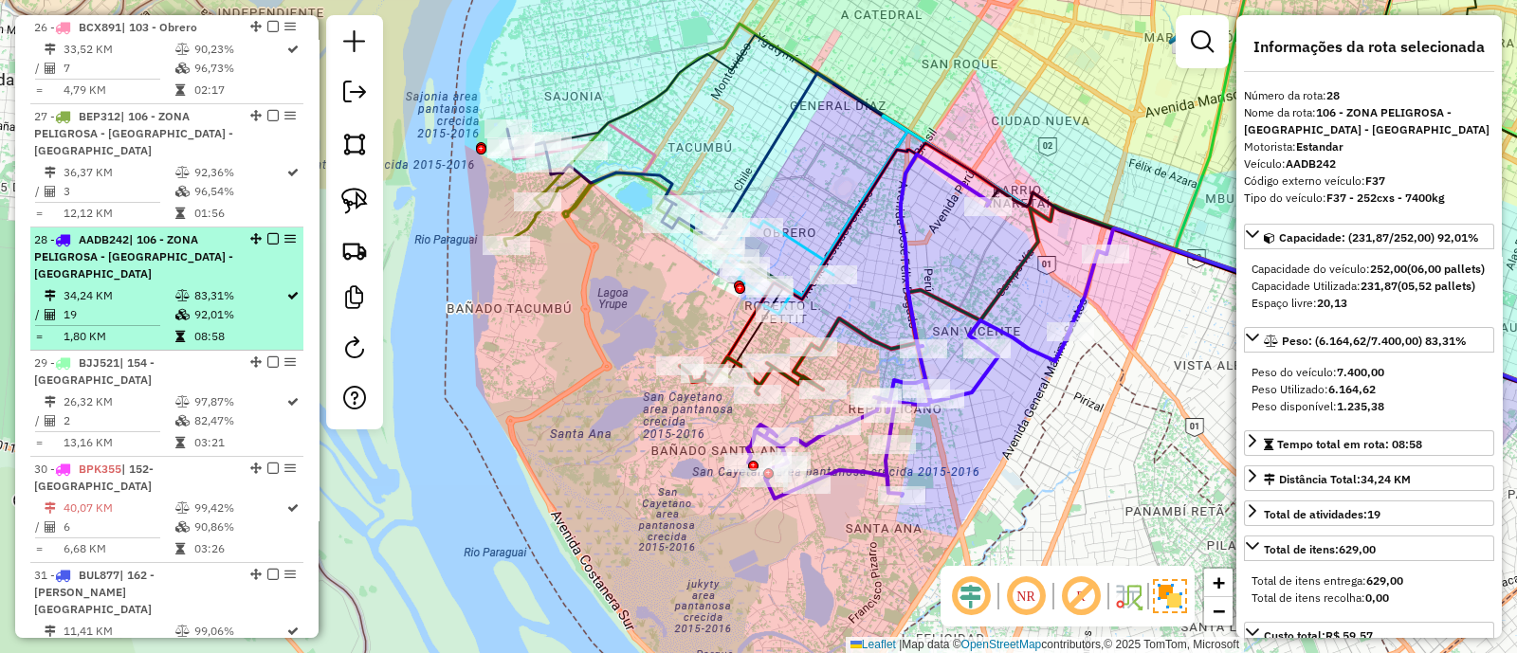
click at [267, 233] on em at bounding box center [272, 238] width 11 height 11
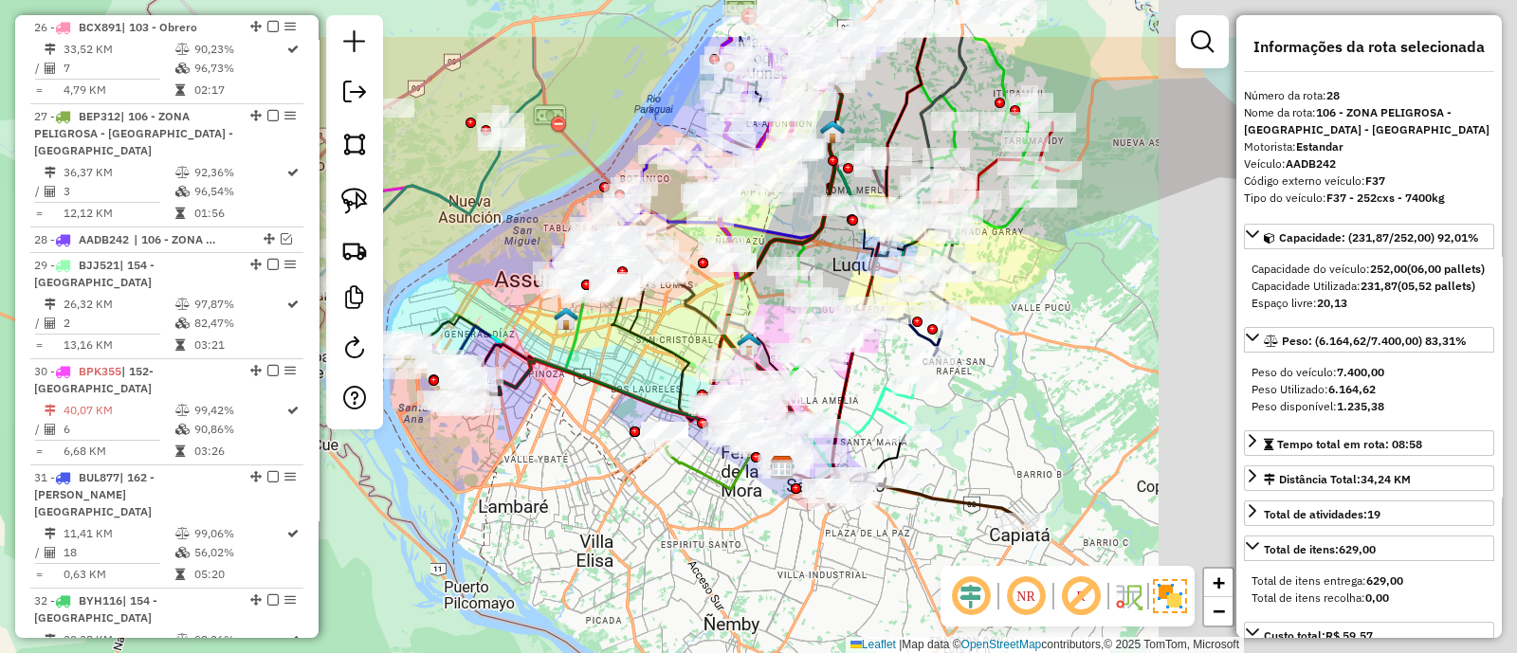
drag, startPoint x: 872, startPoint y: 408, endPoint x: 519, endPoint y: 493, distance: 362.8
click at [521, 493] on div "Janela de atendimento Grade de atendimento Capacidade Transportadoras Veículos …" at bounding box center [758, 326] width 1517 height 653
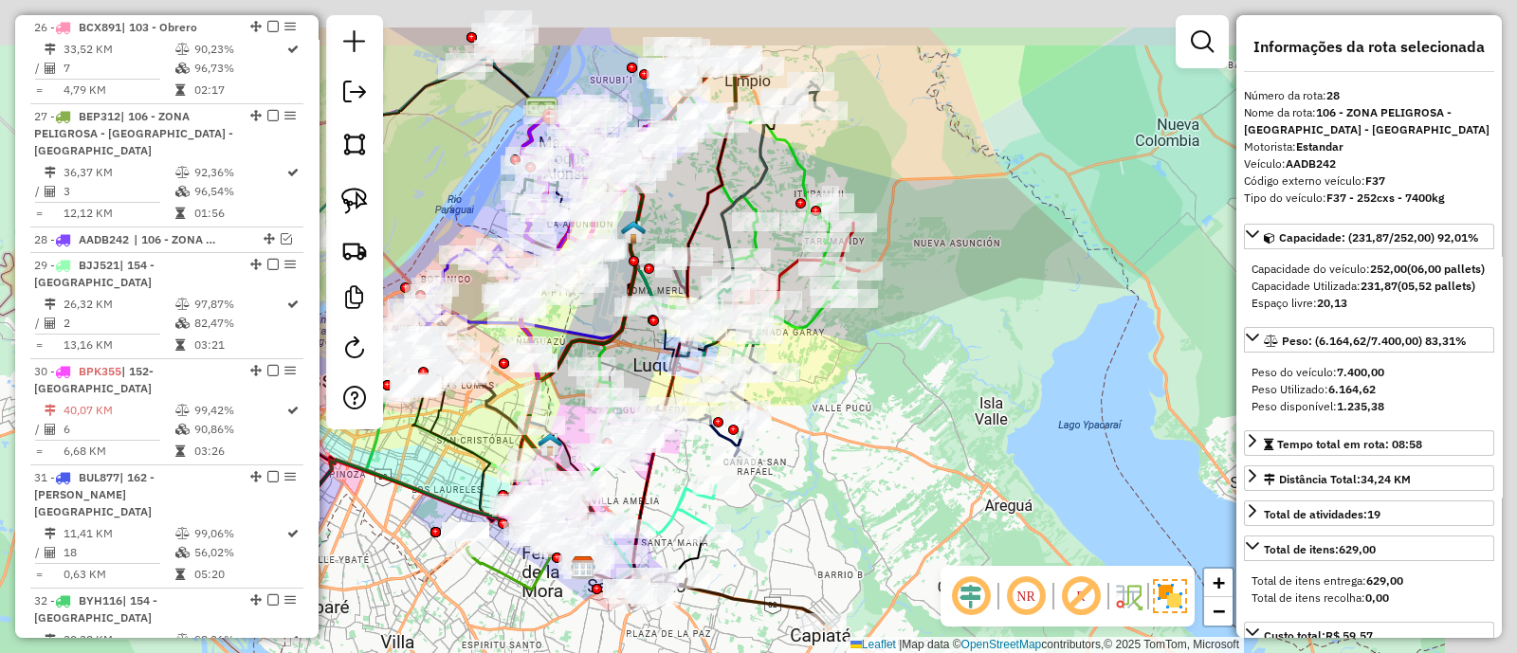
drag, startPoint x: 1148, startPoint y: 262, endPoint x: 964, endPoint y: 379, distance: 218.2
click at [972, 376] on div "Janela de atendimento Grade de atendimento Capacidade Transportadoras Veículos …" at bounding box center [758, 326] width 1517 height 653
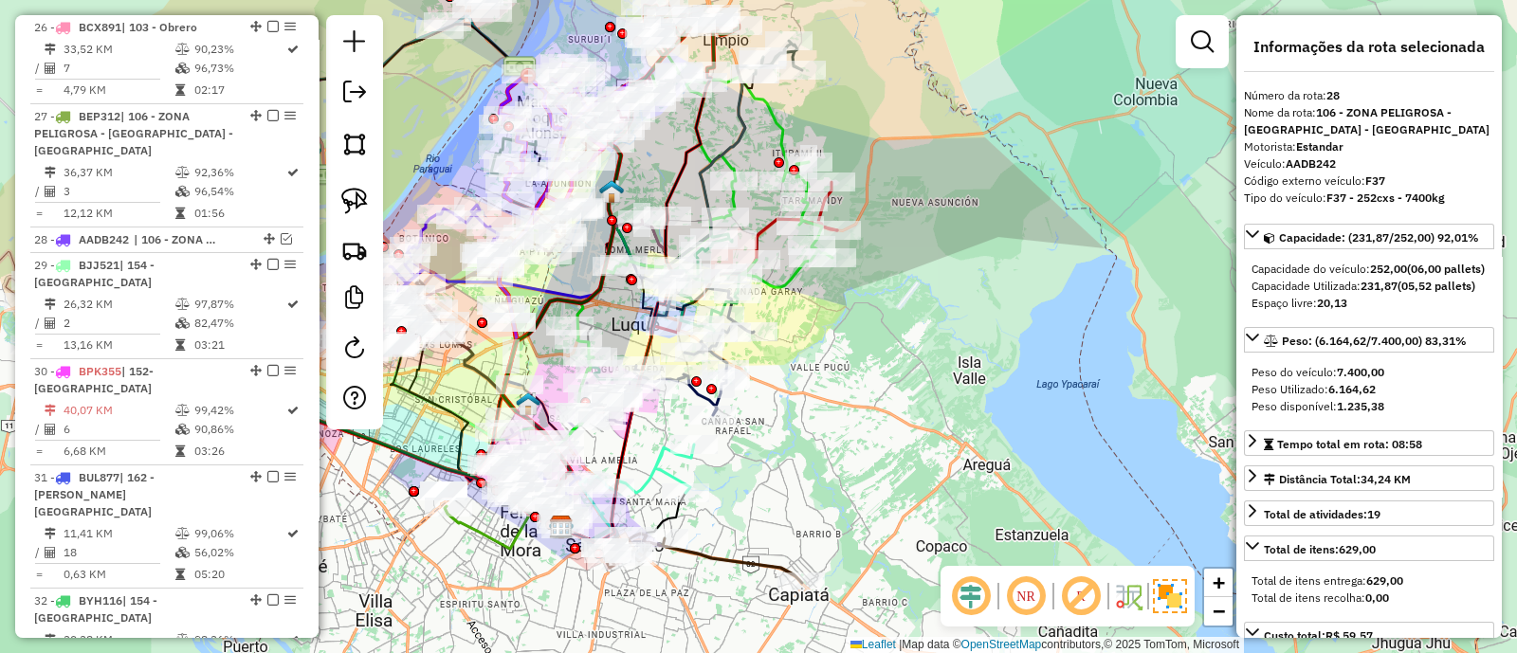
drag, startPoint x: 926, startPoint y: 419, endPoint x: 976, endPoint y: 159, distance: 264.5
click at [965, 171] on div "Janela de atendimento Grade de atendimento Capacidade Transportadoras Veículos …" at bounding box center [758, 326] width 1517 height 653
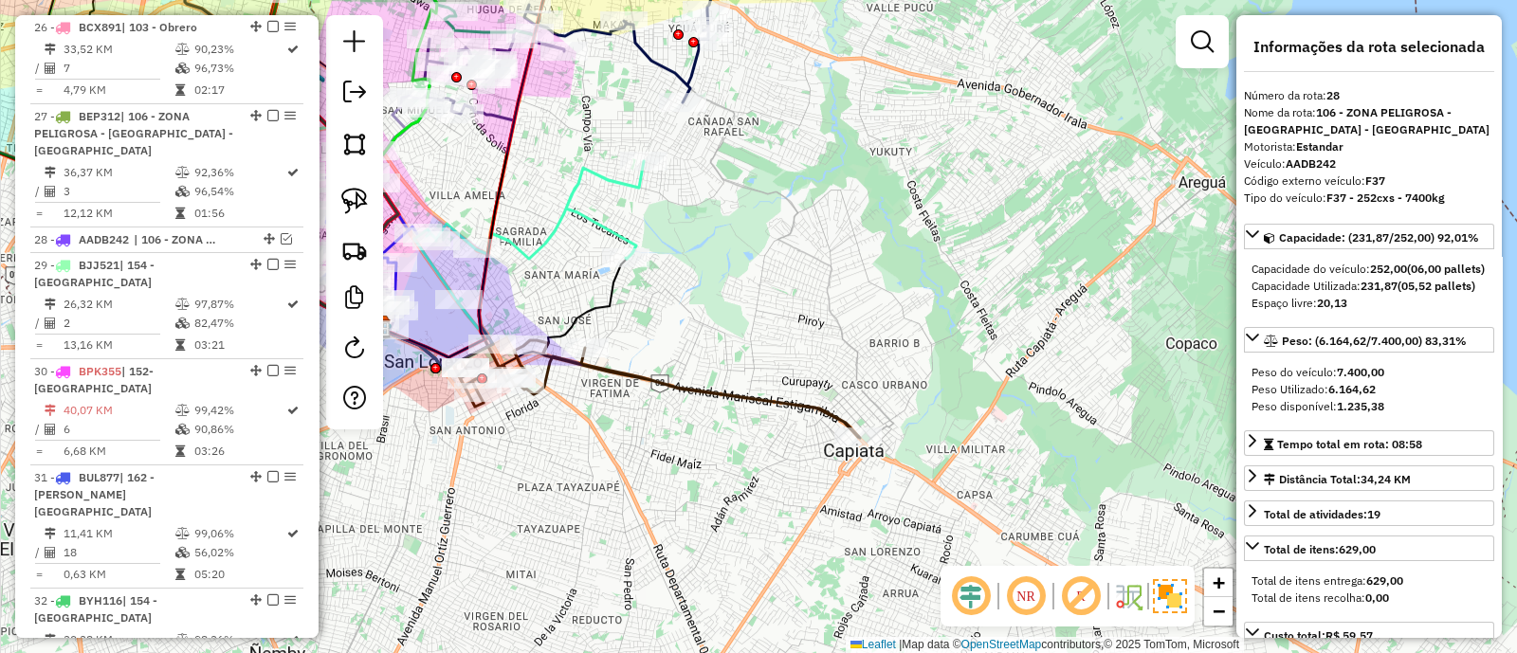
click at [676, 376] on icon at bounding box center [656, 387] width 407 height 100
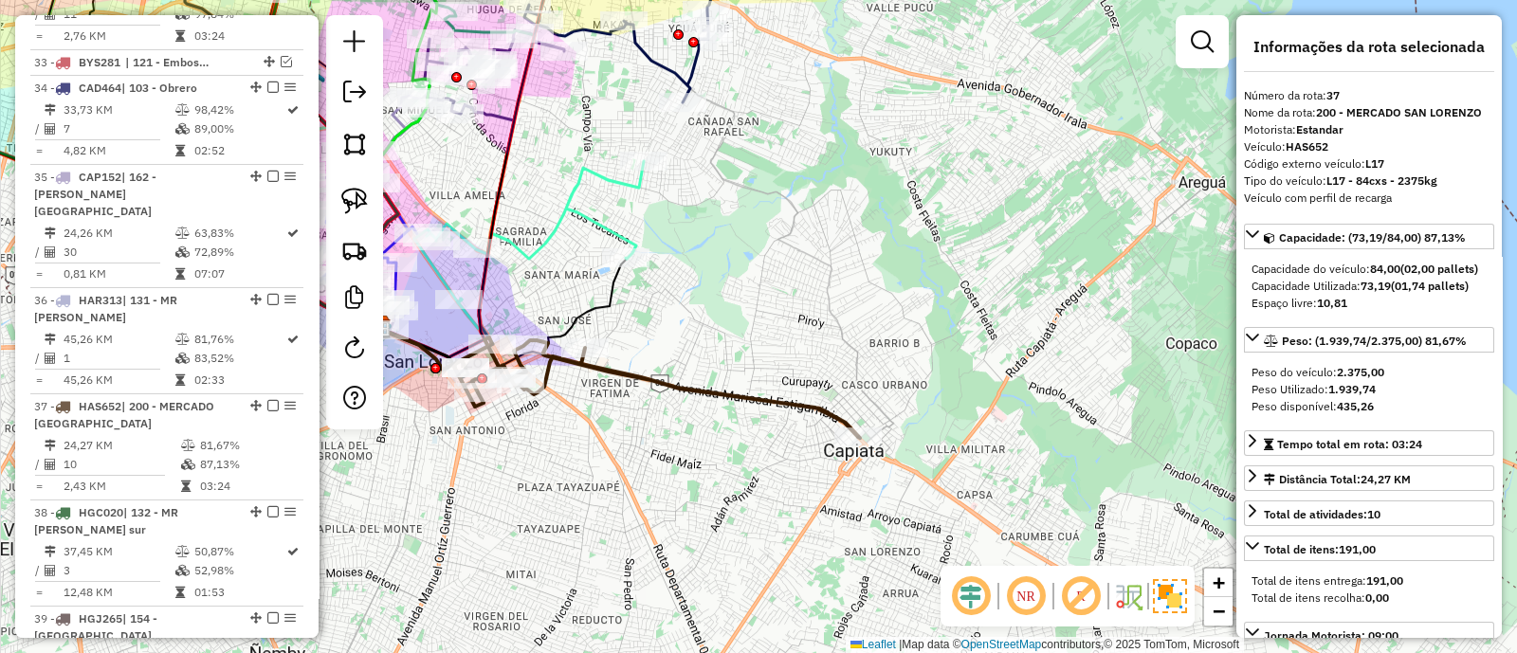
scroll to position [4105, 0]
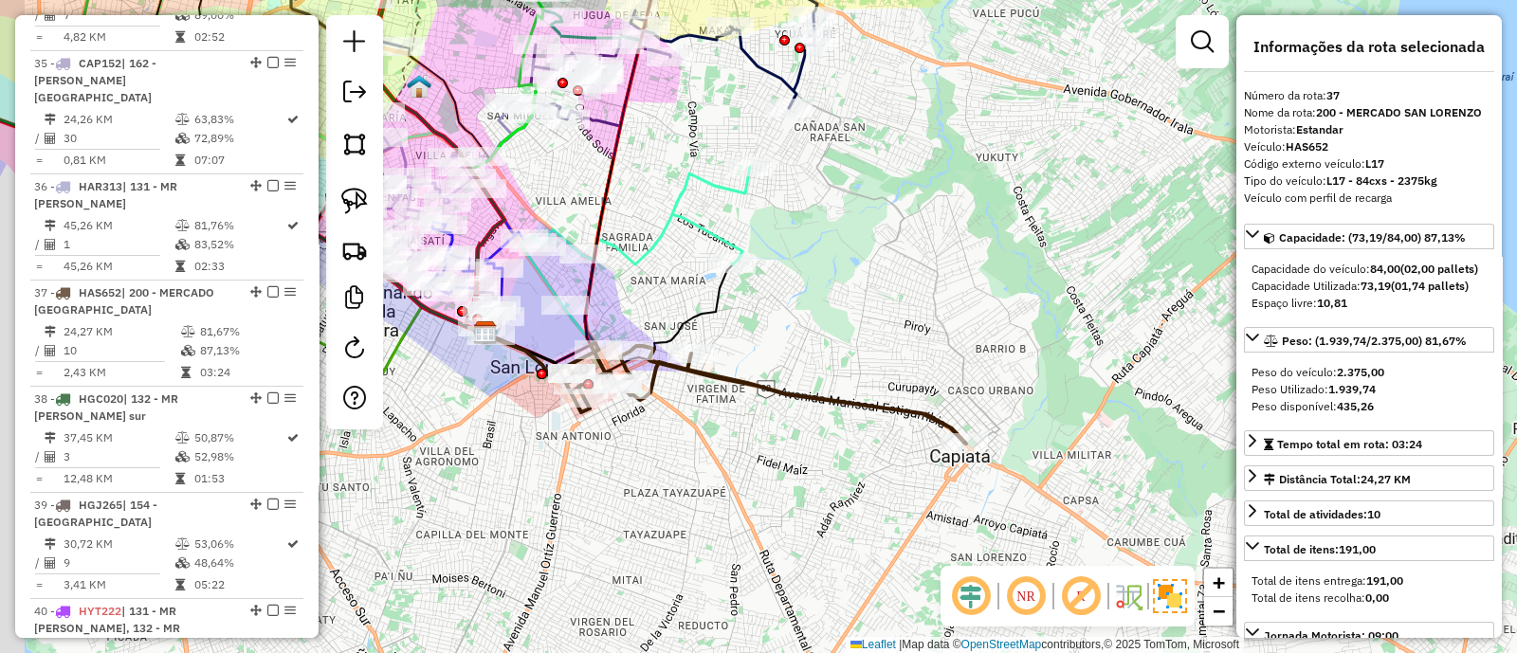
drag, startPoint x: 686, startPoint y: 447, endPoint x: 863, endPoint y: 433, distance: 176.9
click at [862, 433] on div "Janela de atendimento Grade de atendimento Capacidade Transportadoras Veículos …" at bounding box center [758, 326] width 1517 height 653
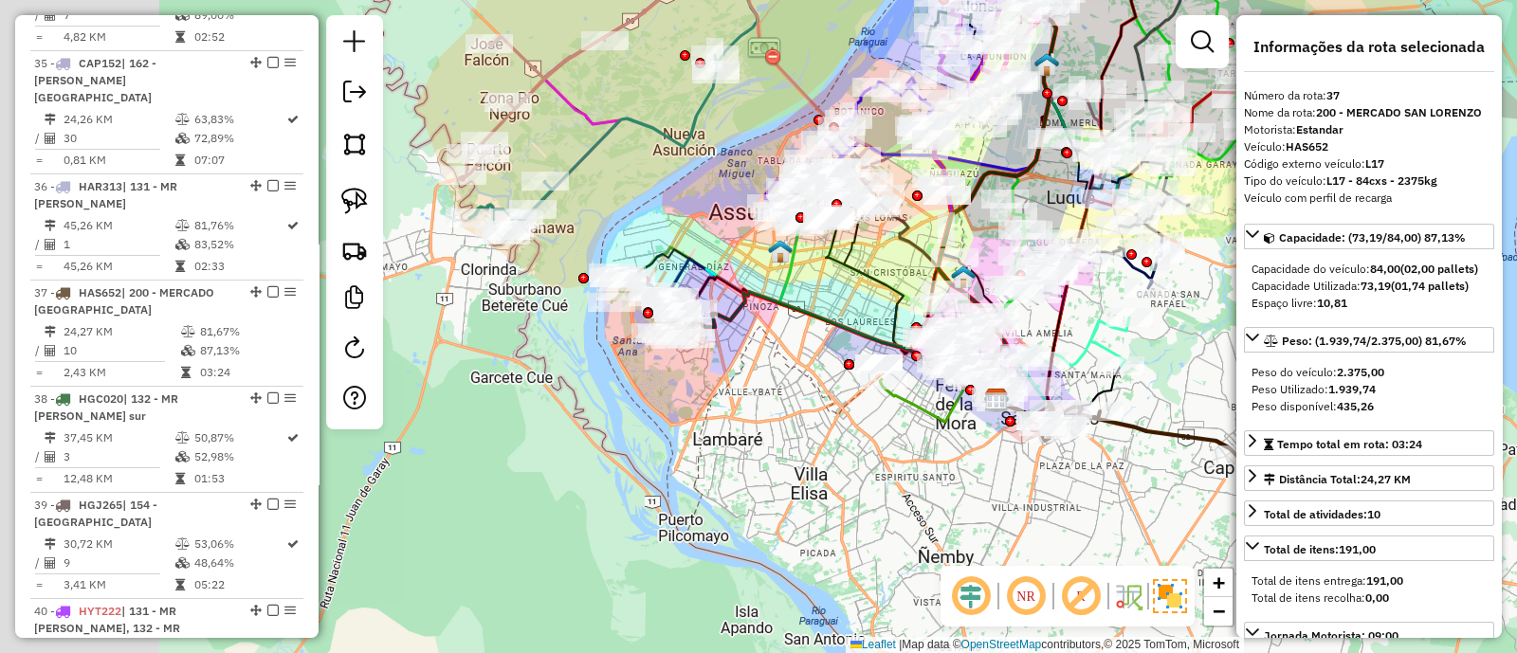
drag, startPoint x: 741, startPoint y: 488, endPoint x: 1046, endPoint y: 514, distance: 306.3
click at [1046, 514] on div "Janela de atendimento Grade de atendimento Capacidade Transportadoras Veículos …" at bounding box center [758, 326] width 1517 height 653
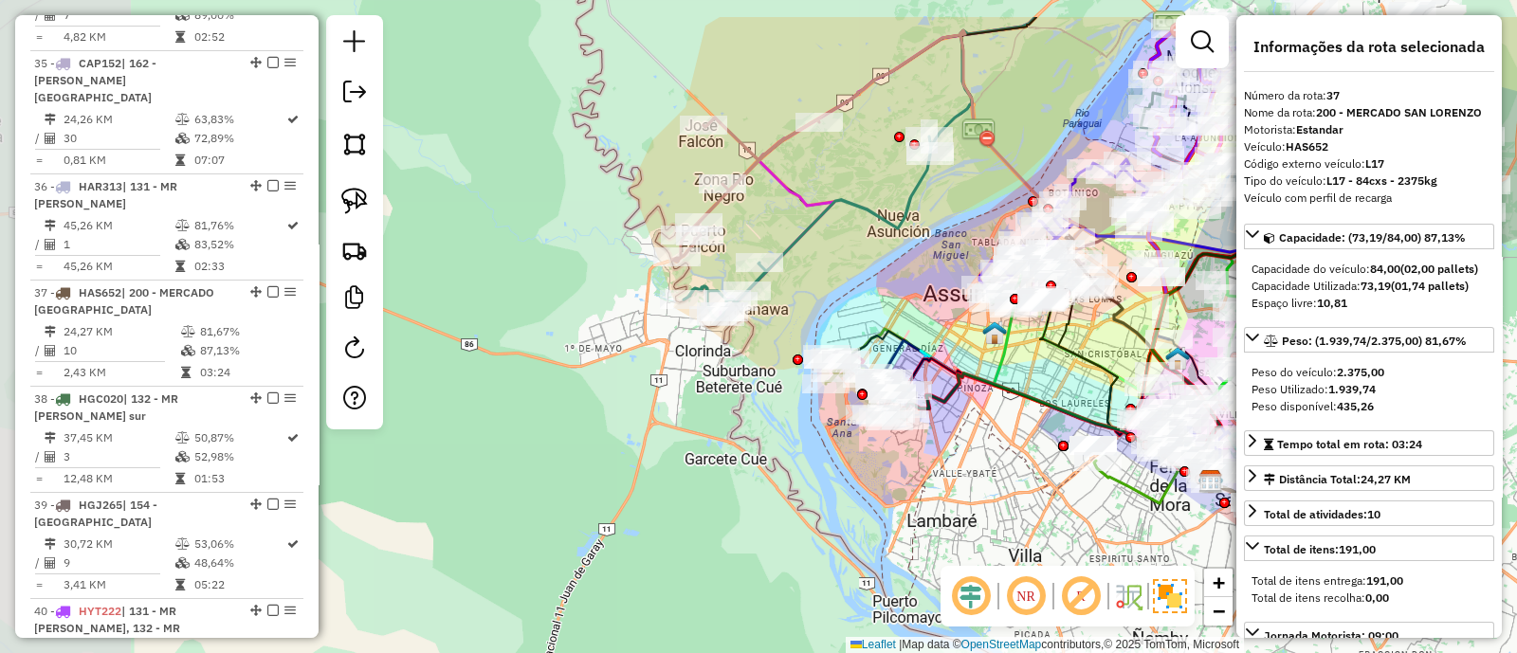
drag, startPoint x: 773, startPoint y: 442, endPoint x: 861, endPoint y: 398, distance: 98.3
click at [939, 523] on div "Janela de atendimento Grade de atendimento Capacidade Transportadoras Veículos …" at bounding box center [758, 326] width 1517 height 653
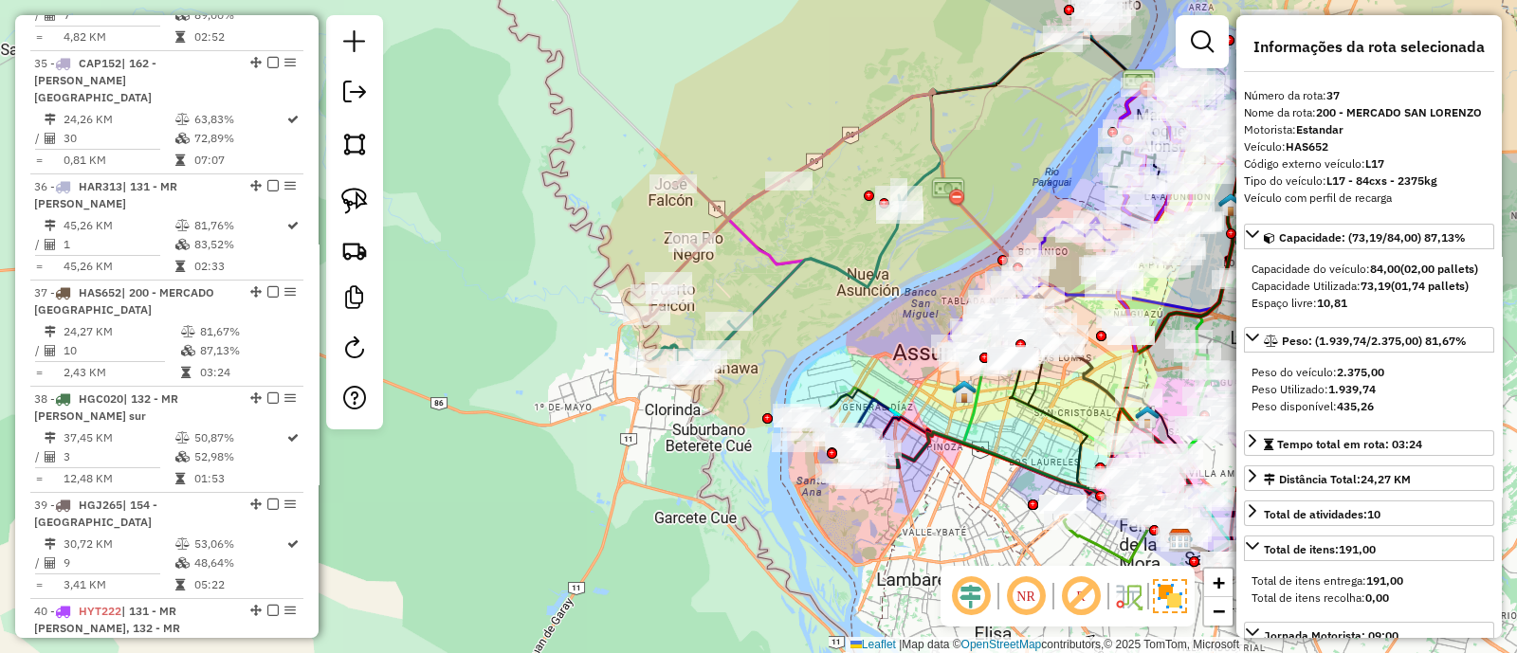
click at [748, 196] on icon at bounding box center [715, 248] width 147 height 144
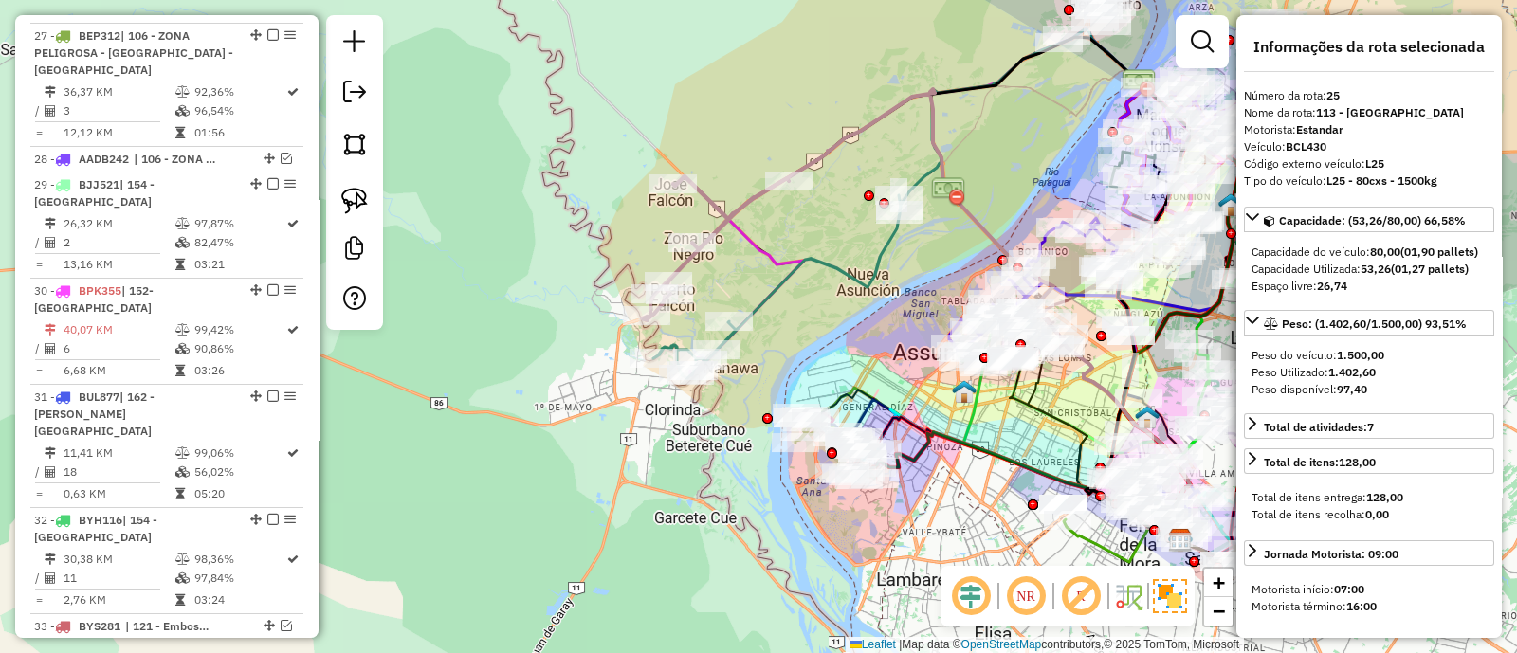
scroll to position [3064, 0]
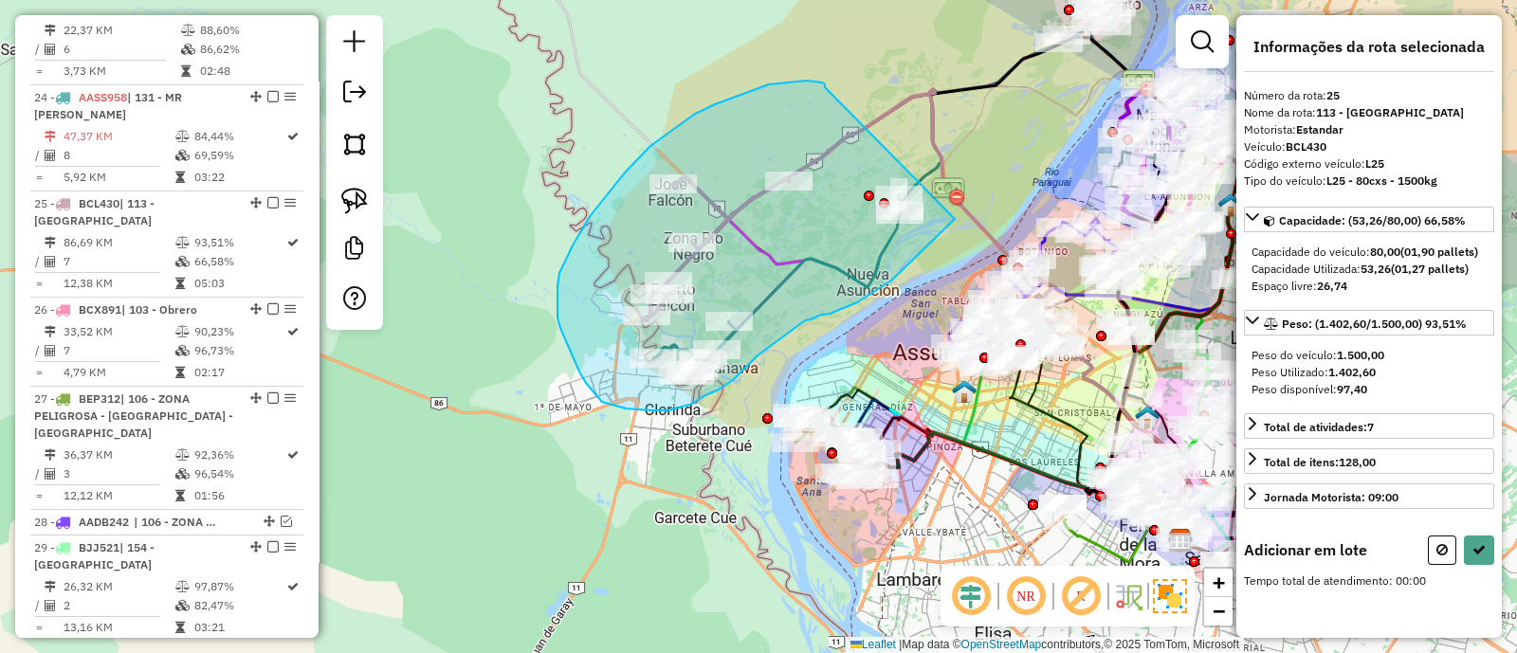
drag, startPoint x: 825, startPoint y: 87, endPoint x: 969, endPoint y: 196, distance: 180.7
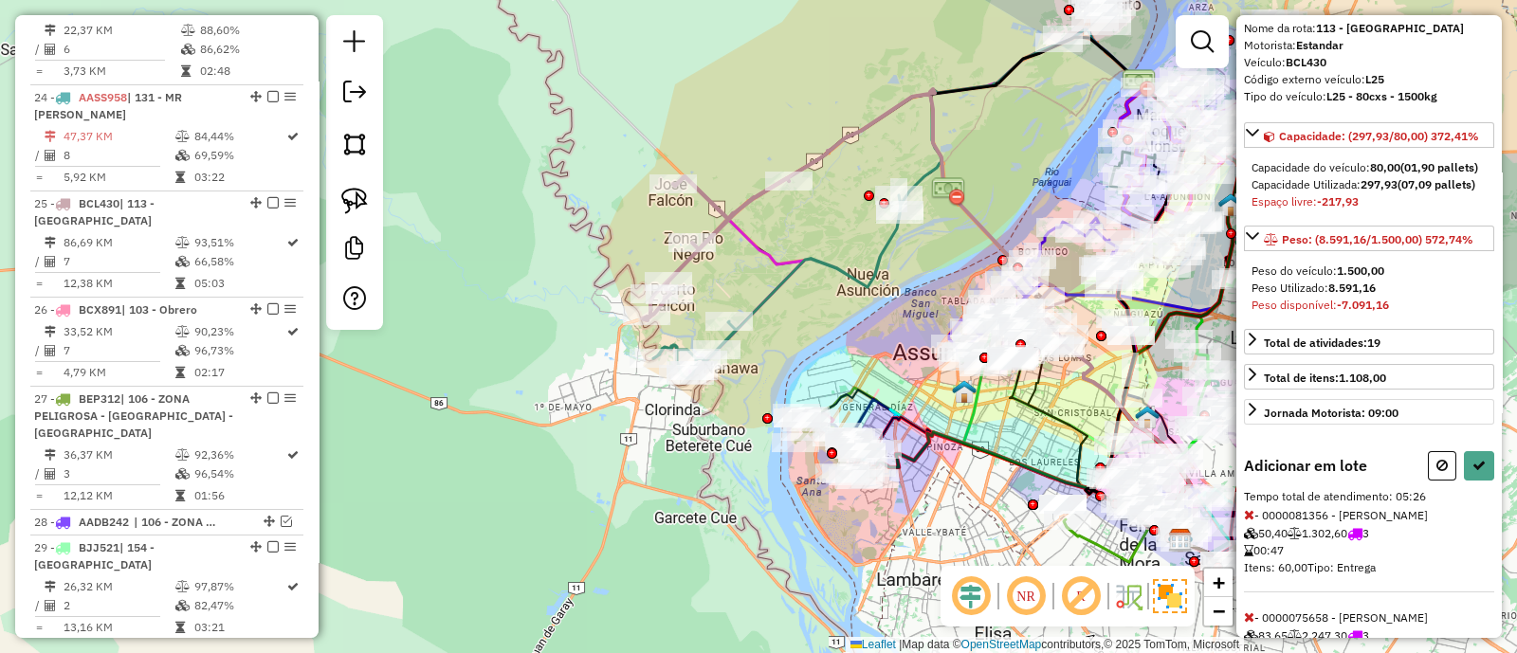
scroll to position [118, 0]
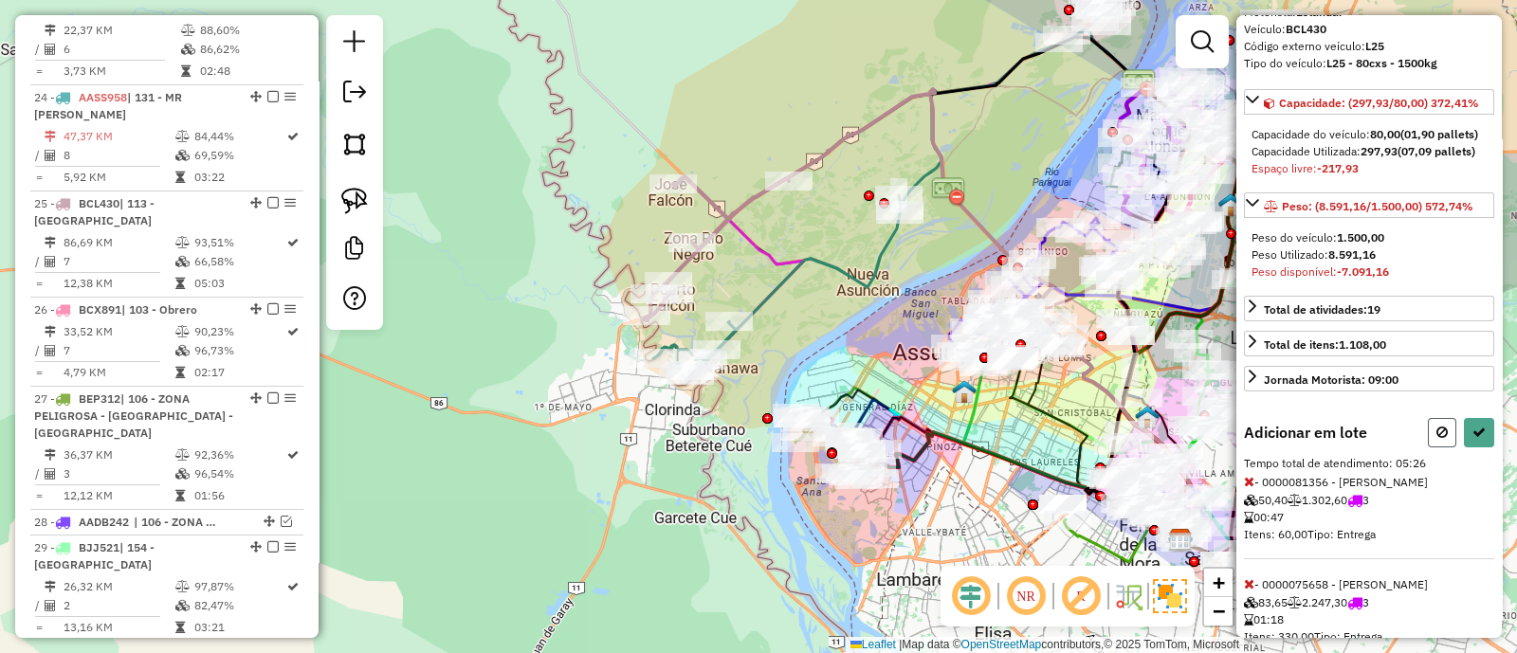
click at [1436, 439] on icon at bounding box center [1441, 432] width 11 height 13
select select "**********"
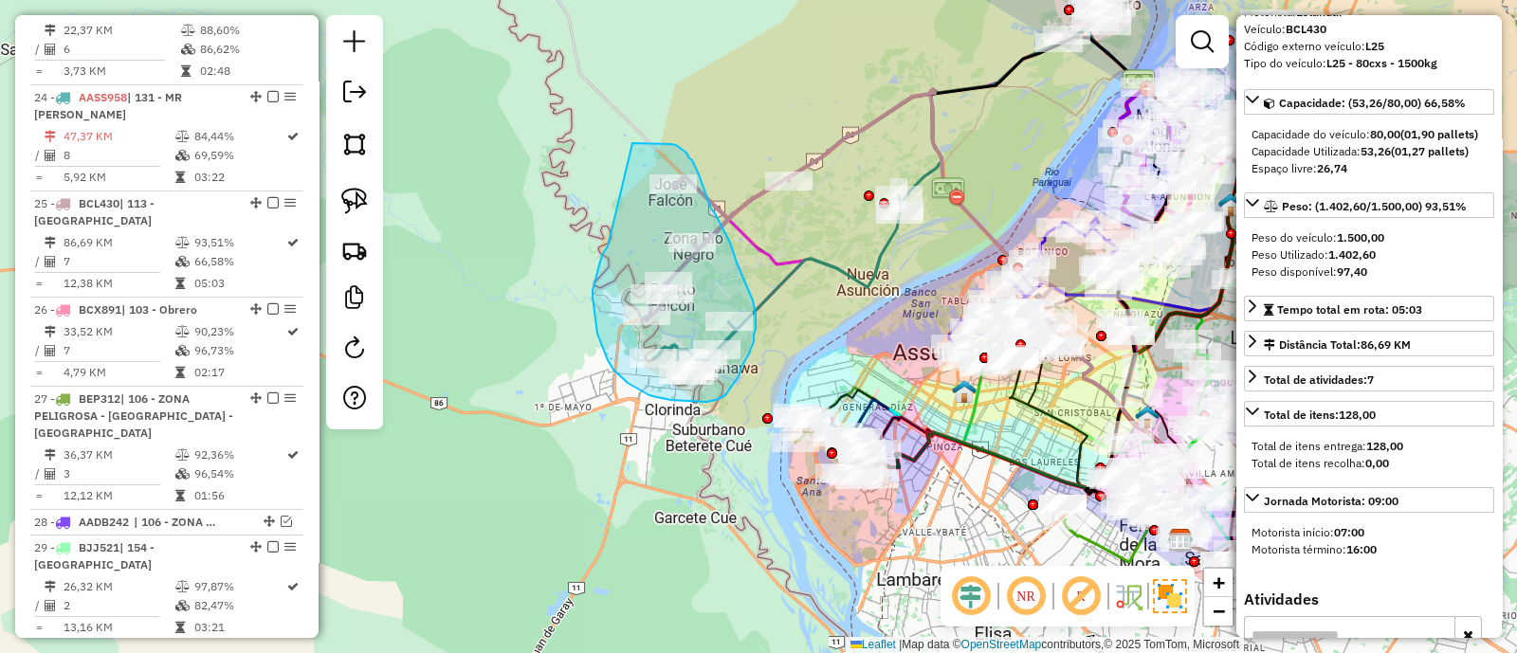
drag, startPoint x: 608, startPoint y: 246, endPoint x: 619, endPoint y: 146, distance: 101.1
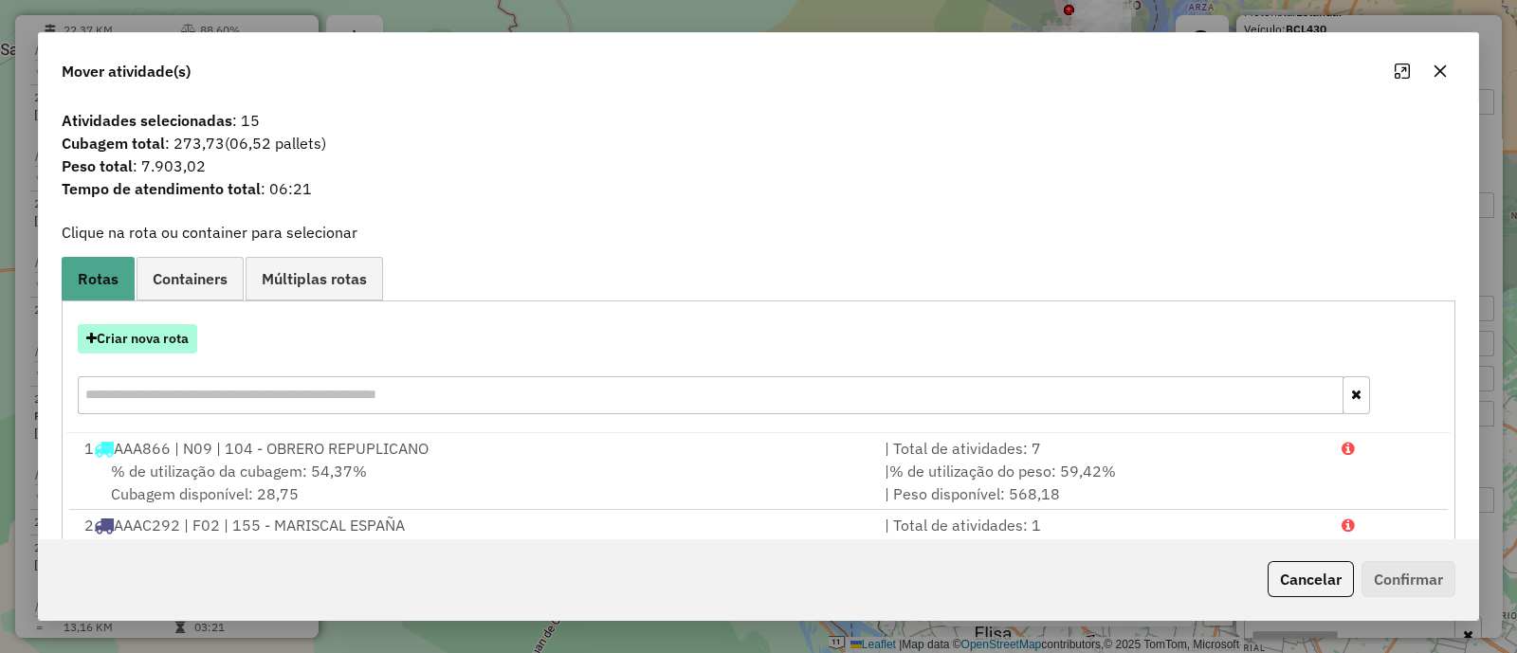
click at [136, 341] on button "Criar nova rota" at bounding box center [137, 338] width 119 height 29
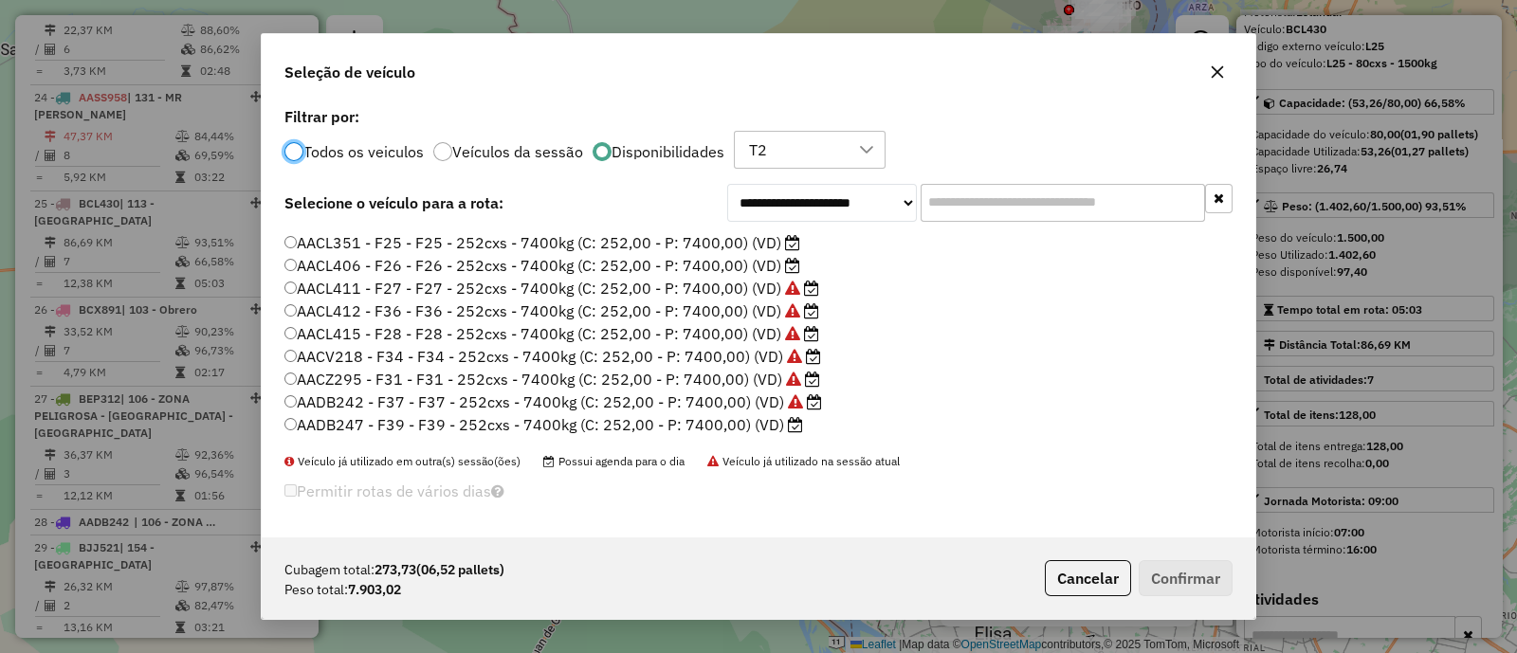
scroll to position [355, 0]
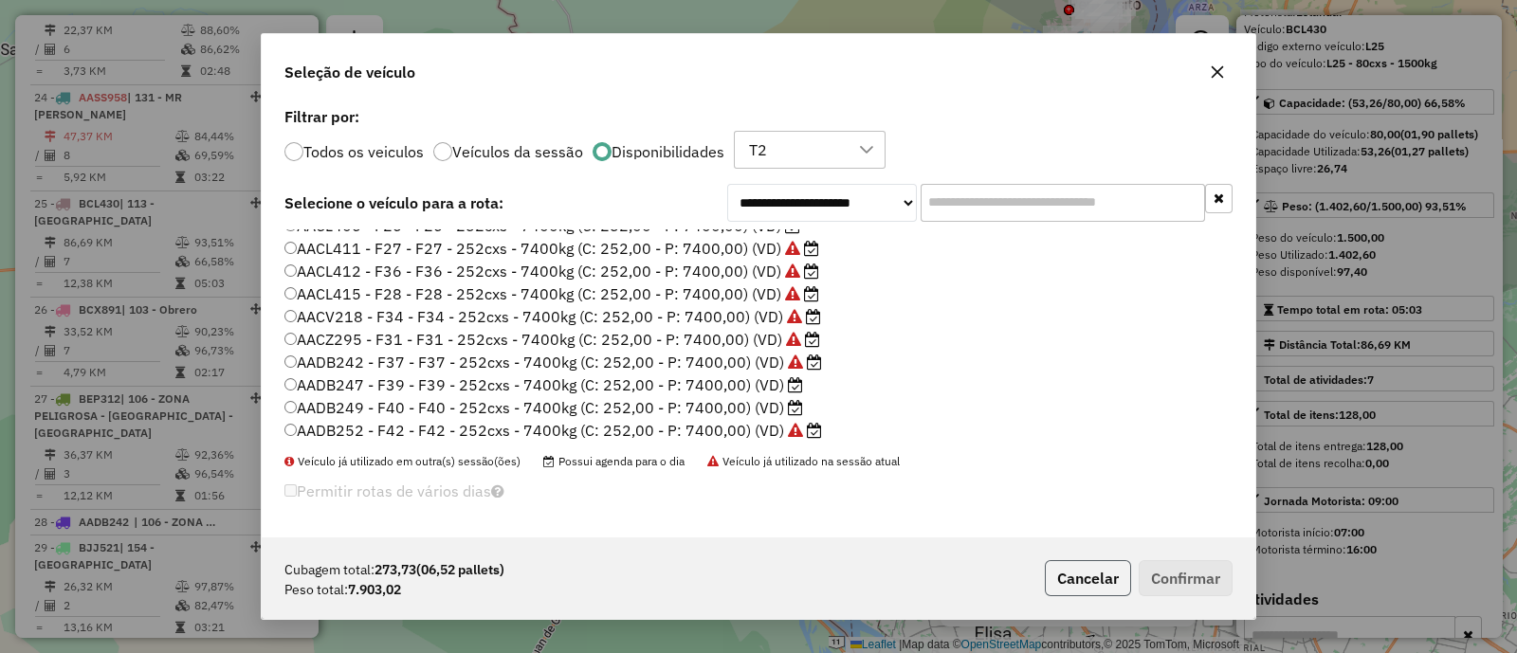
click at [1100, 560] on button "Cancelar" at bounding box center [1088, 578] width 86 height 36
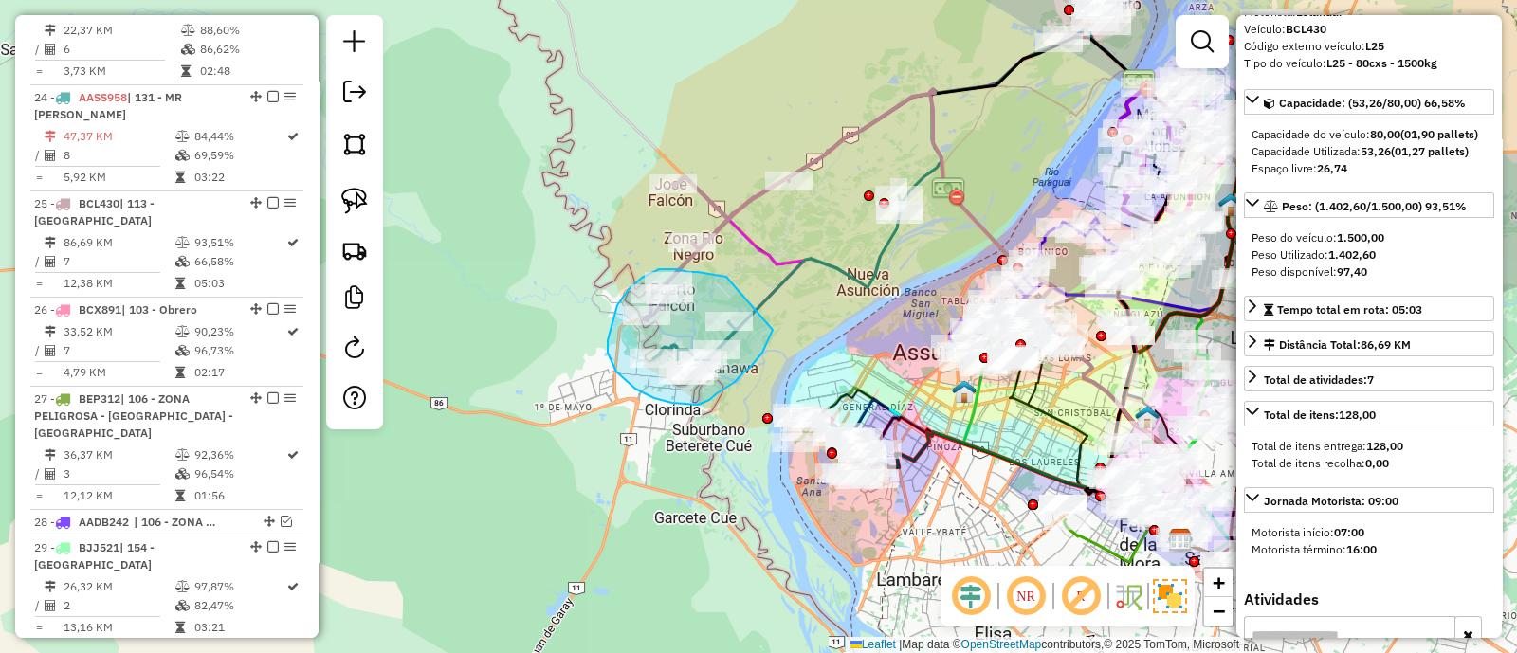
drag, startPoint x: 726, startPoint y: 277, endPoint x: 773, endPoint y: 330, distance: 71.2
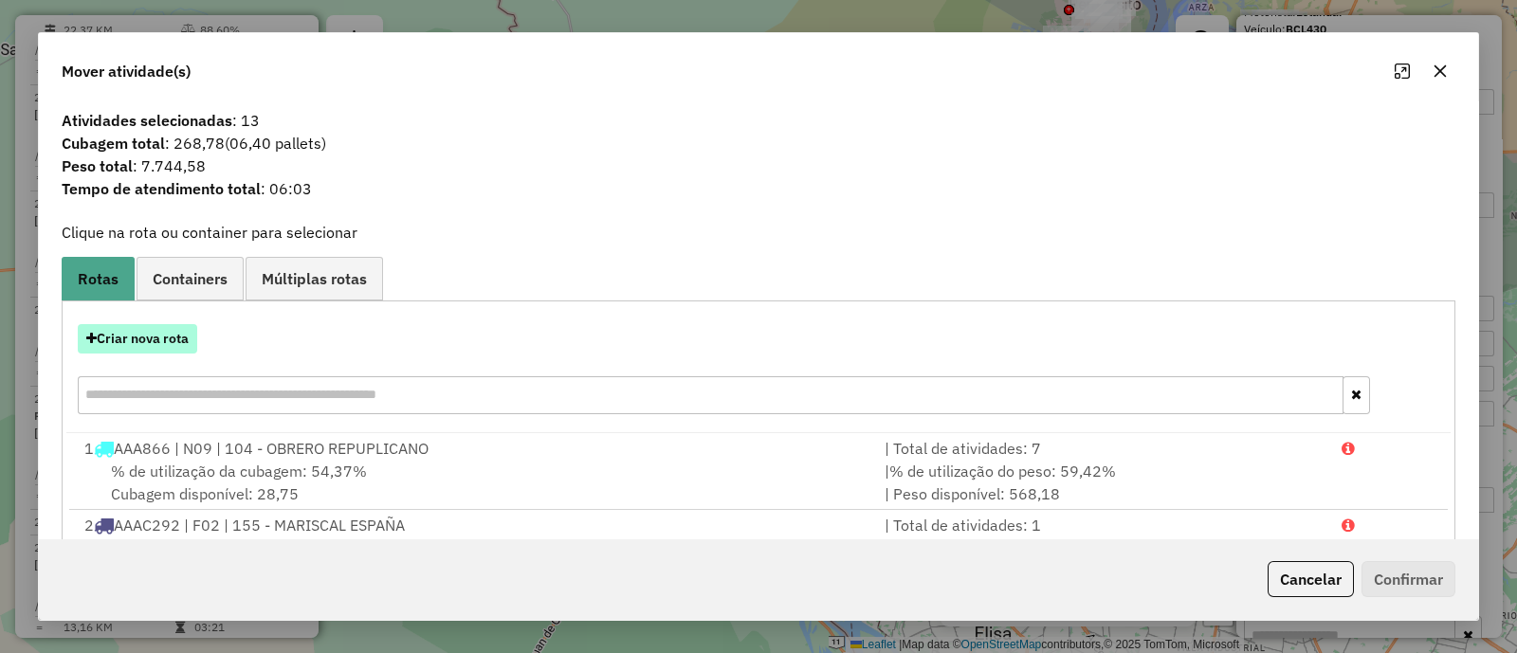
click at [116, 329] on button "Criar nova rota" at bounding box center [137, 338] width 119 height 29
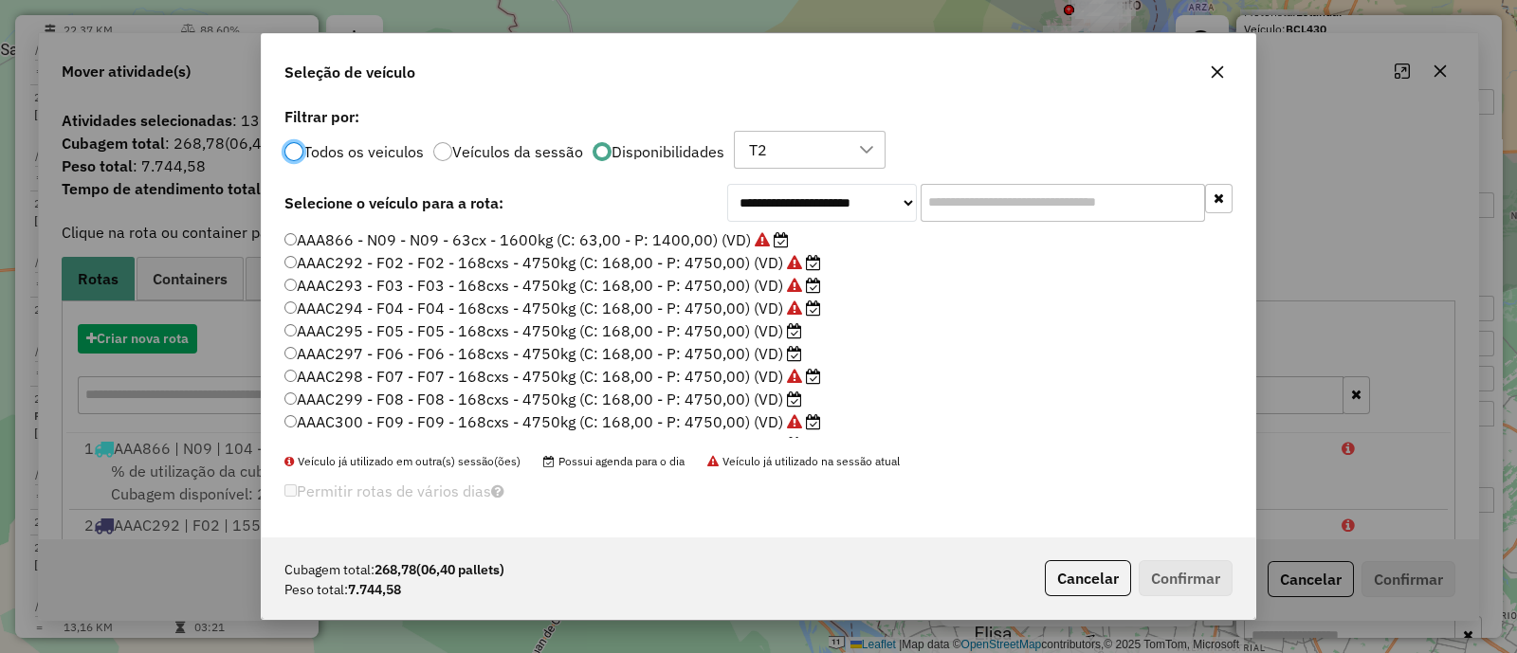
scroll to position [9, 6]
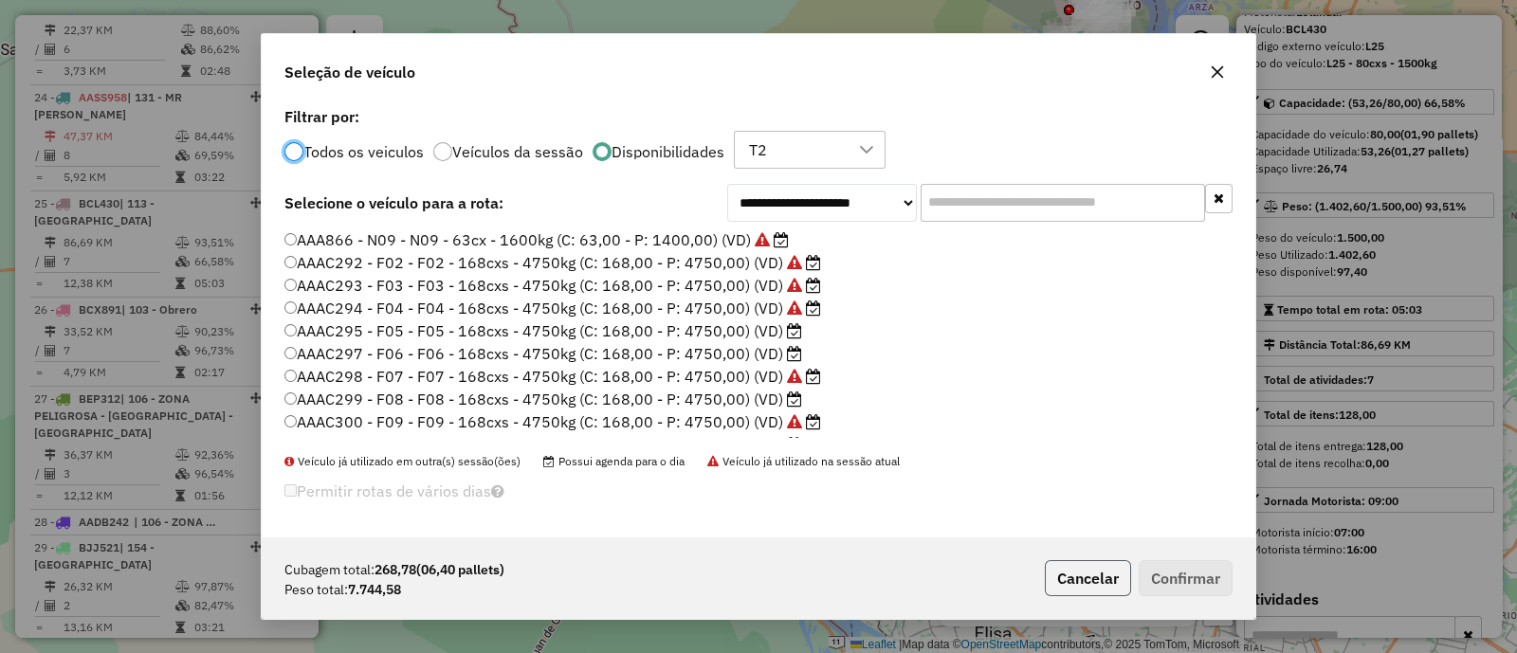
click at [1095, 573] on button "Cancelar" at bounding box center [1088, 578] width 86 height 36
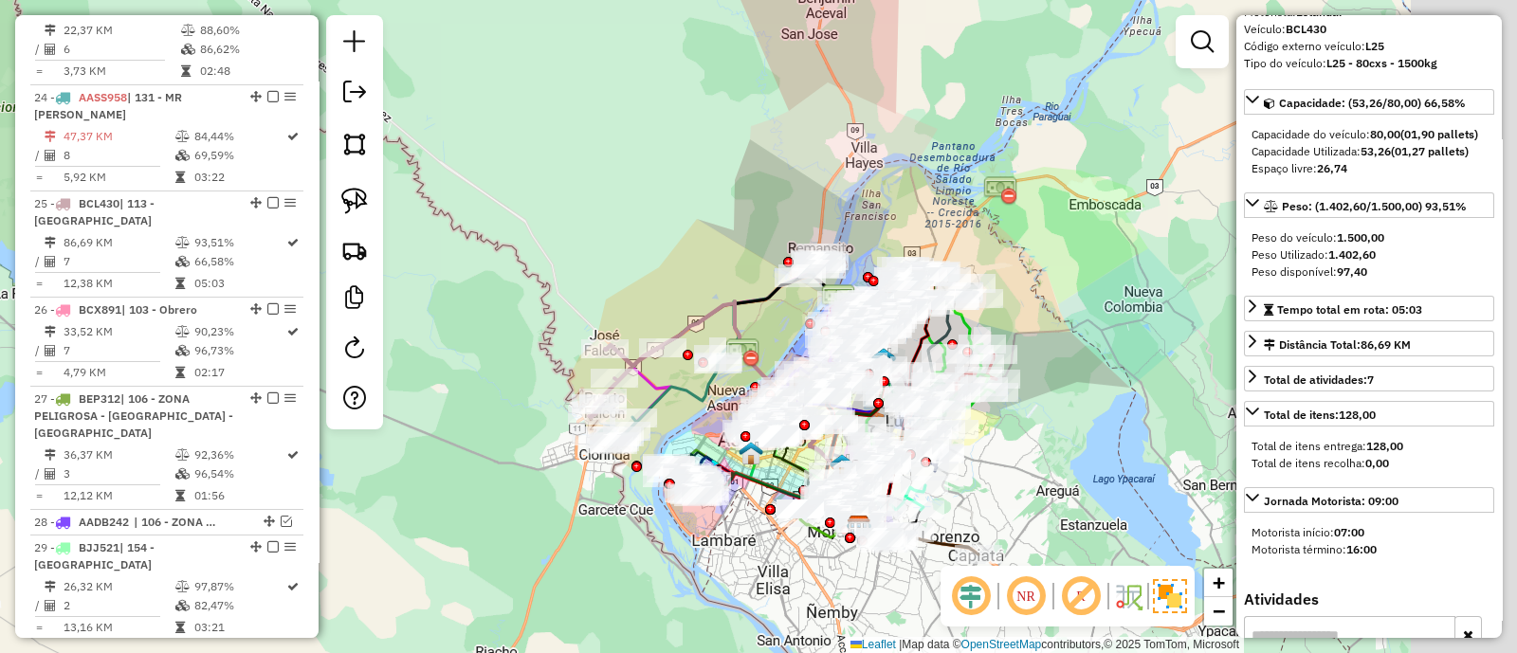
drag, startPoint x: 1191, startPoint y: 427, endPoint x: 928, endPoint y: 433, distance: 263.6
click at [965, 435] on div "Janela de atendimento Grade de atendimento Capacidade Transportadoras Veículos …" at bounding box center [758, 326] width 1517 height 653
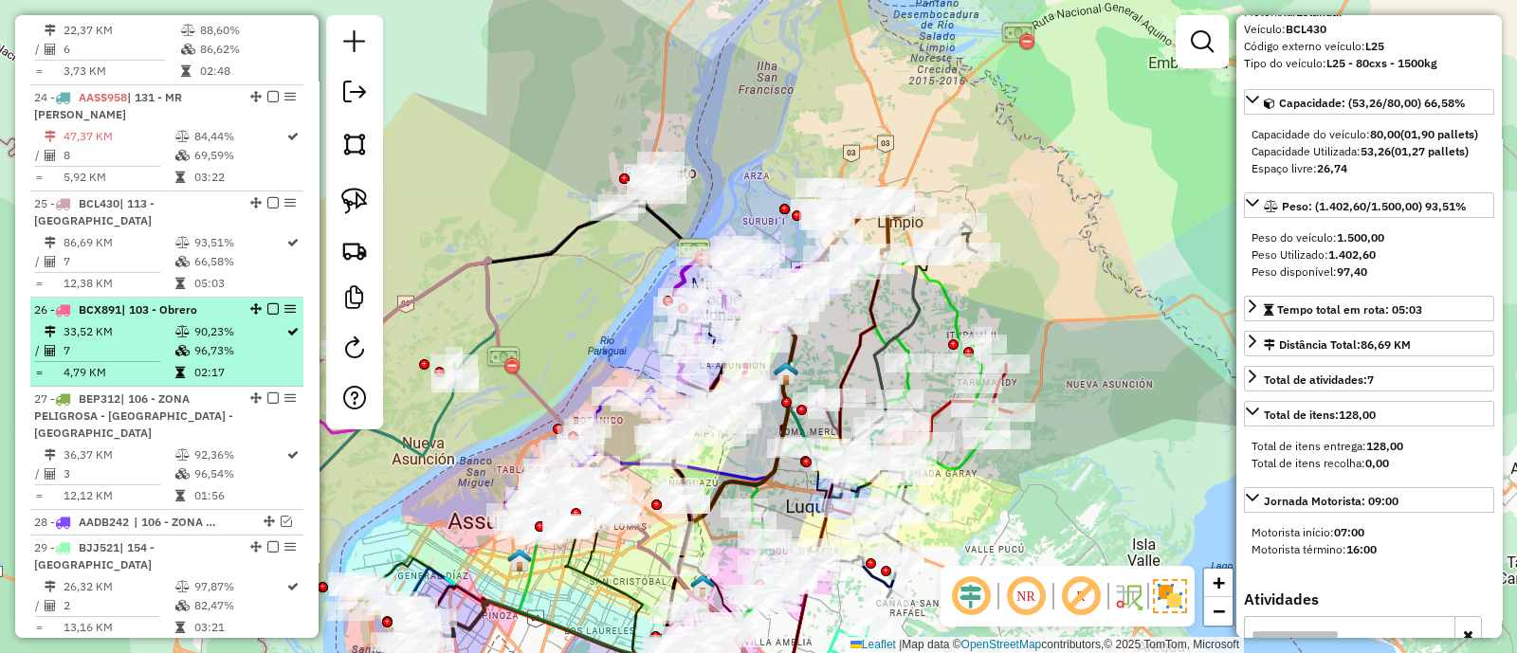
click at [177, 326] on icon at bounding box center [182, 331] width 14 height 11
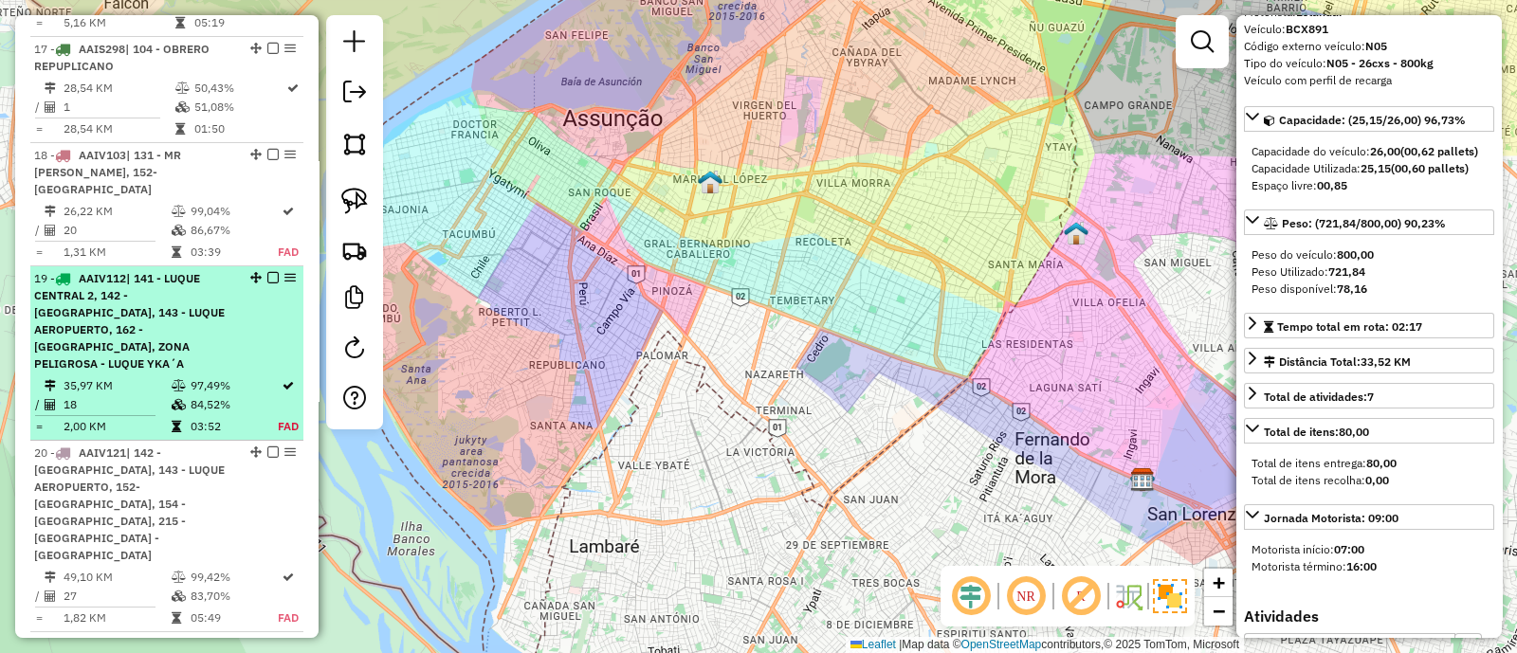
scroll to position [2253, 0]
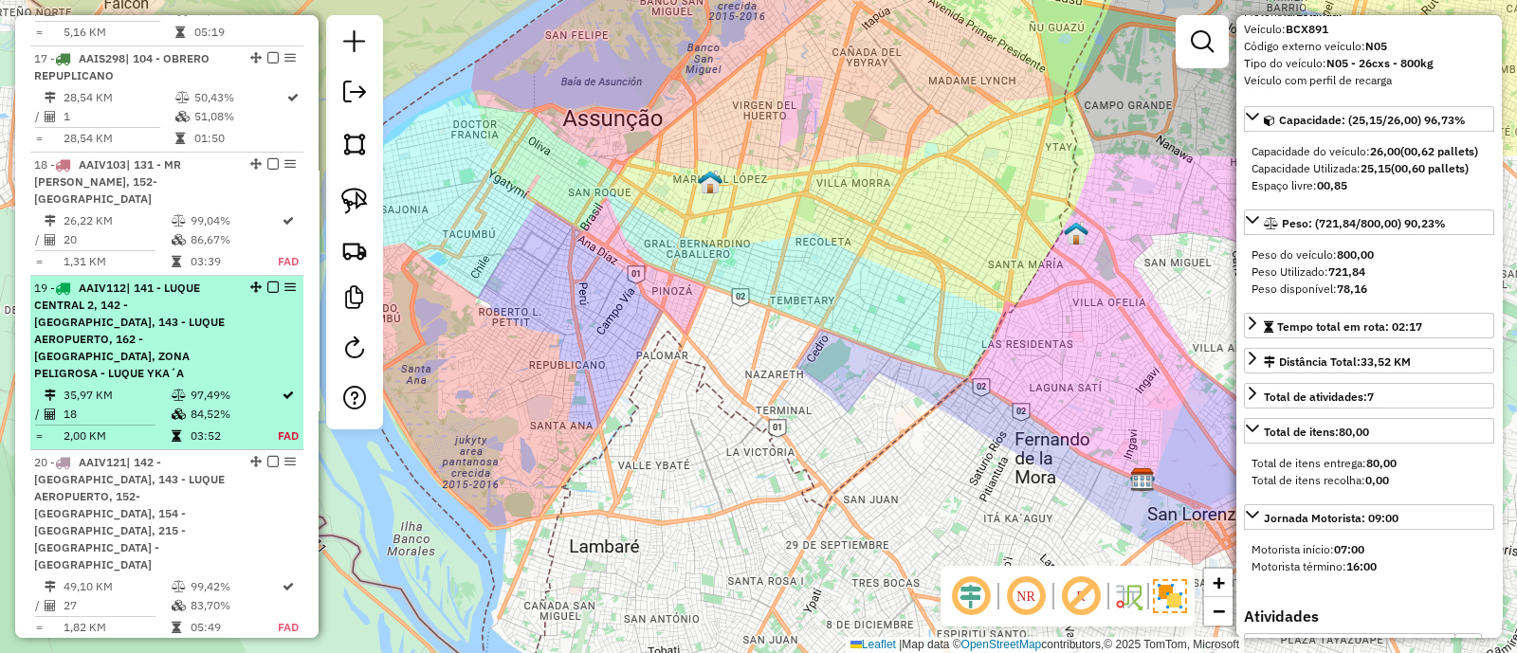
click at [243, 386] on td "97,49%" at bounding box center [234, 395] width 88 height 19
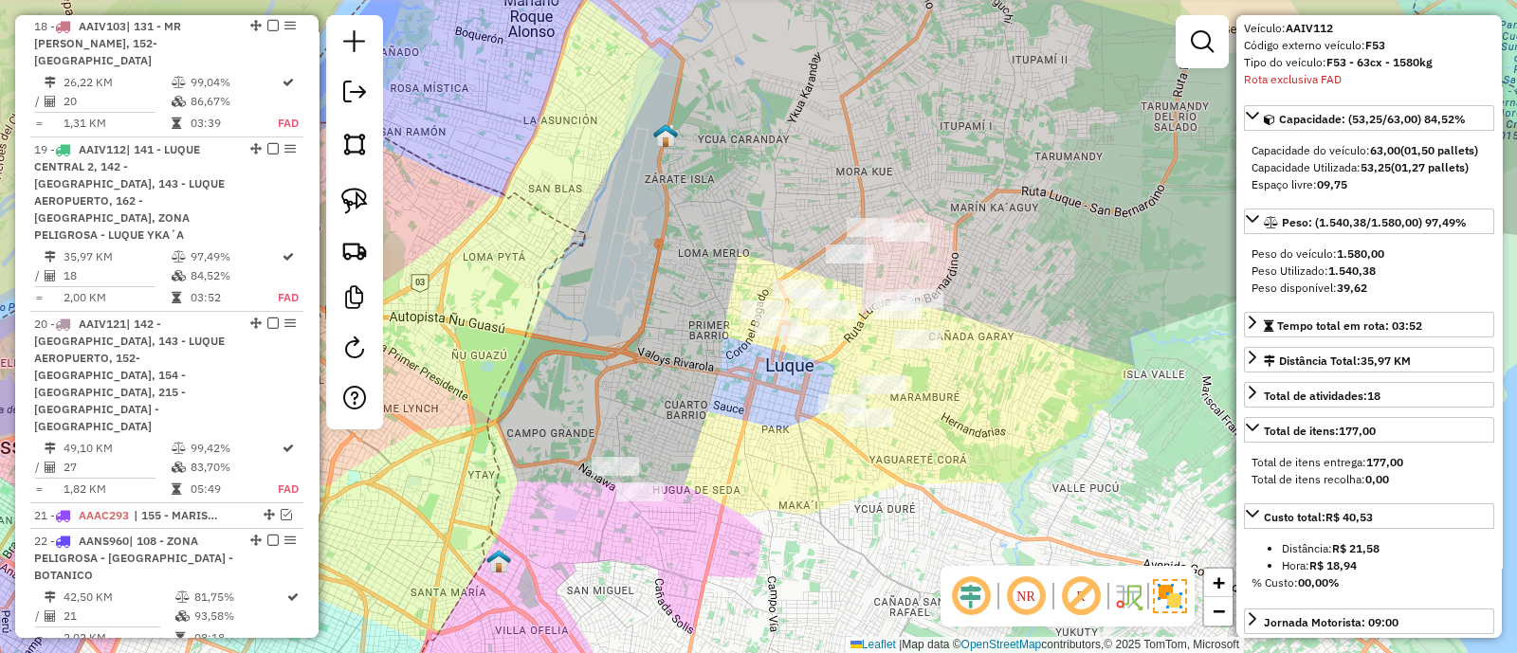
scroll to position [2407, 0]
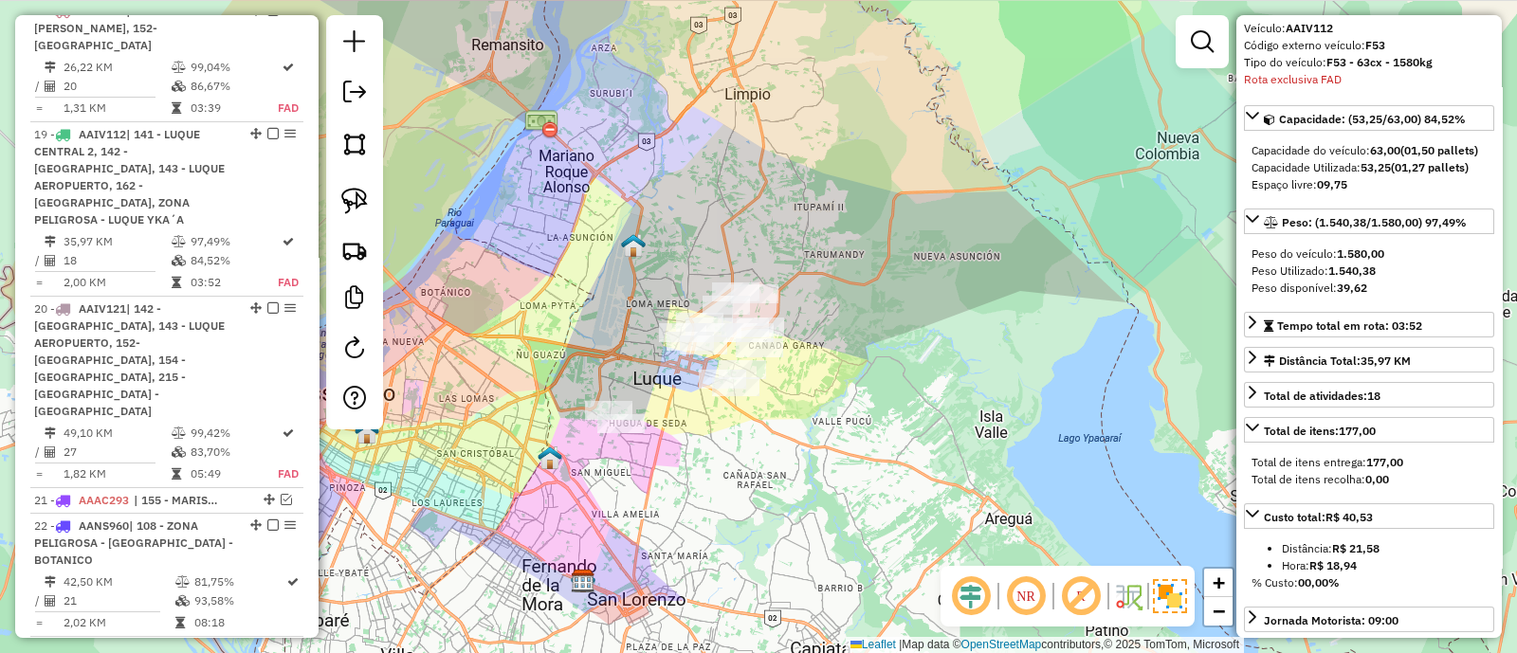
drag, startPoint x: 664, startPoint y: 408, endPoint x: 679, endPoint y: 406, distance: 14.3
click at [678, 407] on div "Janela de atendimento Grade de atendimento Capacidade Transportadoras Veículos …" at bounding box center [758, 326] width 1517 height 653
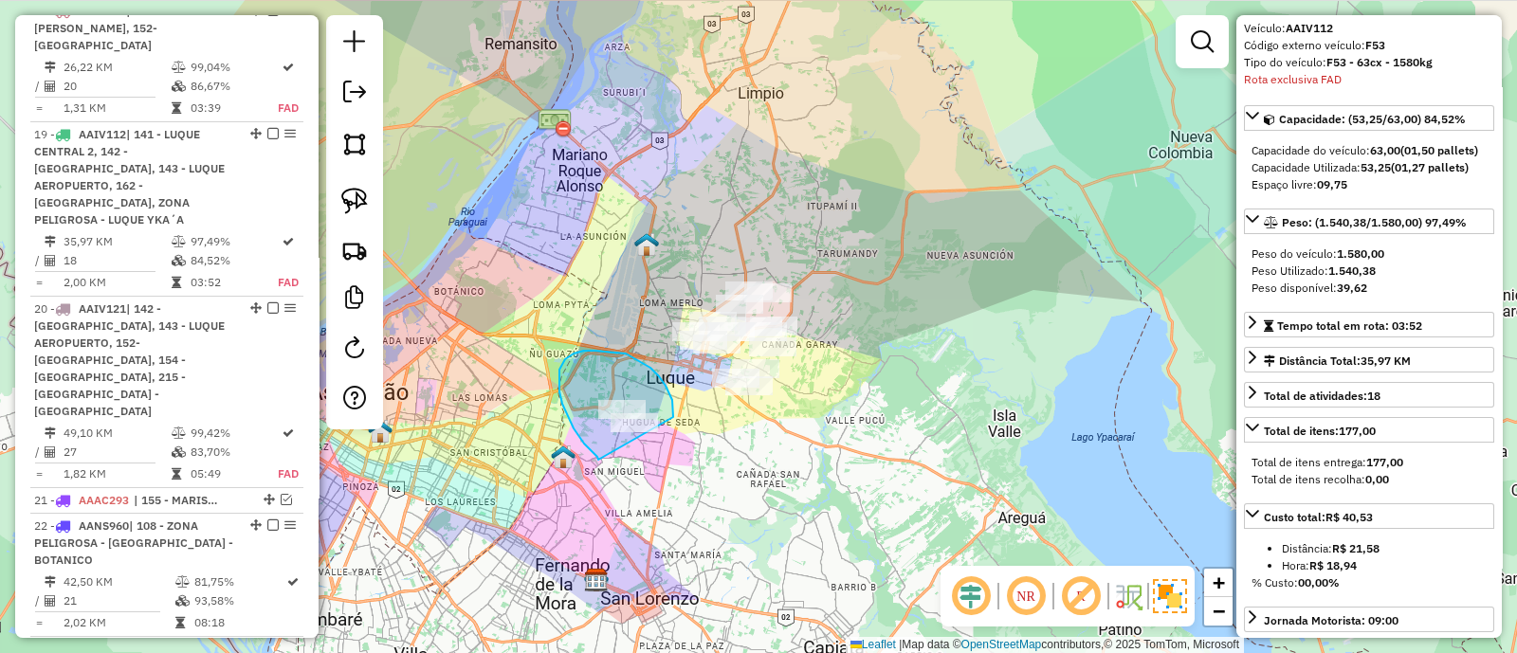
drag, startPoint x: 626, startPoint y: 354, endPoint x: 602, endPoint y: 465, distance: 114.3
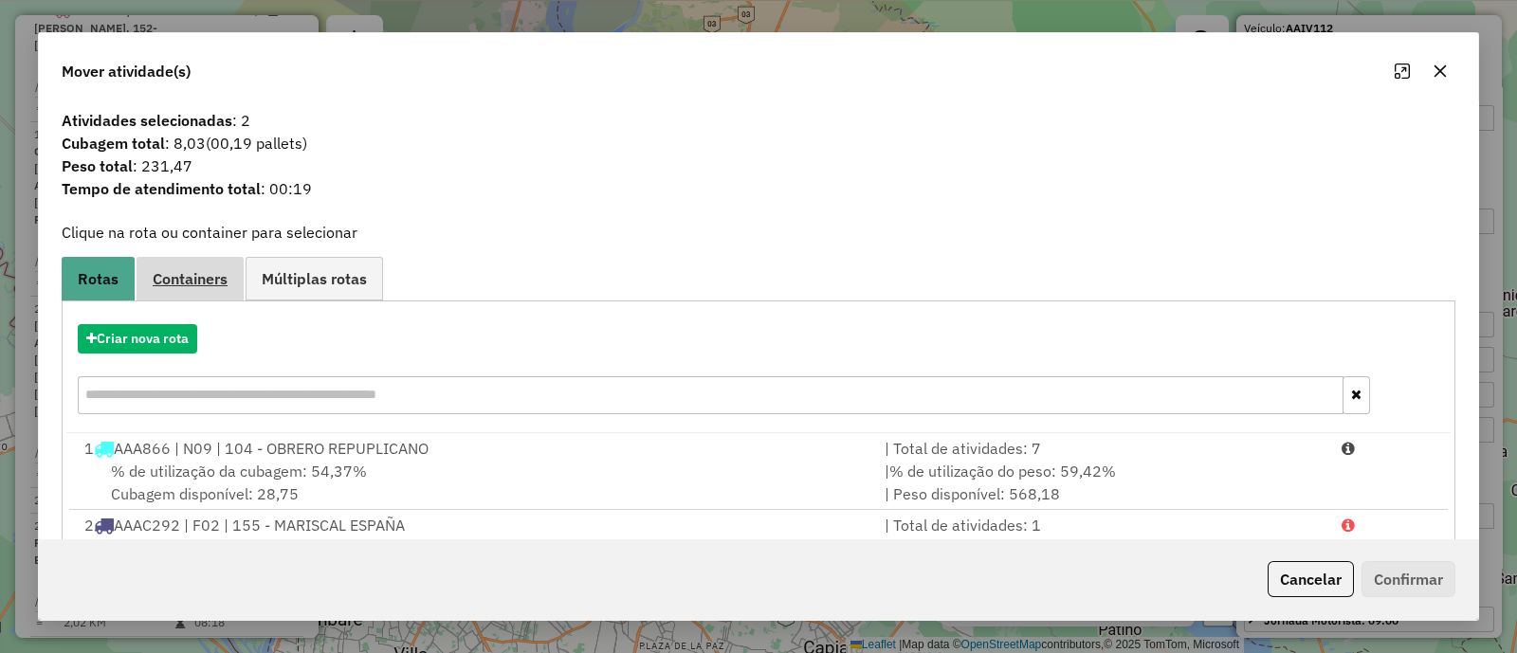
click at [194, 295] on link "Containers" at bounding box center [189, 278] width 107 height 43
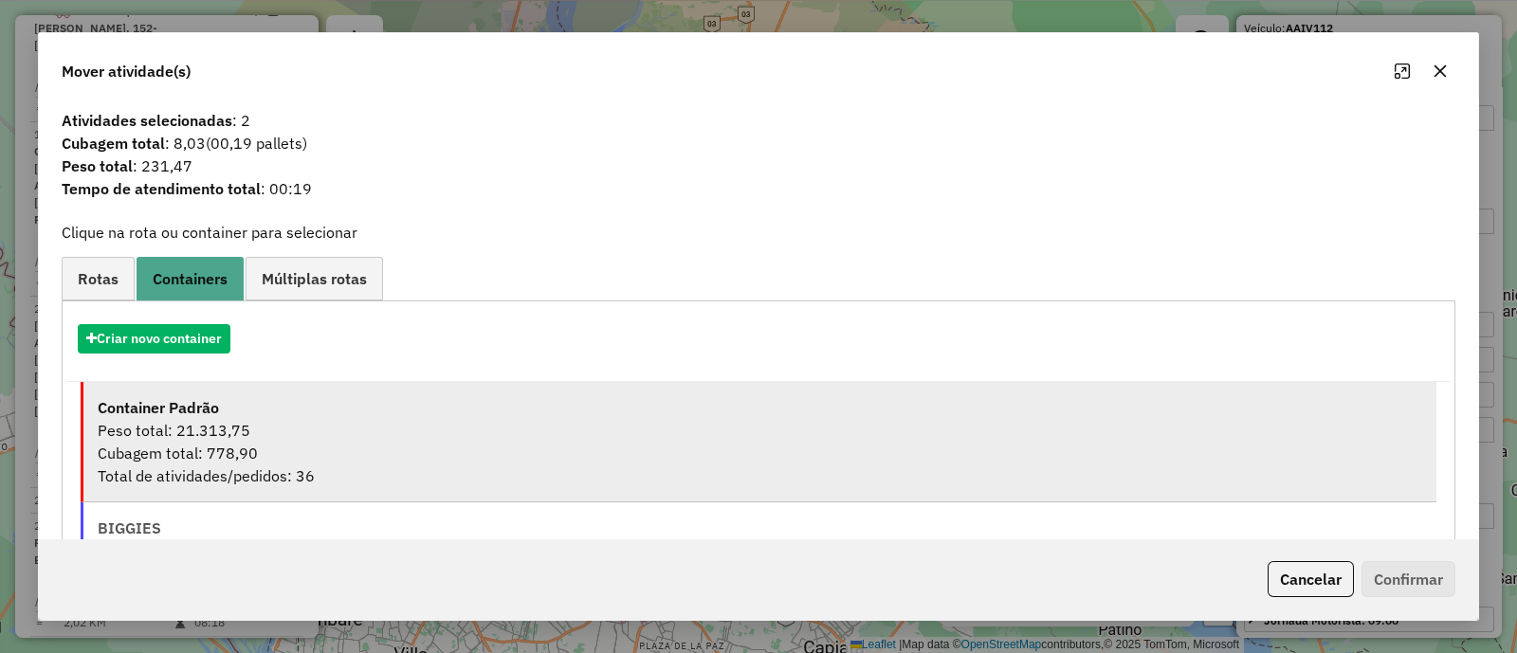
drag, startPoint x: 336, startPoint y: 396, endPoint x: 370, endPoint y: 413, distance: 37.3
click at [336, 397] on div "Container Padrão" at bounding box center [760, 407] width 1324 height 23
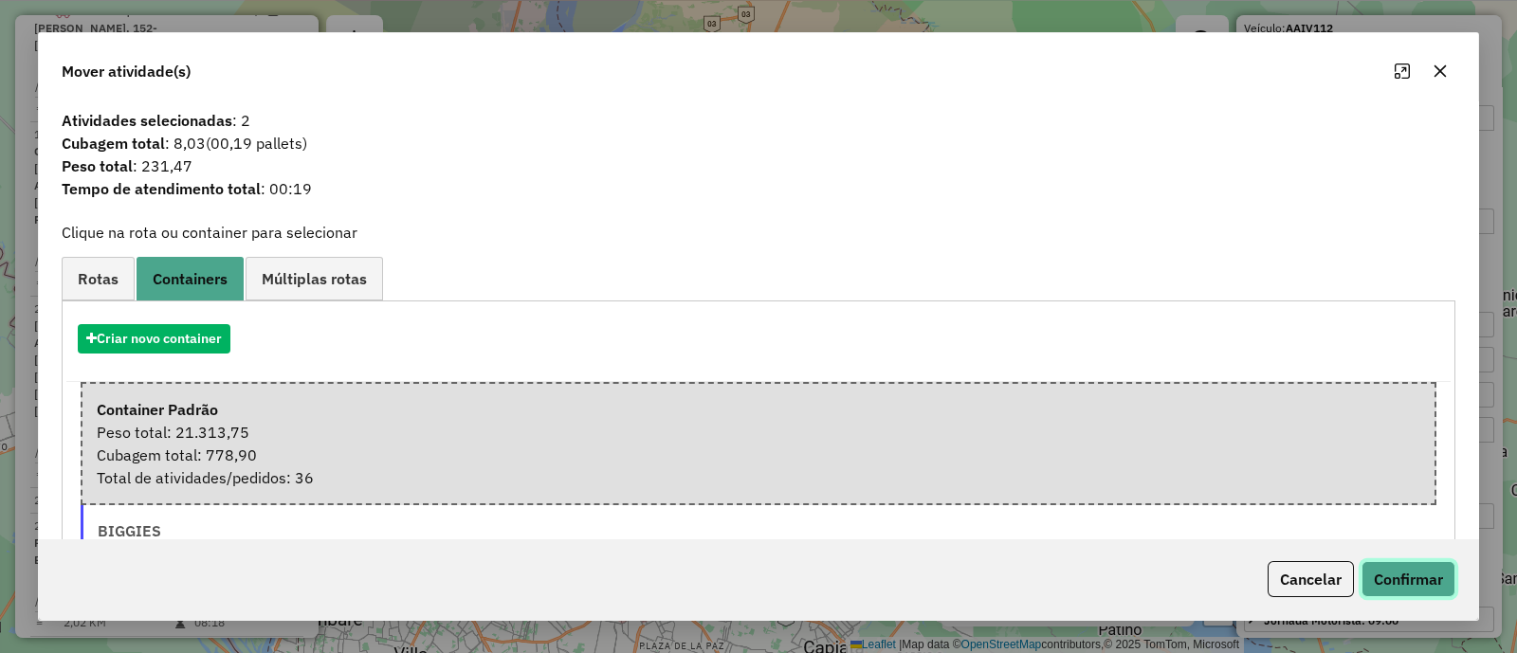
click at [1451, 578] on button "Confirmar" at bounding box center [1408, 579] width 94 height 36
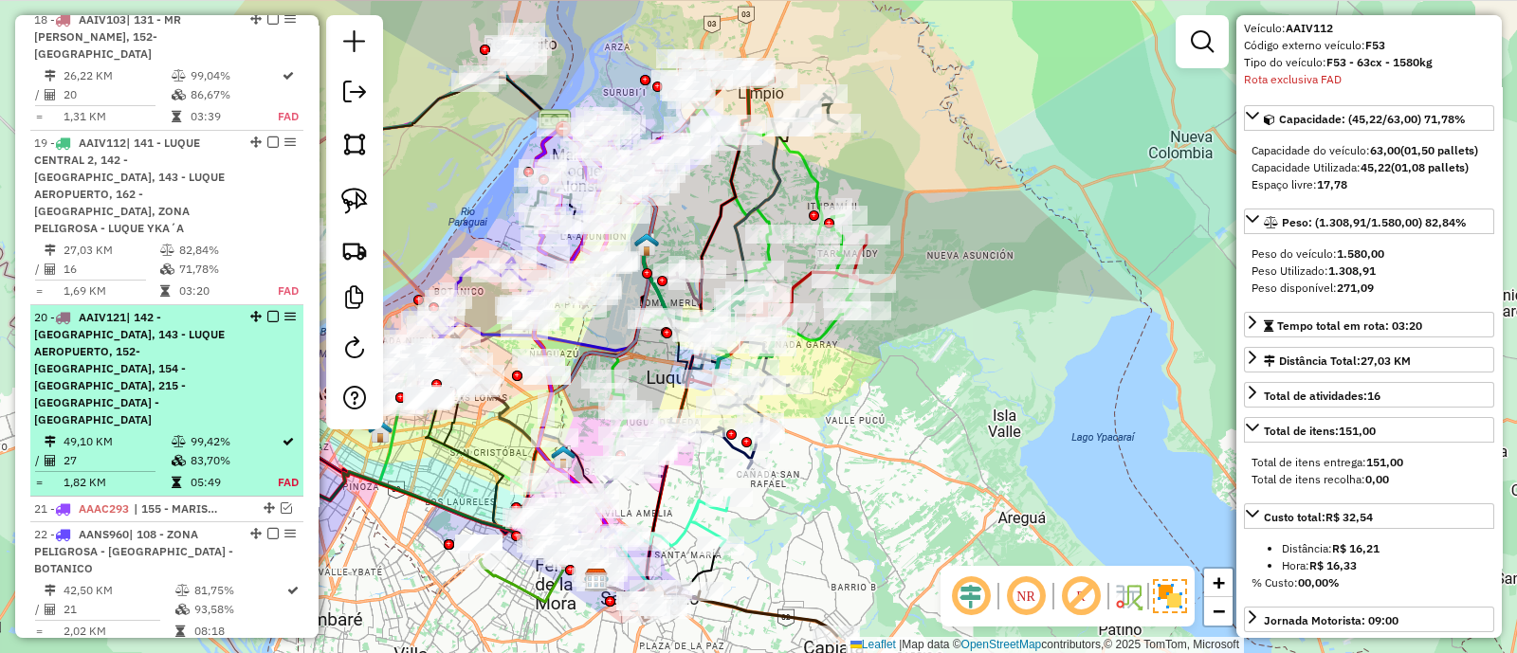
scroll to position [2408, 0]
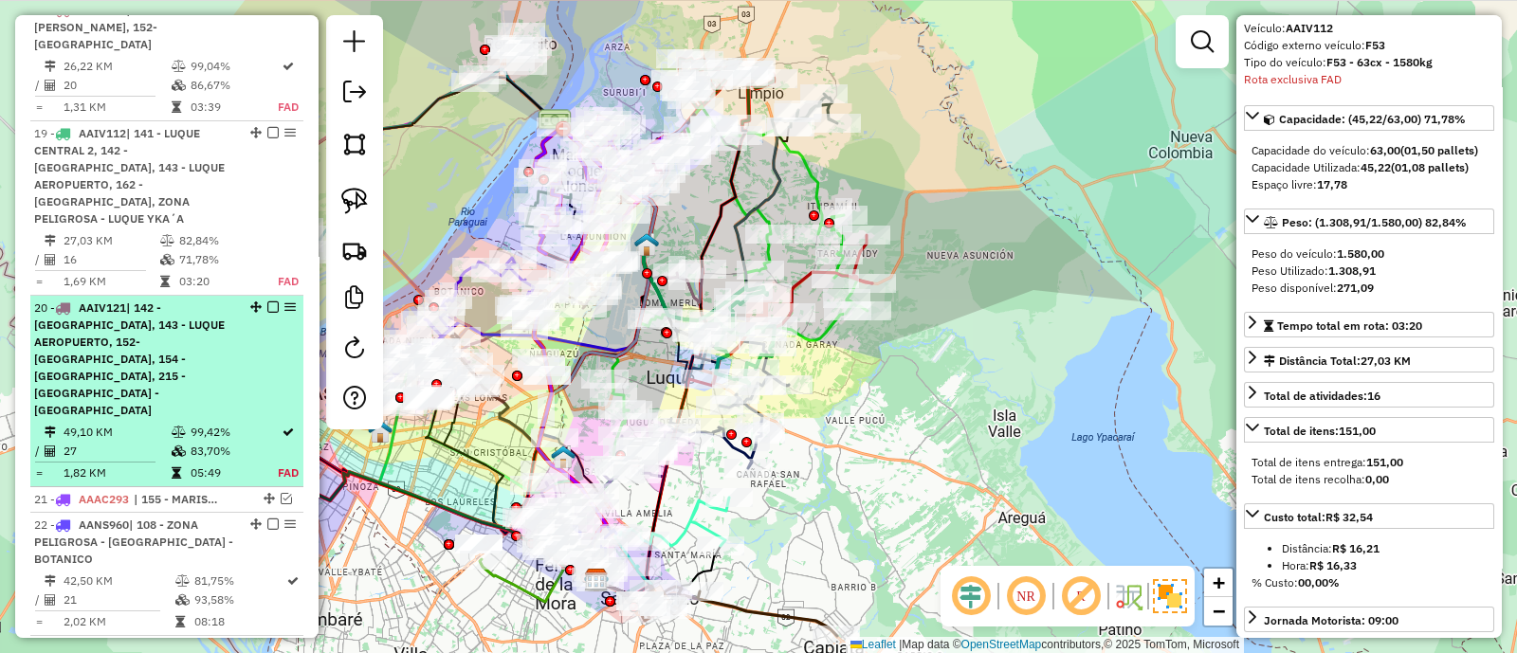
click at [246, 423] on td "99,42%" at bounding box center [234, 432] width 88 height 19
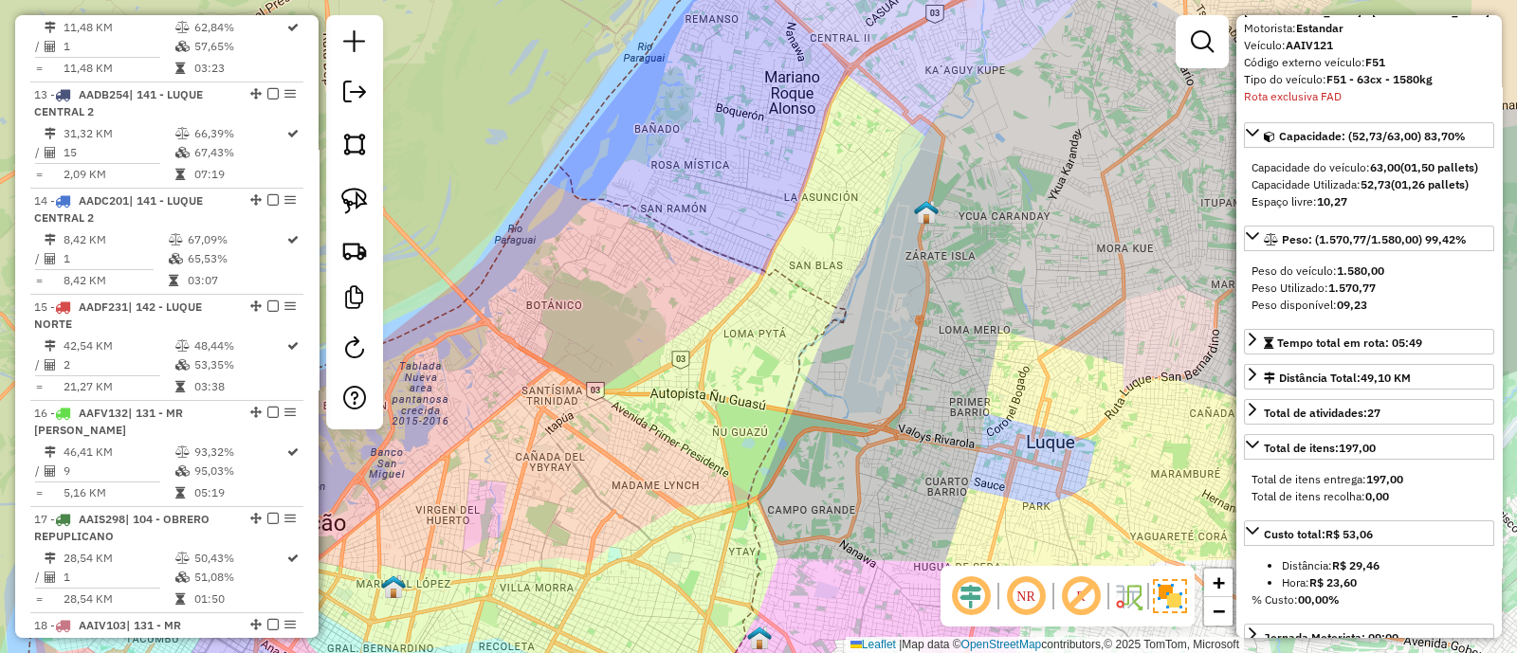
scroll to position [1898, 0]
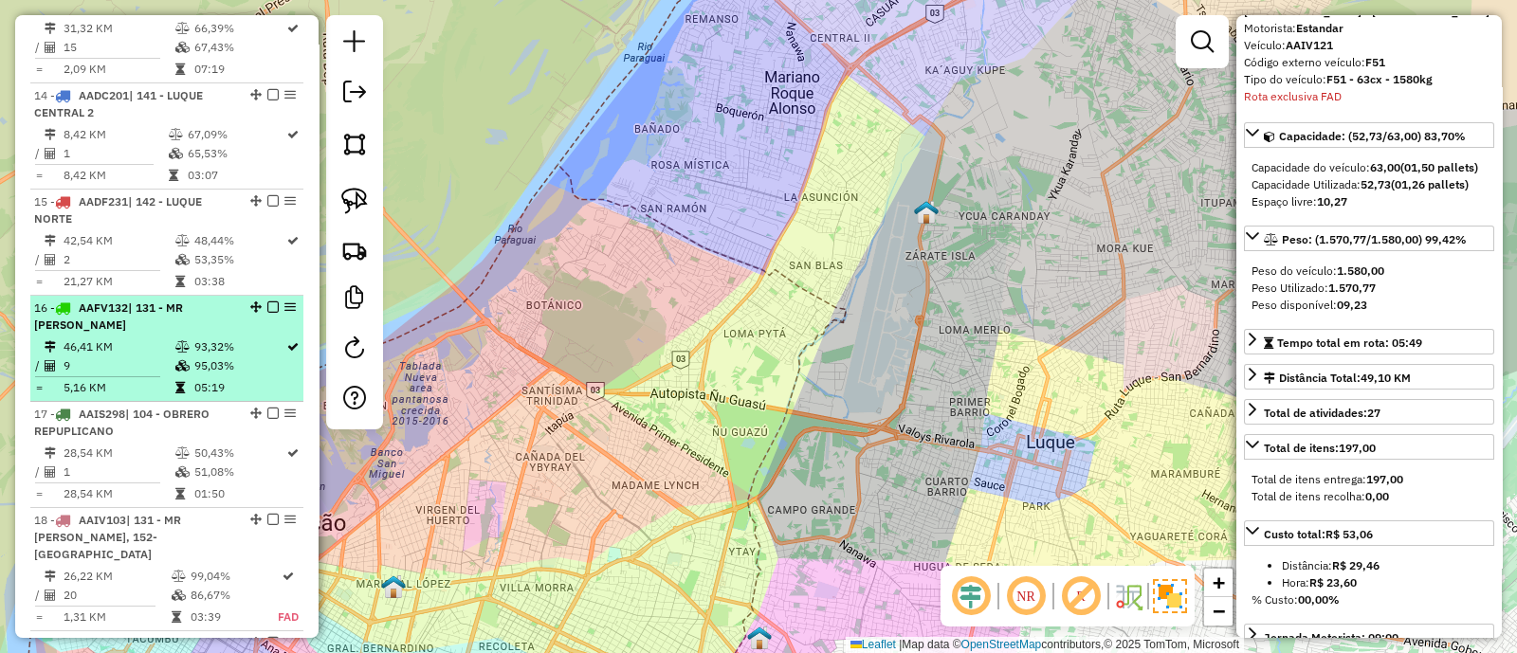
click at [233, 356] on td "95,03%" at bounding box center [239, 365] width 92 height 19
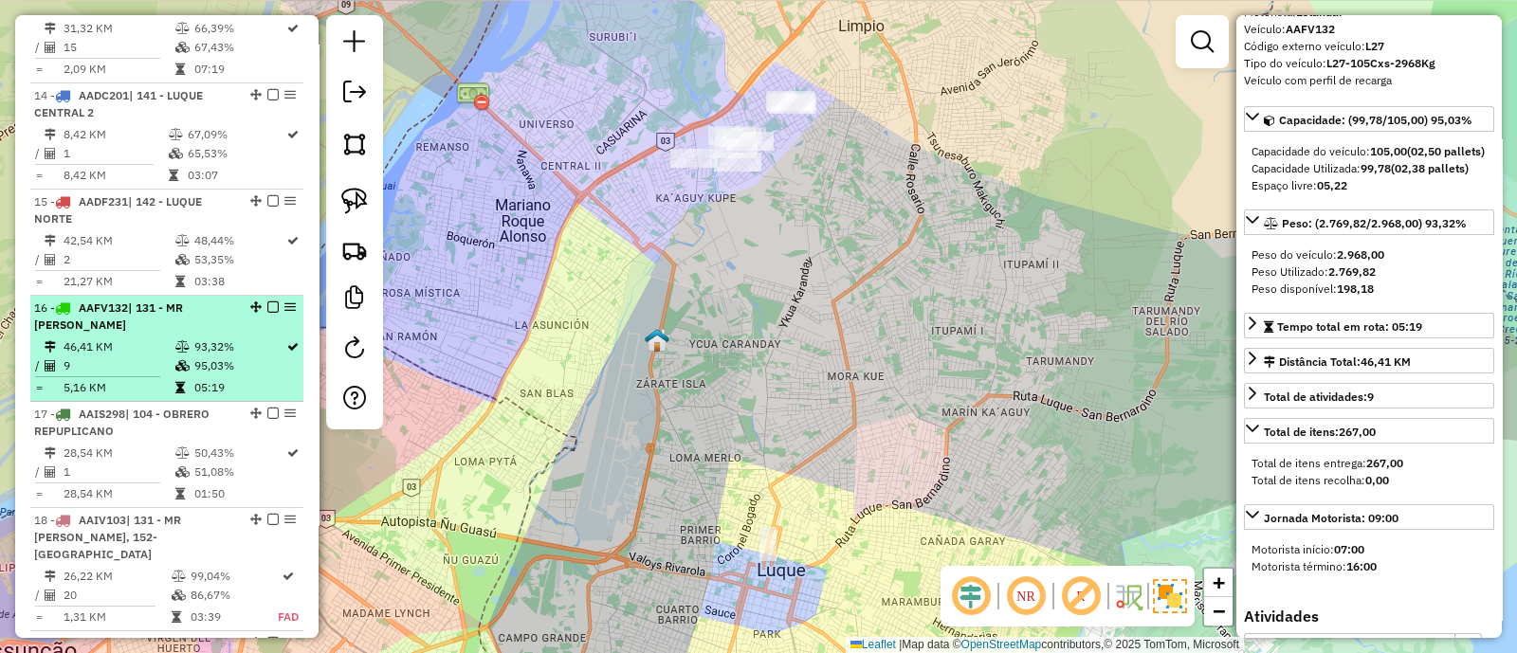
click at [268, 301] on em at bounding box center [272, 306] width 11 height 11
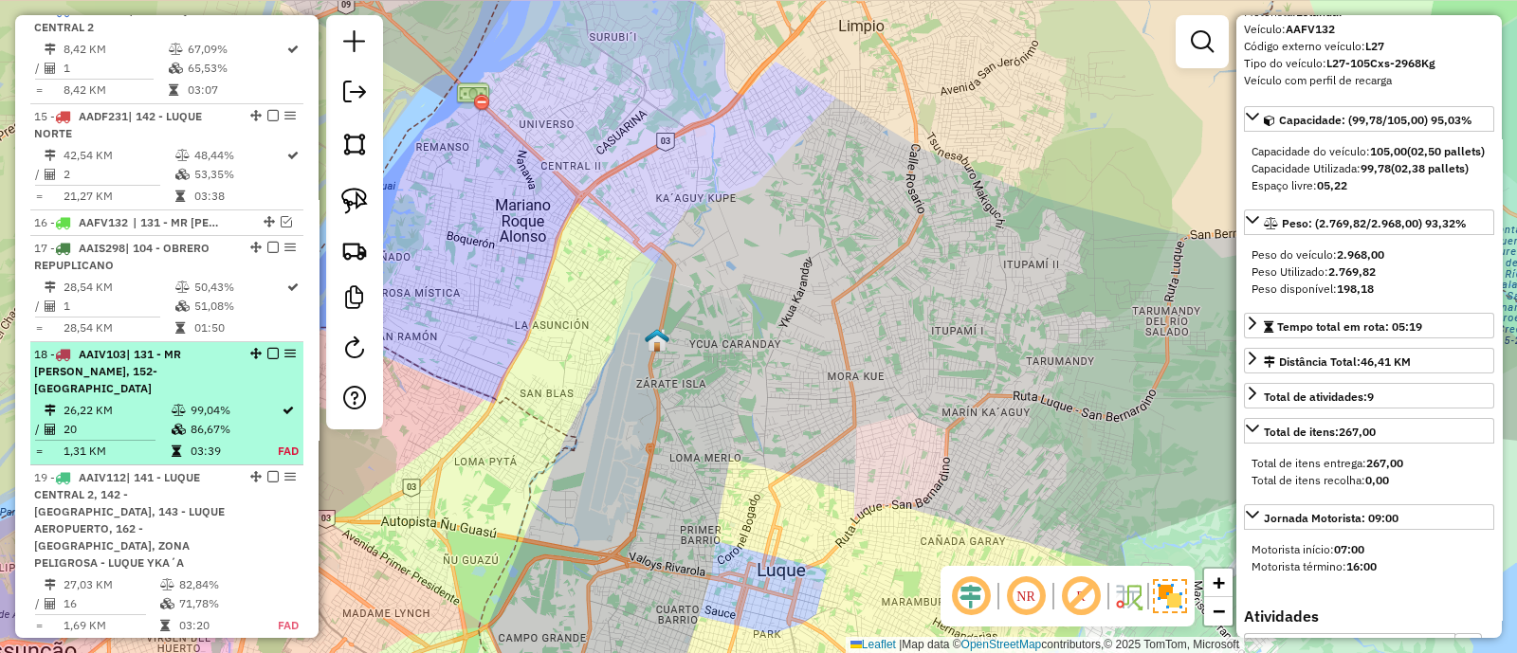
scroll to position [2016, 0]
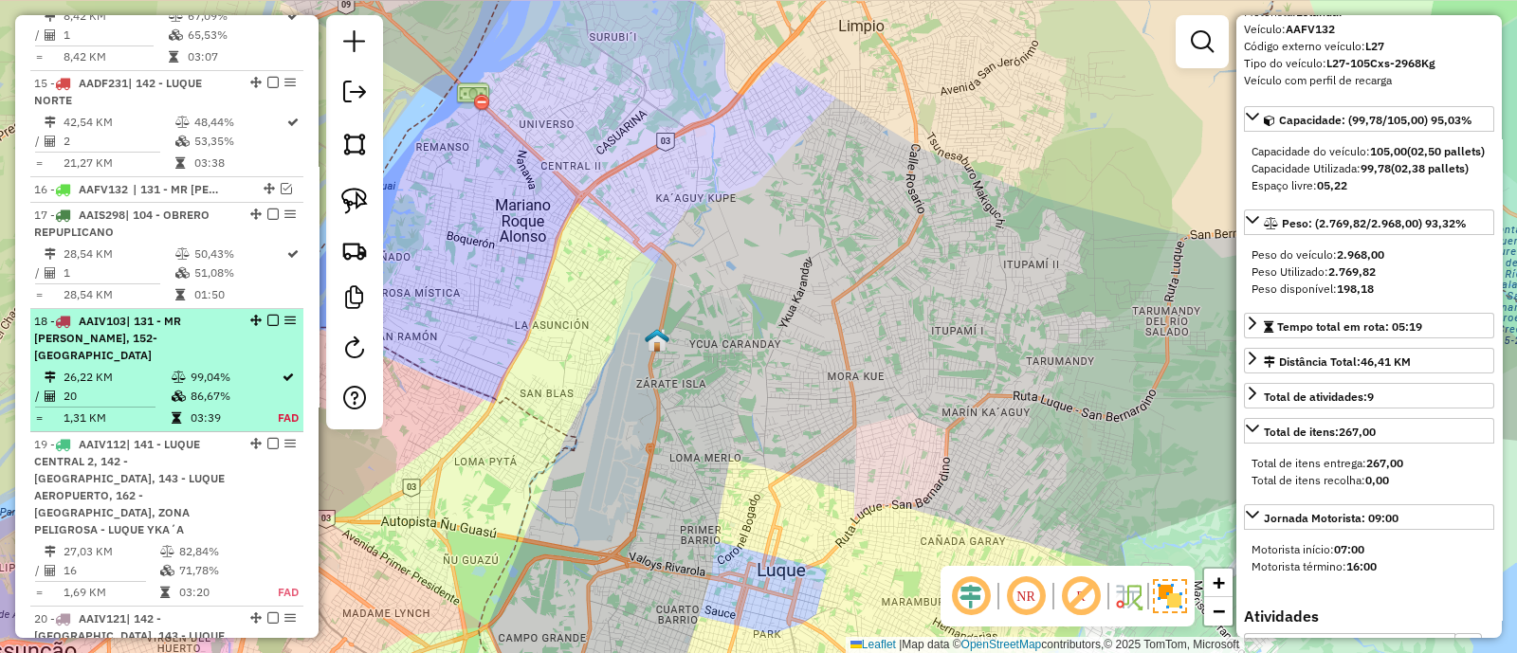
click at [209, 368] on td "99,04%" at bounding box center [234, 377] width 88 height 19
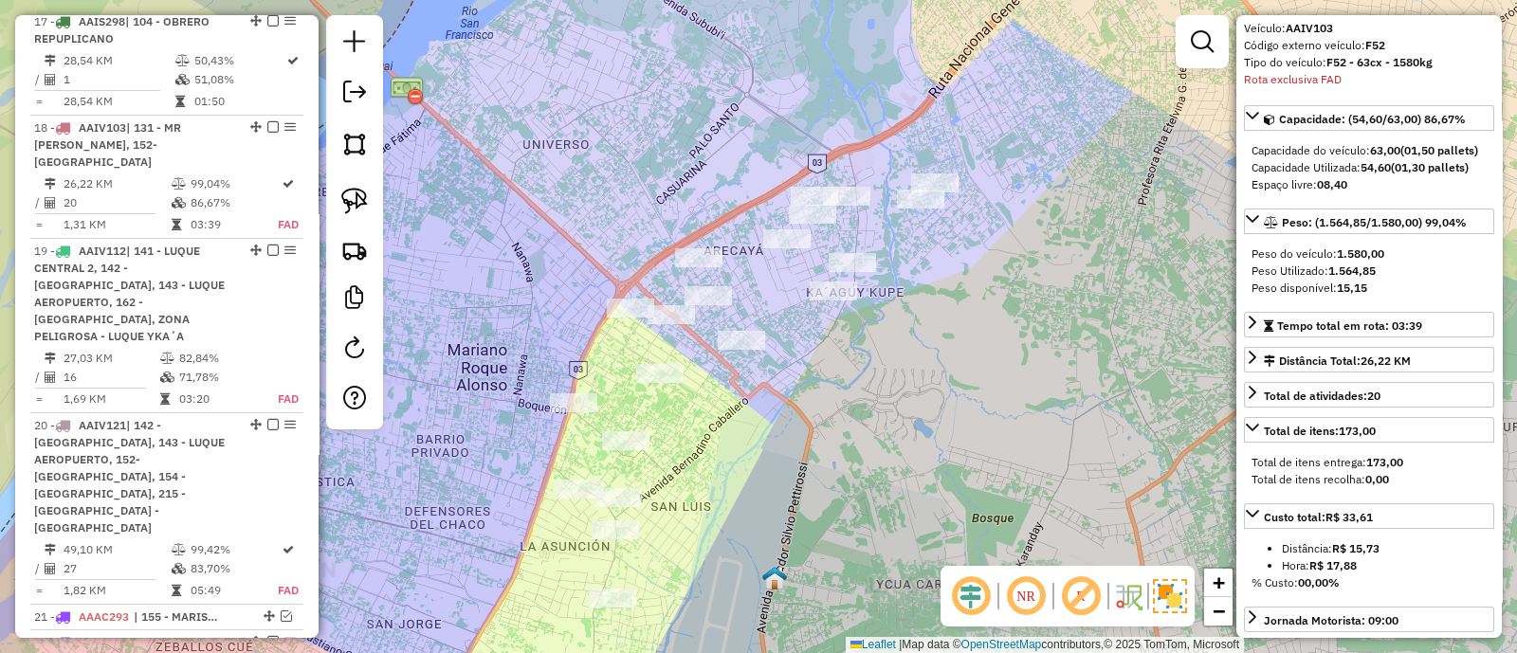
scroll to position [2219, 0]
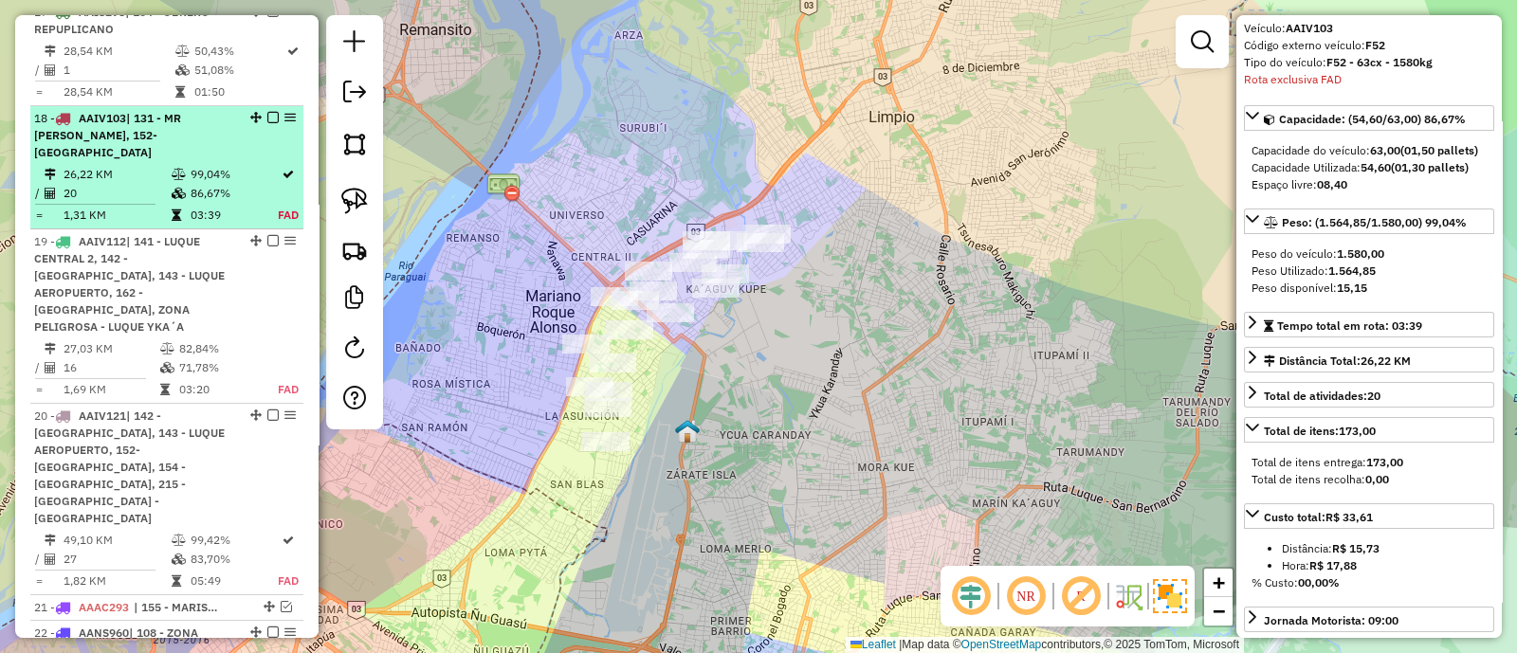
click at [270, 112] on em at bounding box center [272, 117] width 11 height 11
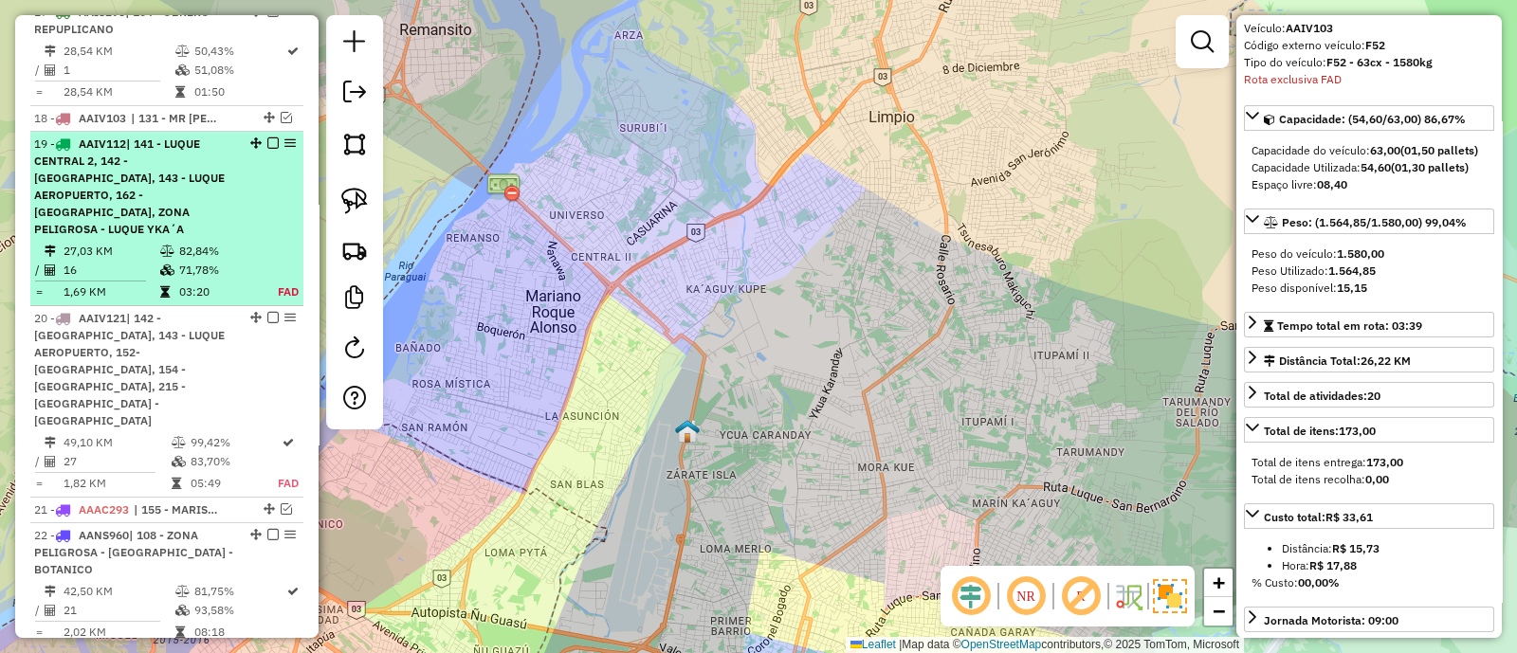
click at [246, 242] on td "82,84%" at bounding box center [217, 251] width 79 height 19
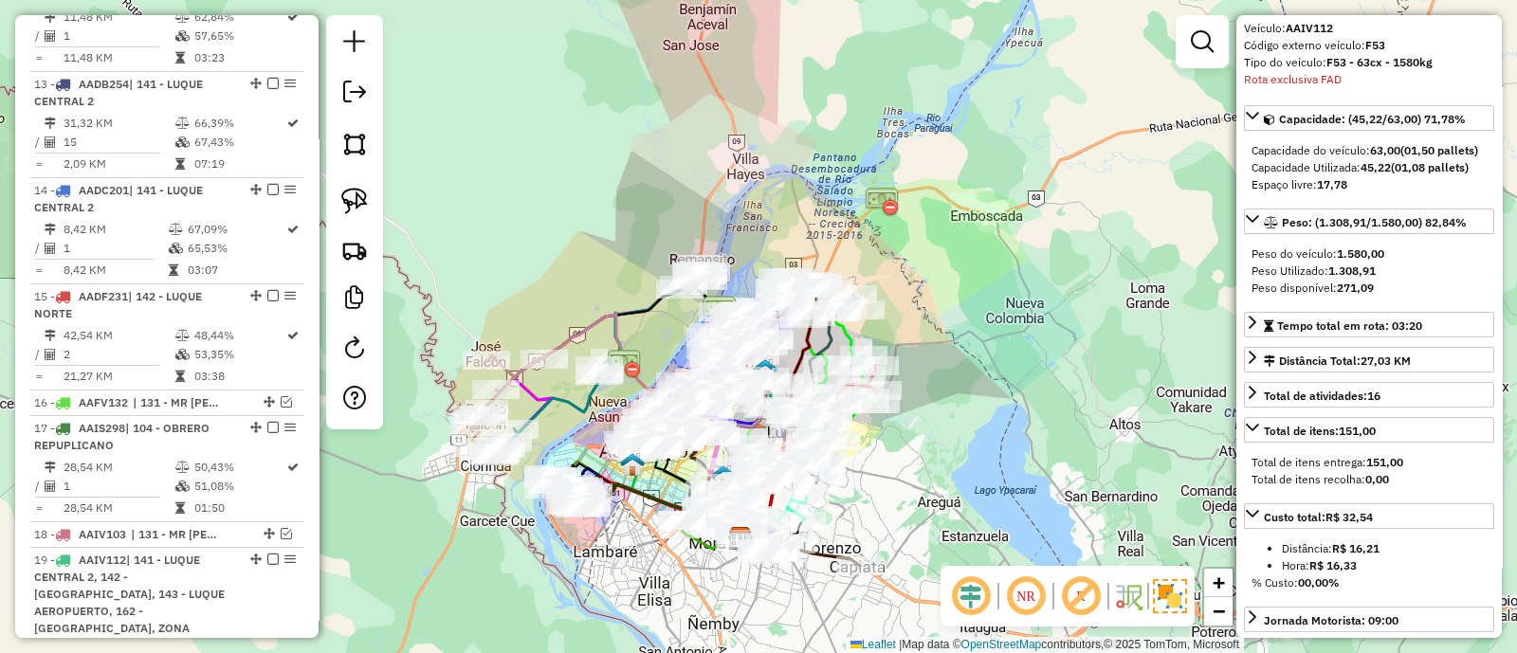
scroll to position [1855, 0]
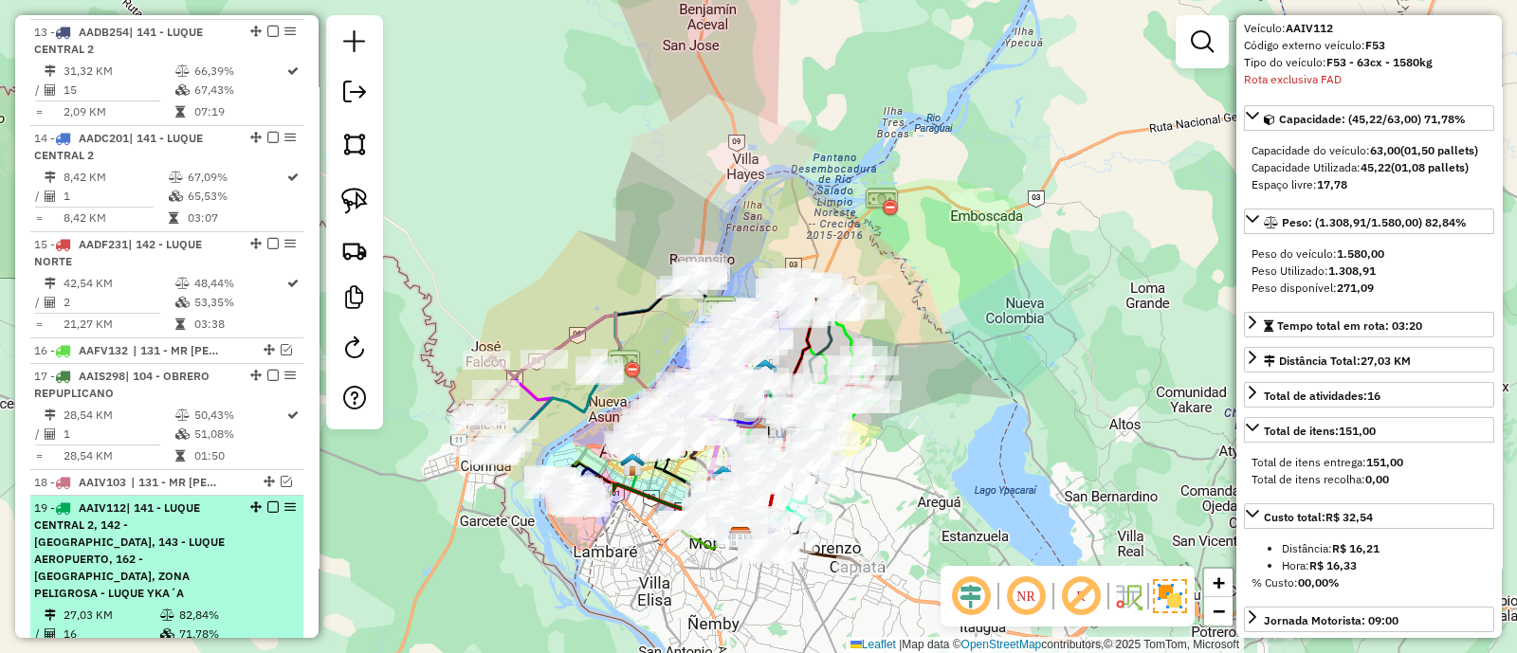
click at [195, 500] on span "| 141 - [PERSON_NAME] CENTRAL 2, 142 - [PERSON_NAME][GEOGRAPHIC_DATA], 143 - [P…" at bounding box center [129, 550] width 191 height 100
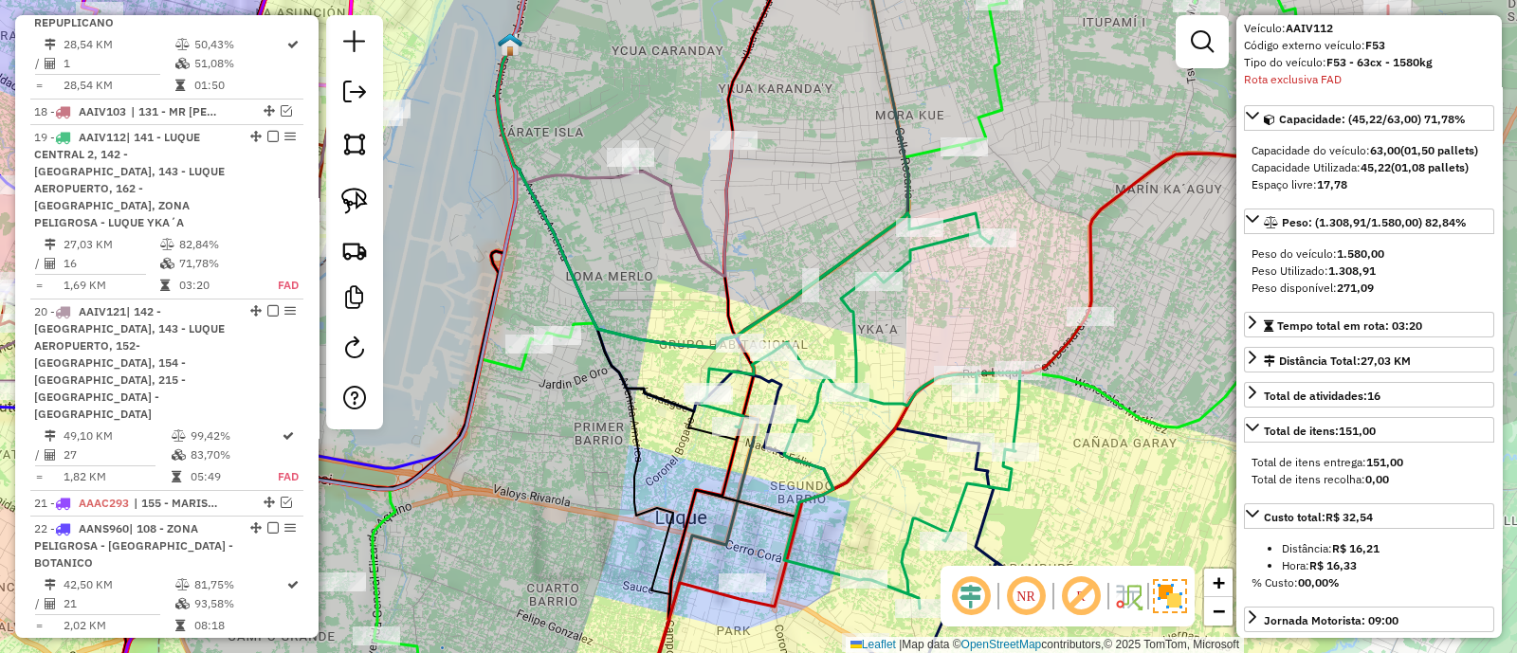
scroll to position [2246, 0]
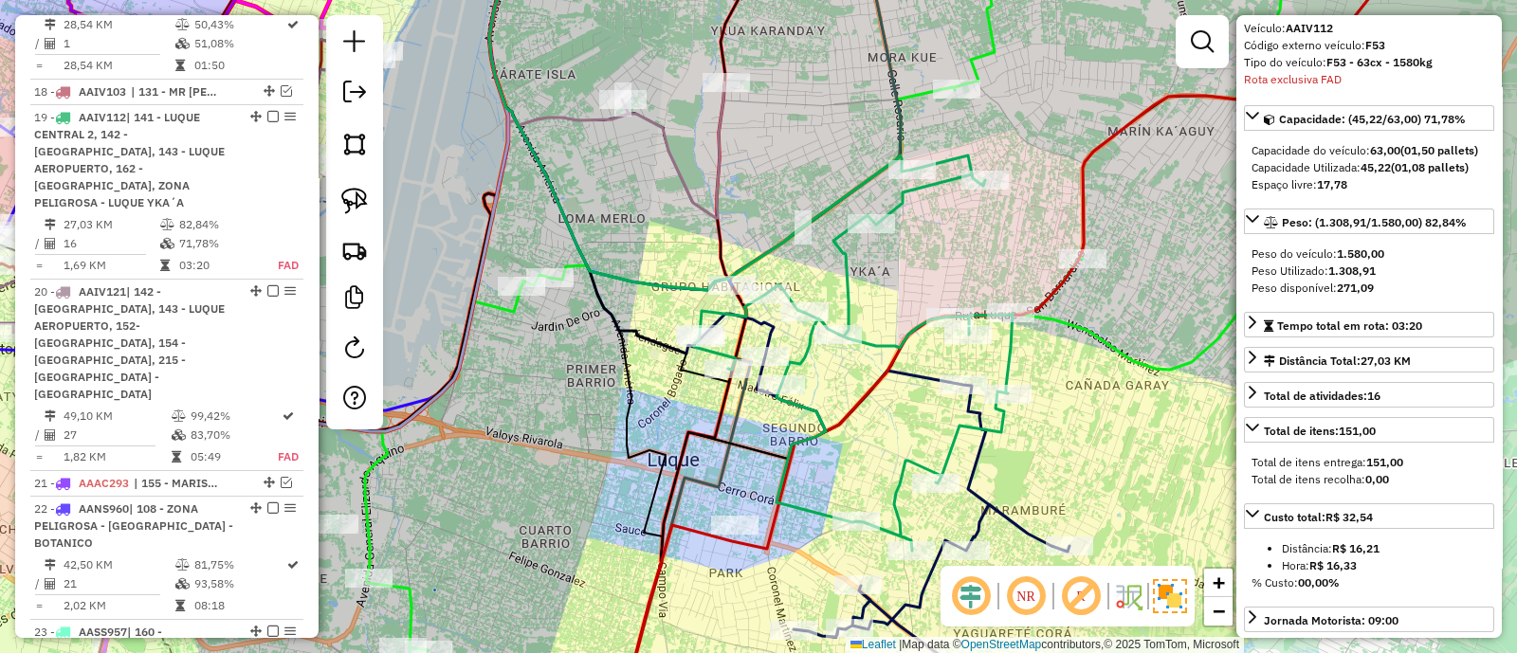
drag, startPoint x: 878, startPoint y: 353, endPoint x: 826, endPoint y: 205, distance: 156.8
click at [841, 226] on div "Janela de atendimento Grade de atendimento Capacidade Transportadoras Veículos …" at bounding box center [758, 326] width 1517 height 653
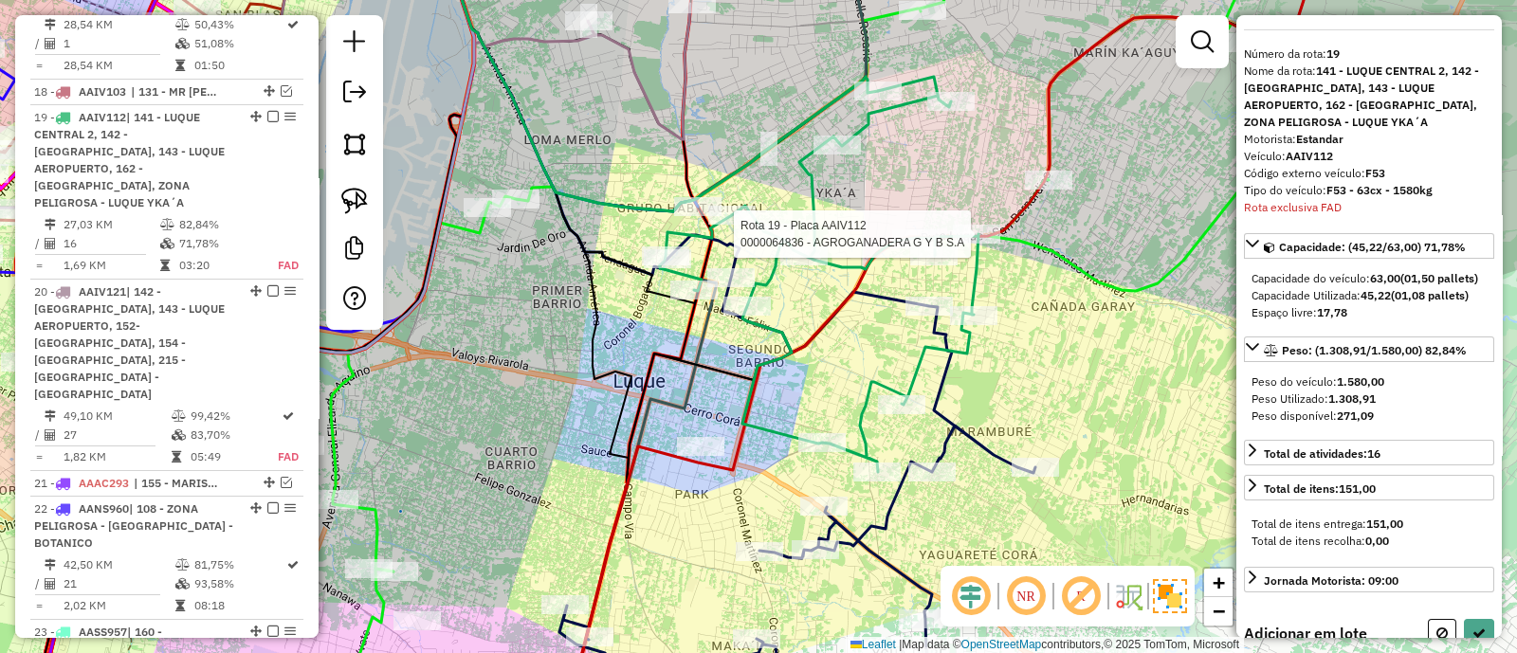
scroll to position [40, 0]
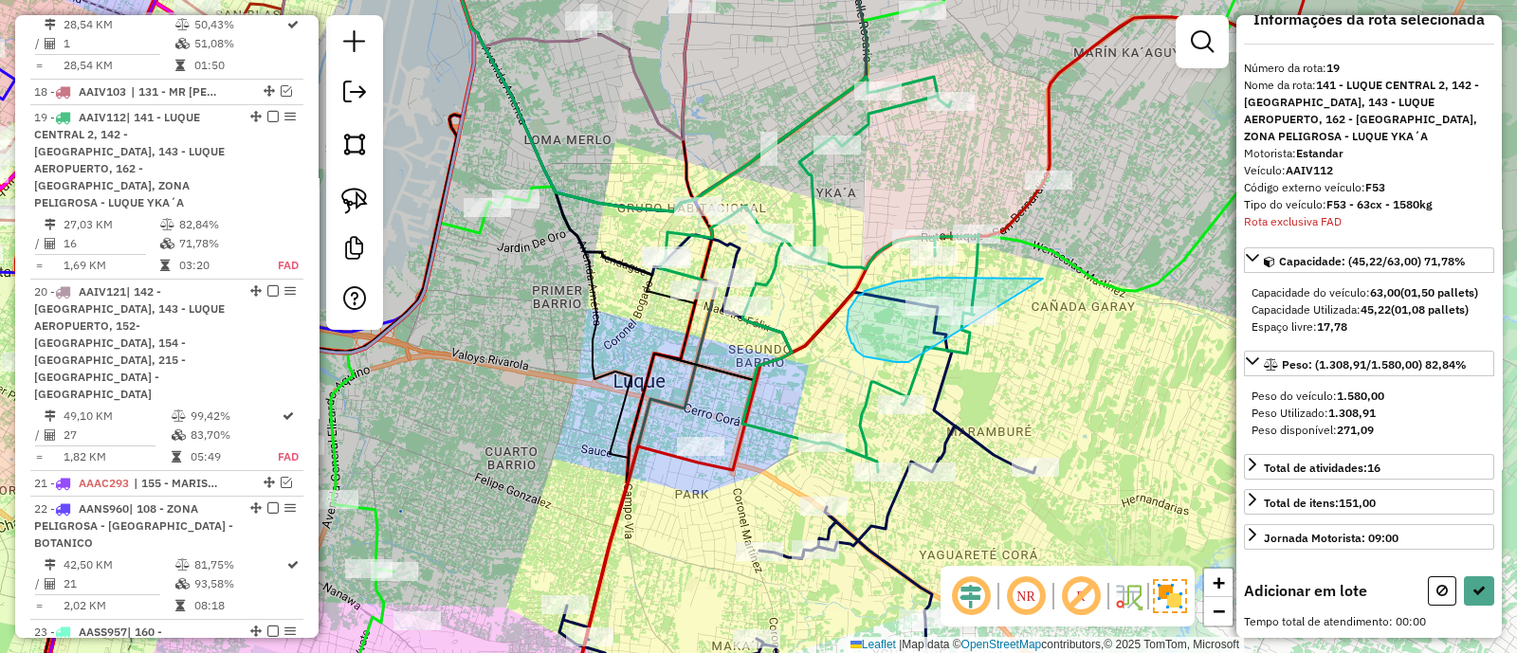
drag, startPoint x: 1043, startPoint y: 278, endPoint x: 919, endPoint y: 362, distance: 149.3
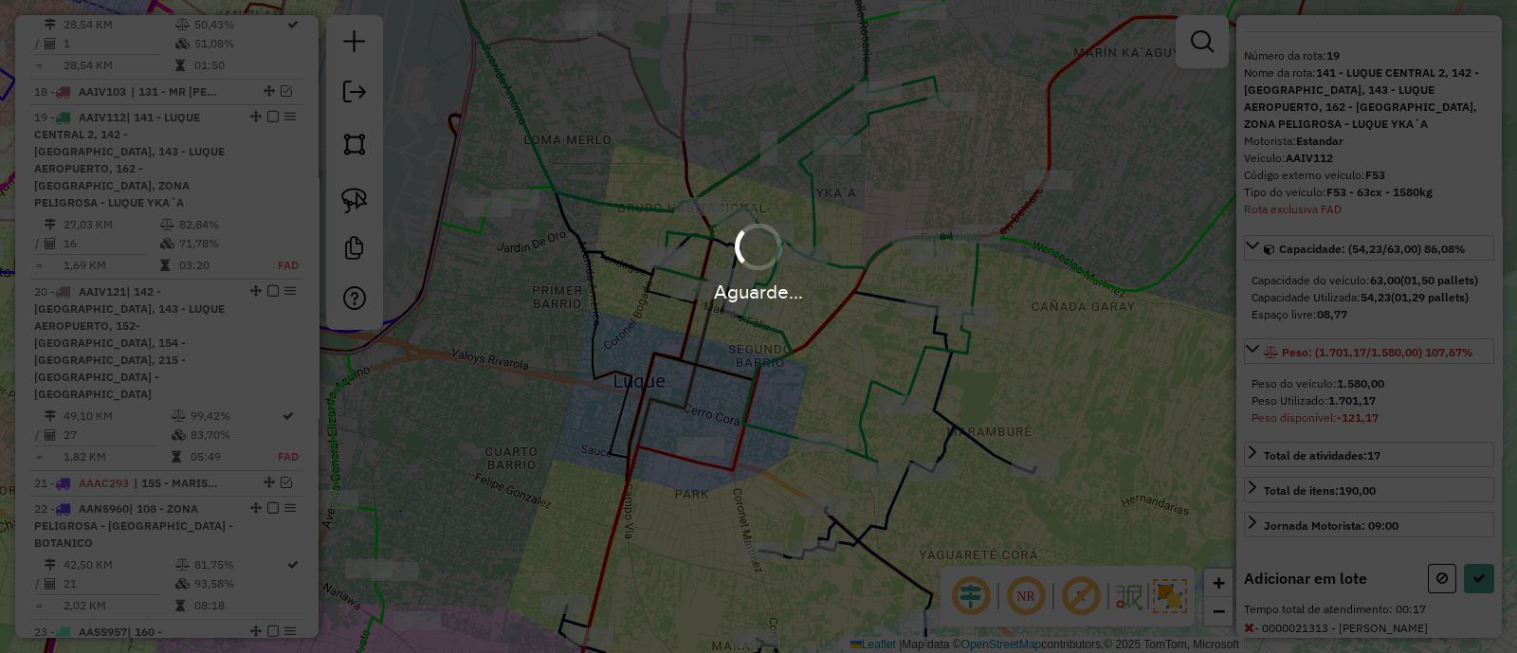
scroll to position [142, 0]
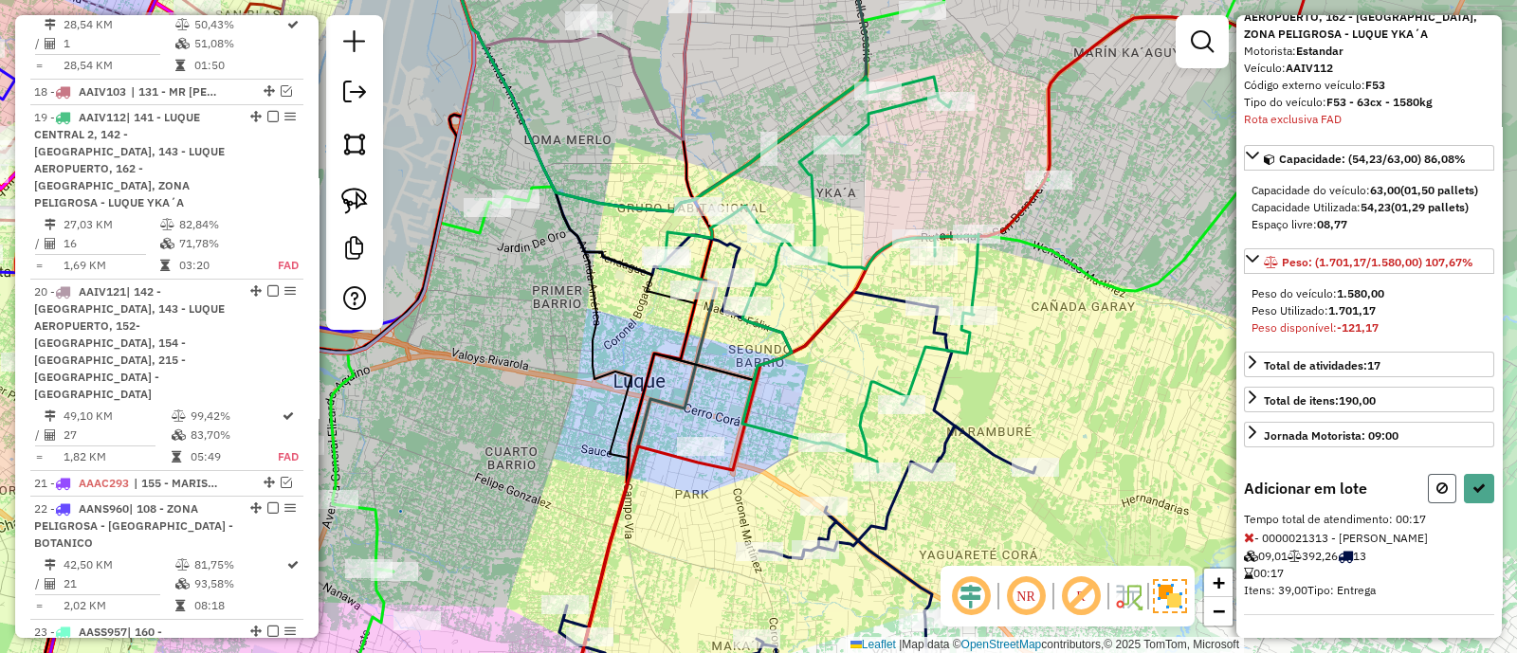
click at [1436, 495] on icon at bounding box center [1441, 488] width 11 height 13
select select "**********"
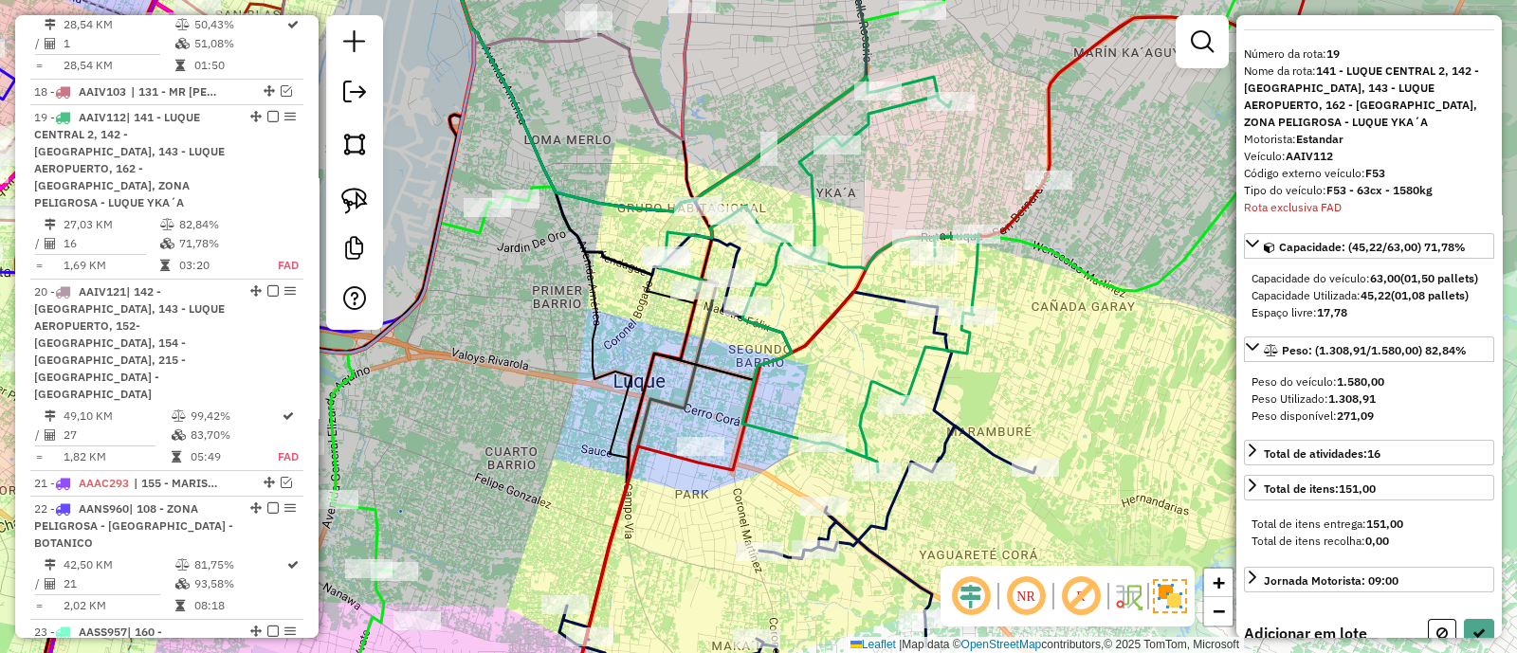
scroll to position [40, 0]
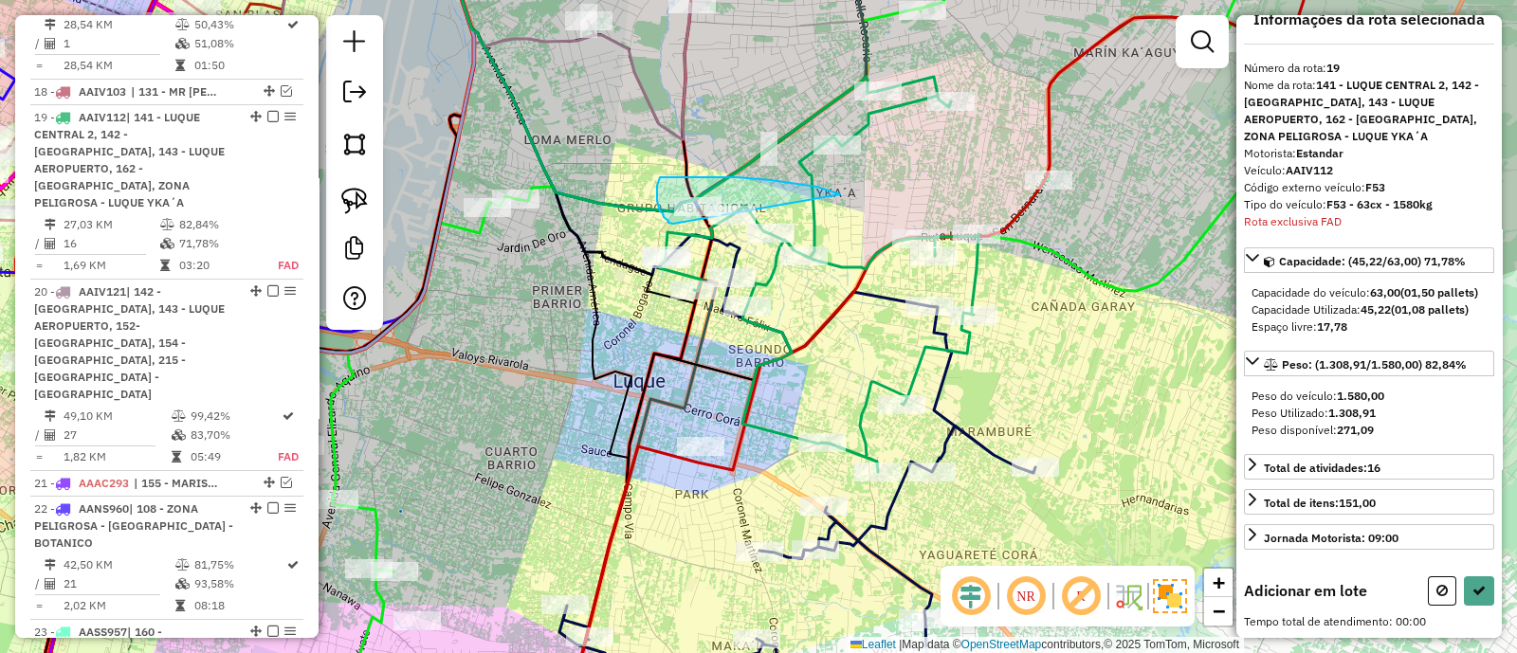
drag, startPoint x: 834, startPoint y: 191, endPoint x: 678, endPoint y: 225, distance: 159.9
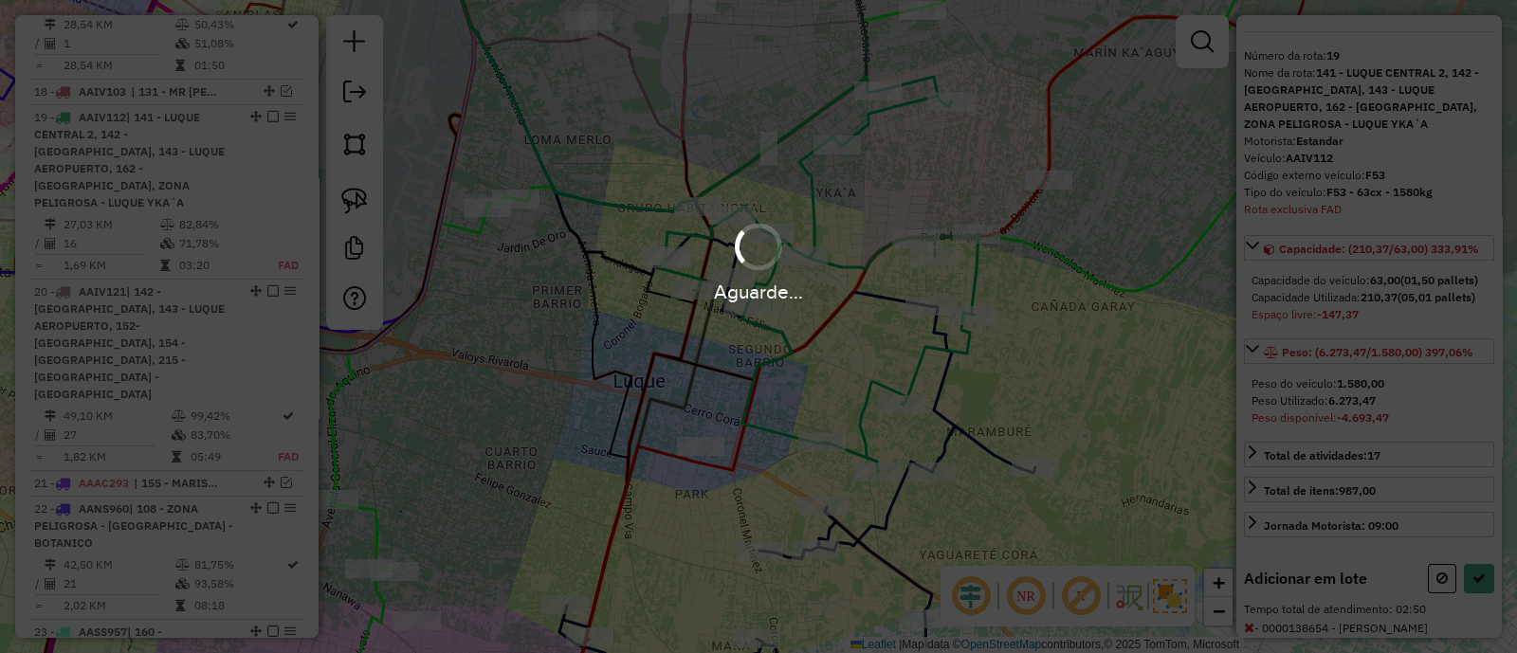
scroll to position [142, 0]
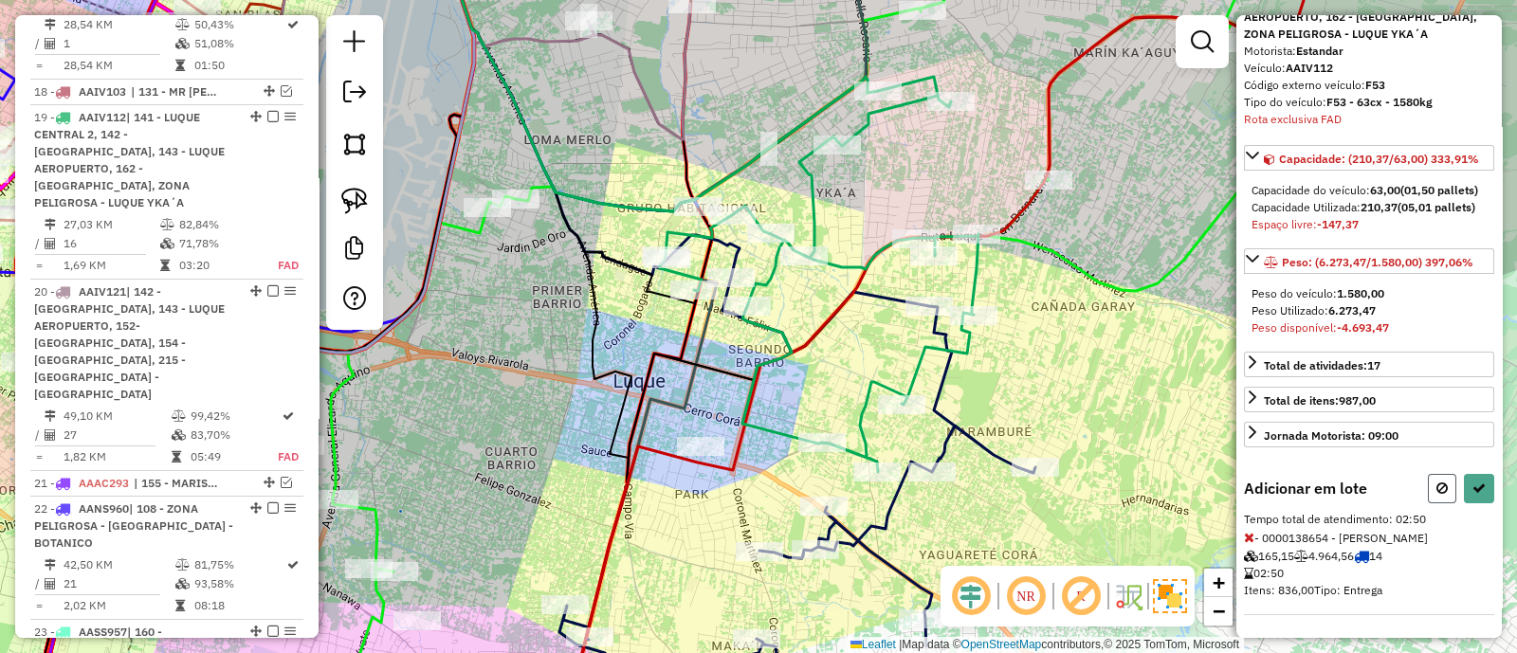
click at [1428, 503] on button at bounding box center [1442, 488] width 28 height 29
select select "**********"
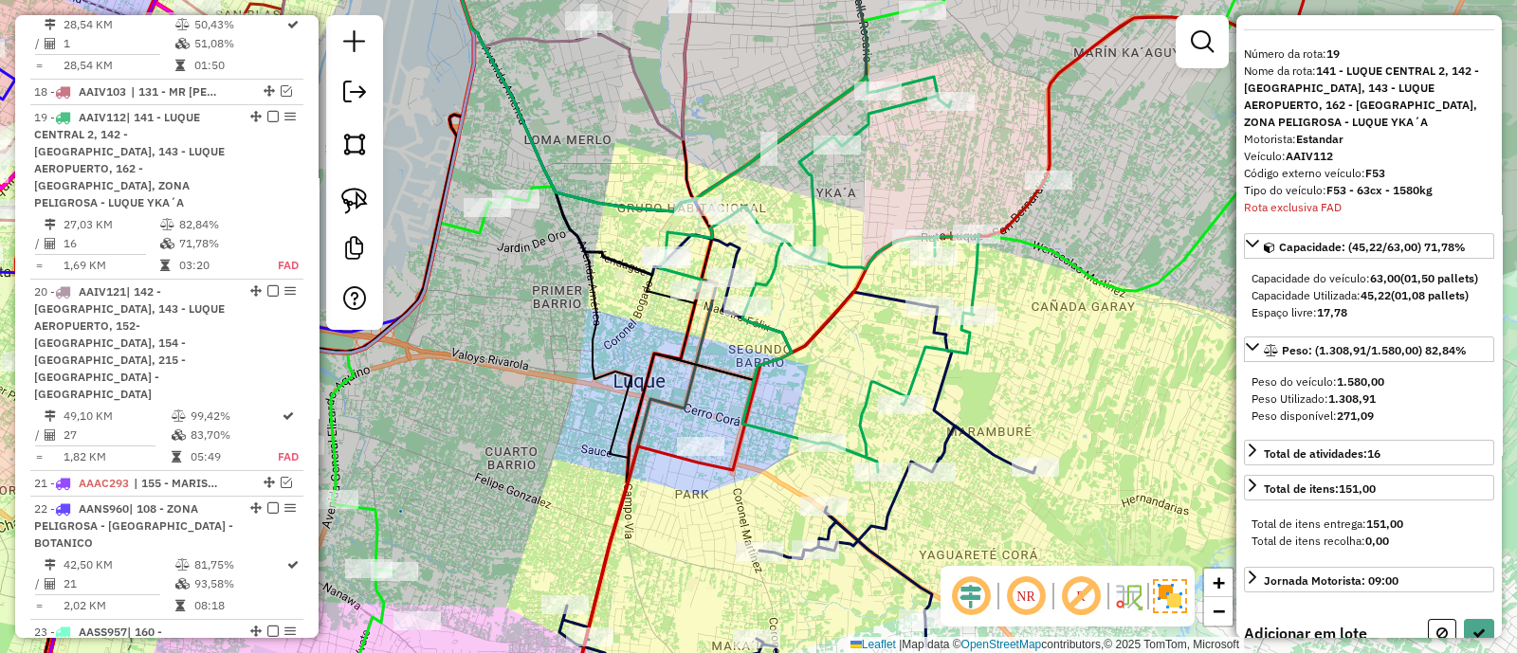
scroll to position [40, 0]
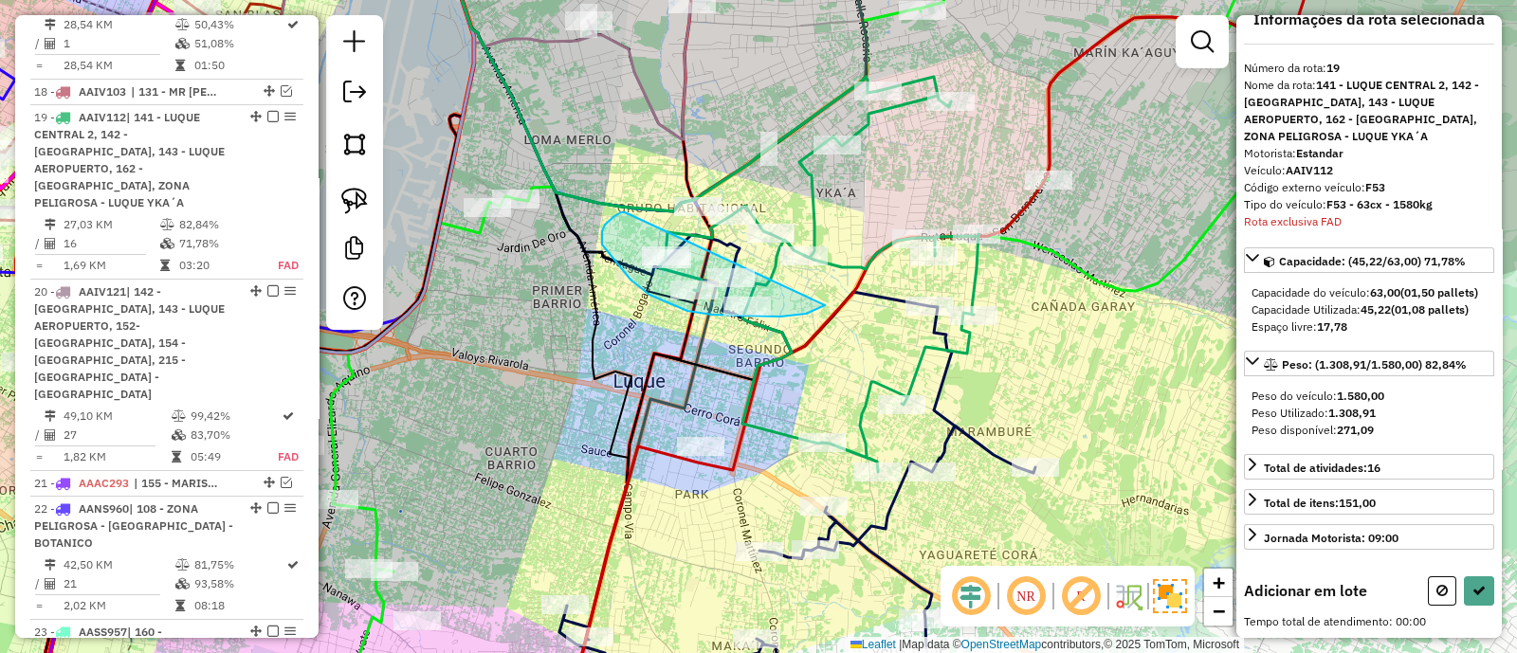
drag, startPoint x: 625, startPoint y: 212, endPoint x: 825, endPoint y: 304, distance: 220.1
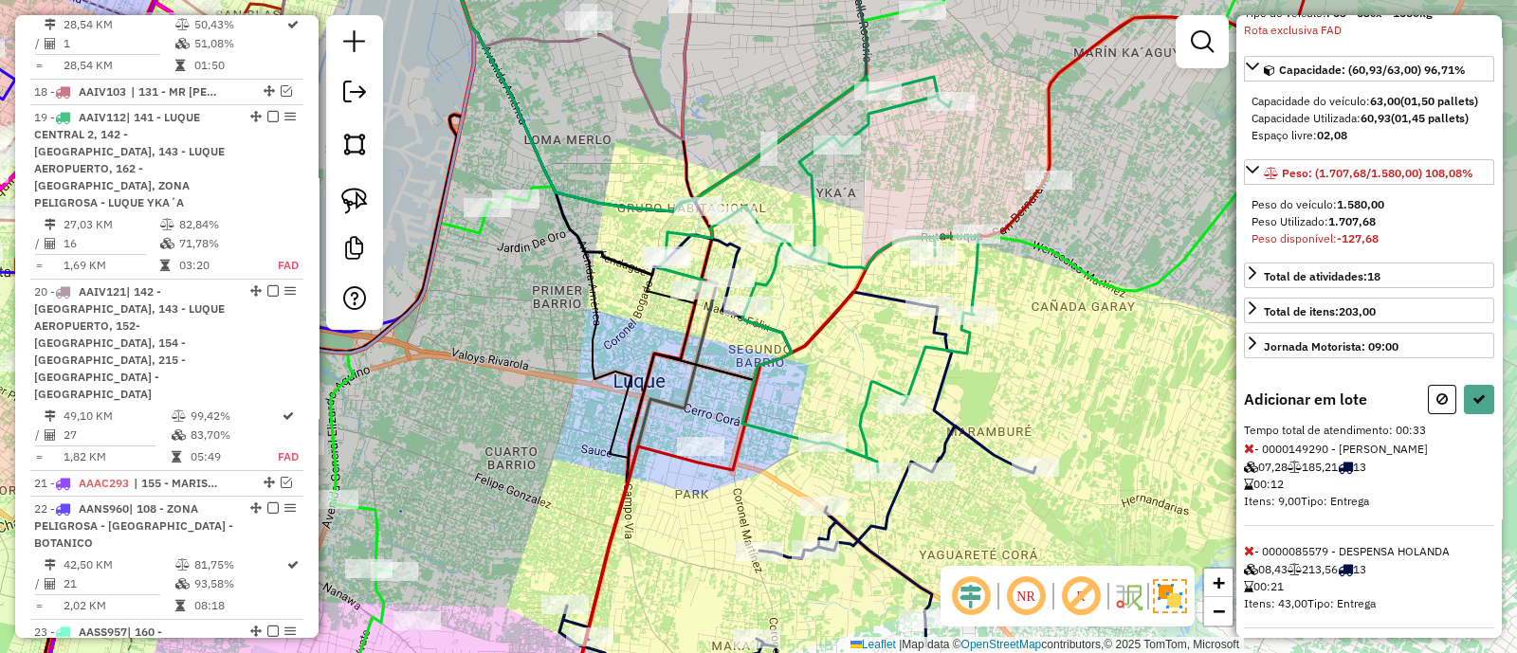
scroll to position [245, 0]
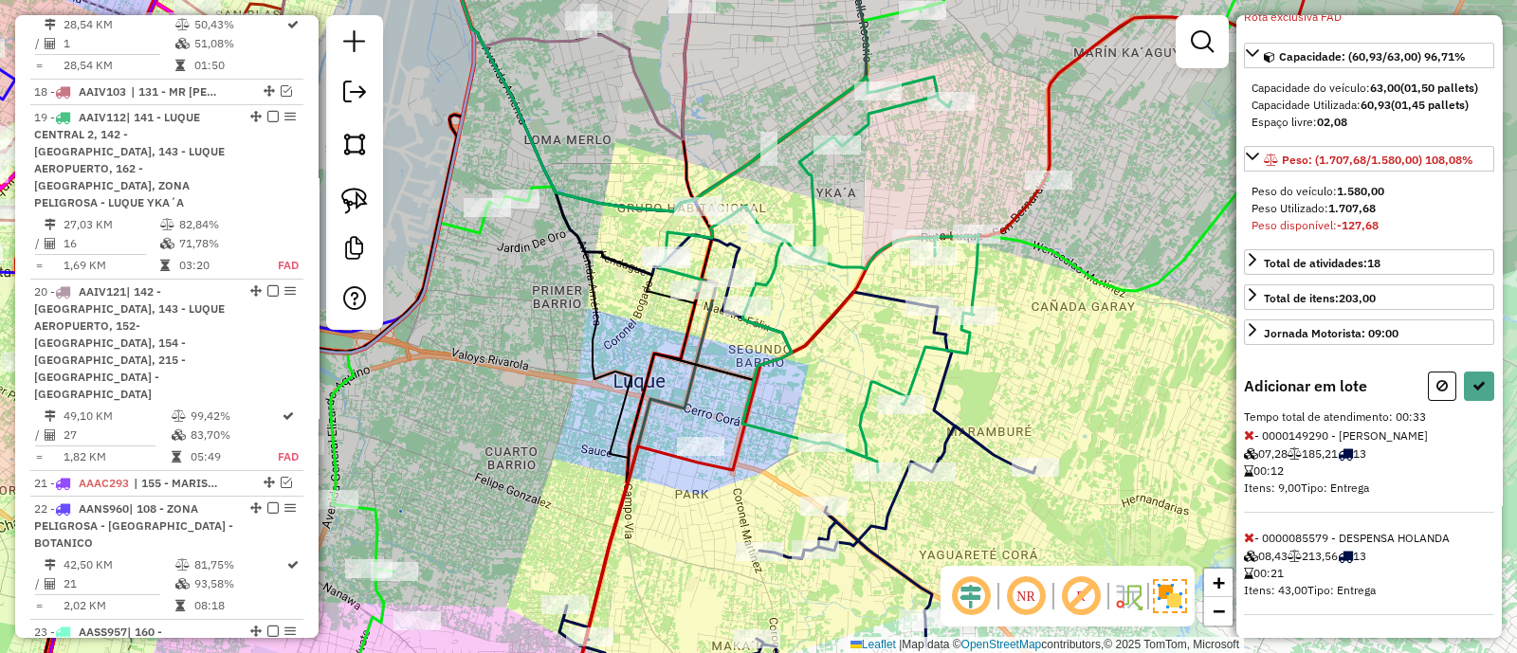
click at [1246, 433] on icon at bounding box center [1249, 434] width 10 height 13
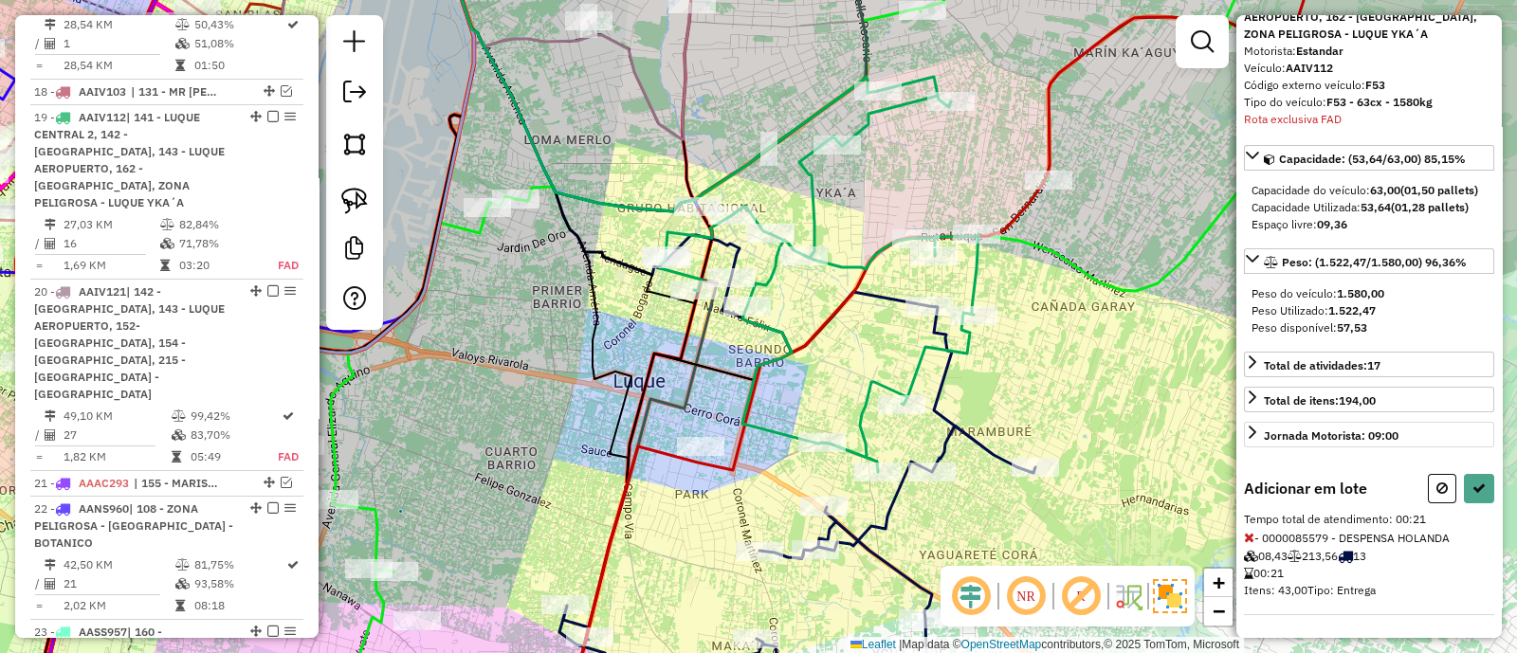
scroll to position [142, 0]
click at [1471, 476] on button at bounding box center [1479, 488] width 30 height 29
select select "**********"
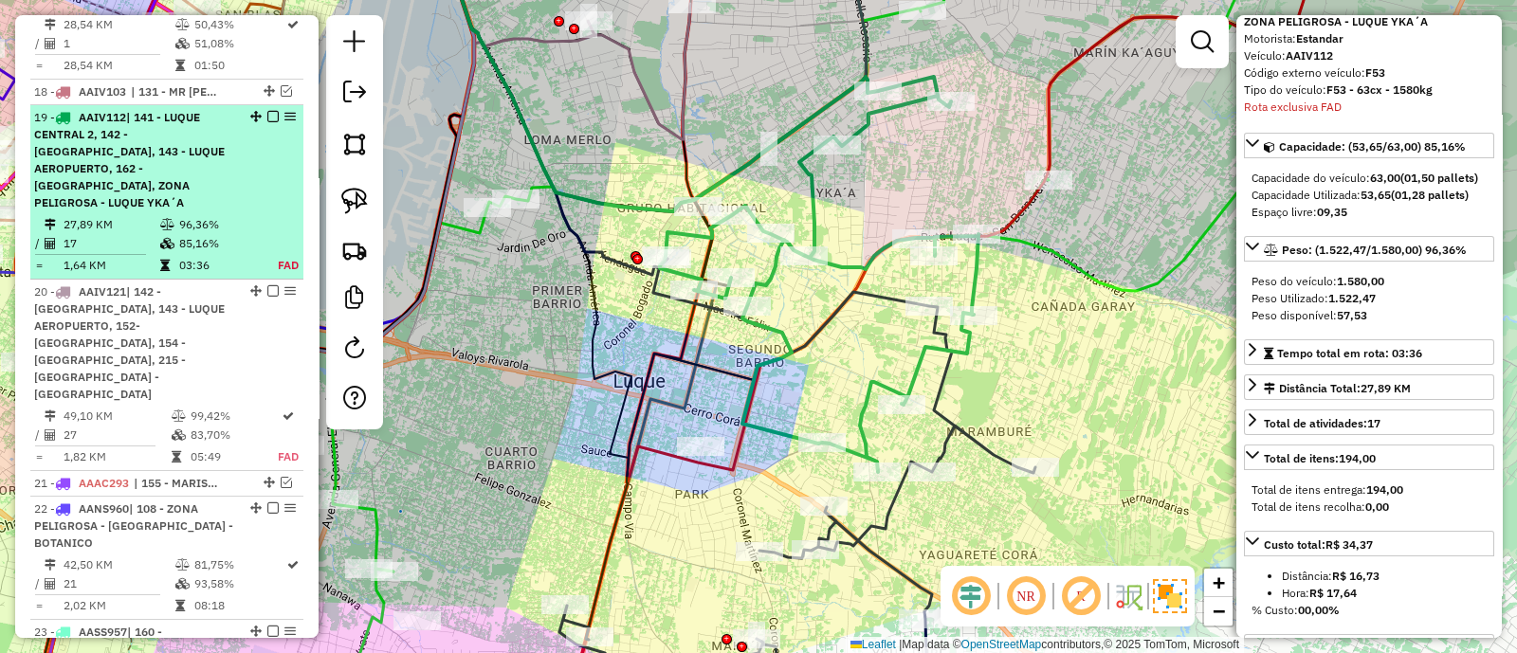
click at [267, 111] on em at bounding box center [272, 116] width 11 height 11
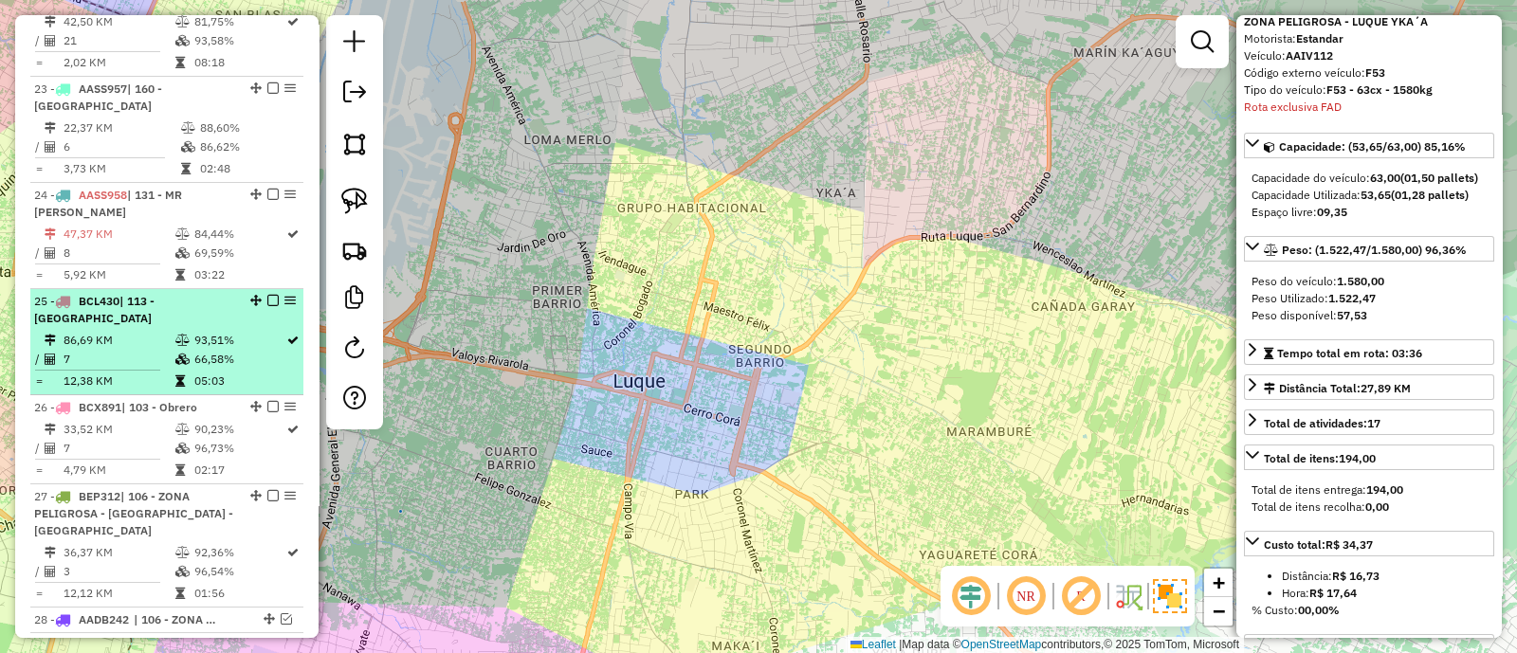
scroll to position [2553, 0]
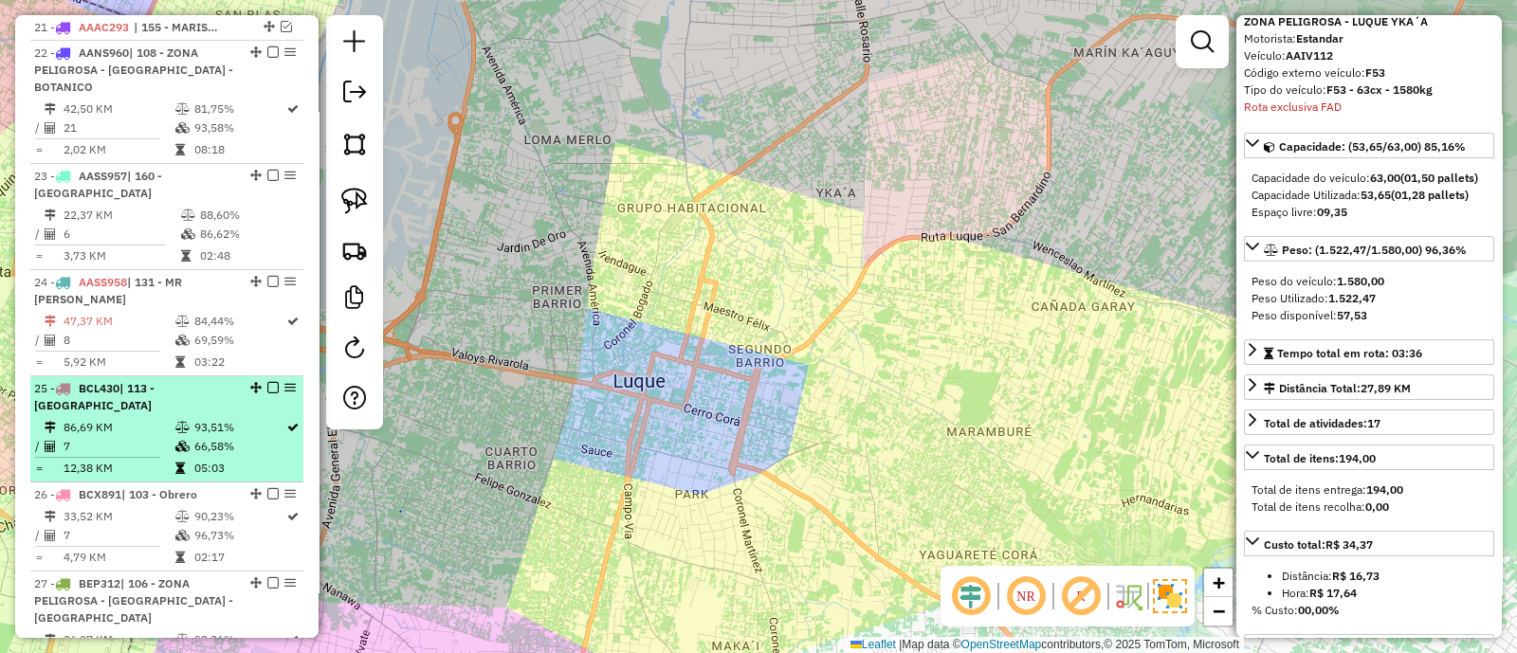
click at [224, 418] on td "93,51%" at bounding box center [239, 427] width 92 height 19
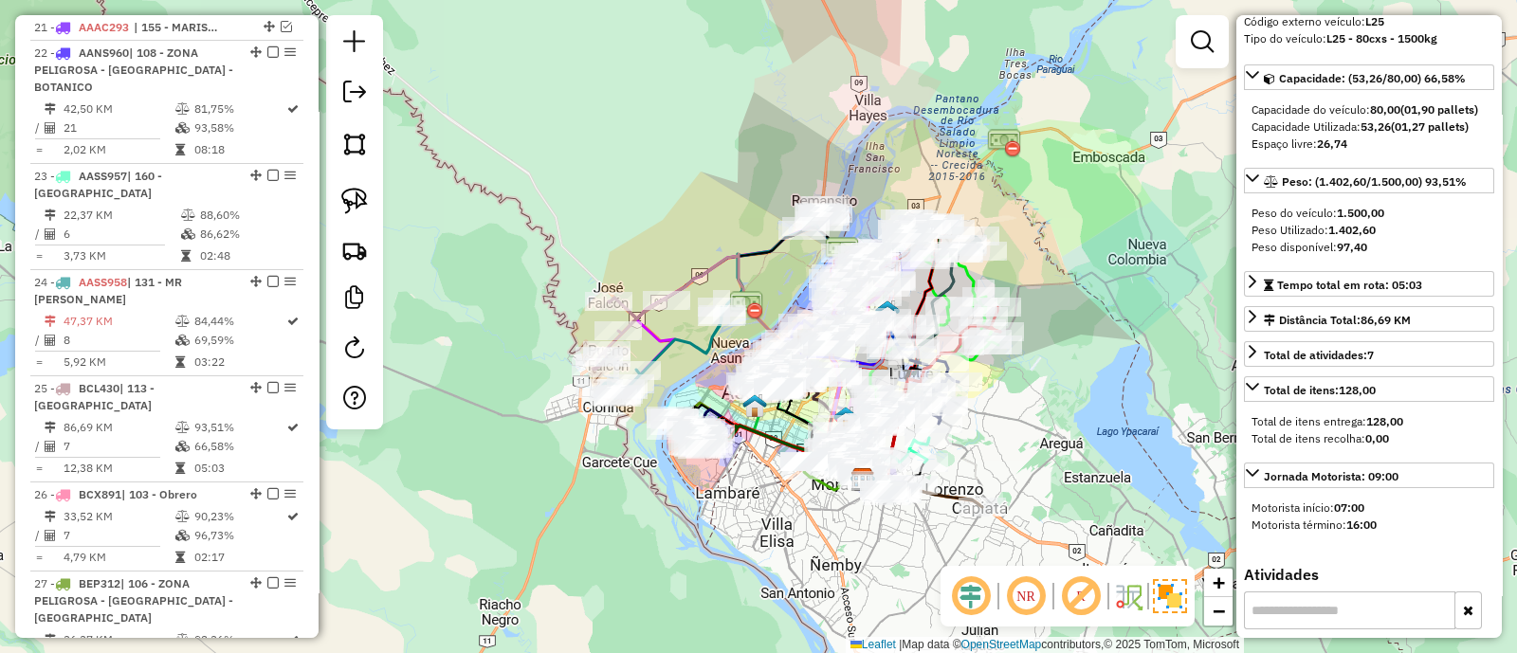
scroll to position [4685, 0]
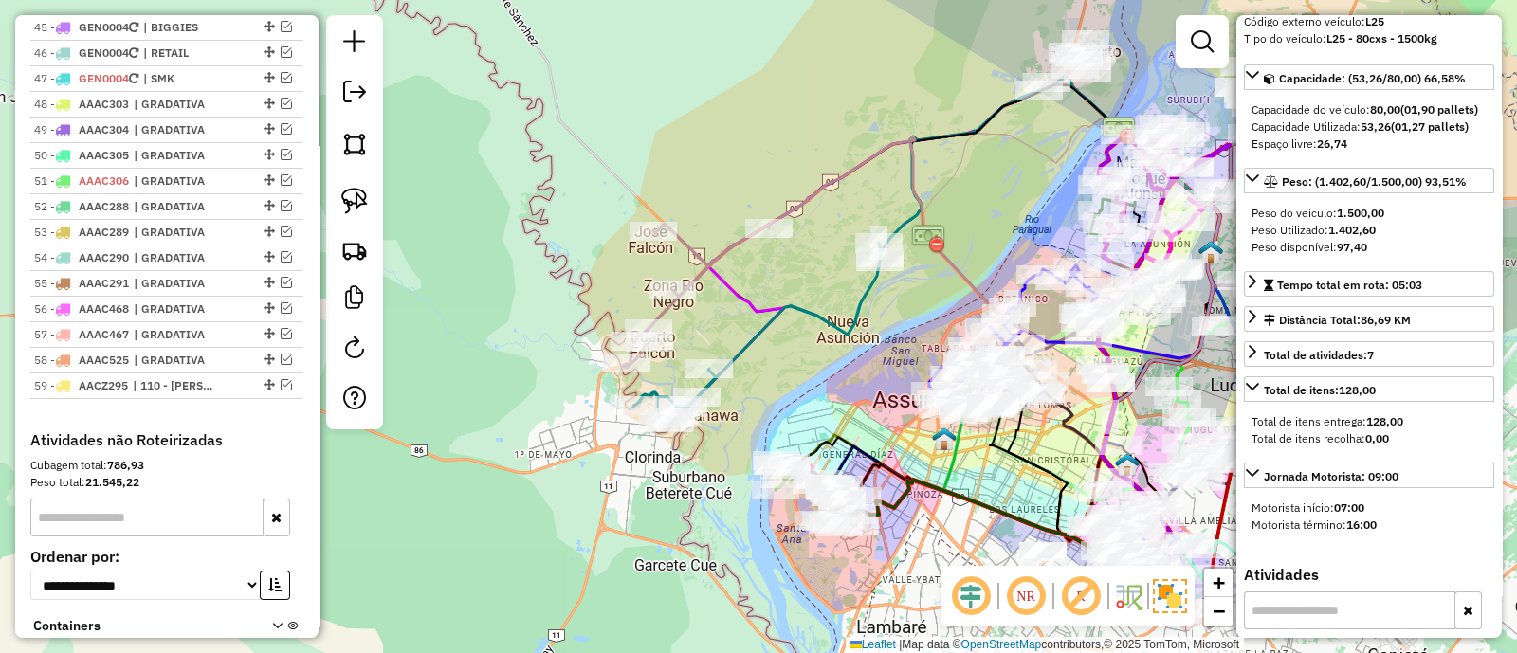
click at [697, 277] on icon at bounding box center [695, 296] width 147 height 144
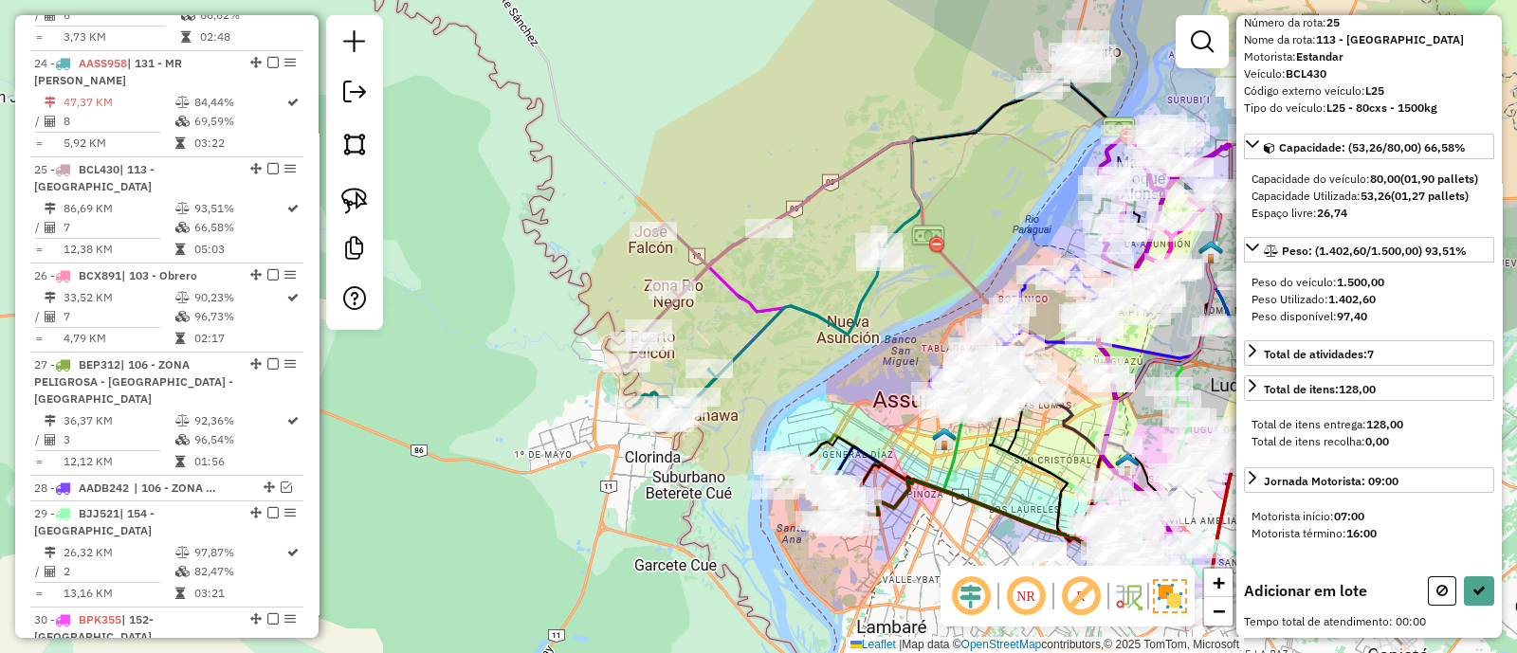
scroll to position [0, 0]
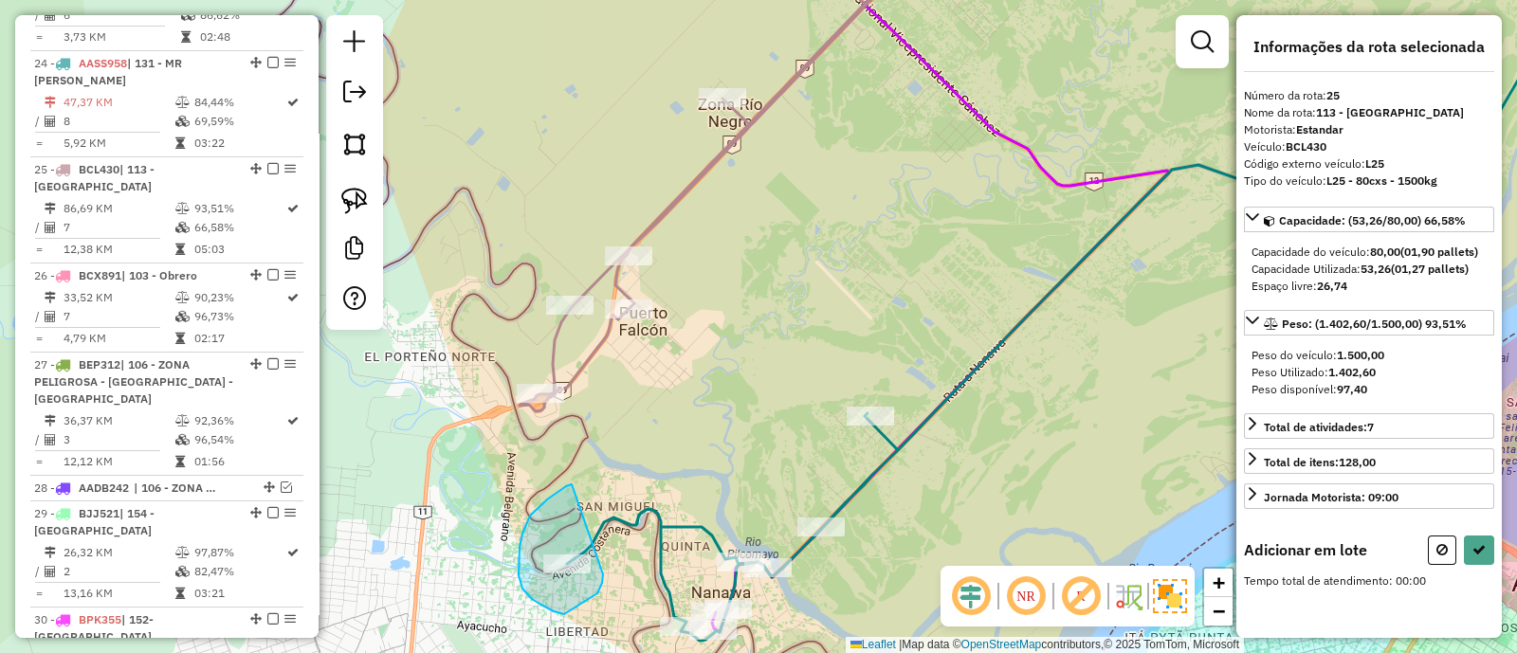
drag, startPoint x: 547, startPoint y: 500, endPoint x: 602, endPoint y: 574, distance: 92.9
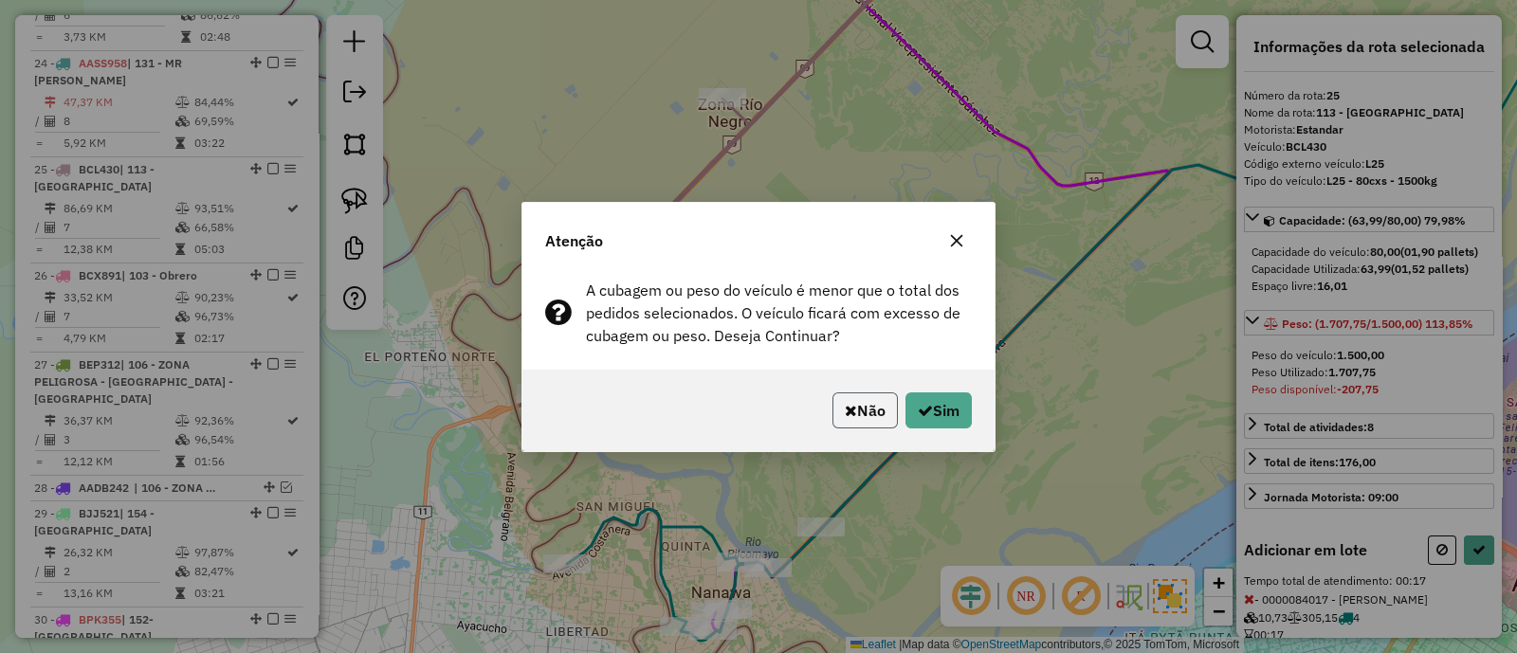
click at [864, 398] on button "Não" at bounding box center [864, 410] width 65 height 36
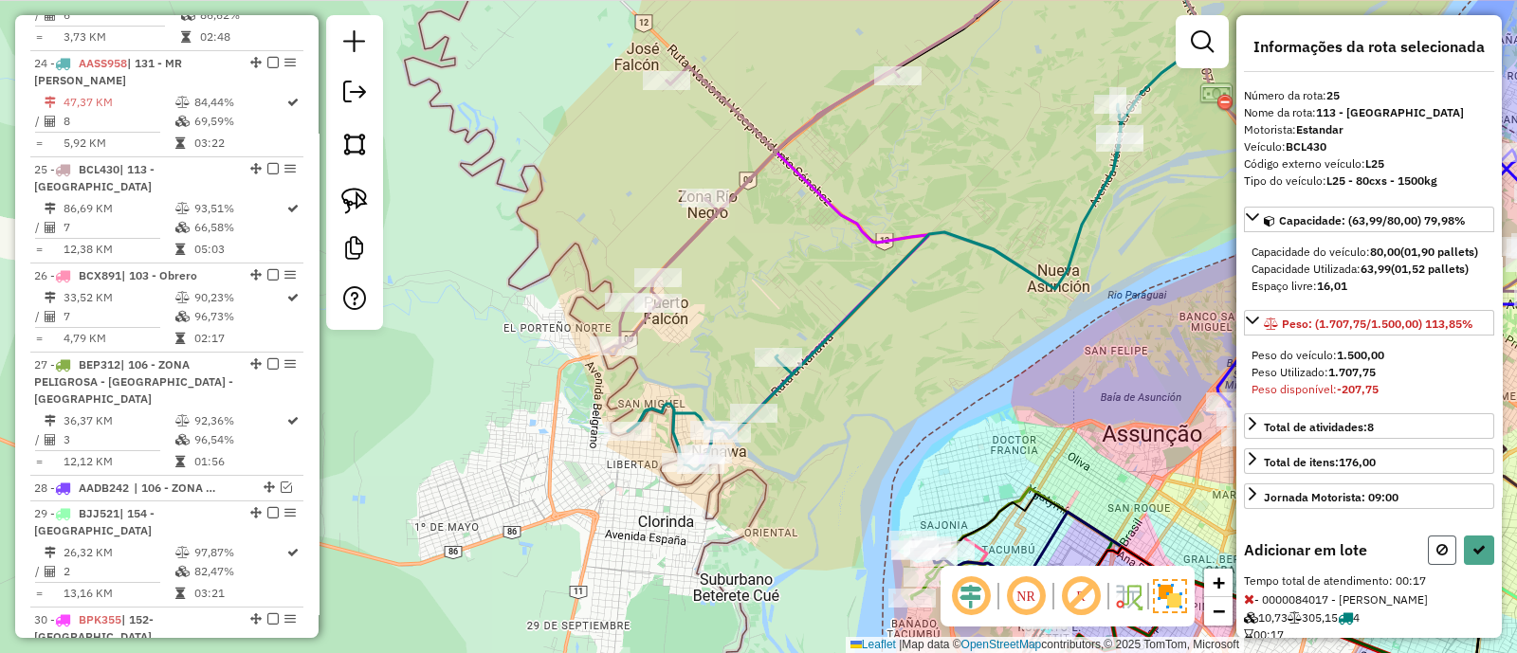
click at [1436, 556] on icon at bounding box center [1441, 549] width 11 height 13
select select "**********"
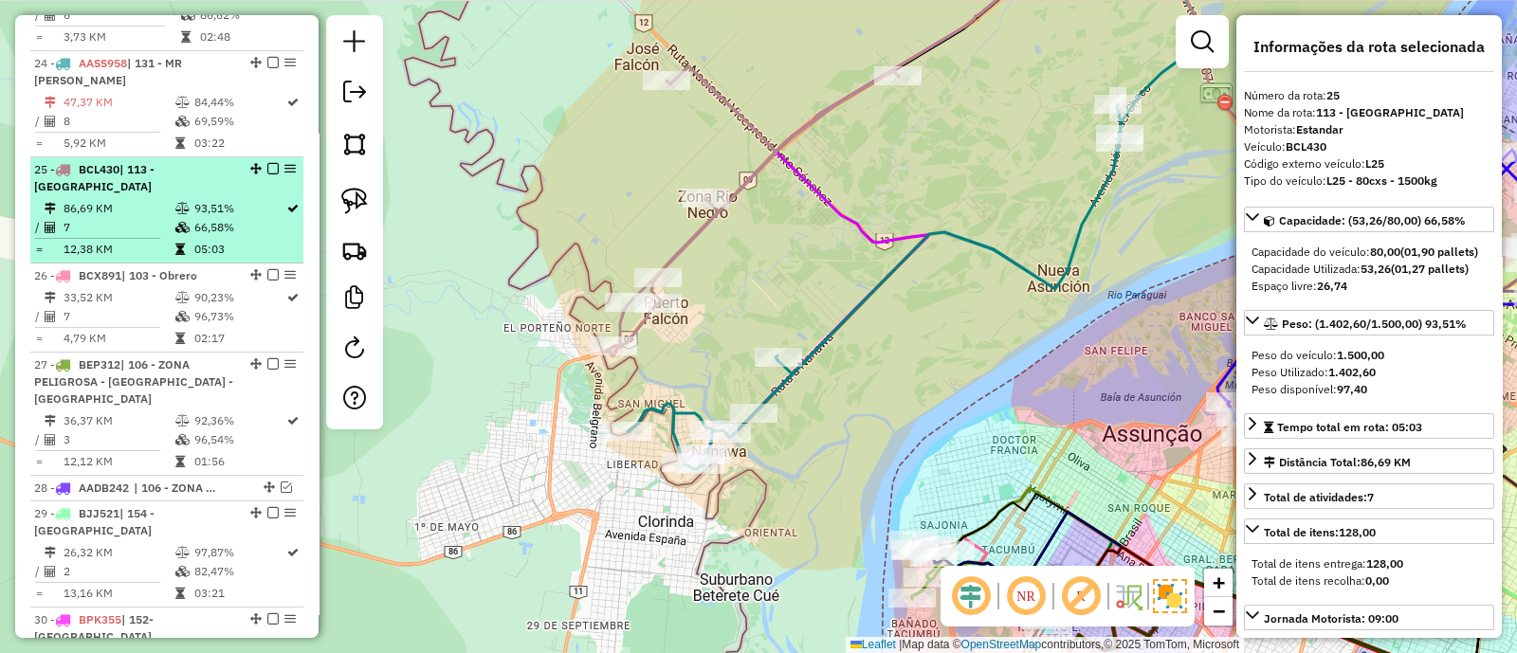
click at [267, 163] on em at bounding box center [272, 168] width 11 height 11
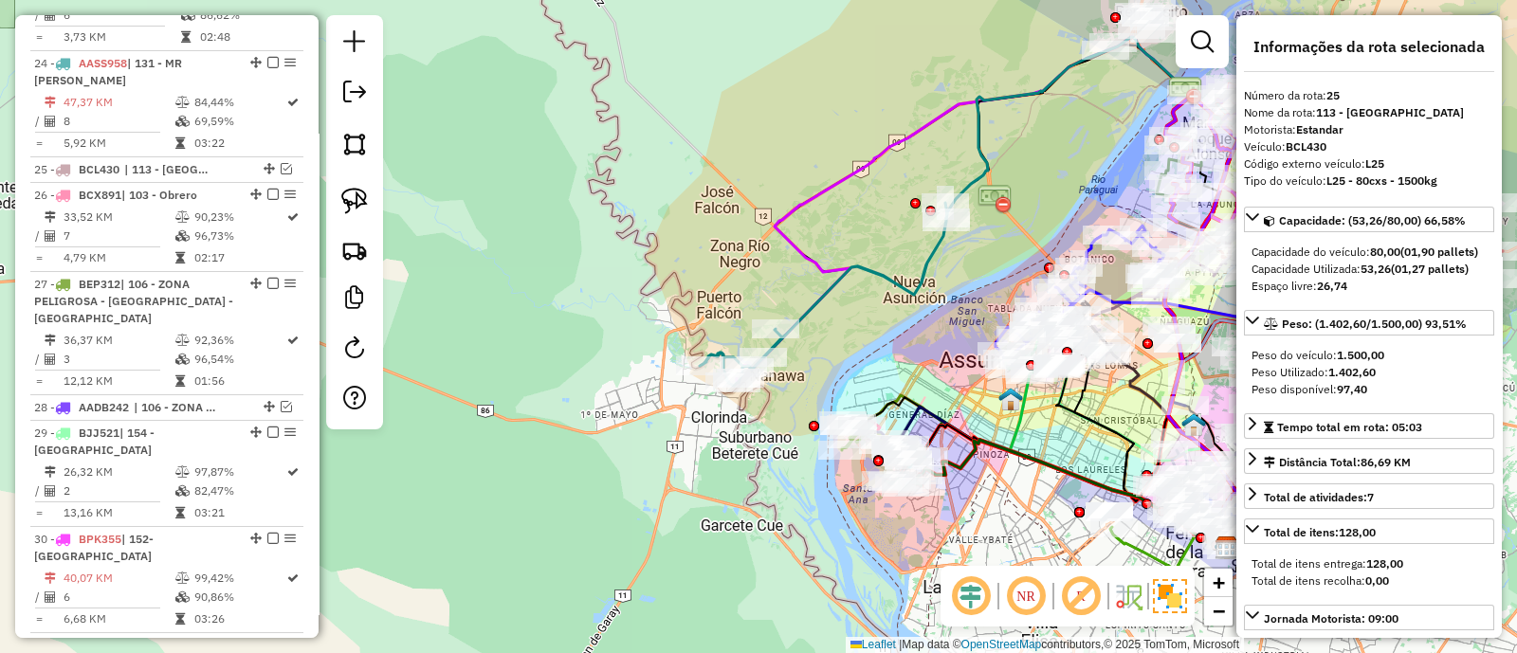
click at [803, 311] on icon at bounding box center [823, 294] width 247 height 183
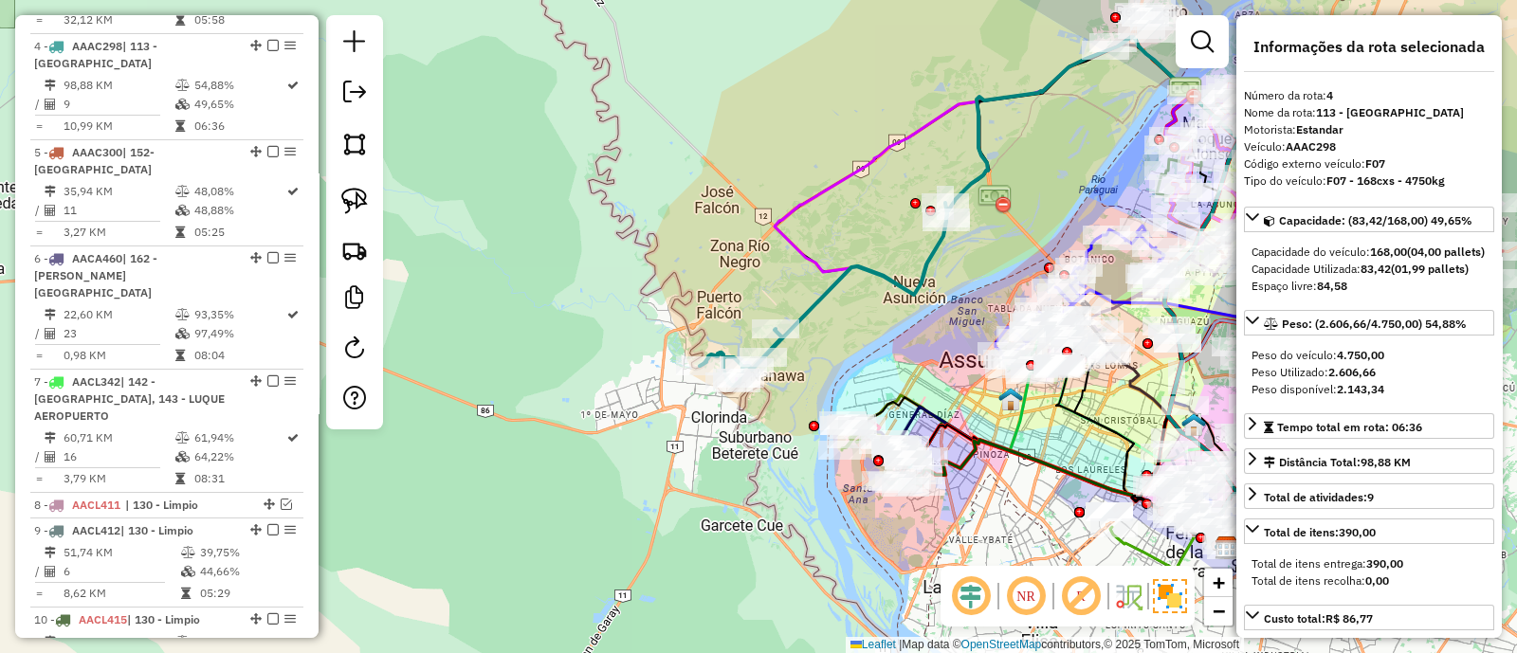
scroll to position [1046, 0]
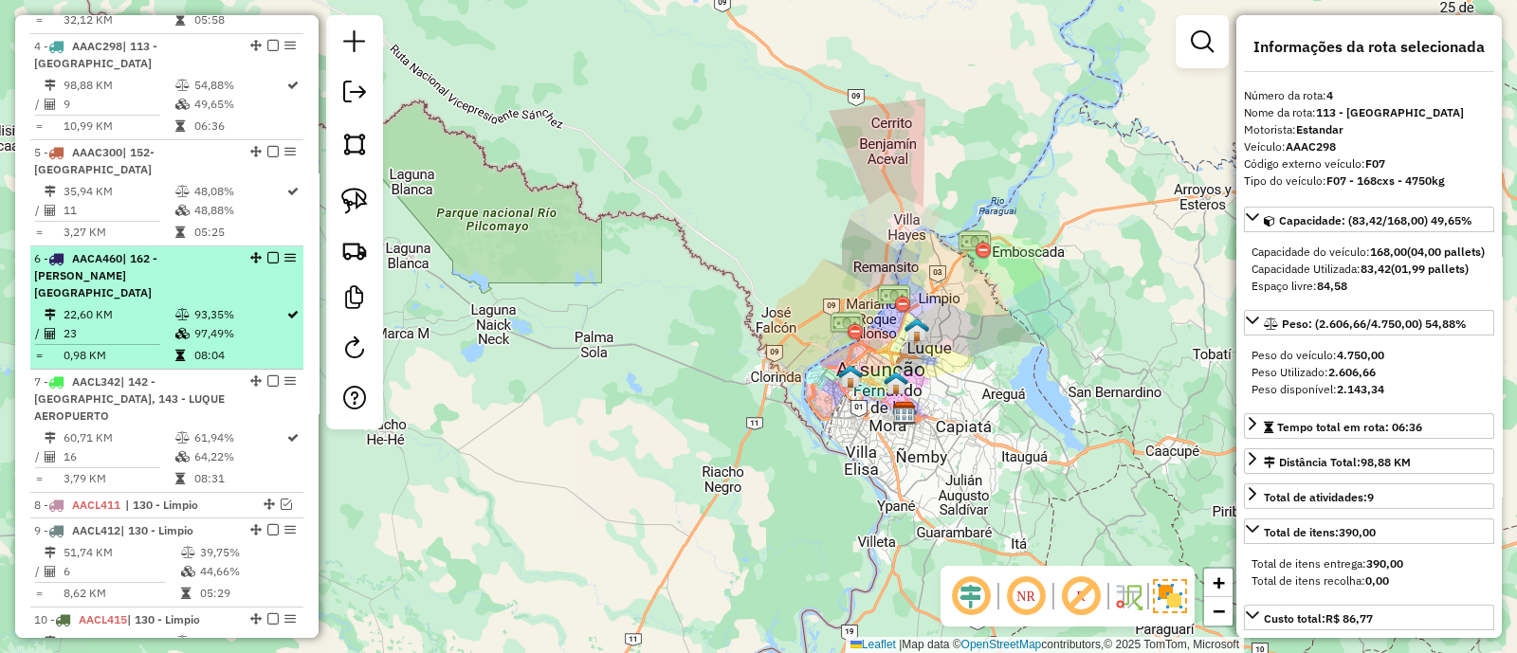
click at [207, 324] on td "97,49%" at bounding box center [239, 333] width 92 height 19
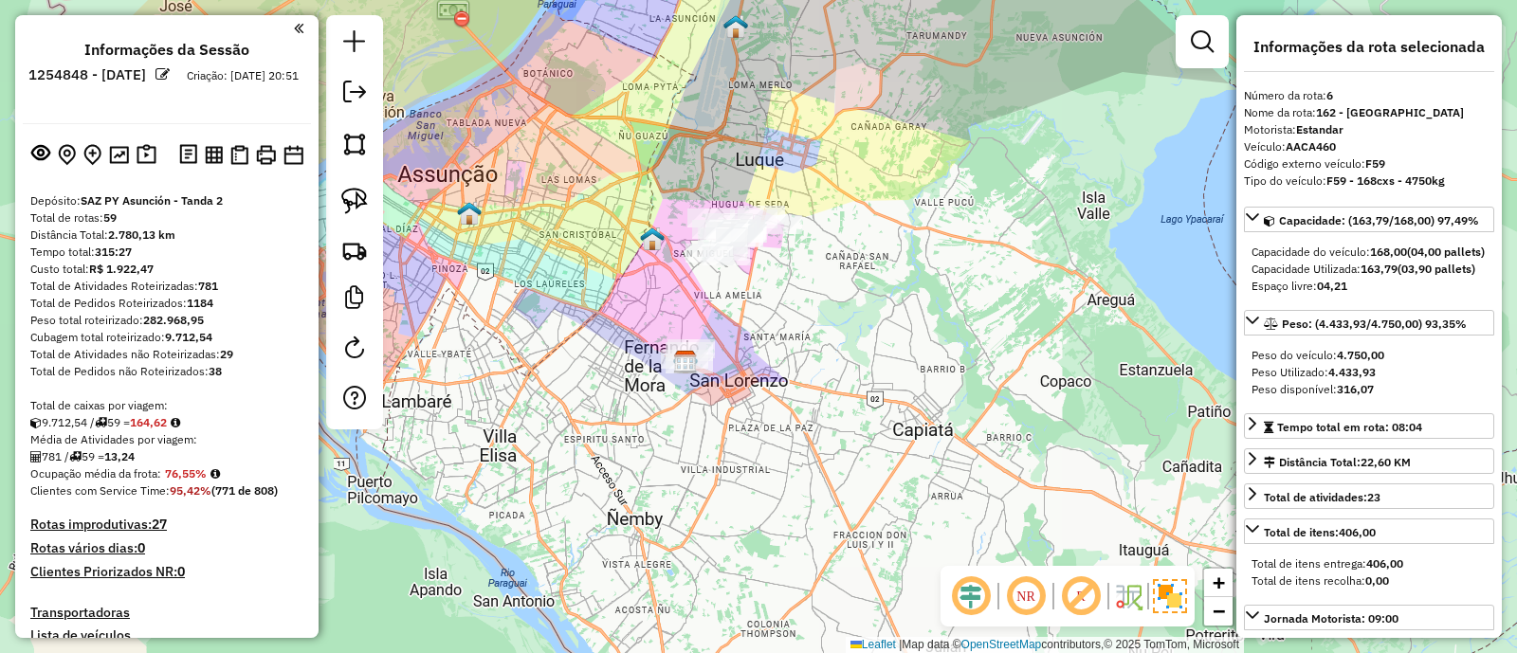
select select "**********"
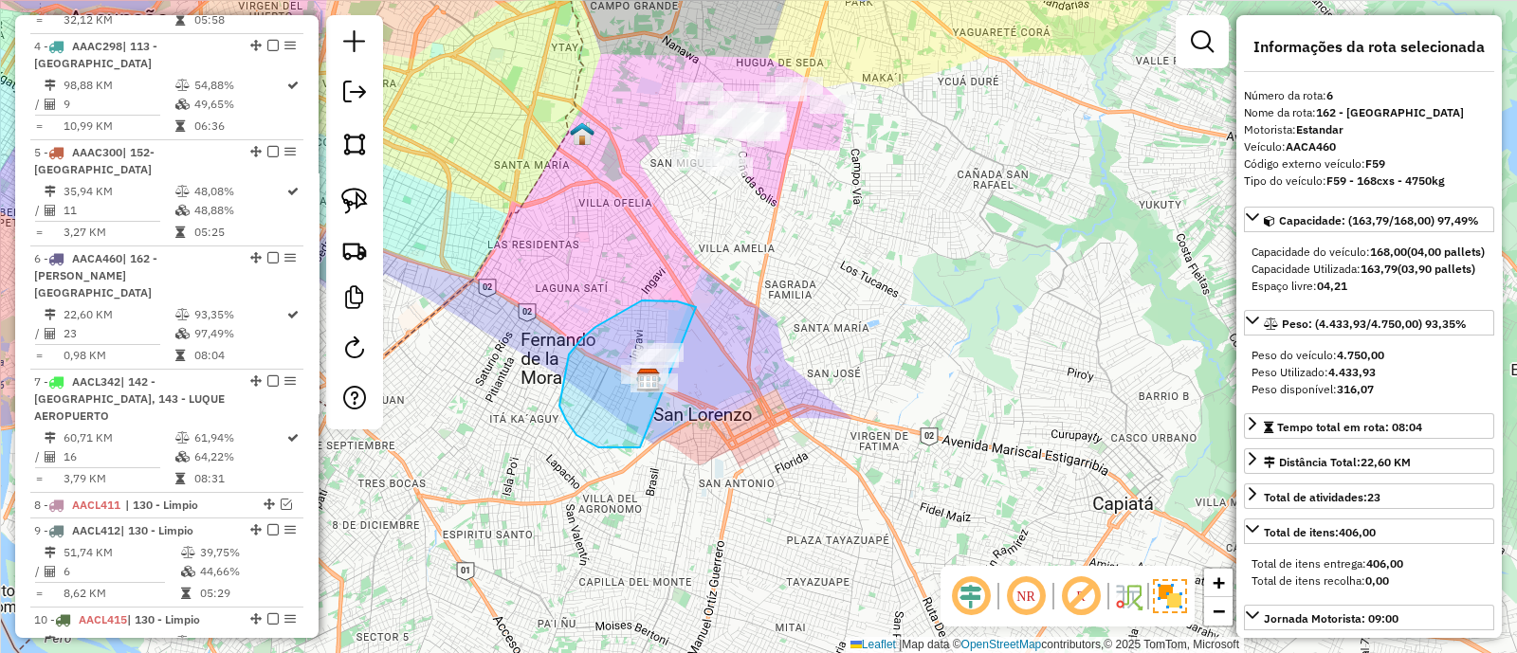
drag, startPoint x: 693, startPoint y: 306, endPoint x: 640, endPoint y: 447, distance: 150.9
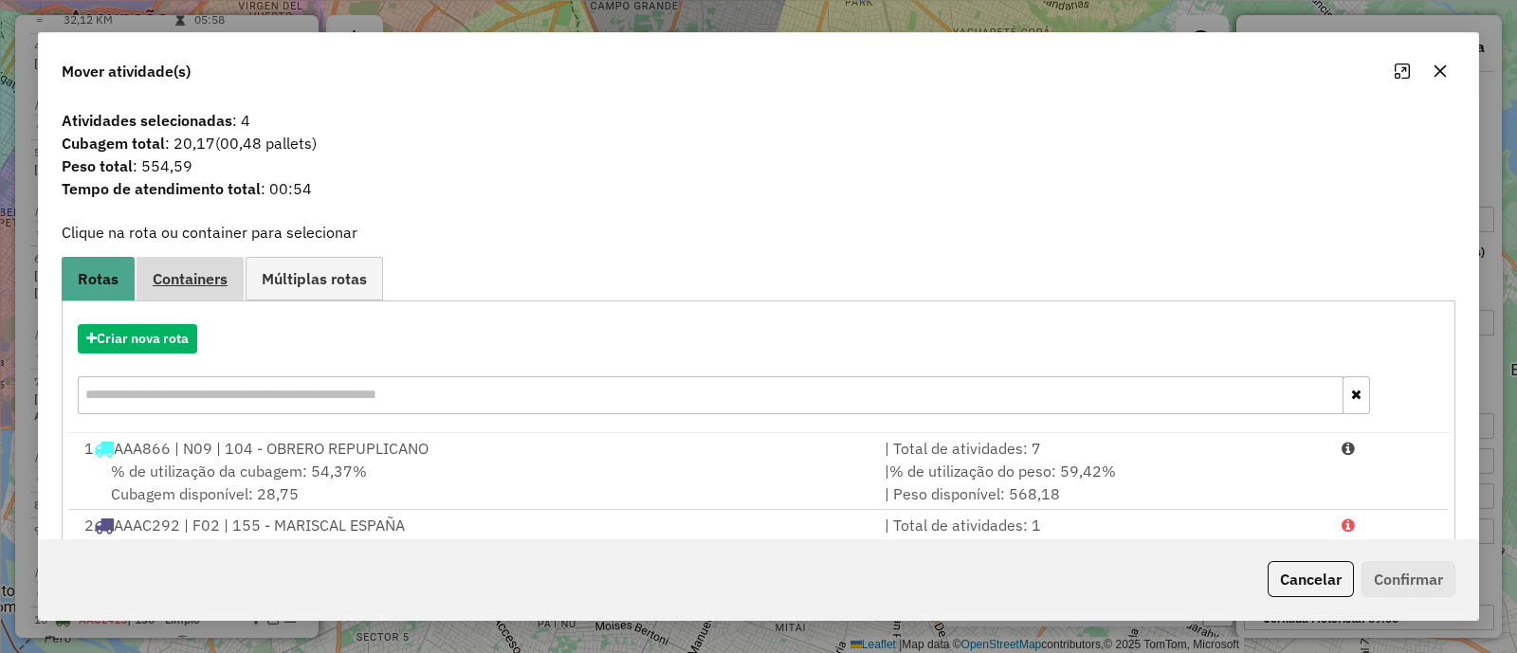
click at [201, 284] on span "Containers" at bounding box center [190, 278] width 75 height 15
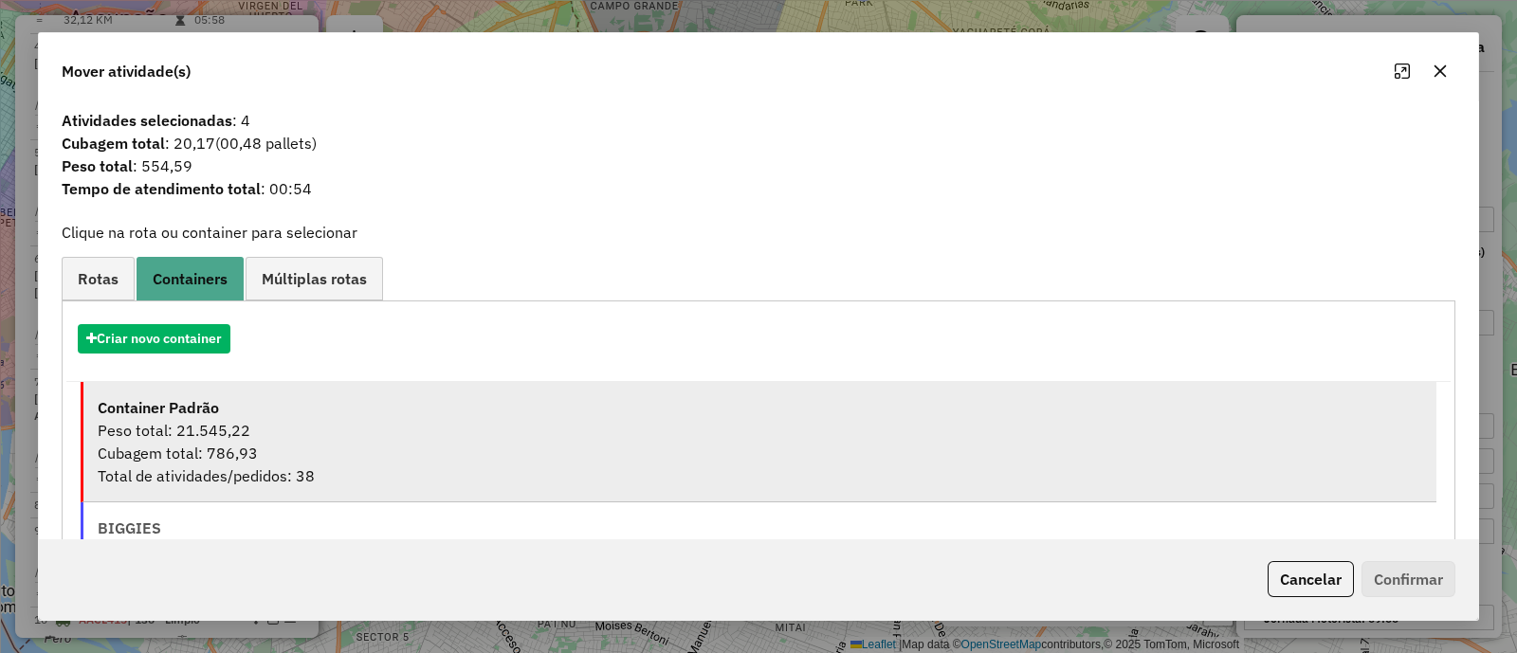
click at [313, 405] on div "Container Padrão" at bounding box center [760, 407] width 1324 height 23
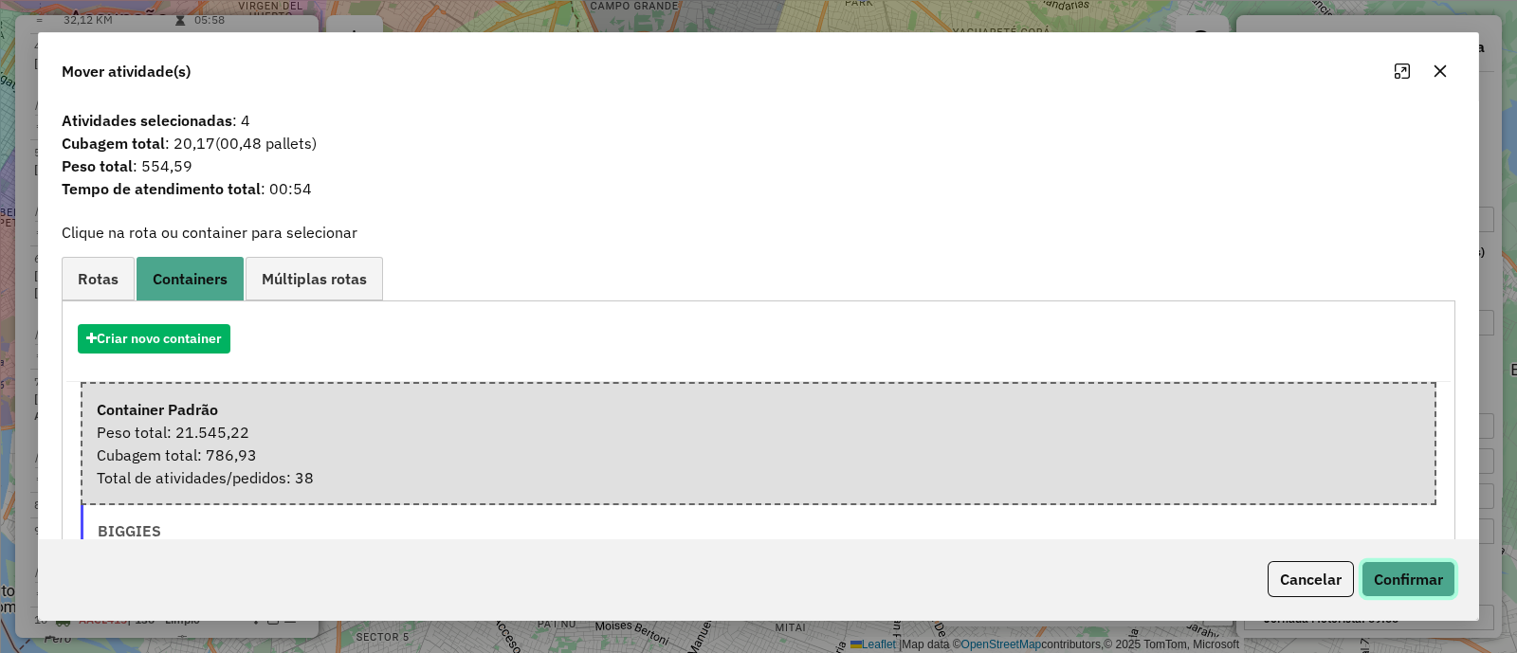
click at [1427, 574] on button "Confirmar" at bounding box center [1408, 579] width 94 height 36
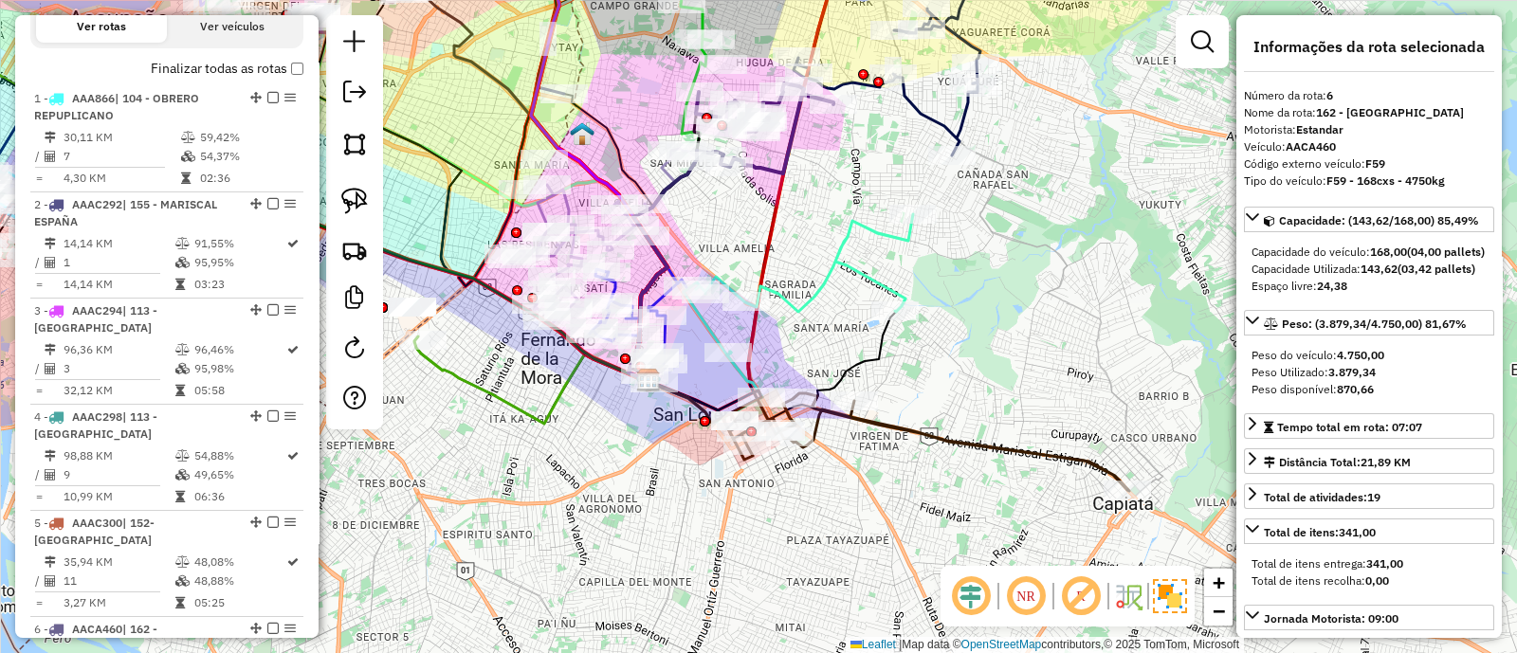
scroll to position [631, 0]
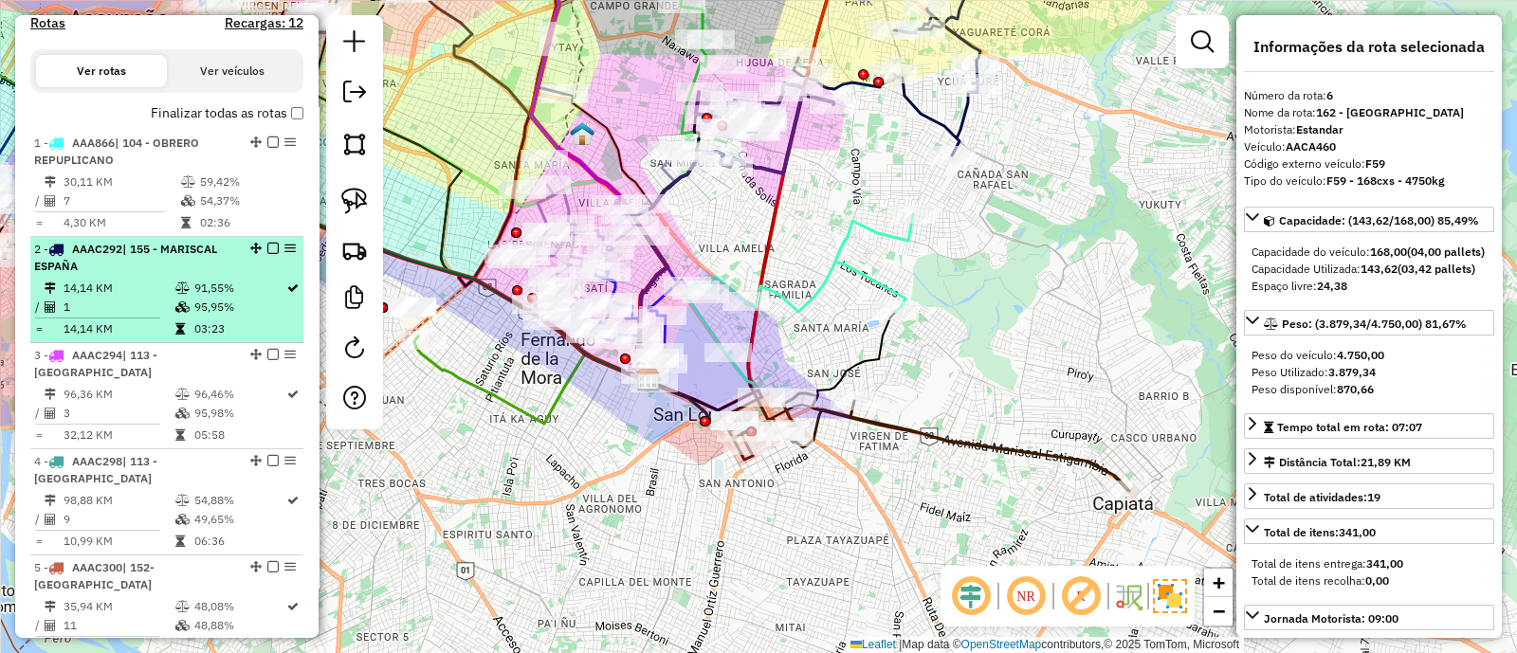
click at [234, 282] on td "91,55%" at bounding box center [239, 288] width 92 height 19
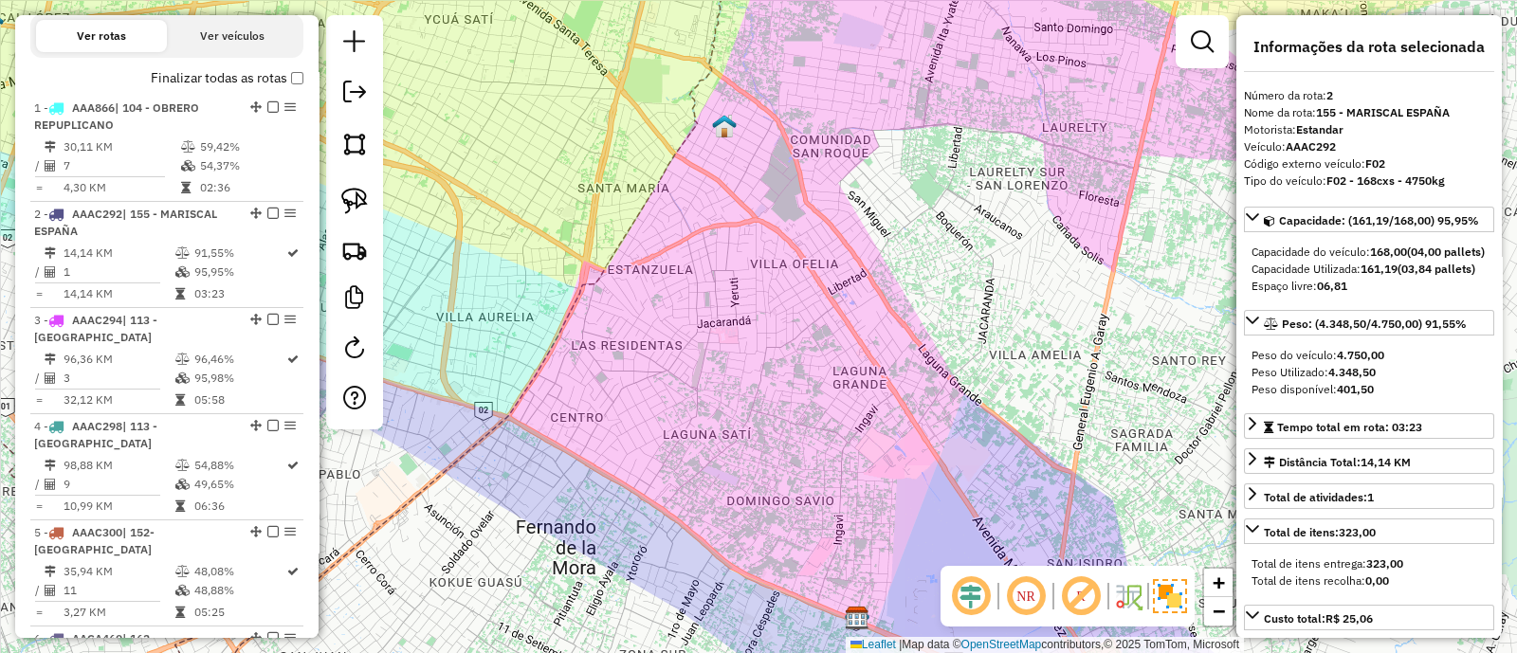
scroll to position [593, 0]
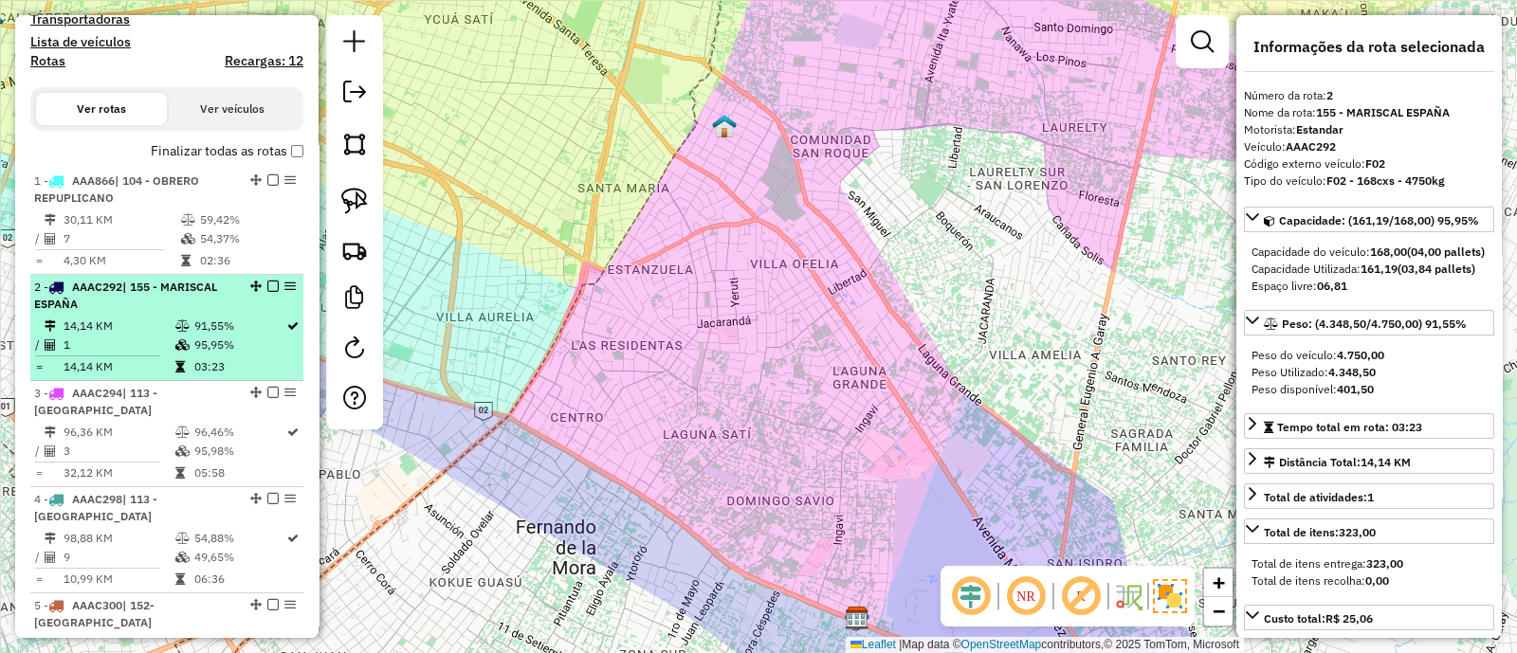
click at [218, 300] on div "2 - AAAC292 | 155 - MARISCAL ESPAÑA" at bounding box center [134, 296] width 201 height 34
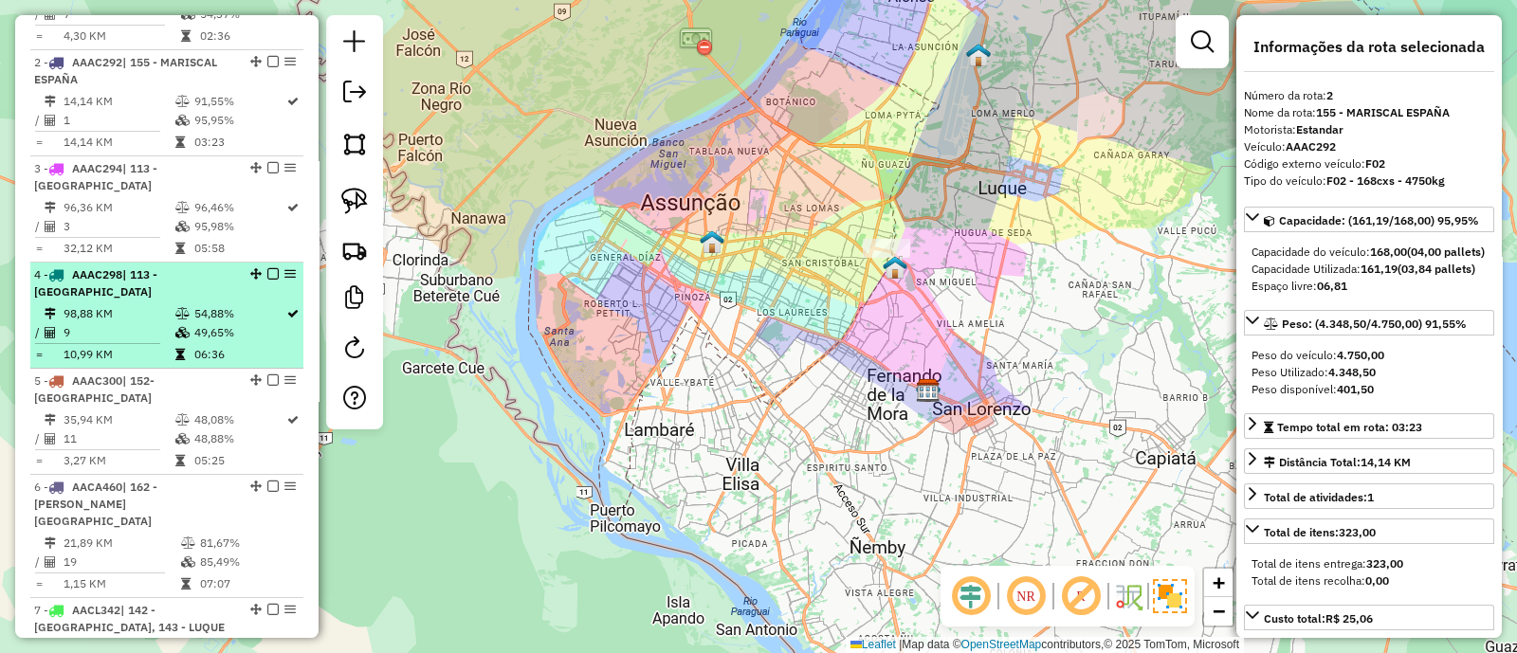
scroll to position [830, 0]
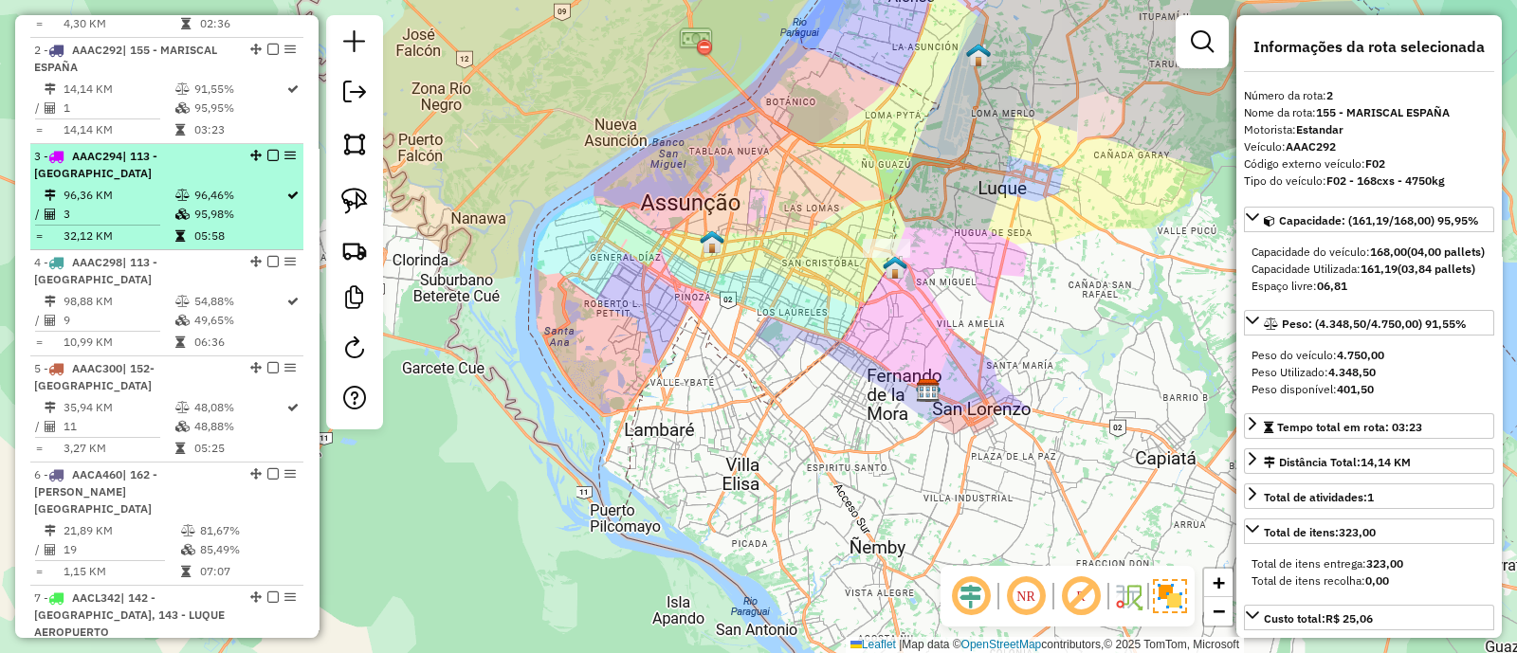
click at [209, 186] on td "96,46%" at bounding box center [239, 195] width 92 height 19
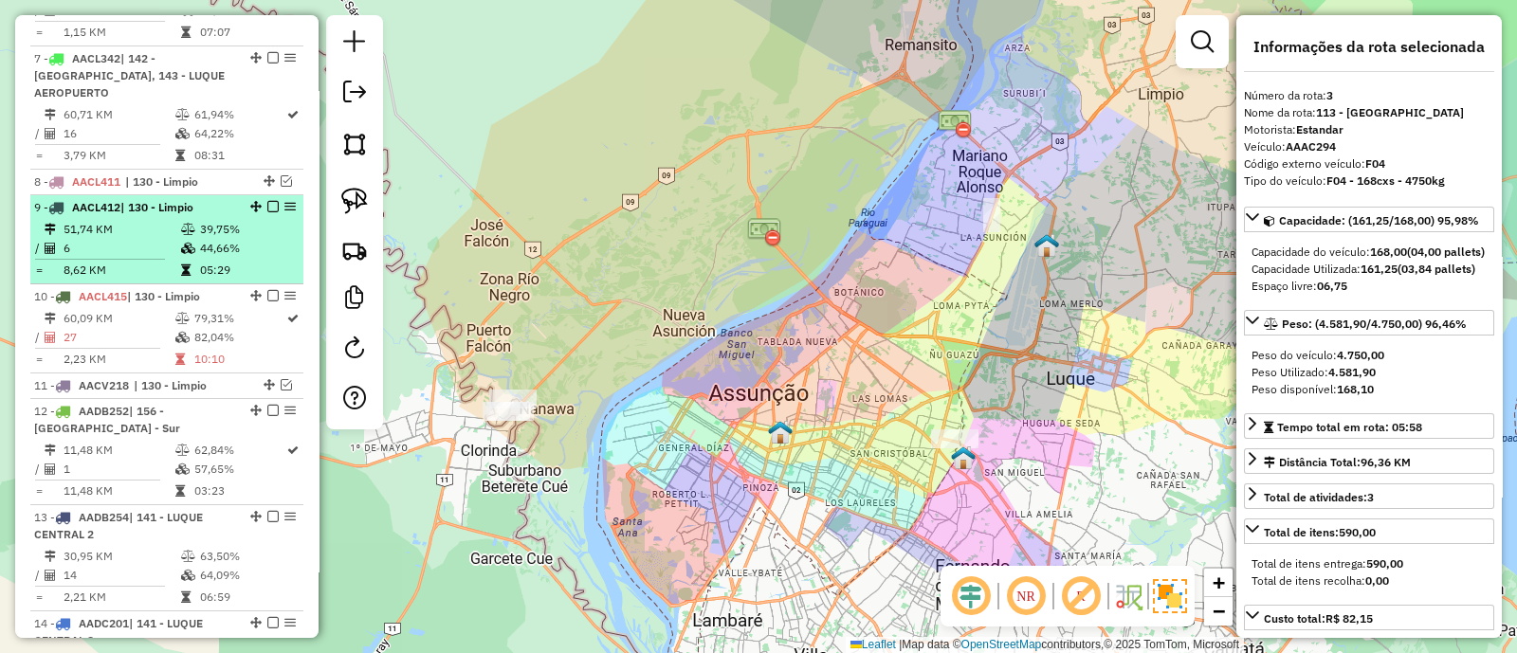
scroll to position [1423, 0]
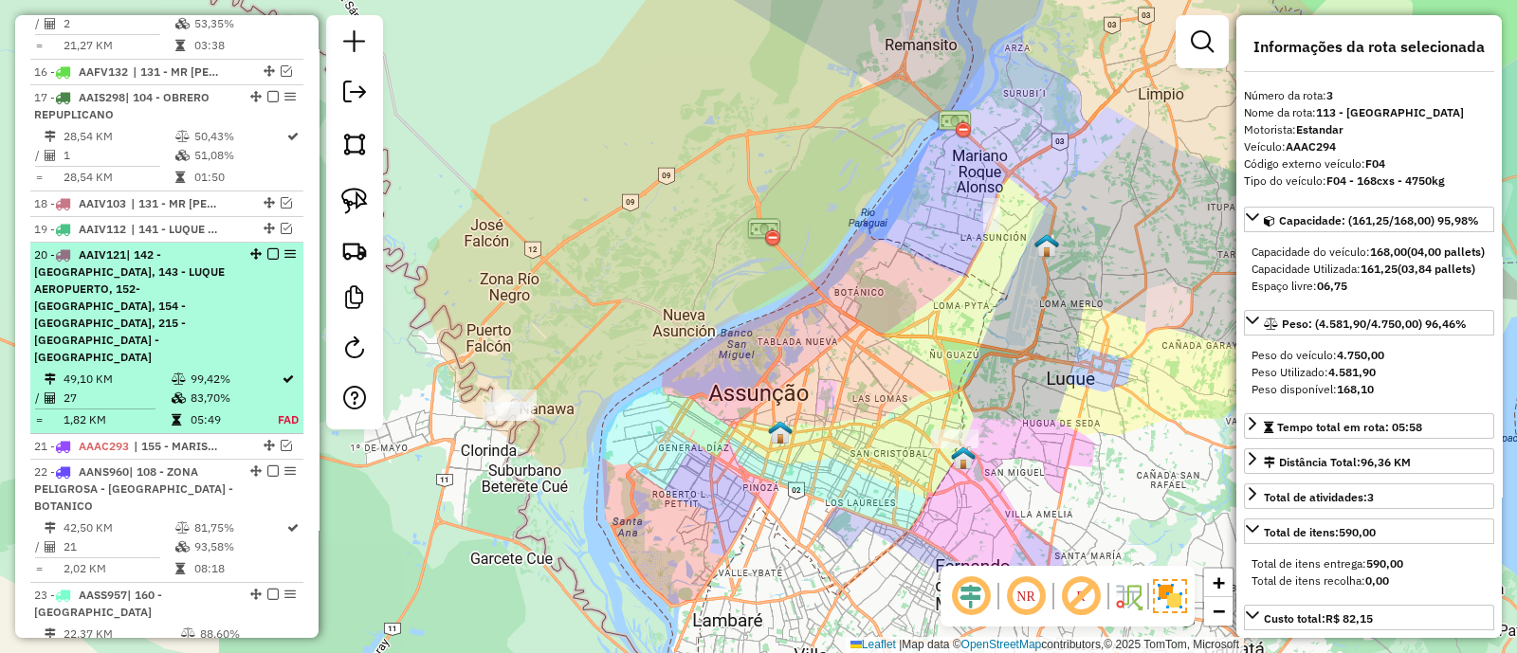
click at [209, 389] on td "83,70%" at bounding box center [234, 398] width 88 height 19
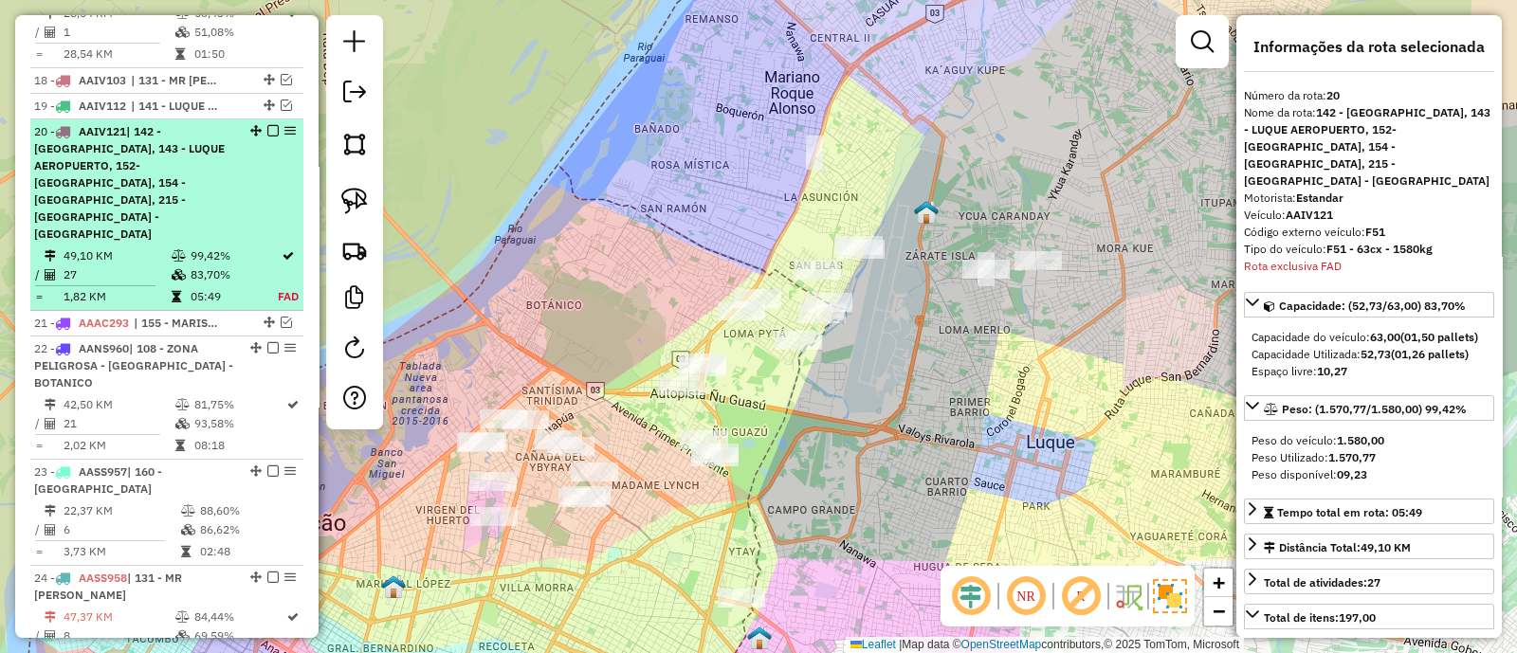
scroll to position [2270, 0]
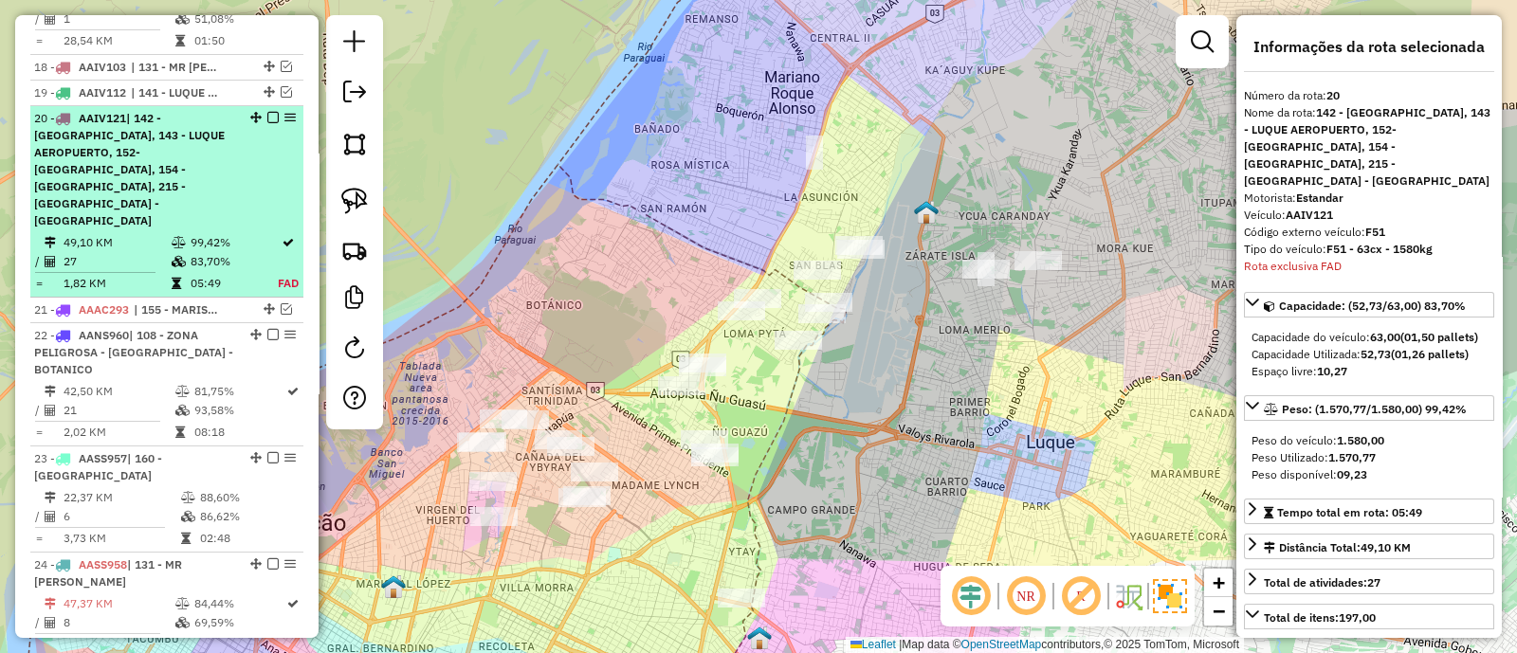
click at [271, 112] on em at bounding box center [272, 117] width 11 height 11
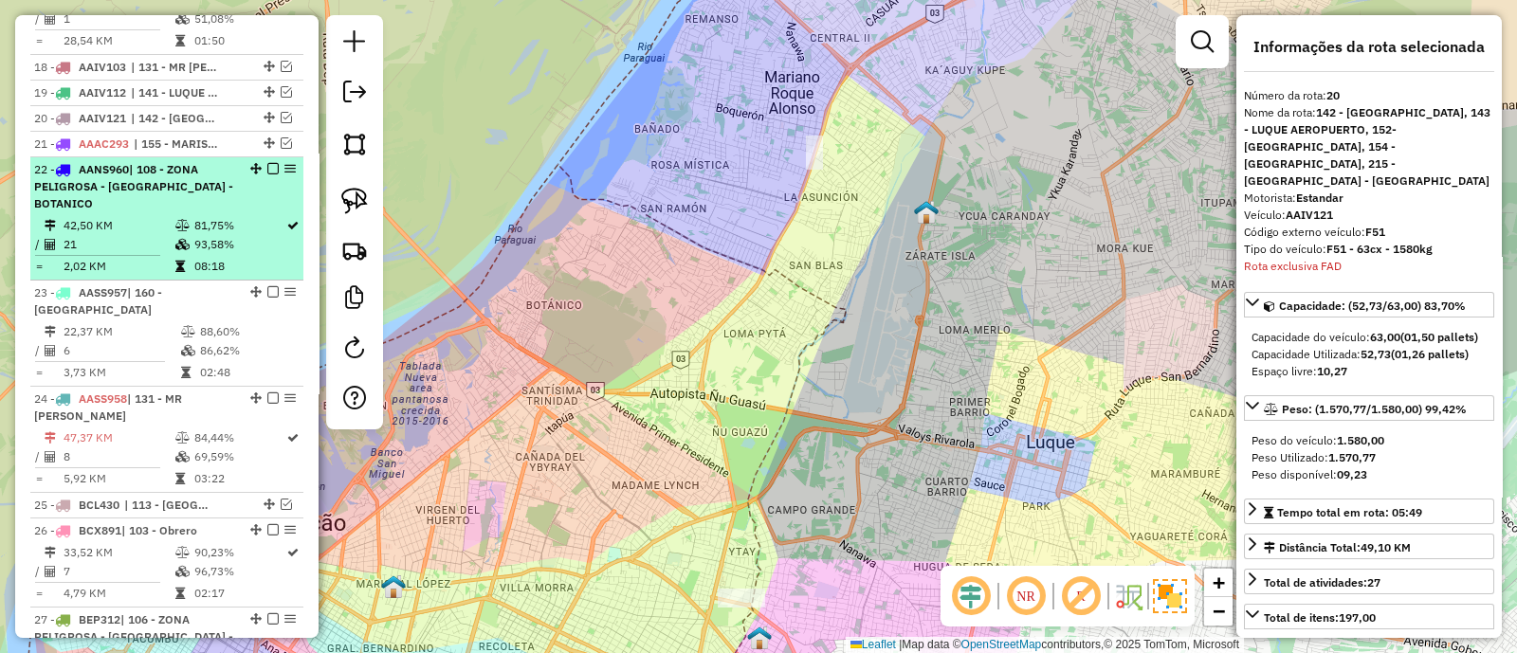
click at [232, 235] on td "93,58%" at bounding box center [239, 244] width 92 height 19
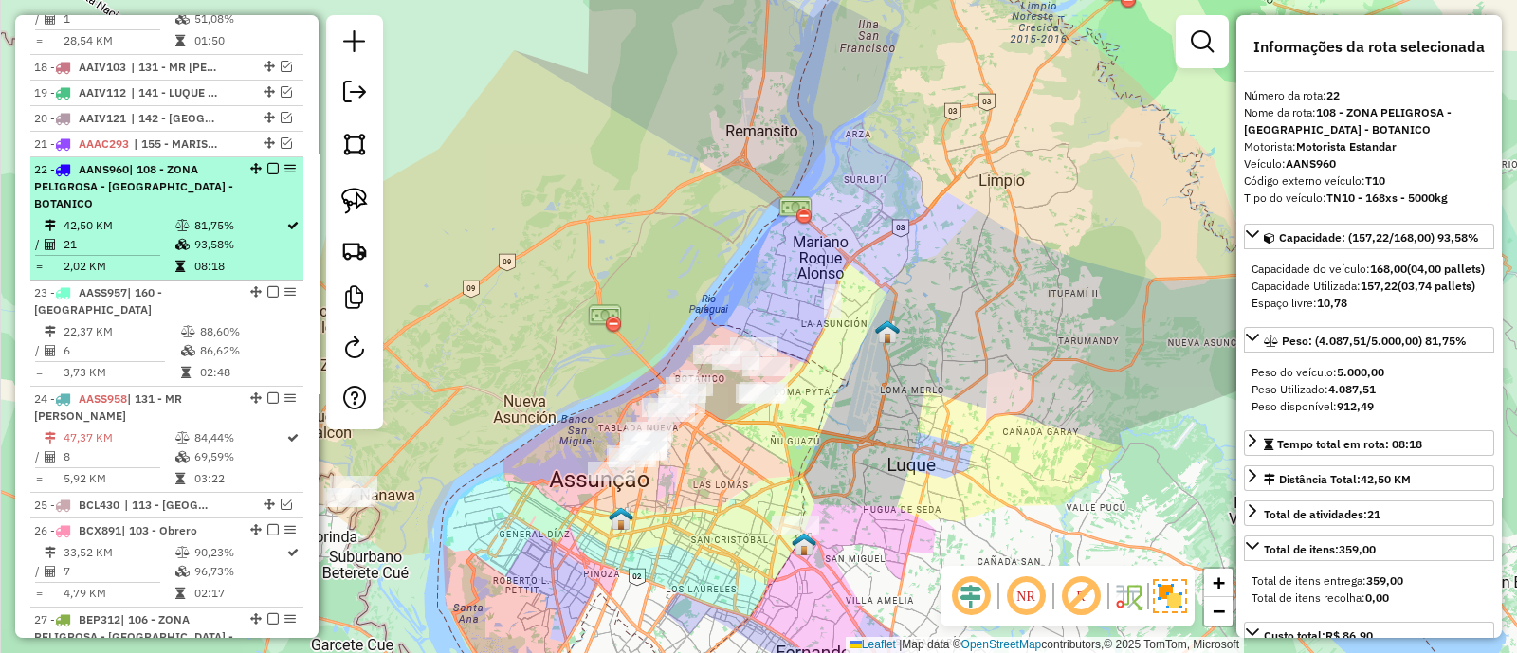
click at [269, 163] on em at bounding box center [272, 168] width 11 height 11
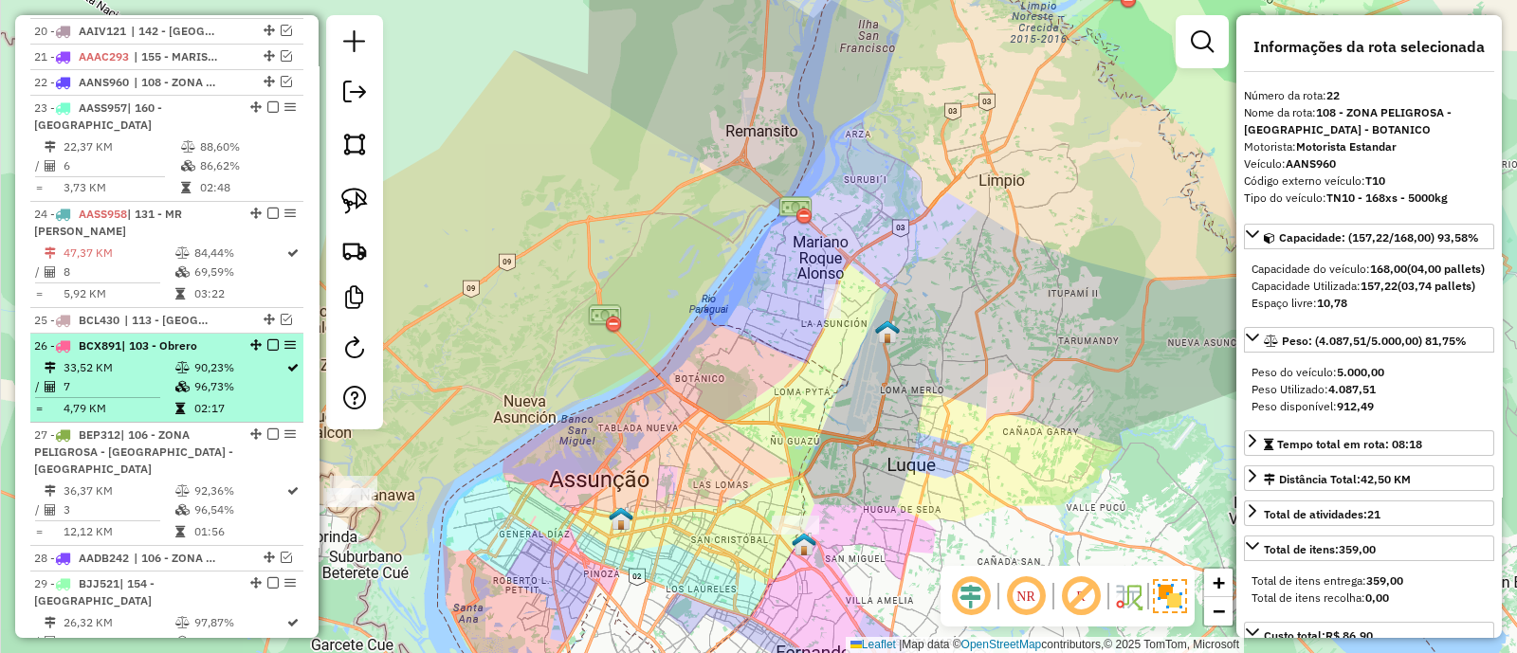
scroll to position [2389, 0]
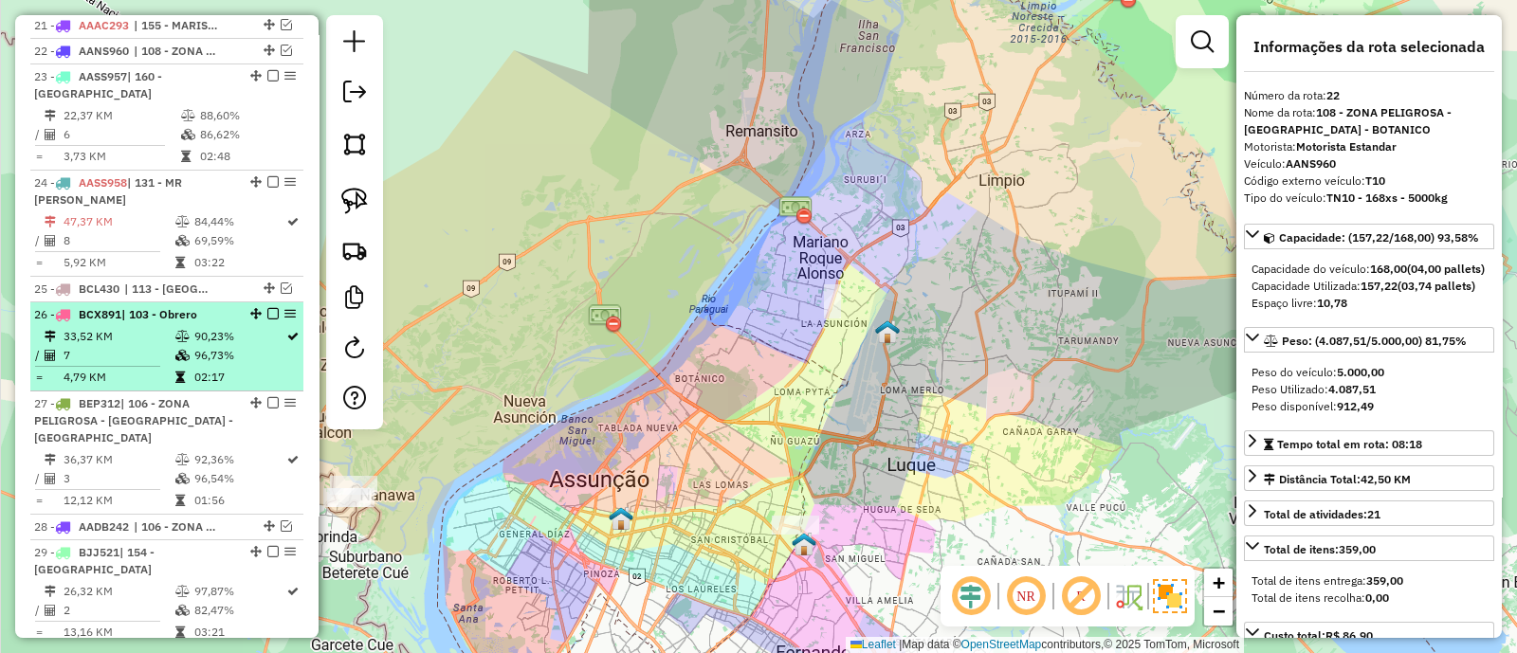
click at [244, 327] on td "90,23%" at bounding box center [239, 336] width 92 height 19
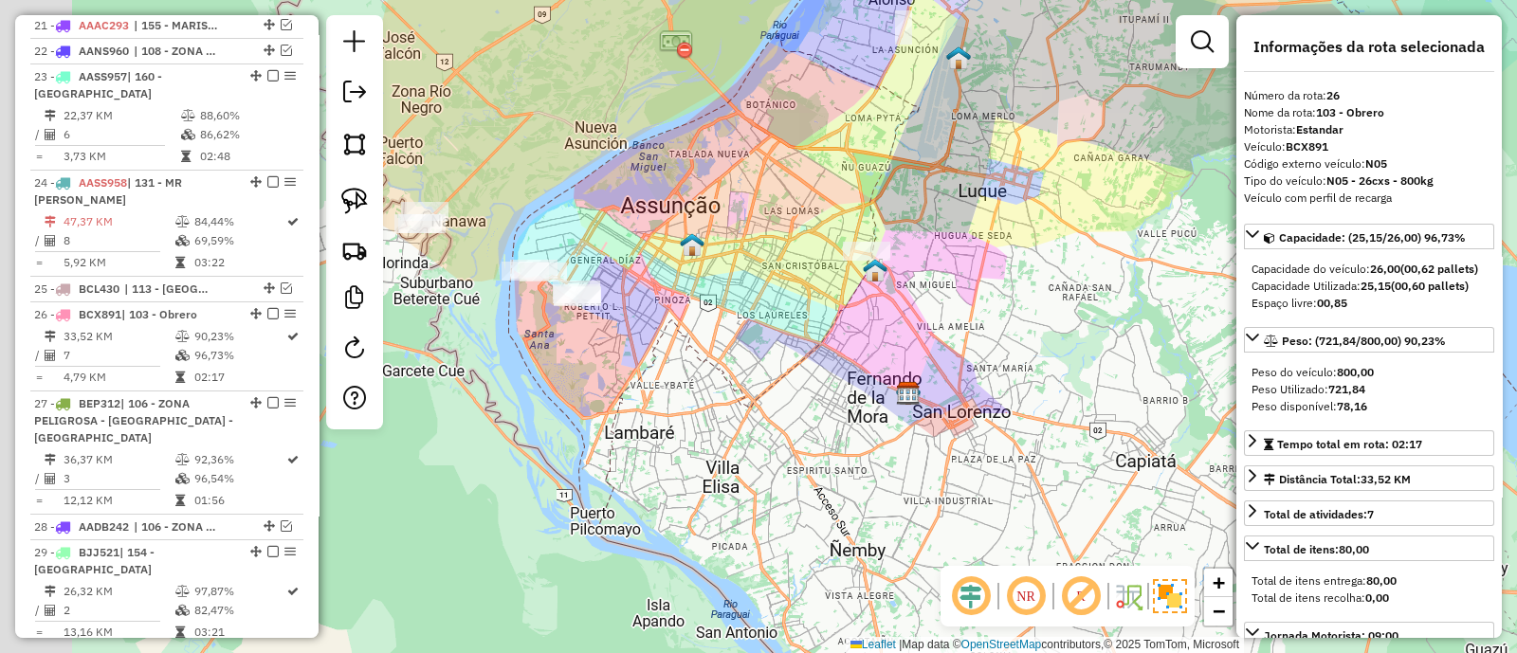
drag, startPoint x: 533, startPoint y: 356, endPoint x: 642, endPoint y: 360, distance: 109.1
click at [642, 360] on div "Janela de atendimento Grade de atendimento Capacidade Transportadoras Veículos …" at bounding box center [758, 326] width 1517 height 653
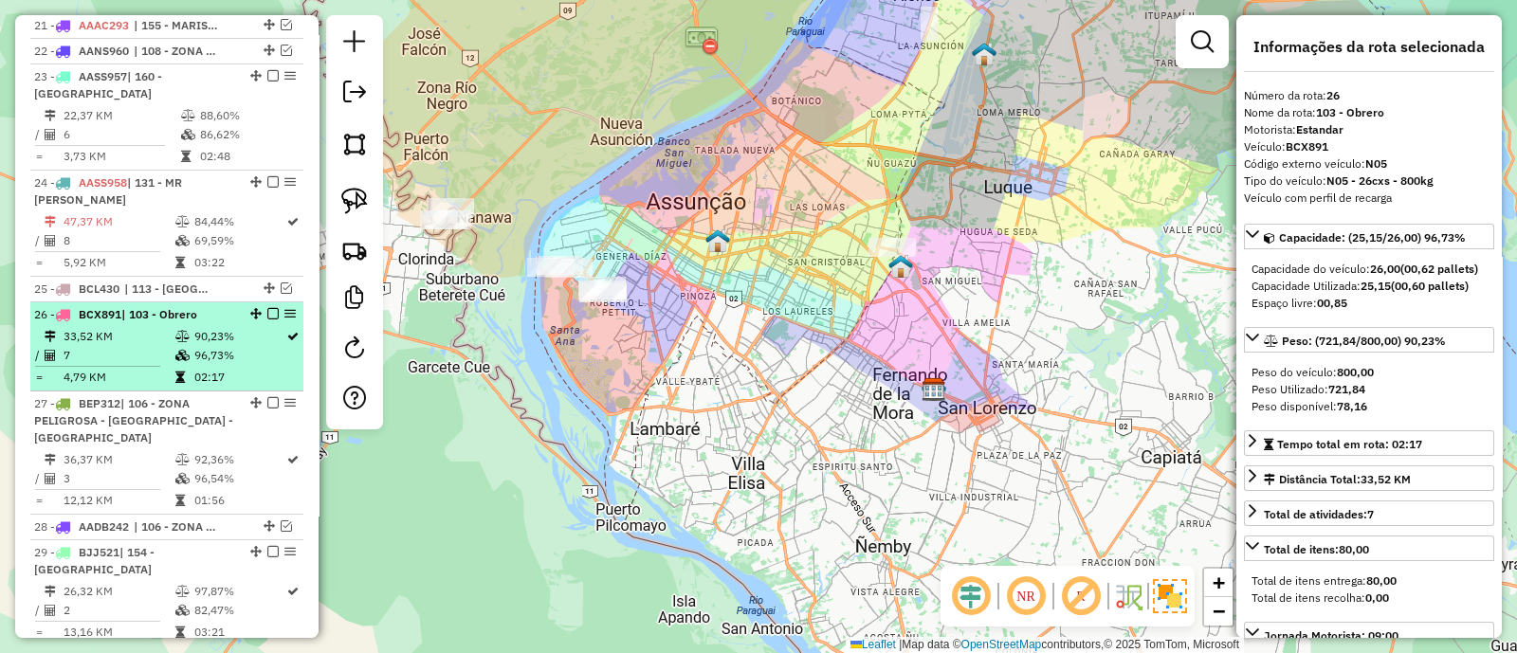
click at [270, 308] on em at bounding box center [272, 313] width 11 height 11
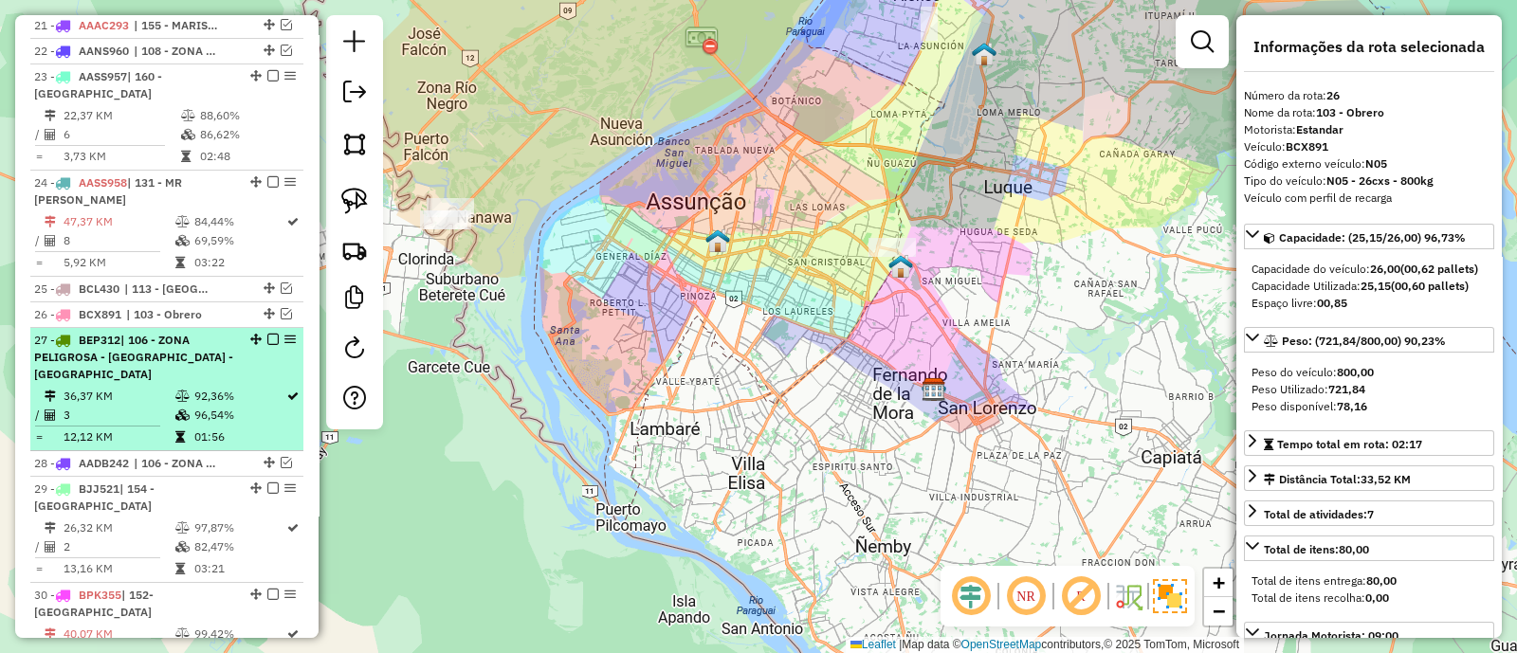
click at [232, 332] on div "27 - BEP312 | 106 - ZONA PELIGROSA - ASUNCIÓN - TACUMBU" at bounding box center [166, 357] width 265 height 51
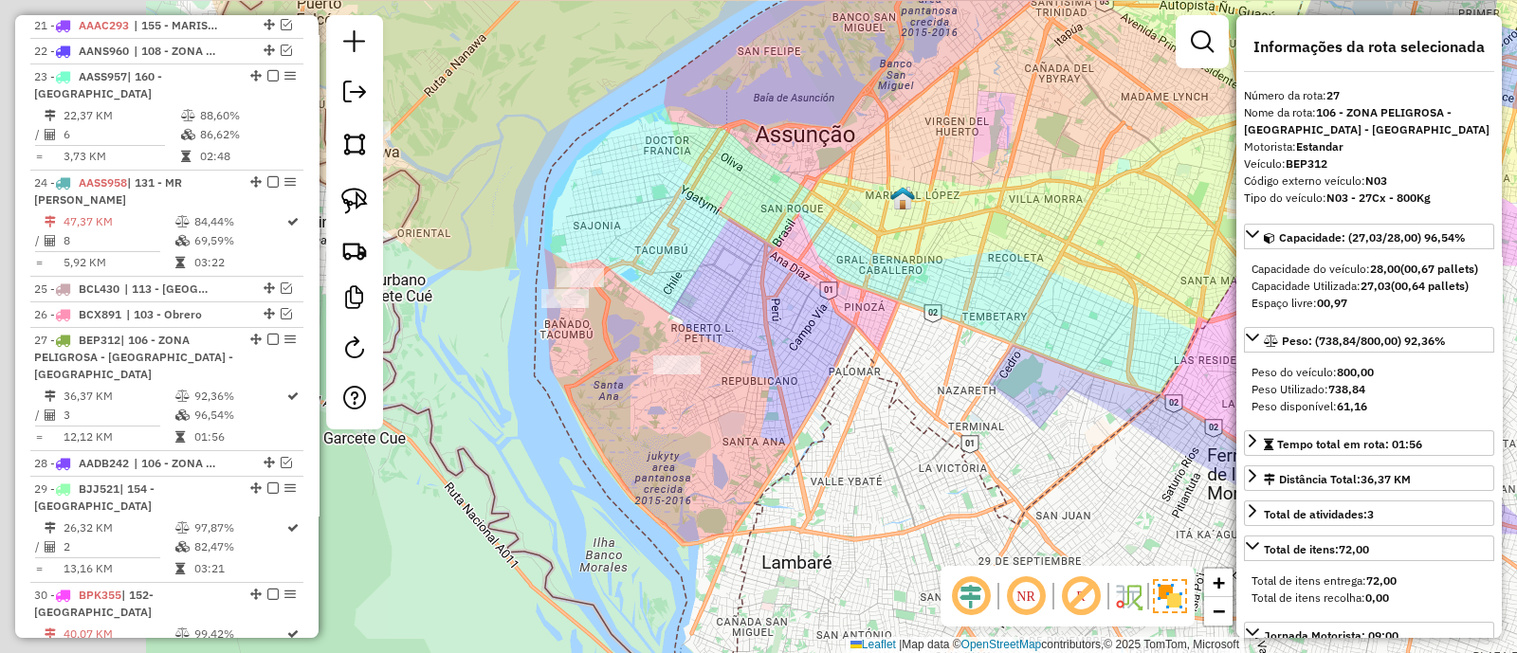
drag, startPoint x: 621, startPoint y: 322, endPoint x: 809, endPoint y: 332, distance: 188.9
click at [809, 332] on div "Janela de atendimento Grade de atendimento Capacidade Transportadoras Veículos …" at bounding box center [758, 326] width 1517 height 653
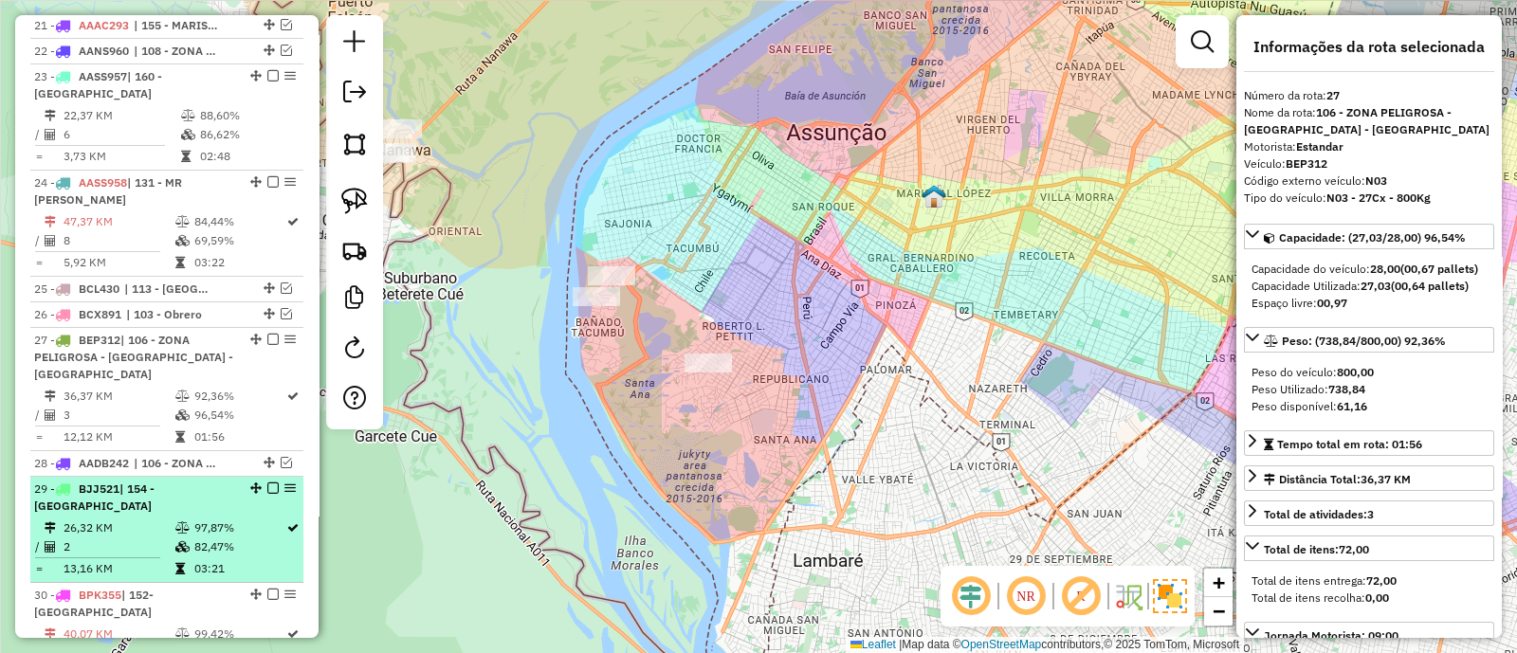
click at [256, 518] on td "97,87%" at bounding box center [239, 527] width 92 height 19
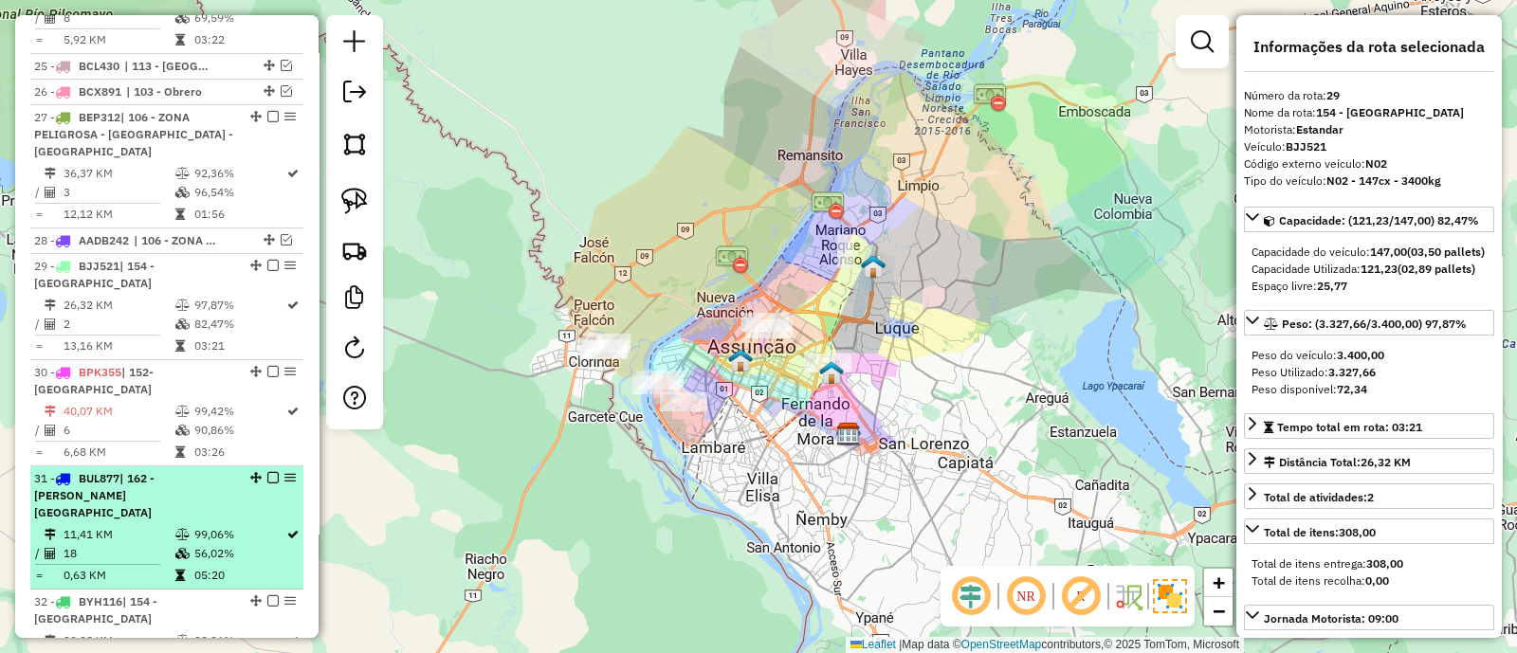
scroll to position [2626, 0]
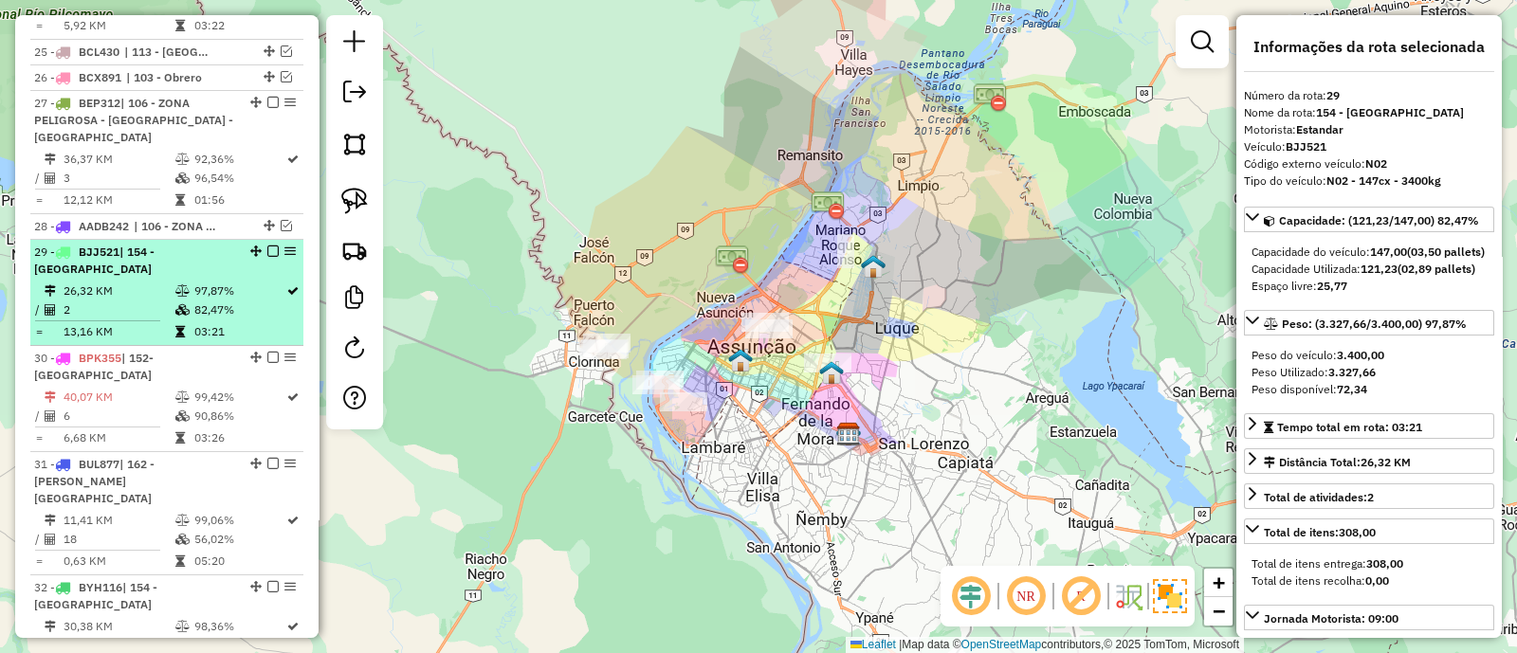
click at [175, 326] on icon at bounding box center [179, 331] width 9 height 11
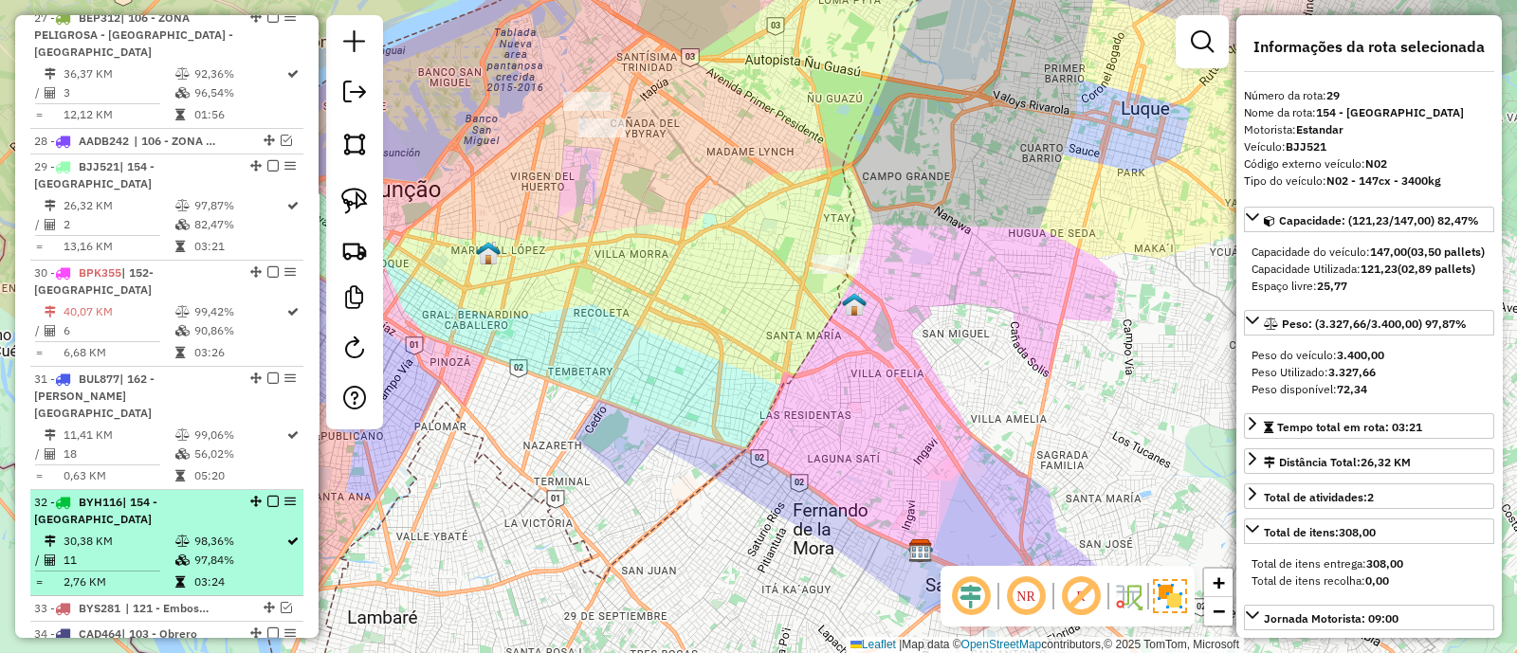
scroll to position [2744, 0]
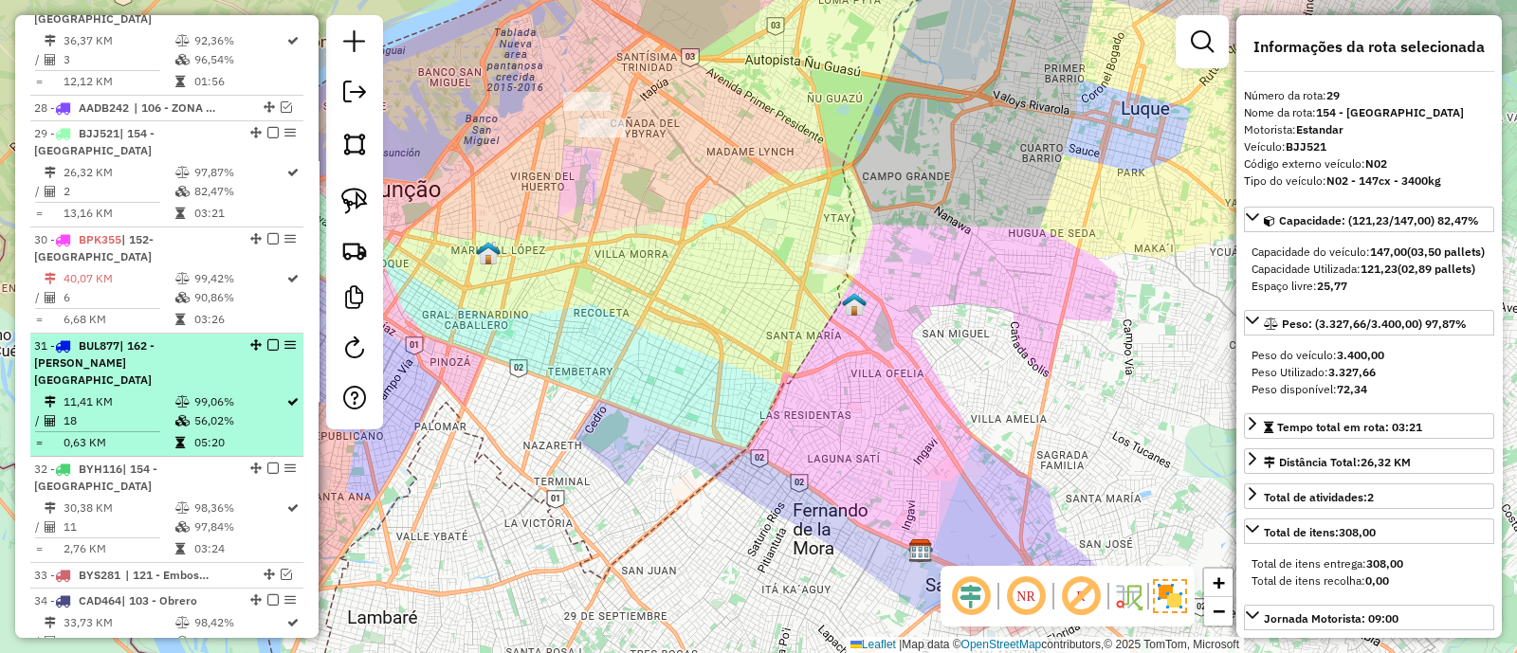
click at [205, 411] on td "56,02%" at bounding box center [239, 420] width 92 height 19
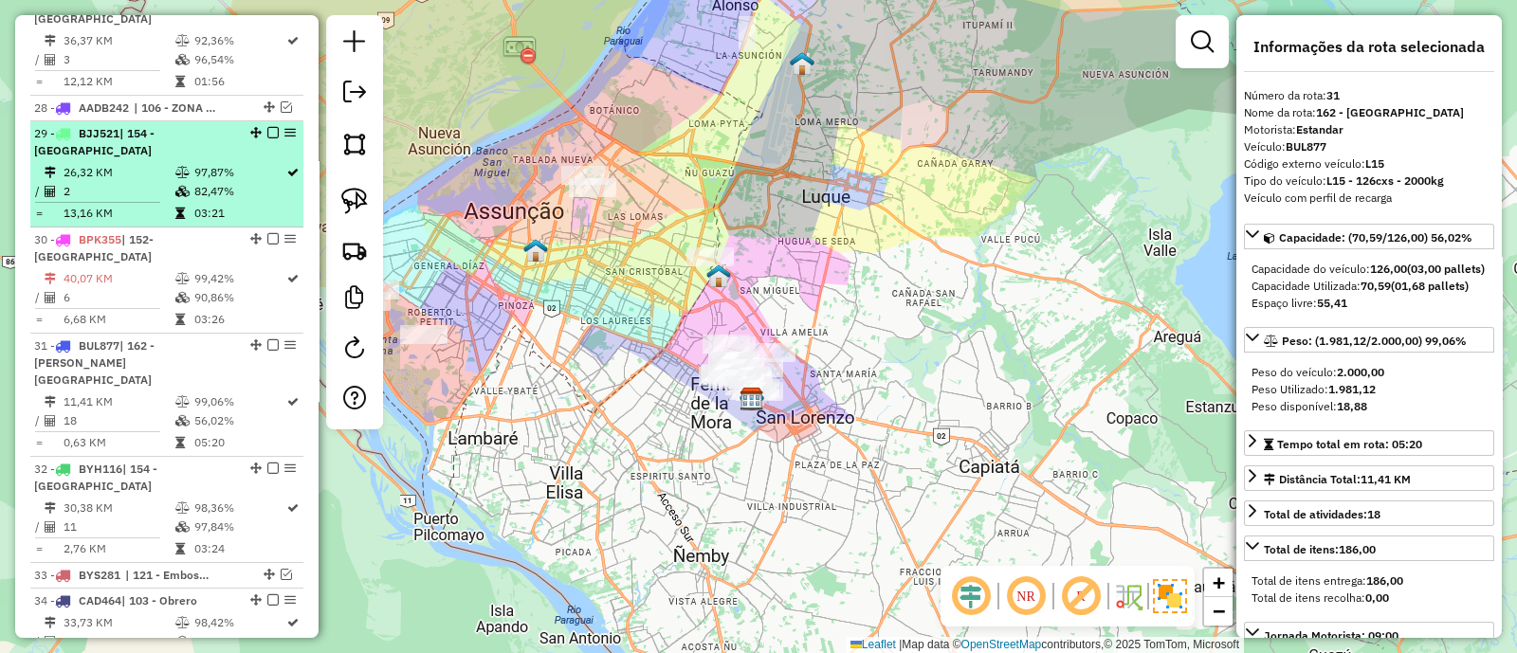
click at [260, 127] on div at bounding box center [267, 132] width 57 height 11
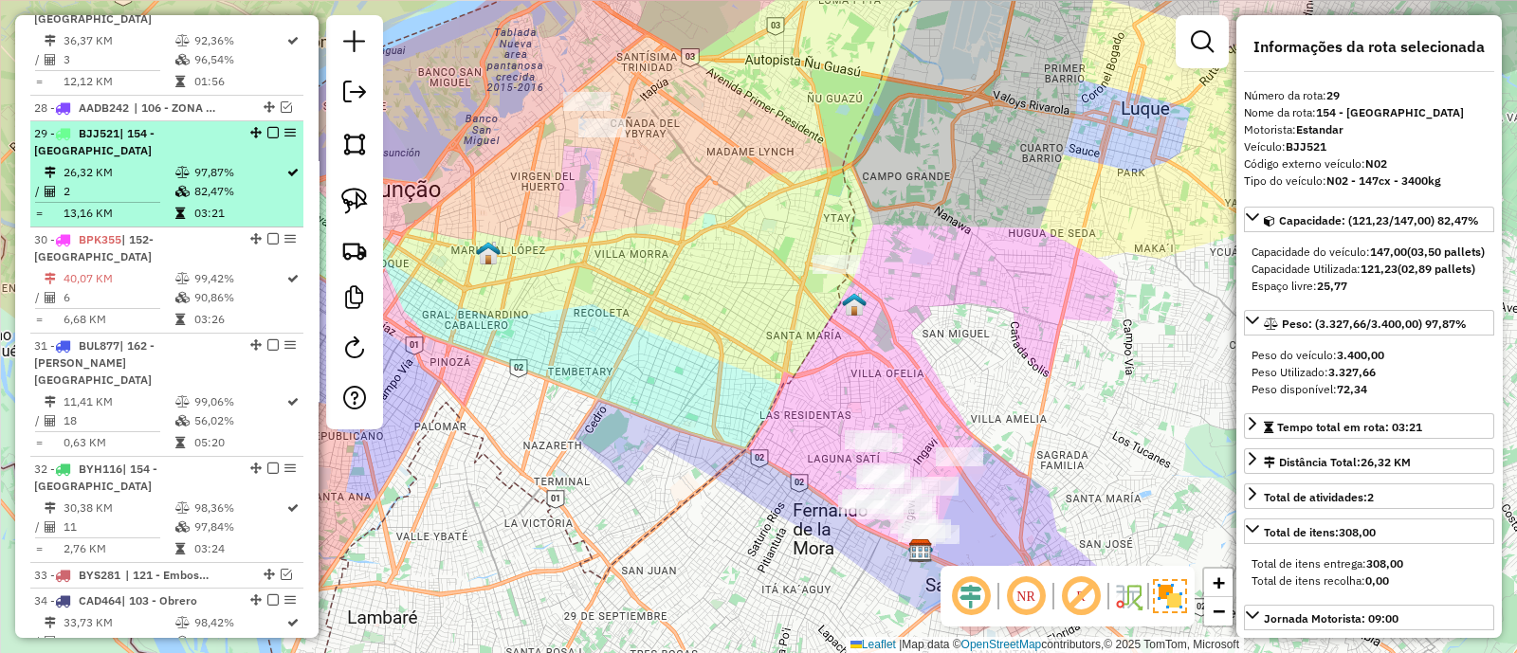
click at [267, 127] on em at bounding box center [272, 132] width 11 height 11
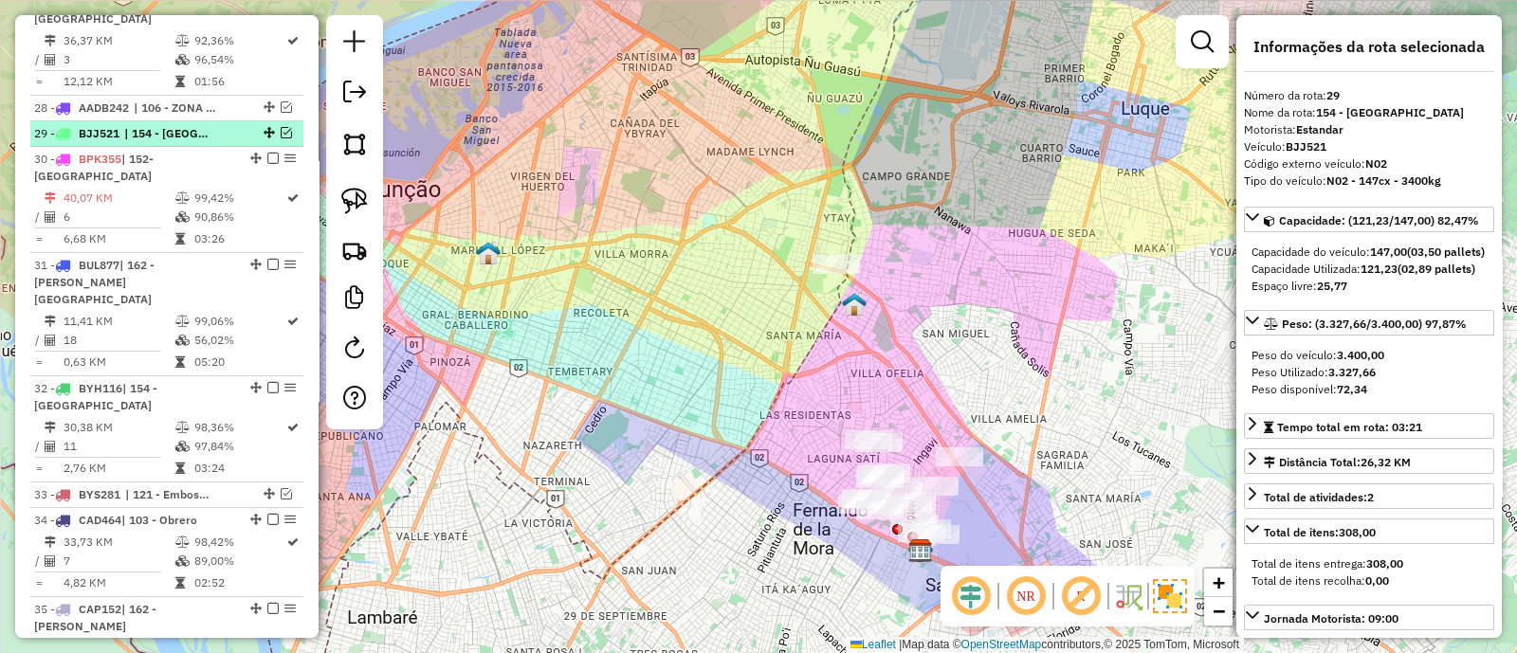
click at [281, 127] on em at bounding box center [286, 132] width 11 height 11
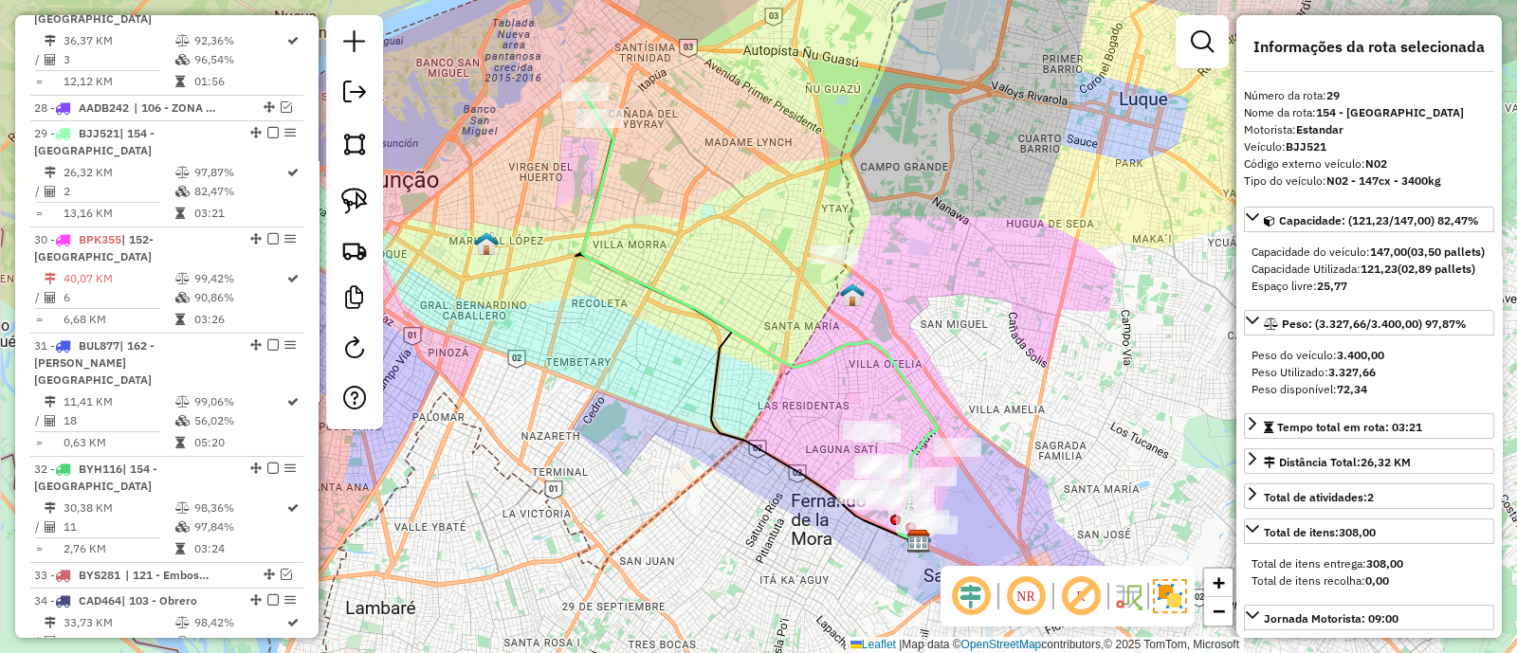
drag, startPoint x: 1102, startPoint y: 367, endPoint x: 962, endPoint y: 147, distance: 260.8
click at [966, 149] on div "Janela de atendimento Grade de atendimento Capacidade Transportadoras Veículos …" at bounding box center [758, 326] width 1517 height 653
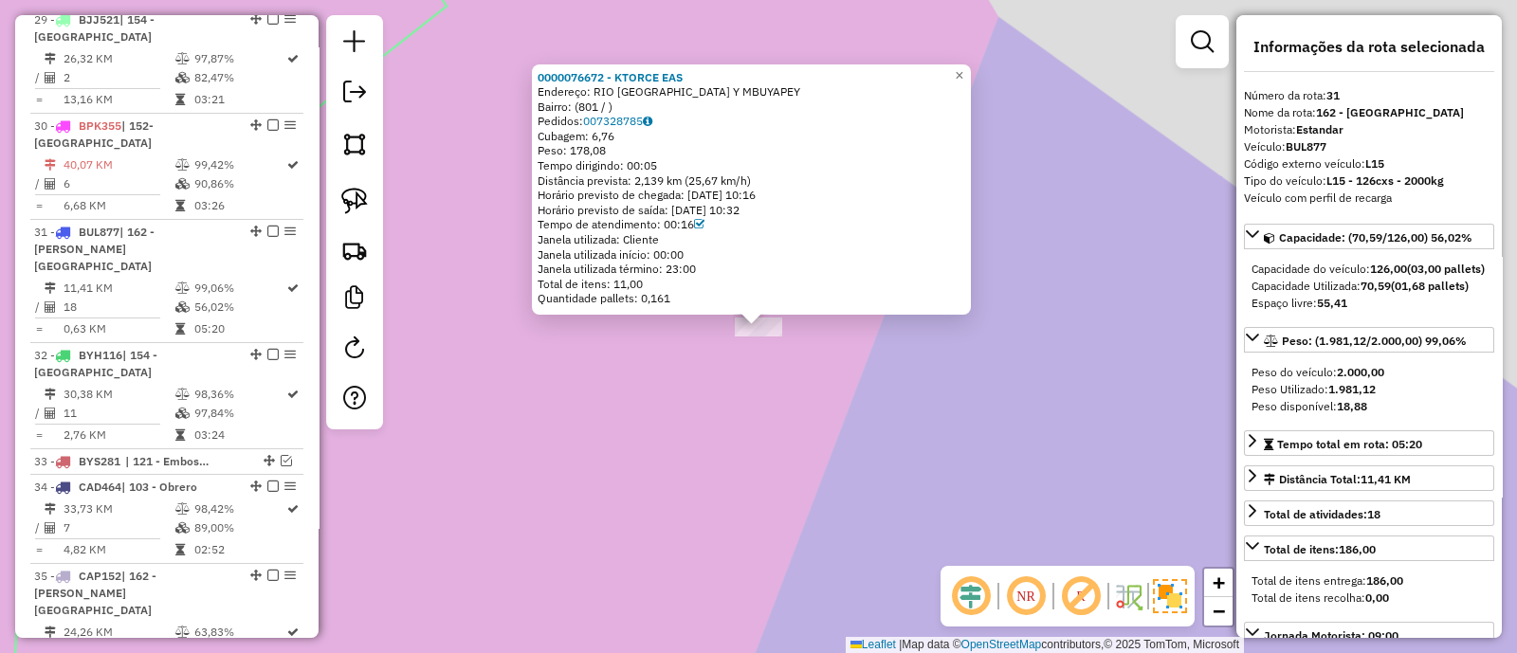
scroll to position [2937, 0]
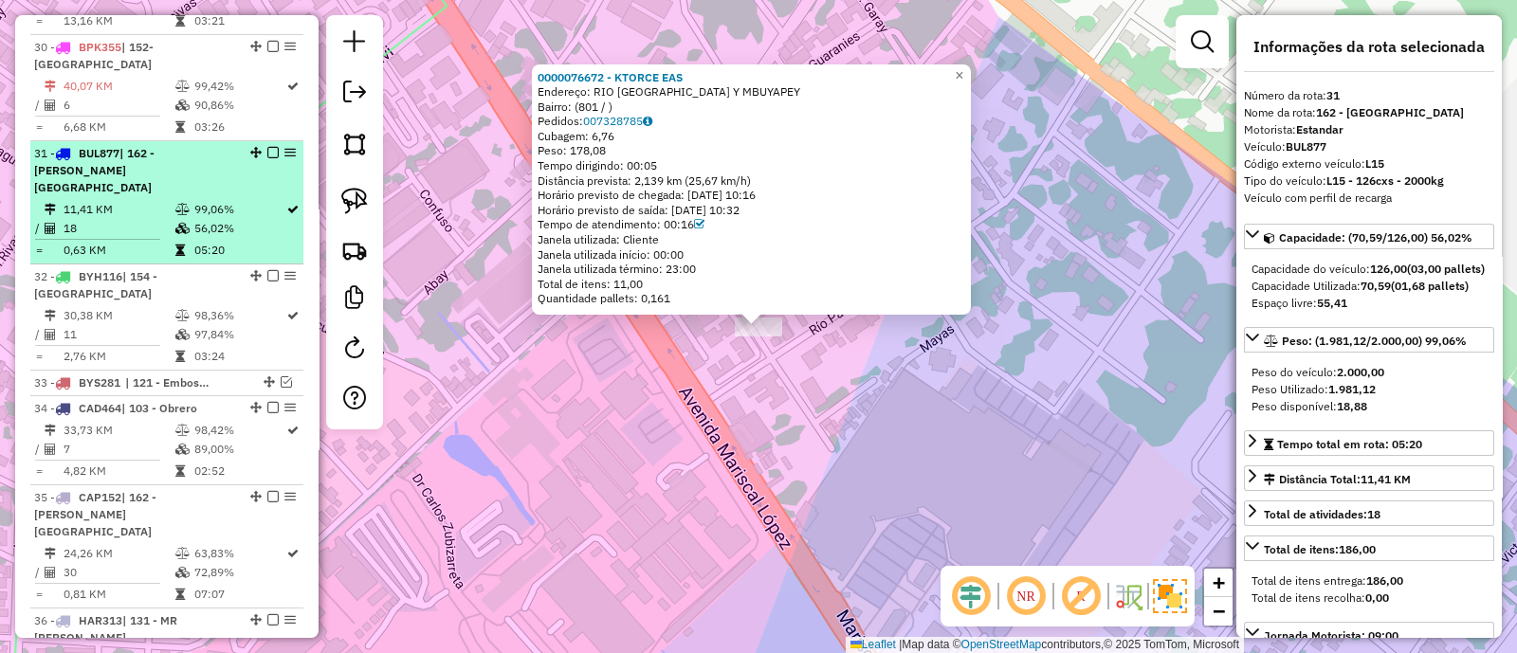
click at [269, 147] on em at bounding box center [272, 152] width 11 height 11
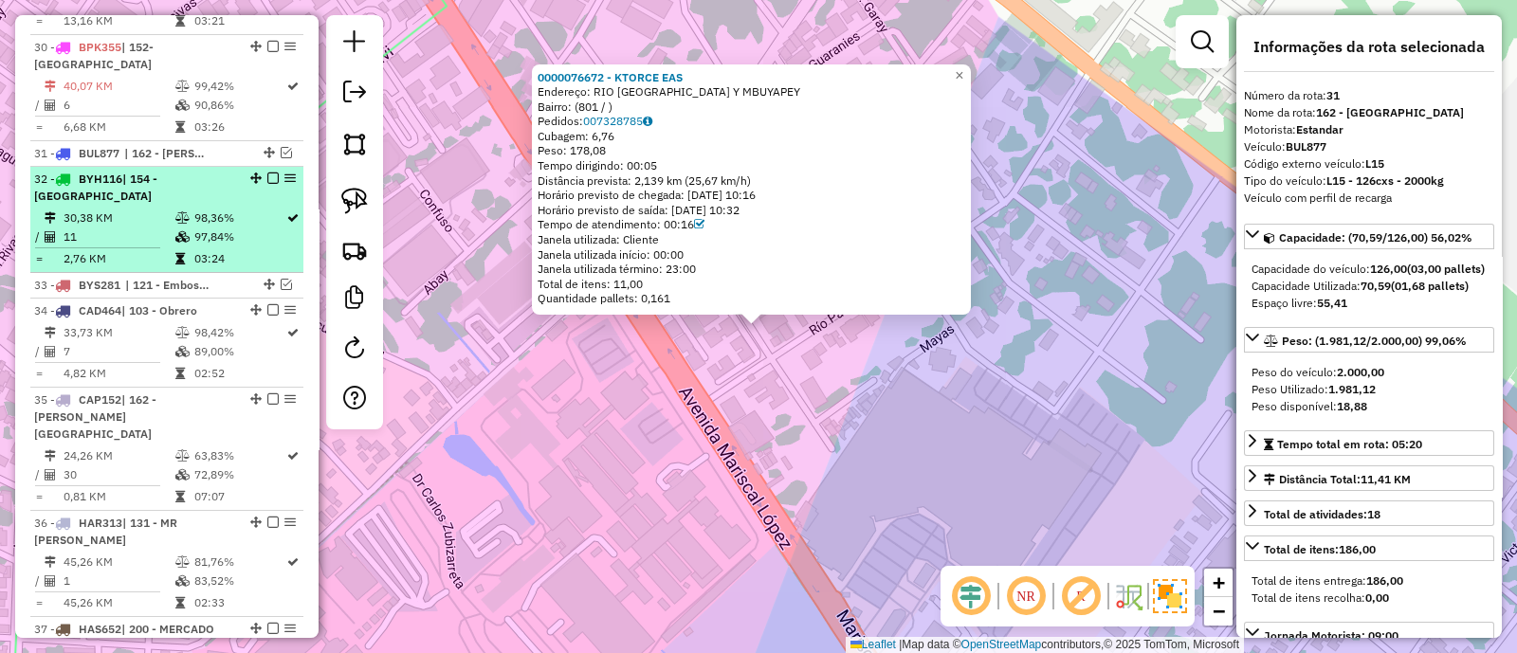
click at [175, 212] on icon at bounding box center [182, 217] width 14 height 11
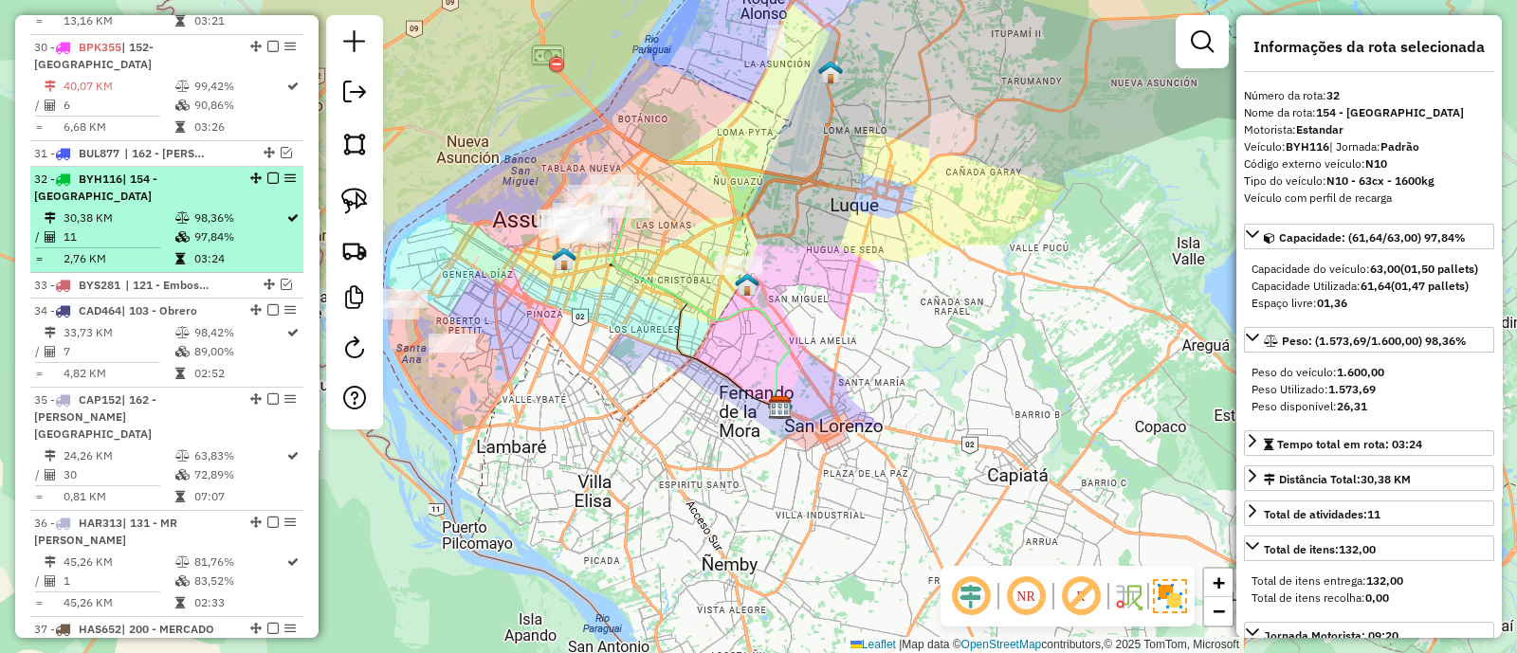
click at [175, 231] on icon at bounding box center [182, 236] width 14 height 11
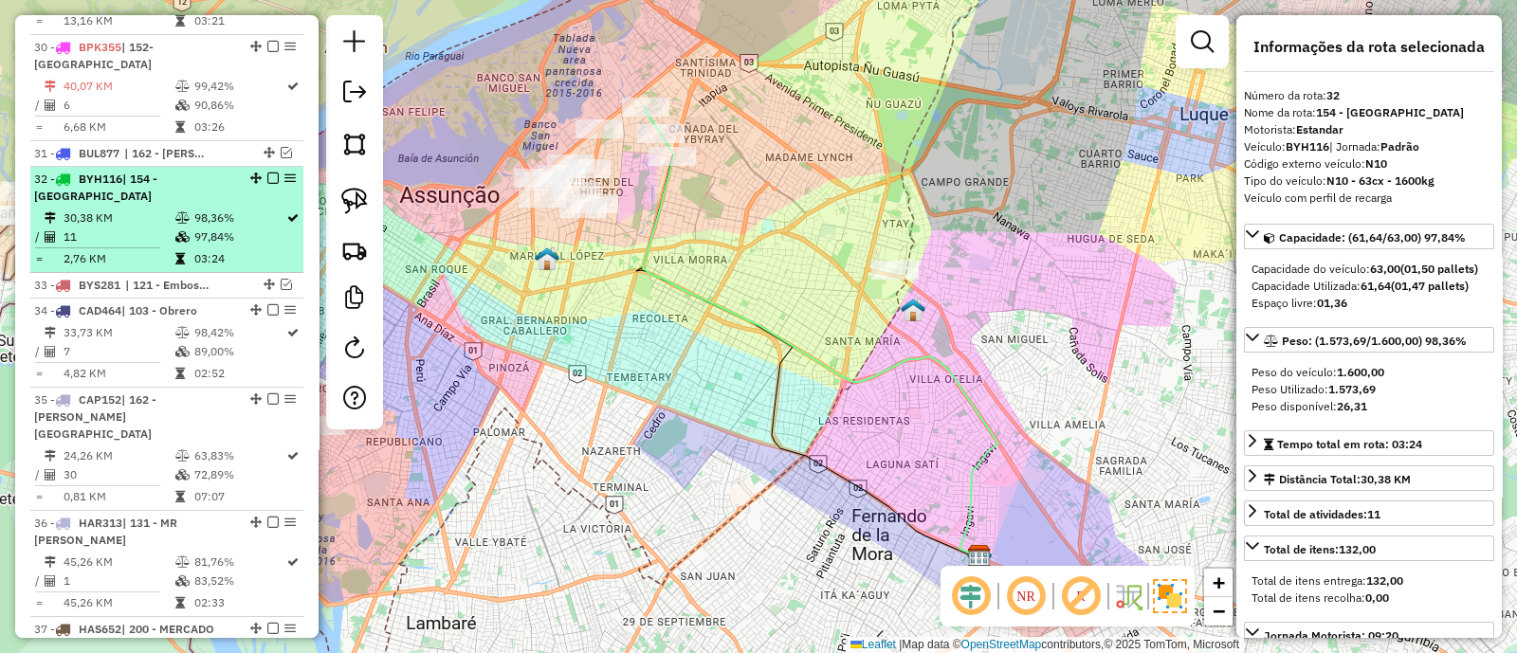
click at [268, 173] on em at bounding box center [272, 178] width 11 height 11
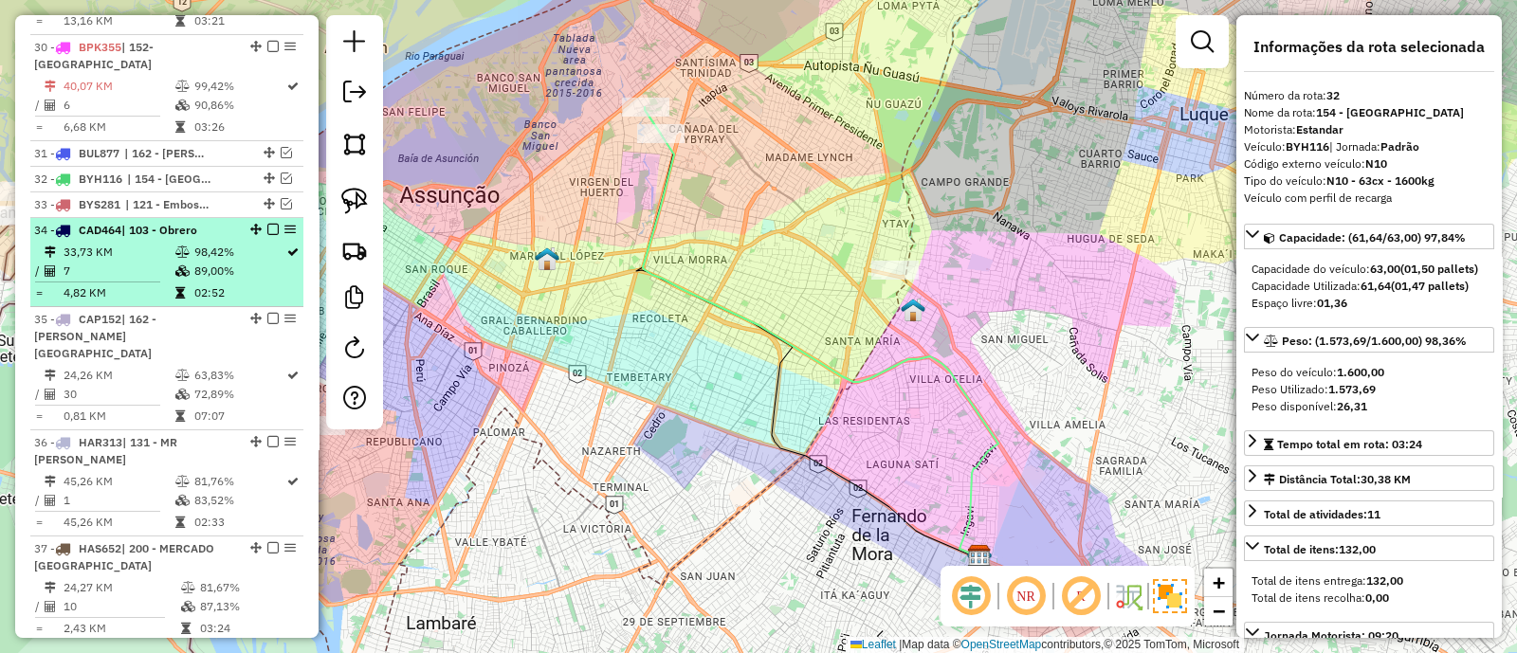
click at [221, 262] on td "89,00%" at bounding box center [239, 271] width 92 height 19
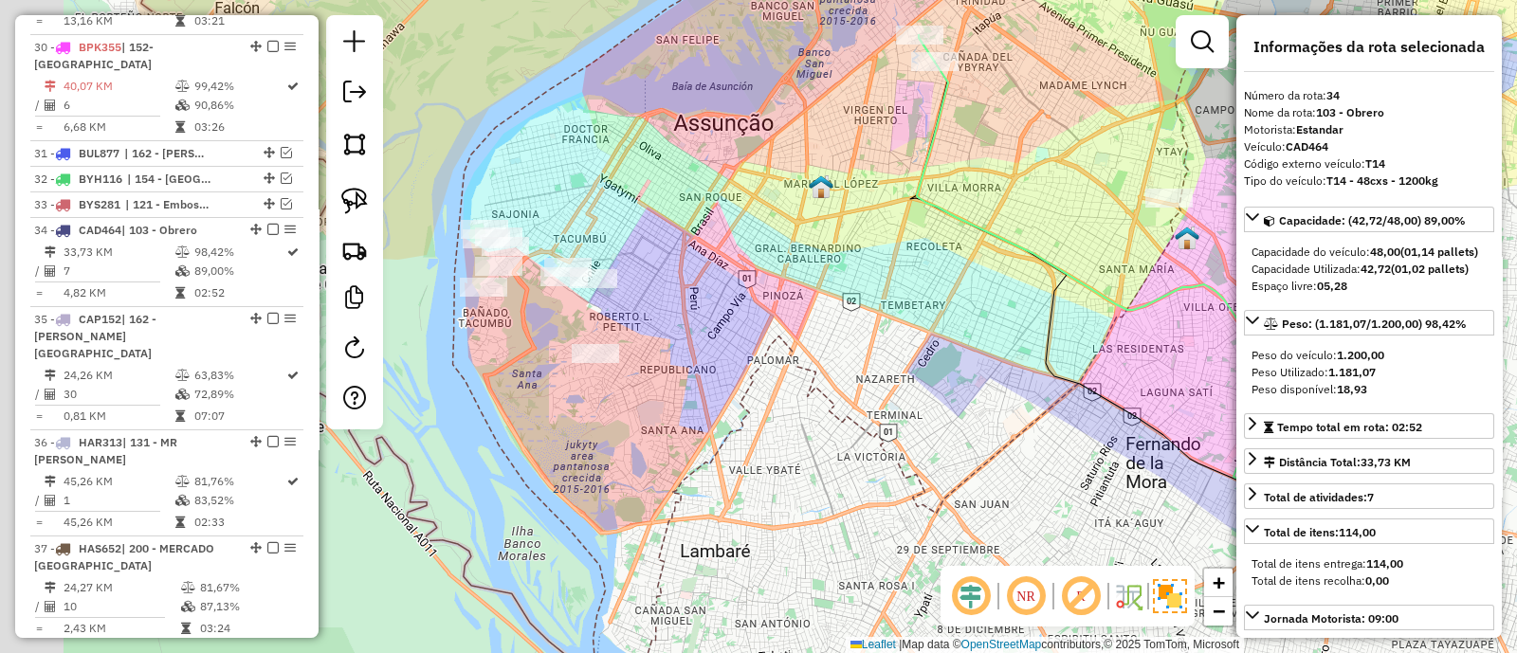
drag, startPoint x: 827, startPoint y: 173, endPoint x: 1060, endPoint y: 174, distance: 233.2
click at [1005, 177] on div "Janela de atendimento Grade de atendimento Capacidade Transportadoras Veículos …" at bounding box center [758, 326] width 1517 height 653
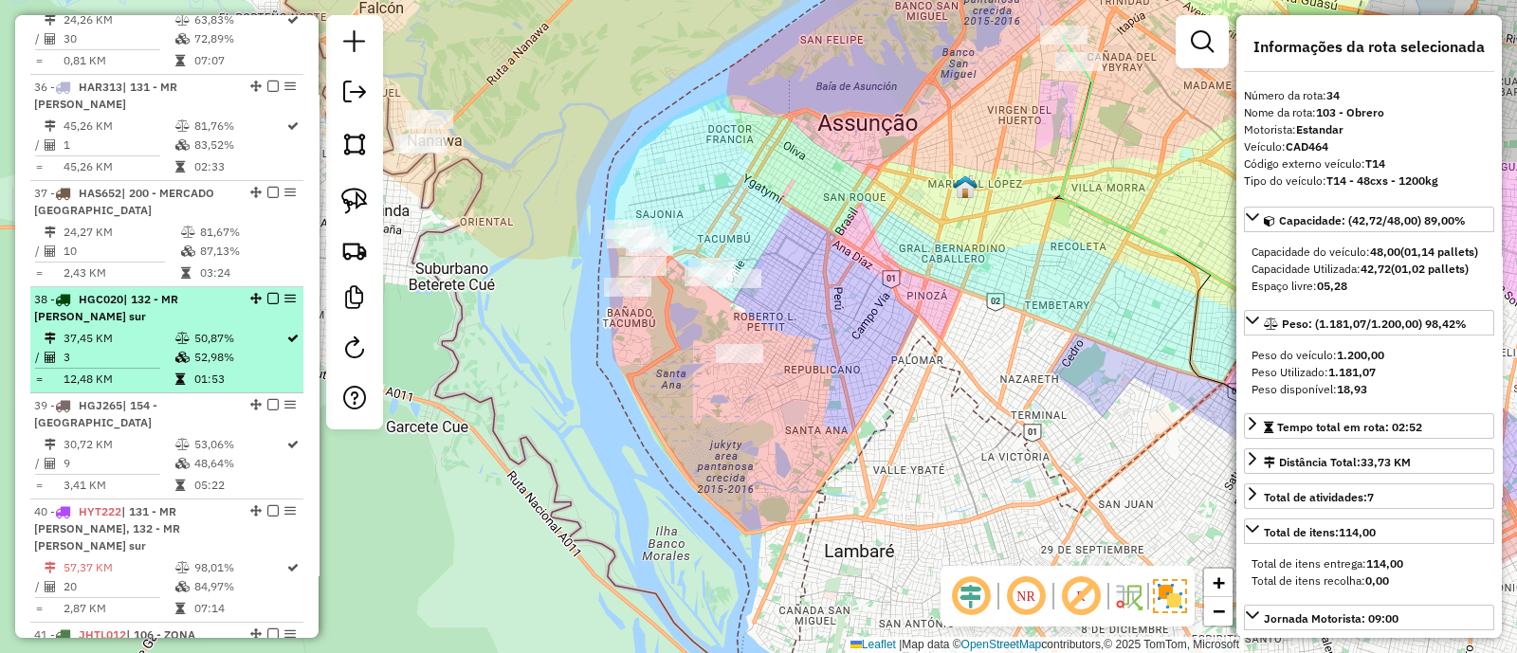
scroll to position [3529, 0]
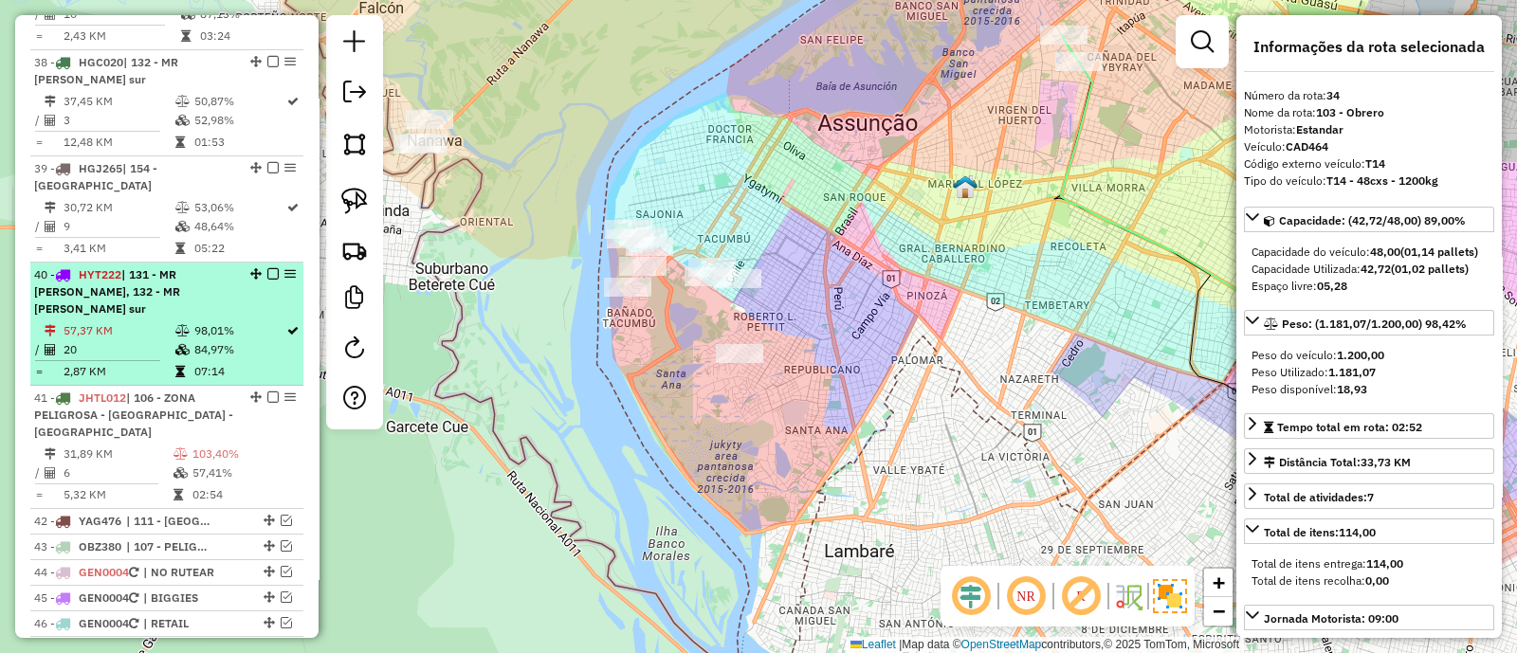
click at [214, 321] on td "98,01%" at bounding box center [239, 330] width 92 height 19
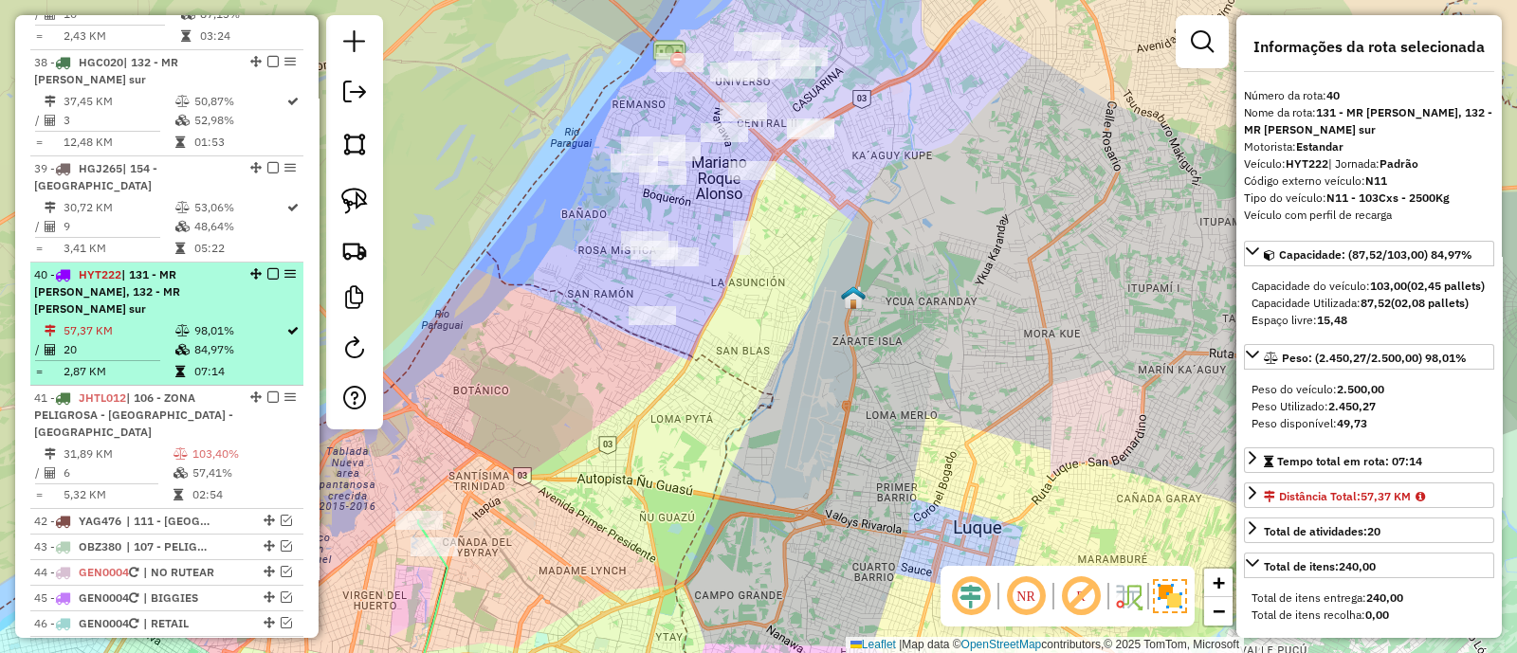
click at [268, 268] on em at bounding box center [272, 273] width 11 height 11
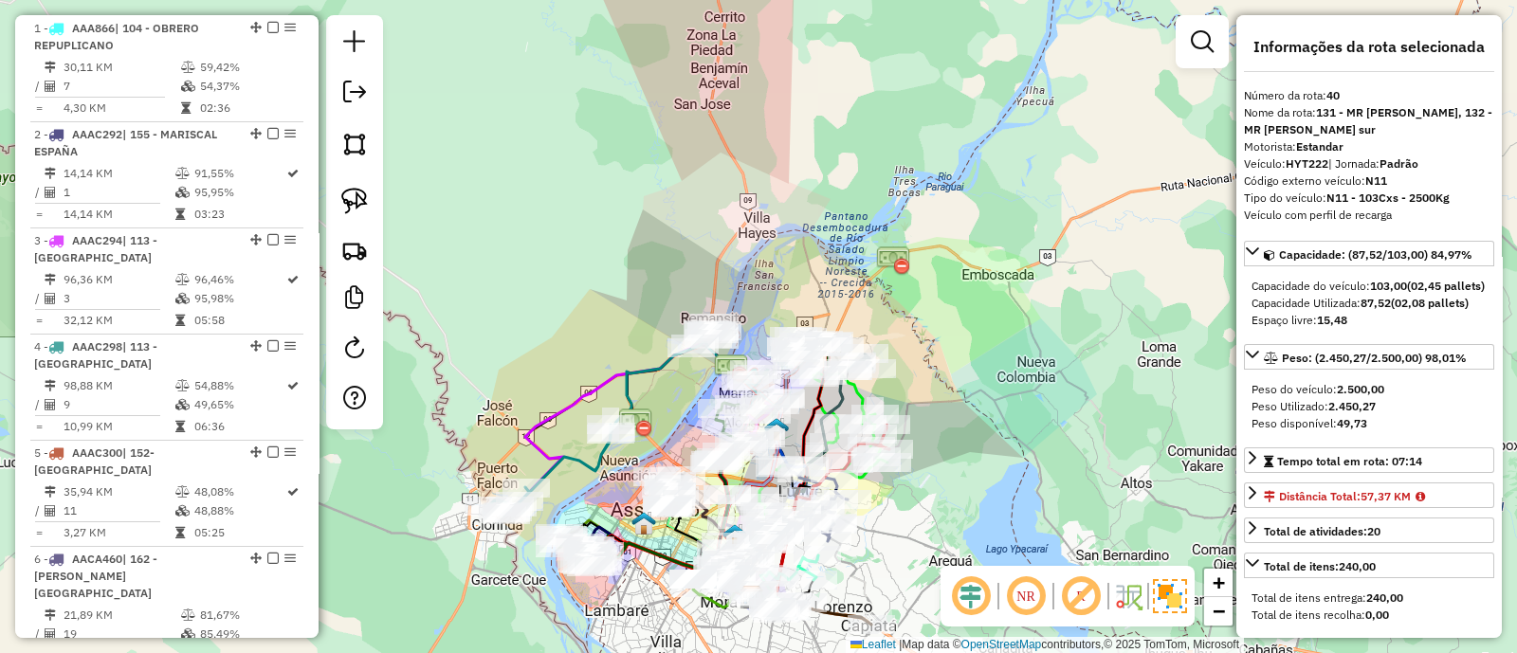
scroll to position [828, 0]
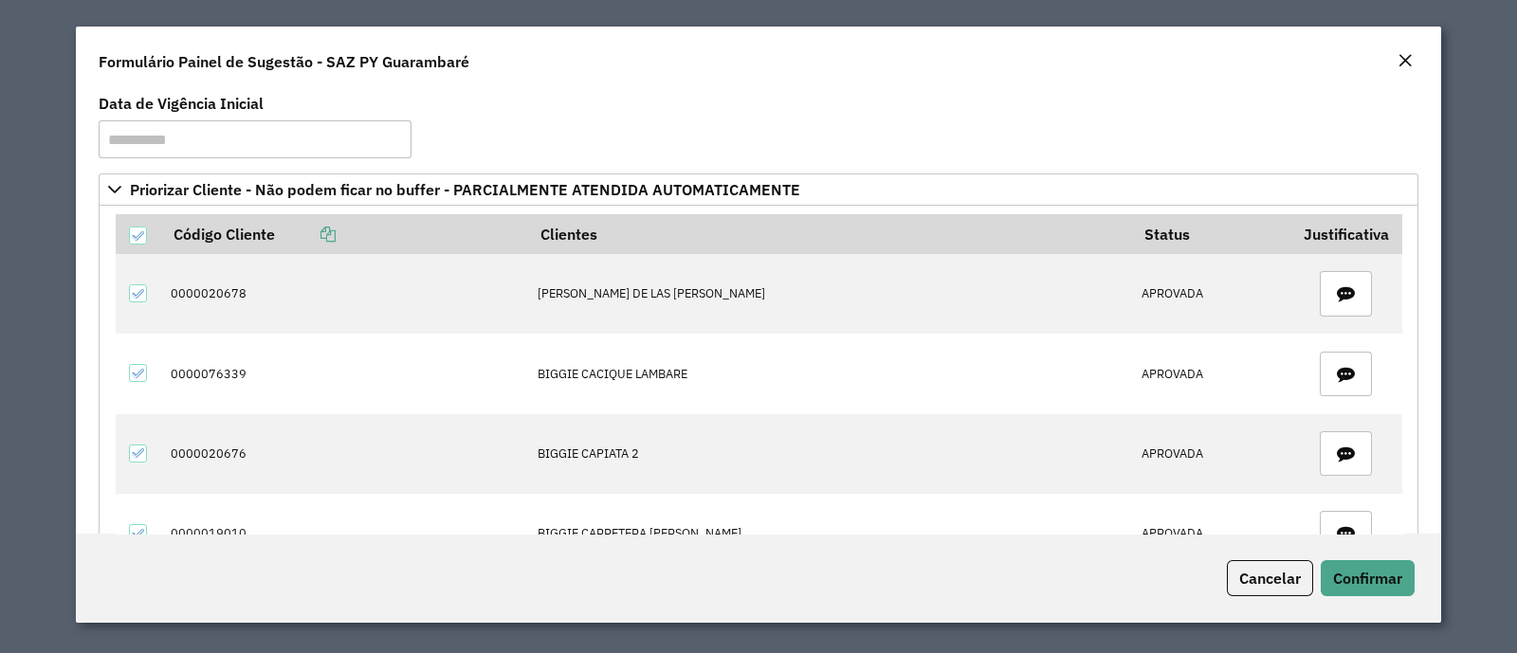
scroll to position [6249, 0]
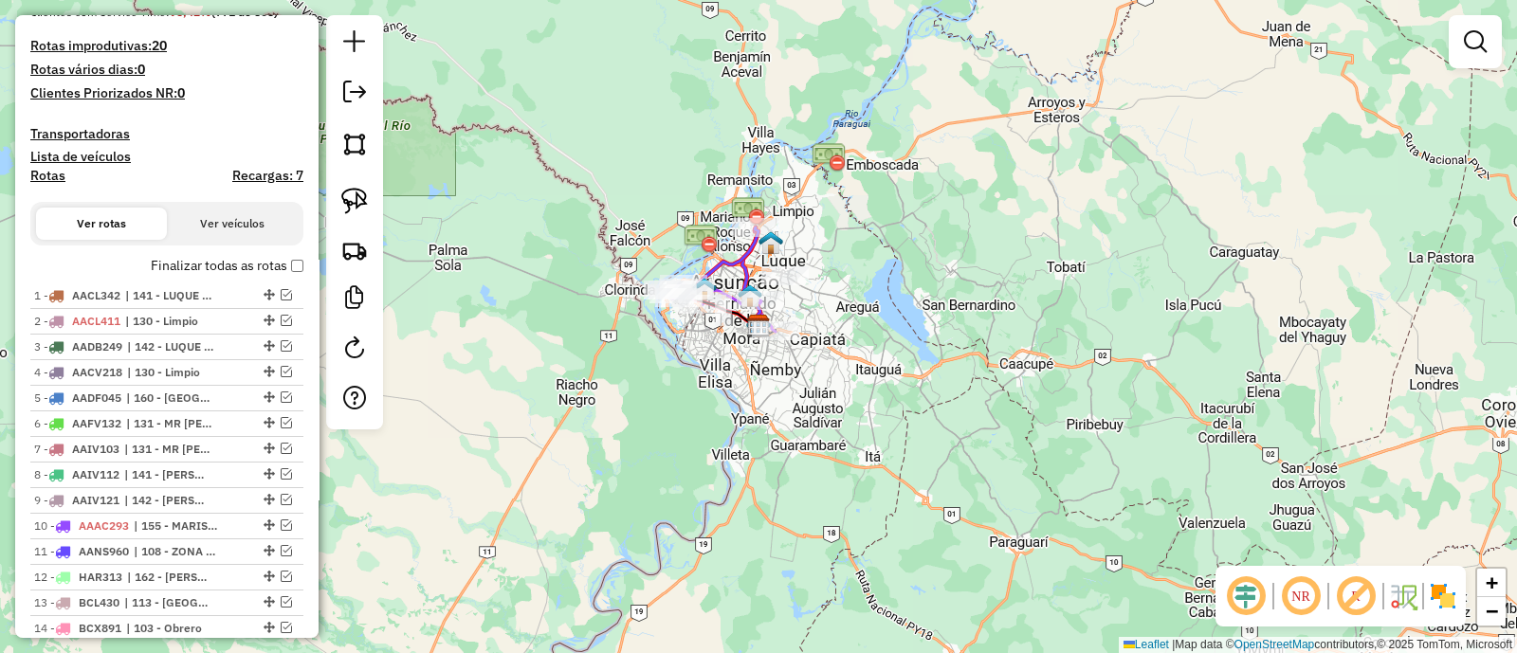
scroll to position [355, 0]
